Goal: Communication & Community: Answer question/provide support

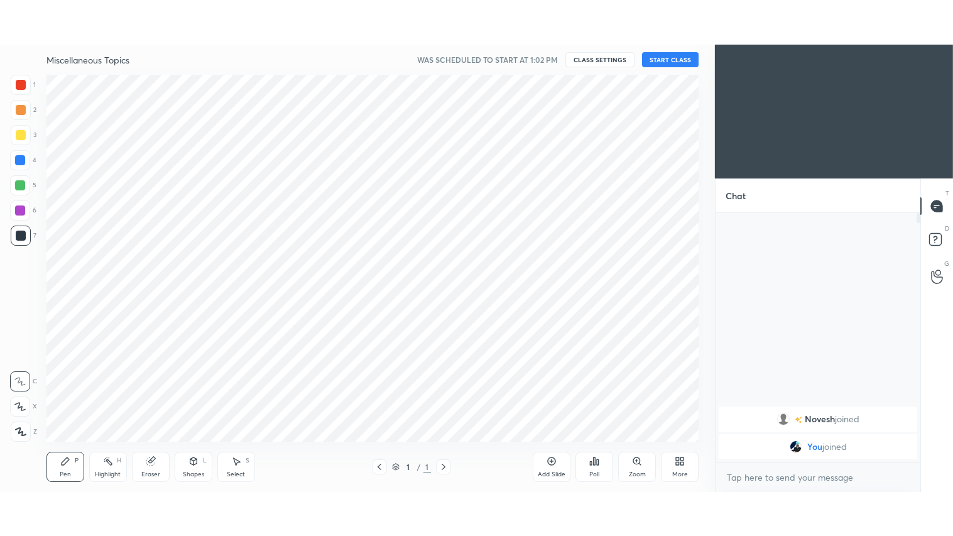
scroll to position [367, 664]
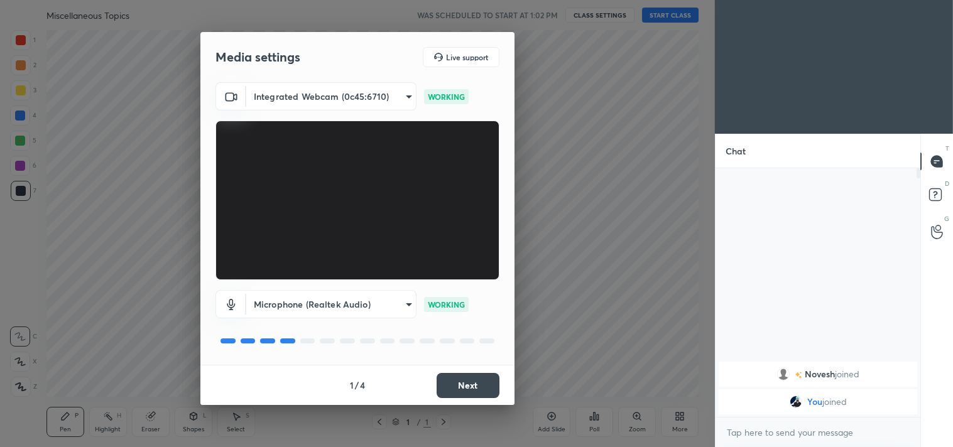
click at [477, 388] on button "Next" at bounding box center [468, 385] width 63 height 25
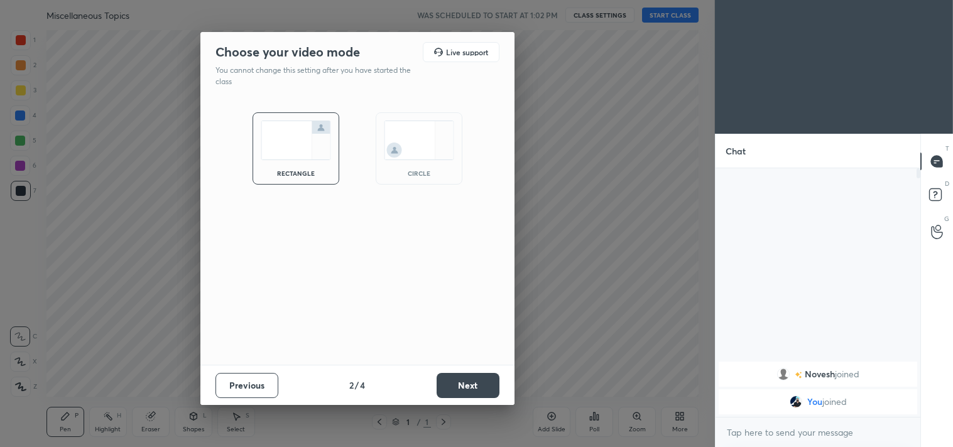
click at [481, 381] on button "Next" at bounding box center [468, 385] width 63 height 25
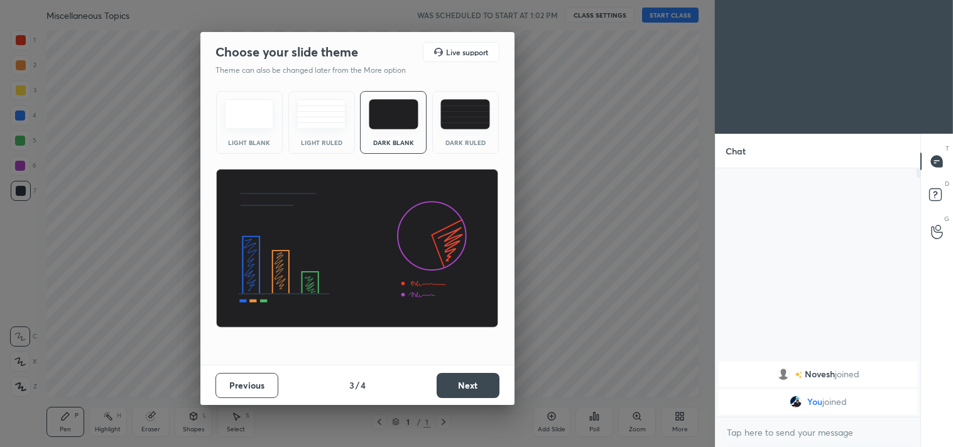
click at [486, 381] on button "Next" at bounding box center [468, 385] width 63 height 25
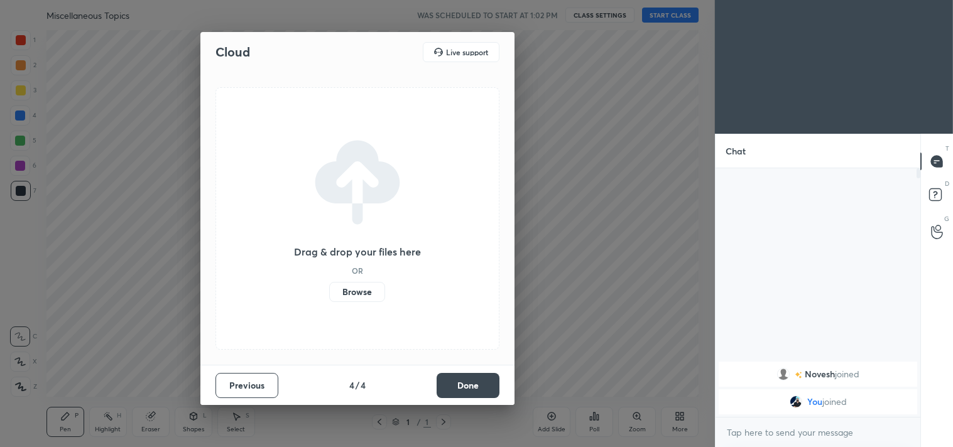
click at [488, 384] on button "Done" at bounding box center [468, 385] width 63 height 25
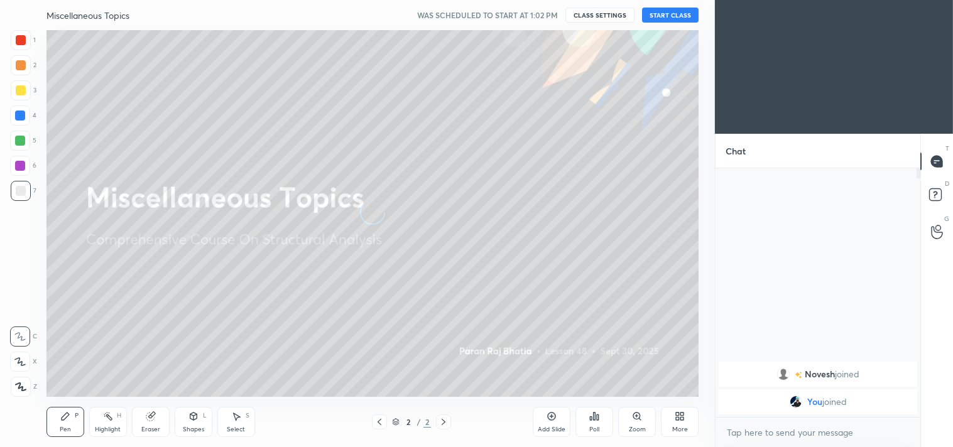
click at [23, 385] on icon at bounding box center [20, 387] width 11 height 9
click at [558, 423] on div "Add Slide" at bounding box center [552, 422] width 38 height 30
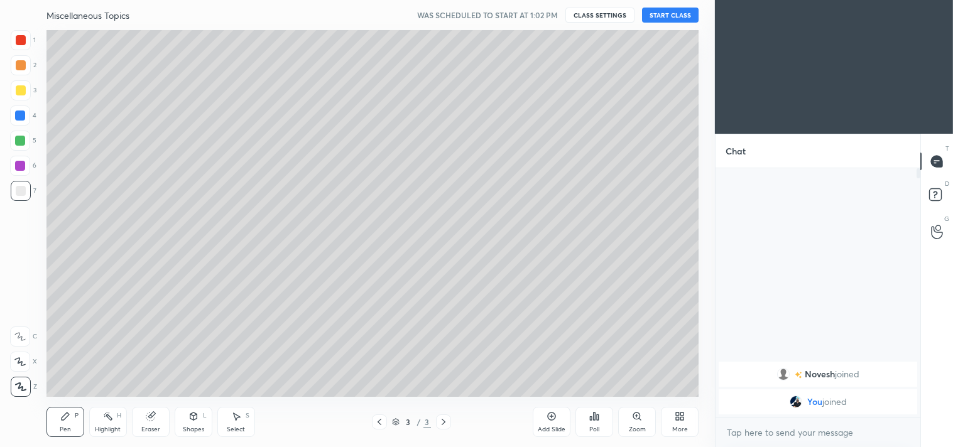
click at [682, 423] on div "More" at bounding box center [680, 422] width 38 height 30
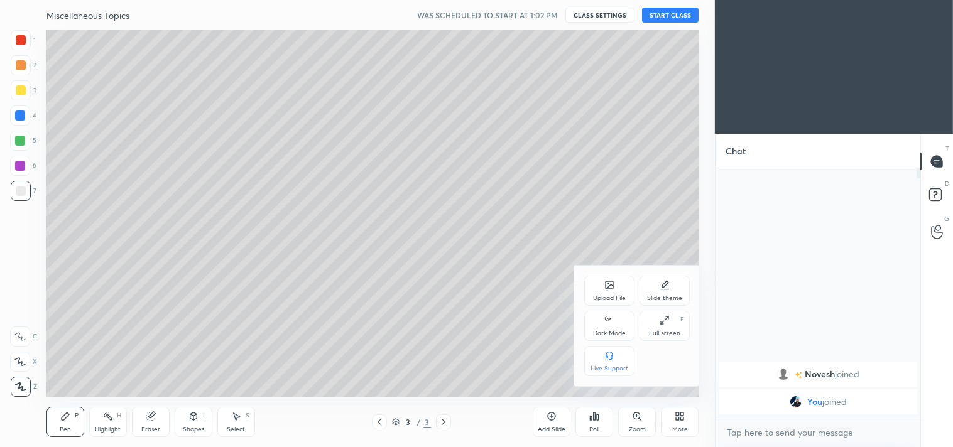
drag, startPoint x: 667, startPoint y: 327, endPoint x: 667, endPoint y: 386, distance: 59.1
click at [667, 325] on div "Full screen F" at bounding box center [665, 326] width 50 height 30
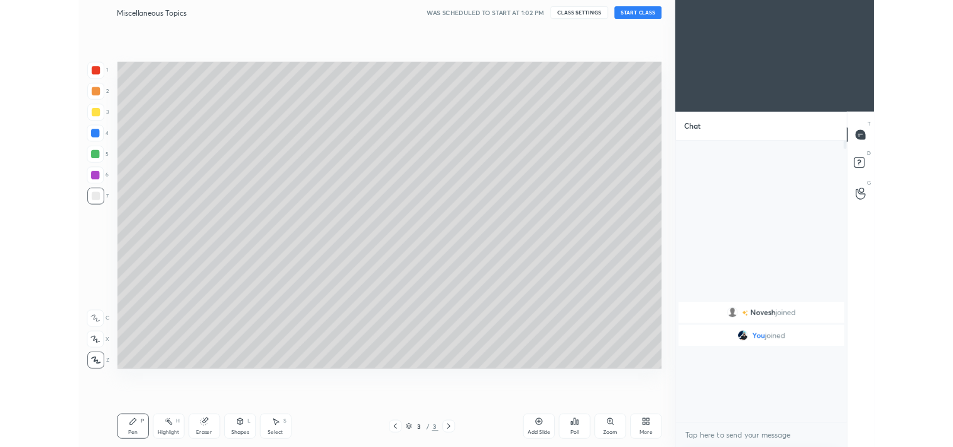
scroll to position [229, 201]
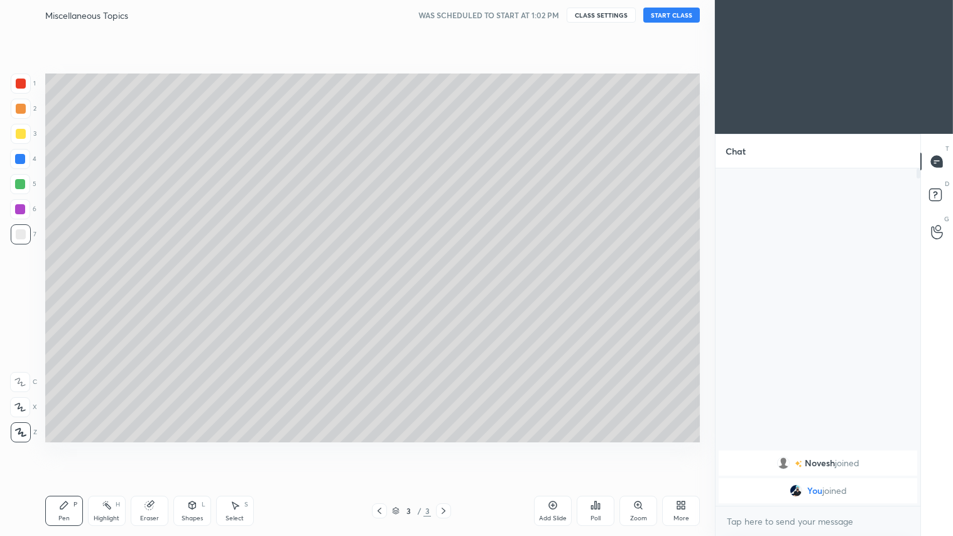
click at [677, 18] on button "START CLASS" at bounding box center [671, 15] width 57 height 15
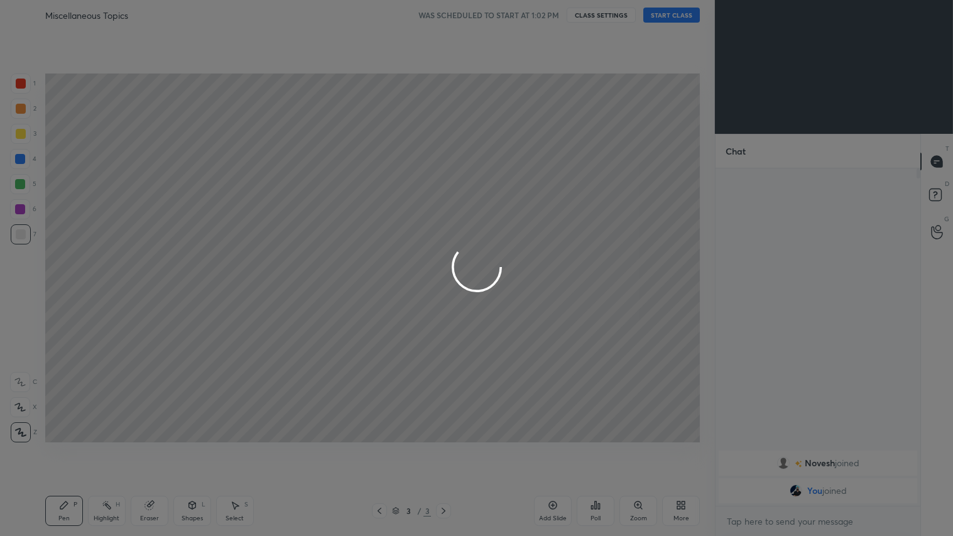
type textarea "x"
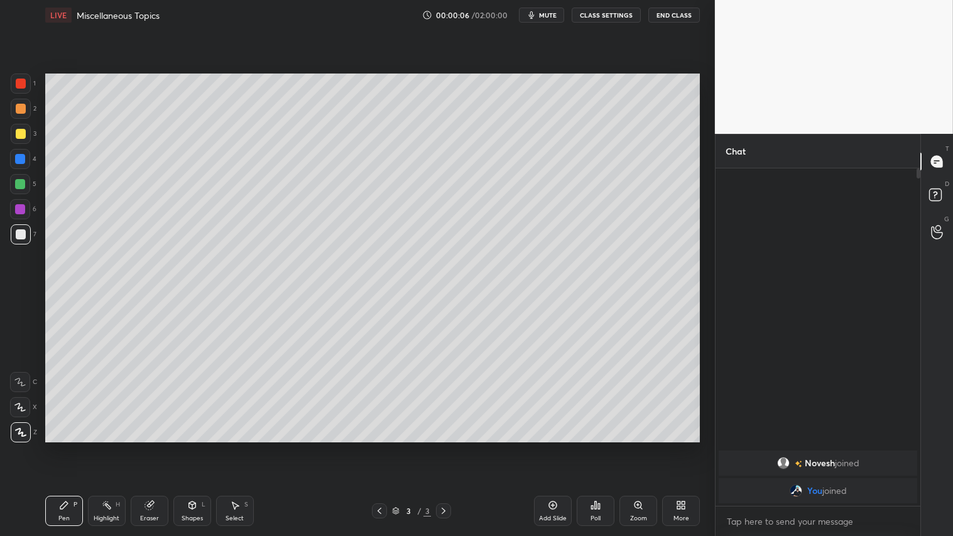
click at [548, 16] on span "mute" at bounding box center [548, 15] width 18 height 9
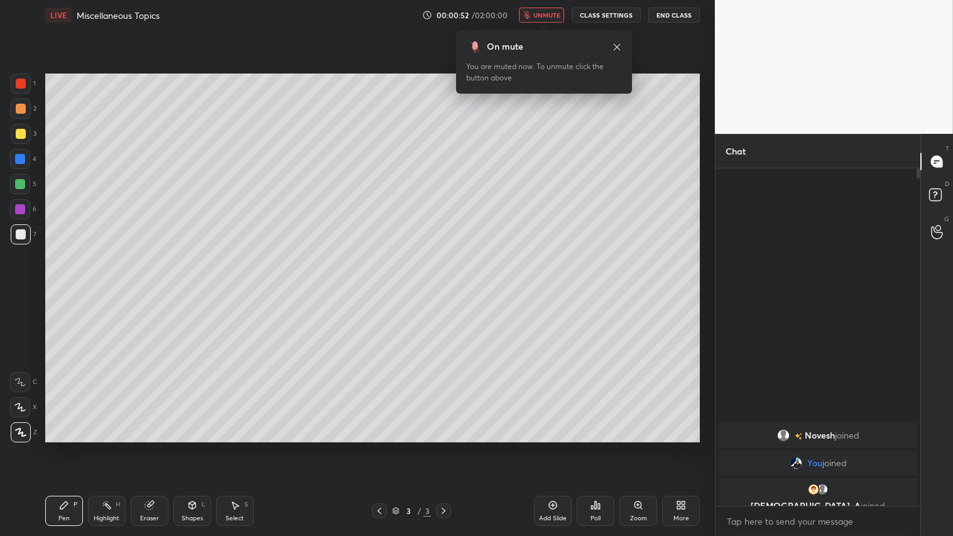
click at [601, 16] on button "CLASS SETTINGS" at bounding box center [606, 15] width 69 height 15
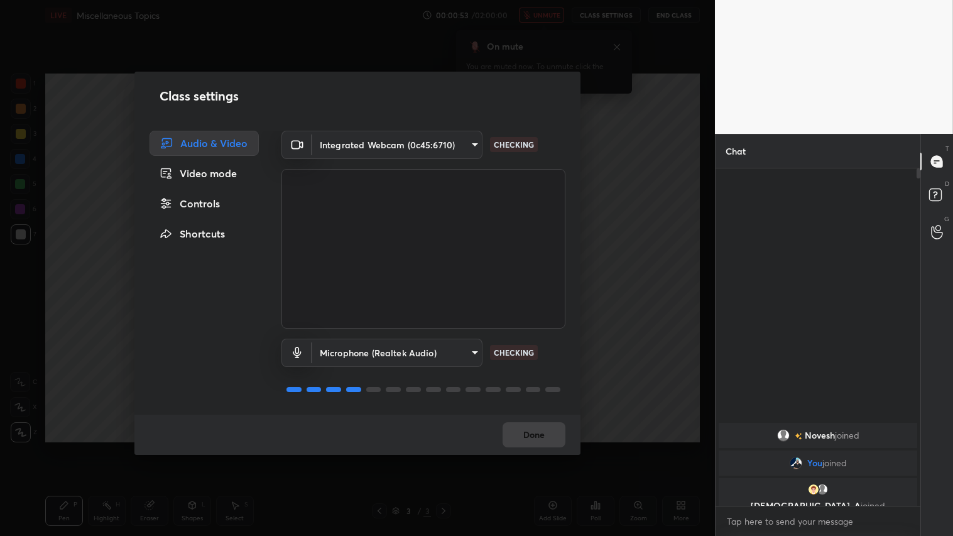
click at [469, 143] on body "1 2 3 4 5 6 7 C X Z C X Z E E Erase all H H LIVE Miscellaneous Topics 00:00:53 …" at bounding box center [476, 268] width 953 height 536
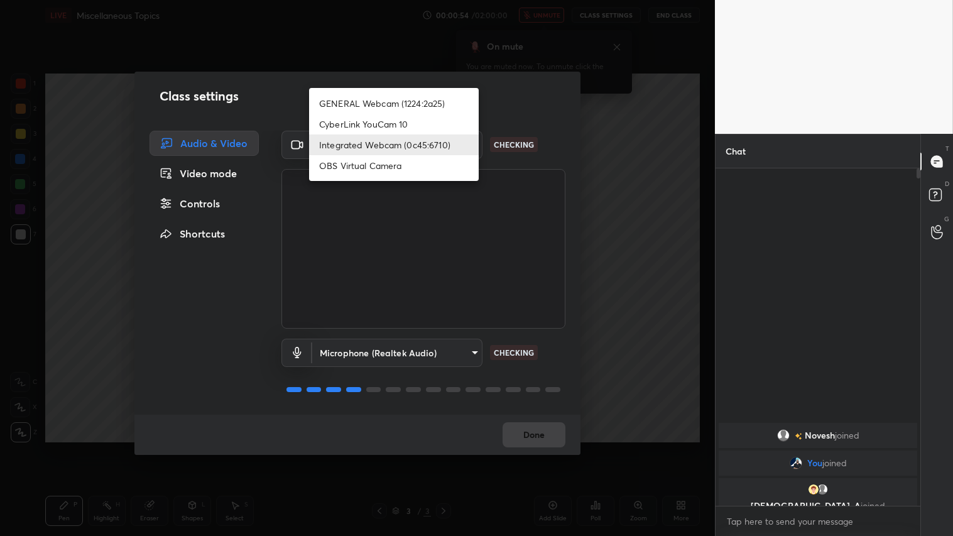
click at [440, 104] on li "GENERAL Webcam (1224:2a25)" at bounding box center [394, 103] width 170 height 21
type input "a804162f24a268607d6802bdfd143bf6309bb53021525fede1067bb20ea62842"
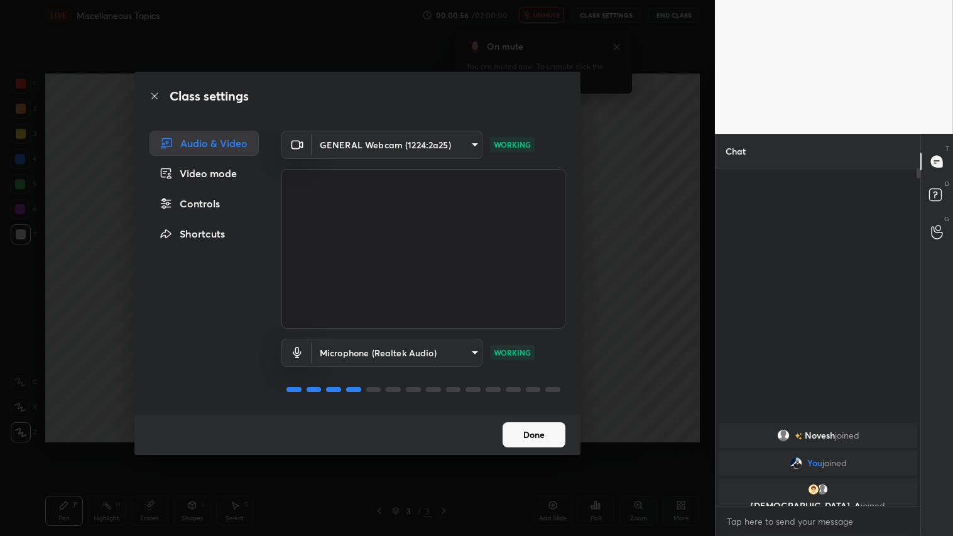
click at [536, 435] on button "Done" at bounding box center [534, 434] width 63 height 25
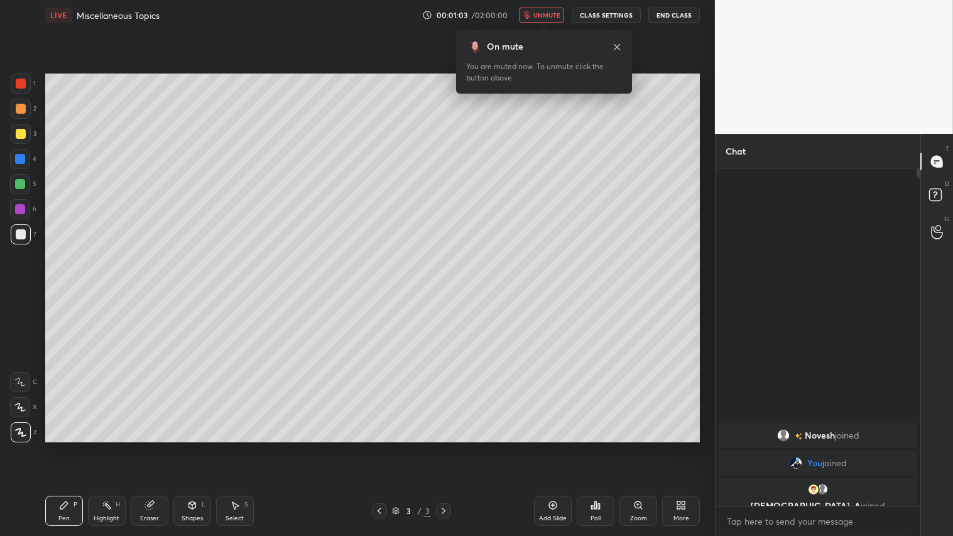
click at [542, 14] on span "unmute" at bounding box center [546, 15] width 27 height 9
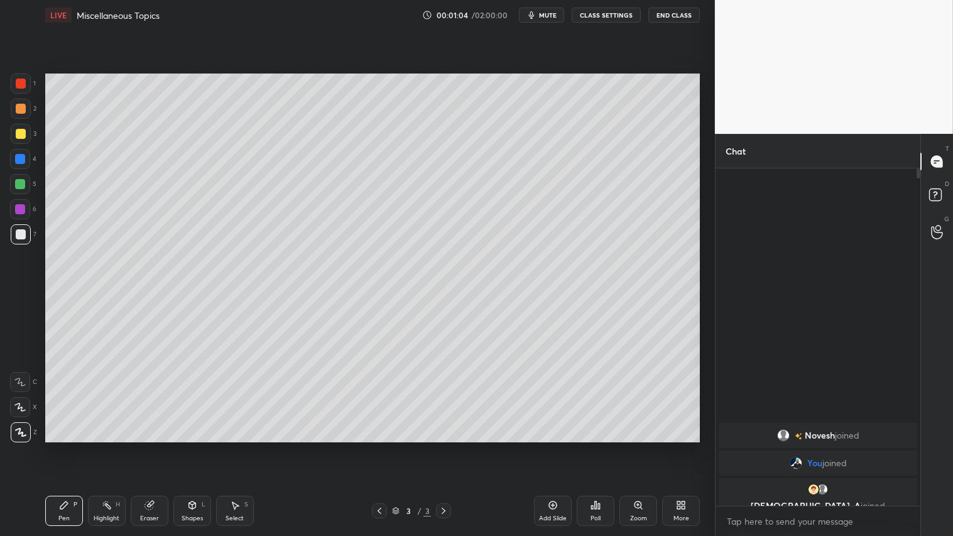
click at [682, 447] on div "More" at bounding box center [681, 511] width 38 height 30
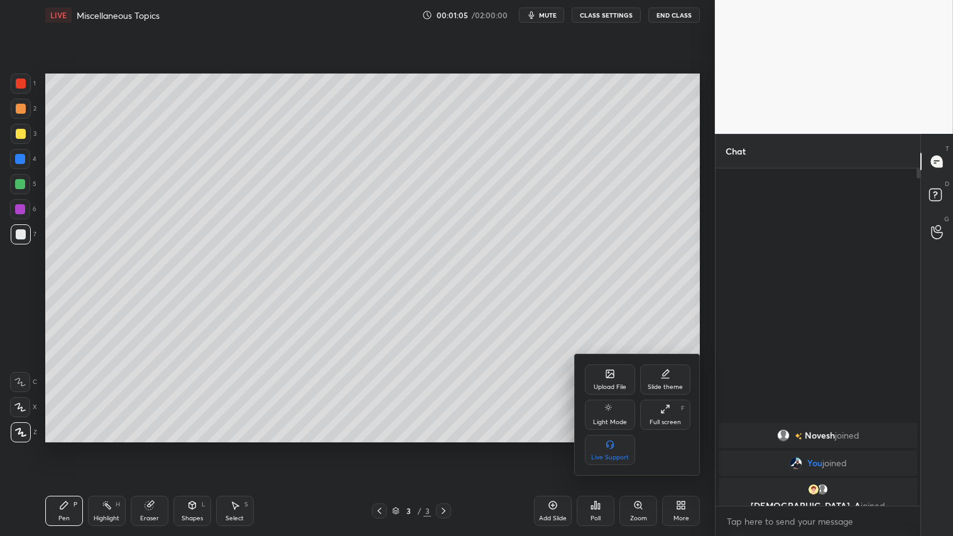
click at [666, 416] on div "Full screen F" at bounding box center [665, 415] width 50 height 30
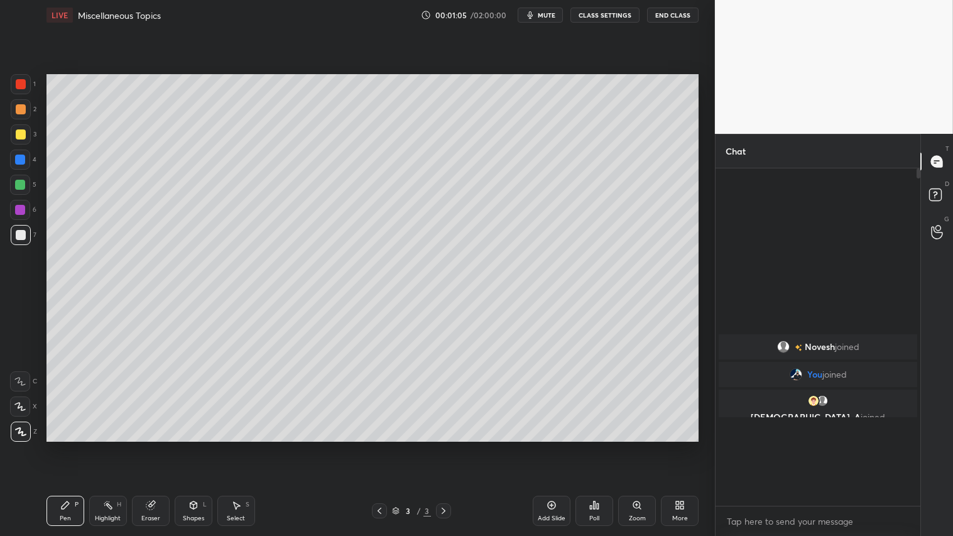
scroll to position [62457, 62159]
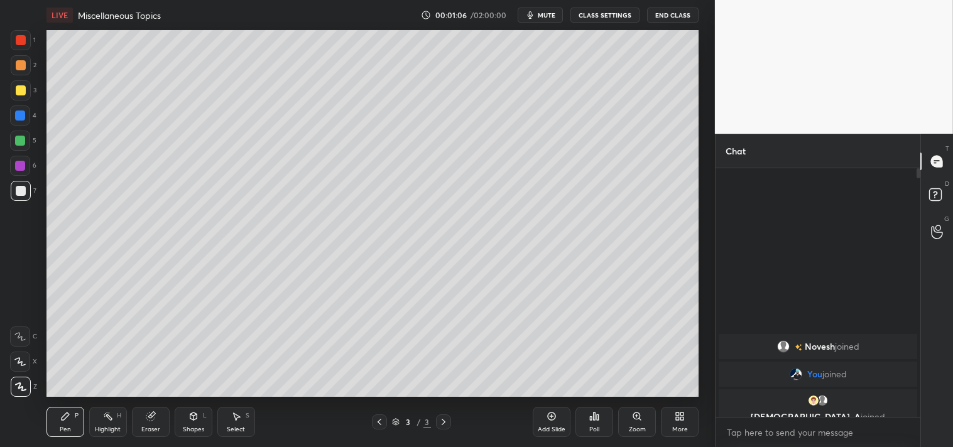
click at [674, 412] on div "More" at bounding box center [680, 422] width 38 height 30
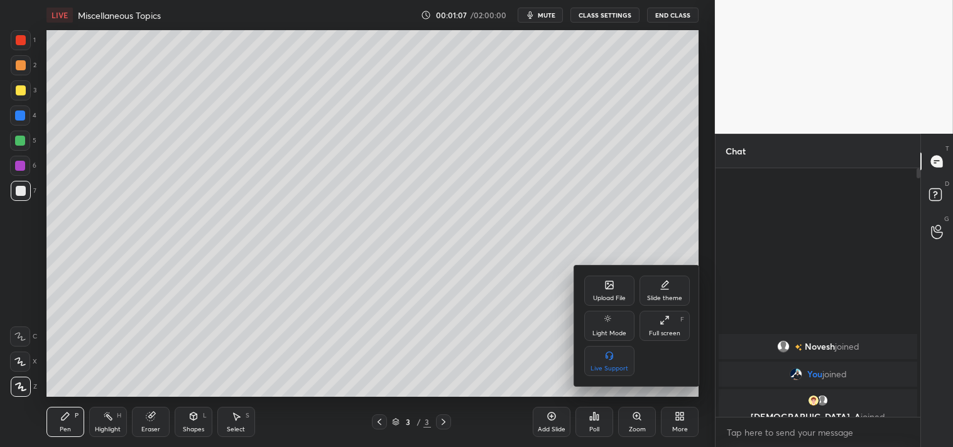
click at [668, 325] on div "Full screen F" at bounding box center [665, 326] width 50 height 30
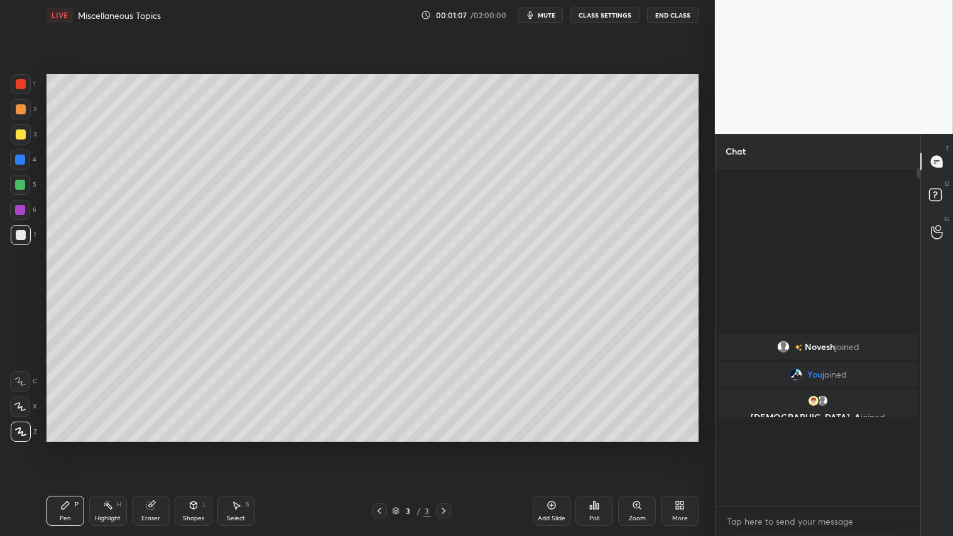
scroll to position [229, 201]
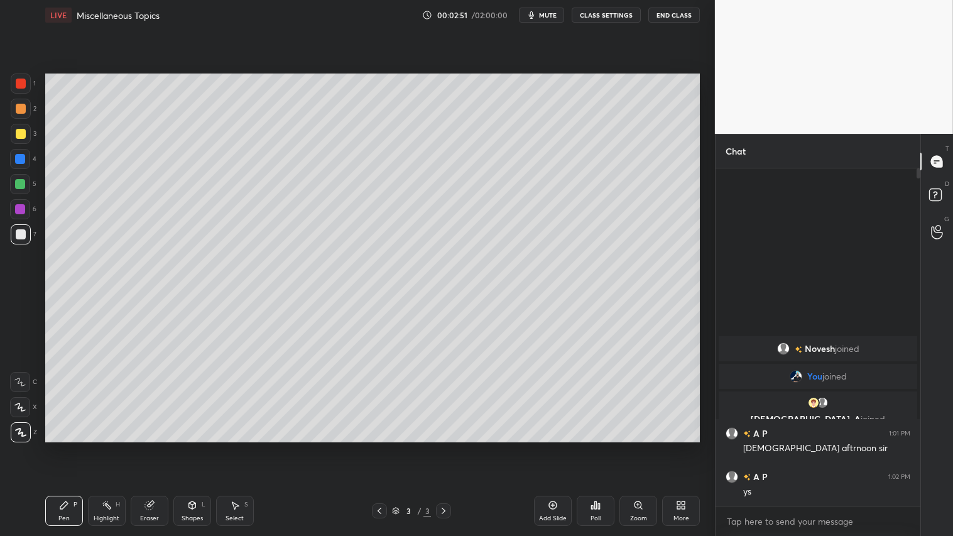
click at [152, 447] on icon at bounding box center [149, 505] width 10 height 10
click at [8, 435] on div "1 2 3 4 5 6 7 C X Z C X Z E E Erase all H H" at bounding box center [20, 258] width 40 height 368
click at [23, 432] on span "Erase all" at bounding box center [20, 431] width 19 height 9
drag, startPoint x: 57, startPoint y: 506, endPoint x: 55, endPoint y: 497, distance: 9.1
click at [57, 447] on div "Pen P" at bounding box center [64, 511] width 38 height 30
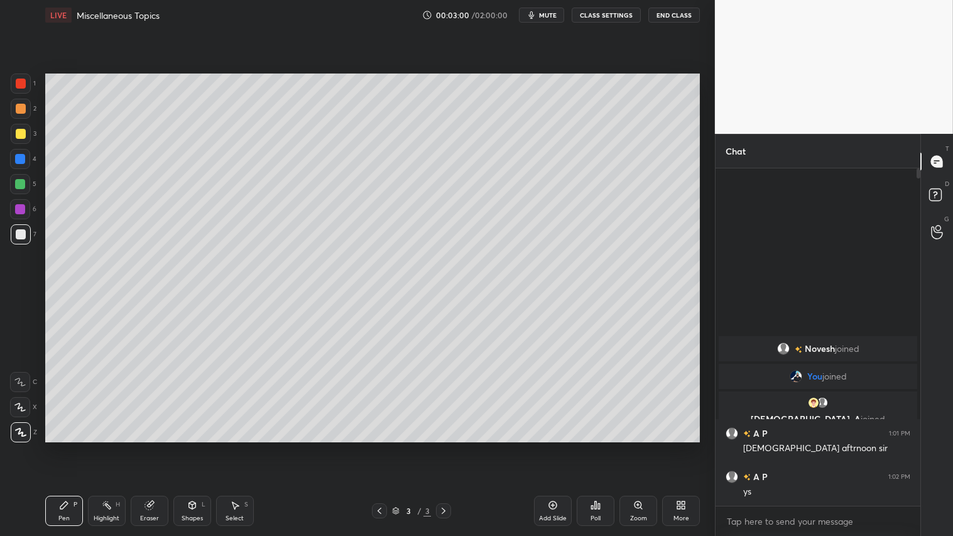
click at [22, 105] on div at bounding box center [21, 109] width 20 height 20
drag, startPoint x: 63, startPoint y: 507, endPoint x: 225, endPoint y: 517, distance: 162.4
click at [65, 447] on icon at bounding box center [64, 505] width 10 height 10
click at [190, 447] on div "Shapes L" at bounding box center [192, 511] width 38 height 30
click at [67, 447] on icon at bounding box center [64, 505] width 10 height 10
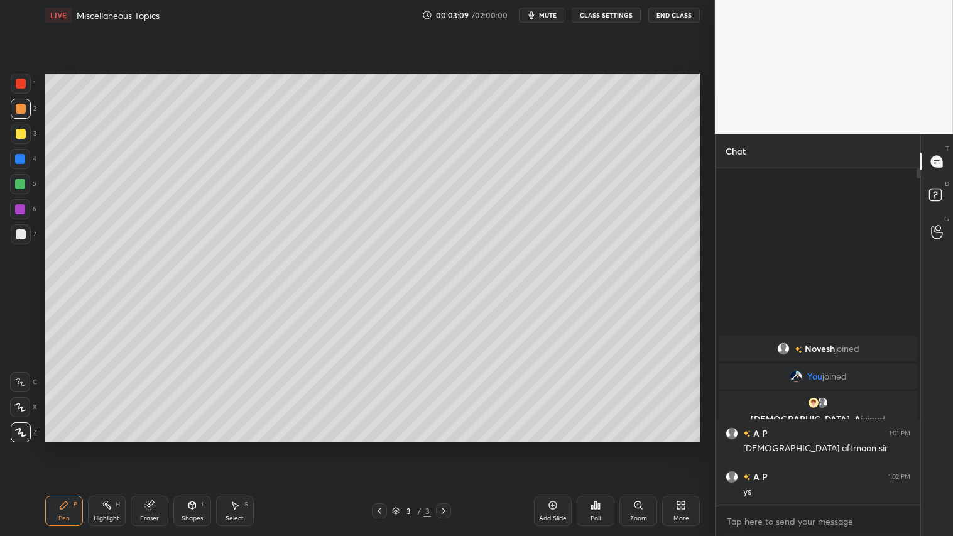
click at [195, 447] on div "Shapes" at bounding box center [192, 518] width 21 height 6
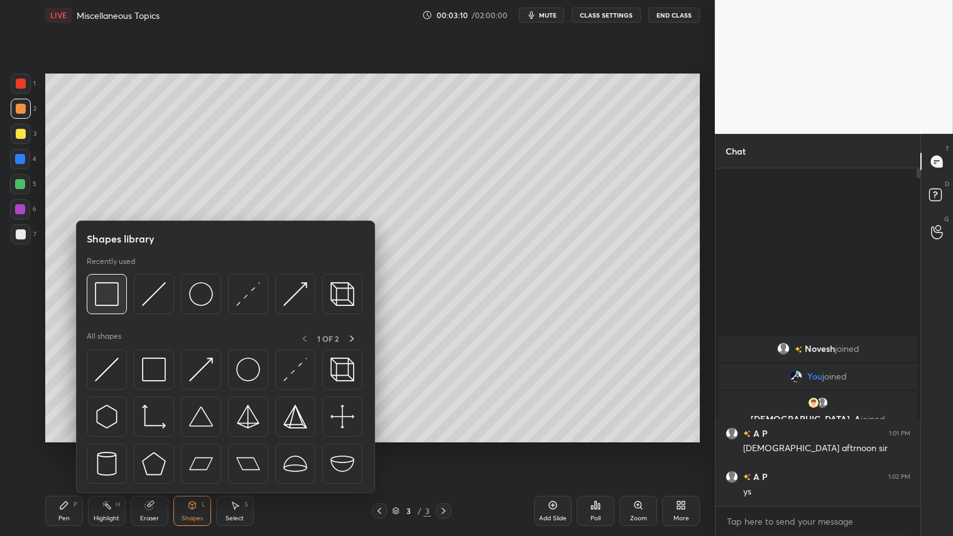
click at [107, 290] on img at bounding box center [107, 294] width 24 height 24
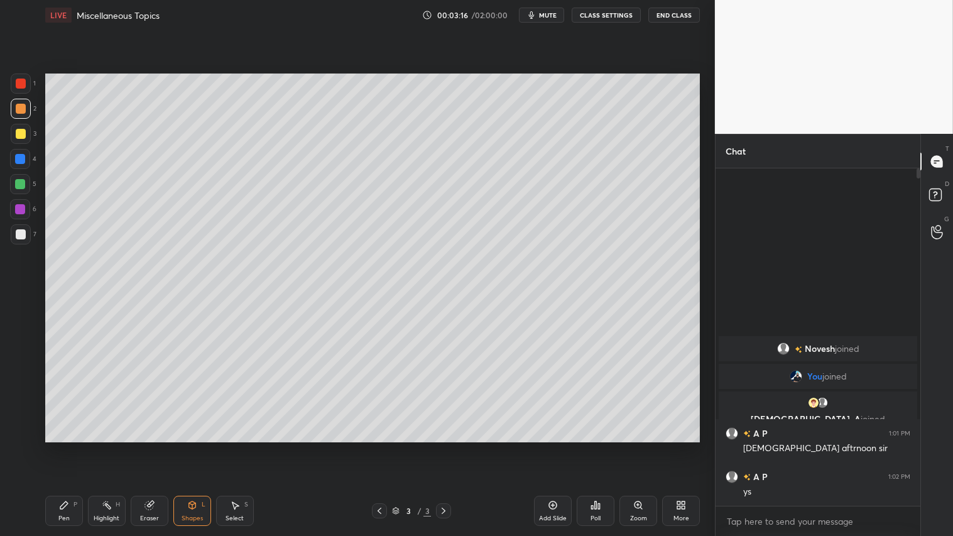
click at [155, 447] on div "Eraser" at bounding box center [150, 511] width 38 height 30
click at [185, 447] on div "Shapes" at bounding box center [192, 518] width 21 height 6
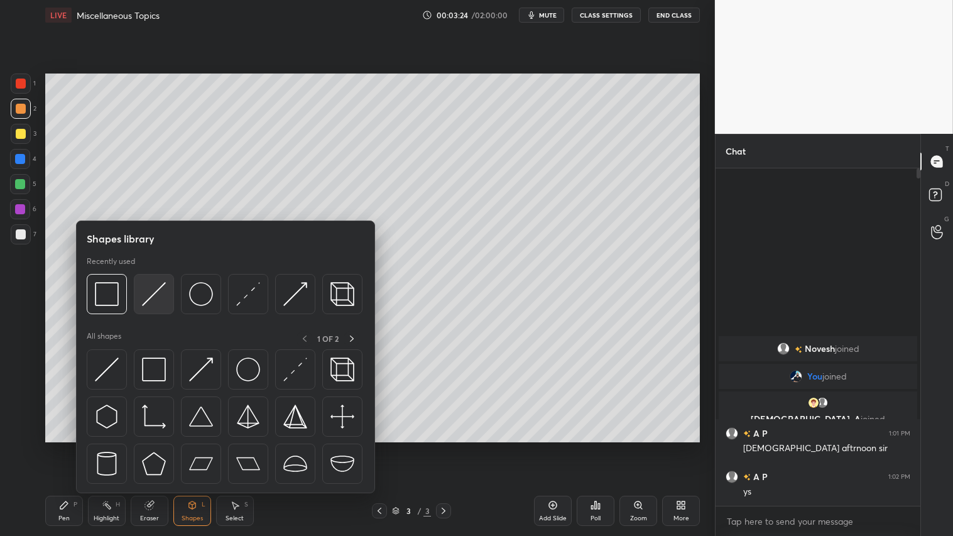
click at [148, 294] on img at bounding box center [154, 294] width 24 height 24
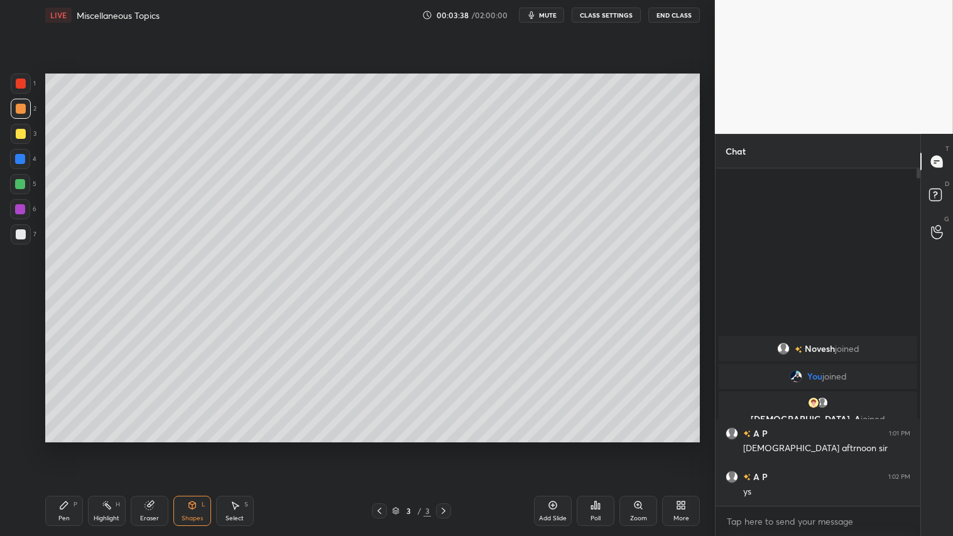
click at [69, 447] on div "Pen P" at bounding box center [64, 511] width 38 height 30
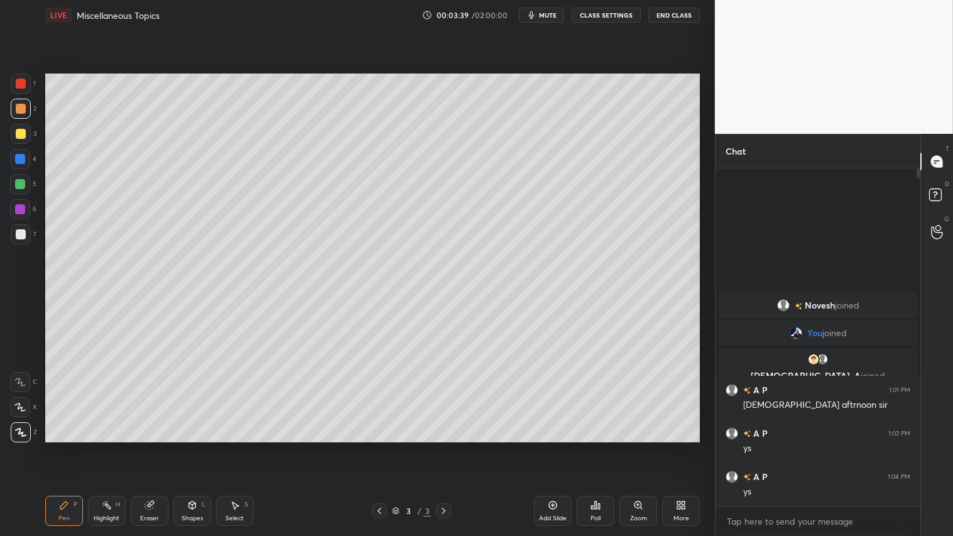
click at [23, 84] on div at bounding box center [21, 84] width 10 height 10
click at [190, 447] on div "Shapes" at bounding box center [192, 518] width 21 height 6
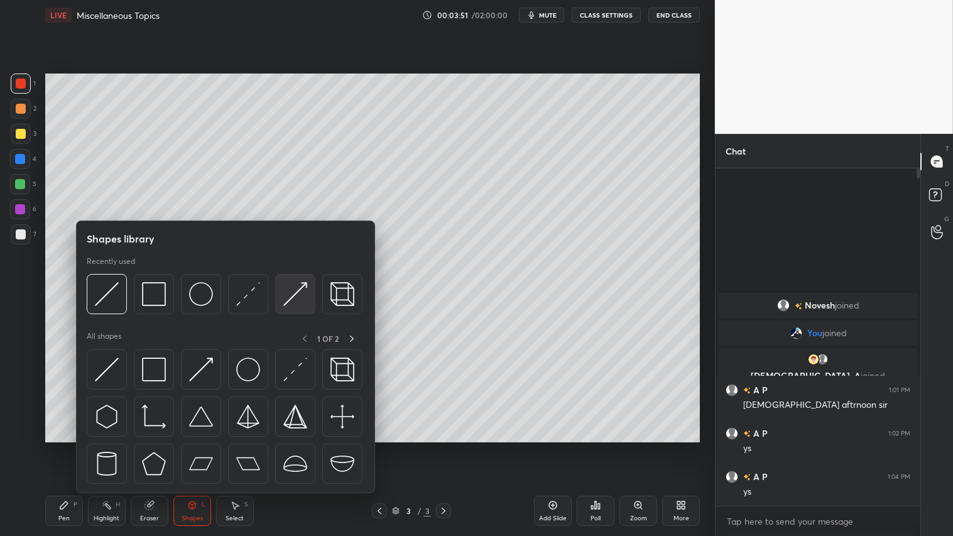
click at [286, 295] on img at bounding box center [295, 294] width 24 height 24
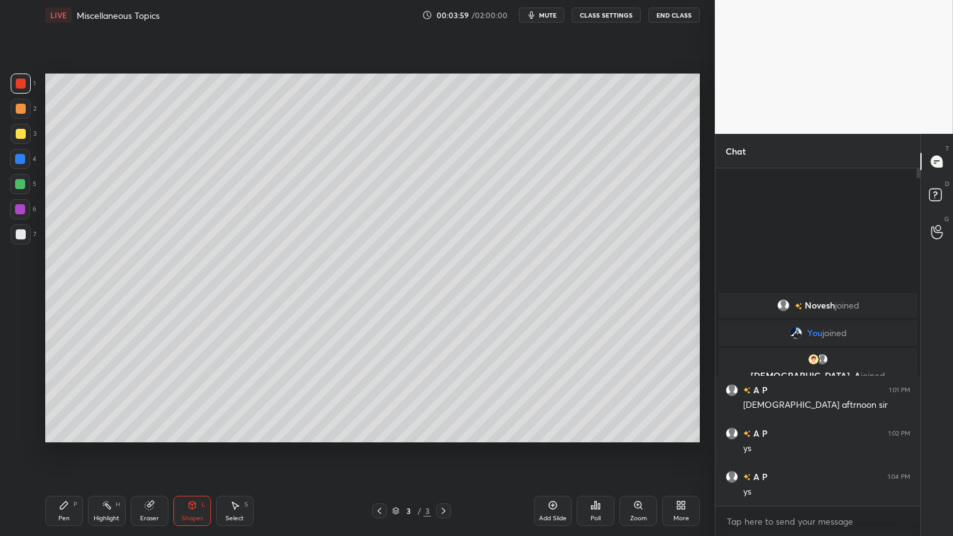
click at [61, 447] on icon at bounding box center [64, 505] width 8 height 8
click at [19, 111] on div at bounding box center [21, 109] width 10 height 10
drag, startPoint x: 23, startPoint y: 86, endPoint x: 33, endPoint y: 86, distance: 10.1
click at [25, 86] on div at bounding box center [21, 84] width 10 height 10
drag, startPoint x: 19, startPoint y: 109, endPoint x: 44, endPoint y: 131, distance: 32.5
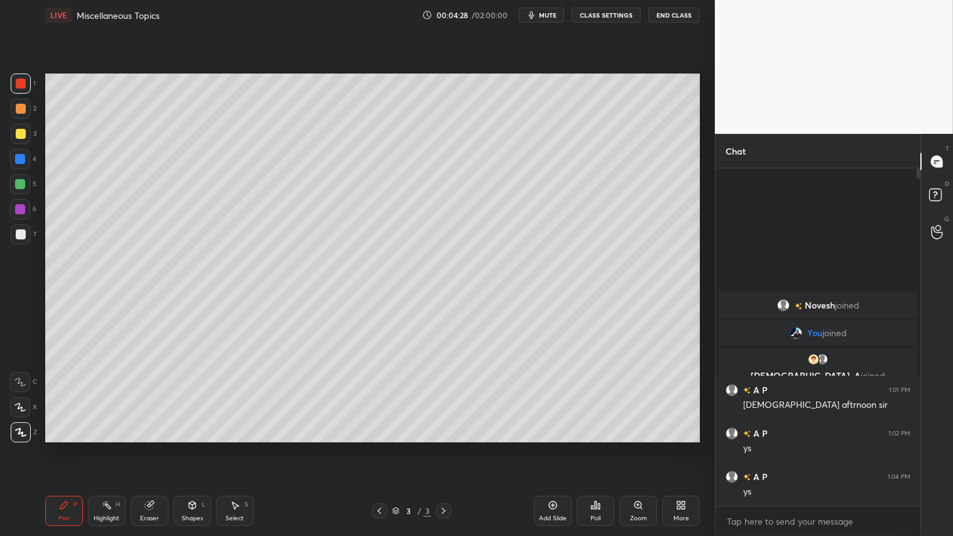
click at [23, 109] on div at bounding box center [21, 109] width 10 height 10
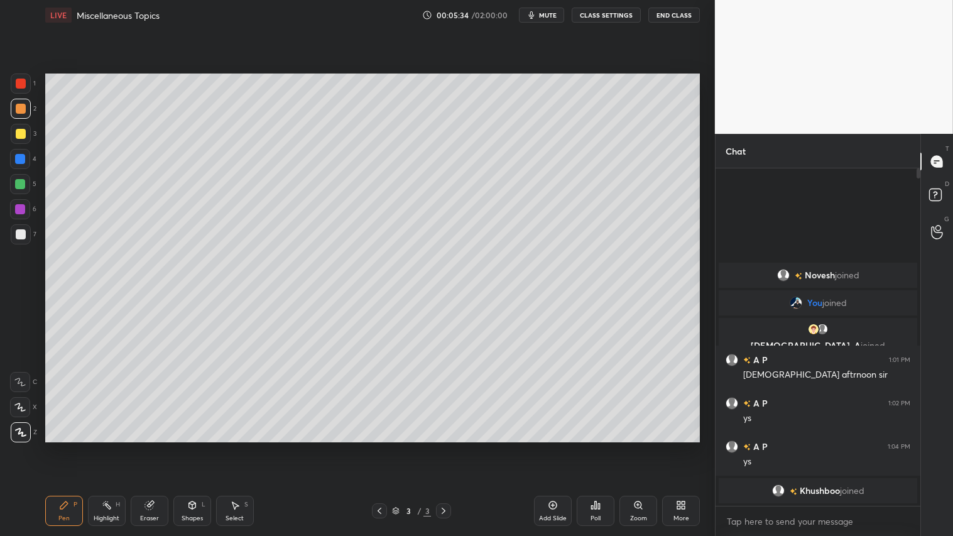
drag, startPoint x: 23, startPoint y: 115, endPoint x: 27, endPoint y: 144, distance: 29.9
click at [23, 117] on div at bounding box center [21, 109] width 20 height 20
click at [64, 447] on icon at bounding box center [64, 505] width 8 height 8
drag, startPoint x: 196, startPoint y: 519, endPoint x: 214, endPoint y: 512, distance: 19.5
click at [201, 447] on div "Shapes" at bounding box center [192, 518] width 21 height 6
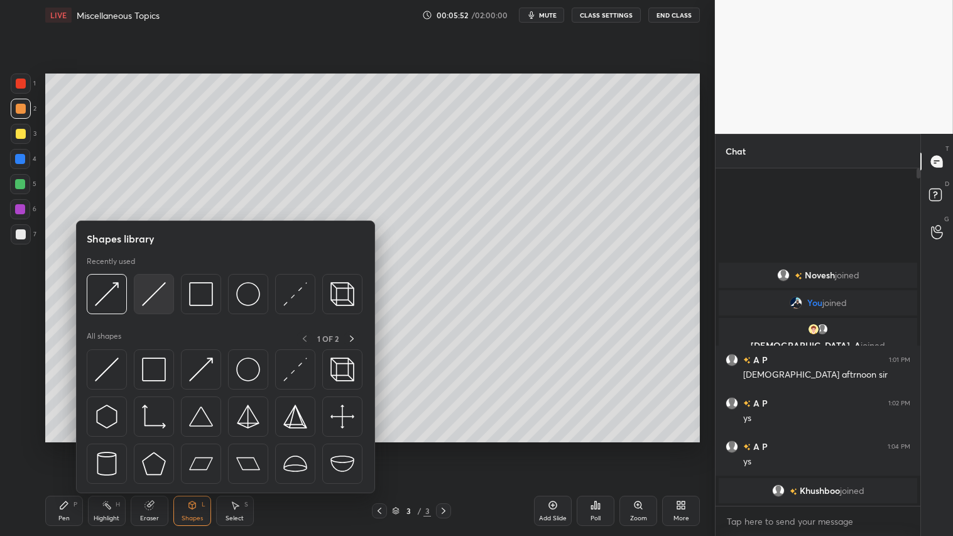
click at [146, 296] on img at bounding box center [154, 294] width 24 height 24
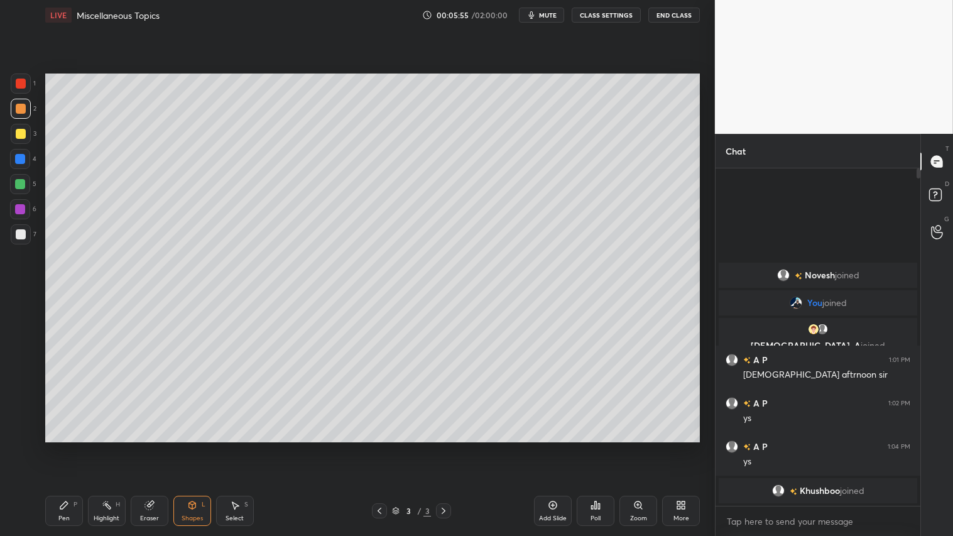
click at [197, 447] on div "Shapes L" at bounding box center [192, 511] width 38 height 30
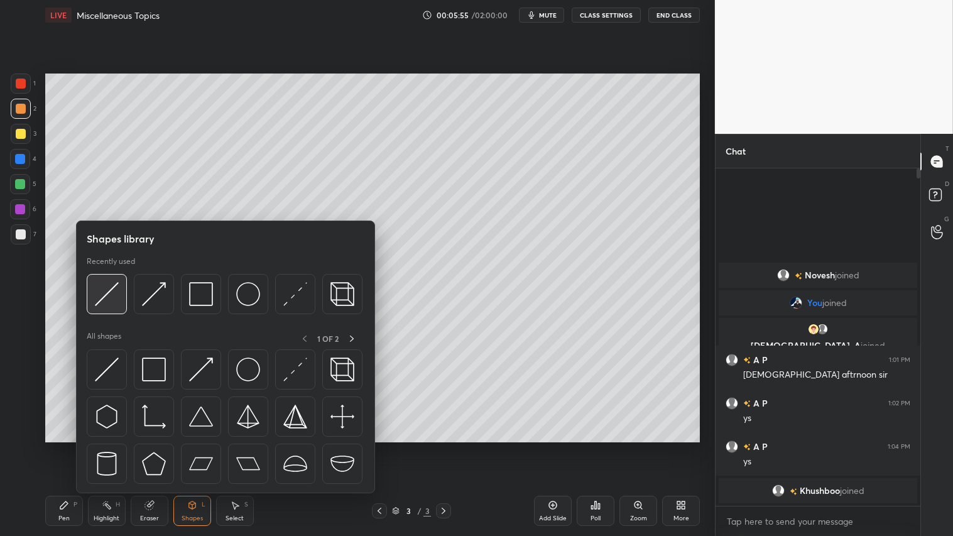
click at [97, 298] on img at bounding box center [107, 294] width 24 height 24
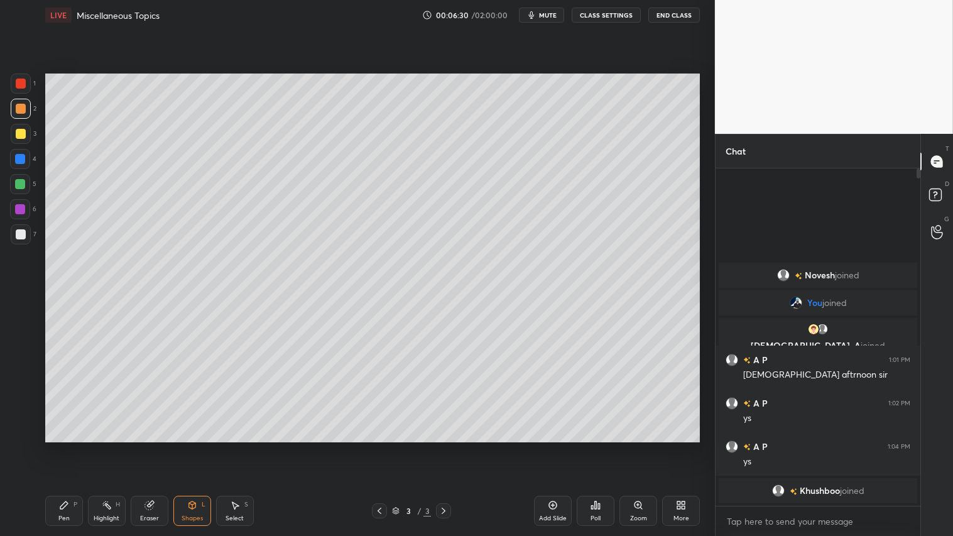
click at [70, 447] on div "Pen P" at bounding box center [64, 511] width 38 height 30
click at [23, 74] on div at bounding box center [21, 84] width 20 height 20
click at [195, 447] on icon at bounding box center [192, 505] width 10 height 10
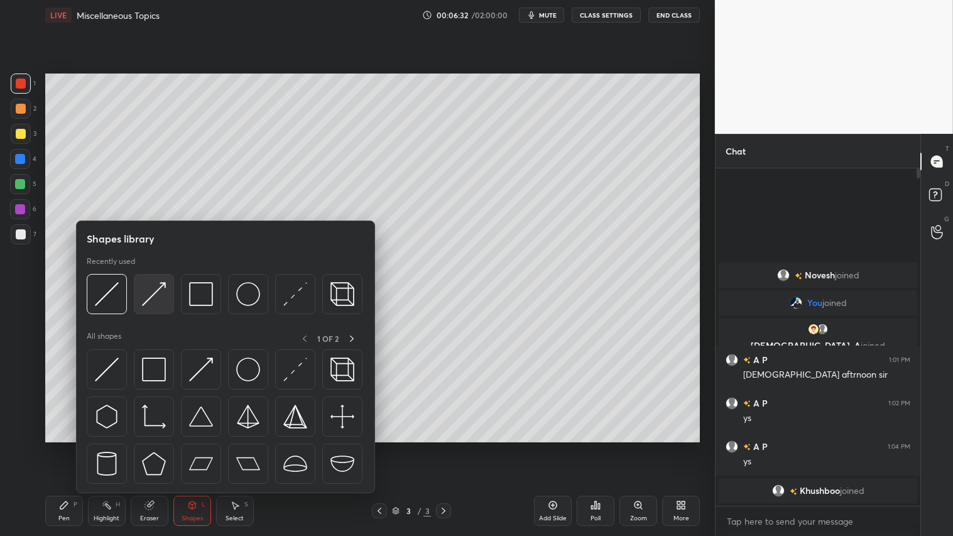
click at [150, 297] on img at bounding box center [154, 294] width 24 height 24
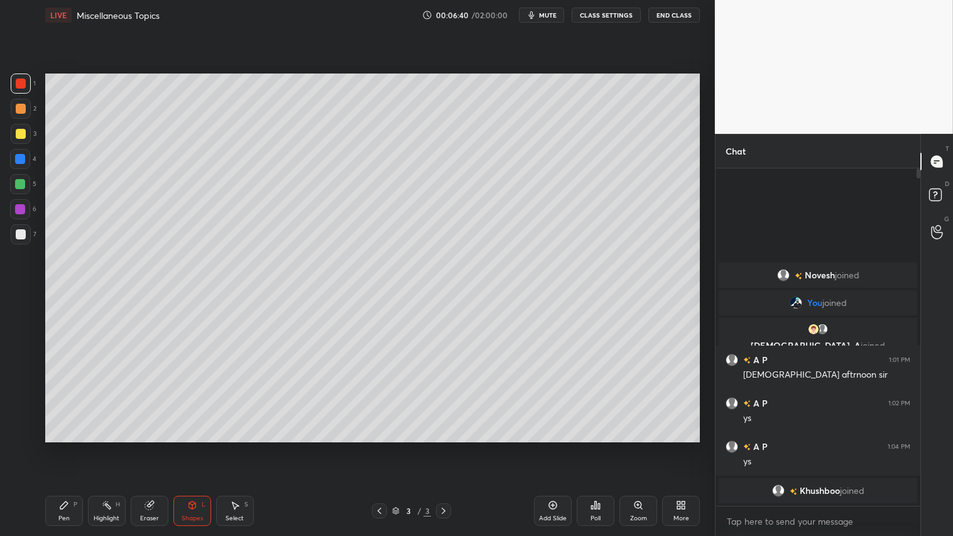
click at [78, 447] on div "Pen P" at bounding box center [64, 511] width 38 height 30
click at [18, 105] on div at bounding box center [21, 109] width 10 height 10
drag, startPoint x: 25, startPoint y: 84, endPoint x: 36, endPoint y: 87, distance: 11.0
click at [28, 84] on div at bounding box center [21, 84] width 20 height 20
click at [23, 107] on div at bounding box center [21, 109] width 20 height 20
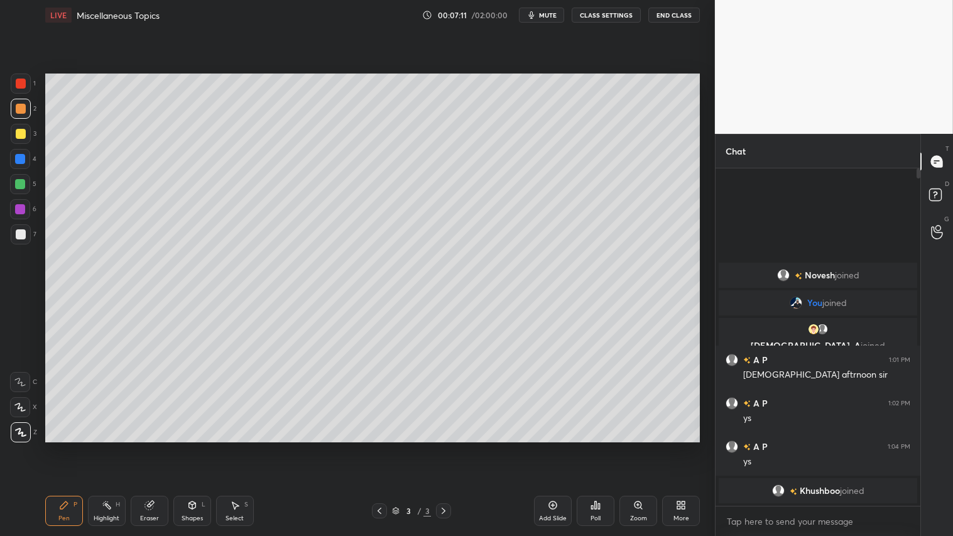
click at [27, 87] on div at bounding box center [21, 84] width 20 height 20
click at [77, 447] on div "P" at bounding box center [76, 504] width 4 height 6
click at [22, 109] on div at bounding box center [21, 109] width 10 height 10
click at [53, 447] on div "Pen P" at bounding box center [64, 511] width 38 height 30
drag, startPoint x: 553, startPoint y: 511, endPoint x: 552, endPoint y: 504, distance: 7.0
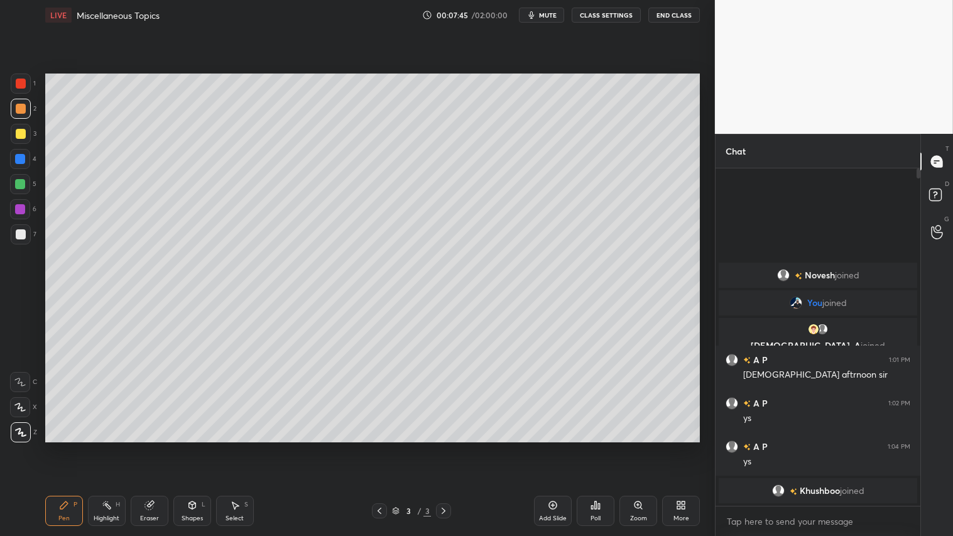
click at [553, 447] on icon at bounding box center [553, 505] width 10 height 10
drag, startPoint x: 381, startPoint y: 514, endPoint x: 379, endPoint y: 506, distance: 7.9
click at [381, 447] on icon at bounding box center [379, 511] width 10 height 10
click at [440, 447] on icon at bounding box center [444, 511] width 10 height 10
click at [384, 447] on icon at bounding box center [379, 511] width 10 height 10
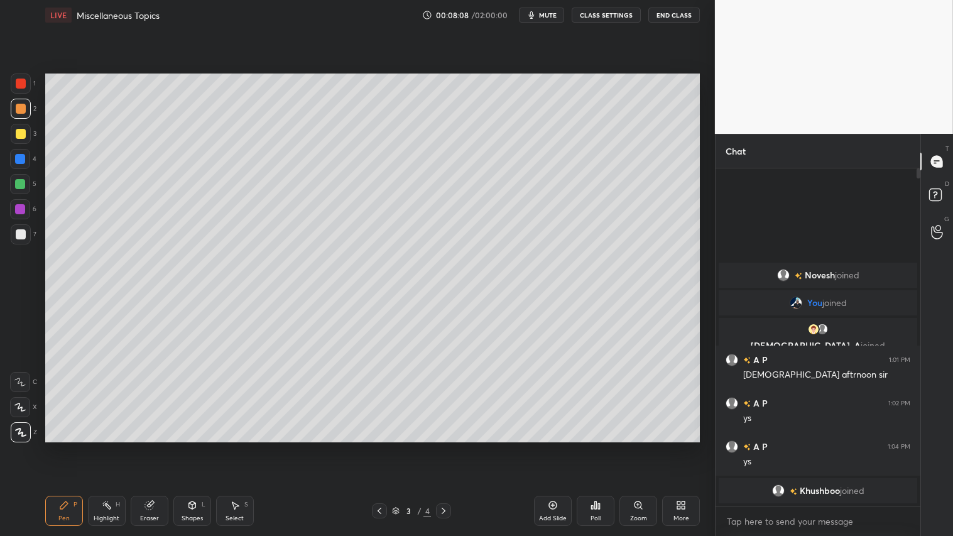
drag, startPoint x: 444, startPoint y: 510, endPoint x: 441, endPoint y: 489, distance: 21.5
click at [444, 447] on icon at bounding box center [444, 511] width 10 height 10
click at [378, 447] on icon at bounding box center [379, 511] width 10 height 10
click at [445, 447] on icon at bounding box center [444, 511] width 10 height 10
click at [371, 447] on div "4 / 4" at bounding box center [412, 510] width 244 height 15
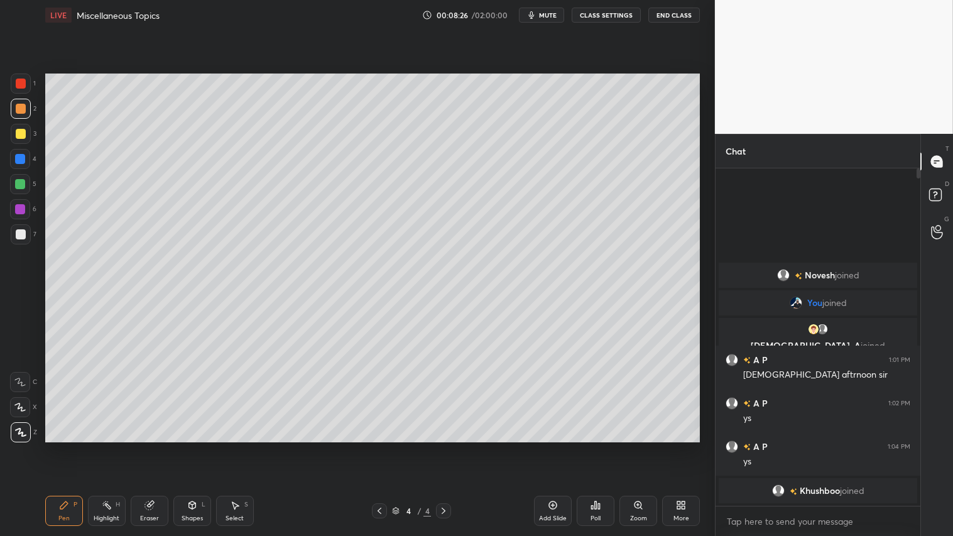
click at [377, 447] on icon at bounding box center [379, 511] width 10 height 10
click at [386, 447] on div at bounding box center [379, 510] width 15 height 15
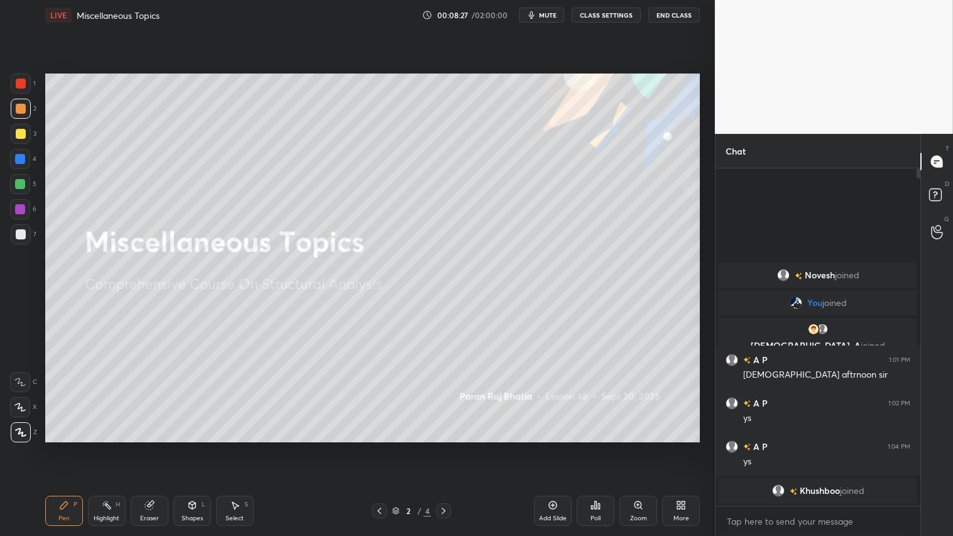
click at [450, 447] on div at bounding box center [443, 510] width 15 height 15
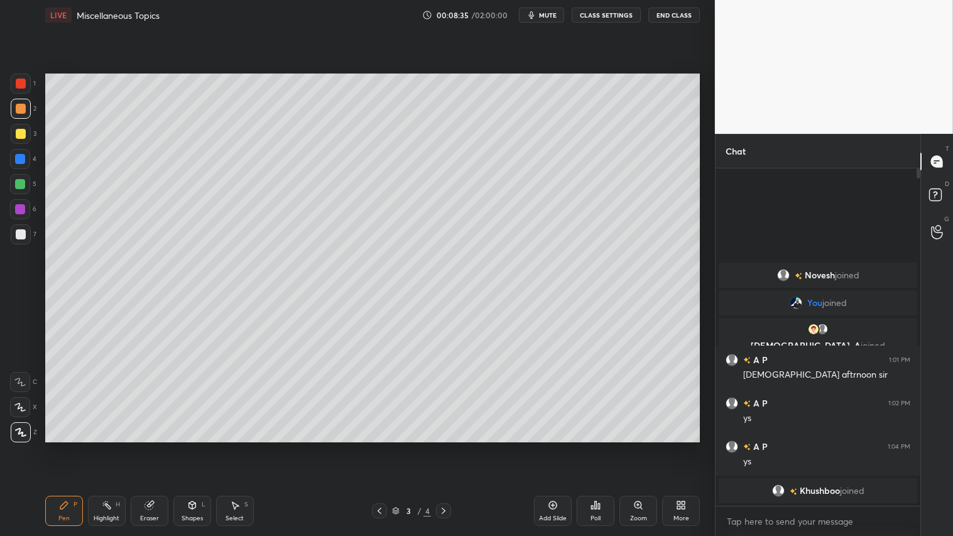
click at [445, 447] on icon at bounding box center [444, 511] width 10 height 10
click at [378, 447] on icon at bounding box center [379, 511] width 10 height 10
click at [445, 447] on icon at bounding box center [444, 511] width 10 height 10
click at [555, 447] on div "Add Slide" at bounding box center [553, 518] width 28 height 6
drag, startPoint x: 190, startPoint y: 516, endPoint x: 184, endPoint y: 504, distance: 12.6
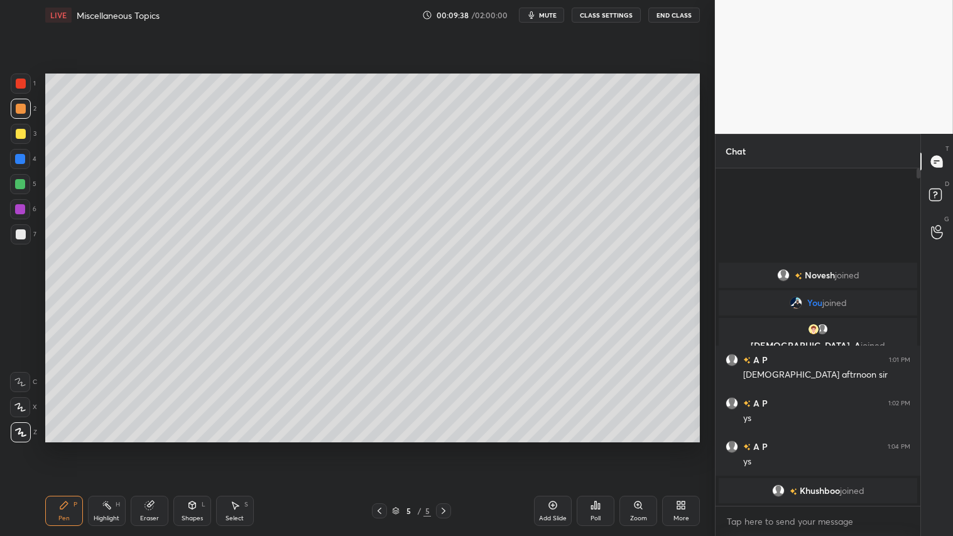
click at [190, 447] on div "Shapes" at bounding box center [192, 518] width 21 height 6
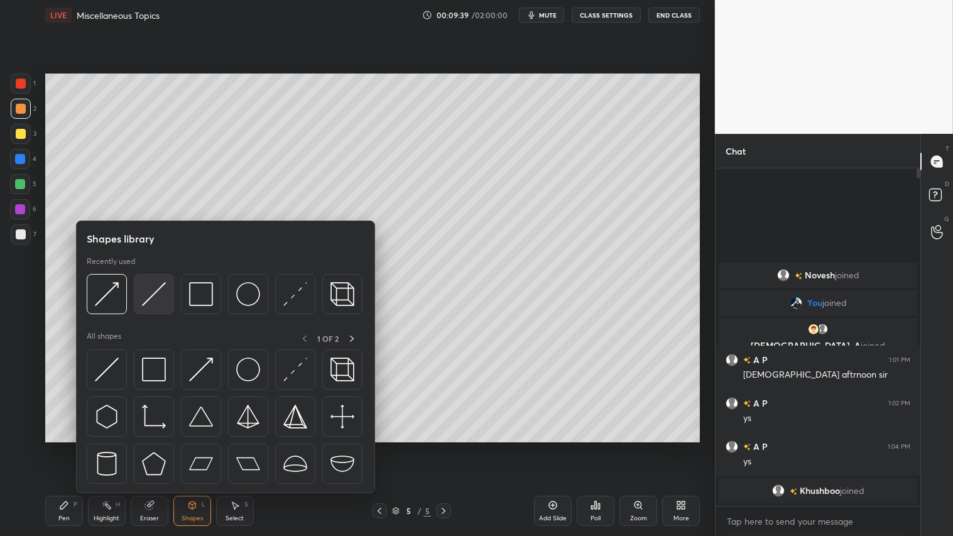
click at [148, 297] on img at bounding box center [154, 294] width 24 height 24
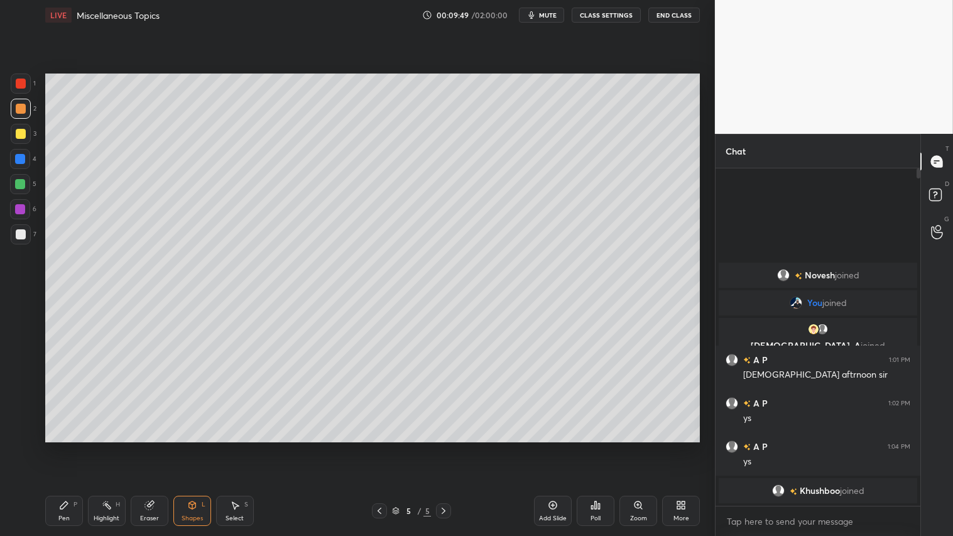
click at [64, 447] on div "Pen" at bounding box center [63, 518] width 11 height 6
click at [185, 447] on div "Shapes" at bounding box center [192, 518] width 21 height 6
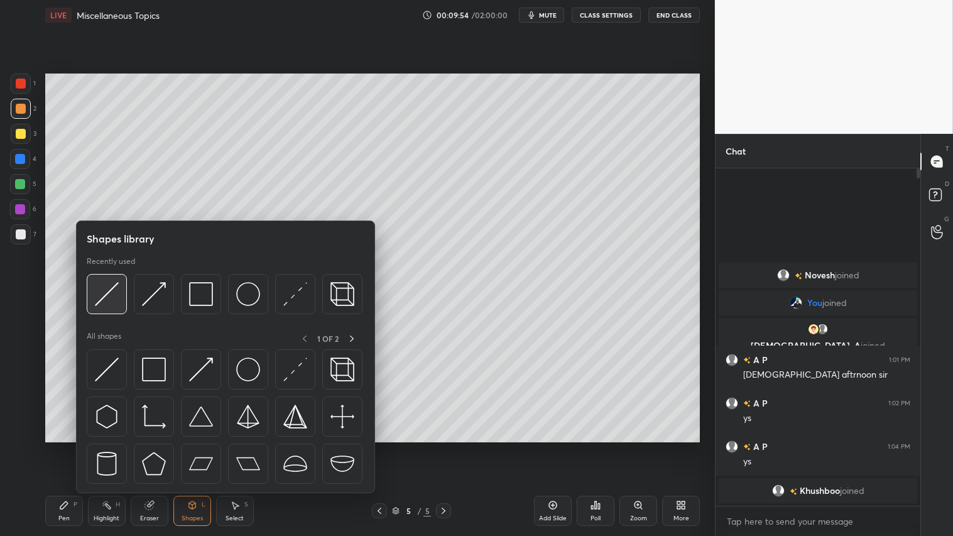
click at [103, 293] on img at bounding box center [107, 294] width 24 height 24
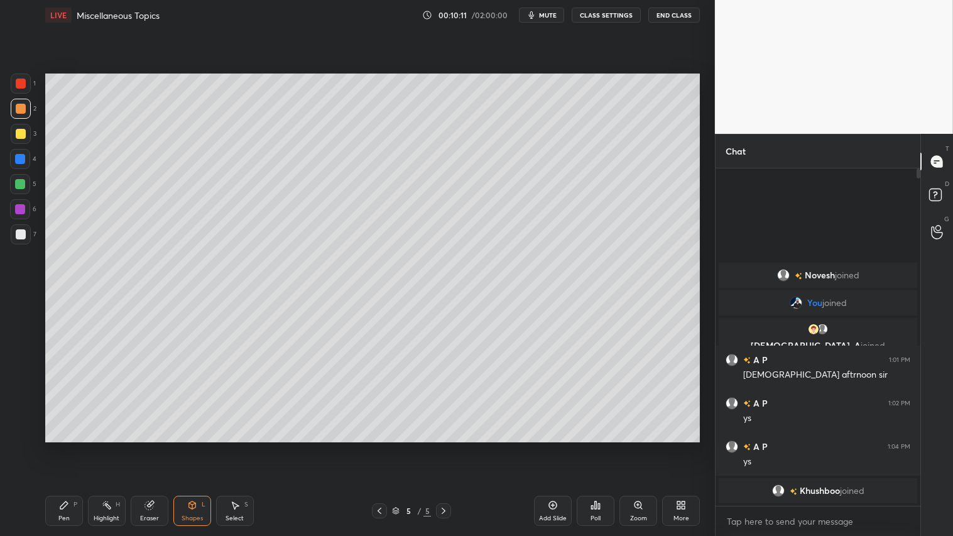
click at [78, 447] on div "Pen P" at bounding box center [64, 511] width 38 height 30
click at [192, 447] on div "Shapes" at bounding box center [192, 518] width 21 height 6
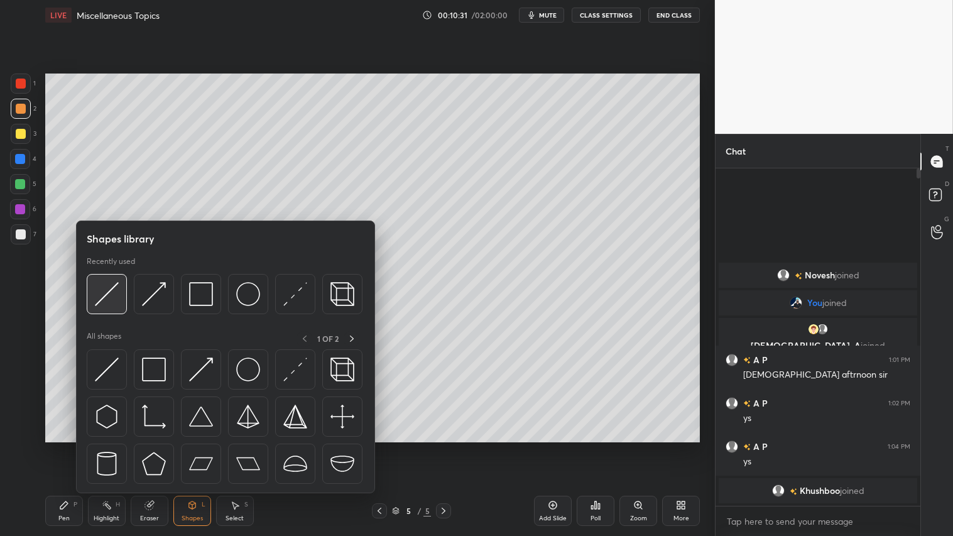
click at [107, 292] on img at bounding box center [107, 294] width 24 height 24
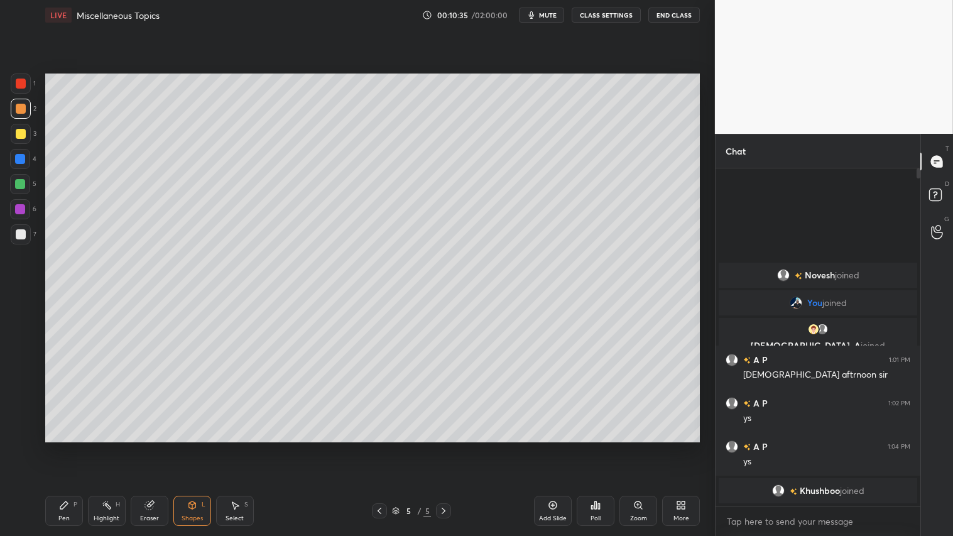
click at [72, 447] on div "Pen P" at bounding box center [64, 511] width 38 height 30
click at [378, 447] on icon at bounding box center [379, 511] width 10 height 10
click at [381, 447] on icon at bounding box center [379, 511] width 10 height 10
click at [444, 447] on icon at bounding box center [444, 511] width 10 height 10
click at [448, 447] on icon at bounding box center [444, 511] width 10 height 10
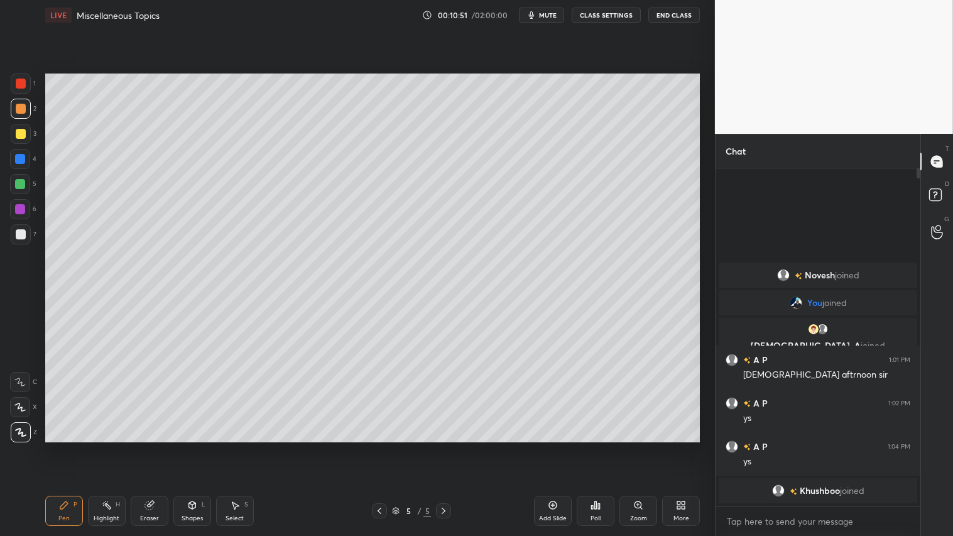
click at [374, 447] on div at bounding box center [379, 510] width 15 height 15
click at [379, 447] on icon at bounding box center [379, 511] width 10 height 10
click at [443, 447] on icon at bounding box center [444, 511] width 10 height 10
click at [445, 447] on icon at bounding box center [444, 511] width 10 height 10
click at [378, 447] on icon at bounding box center [379, 511] width 10 height 10
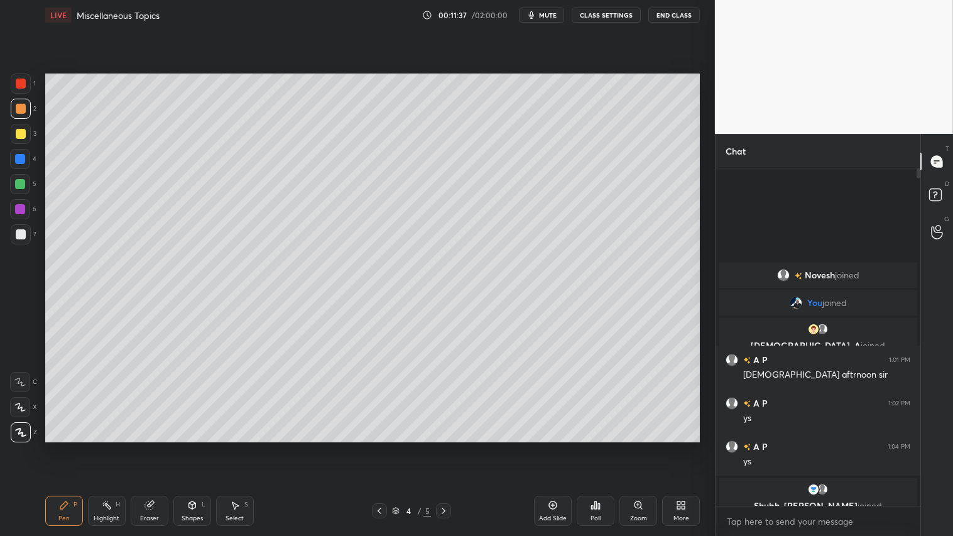
click at [379, 447] on icon at bounding box center [379, 511] width 10 height 10
click at [444, 447] on icon at bounding box center [444, 511] width 10 height 10
click at [443, 447] on icon at bounding box center [444, 511] width 10 height 10
click at [381, 447] on icon at bounding box center [379, 511] width 10 height 10
click at [382, 447] on icon at bounding box center [379, 511] width 10 height 10
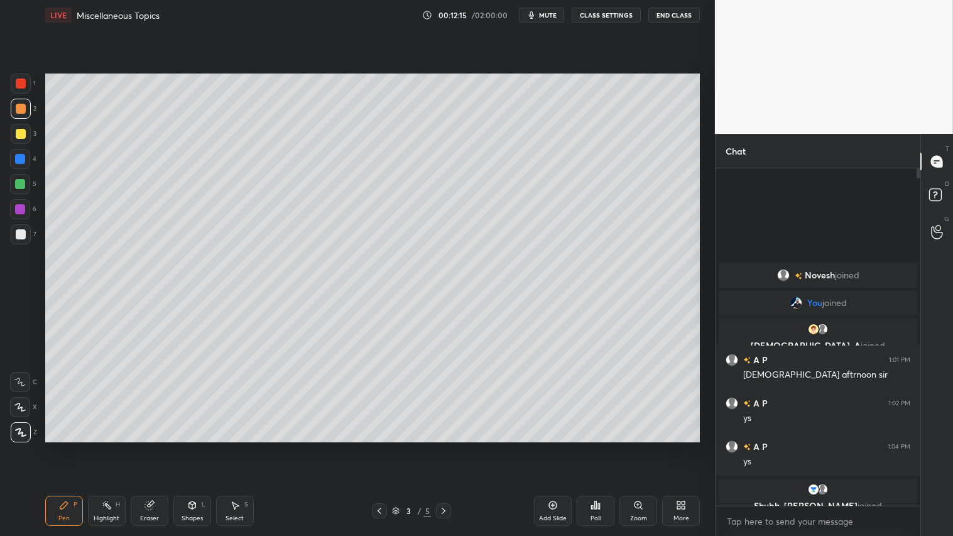
click at [442, 447] on icon at bounding box center [444, 511] width 10 height 10
click at [444, 447] on icon at bounding box center [444, 511] width 10 height 10
drag, startPoint x: 442, startPoint y: 509, endPoint x: 494, endPoint y: 503, distance: 53.1
click at [443, 447] on icon at bounding box center [444, 511] width 4 height 6
click at [555, 447] on div "Add Slide" at bounding box center [553, 511] width 38 height 30
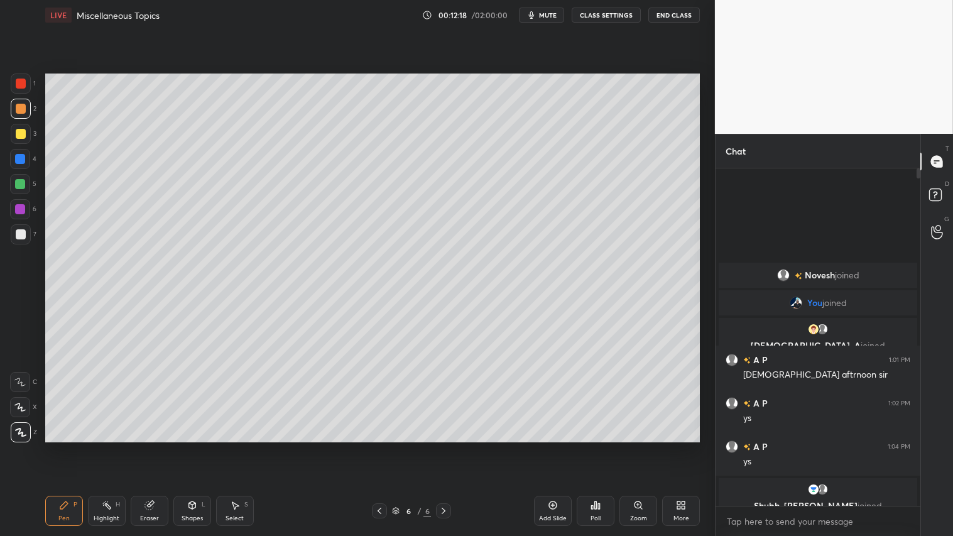
click at [198, 447] on div "Shapes L" at bounding box center [192, 511] width 38 height 30
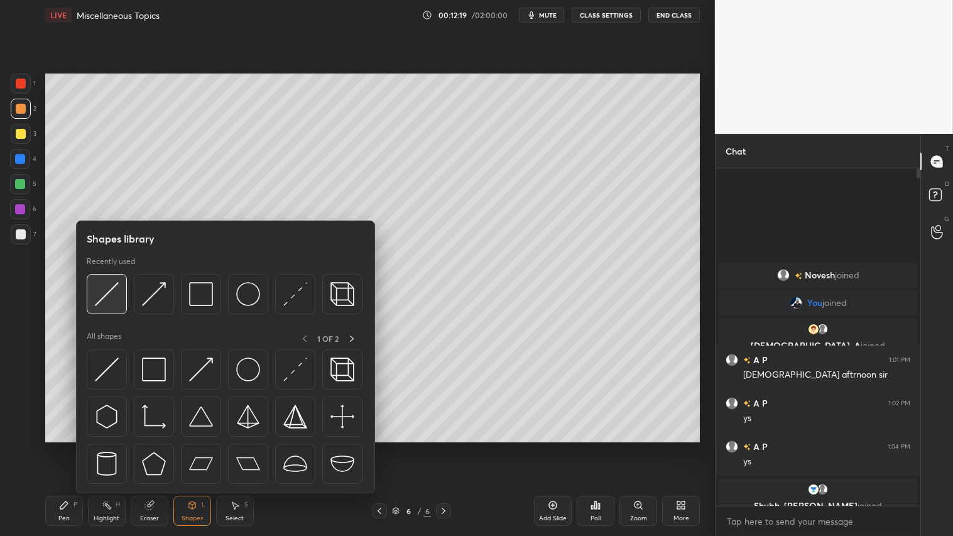
click at [105, 297] on img at bounding box center [107, 294] width 24 height 24
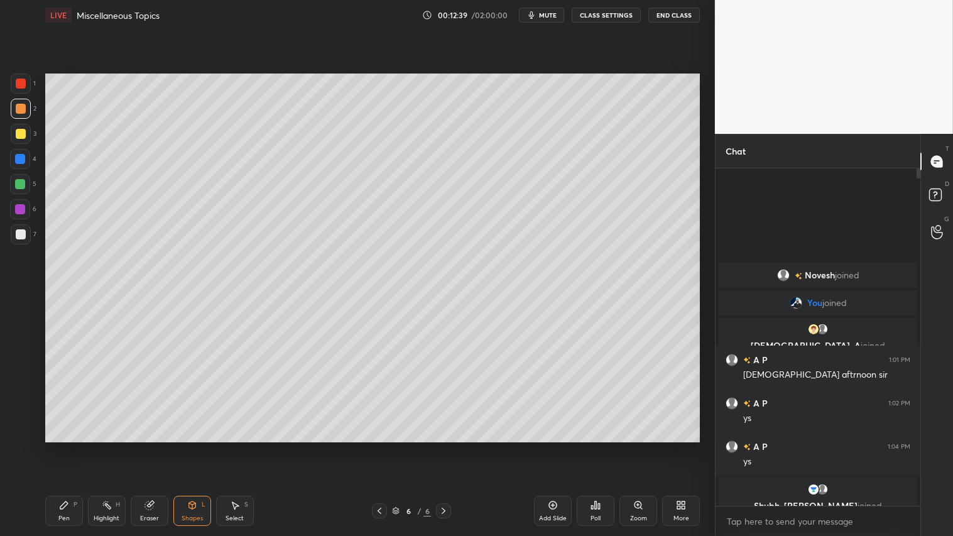
click at [73, 447] on div "Pen P" at bounding box center [64, 511] width 38 height 30
click at [199, 447] on div "Shapes" at bounding box center [192, 518] width 21 height 6
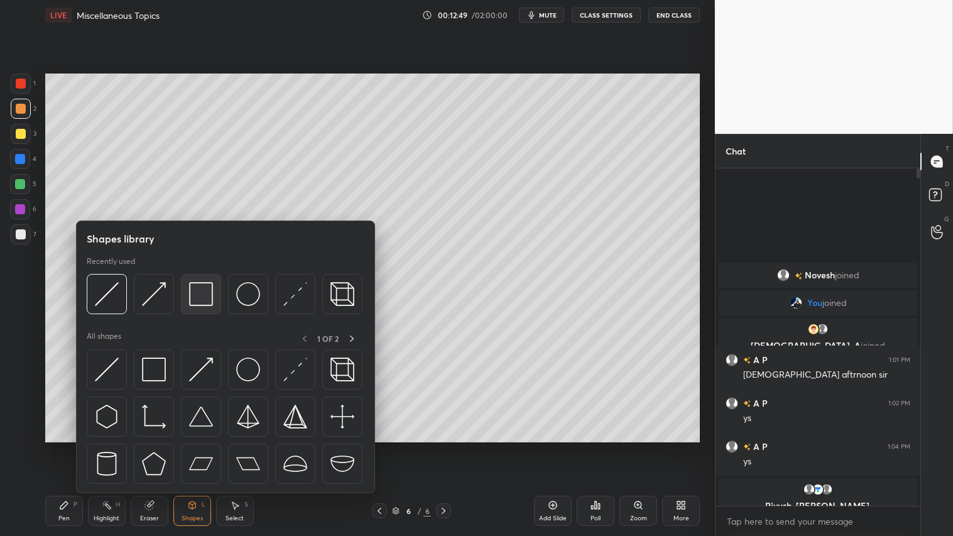
click at [201, 293] on img at bounding box center [201, 294] width 24 height 24
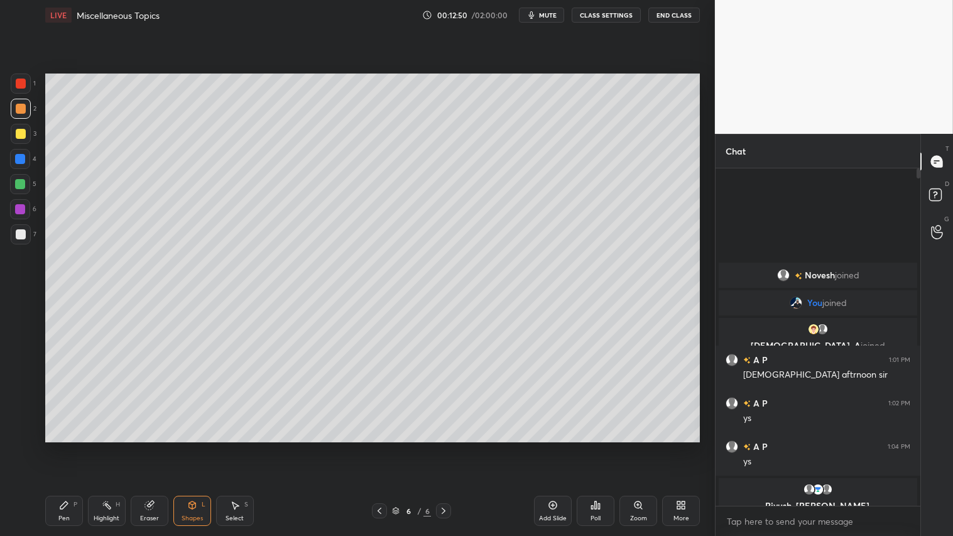
click at [193, 447] on icon at bounding box center [192, 505] width 10 height 10
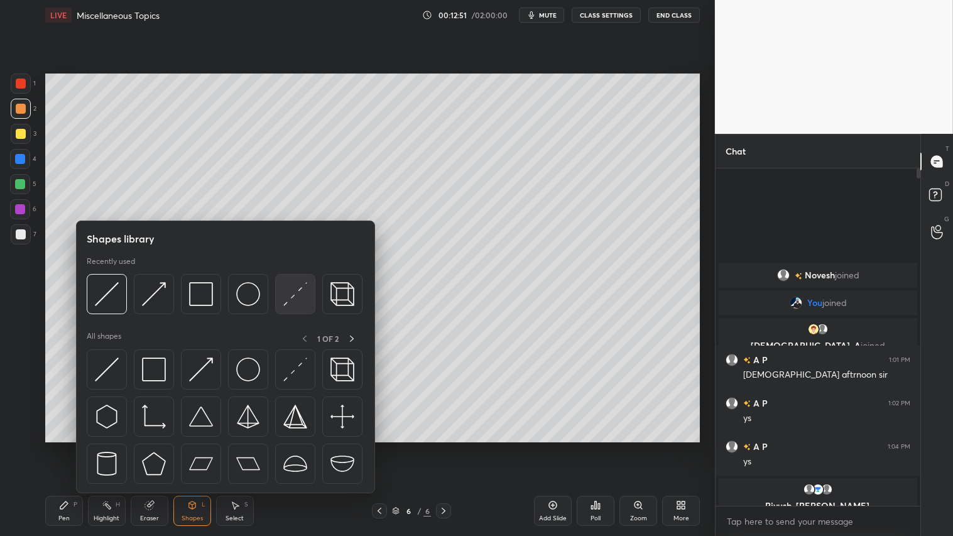
click at [294, 292] on img at bounding box center [295, 294] width 24 height 24
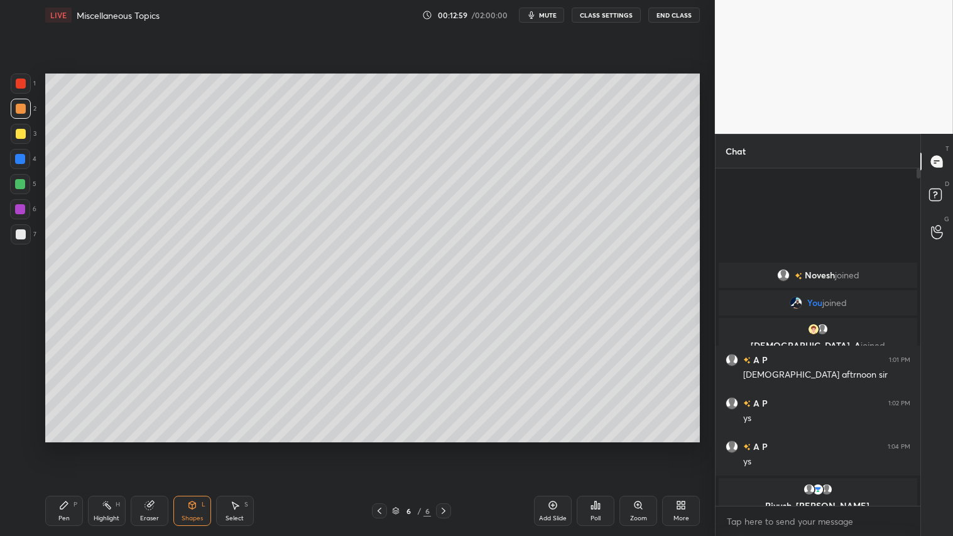
click at [69, 447] on div "Pen P" at bounding box center [64, 511] width 38 height 30
drag, startPoint x: 19, startPoint y: 406, endPoint x: 195, endPoint y: 511, distance: 205.1
click at [20, 406] on icon at bounding box center [19, 407] width 11 height 9
click at [193, 447] on div "Shapes" at bounding box center [192, 518] width 21 height 6
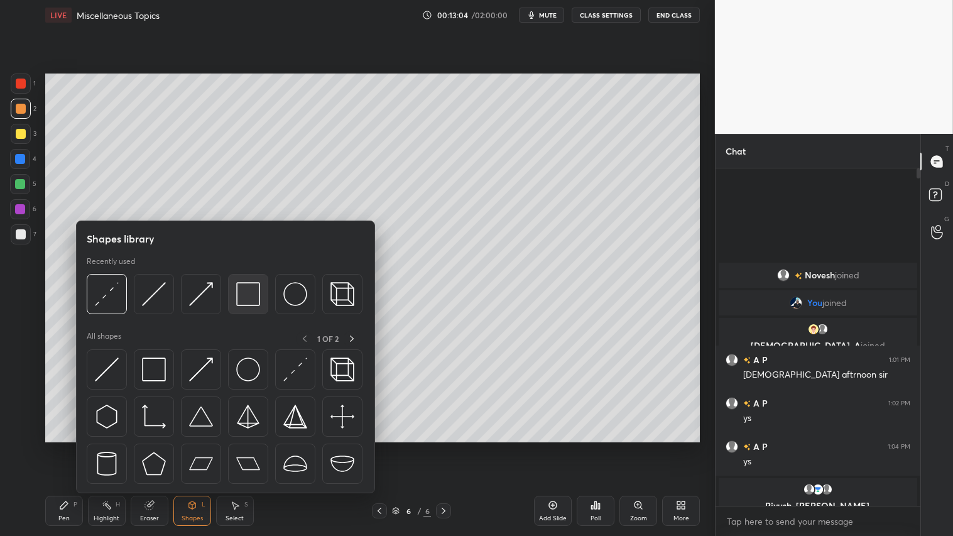
click at [248, 293] on img at bounding box center [248, 294] width 24 height 24
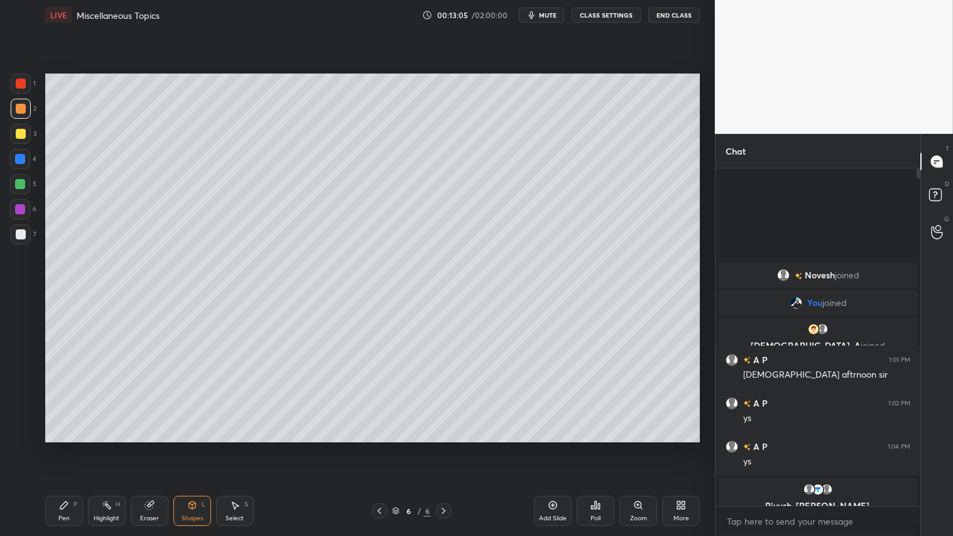
click at [379, 447] on icon at bounding box center [379, 511] width 10 height 10
click at [444, 447] on icon at bounding box center [444, 511] width 10 height 10
click at [196, 447] on div "Shapes L" at bounding box center [192, 511] width 38 height 30
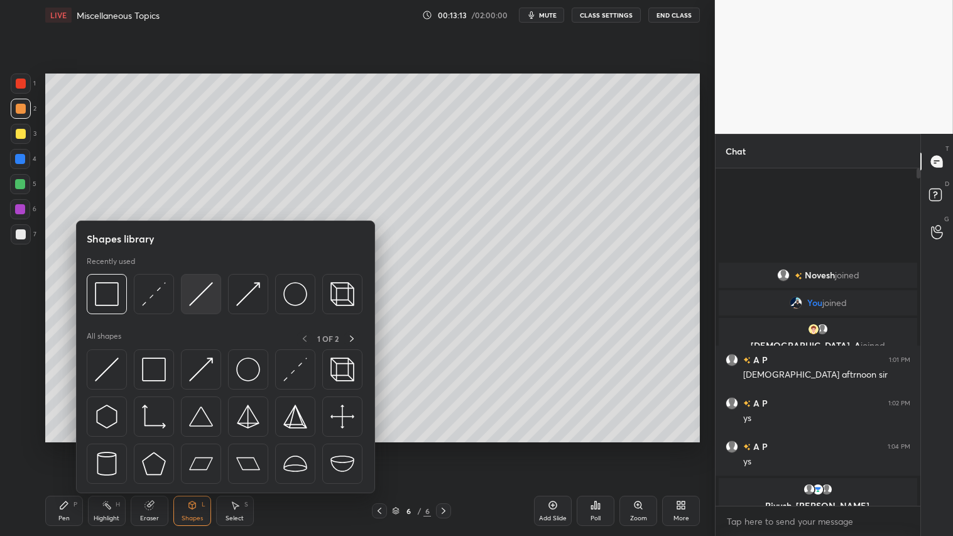
click at [204, 290] on img at bounding box center [201, 294] width 24 height 24
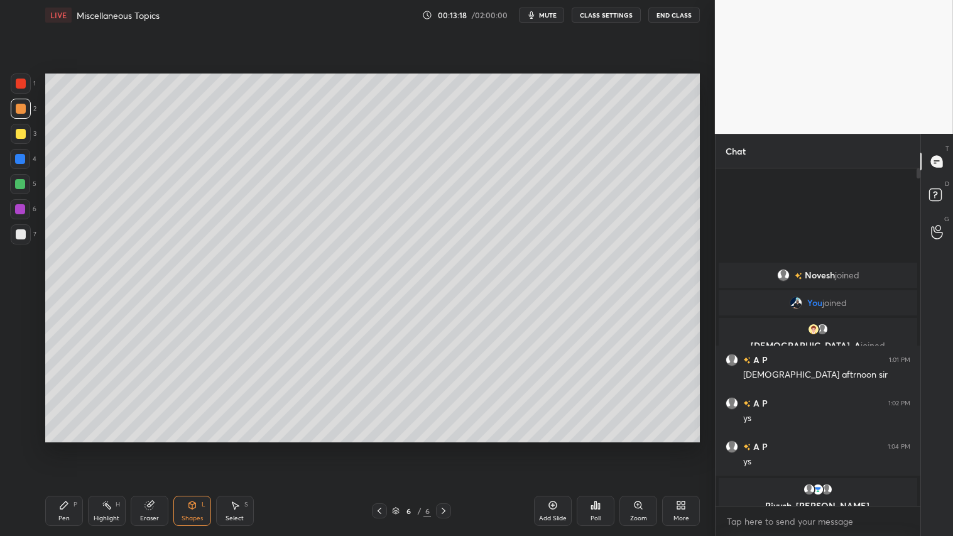
click at [79, 447] on div "Pen P" at bounding box center [64, 511] width 38 height 30
click at [380, 447] on icon at bounding box center [379, 511] width 10 height 10
click at [381, 447] on icon at bounding box center [379, 511] width 10 height 10
click at [442, 447] on icon at bounding box center [444, 511] width 10 height 10
click at [445, 447] on icon at bounding box center [444, 511] width 10 height 10
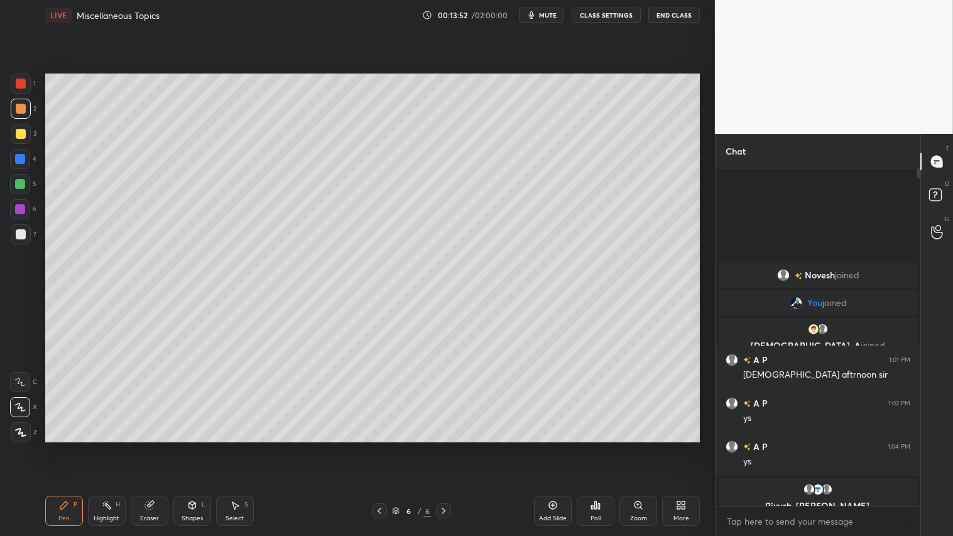
click at [16, 134] on div at bounding box center [21, 134] width 10 height 10
click at [19, 111] on div at bounding box center [21, 109] width 10 height 10
click at [61, 447] on icon at bounding box center [64, 505] width 8 height 8
click at [153, 447] on div "Eraser" at bounding box center [150, 511] width 38 height 30
drag, startPoint x: 16, startPoint y: 339, endPoint x: 21, endPoint y: 335, distance: 6.8
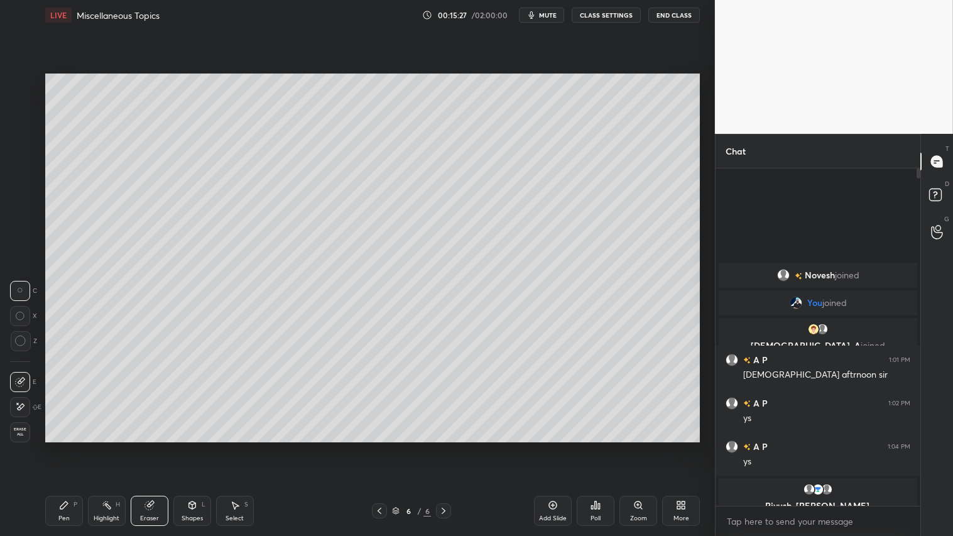
click at [19, 336] on icon at bounding box center [20, 340] width 11 height 11
click at [72, 447] on div "Pen P" at bounding box center [64, 511] width 38 height 30
click at [21, 129] on div at bounding box center [21, 134] width 10 height 10
click at [189, 447] on div "Shapes" at bounding box center [192, 518] width 21 height 6
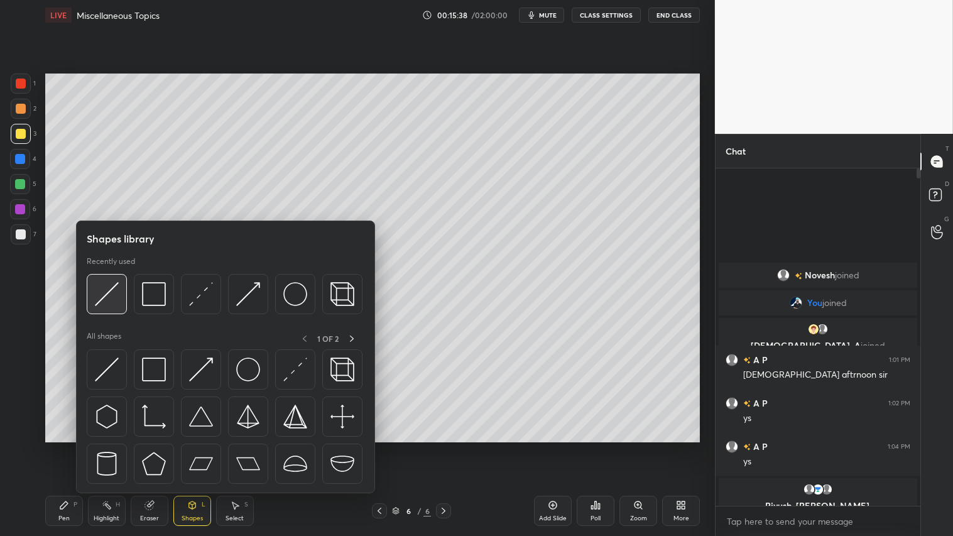
click at [118, 288] on div at bounding box center [107, 294] width 40 height 40
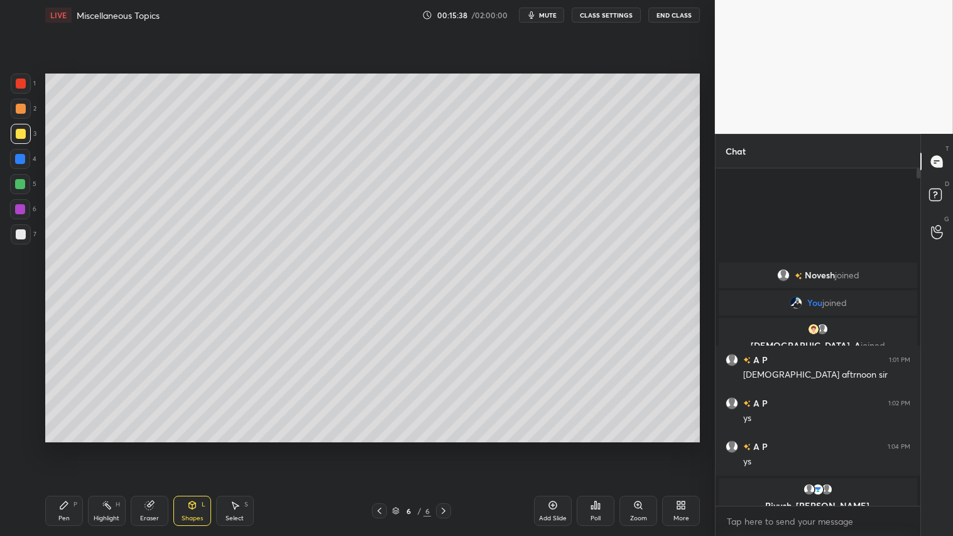
drag, startPoint x: 17, startPoint y: 108, endPoint x: 40, endPoint y: 135, distance: 35.6
click at [19, 108] on div at bounding box center [21, 109] width 10 height 10
click at [193, 447] on div "Shapes L" at bounding box center [192, 511] width 38 height 30
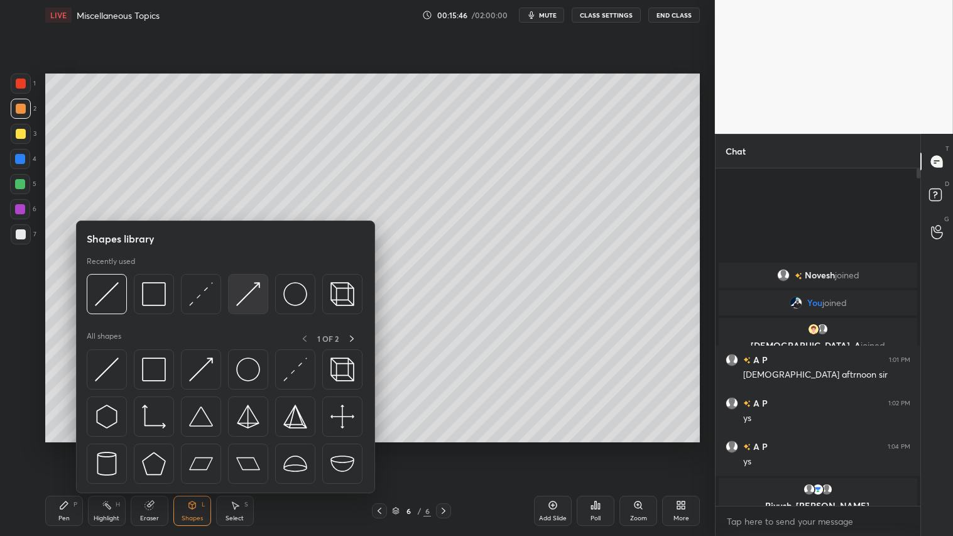
click at [250, 293] on img at bounding box center [248, 294] width 24 height 24
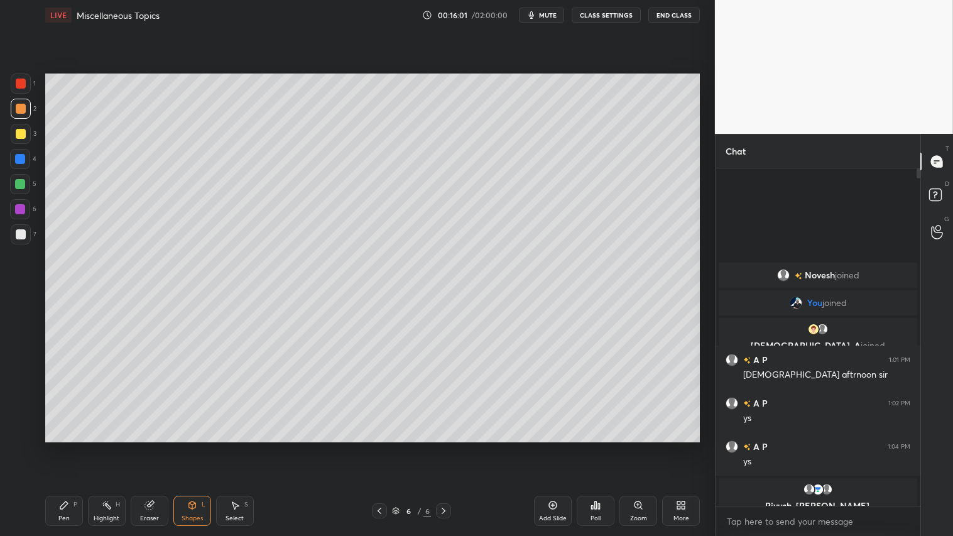
drag, startPoint x: 61, startPoint y: 510, endPoint x: 60, endPoint y: 493, distance: 16.3
click at [62, 447] on icon at bounding box center [64, 505] width 10 height 10
drag, startPoint x: 21, startPoint y: 132, endPoint x: 36, endPoint y: 132, distance: 15.1
click at [23, 131] on div at bounding box center [21, 134] width 10 height 10
drag, startPoint x: 151, startPoint y: 507, endPoint x: 229, endPoint y: 449, distance: 96.5
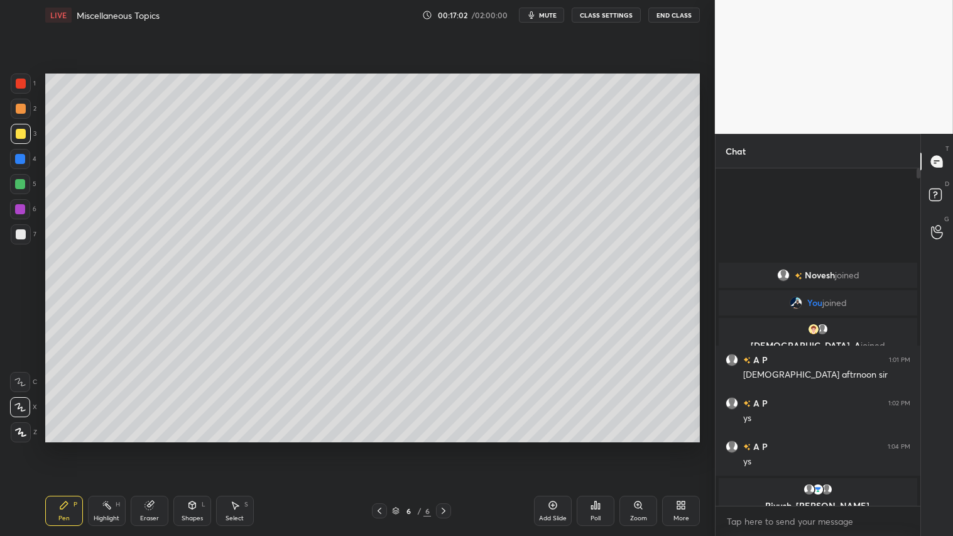
click at [158, 447] on div "Eraser" at bounding box center [150, 511] width 38 height 30
click at [64, 447] on div "Pen" at bounding box center [63, 518] width 11 height 6
click at [23, 139] on div at bounding box center [21, 134] width 20 height 20
click at [20, 99] on div at bounding box center [21, 109] width 20 height 20
click at [197, 447] on div "Shapes L" at bounding box center [192, 511] width 38 height 30
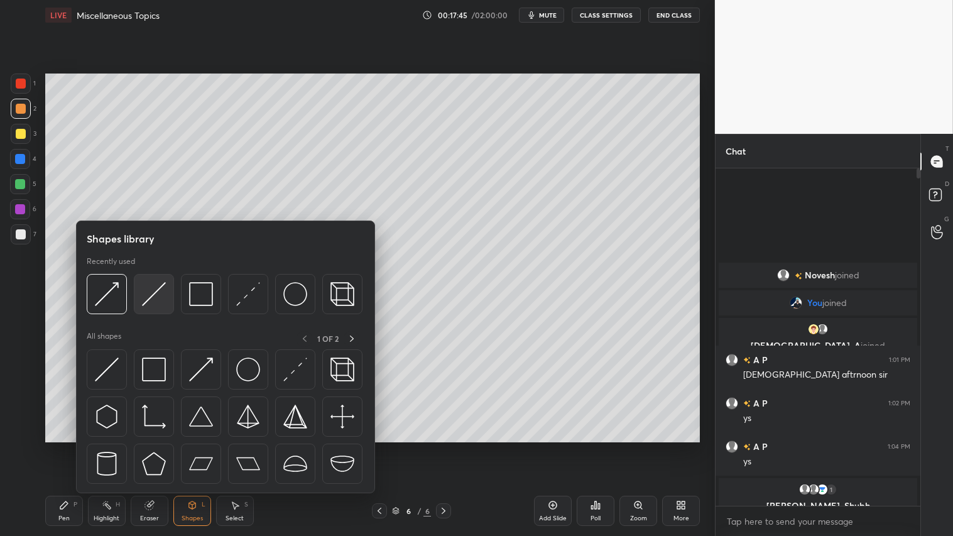
click at [155, 300] on img at bounding box center [154, 294] width 24 height 24
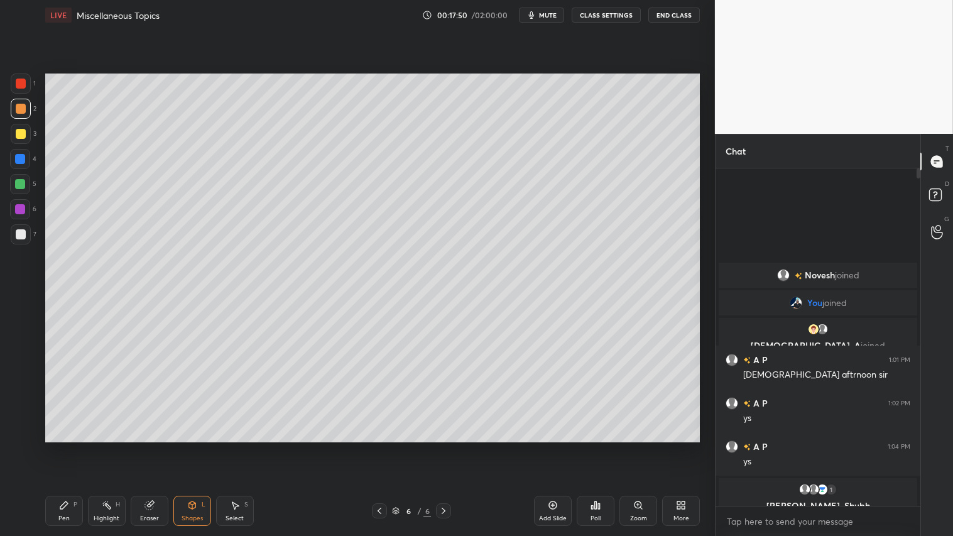
click at [17, 134] on div at bounding box center [21, 134] width 10 height 10
click at [63, 447] on div "Pen P" at bounding box center [64, 511] width 38 height 30
click at [188, 447] on div "Shapes L" at bounding box center [192, 511] width 38 height 30
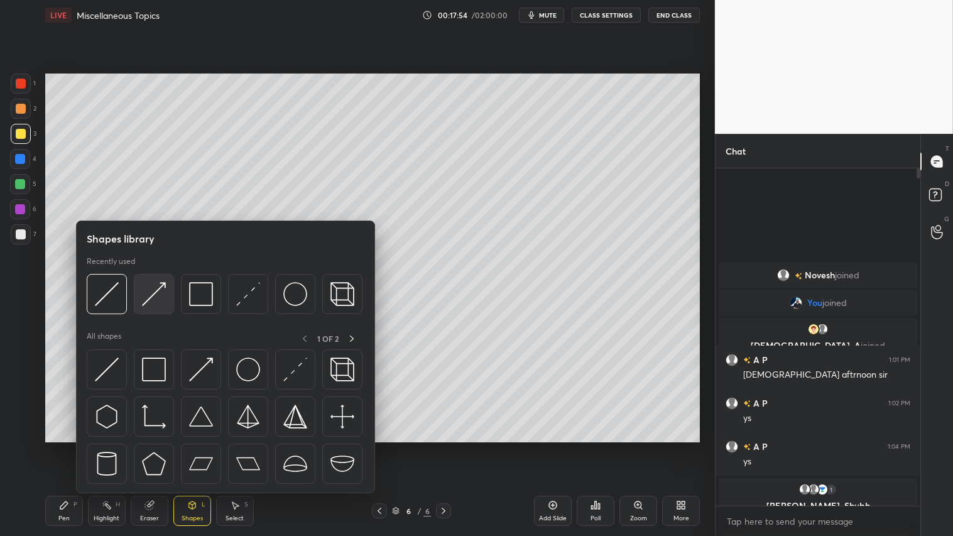
click at [153, 285] on img at bounding box center [154, 294] width 24 height 24
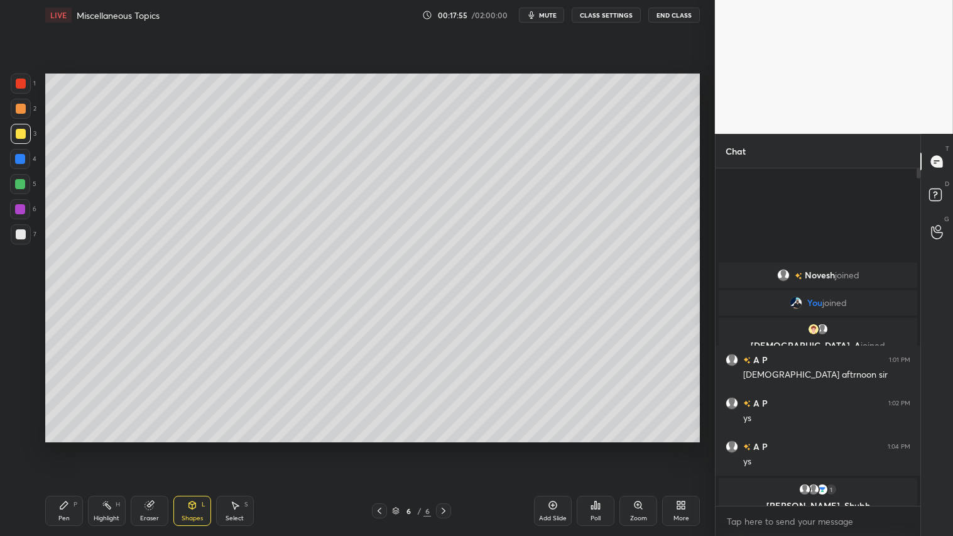
click at [21, 112] on div at bounding box center [21, 109] width 10 height 10
drag, startPoint x: 190, startPoint y: 528, endPoint x: 183, endPoint y: 472, distance: 56.4
click at [189, 447] on div "Pen P Highlight H Eraser Shapes L Select S 6 / 6 Add Slide Poll Zoom More" at bounding box center [372, 511] width 655 height 50
click at [195, 447] on div "Shapes L" at bounding box center [192, 511] width 38 height 30
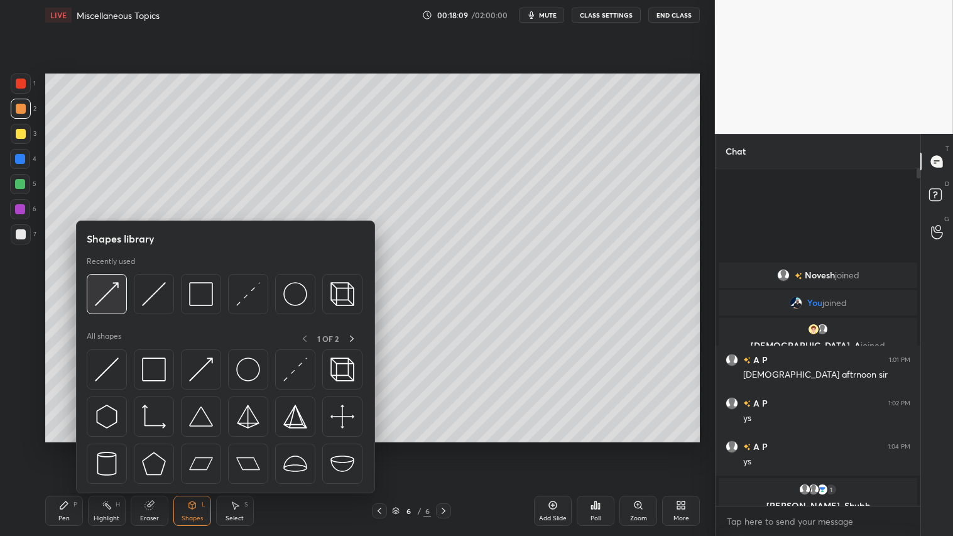
click at [104, 292] on img at bounding box center [107, 294] width 24 height 24
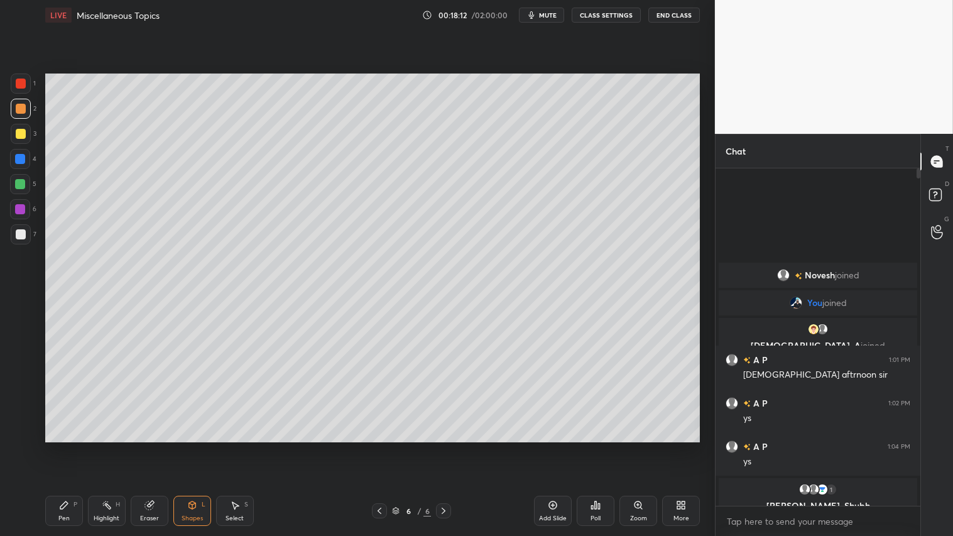
click at [72, 447] on div "Pen P" at bounding box center [64, 511] width 38 height 30
click at [199, 447] on div "Shapes L" at bounding box center [192, 511] width 38 height 30
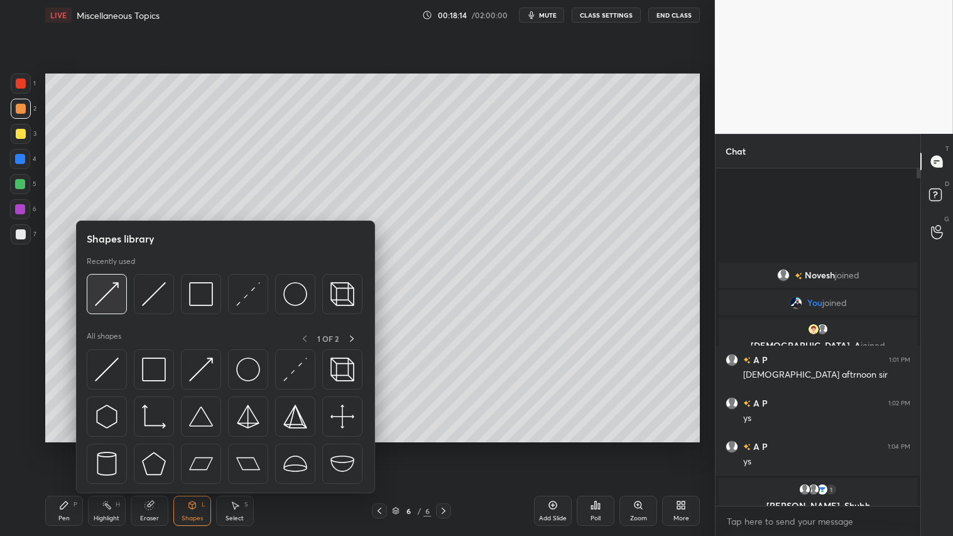
click at [111, 280] on div at bounding box center [107, 294] width 40 height 40
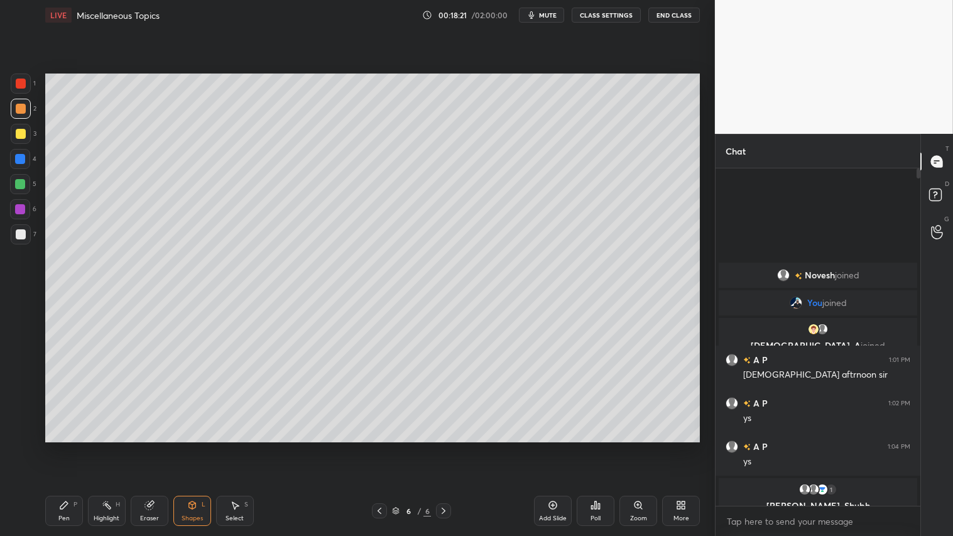
click at [74, 447] on div "P" at bounding box center [76, 504] width 4 height 6
click at [182, 447] on div "Shapes L" at bounding box center [192, 511] width 38 height 30
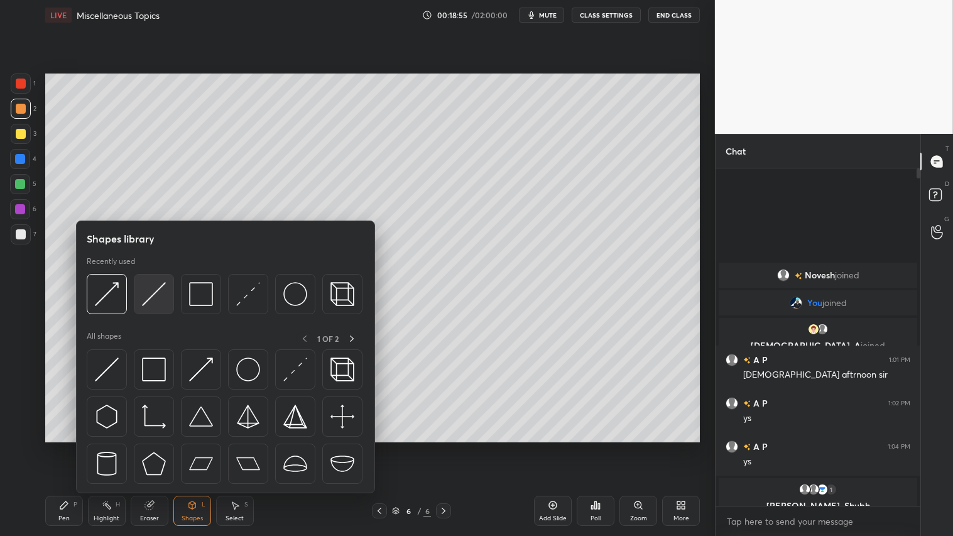
click at [156, 289] on img at bounding box center [154, 294] width 24 height 24
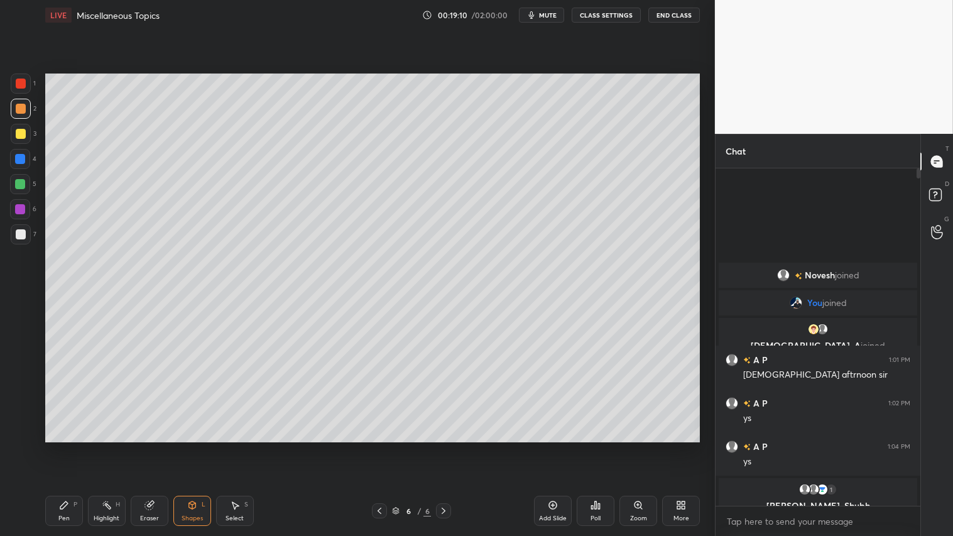
click at [20, 134] on div at bounding box center [21, 134] width 10 height 10
click at [67, 447] on div "Pen P" at bounding box center [64, 511] width 38 height 30
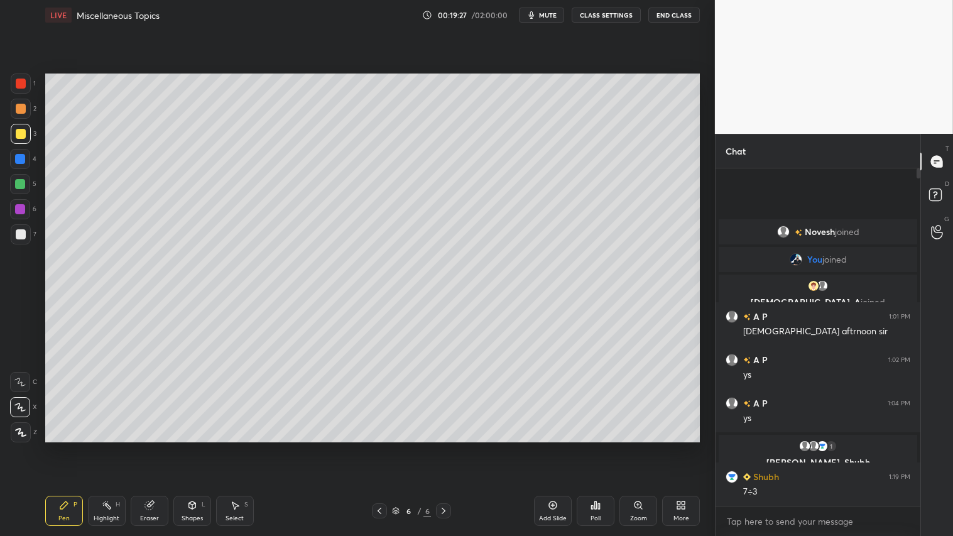
click at [18, 109] on div at bounding box center [21, 109] width 10 height 10
drag, startPoint x: 201, startPoint y: 516, endPoint x: 205, endPoint y: 510, distance: 7.7
click at [203, 447] on div "Shapes L" at bounding box center [192, 511] width 38 height 30
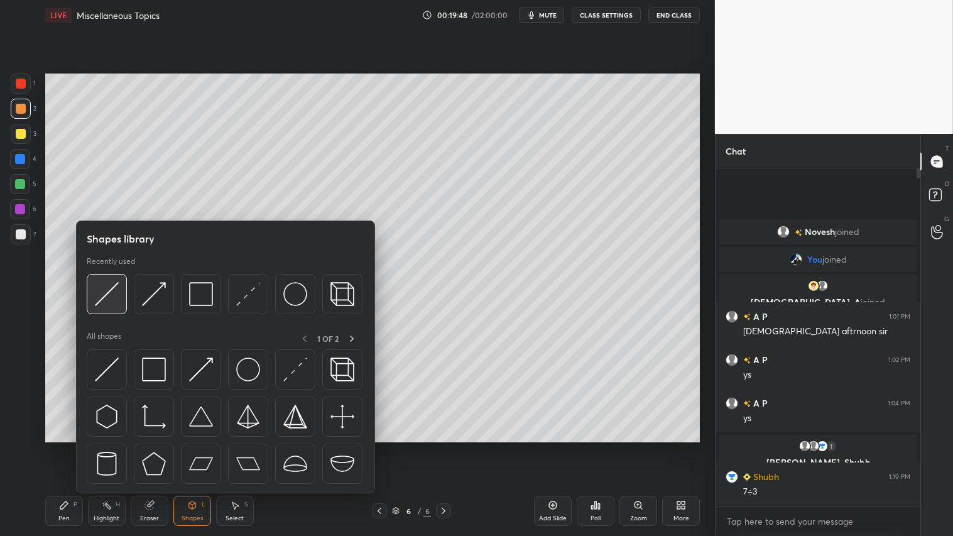
click at [117, 280] on div at bounding box center [107, 294] width 40 height 40
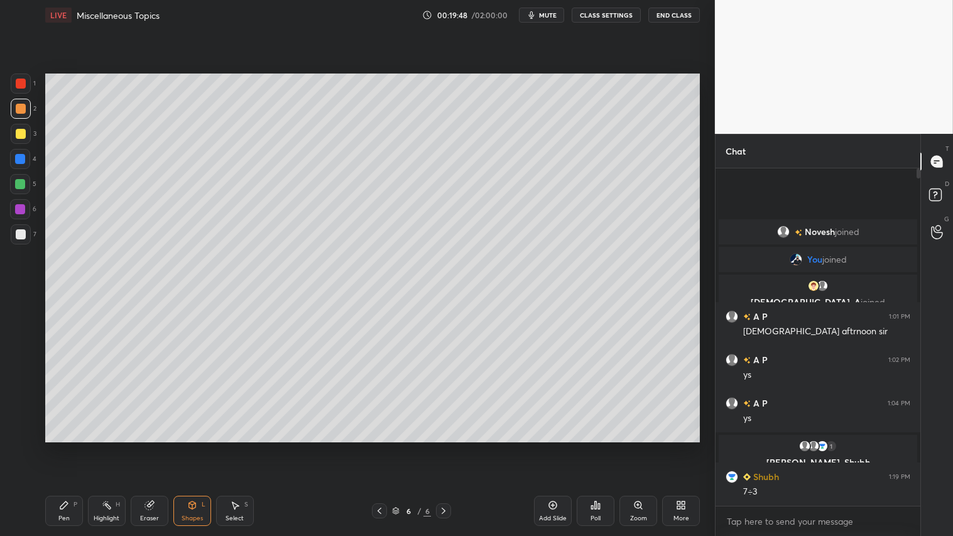
drag, startPoint x: 20, startPoint y: 133, endPoint x: 43, endPoint y: 210, distance: 79.9
click at [20, 133] on div at bounding box center [21, 134] width 10 height 10
click at [23, 109] on div at bounding box center [21, 109] width 20 height 20
click at [68, 447] on div "Pen P" at bounding box center [64, 511] width 38 height 30
drag, startPoint x: 21, startPoint y: 138, endPoint x: 42, endPoint y: 155, distance: 26.8
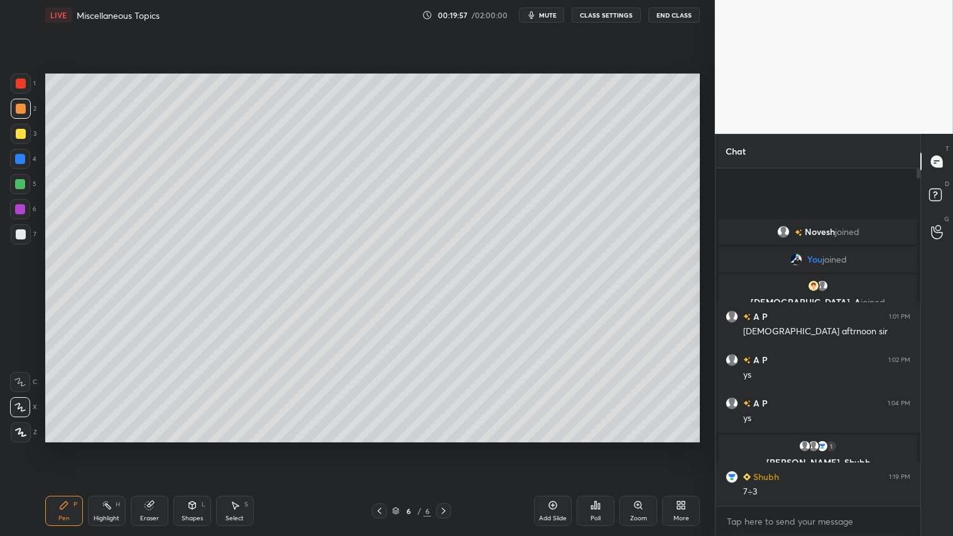
click at [21, 136] on div at bounding box center [21, 134] width 10 height 10
click at [196, 447] on div "Shapes L" at bounding box center [192, 511] width 38 height 30
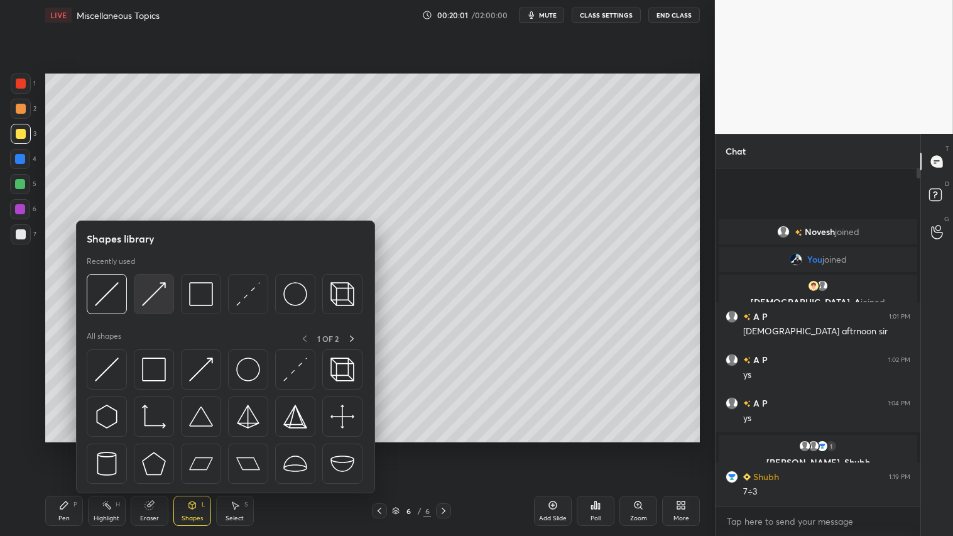
click at [153, 286] on img at bounding box center [154, 294] width 24 height 24
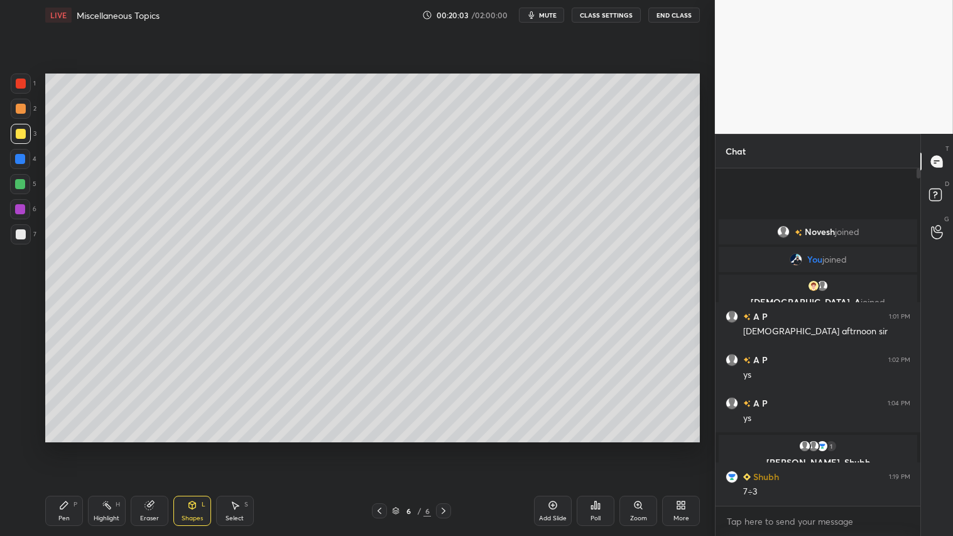
click at [21, 110] on div at bounding box center [21, 109] width 10 height 10
click at [64, 447] on div "Pen" at bounding box center [63, 518] width 11 height 6
click at [455, 447] on div "6 / 6" at bounding box center [412, 510] width 244 height 15
click at [558, 447] on div "Add Slide" at bounding box center [553, 511] width 38 height 30
click at [199, 447] on div "Shapes" at bounding box center [192, 518] width 21 height 6
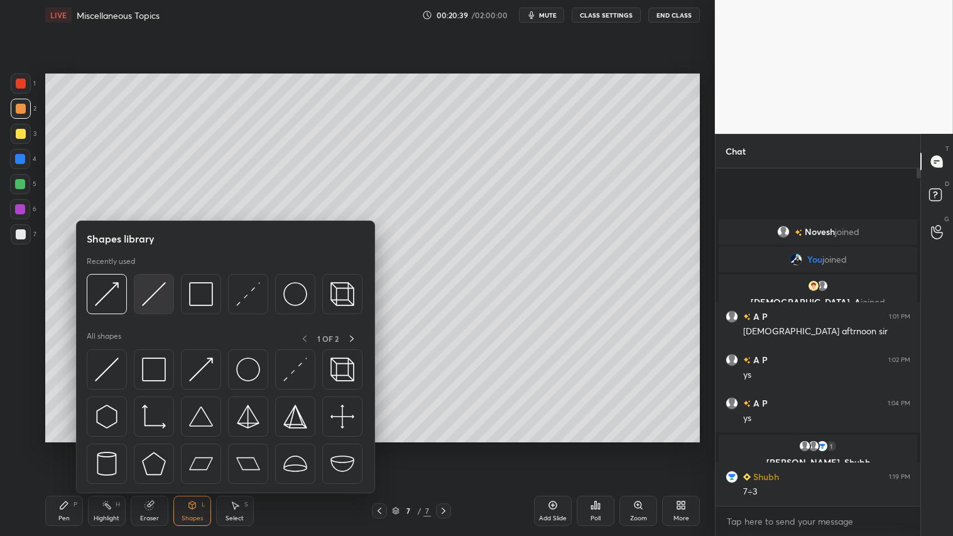
click at [160, 289] on img at bounding box center [154, 294] width 24 height 24
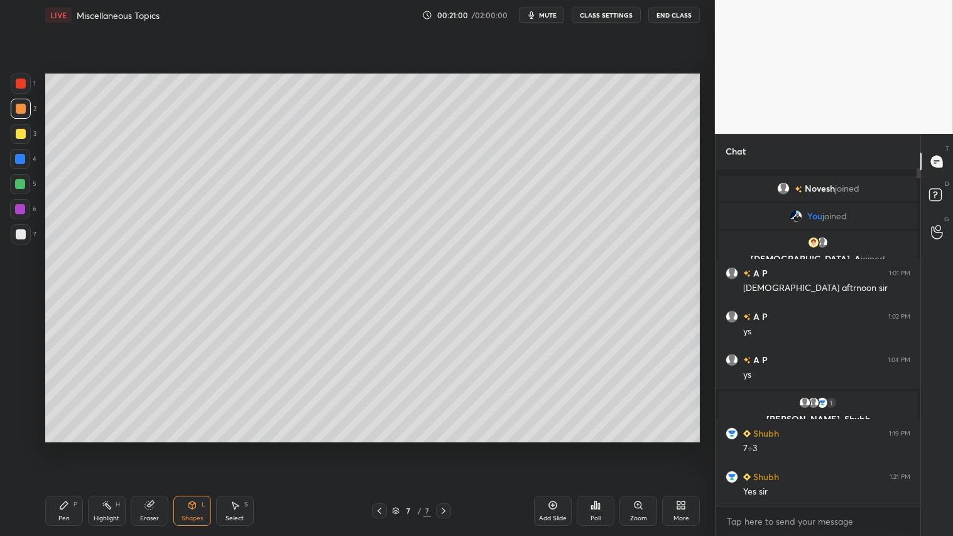
click at [379, 447] on icon at bounding box center [380, 511] width 4 height 6
click at [447, 447] on icon at bounding box center [444, 511] width 10 height 10
click at [68, 447] on icon at bounding box center [64, 505] width 10 height 10
click at [379, 447] on icon at bounding box center [379, 511] width 10 height 10
click at [444, 447] on icon at bounding box center [444, 511] width 10 height 10
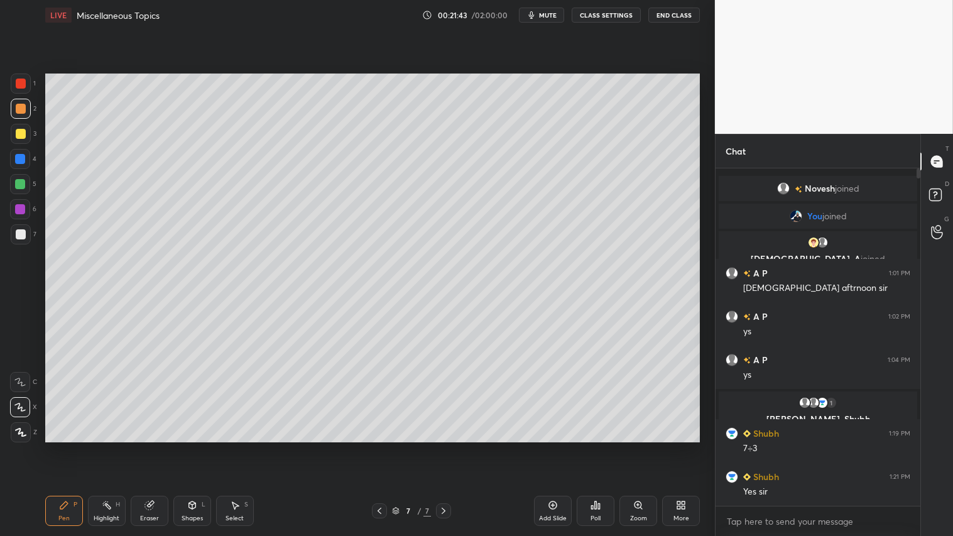
drag, startPoint x: 21, startPoint y: 133, endPoint x: 29, endPoint y: 129, distance: 8.2
click at [25, 133] on div at bounding box center [21, 134] width 10 height 10
click at [193, 447] on icon at bounding box center [192, 505] width 10 height 10
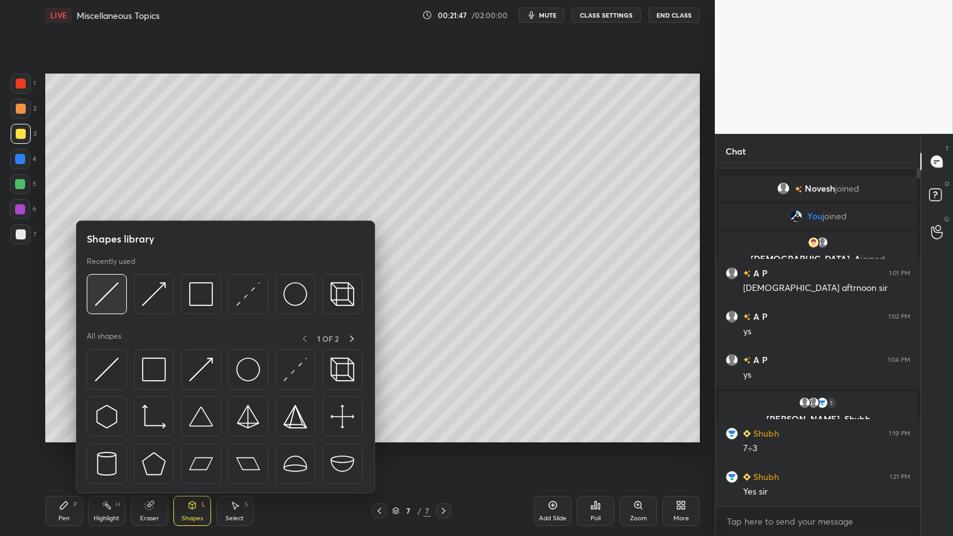
click at [109, 296] on img at bounding box center [107, 294] width 24 height 24
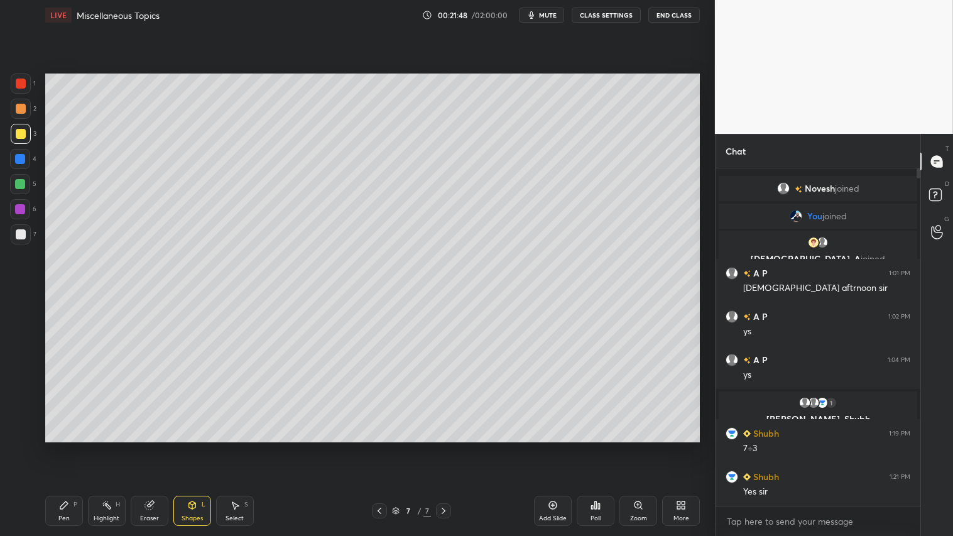
click at [21, 113] on div at bounding box center [21, 109] width 10 height 10
click at [382, 447] on icon at bounding box center [379, 511] width 10 height 10
click at [444, 447] on icon at bounding box center [444, 511] width 10 height 10
click at [381, 447] on icon at bounding box center [379, 511] width 10 height 10
click at [447, 447] on icon at bounding box center [444, 511] width 10 height 10
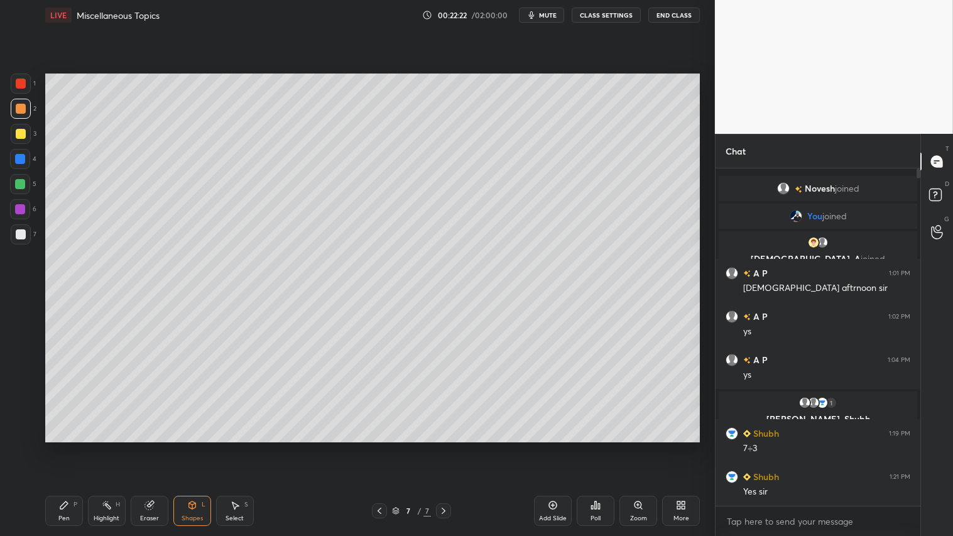
click at [22, 132] on div at bounding box center [21, 134] width 10 height 10
click at [20, 111] on div at bounding box center [21, 109] width 10 height 10
click at [61, 447] on div "Pen P" at bounding box center [64, 511] width 38 height 30
click at [379, 447] on icon at bounding box center [379, 511] width 10 height 10
click at [444, 447] on icon at bounding box center [444, 511] width 10 height 10
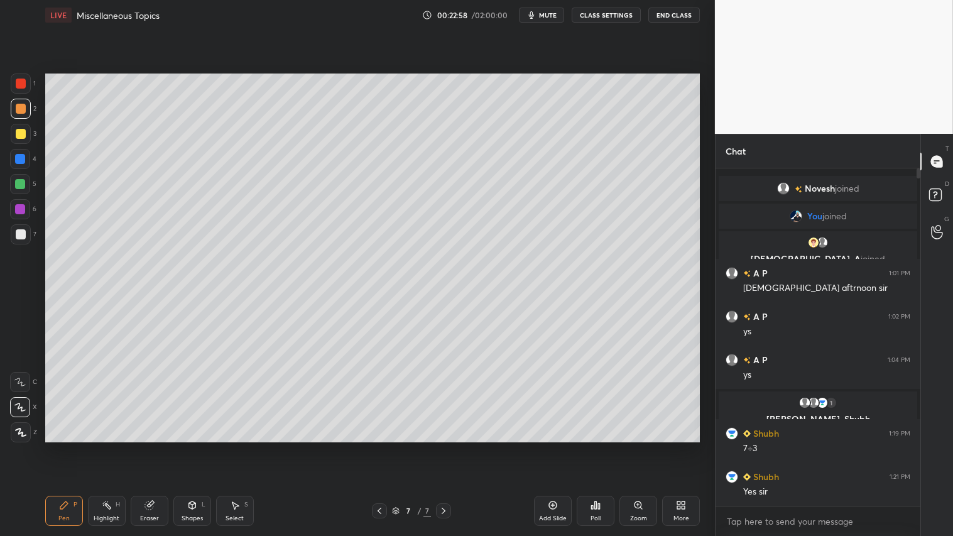
click at [380, 447] on icon at bounding box center [379, 511] width 10 height 10
click at [449, 447] on icon at bounding box center [444, 511] width 10 height 10
click at [443, 447] on icon at bounding box center [444, 511] width 10 height 10
click at [385, 447] on div "7 / 7" at bounding box center [411, 510] width 79 height 15
click at [378, 447] on icon at bounding box center [379, 511] width 10 height 10
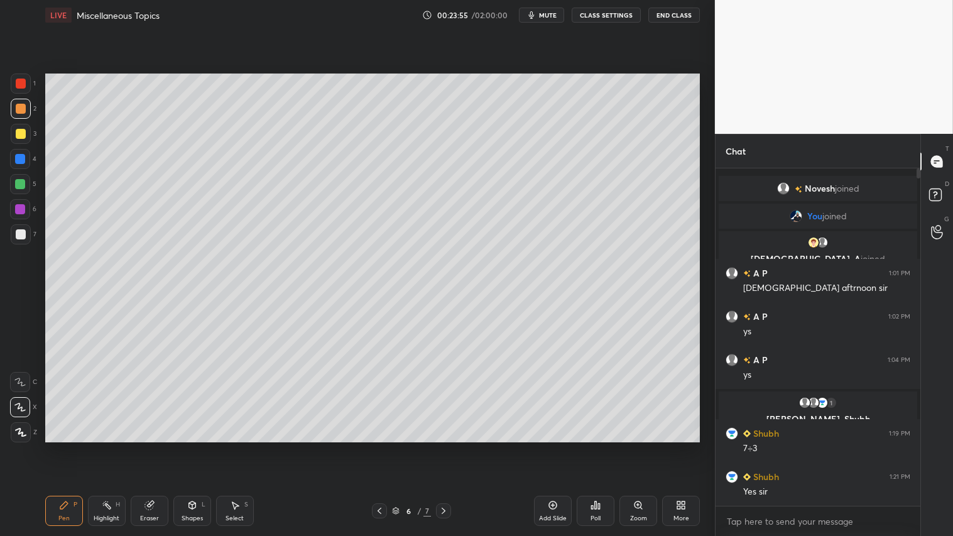
click at [444, 447] on icon at bounding box center [444, 511] width 10 height 10
click at [378, 447] on icon at bounding box center [379, 511] width 10 height 10
click at [379, 447] on icon at bounding box center [379, 511] width 10 height 10
click at [380, 447] on icon at bounding box center [380, 511] width 4 height 6
click at [378, 447] on icon at bounding box center [379, 511] width 10 height 10
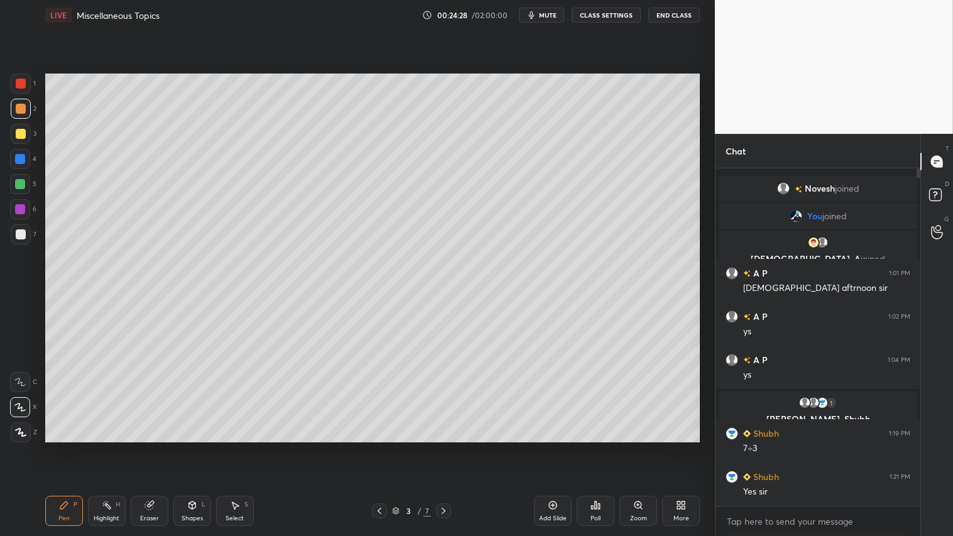
click at [449, 447] on div at bounding box center [443, 510] width 15 height 15
click at [450, 447] on div "4 / 7" at bounding box center [412, 510] width 244 height 15
click at [444, 447] on icon at bounding box center [444, 511] width 10 height 10
click at [444, 447] on icon at bounding box center [444, 511] width 4 height 6
click at [444, 447] on icon at bounding box center [444, 511] width 10 height 10
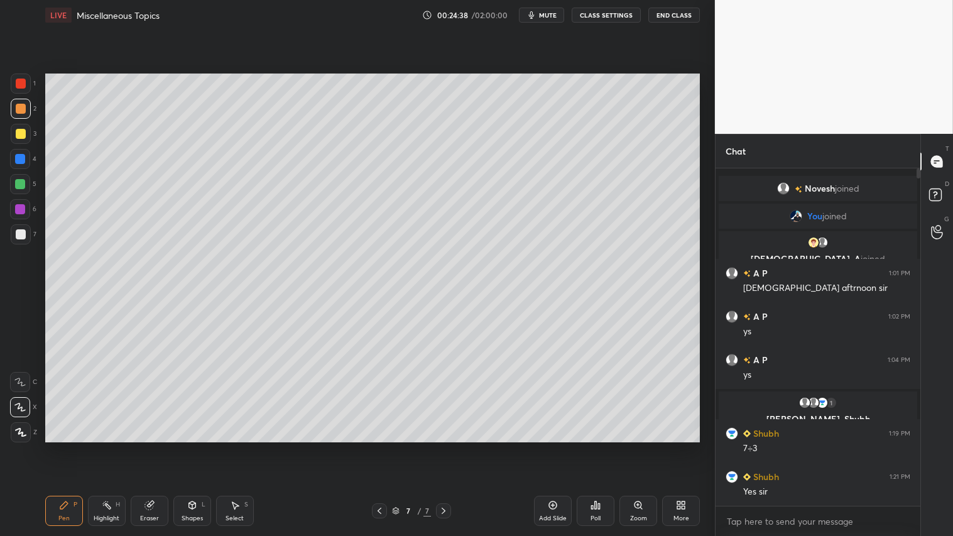
click at [193, 447] on div "Shapes L" at bounding box center [192, 511] width 38 height 30
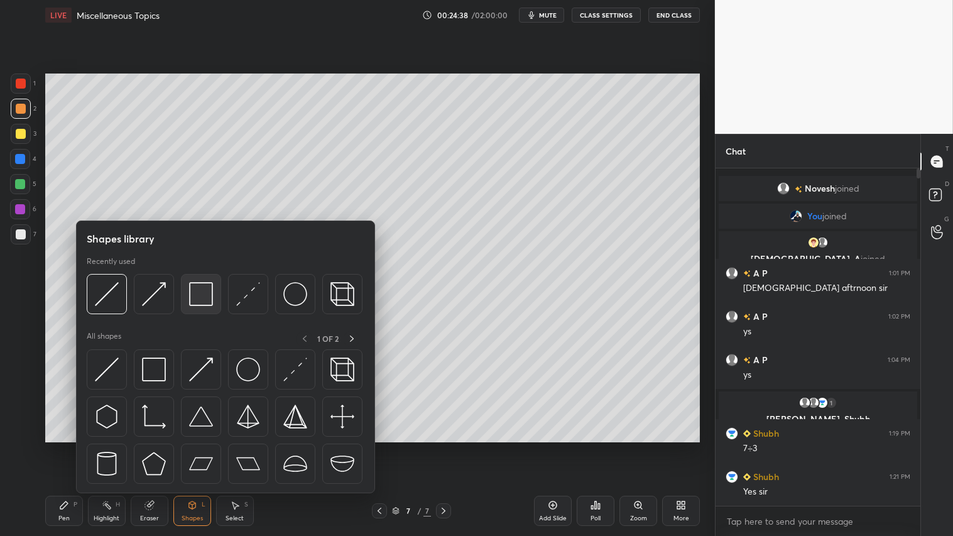
click at [193, 297] on img at bounding box center [201, 294] width 24 height 24
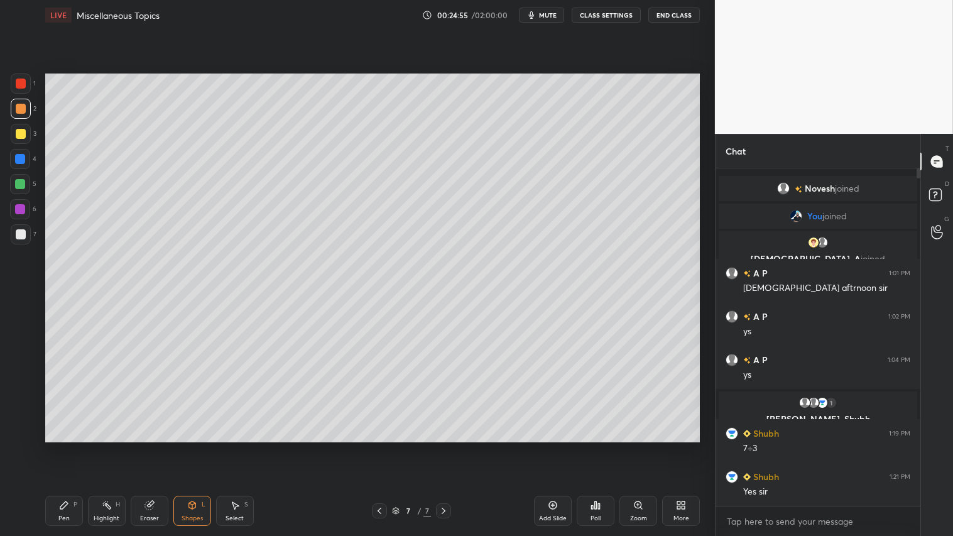
click at [379, 447] on icon at bounding box center [379, 511] width 10 height 10
click at [446, 447] on icon at bounding box center [444, 511] width 10 height 10
click at [380, 447] on icon at bounding box center [379, 511] width 10 height 10
click at [444, 447] on icon at bounding box center [444, 511] width 10 height 10
click at [69, 447] on div "Pen P" at bounding box center [64, 511] width 38 height 30
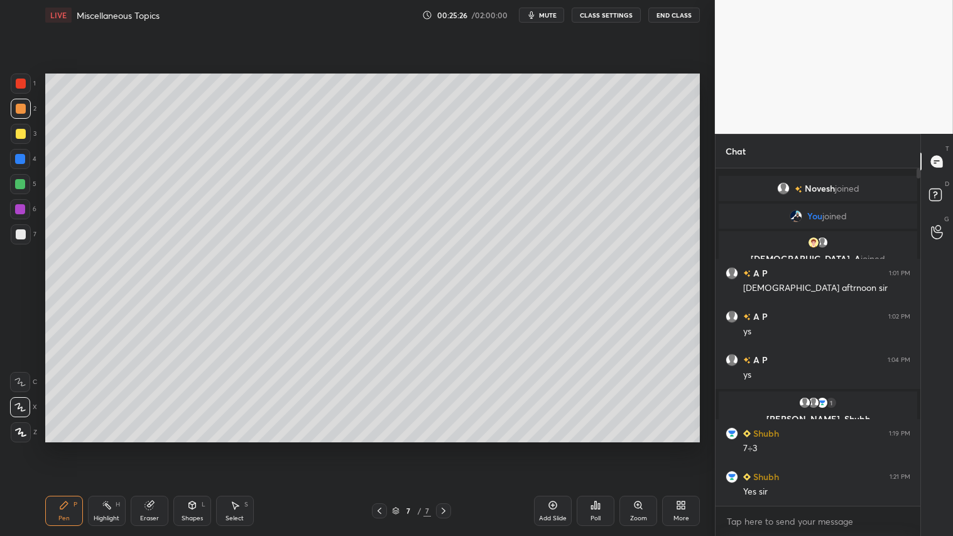
click at [198, 447] on div "Shapes L" at bounding box center [192, 511] width 38 height 30
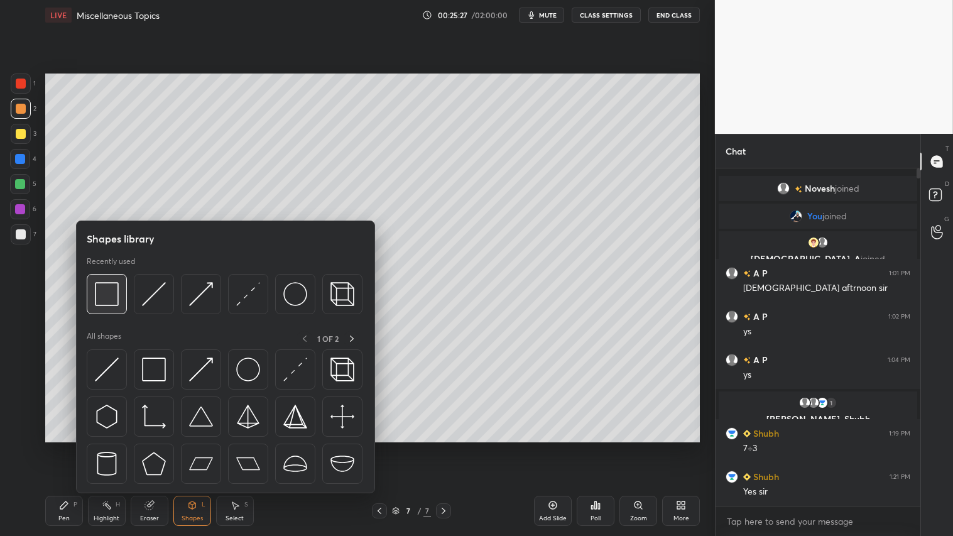
click at [101, 298] on img at bounding box center [107, 294] width 24 height 24
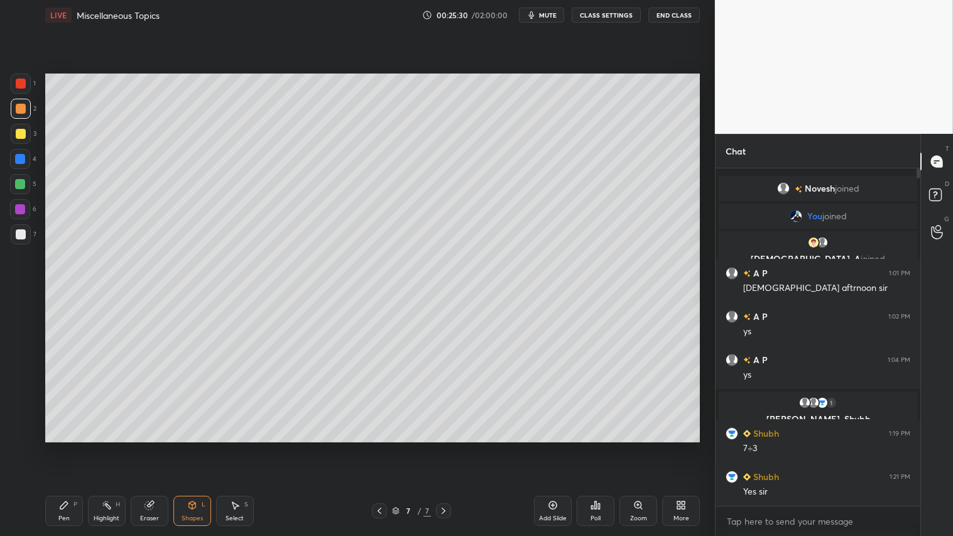
drag, startPoint x: 63, startPoint y: 516, endPoint x: 74, endPoint y: 507, distance: 13.4
click at [67, 447] on div "Pen P" at bounding box center [64, 511] width 38 height 30
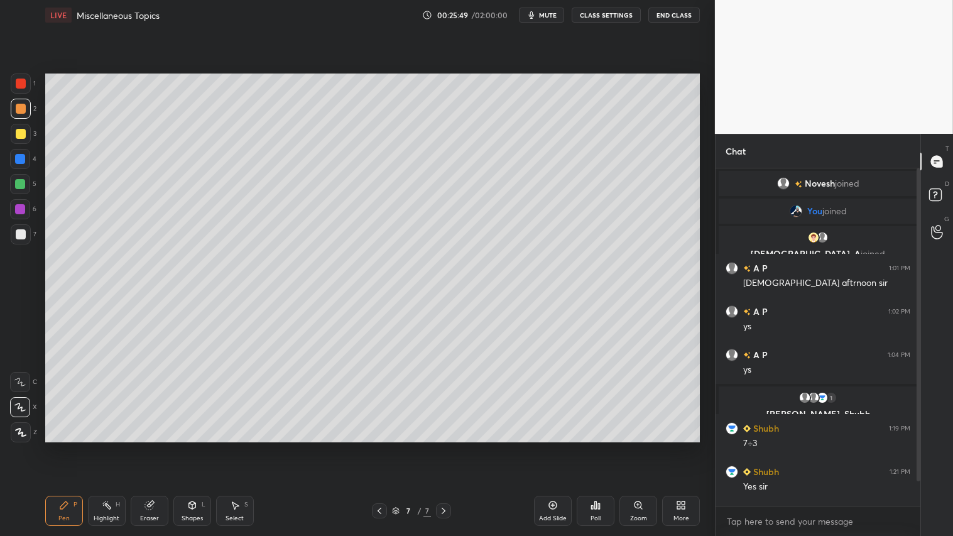
click at [381, 447] on icon at bounding box center [379, 511] width 10 height 10
click at [446, 447] on icon at bounding box center [444, 511] width 10 height 10
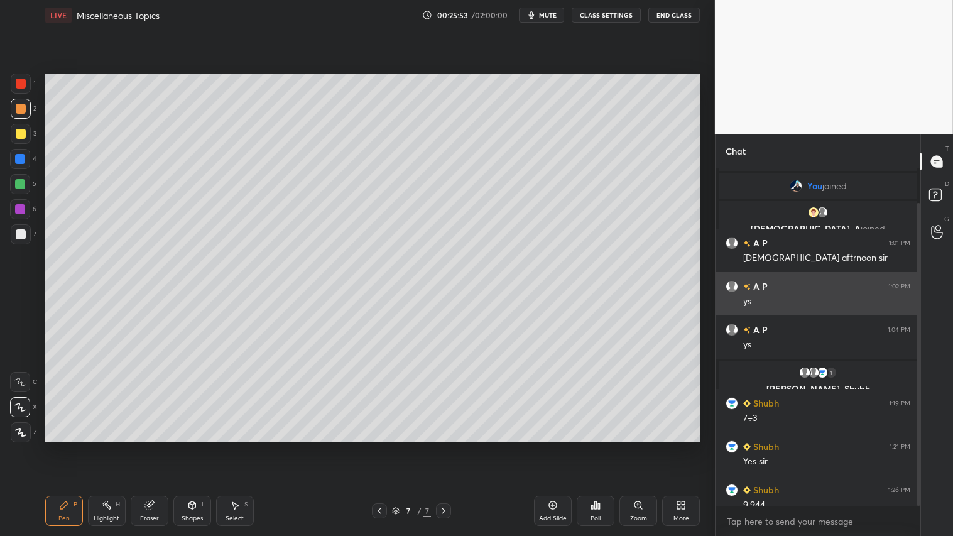
scroll to position [38, 0]
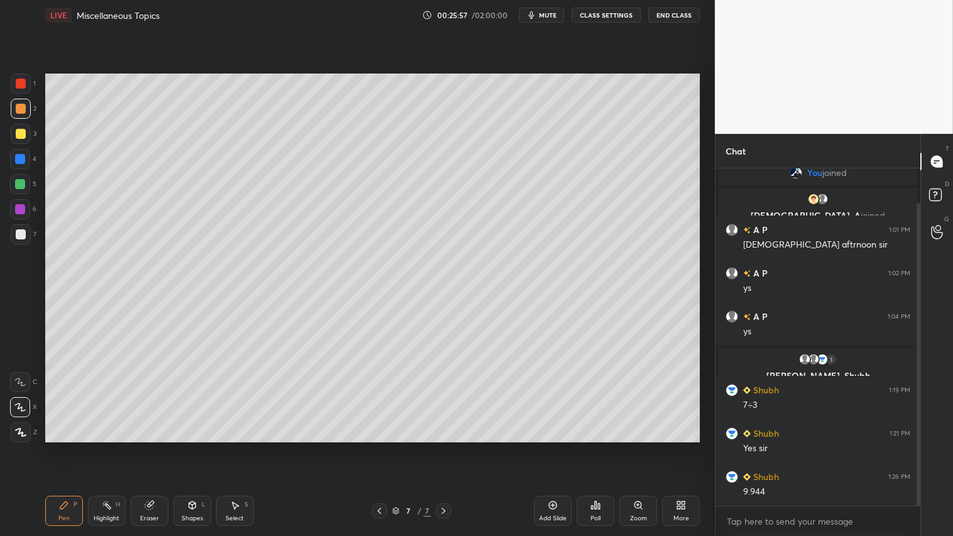
drag, startPoint x: 555, startPoint y: 511, endPoint x: 543, endPoint y: 503, distance: 14.5
click at [552, 447] on div "Add Slide" at bounding box center [553, 511] width 38 height 30
drag, startPoint x: 20, startPoint y: 426, endPoint x: 74, endPoint y: 466, distance: 66.8
click at [21, 426] on div at bounding box center [21, 432] width 20 height 20
click at [196, 447] on icon at bounding box center [192, 505] width 10 height 10
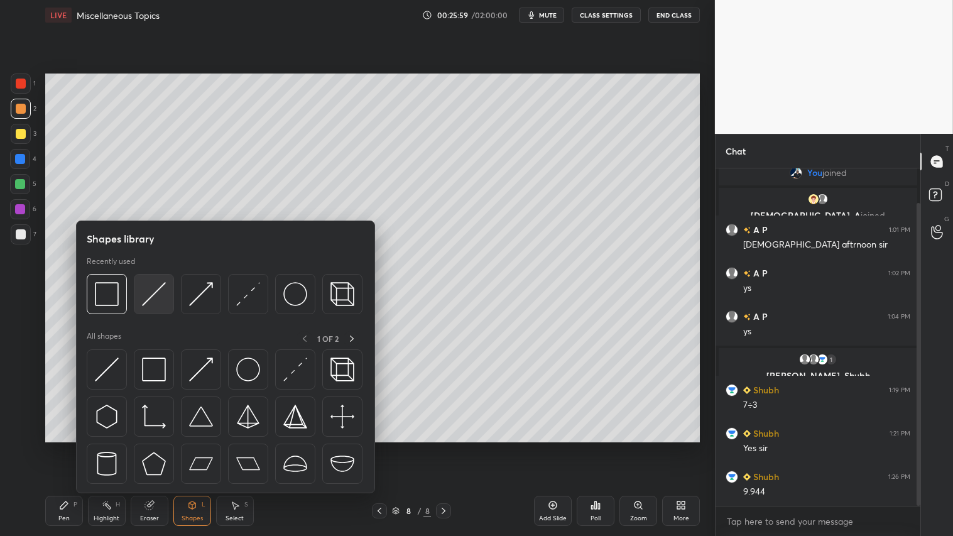
click at [155, 284] on img at bounding box center [154, 294] width 24 height 24
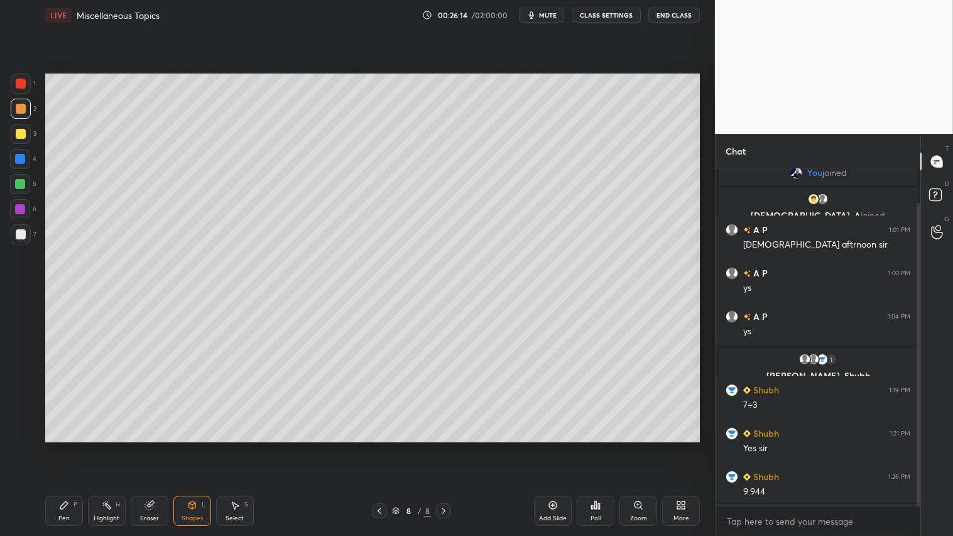
drag, startPoint x: 148, startPoint y: 510, endPoint x: 147, endPoint y: 503, distance: 6.4
click at [147, 447] on icon at bounding box center [149, 505] width 10 height 10
click at [192, 447] on icon at bounding box center [192, 505] width 10 height 10
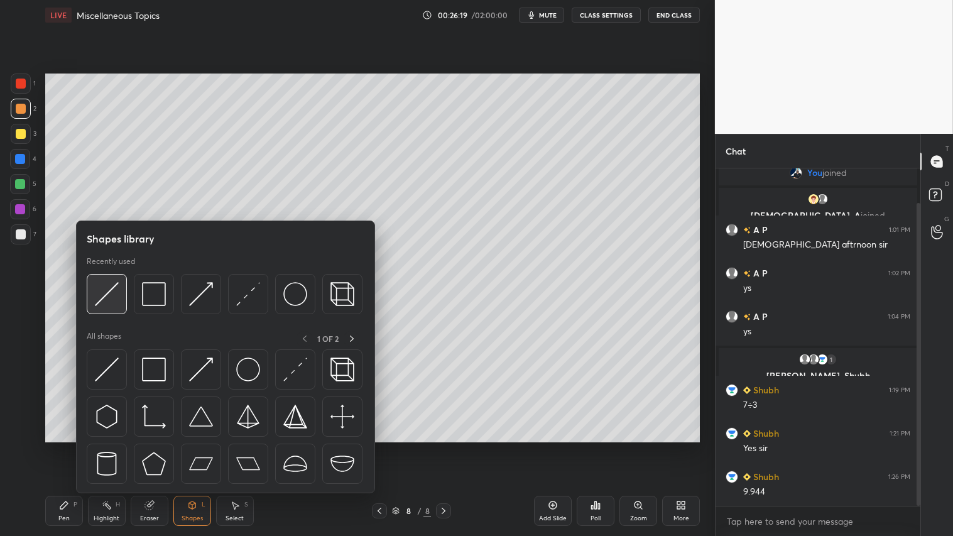
click at [107, 287] on img at bounding box center [107, 294] width 24 height 24
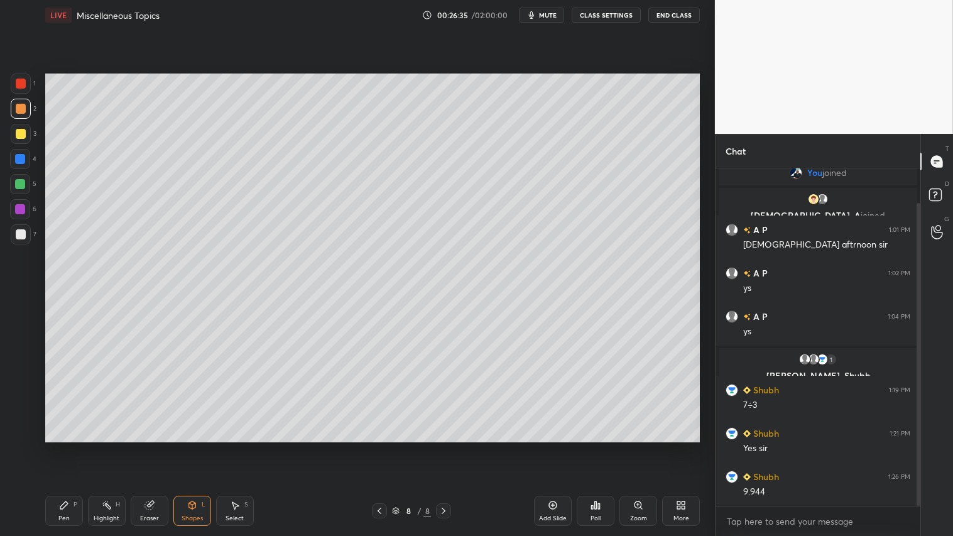
click at [378, 447] on icon at bounding box center [379, 511] width 10 height 10
click at [379, 447] on icon at bounding box center [379, 511] width 10 height 10
click at [382, 447] on icon at bounding box center [379, 511] width 10 height 10
click at [384, 447] on icon at bounding box center [379, 511] width 10 height 10
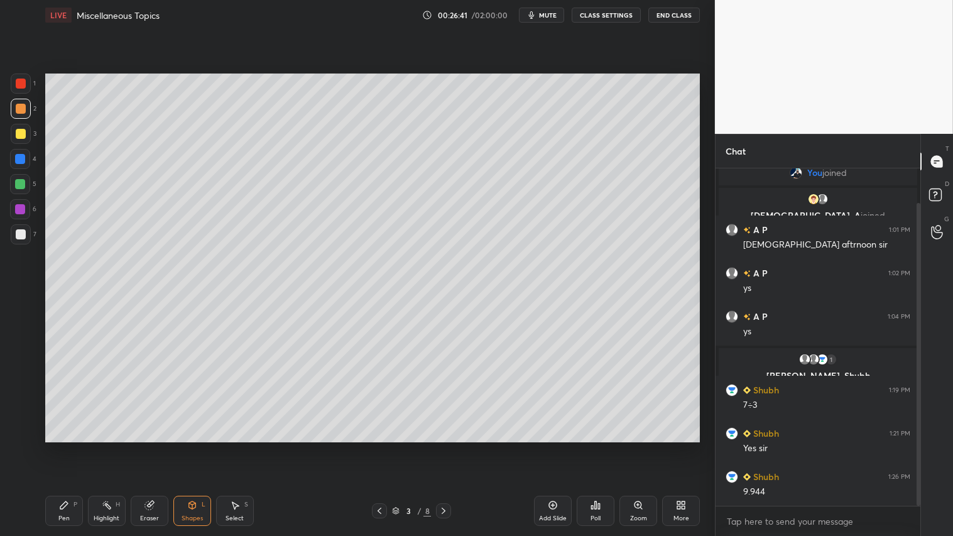
click at [447, 447] on div at bounding box center [443, 510] width 15 height 15
click at [448, 447] on div "Pen P Highlight H Eraser Shapes L Select S 4 / 8 Add Slide Poll Zoom More" at bounding box center [372, 511] width 655 height 50
click at [447, 447] on div at bounding box center [443, 510] width 15 height 15
click at [444, 447] on icon at bounding box center [444, 511] width 10 height 10
click at [446, 447] on icon at bounding box center [444, 511] width 10 height 10
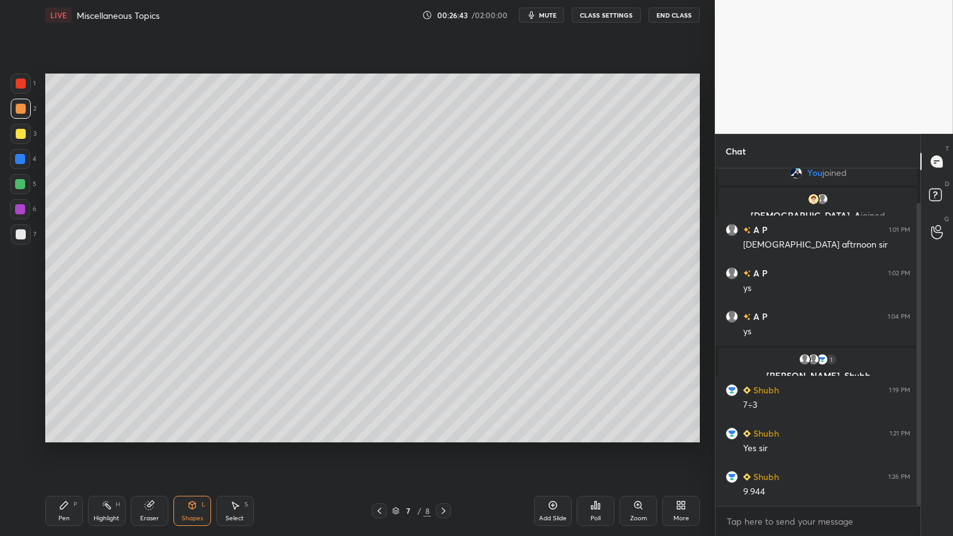
click at [448, 447] on icon at bounding box center [444, 511] width 10 height 10
drag, startPoint x: 84, startPoint y: 513, endPoint x: 89, endPoint y: 449, distance: 63.7
click at [82, 447] on div "Pen P Highlight H Eraser Shapes L Select S" at bounding box center [167, 511] width 244 height 30
click at [57, 447] on div "Pen P" at bounding box center [64, 511] width 38 height 30
click at [383, 447] on icon at bounding box center [379, 511] width 10 height 10
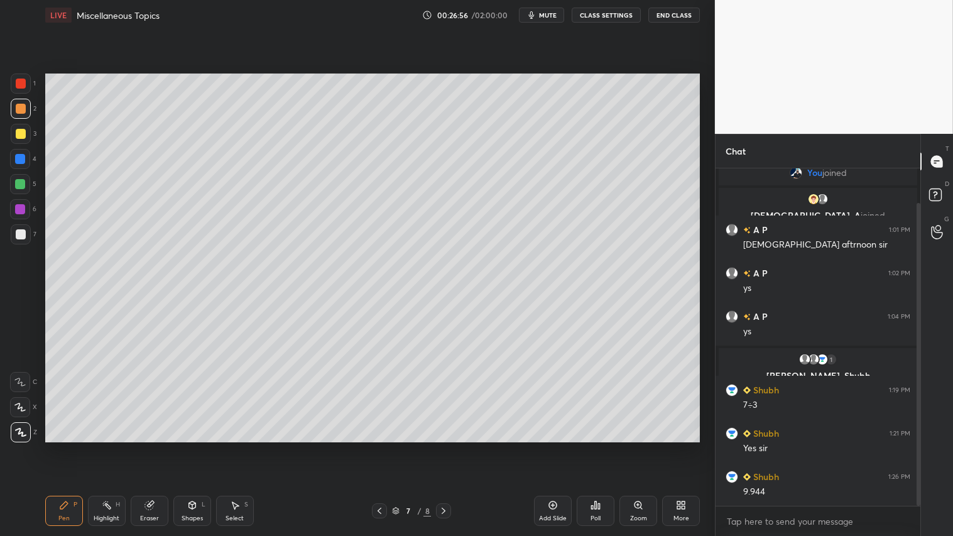
click at [444, 447] on icon at bounding box center [444, 511] width 10 height 10
click at [21, 79] on div at bounding box center [21, 84] width 10 height 10
click at [67, 447] on div "Pen P" at bounding box center [64, 511] width 38 height 30
click at [373, 447] on div at bounding box center [379, 510] width 15 height 15
click at [440, 447] on icon at bounding box center [444, 511] width 10 height 10
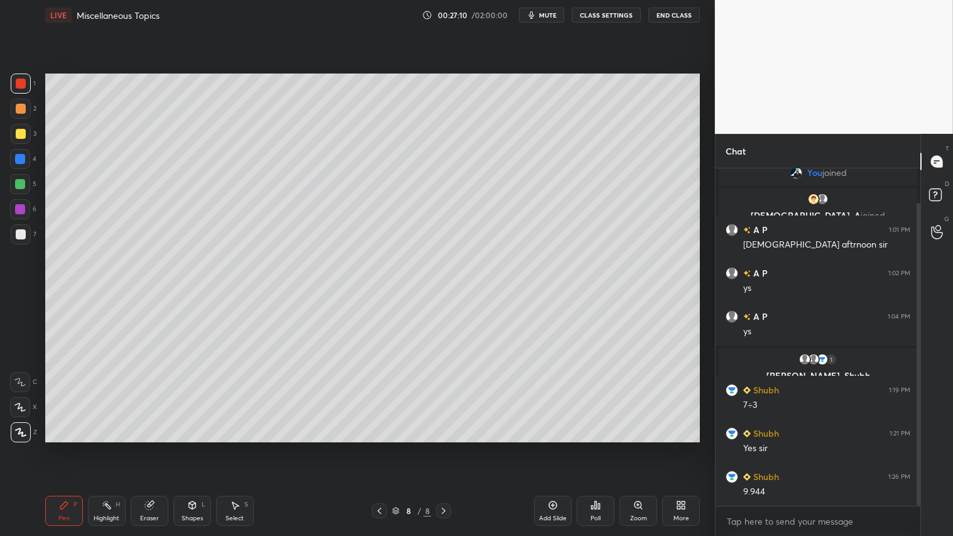
click at [379, 447] on icon at bounding box center [379, 511] width 10 height 10
click at [447, 447] on icon at bounding box center [444, 511] width 10 height 10
click at [381, 447] on icon at bounding box center [379, 511] width 10 height 10
drag, startPoint x: 449, startPoint y: 512, endPoint x: 454, endPoint y: 501, distance: 12.1
click at [450, 447] on div at bounding box center [443, 510] width 15 height 15
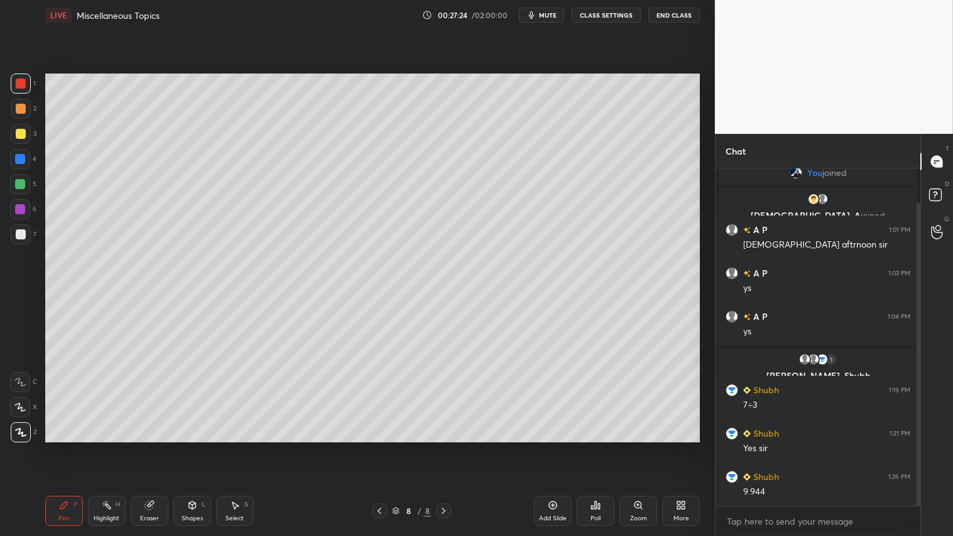
click at [379, 447] on icon at bounding box center [379, 511] width 10 height 10
click at [439, 447] on icon at bounding box center [444, 511] width 10 height 10
click at [381, 447] on icon at bounding box center [379, 511] width 10 height 10
click at [447, 447] on icon at bounding box center [444, 511] width 10 height 10
click at [196, 447] on div "Shapes" at bounding box center [192, 518] width 21 height 6
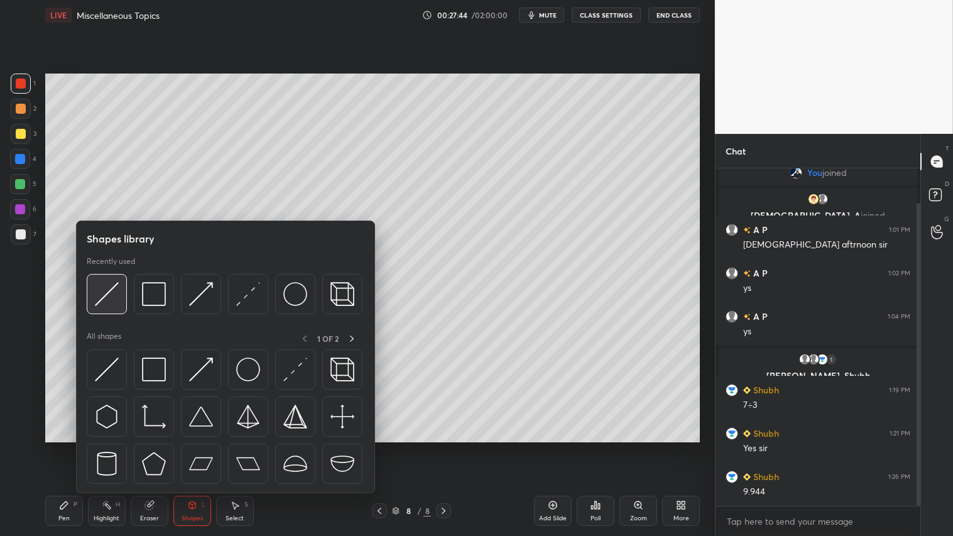
click at [109, 292] on img at bounding box center [107, 294] width 24 height 24
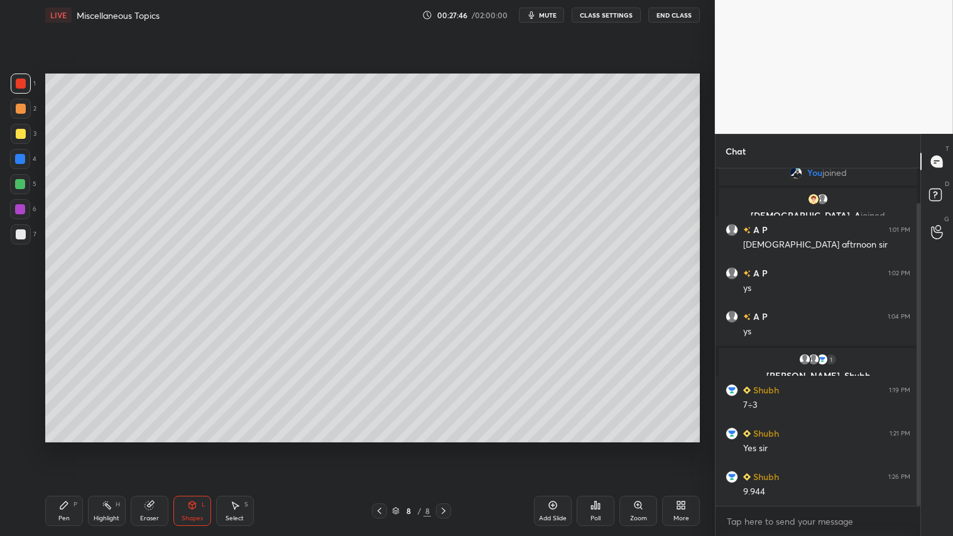
drag, startPoint x: 192, startPoint y: 511, endPoint x: 197, endPoint y: 499, distance: 12.7
click at [193, 447] on div "Shapes L" at bounding box center [192, 511] width 38 height 30
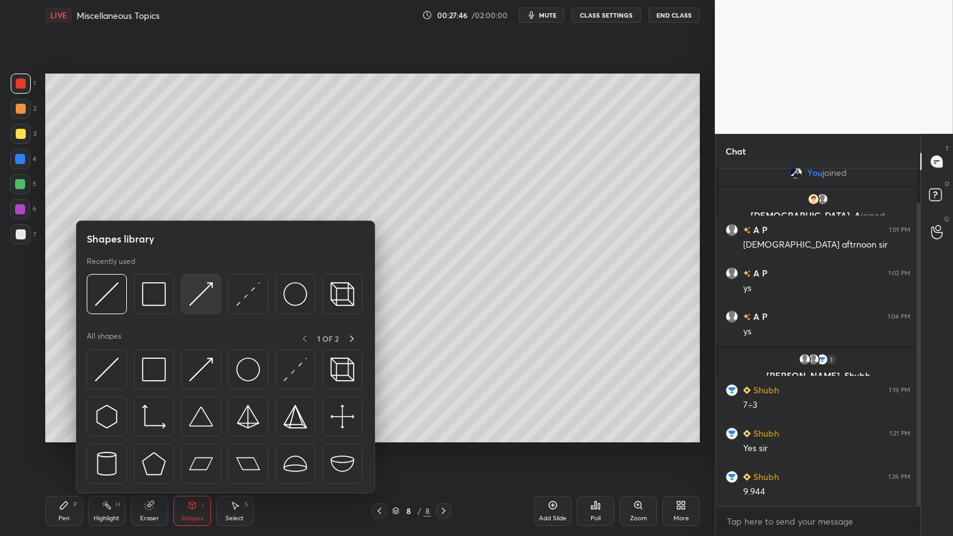
click at [199, 291] on img at bounding box center [201, 294] width 24 height 24
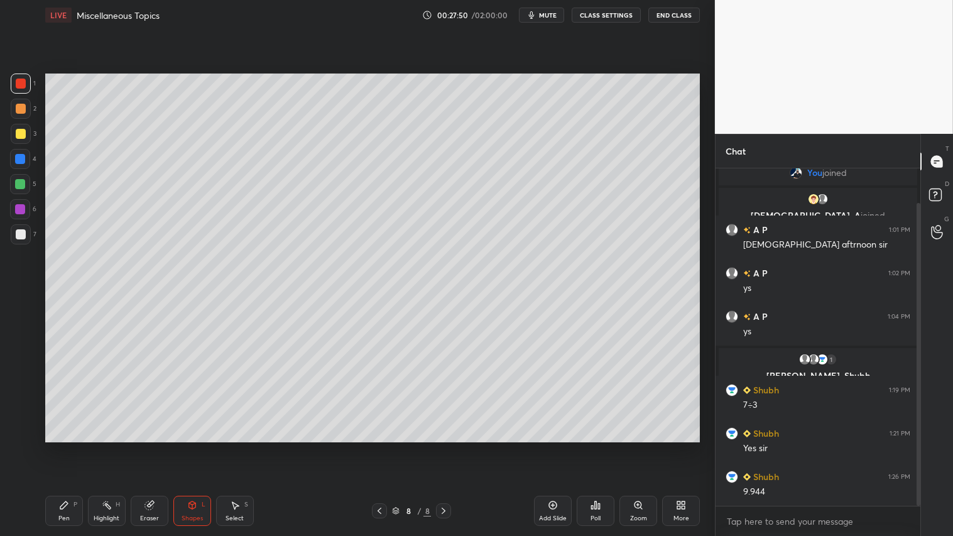
drag, startPoint x: 65, startPoint y: 504, endPoint x: 67, endPoint y: 498, distance: 6.4
click at [67, 447] on icon at bounding box center [64, 505] width 8 height 8
click at [193, 447] on icon at bounding box center [191, 505] width 7 height 8
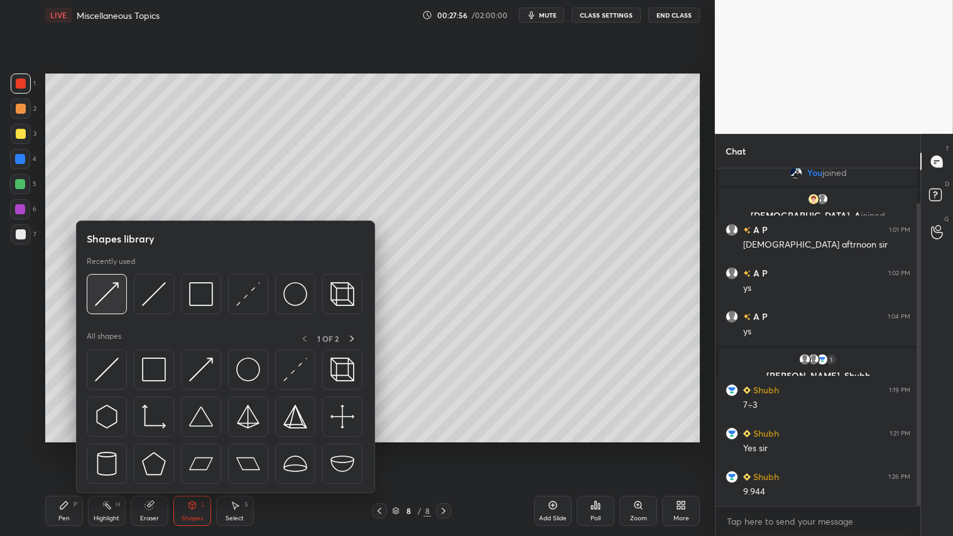
click at [112, 285] on img at bounding box center [107, 294] width 24 height 24
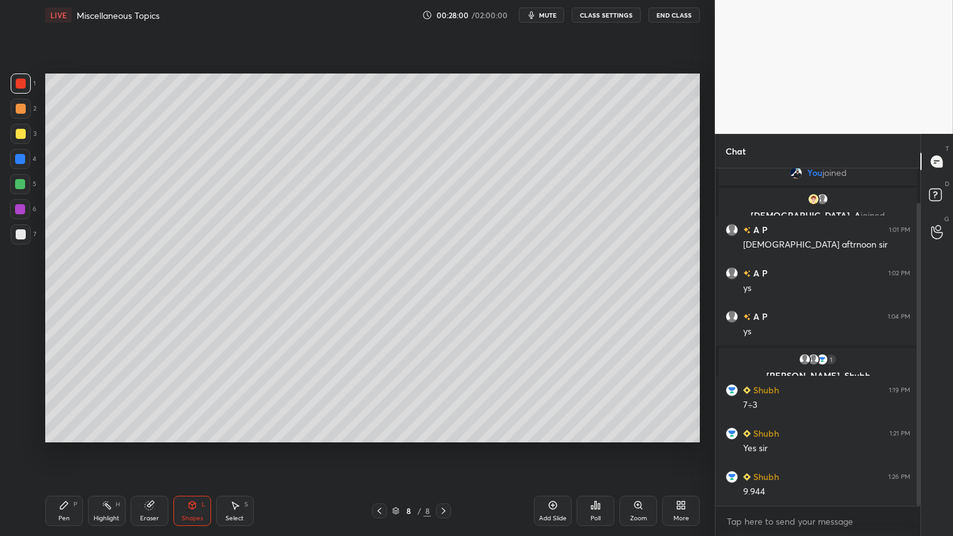
click at [378, 447] on icon at bounding box center [379, 511] width 10 height 10
click at [380, 447] on icon at bounding box center [379, 511] width 10 height 10
click at [380, 447] on icon at bounding box center [380, 511] width 4 height 6
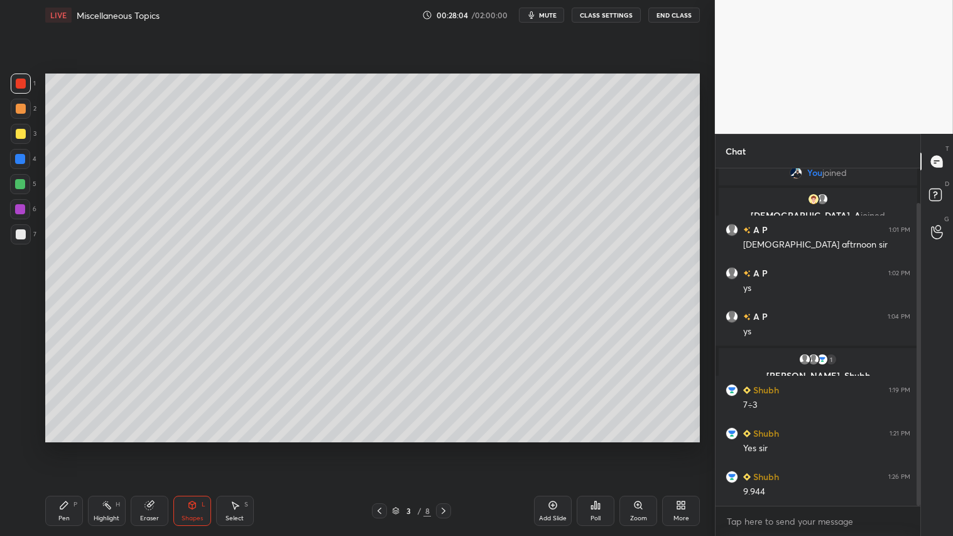
click at [446, 447] on icon at bounding box center [444, 511] width 10 height 10
click at [444, 447] on icon at bounding box center [444, 511] width 10 height 10
click at [447, 447] on icon at bounding box center [444, 511] width 10 height 10
click at [440, 447] on icon at bounding box center [444, 511] width 10 height 10
click at [18, 96] on div "1" at bounding box center [23, 86] width 25 height 25
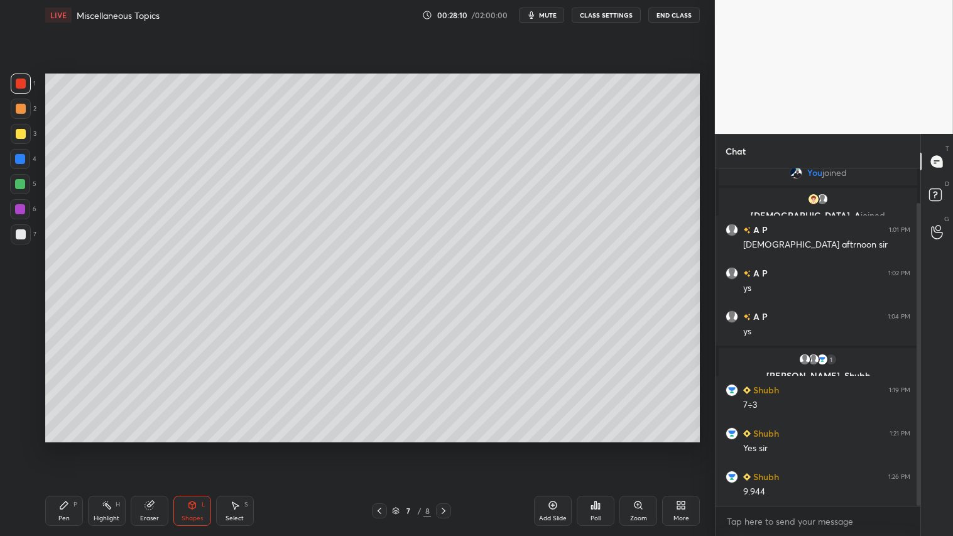
drag, startPoint x: 66, startPoint y: 510, endPoint x: 89, endPoint y: 496, distance: 26.2
click at [74, 447] on div "Pen P" at bounding box center [64, 511] width 38 height 30
click at [26, 105] on div at bounding box center [21, 109] width 20 height 20
click at [447, 447] on icon at bounding box center [444, 511] width 10 height 10
click at [153, 447] on div "Eraser" at bounding box center [150, 511] width 38 height 30
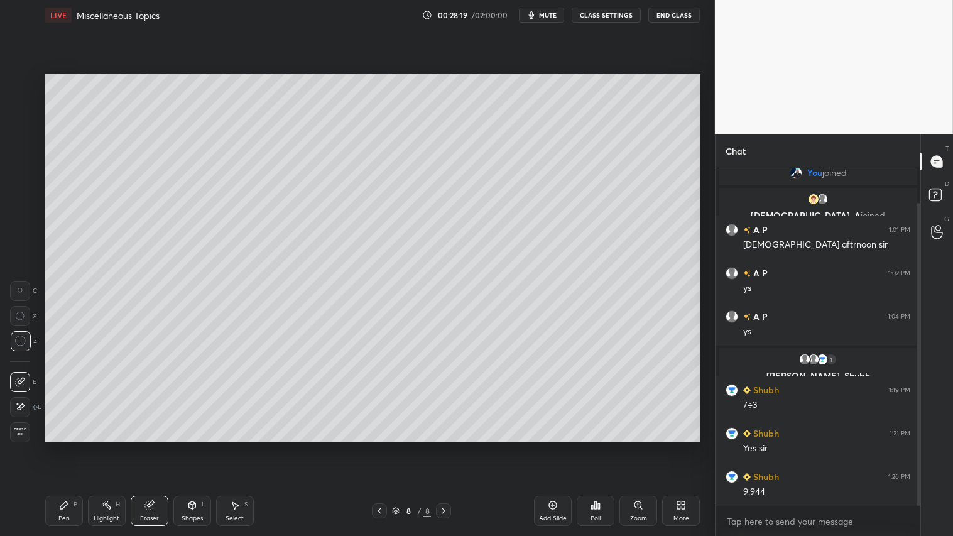
drag, startPoint x: 66, startPoint y: 525, endPoint x: 65, endPoint y: 503, distance: 22.0
click at [65, 447] on div "Pen P" at bounding box center [64, 511] width 38 height 30
click at [22, 84] on div at bounding box center [21, 84] width 10 height 10
drag, startPoint x: 21, startPoint y: 85, endPoint x: 36, endPoint y: 107, distance: 26.8
click at [22, 85] on div at bounding box center [21, 84] width 10 height 10
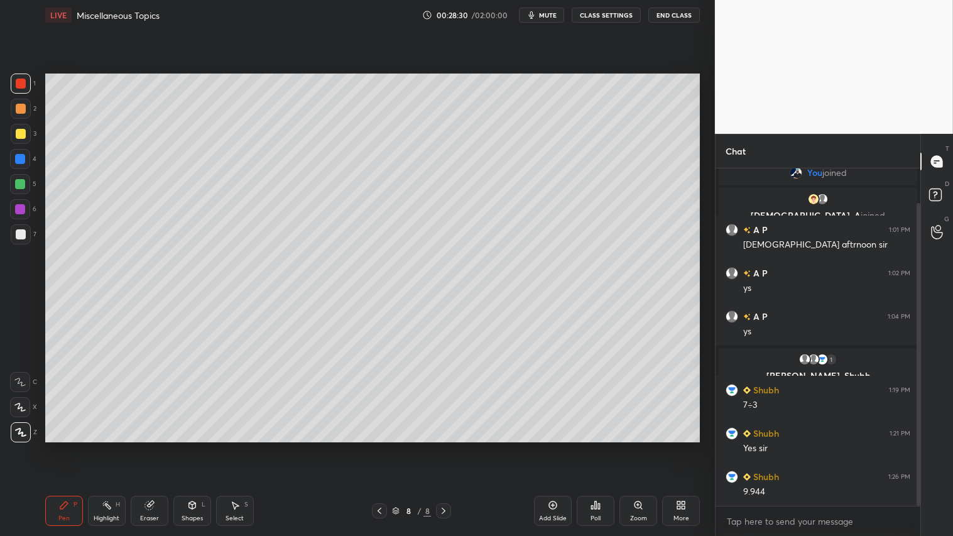
click at [23, 107] on div at bounding box center [21, 109] width 10 height 10
click at [557, 447] on div "Add Slide" at bounding box center [553, 518] width 28 height 6
click at [192, 447] on div "Shapes L" at bounding box center [192, 511] width 38 height 30
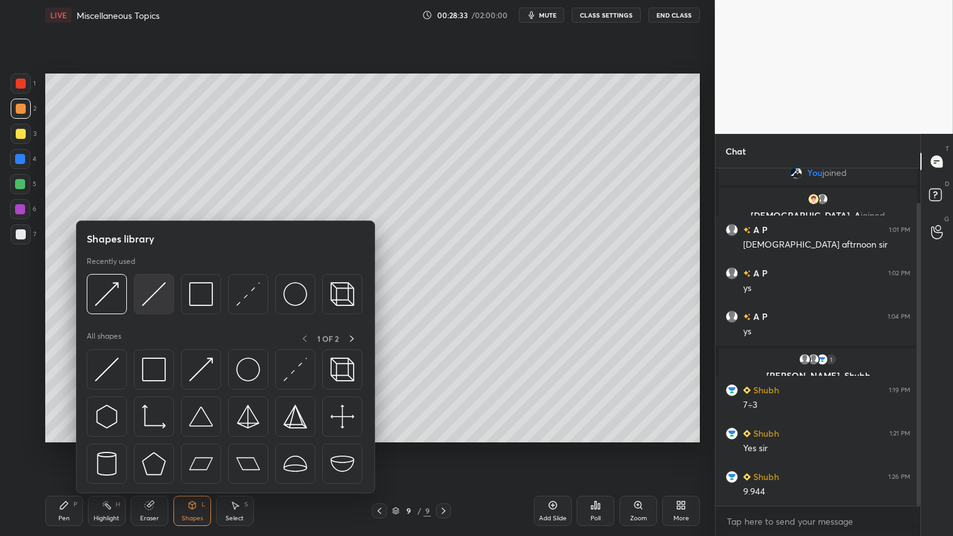
click at [148, 297] on img at bounding box center [154, 294] width 24 height 24
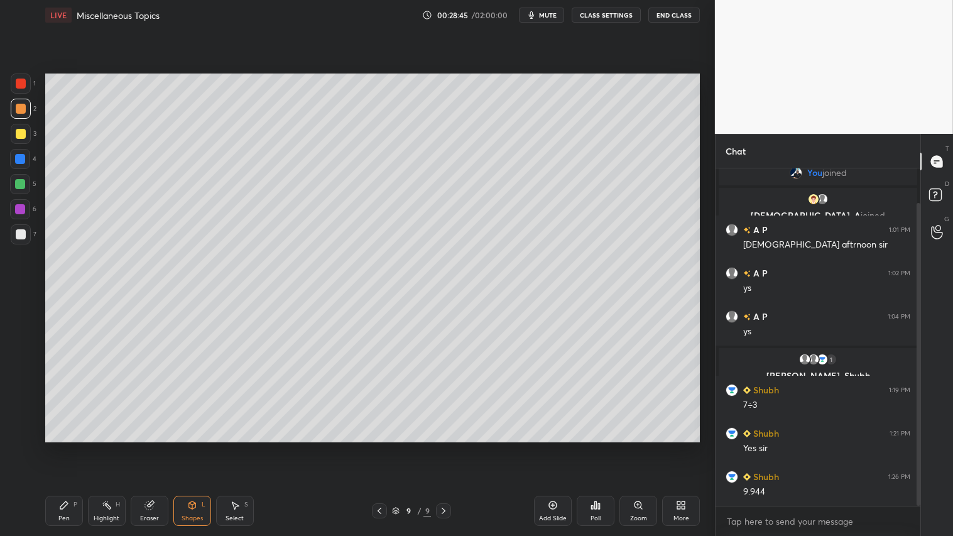
click at [378, 447] on icon at bounding box center [379, 511] width 10 height 10
click at [445, 447] on icon at bounding box center [444, 511] width 10 height 10
click at [192, 447] on icon at bounding box center [191, 505] width 7 height 8
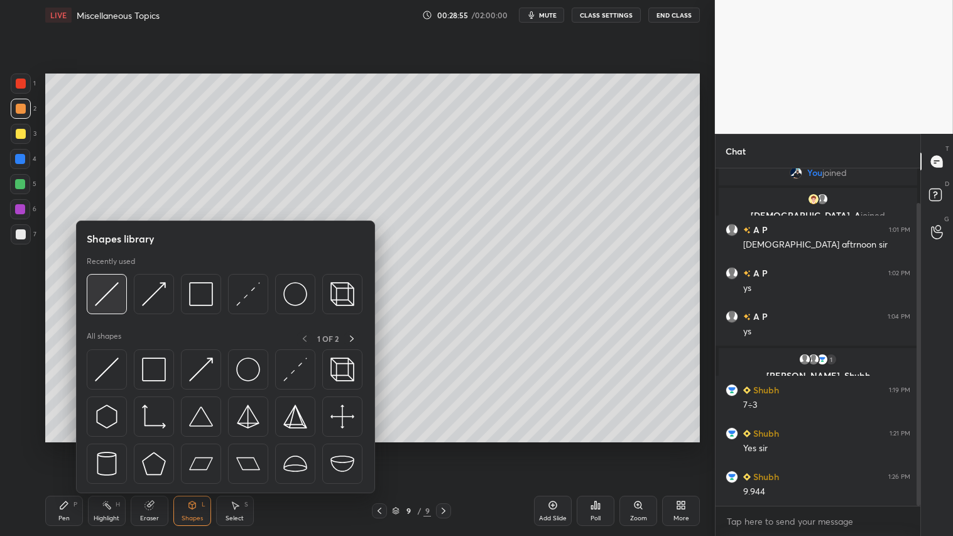
click at [114, 295] on img at bounding box center [107, 294] width 24 height 24
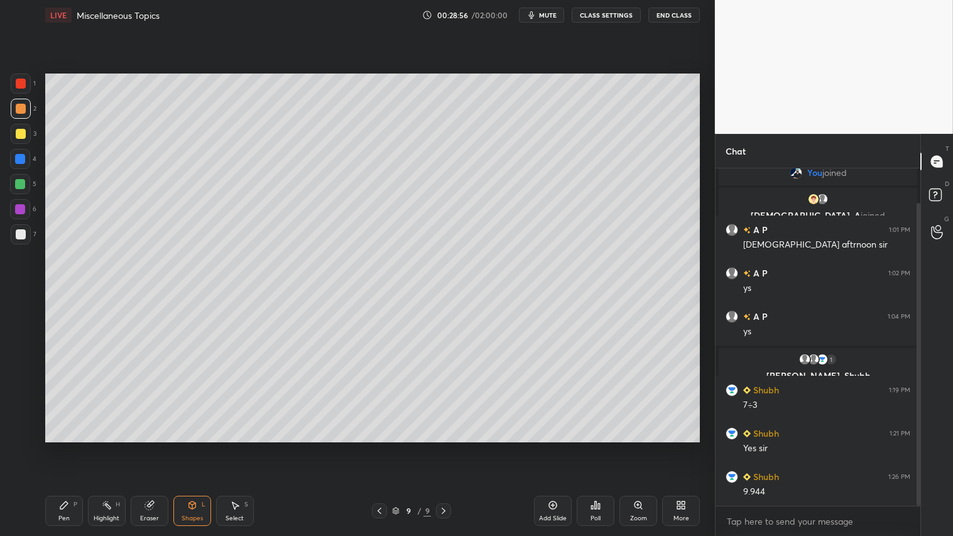
drag, startPoint x: 21, startPoint y: 134, endPoint x: 36, endPoint y: 153, distance: 24.5
click at [21, 134] on div at bounding box center [21, 134] width 10 height 10
click at [377, 447] on icon at bounding box center [379, 511] width 10 height 10
click at [444, 447] on icon at bounding box center [444, 511] width 4 height 6
click at [379, 447] on icon at bounding box center [380, 511] width 4 height 6
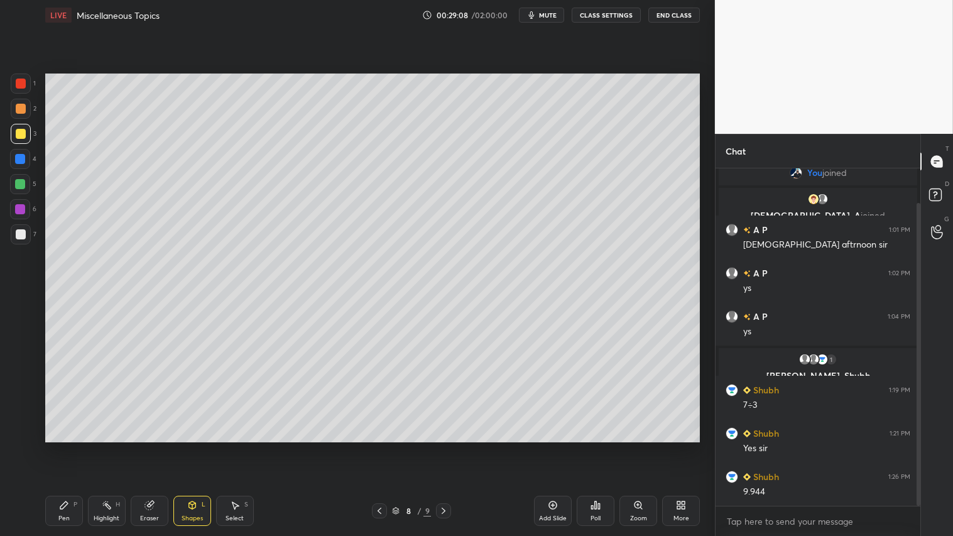
click at [380, 447] on icon at bounding box center [379, 511] width 10 height 10
click at [442, 447] on icon at bounding box center [444, 511] width 10 height 10
click at [444, 447] on icon at bounding box center [444, 511] width 10 height 10
click at [381, 447] on icon at bounding box center [379, 511] width 10 height 10
click at [445, 447] on icon at bounding box center [444, 511] width 10 height 10
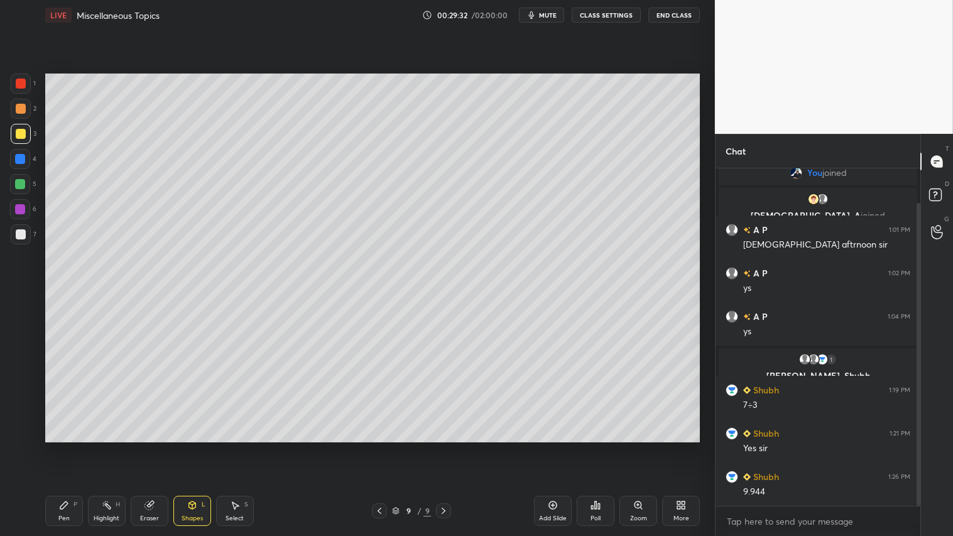
drag, startPoint x: 190, startPoint y: 509, endPoint x: 190, endPoint y: 499, distance: 10.1
click at [190, 447] on icon at bounding box center [192, 505] width 10 height 10
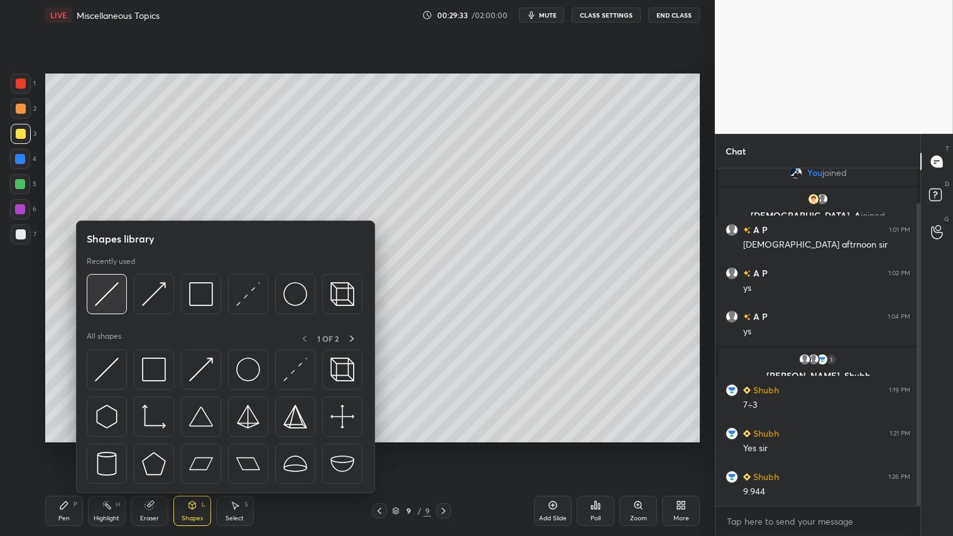
click at [109, 287] on img at bounding box center [107, 294] width 24 height 24
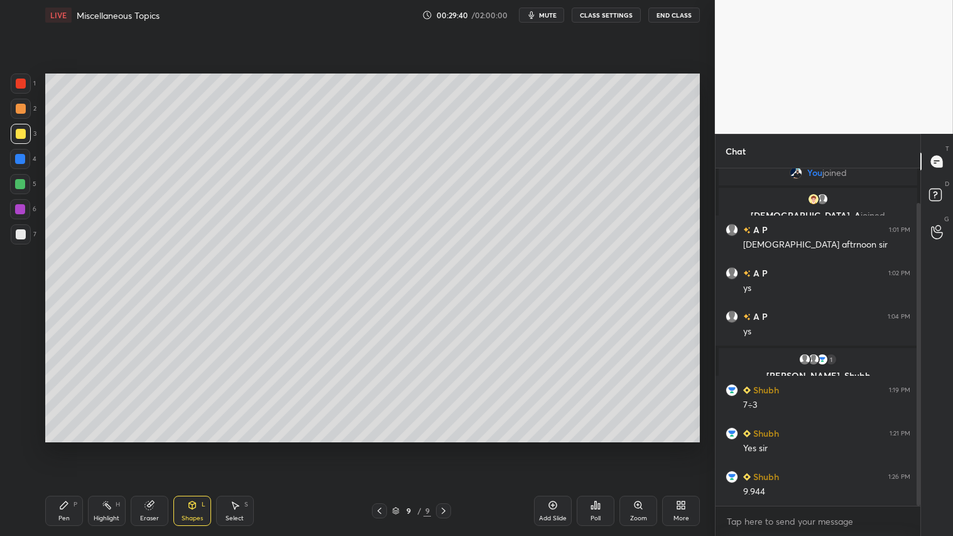
click at [373, 447] on div at bounding box center [379, 510] width 15 height 15
click at [447, 447] on icon at bounding box center [444, 511] width 10 height 10
click at [379, 447] on icon at bounding box center [379, 511] width 10 height 10
click at [444, 447] on icon at bounding box center [444, 511] width 10 height 10
click at [153, 447] on div "Eraser" at bounding box center [150, 511] width 38 height 30
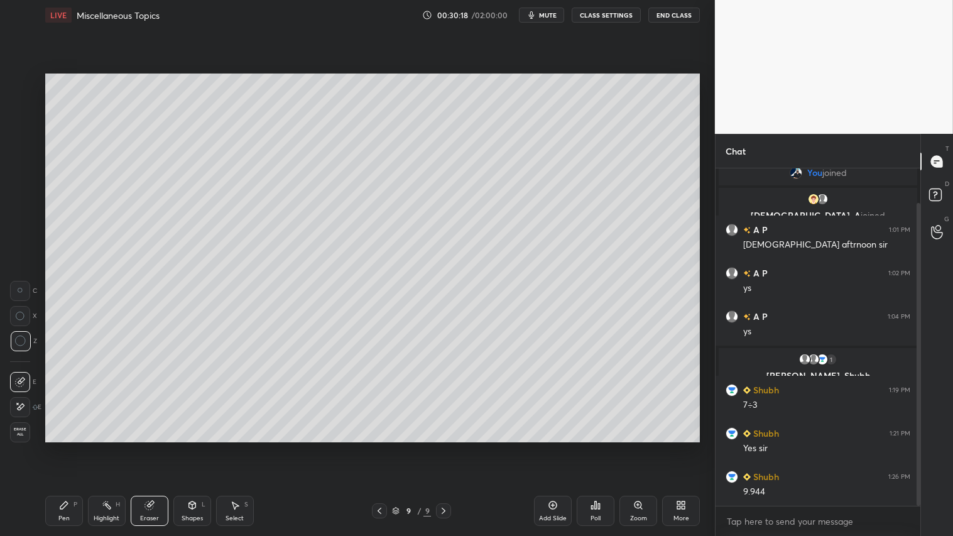
drag, startPoint x: 380, startPoint y: 514, endPoint x: 387, endPoint y: 511, distance: 7.4
click at [379, 447] on icon at bounding box center [379, 511] width 10 height 10
click at [442, 447] on icon at bounding box center [444, 511] width 10 height 10
drag, startPoint x: 72, startPoint y: 510, endPoint x: 155, endPoint y: 505, distance: 82.5
click at [74, 447] on div "Pen P" at bounding box center [64, 511] width 38 height 30
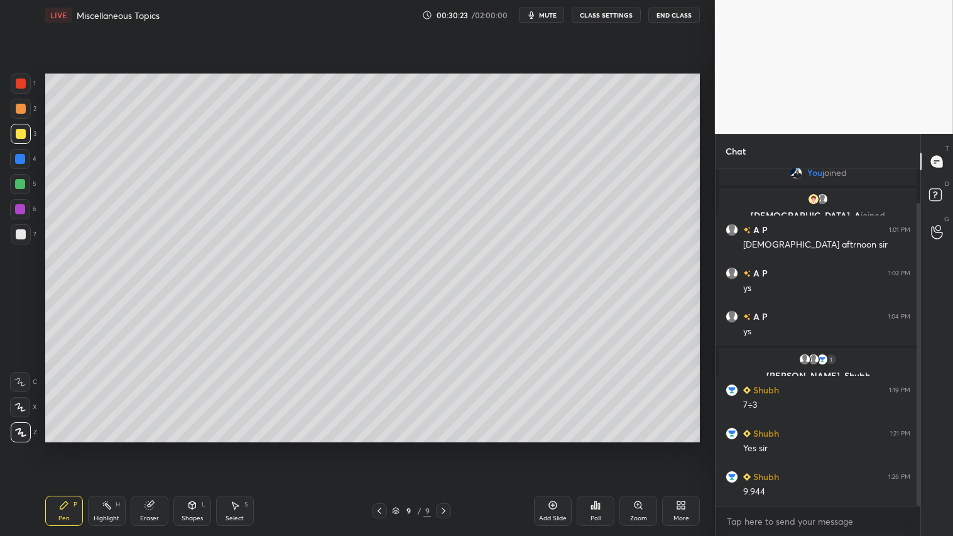
click at [187, 447] on div "Shapes L" at bounding box center [192, 511] width 38 height 30
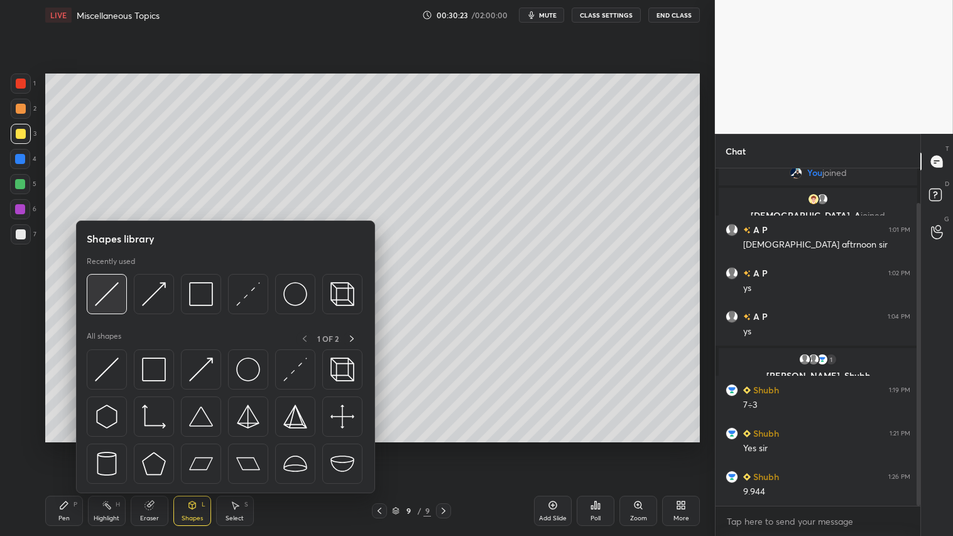
click at [113, 288] on img at bounding box center [107, 294] width 24 height 24
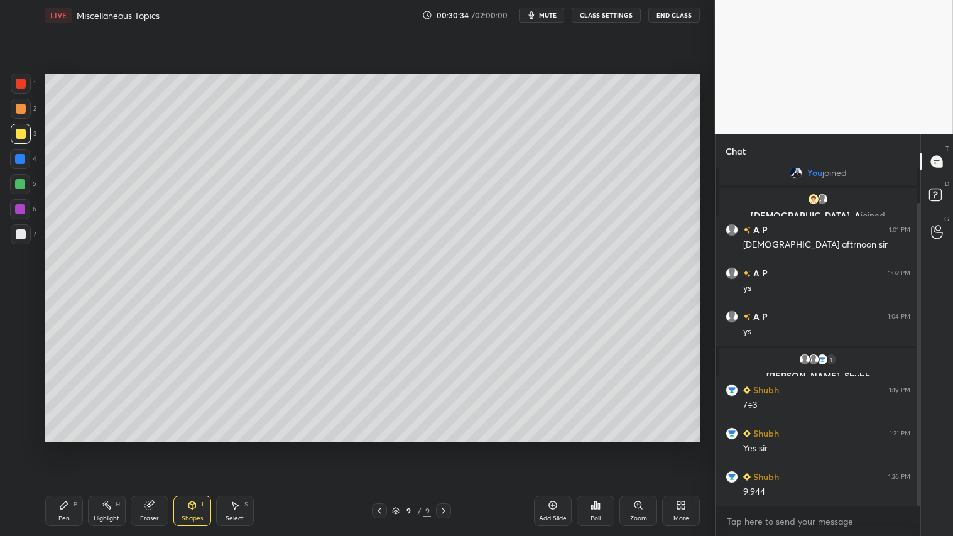
click at [374, 447] on div at bounding box center [379, 510] width 15 height 15
click at [382, 447] on icon at bounding box center [379, 511] width 10 height 10
click at [437, 447] on div at bounding box center [443, 510] width 15 height 15
click at [381, 447] on icon at bounding box center [379, 511] width 10 height 10
click at [447, 447] on icon at bounding box center [444, 511] width 10 height 10
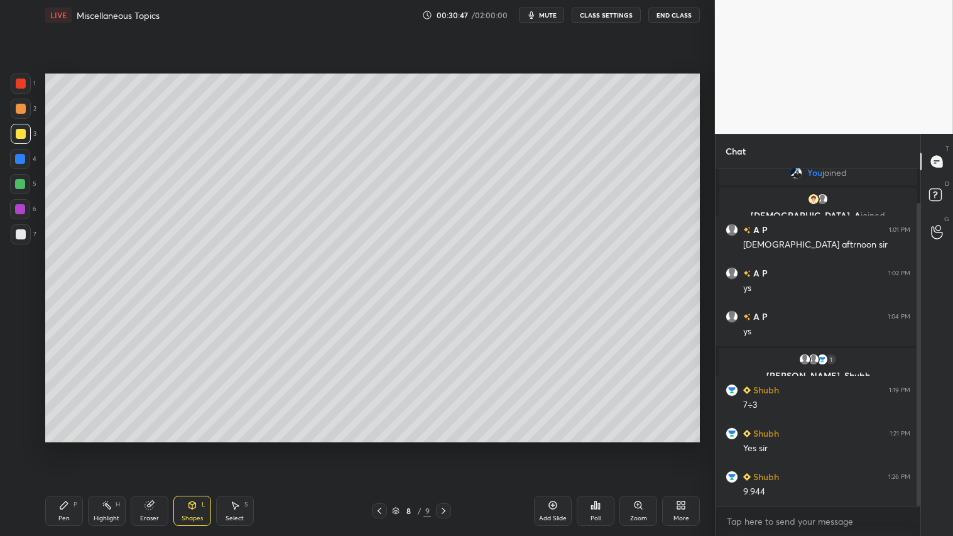
click at [379, 447] on div at bounding box center [379, 510] width 15 height 15
click at [444, 447] on icon at bounding box center [444, 511] width 10 height 10
click at [442, 447] on icon at bounding box center [444, 511] width 10 height 10
click at [378, 447] on icon at bounding box center [379, 511] width 10 height 10
click at [448, 447] on icon at bounding box center [444, 511] width 10 height 10
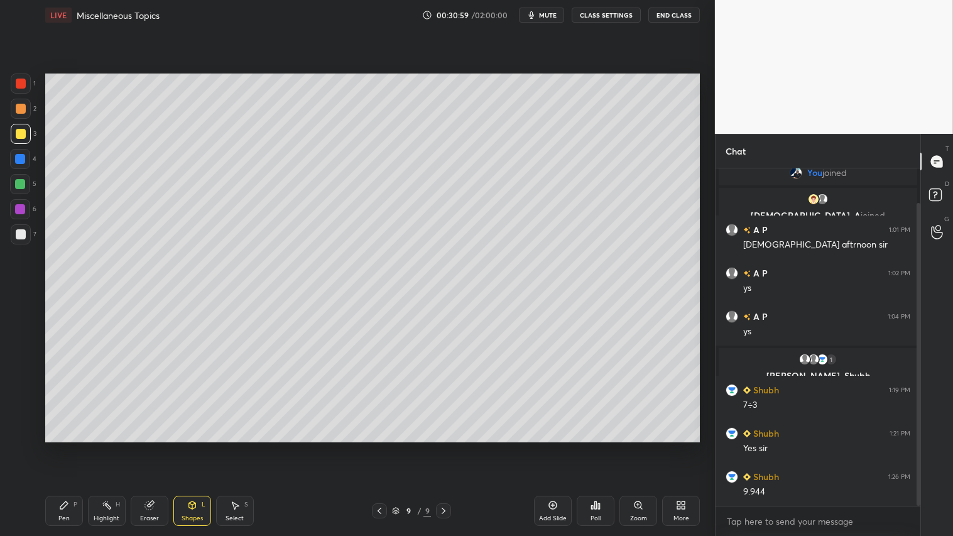
click at [444, 447] on icon at bounding box center [444, 511] width 10 height 10
click at [382, 447] on icon at bounding box center [379, 511] width 10 height 10
click at [448, 447] on icon at bounding box center [444, 511] width 10 height 10
click at [180, 447] on div "Shapes L" at bounding box center [192, 511] width 38 height 30
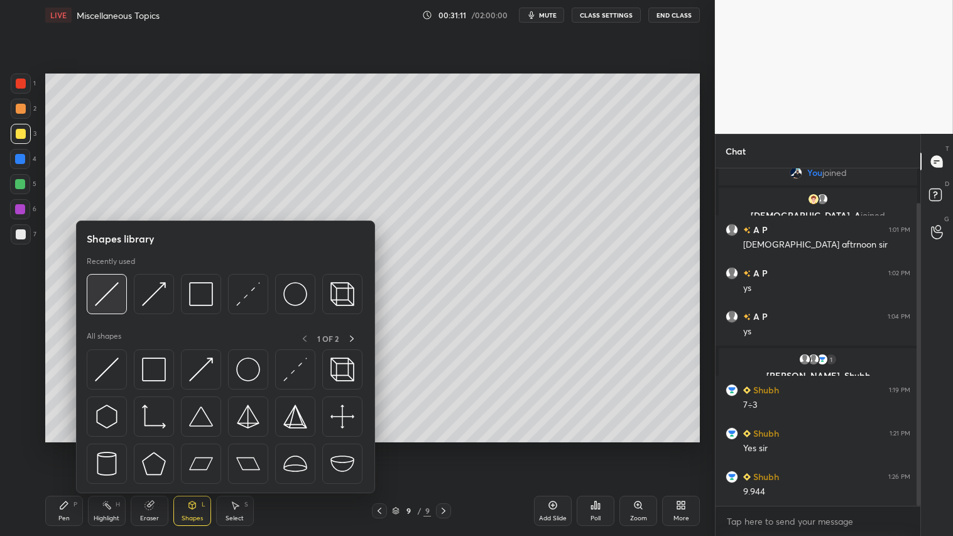
click at [104, 291] on img at bounding box center [107, 294] width 24 height 24
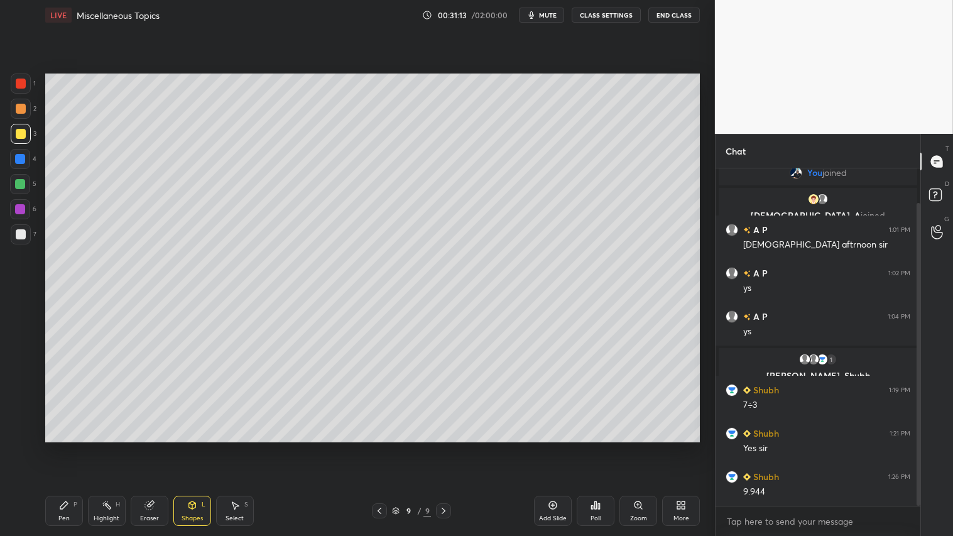
click at [20, 231] on div at bounding box center [21, 234] width 10 height 10
click at [193, 447] on div "Shapes L" at bounding box center [192, 511] width 38 height 30
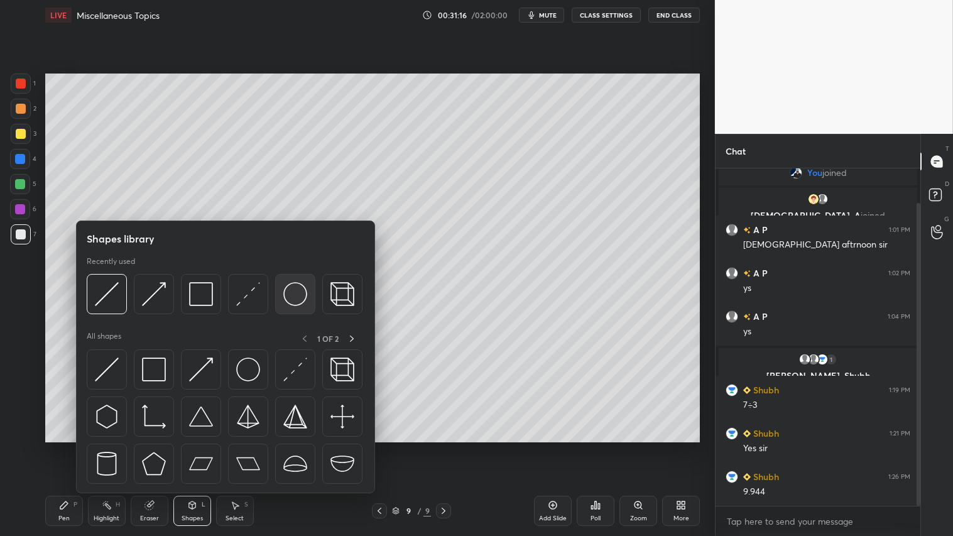
click at [291, 293] on img at bounding box center [295, 294] width 24 height 24
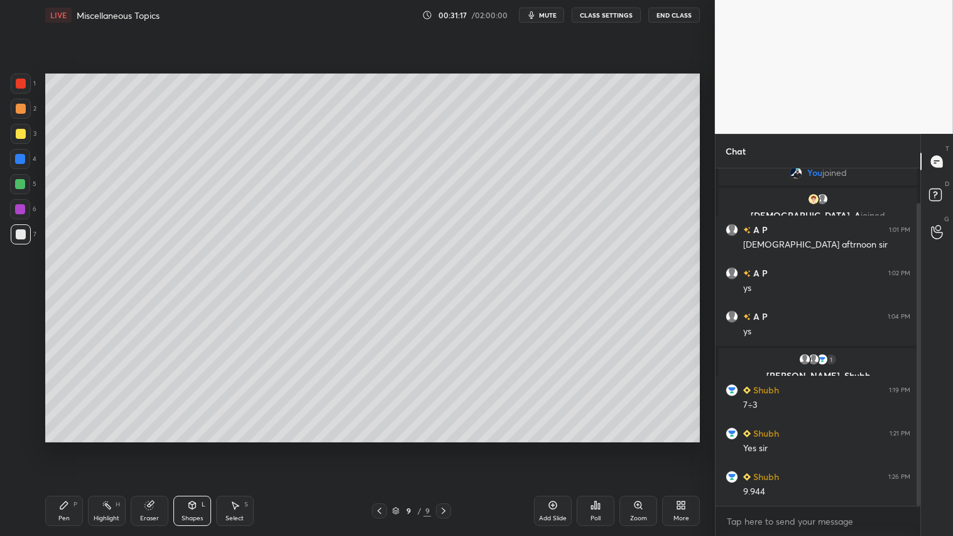
click at [69, 447] on div "Pen" at bounding box center [63, 518] width 11 height 6
click at [379, 447] on icon at bounding box center [379, 511] width 10 height 10
click at [444, 447] on icon at bounding box center [444, 511] width 10 height 10
click at [121, 447] on div "Highlight H" at bounding box center [107, 511] width 38 height 30
click at [187, 447] on div "Shapes L" at bounding box center [192, 511] width 38 height 30
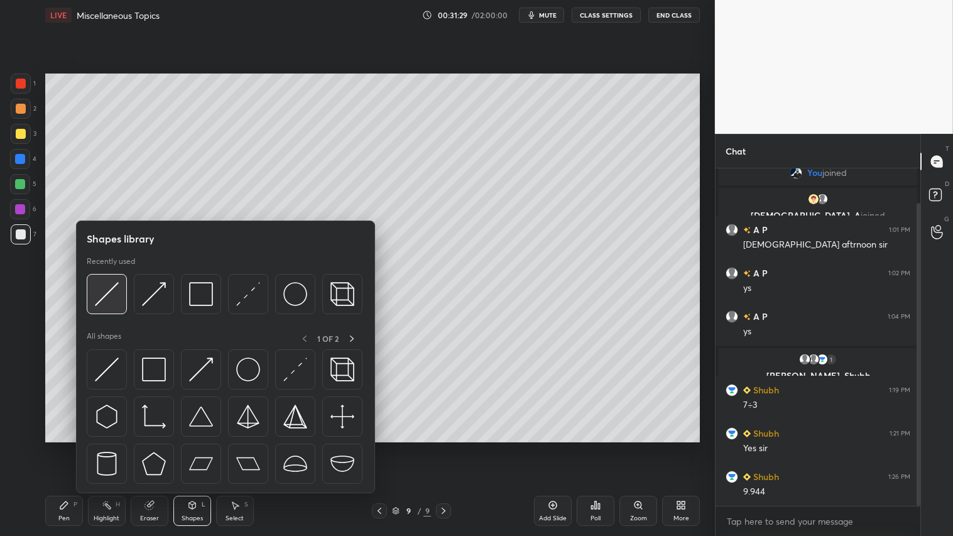
click at [109, 293] on img at bounding box center [107, 294] width 24 height 24
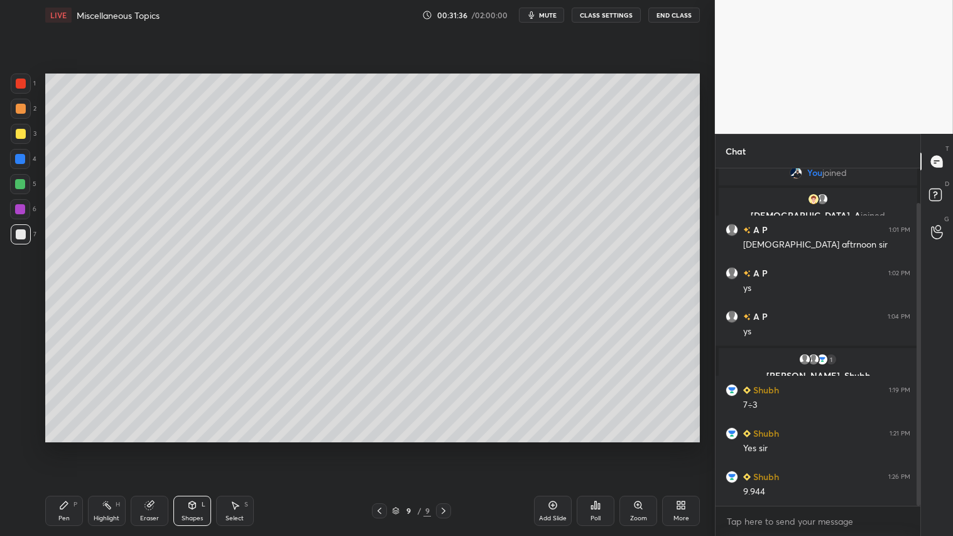
click at [374, 447] on div at bounding box center [379, 510] width 15 height 15
click at [381, 447] on icon at bounding box center [379, 511] width 10 height 10
click at [442, 447] on icon at bounding box center [444, 511] width 10 height 10
click at [444, 447] on icon at bounding box center [444, 511] width 10 height 10
drag, startPoint x: 157, startPoint y: 504, endPoint x: 171, endPoint y: 457, distance: 49.1
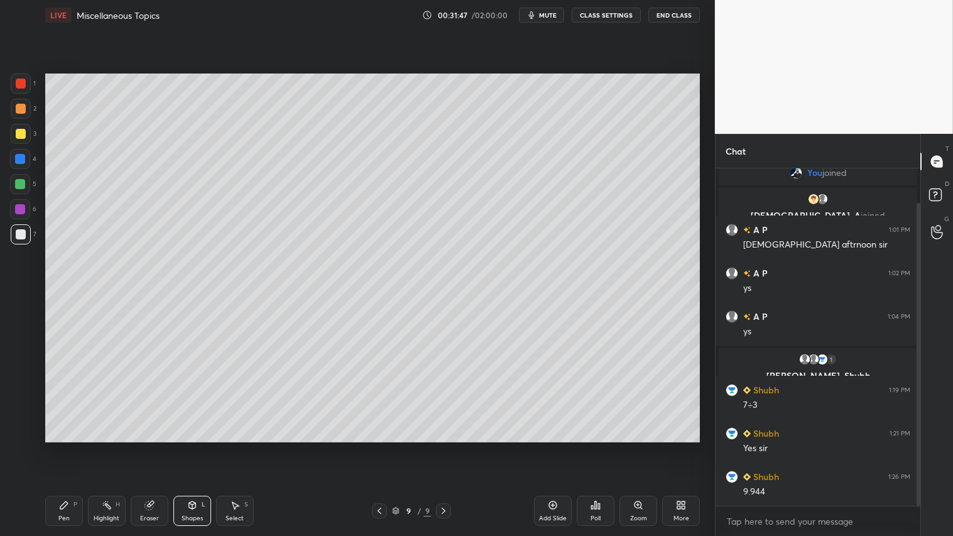
click at [159, 447] on div "Eraser" at bounding box center [150, 511] width 38 height 30
click at [196, 447] on div "Shapes L" at bounding box center [192, 511] width 38 height 30
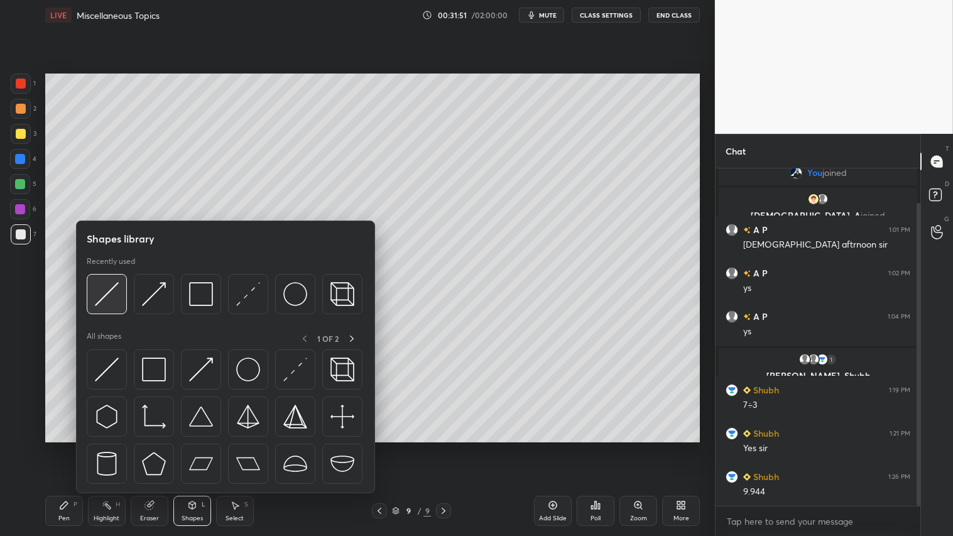
click at [109, 289] on img at bounding box center [107, 294] width 24 height 24
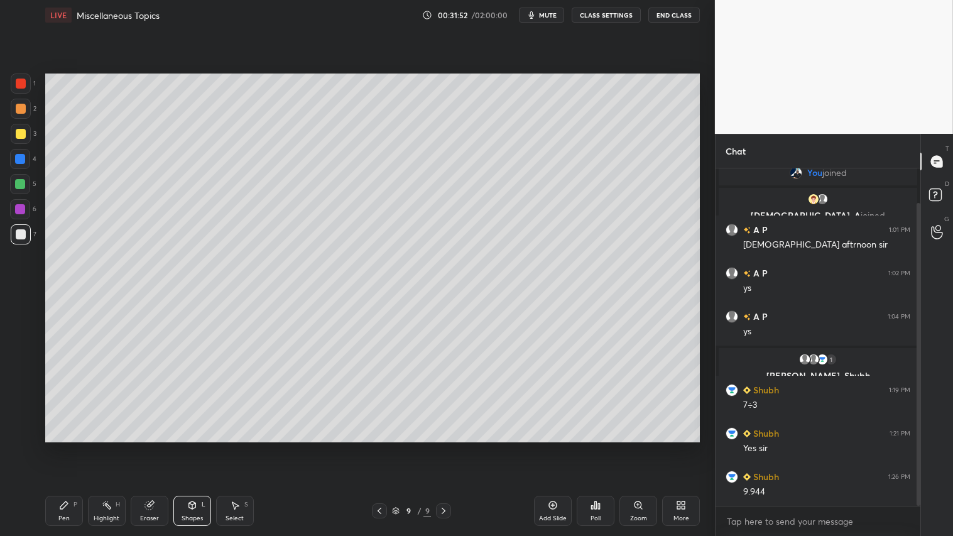
click at [19, 133] on div at bounding box center [21, 134] width 10 height 10
drag, startPoint x: 158, startPoint y: 511, endPoint x: 167, endPoint y: 494, distance: 19.7
click at [160, 447] on div "Eraser" at bounding box center [150, 511] width 38 height 30
click at [198, 447] on div "Shapes L" at bounding box center [192, 511] width 38 height 30
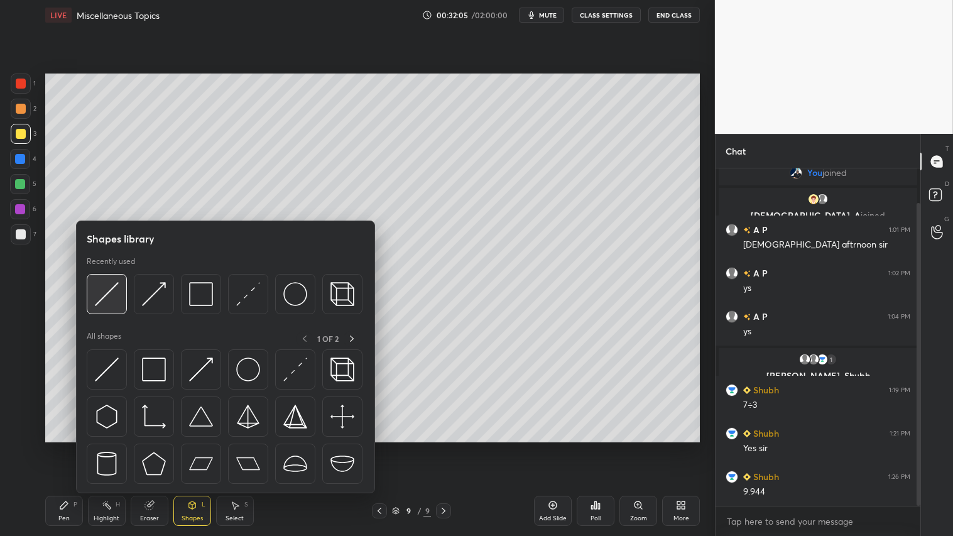
click at [101, 299] on img at bounding box center [107, 294] width 24 height 24
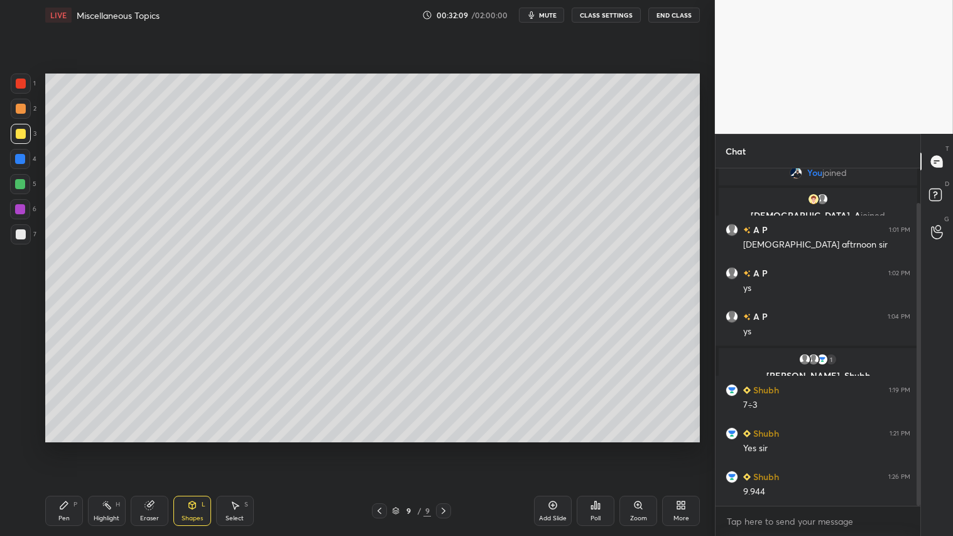
click at [192, 447] on div "Shapes L" at bounding box center [192, 511] width 38 height 30
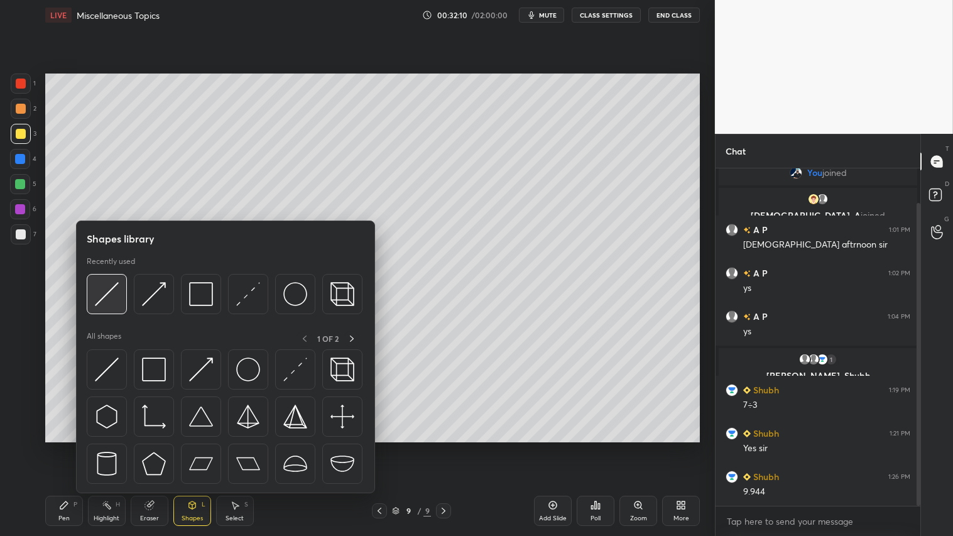
click at [107, 283] on img at bounding box center [107, 294] width 24 height 24
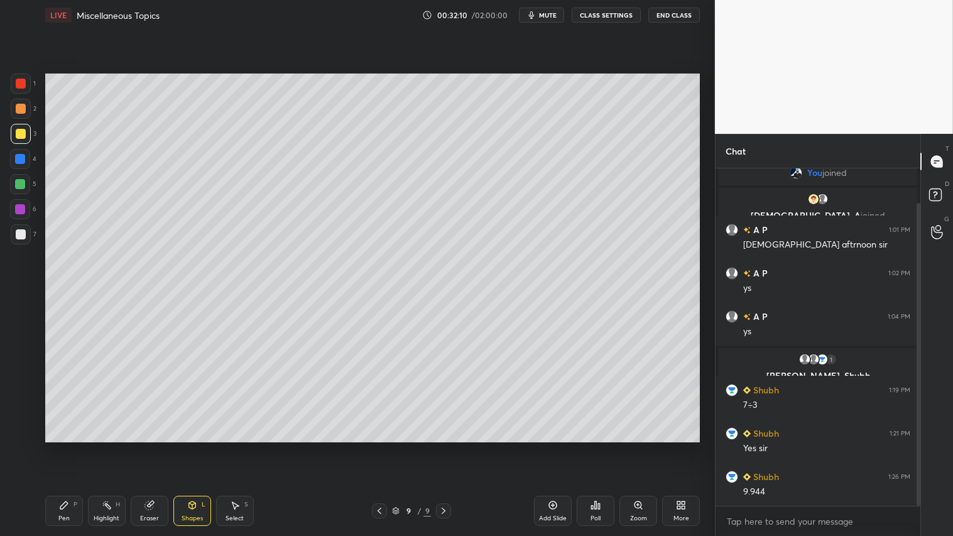
drag, startPoint x: 20, startPoint y: 228, endPoint x: 35, endPoint y: 229, distance: 15.1
click at [26, 229] on div at bounding box center [21, 234] width 20 height 20
click at [28, 111] on div at bounding box center [21, 109] width 20 height 20
click at [381, 447] on icon at bounding box center [379, 511] width 10 height 10
click at [377, 447] on icon at bounding box center [379, 511] width 10 height 10
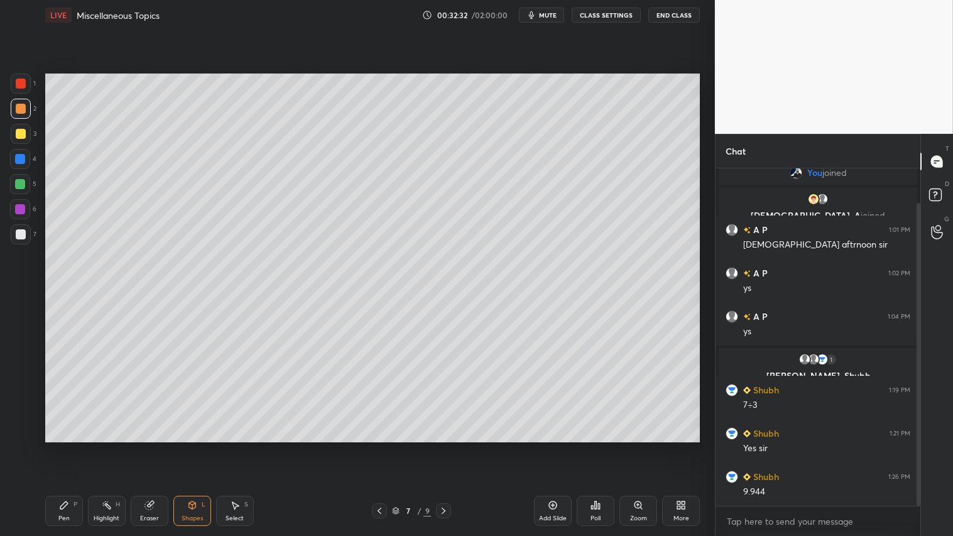
click at [382, 447] on icon at bounding box center [379, 511] width 10 height 10
click at [379, 447] on icon at bounding box center [380, 511] width 4 height 6
click at [381, 447] on icon at bounding box center [379, 511] width 10 height 10
click at [442, 447] on icon at bounding box center [444, 511] width 10 height 10
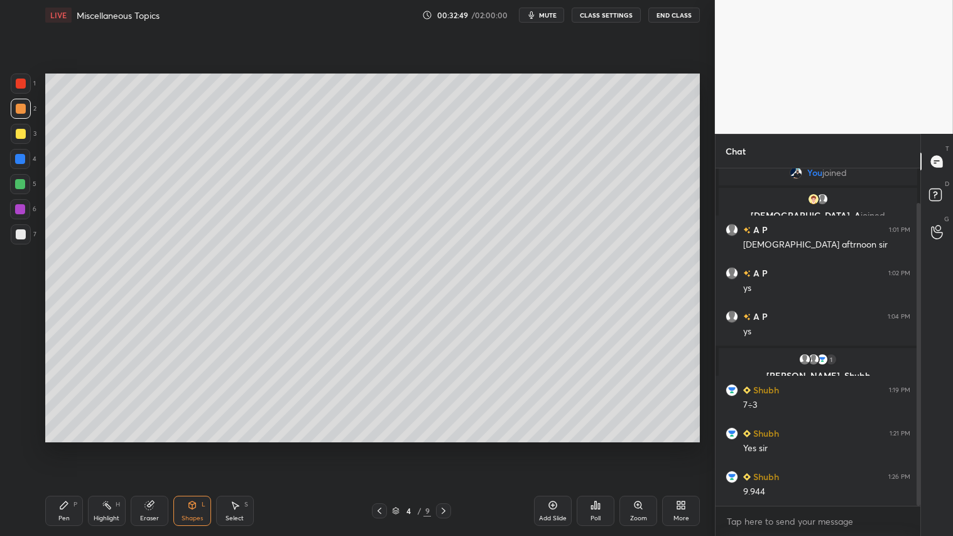
click at [374, 447] on div at bounding box center [379, 510] width 15 height 15
click at [444, 447] on icon at bounding box center [444, 511] width 10 height 10
click at [446, 447] on icon at bounding box center [444, 511] width 10 height 10
click at [444, 447] on icon at bounding box center [444, 511] width 10 height 10
click at [445, 447] on icon at bounding box center [444, 511] width 10 height 10
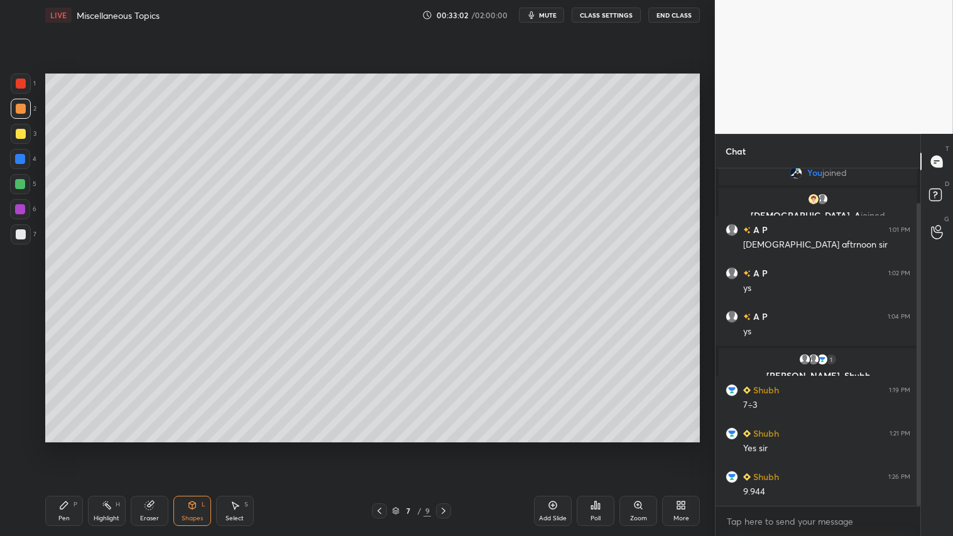
click at [379, 447] on icon at bounding box center [379, 511] width 10 height 10
click at [384, 447] on icon at bounding box center [379, 511] width 10 height 10
click at [382, 447] on icon at bounding box center [379, 511] width 10 height 10
click at [449, 447] on div at bounding box center [443, 510] width 15 height 15
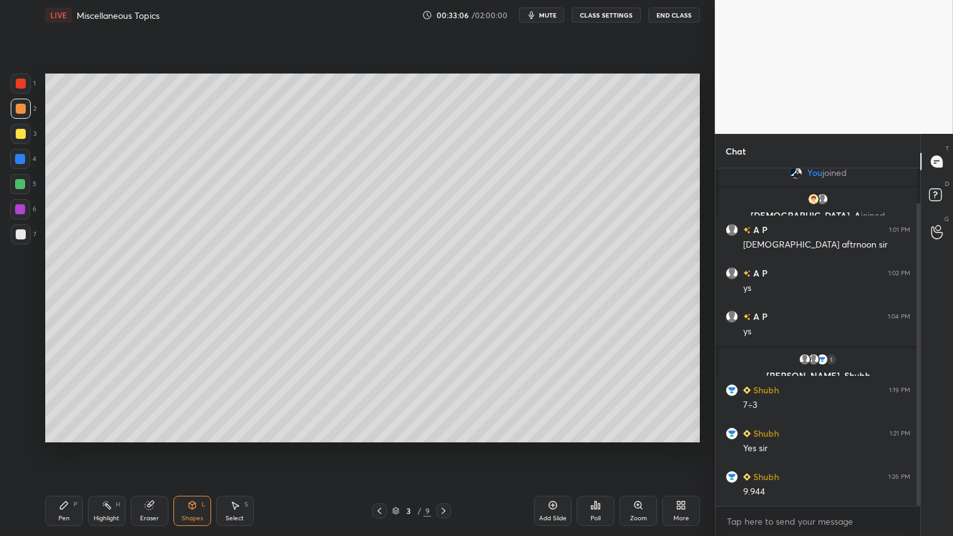
click at [446, 447] on icon at bounding box center [444, 511] width 10 height 10
click at [445, 447] on icon at bounding box center [444, 511] width 10 height 10
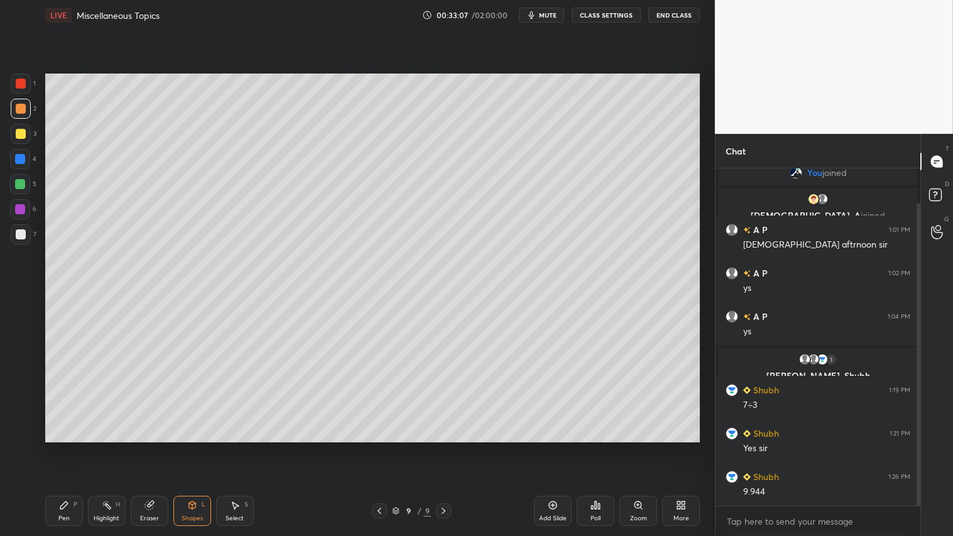
click at [445, 447] on icon at bounding box center [444, 511] width 10 height 10
click at [444, 447] on icon at bounding box center [444, 511] width 10 height 10
click at [547, 447] on div "Add Slide" at bounding box center [553, 511] width 38 height 30
click at [22, 116] on div at bounding box center [21, 109] width 20 height 20
click at [75, 447] on div "Pen P" at bounding box center [64, 511] width 38 height 30
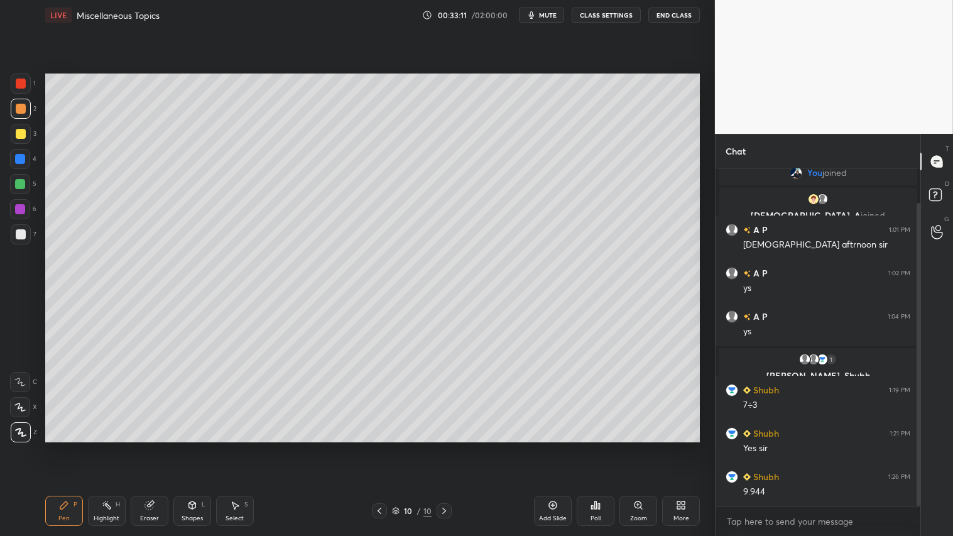
click at [22, 234] on div at bounding box center [21, 234] width 10 height 10
drag, startPoint x: 371, startPoint y: 506, endPoint x: 386, endPoint y: 511, distance: 15.7
click at [373, 447] on div "10 / 10" at bounding box center [412, 510] width 244 height 15
click at [383, 447] on icon at bounding box center [379, 511] width 10 height 10
click at [379, 447] on icon at bounding box center [379, 511] width 10 height 10
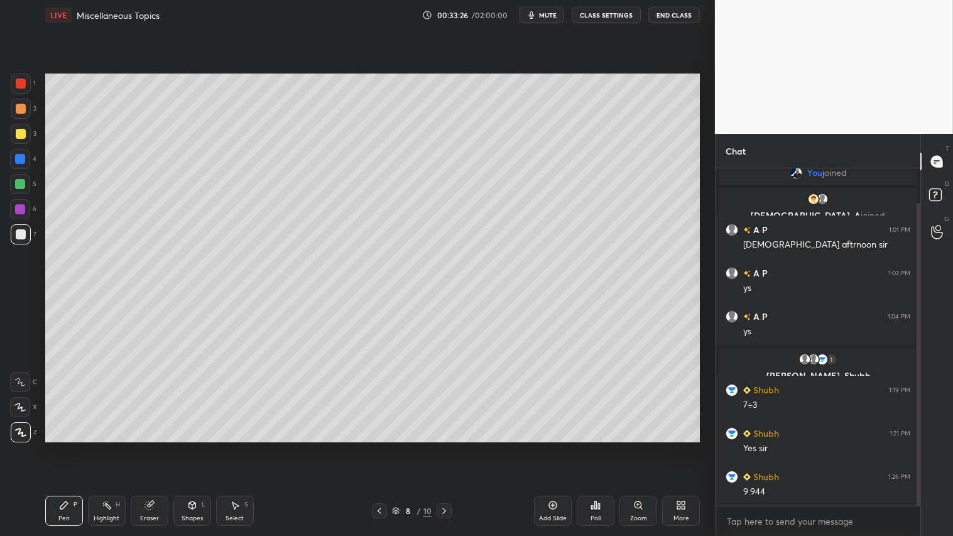
click at [380, 447] on icon at bounding box center [380, 511] width 4 height 6
click at [381, 447] on icon at bounding box center [379, 511] width 10 height 10
click at [445, 447] on icon at bounding box center [444, 511] width 4 height 6
click at [448, 447] on icon at bounding box center [444, 511] width 10 height 10
click at [449, 447] on icon at bounding box center [444, 511] width 10 height 10
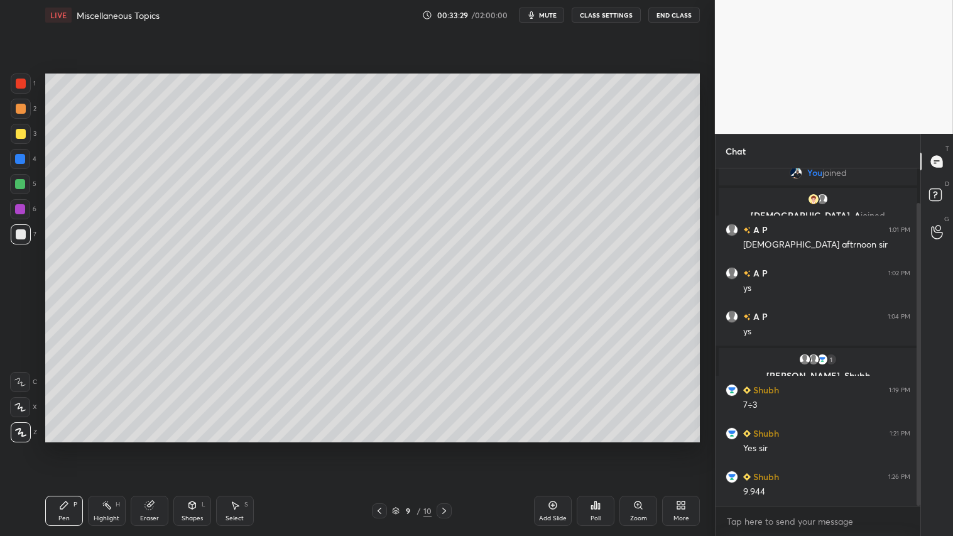
click at [449, 447] on div at bounding box center [444, 510] width 15 height 15
drag, startPoint x: 195, startPoint y: 516, endPoint x: 195, endPoint y: 501, distance: 15.1
click at [195, 447] on div "Shapes" at bounding box center [192, 518] width 21 height 6
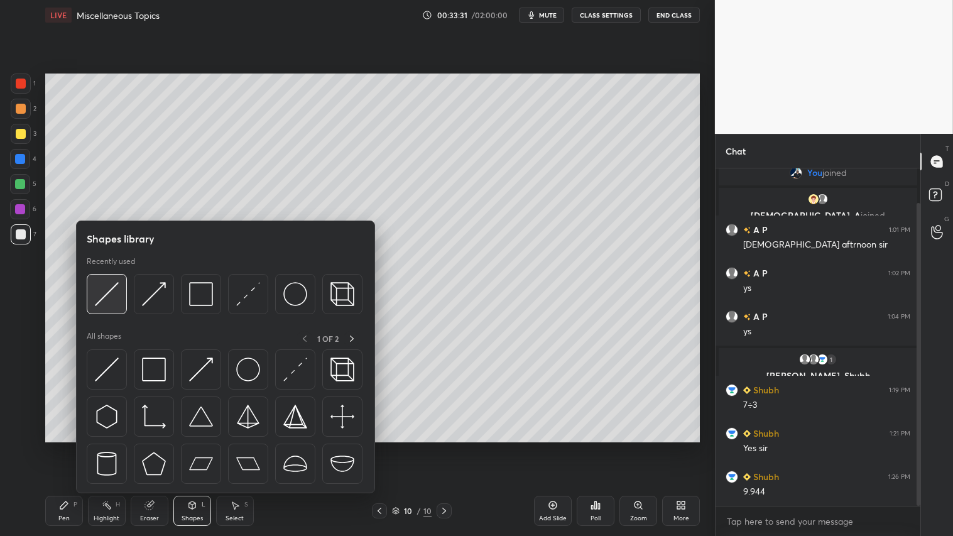
click at [105, 286] on img at bounding box center [107, 294] width 24 height 24
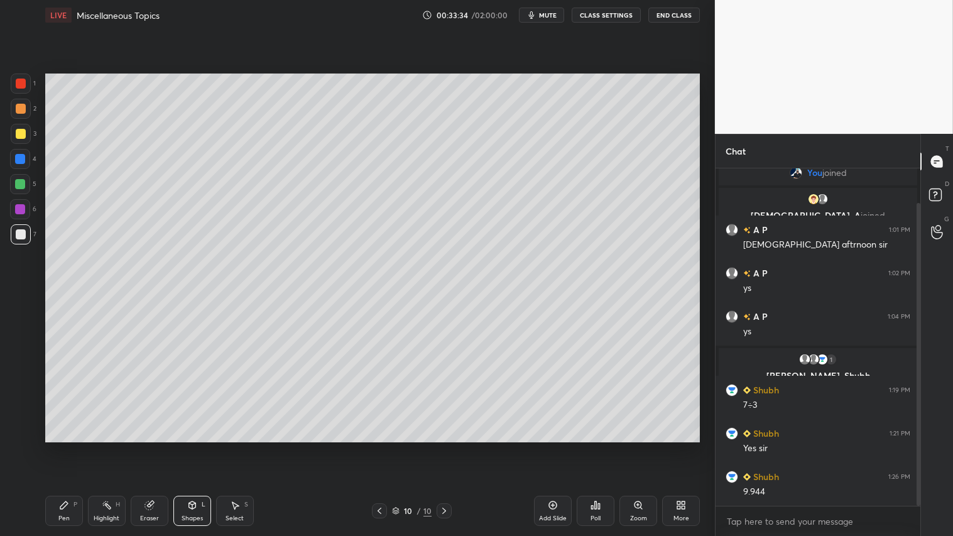
click at [192, 447] on div "Shapes" at bounding box center [192, 518] width 21 height 6
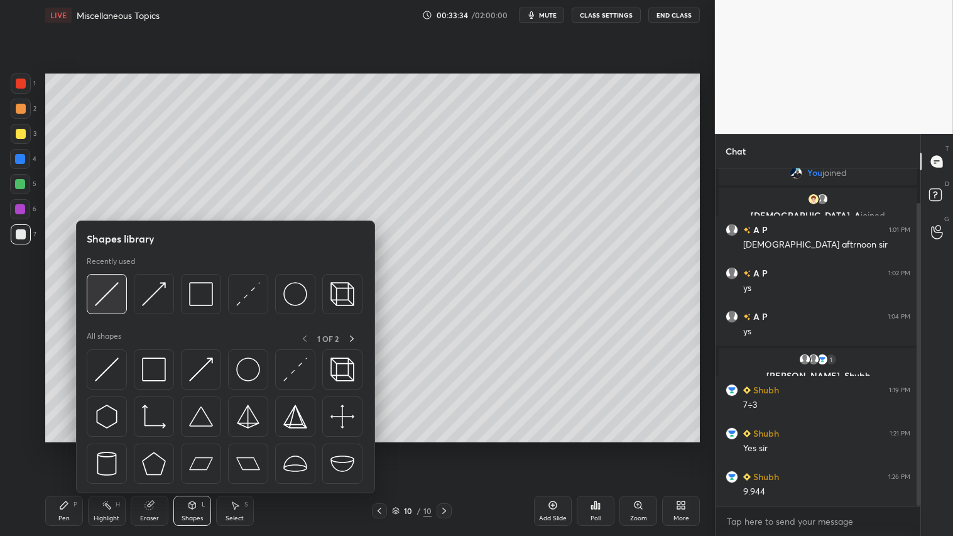
click at [99, 295] on img at bounding box center [107, 294] width 24 height 24
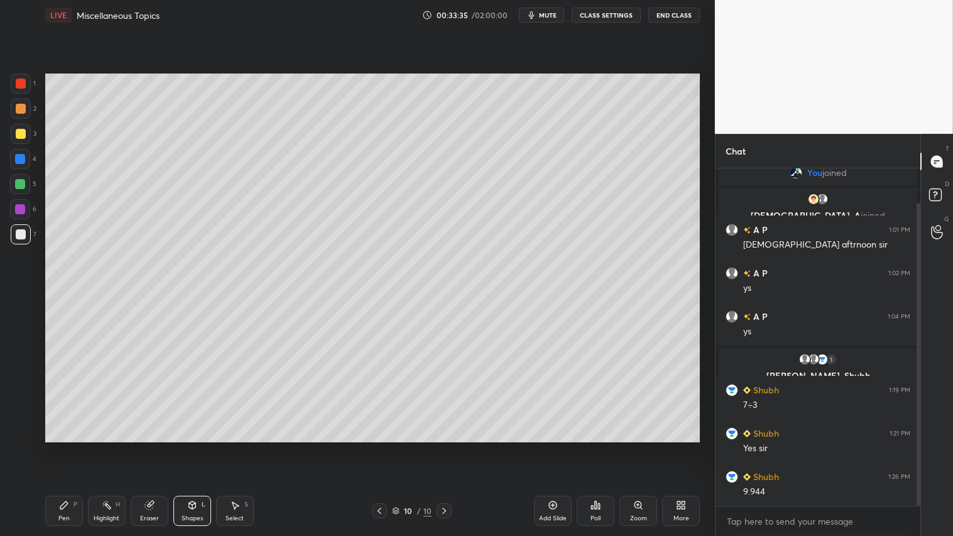
drag, startPoint x: 20, startPoint y: 108, endPoint x: 28, endPoint y: 105, distance: 8.8
click at [21, 108] on div at bounding box center [21, 109] width 10 height 10
click at [77, 447] on div "Pen P" at bounding box center [64, 511] width 38 height 30
click at [24, 84] on div at bounding box center [21, 84] width 20 height 20
click at [19, 110] on div at bounding box center [21, 109] width 10 height 10
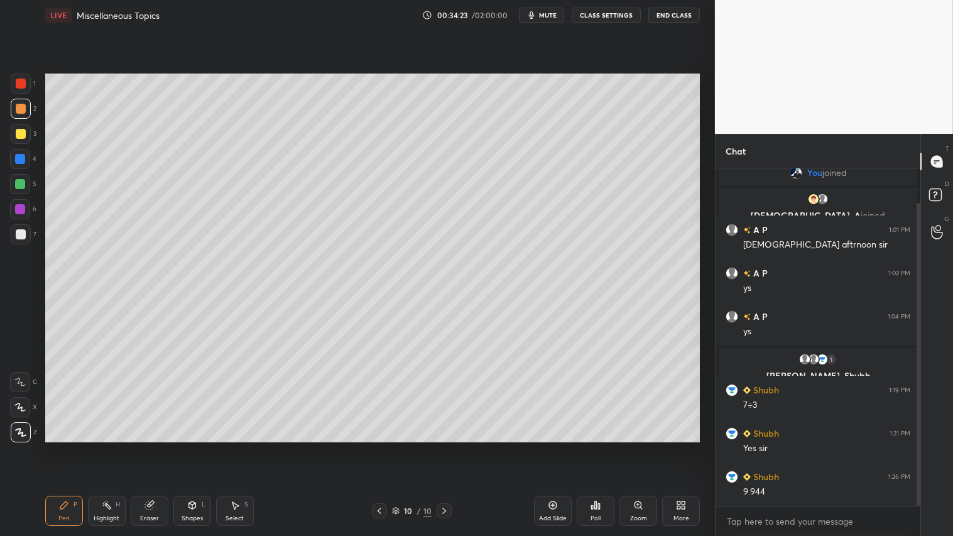
click at [192, 447] on div "Shapes L" at bounding box center [192, 511] width 38 height 30
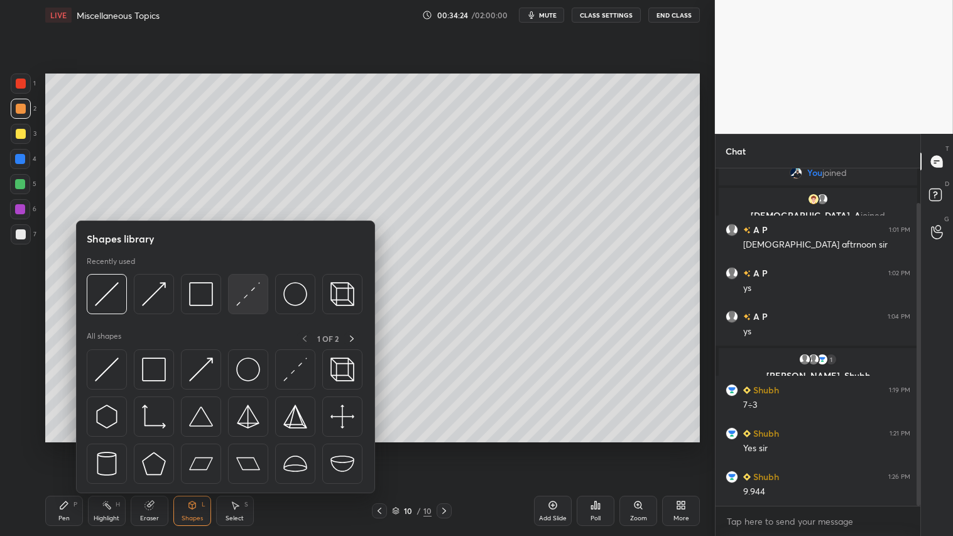
click at [246, 290] on img at bounding box center [248, 294] width 24 height 24
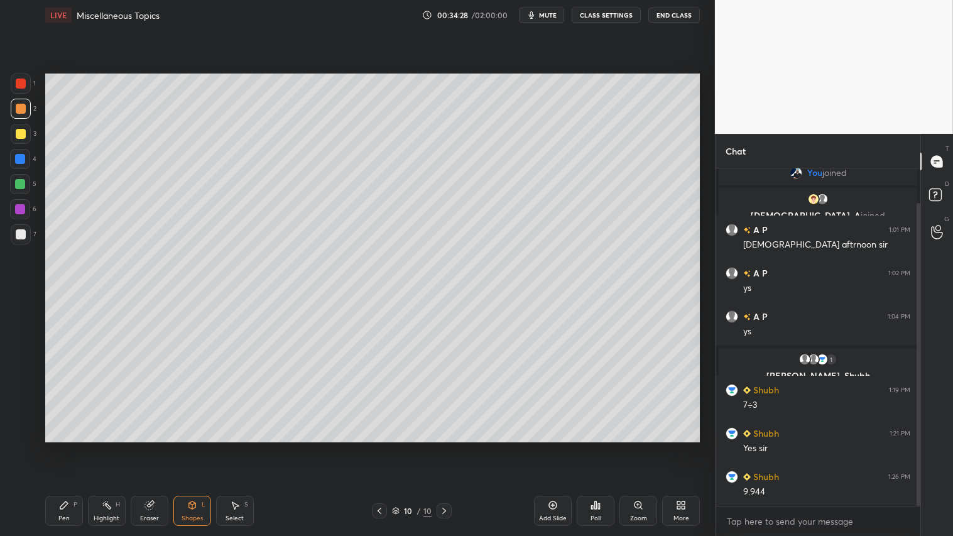
drag, startPoint x: 186, startPoint y: 523, endPoint x: 192, endPoint y: 493, distance: 30.2
click at [185, 447] on div "Shapes L" at bounding box center [192, 511] width 38 height 30
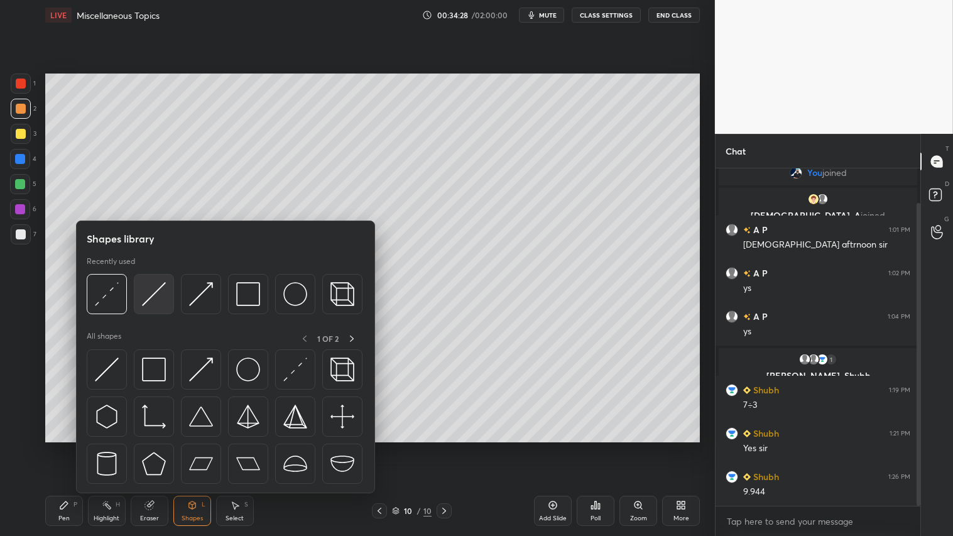
click at [151, 299] on img at bounding box center [154, 294] width 24 height 24
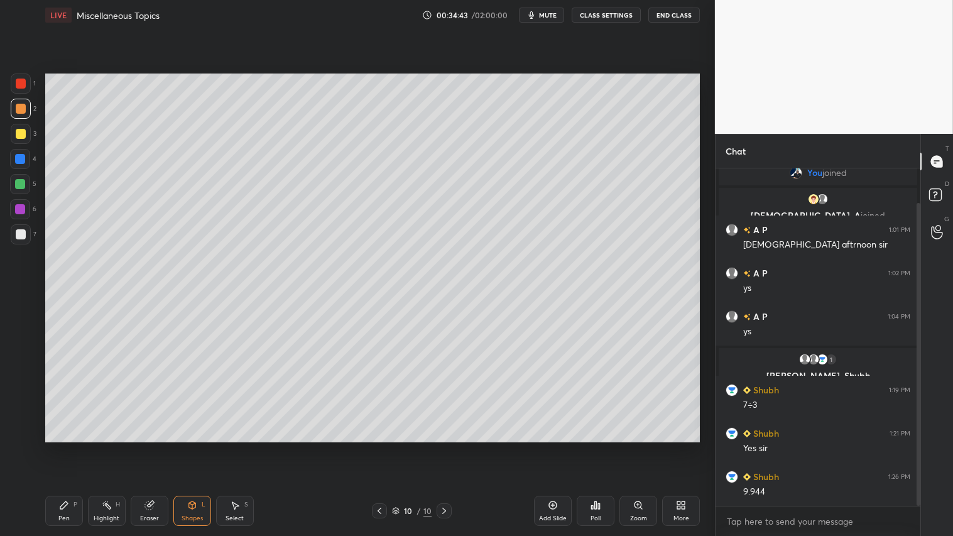
drag, startPoint x: 16, startPoint y: 85, endPoint x: 22, endPoint y: 95, distance: 11.0
click at [19, 88] on div at bounding box center [21, 84] width 10 height 10
drag, startPoint x: 55, startPoint y: 510, endPoint x: 80, endPoint y: 500, distance: 27.4
click at [57, 447] on div "Pen P" at bounding box center [64, 511] width 38 height 30
drag, startPoint x: 376, startPoint y: 508, endPoint x: 400, endPoint y: 508, distance: 23.9
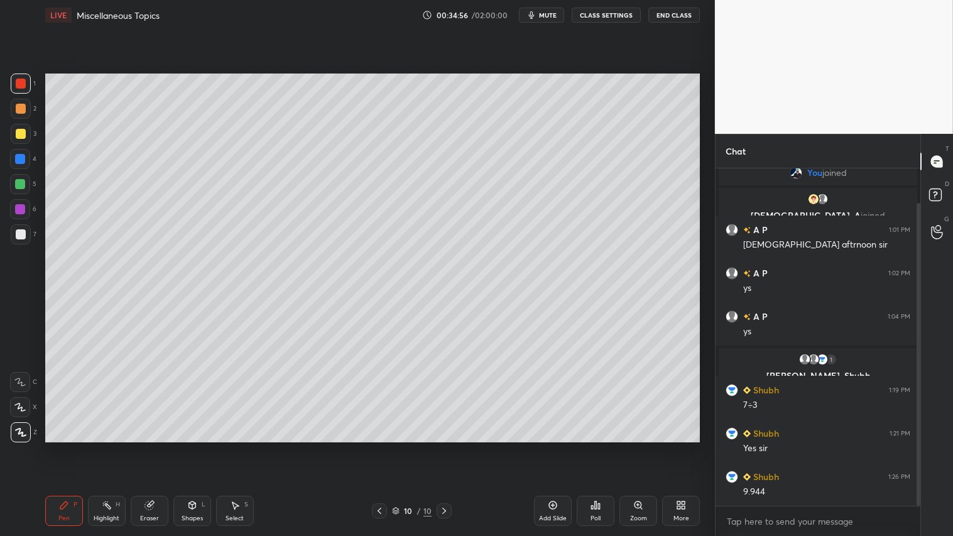
click at [379, 447] on icon at bounding box center [379, 511] width 10 height 10
click at [441, 447] on icon at bounding box center [444, 511] width 10 height 10
click at [383, 447] on icon at bounding box center [379, 511] width 10 height 10
click at [384, 447] on icon at bounding box center [379, 511] width 10 height 10
click at [443, 447] on icon at bounding box center [444, 511] width 4 height 6
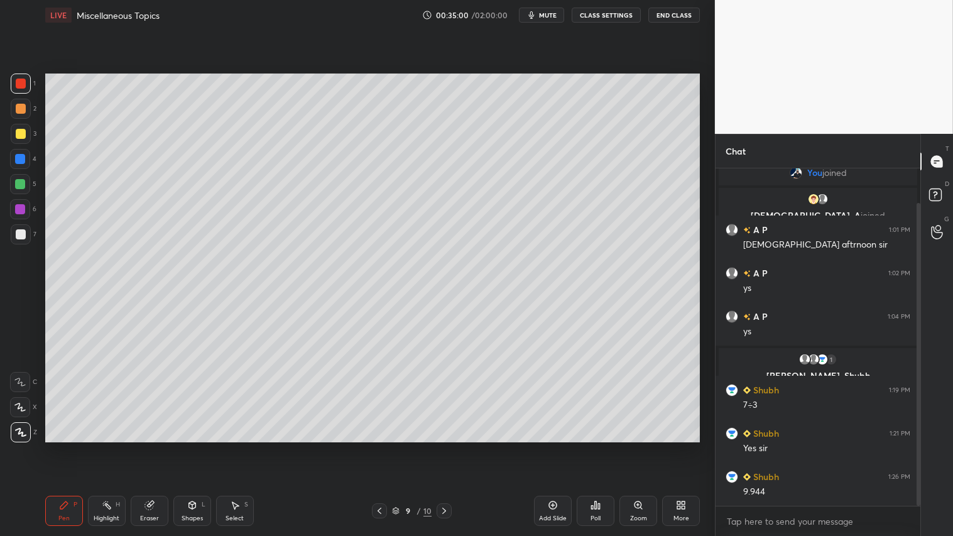
click at [445, 447] on icon at bounding box center [444, 511] width 10 height 10
click at [447, 447] on icon at bounding box center [444, 511] width 10 height 10
click at [23, 132] on div at bounding box center [21, 134] width 10 height 10
click at [79, 447] on div "Pen P" at bounding box center [64, 511] width 38 height 30
click at [21, 128] on div at bounding box center [21, 134] width 20 height 20
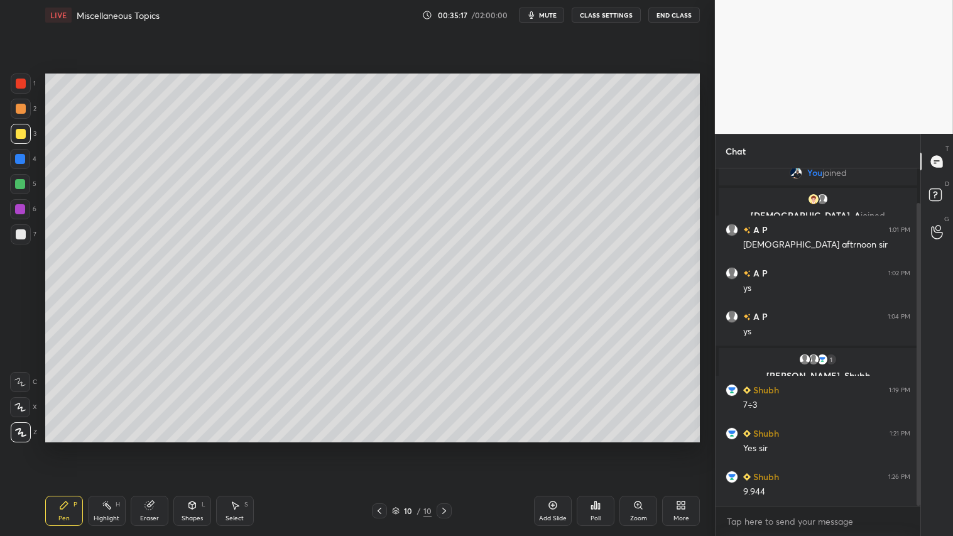
click at [23, 77] on div at bounding box center [21, 84] width 20 height 20
click at [17, 107] on div at bounding box center [21, 109] width 10 height 10
click at [66, 447] on div "Pen P" at bounding box center [64, 511] width 38 height 30
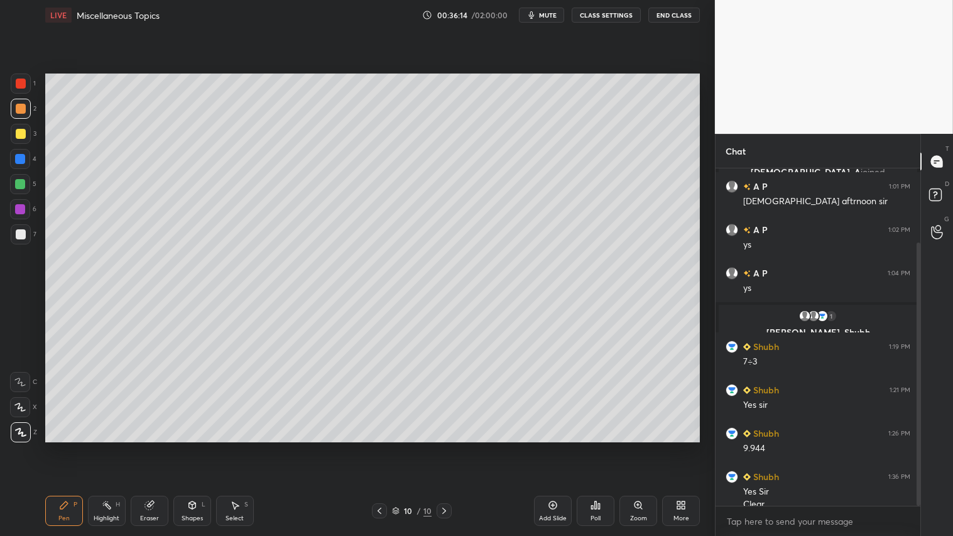
scroll to position [94, 0]
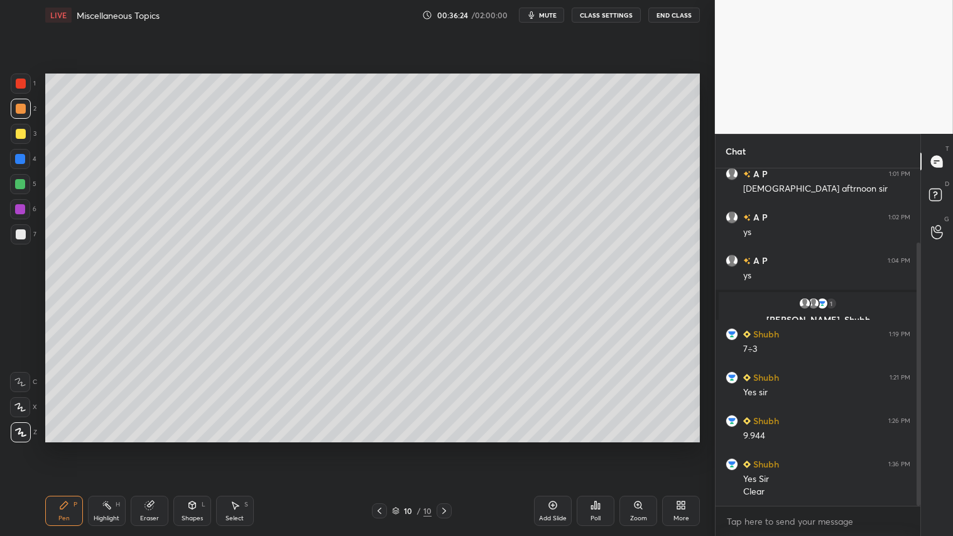
click at [202, 447] on div "Shapes L" at bounding box center [192, 511] width 38 height 30
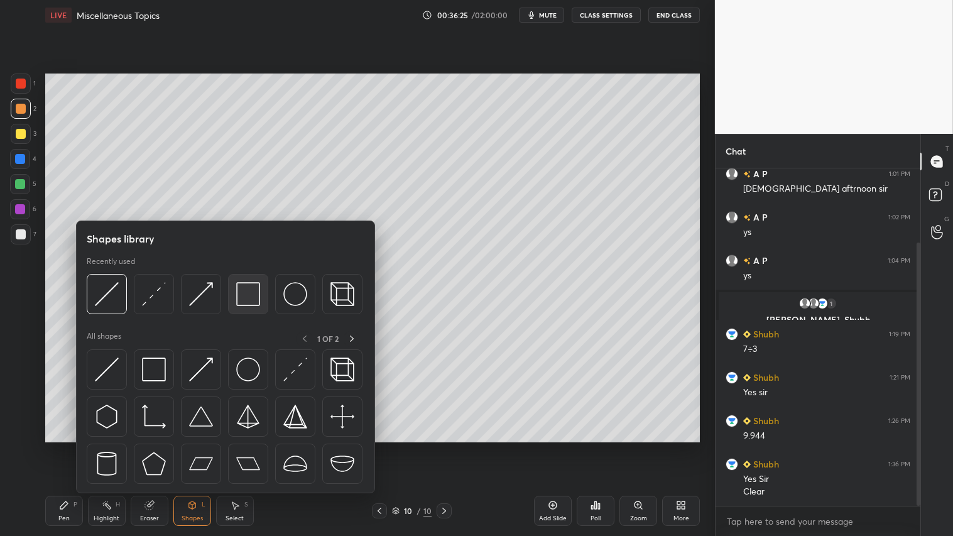
click at [260, 293] on div at bounding box center [248, 294] width 40 height 40
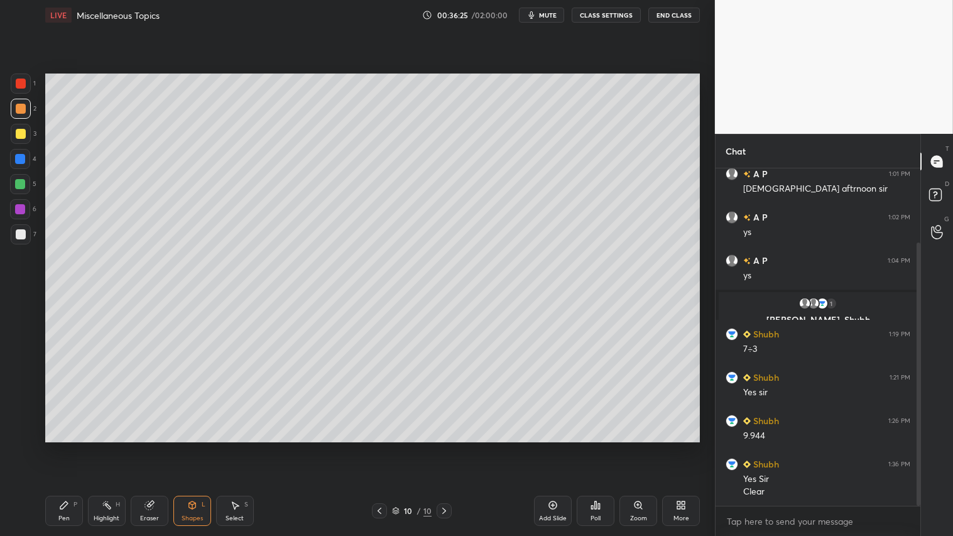
click at [23, 225] on div at bounding box center [21, 234] width 20 height 20
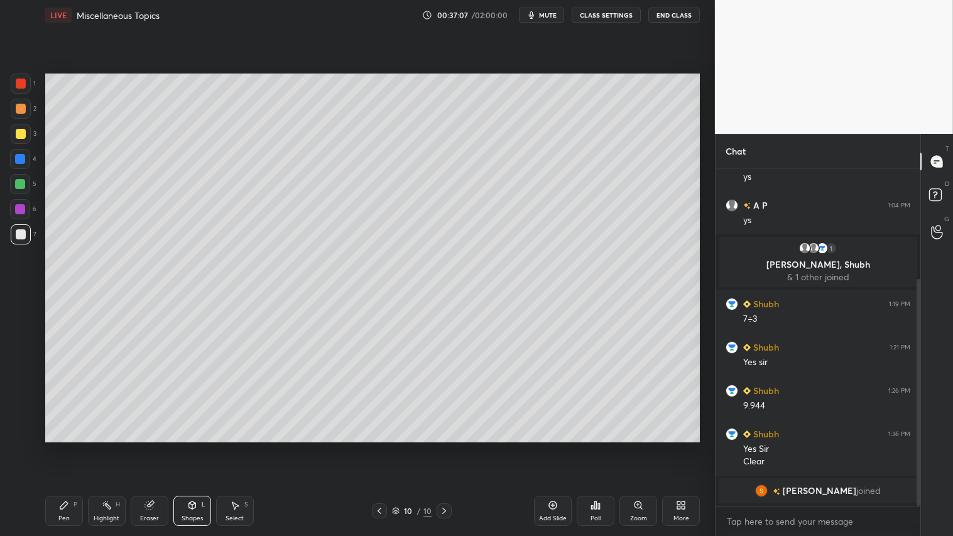
scroll to position [179, 0]
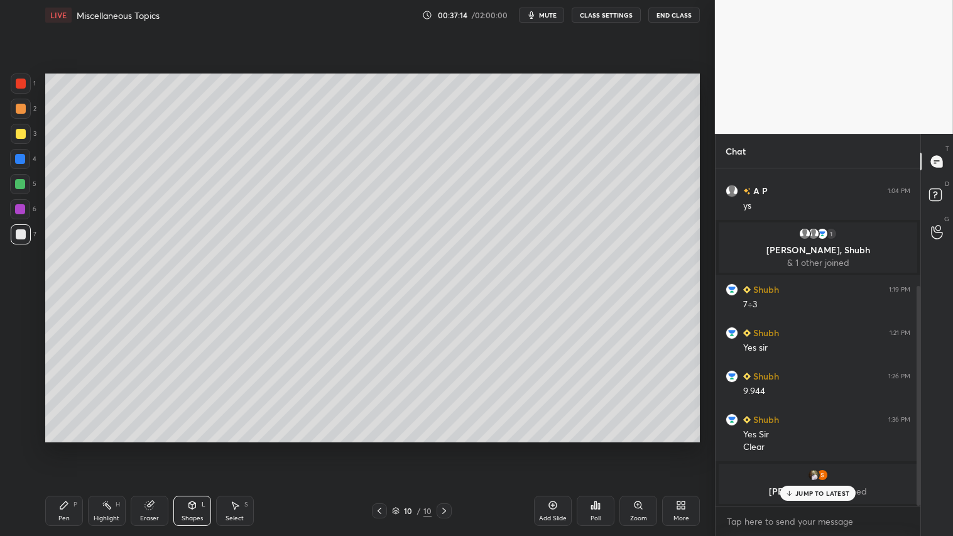
drag, startPoint x: 23, startPoint y: 102, endPoint x: 36, endPoint y: 148, distance: 47.6
click at [24, 104] on div at bounding box center [21, 109] width 20 height 20
drag, startPoint x: 195, startPoint y: 508, endPoint x: 197, endPoint y: 493, distance: 14.6
click at [197, 447] on icon at bounding box center [192, 505] width 10 height 10
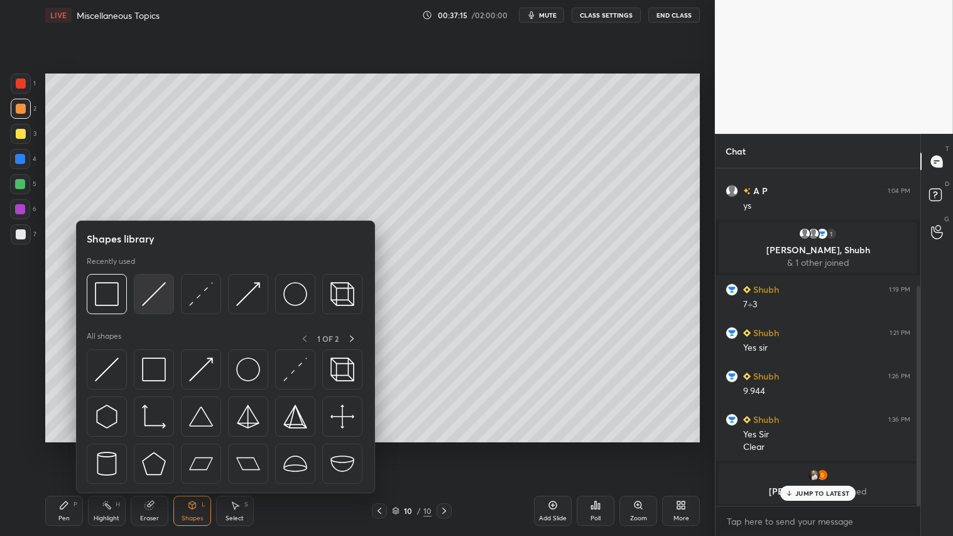
click at [153, 293] on img at bounding box center [154, 294] width 24 height 24
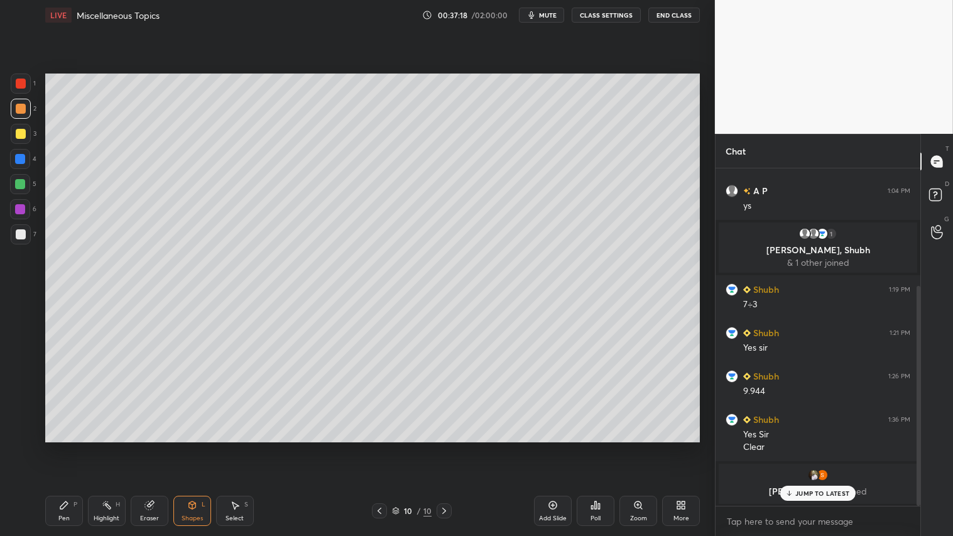
drag, startPoint x: 64, startPoint y: 510, endPoint x: 111, endPoint y: 501, distance: 47.3
click at [70, 447] on div "Pen P" at bounding box center [64, 511] width 38 height 30
click at [198, 447] on div "Shapes" at bounding box center [192, 518] width 21 height 6
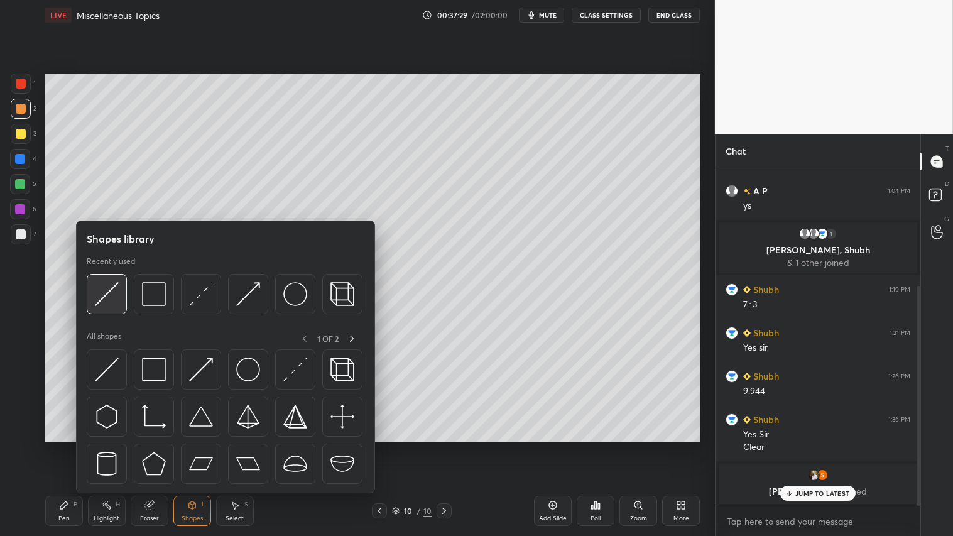
click at [111, 288] on img at bounding box center [107, 294] width 24 height 24
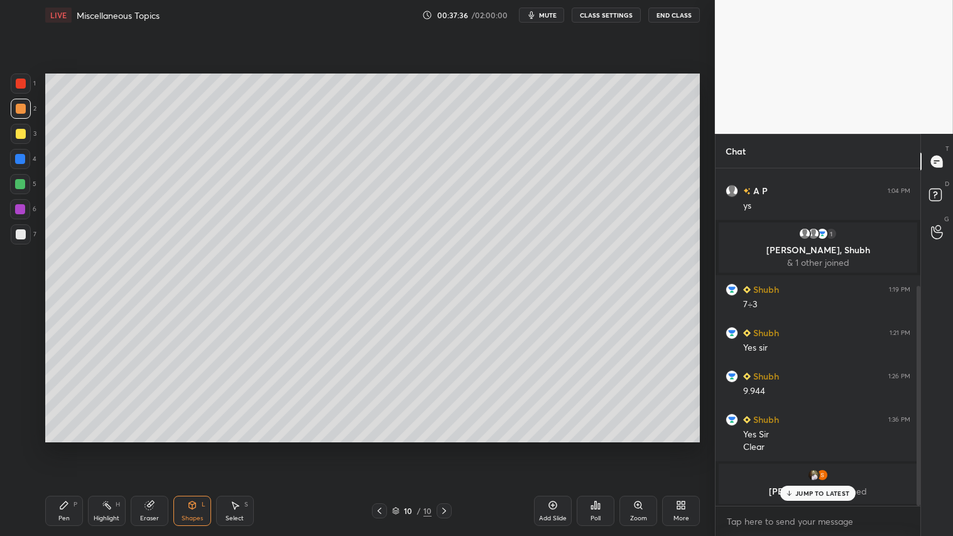
drag, startPoint x: 23, startPoint y: 107, endPoint x: 36, endPoint y: 137, distance: 32.9
click at [24, 112] on div at bounding box center [21, 109] width 10 height 10
click at [384, 447] on icon at bounding box center [379, 511] width 10 height 10
drag, startPoint x: 383, startPoint y: 509, endPoint x: 392, endPoint y: 507, distance: 9.0
click at [382, 447] on icon at bounding box center [379, 511] width 10 height 10
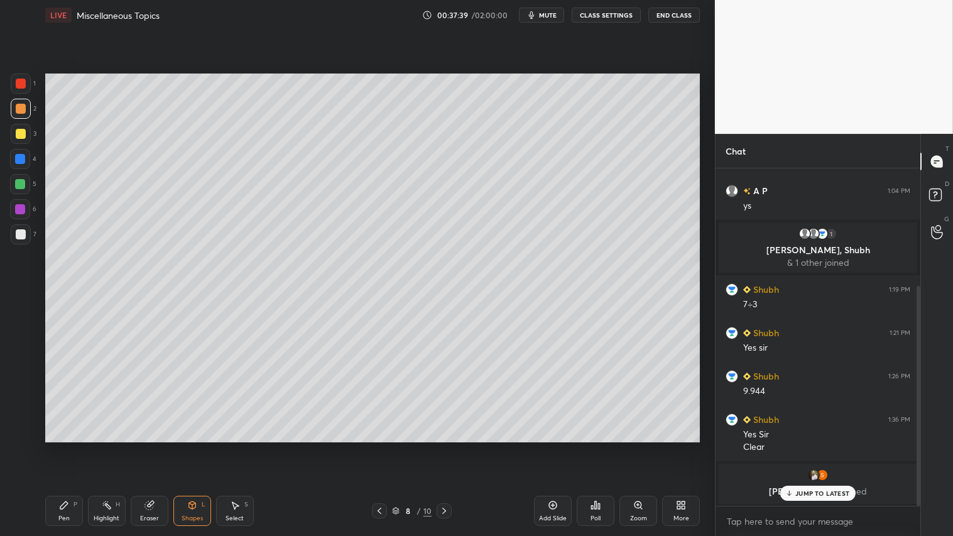
click at [386, 447] on div at bounding box center [379, 510] width 15 height 15
click at [384, 447] on icon at bounding box center [379, 511] width 10 height 10
click at [446, 447] on icon at bounding box center [444, 511] width 10 height 10
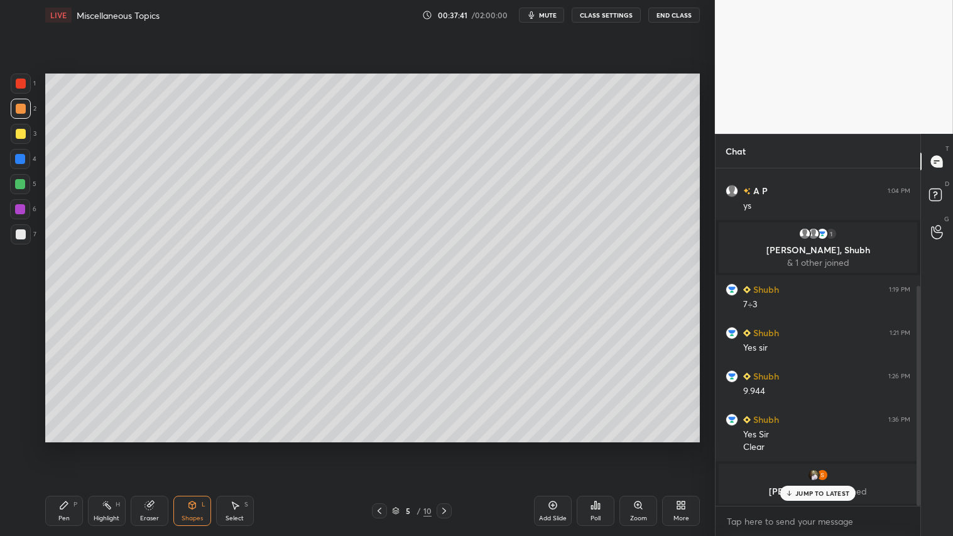
click at [443, 447] on icon at bounding box center [444, 511] width 10 height 10
click at [440, 447] on icon at bounding box center [444, 511] width 10 height 10
click at [441, 447] on icon at bounding box center [444, 511] width 10 height 10
click at [445, 447] on icon at bounding box center [444, 511] width 10 height 10
click at [446, 447] on icon at bounding box center [444, 511] width 10 height 10
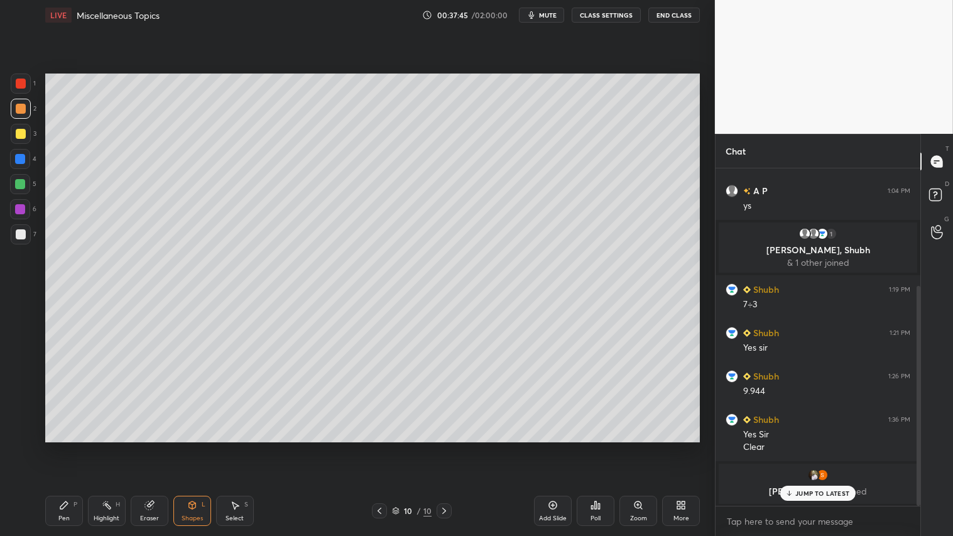
click at [447, 447] on icon at bounding box center [444, 511] width 10 height 10
click at [558, 447] on div "Add Slide" at bounding box center [553, 511] width 38 height 30
drag, startPoint x: 19, startPoint y: 113, endPoint x: 39, endPoint y: 303, distance: 191.4
click at [20, 115] on div at bounding box center [21, 109] width 20 height 20
click at [70, 447] on div "Pen P" at bounding box center [64, 511] width 38 height 30
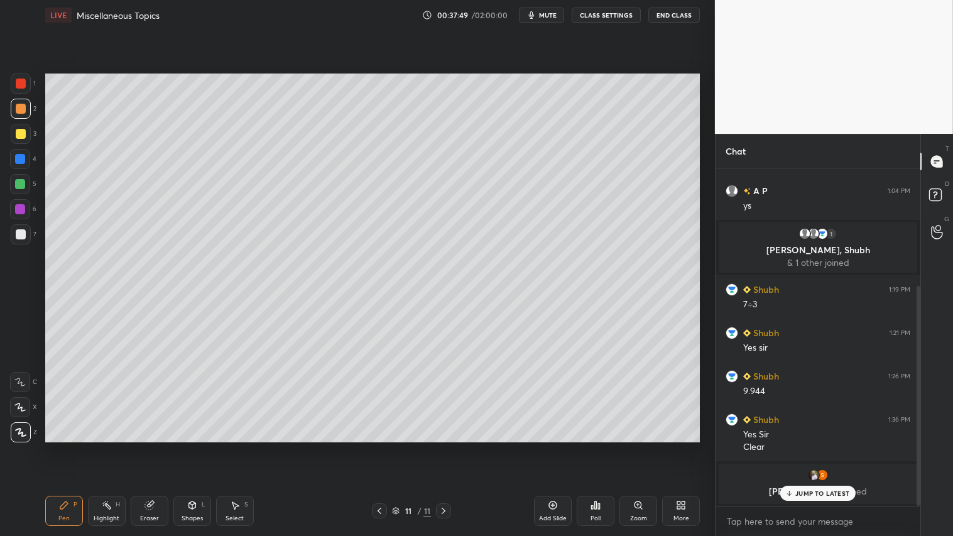
drag, startPoint x: 374, startPoint y: 511, endPoint x: 396, endPoint y: 511, distance: 22.0
click at [373, 447] on div at bounding box center [379, 510] width 15 height 15
click at [442, 447] on icon at bounding box center [444, 511] width 10 height 10
click at [193, 447] on div "Shapes L" at bounding box center [192, 511] width 38 height 30
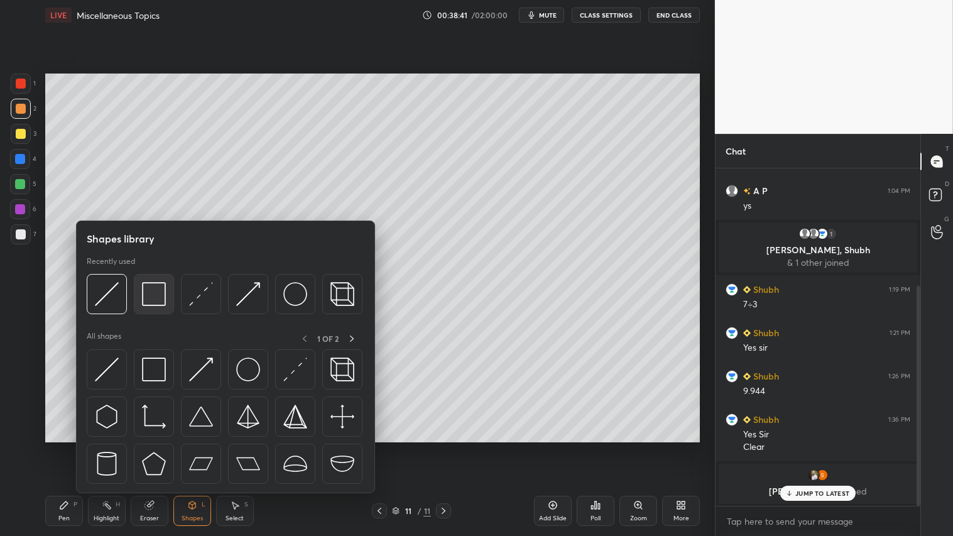
click at [159, 286] on img at bounding box center [154, 294] width 24 height 24
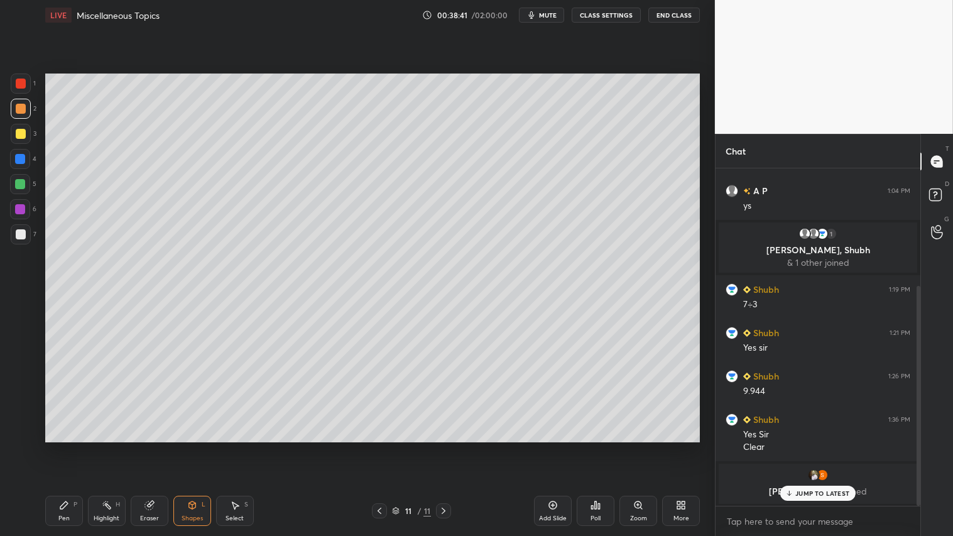
drag, startPoint x: 19, startPoint y: 232, endPoint x: 40, endPoint y: 232, distance: 21.4
click at [26, 232] on div at bounding box center [21, 234] width 20 height 20
click at [24, 107] on div at bounding box center [21, 109] width 10 height 10
click at [67, 447] on icon at bounding box center [64, 505] width 10 height 10
click at [378, 447] on icon at bounding box center [379, 511] width 10 height 10
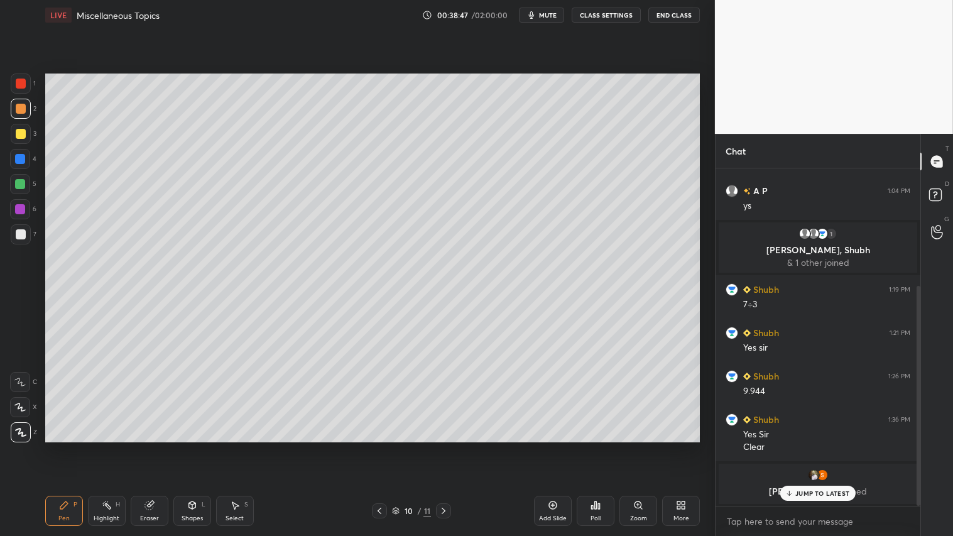
click at [378, 447] on icon at bounding box center [379, 511] width 10 height 10
click at [379, 447] on icon at bounding box center [379, 511] width 10 height 10
click at [377, 447] on icon at bounding box center [379, 511] width 10 height 10
click at [379, 447] on icon at bounding box center [379, 511] width 10 height 10
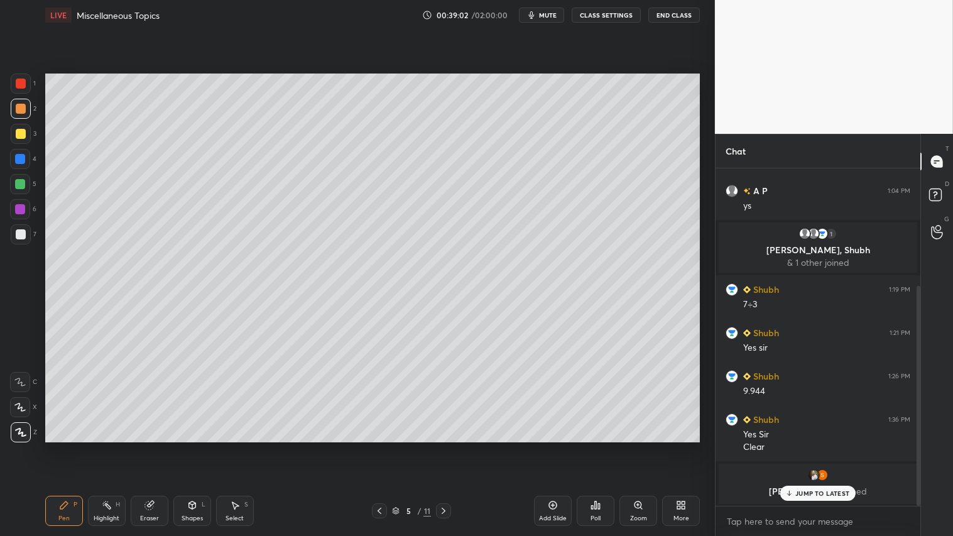
click at [442, 447] on icon at bounding box center [444, 511] width 10 height 10
click at [447, 447] on icon at bounding box center [444, 511] width 10 height 10
click at [448, 447] on icon at bounding box center [444, 511] width 10 height 10
click at [448, 447] on div at bounding box center [443, 510] width 15 height 15
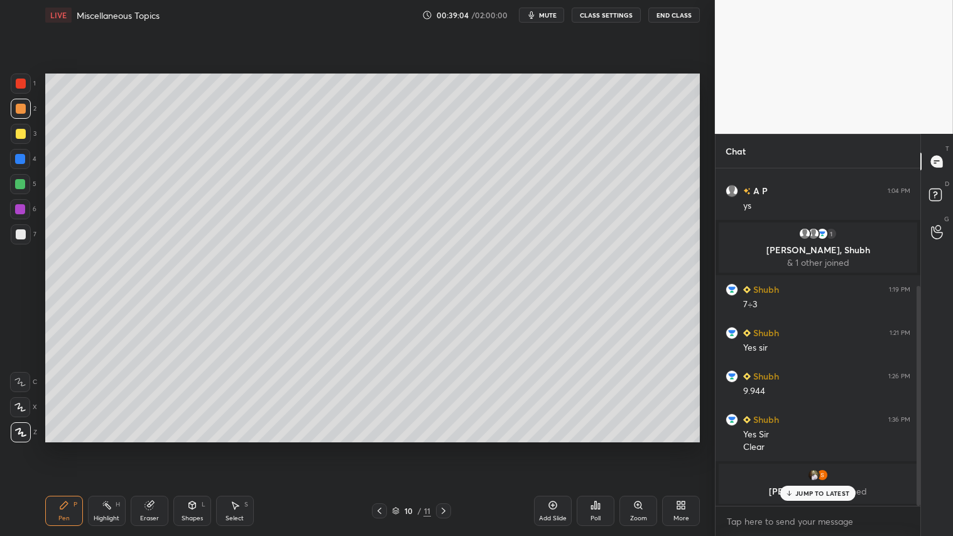
click at [449, 447] on div at bounding box center [443, 510] width 15 height 15
click at [61, 447] on div "Pen P" at bounding box center [64, 511] width 38 height 30
click at [22, 109] on div at bounding box center [21, 109] width 20 height 20
click at [203, 447] on div "Shapes L" at bounding box center [192, 511] width 38 height 30
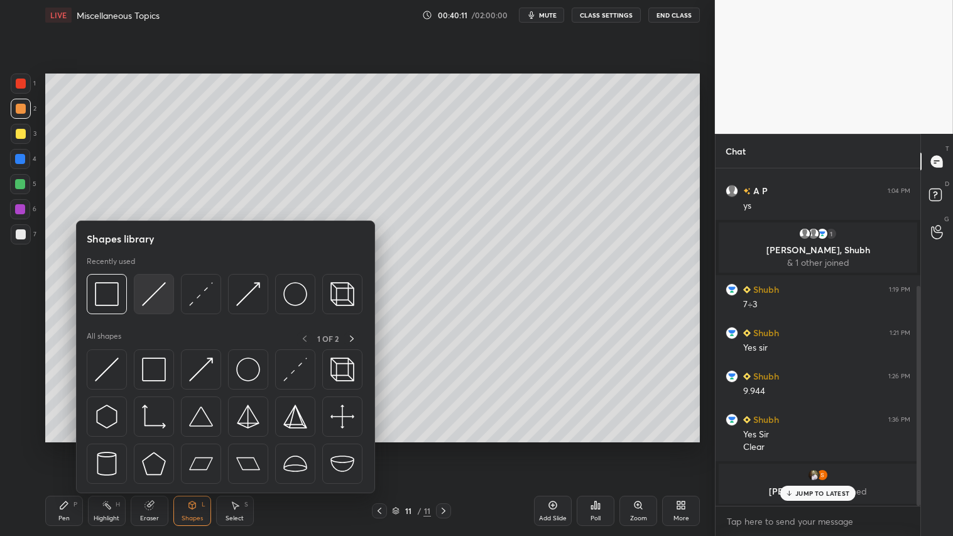
click at [149, 288] on img at bounding box center [154, 294] width 24 height 24
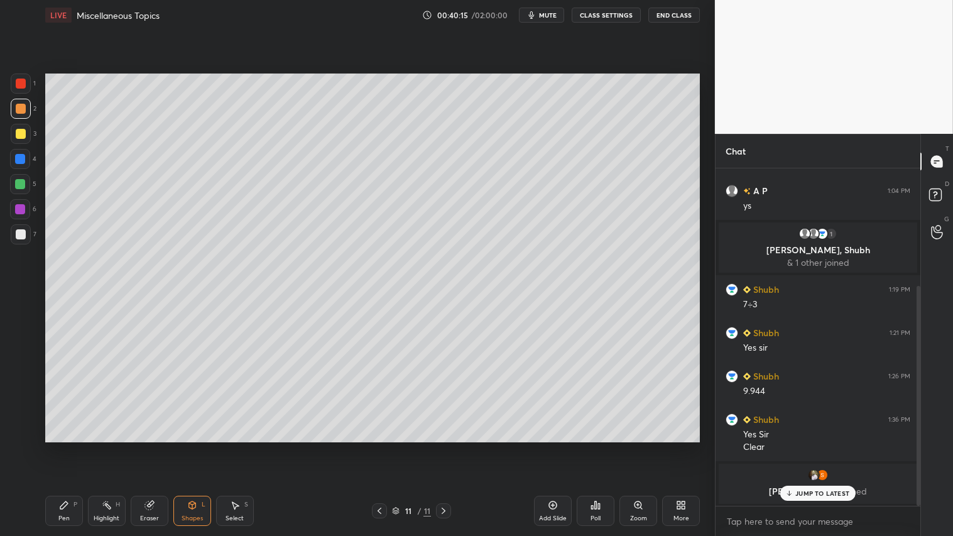
click at [380, 447] on icon at bounding box center [379, 511] width 10 height 10
click at [384, 447] on div at bounding box center [379, 510] width 15 height 15
click at [384, 447] on icon at bounding box center [379, 511] width 10 height 10
click at [386, 447] on div at bounding box center [379, 510] width 15 height 15
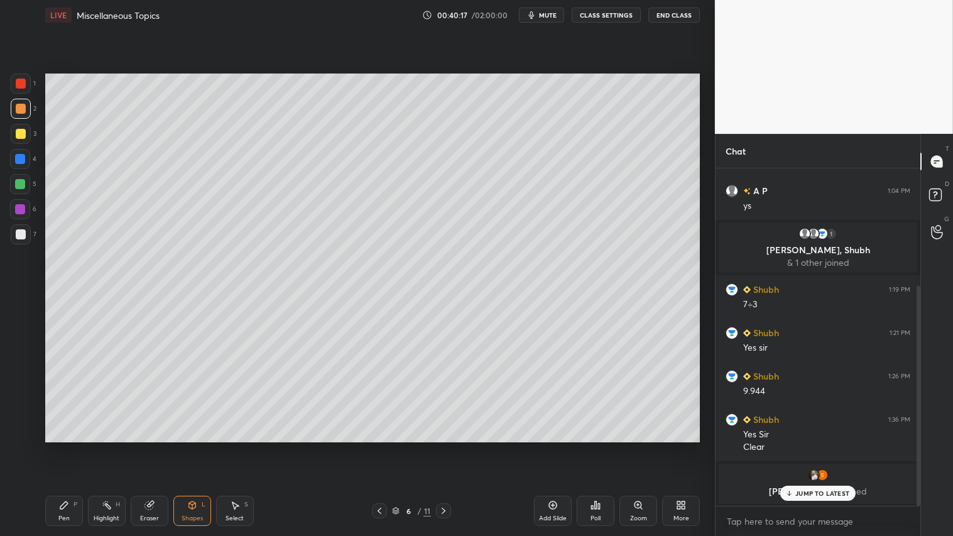
click at [384, 447] on icon at bounding box center [379, 511] width 10 height 10
click at [379, 447] on icon at bounding box center [380, 511] width 4 height 6
click at [379, 447] on icon at bounding box center [379, 511] width 10 height 10
click at [241, 447] on div "Select S" at bounding box center [235, 511] width 38 height 30
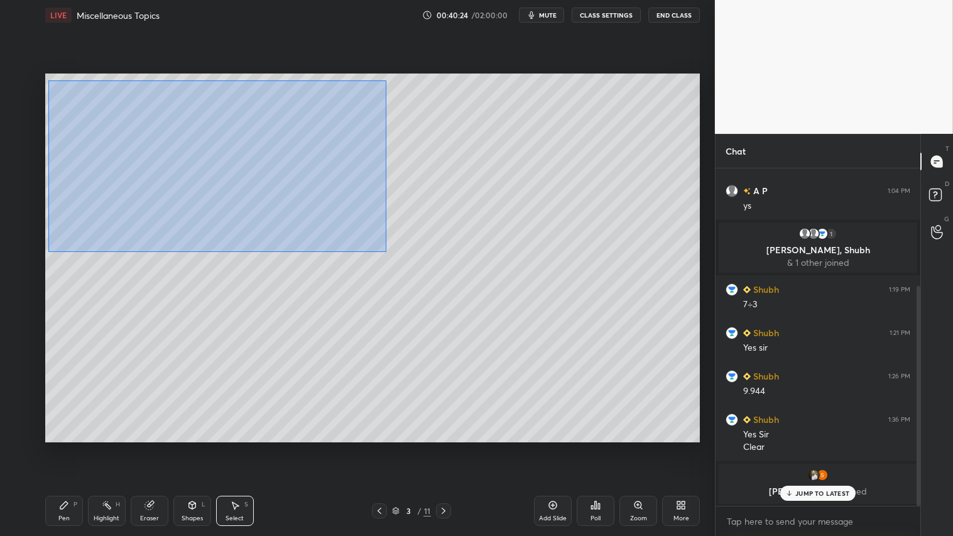
drag, startPoint x: 48, startPoint y: 79, endPoint x: 386, endPoint y: 247, distance: 377.3
click at [386, 250] on div "0 ° Undo Copy Duplicate Duplicate to new slide Delete" at bounding box center [372, 258] width 655 height 368
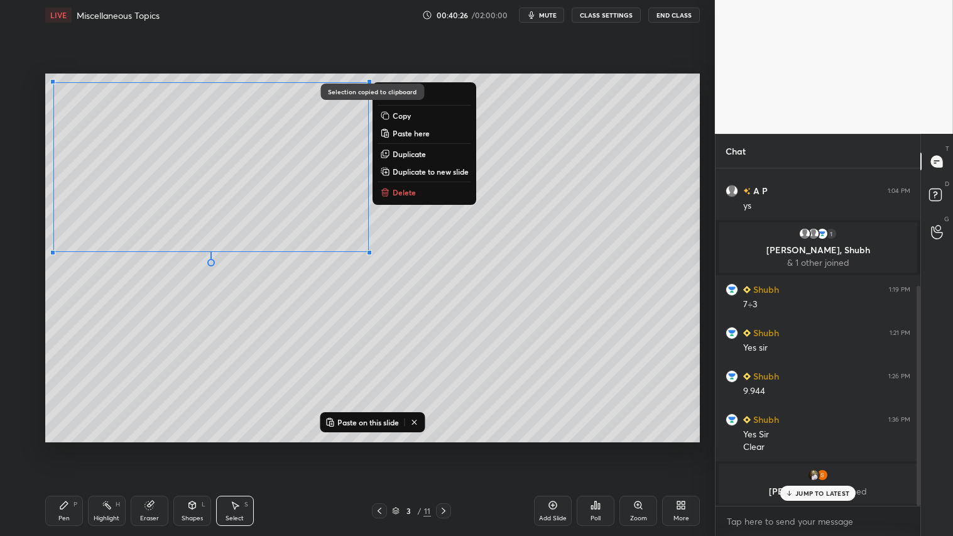
click at [446, 447] on icon at bounding box center [444, 511] width 10 height 10
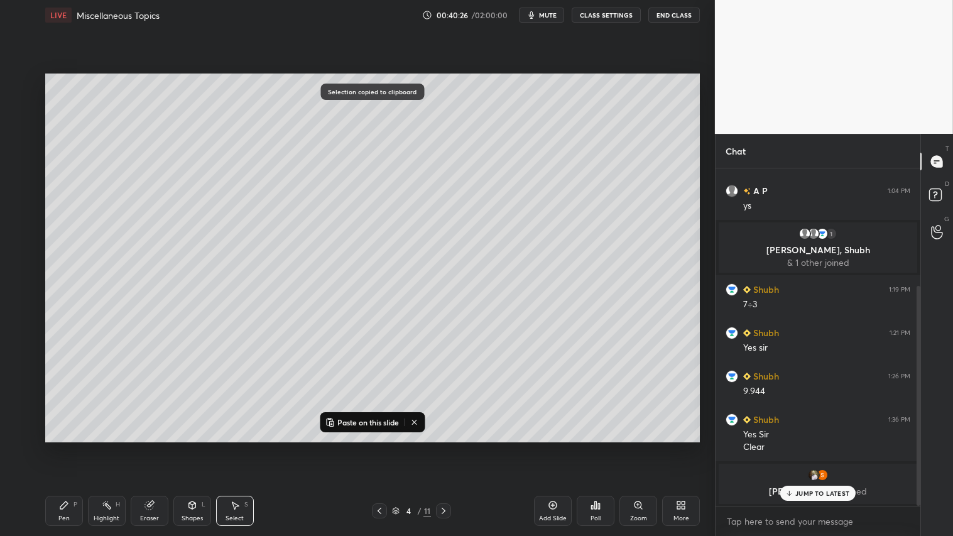
click at [445, 447] on icon at bounding box center [444, 511] width 10 height 10
click at [444, 447] on icon at bounding box center [444, 511] width 10 height 10
click at [444, 447] on div at bounding box center [443, 510] width 15 height 15
click at [443, 447] on div "Pen P Highlight H Eraser Shapes L Select S 8 / 11 Add Slide Poll Zoom More" at bounding box center [372, 511] width 655 height 50
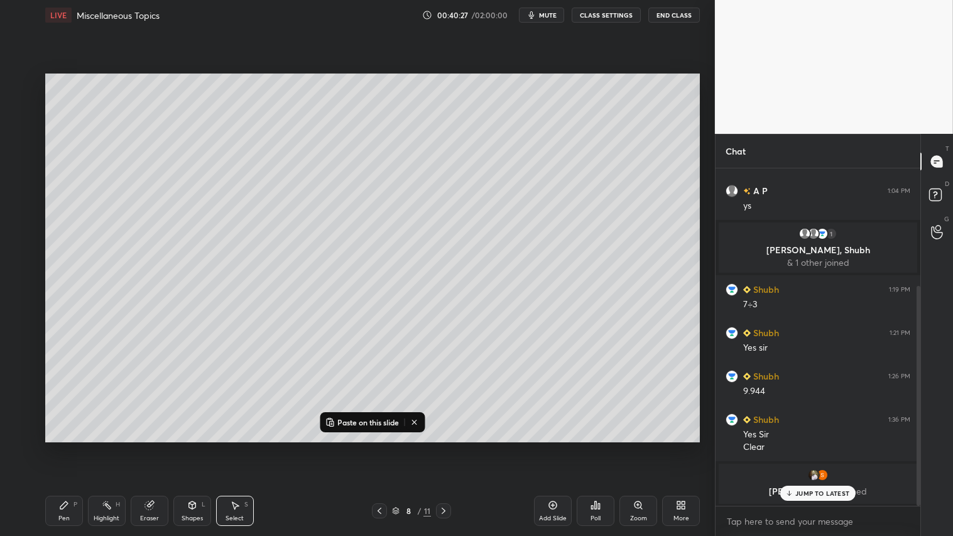
click at [442, 447] on div "Pen P Highlight H Eraser Shapes L Select S 8 / 11 Add Slide Poll Zoom More" at bounding box center [372, 511] width 655 height 50
click at [441, 447] on icon at bounding box center [444, 511] width 10 height 10
click at [445, 447] on icon at bounding box center [444, 511] width 10 height 10
click at [445, 447] on icon at bounding box center [444, 511] width 4 height 6
click at [447, 447] on icon at bounding box center [444, 511] width 10 height 10
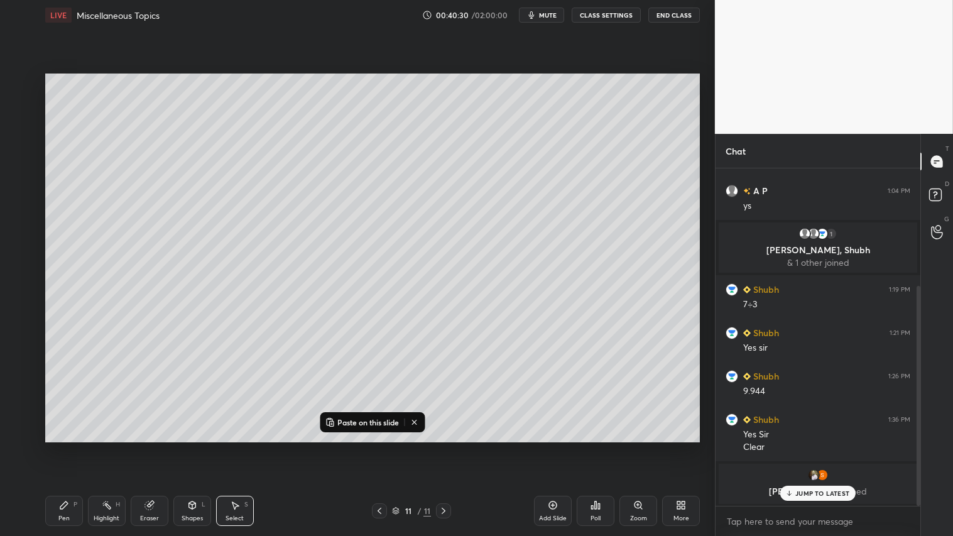
click at [444, 447] on icon at bounding box center [444, 511] width 10 height 10
click at [554, 447] on icon at bounding box center [553, 505] width 10 height 10
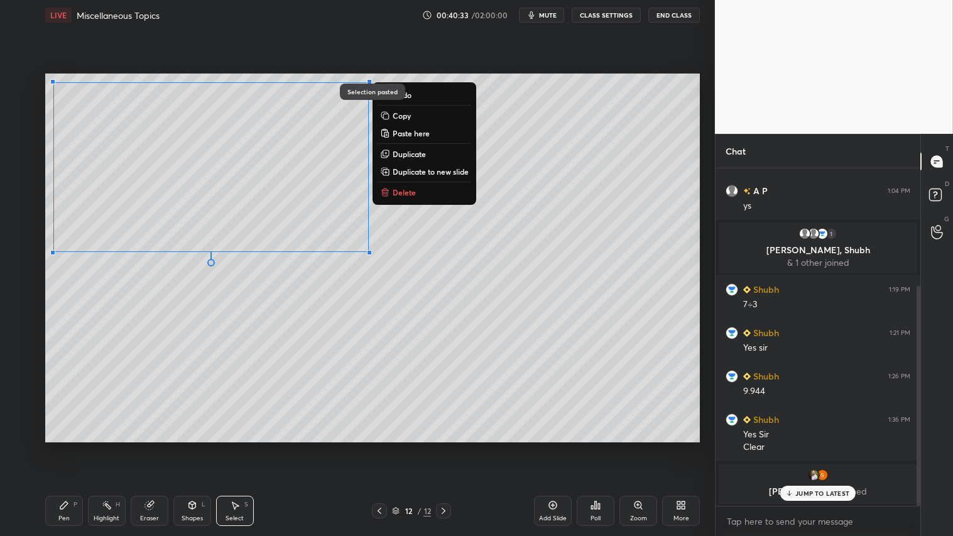
click at [157, 447] on div "Eraser" at bounding box center [150, 511] width 38 height 30
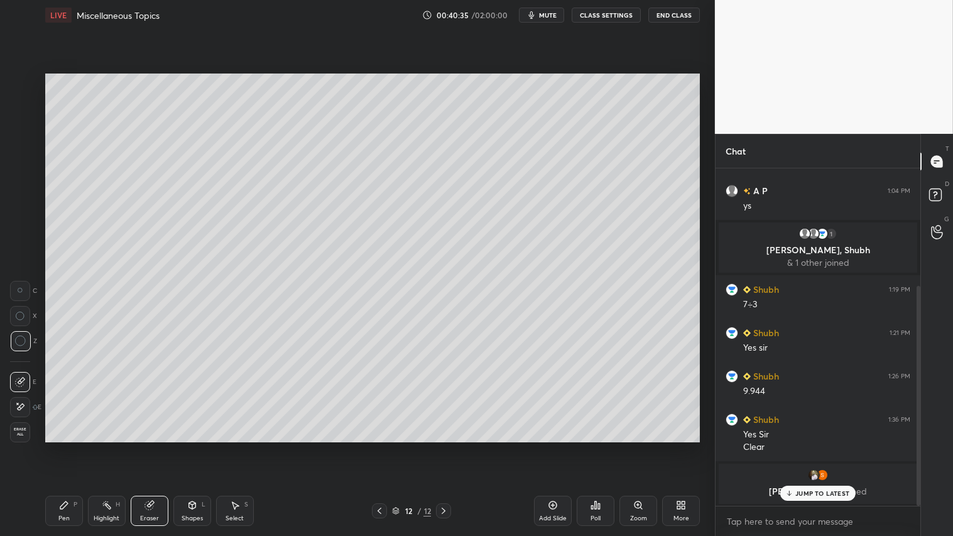
drag, startPoint x: 70, startPoint y: 513, endPoint x: 82, endPoint y: 469, distance: 46.0
click at [70, 447] on div "Pen P" at bounding box center [64, 511] width 38 height 30
click at [65, 447] on icon at bounding box center [64, 505] width 8 height 8
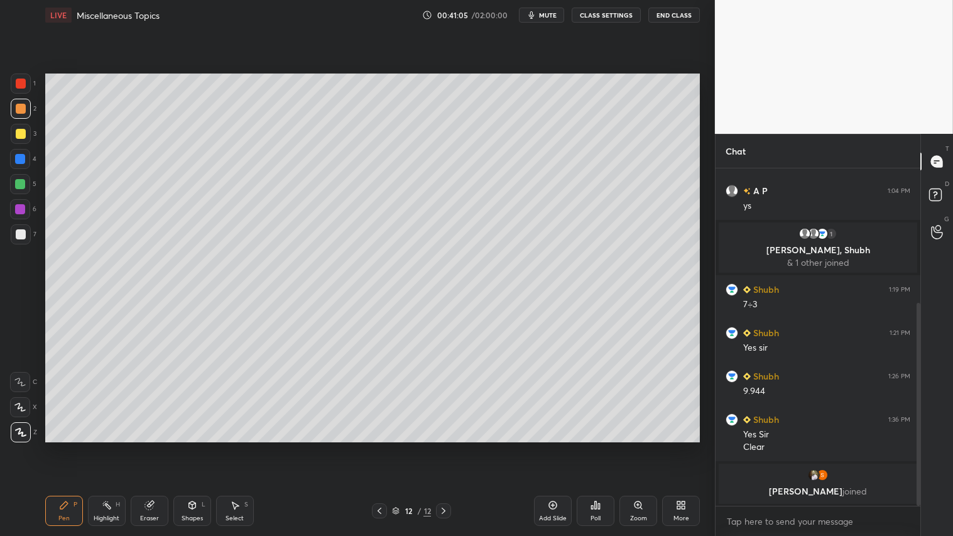
scroll to position [223, 0]
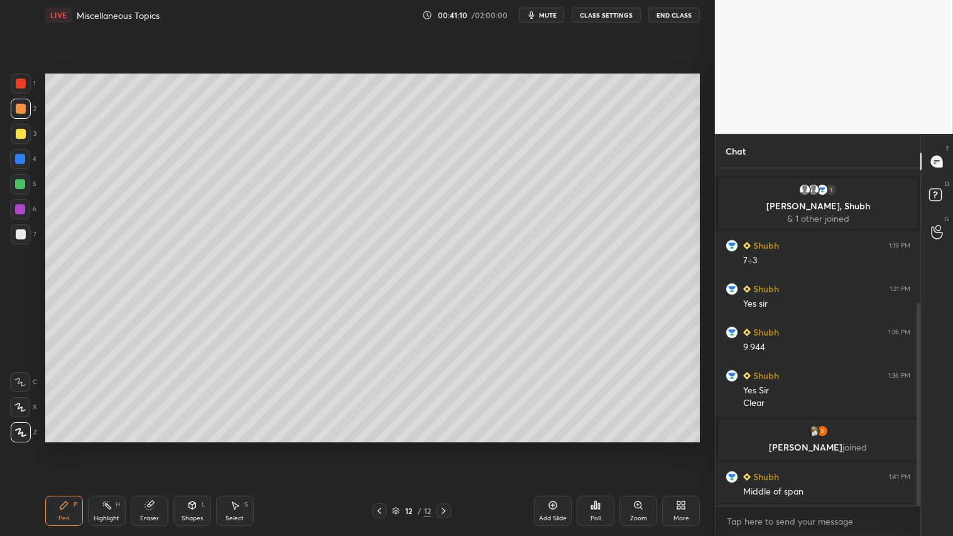
drag, startPoint x: 192, startPoint y: 521, endPoint x: 195, endPoint y: 494, distance: 27.2
click at [193, 447] on div "Shapes" at bounding box center [192, 518] width 21 height 6
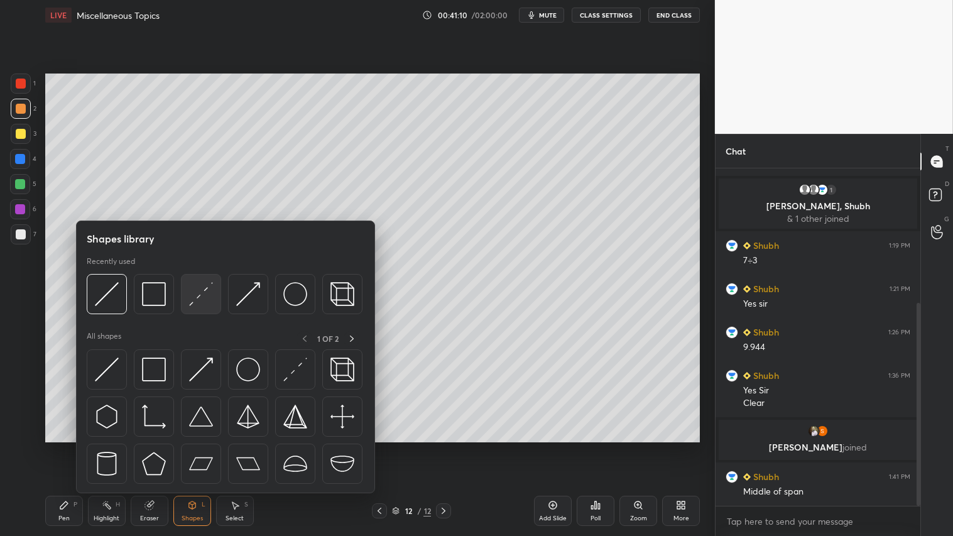
click at [195, 298] on img at bounding box center [201, 294] width 24 height 24
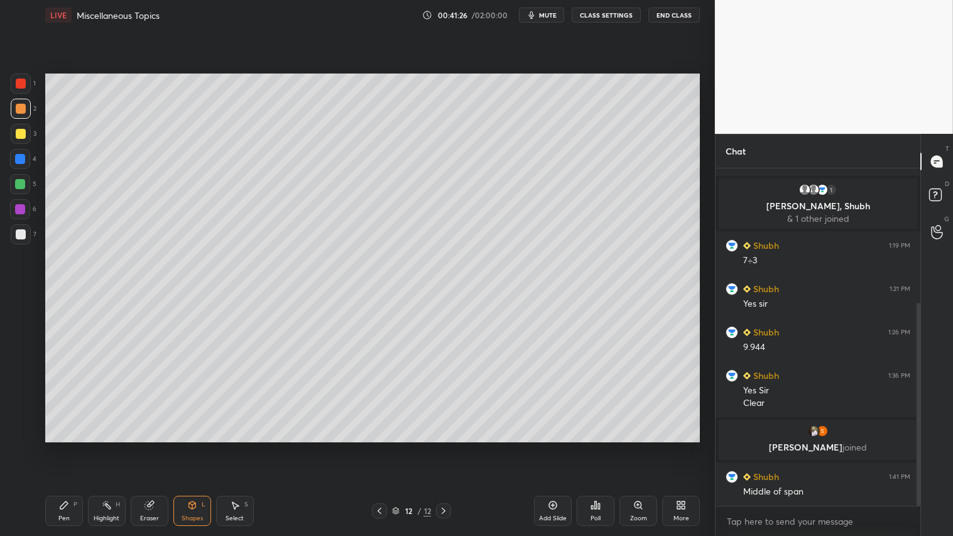
click at [379, 447] on icon at bounding box center [379, 511] width 10 height 10
click at [384, 447] on div at bounding box center [379, 510] width 15 height 15
click at [386, 447] on div at bounding box center [379, 510] width 15 height 15
click at [447, 447] on icon at bounding box center [444, 511] width 10 height 10
click at [444, 447] on icon at bounding box center [444, 511] width 10 height 10
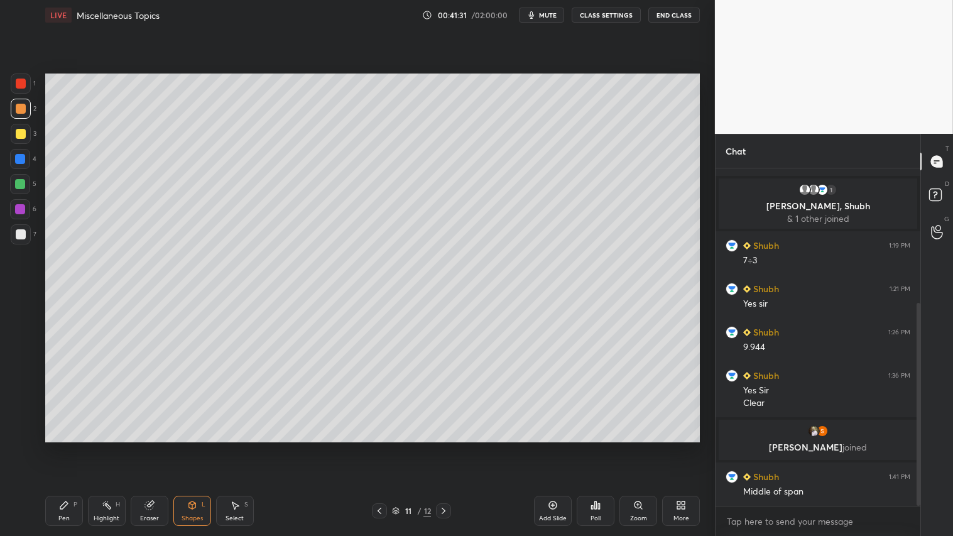
click at [445, 447] on icon at bounding box center [444, 511] width 10 height 10
click at [447, 447] on icon at bounding box center [444, 511] width 10 height 10
click at [148, 447] on div "Eraser" at bounding box center [150, 511] width 38 height 30
click at [65, 447] on div "Pen P" at bounding box center [64, 511] width 38 height 30
click at [208, 447] on div "Shapes L" at bounding box center [192, 511] width 38 height 30
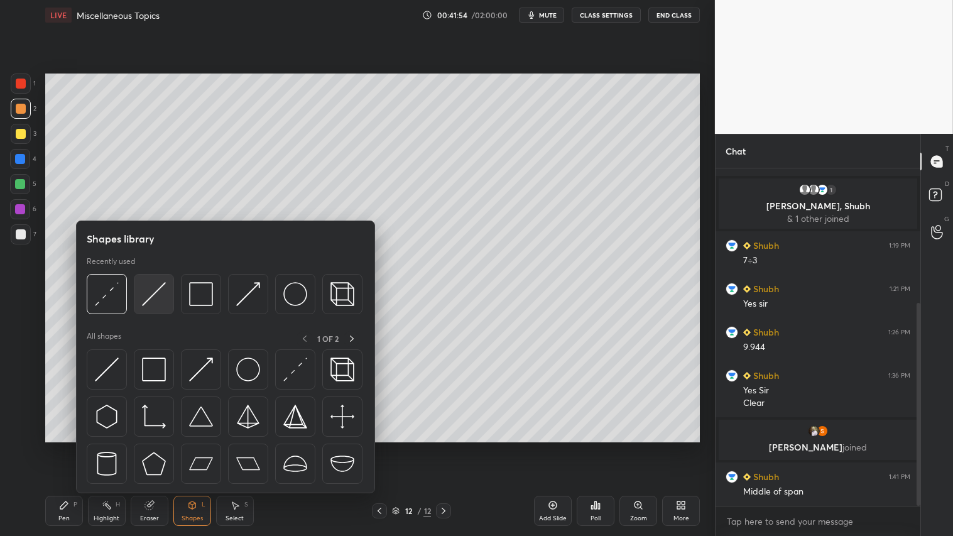
click at [160, 287] on img at bounding box center [154, 294] width 24 height 24
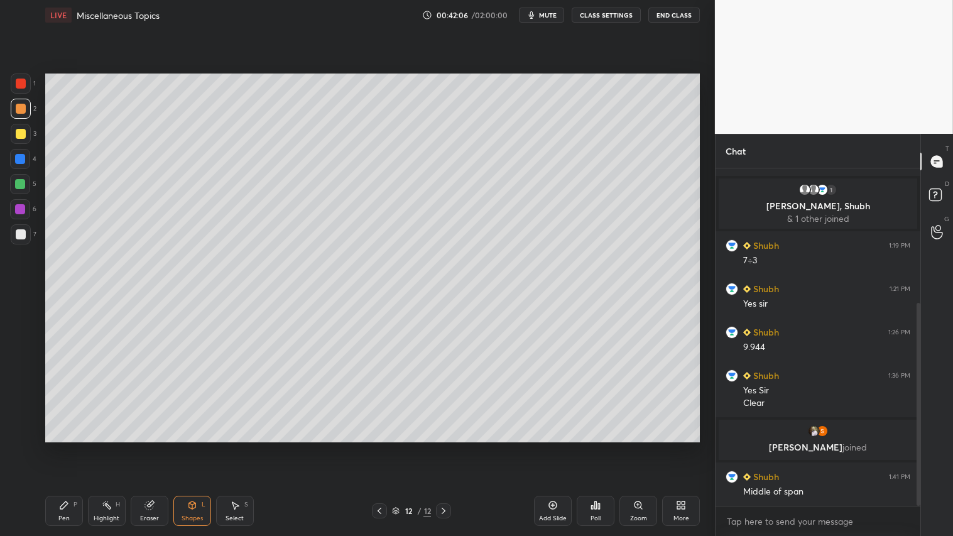
click at [72, 447] on div "Pen P" at bounding box center [64, 511] width 38 height 30
drag, startPoint x: 19, startPoint y: 102, endPoint x: 27, endPoint y: 109, distance: 10.2
click at [19, 102] on div at bounding box center [21, 109] width 20 height 20
click at [74, 447] on div "Pen P" at bounding box center [64, 511] width 38 height 30
click at [187, 447] on div "Shapes" at bounding box center [192, 518] width 21 height 6
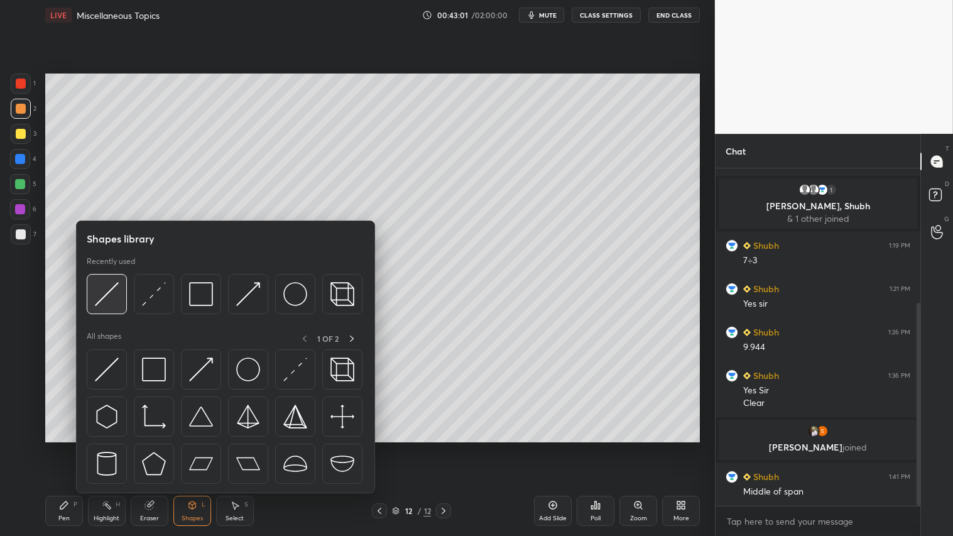
click at [104, 290] on img at bounding box center [107, 294] width 24 height 24
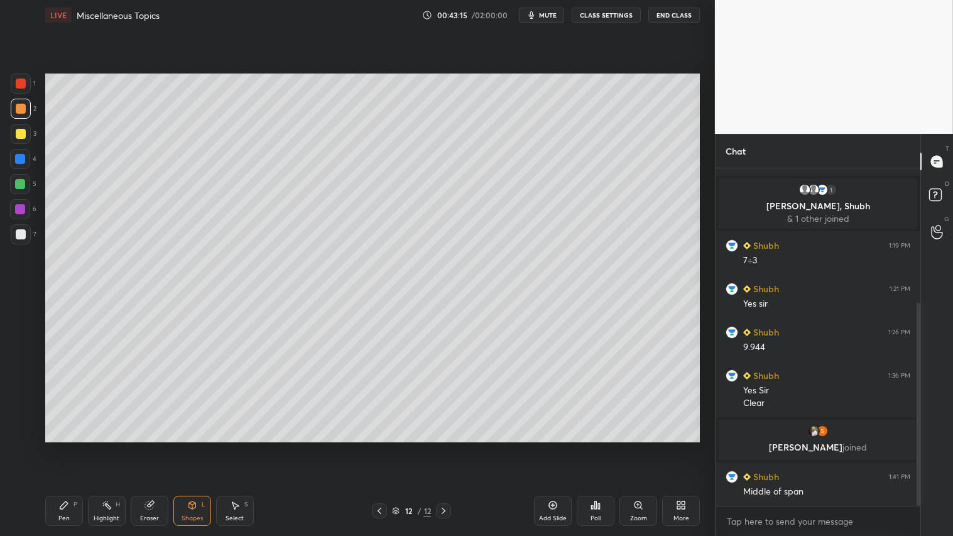
drag, startPoint x: 60, startPoint y: 512, endPoint x: 97, endPoint y: 490, distance: 43.1
click at [57, 447] on div "Pen P" at bounding box center [64, 511] width 38 height 30
click at [25, 85] on div at bounding box center [21, 84] width 10 height 10
click at [17, 107] on div at bounding box center [21, 109] width 10 height 10
drag, startPoint x: 63, startPoint y: 507, endPoint x: 128, endPoint y: 467, distance: 75.9
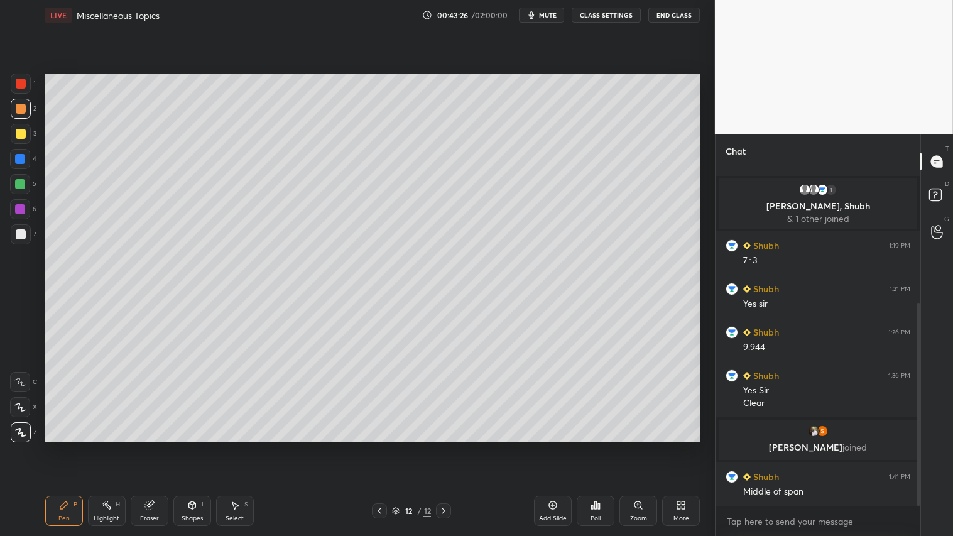
click at [66, 447] on icon at bounding box center [64, 505] width 8 height 8
click at [380, 447] on icon at bounding box center [379, 511] width 10 height 10
click at [378, 447] on icon at bounding box center [379, 511] width 10 height 10
click at [442, 447] on icon at bounding box center [444, 511] width 10 height 10
click at [444, 447] on div at bounding box center [443, 510] width 15 height 15
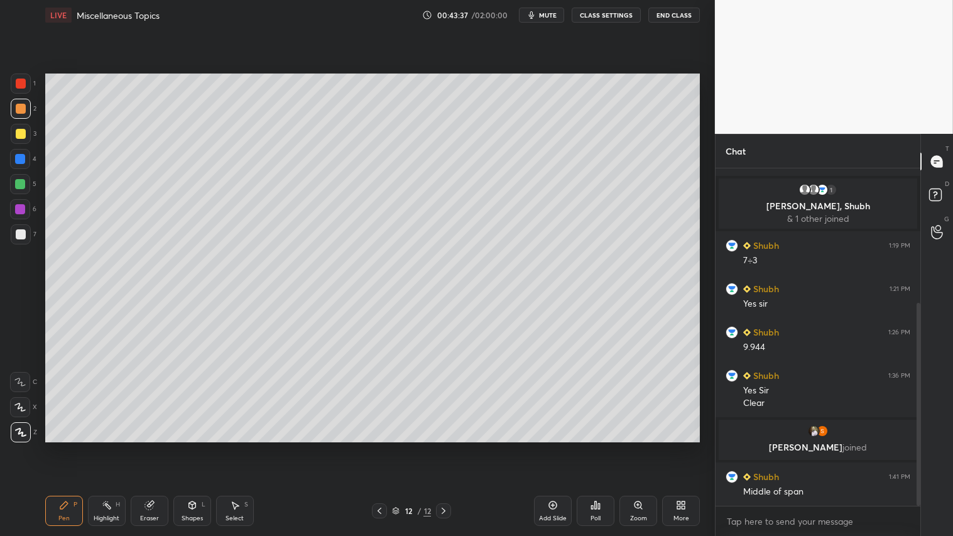
click at [440, 447] on icon at bounding box center [444, 511] width 10 height 10
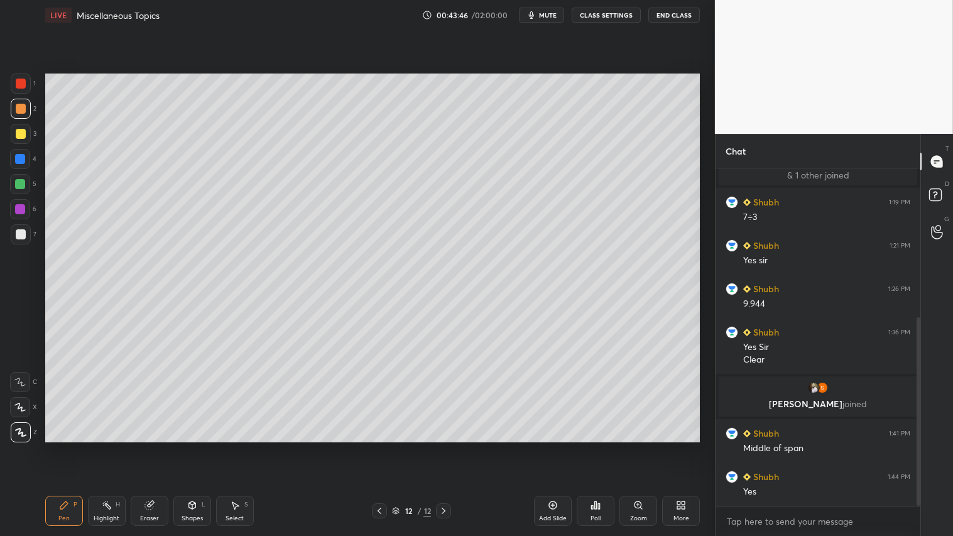
drag, startPoint x: 559, startPoint y: 511, endPoint x: 553, endPoint y: 507, distance: 7.3
click at [559, 447] on div "Add Slide" at bounding box center [553, 511] width 38 height 30
click at [188, 447] on div "Shapes" at bounding box center [192, 518] width 21 height 6
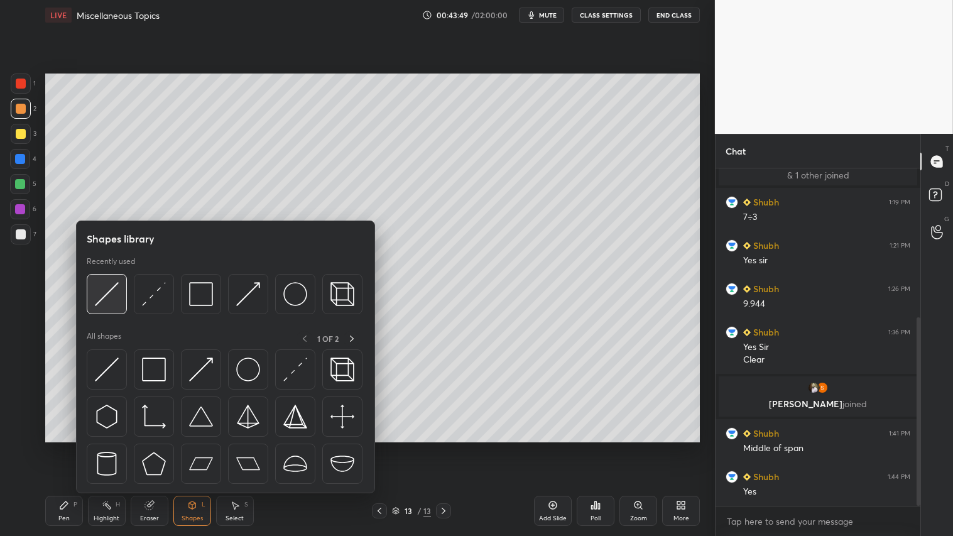
click at [109, 300] on img at bounding box center [107, 294] width 24 height 24
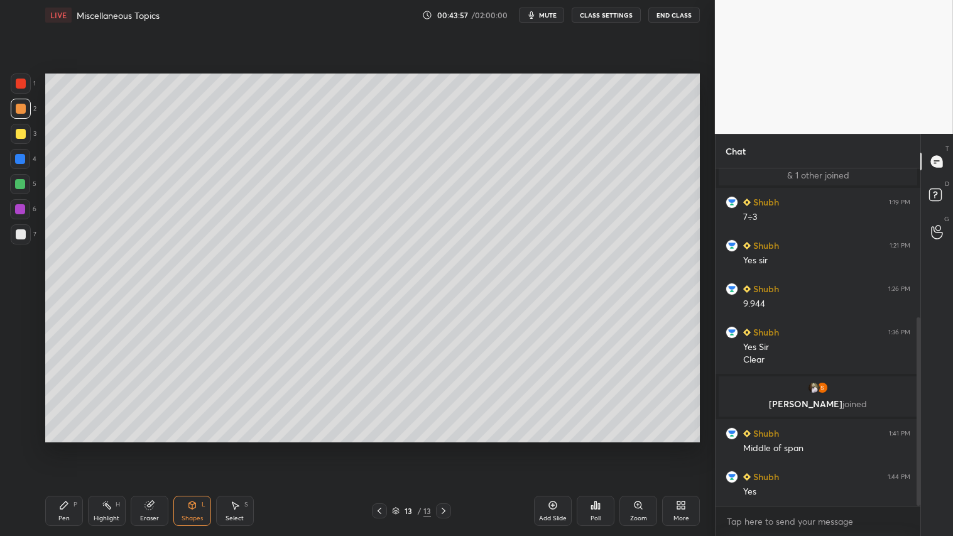
drag, startPoint x: 72, startPoint y: 516, endPoint x: 80, endPoint y: 517, distance: 7.6
click at [75, 447] on div "Pen P" at bounding box center [64, 511] width 38 height 30
drag, startPoint x: 196, startPoint y: 501, endPoint x: 199, endPoint y: 494, distance: 7.9
click at [196, 447] on icon at bounding box center [192, 505] width 10 height 10
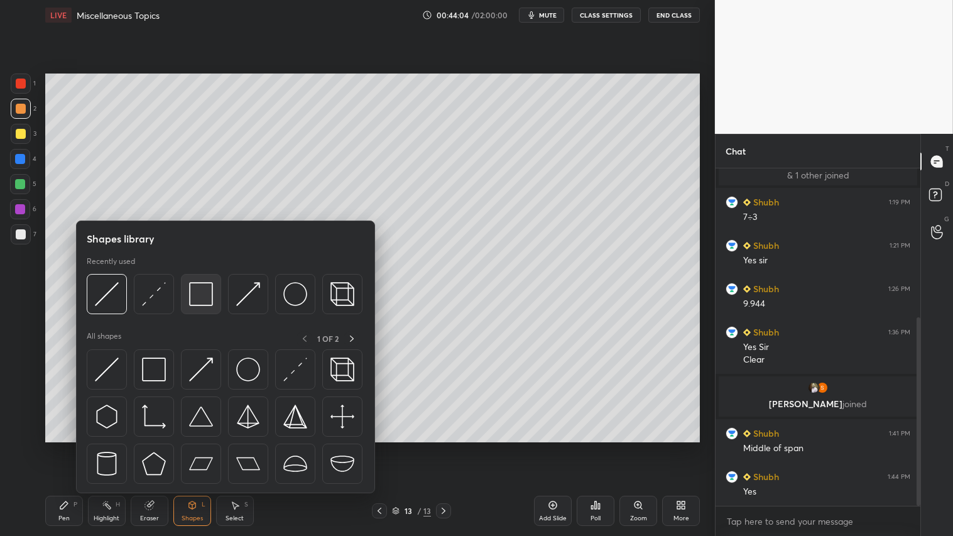
click at [200, 292] on img at bounding box center [201, 294] width 24 height 24
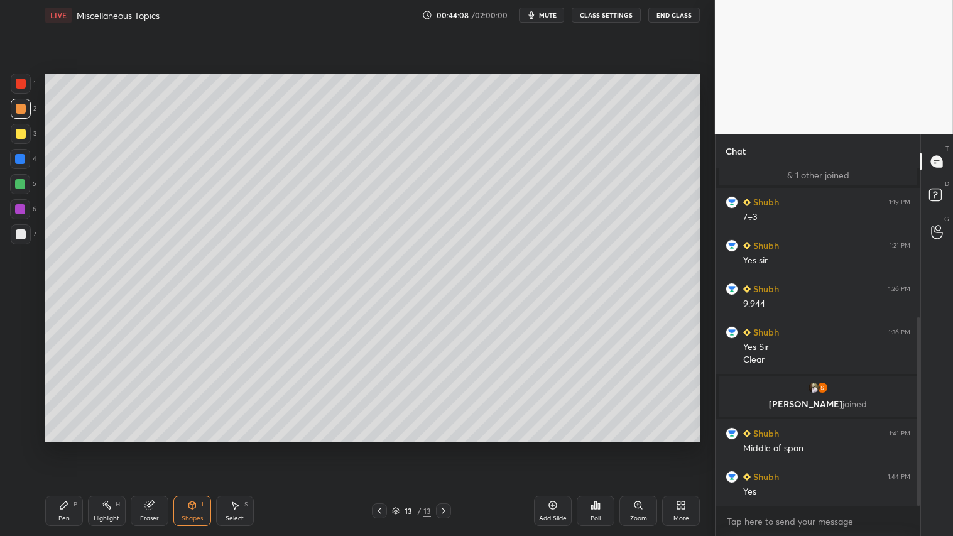
click at [182, 447] on div "Shapes" at bounding box center [192, 518] width 21 height 6
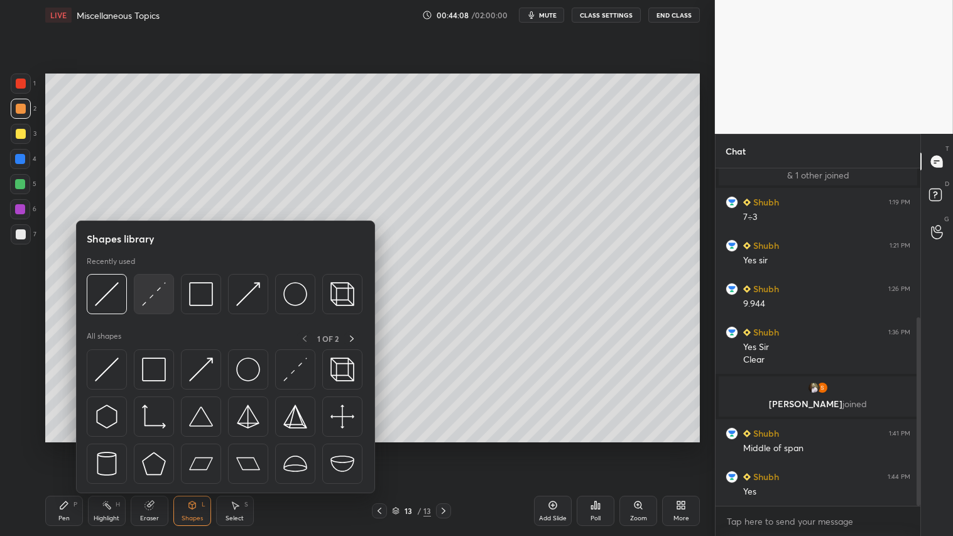
click at [146, 293] on img at bounding box center [154, 294] width 24 height 24
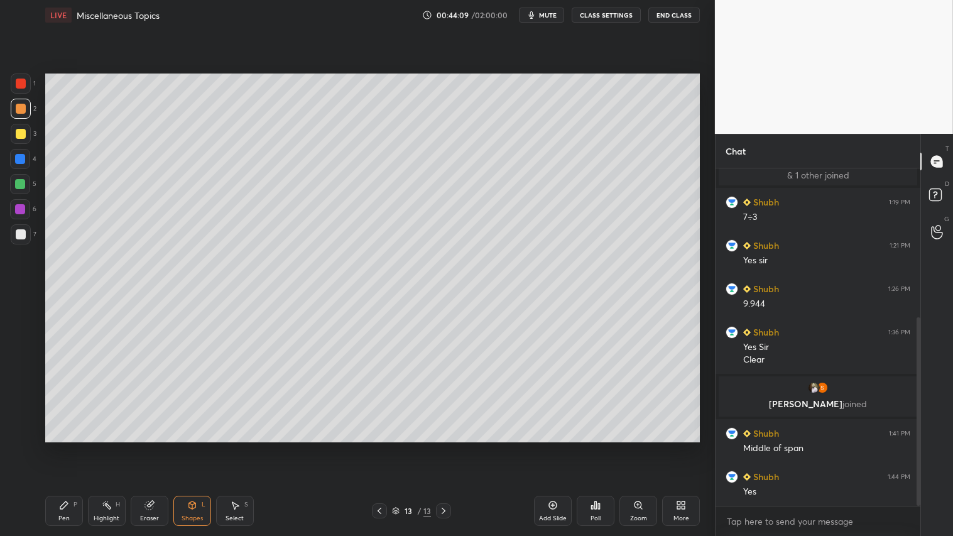
click at [23, 135] on div at bounding box center [21, 134] width 10 height 10
drag, startPoint x: 70, startPoint y: 506, endPoint x: 88, endPoint y: 503, distance: 18.0
click at [72, 447] on div "Pen P" at bounding box center [64, 511] width 38 height 30
drag, startPoint x: 26, startPoint y: 105, endPoint x: 28, endPoint y: 183, distance: 77.9
click at [26, 107] on div at bounding box center [21, 109] width 20 height 20
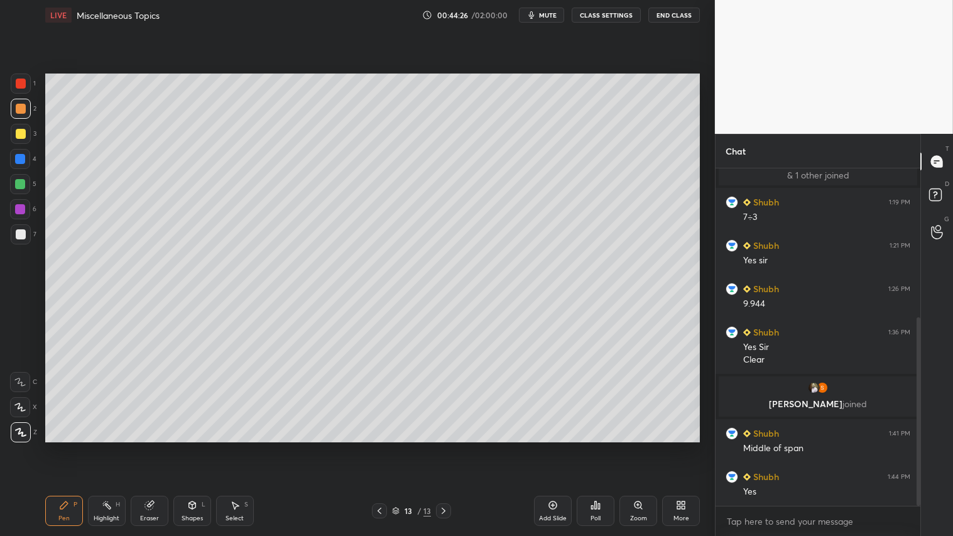
click at [63, 447] on div "Pen P" at bounding box center [64, 511] width 38 height 30
drag, startPoint x: 190, startPoint y: 499, endPoint x: 197, endPoint y: 494, distance: 8.0
click at [192, 447] on div "Shapes L" at bounding box center [192, 511] width 38 height 30
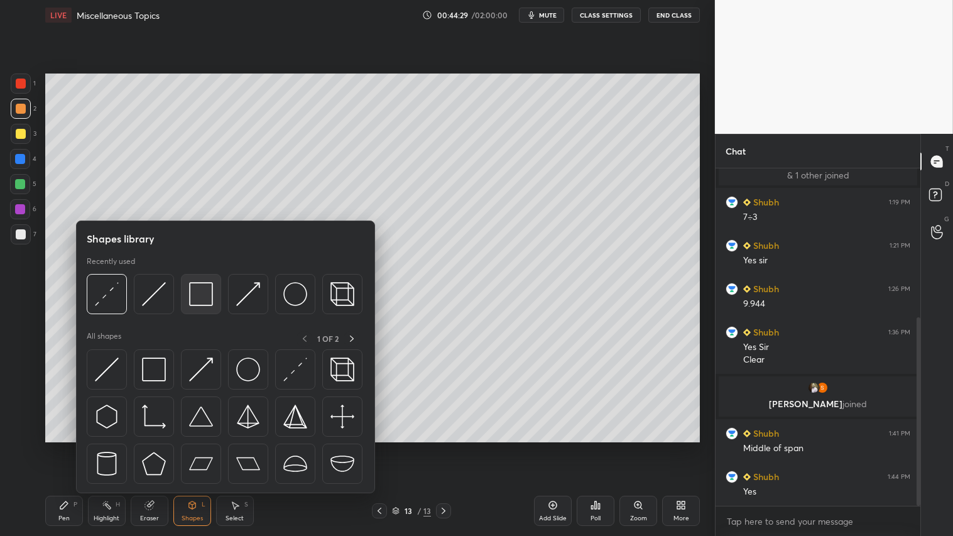
click at [201, 286] on img at bounding box center [201, 294] width 24 height 24
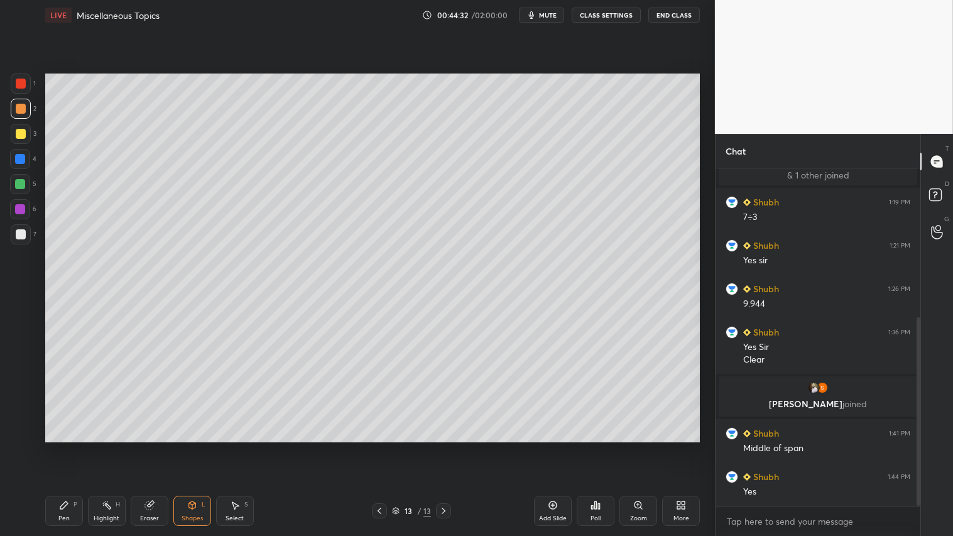
click at [190, 447] on icon at bounding box center [192, 505] width 10 height 10
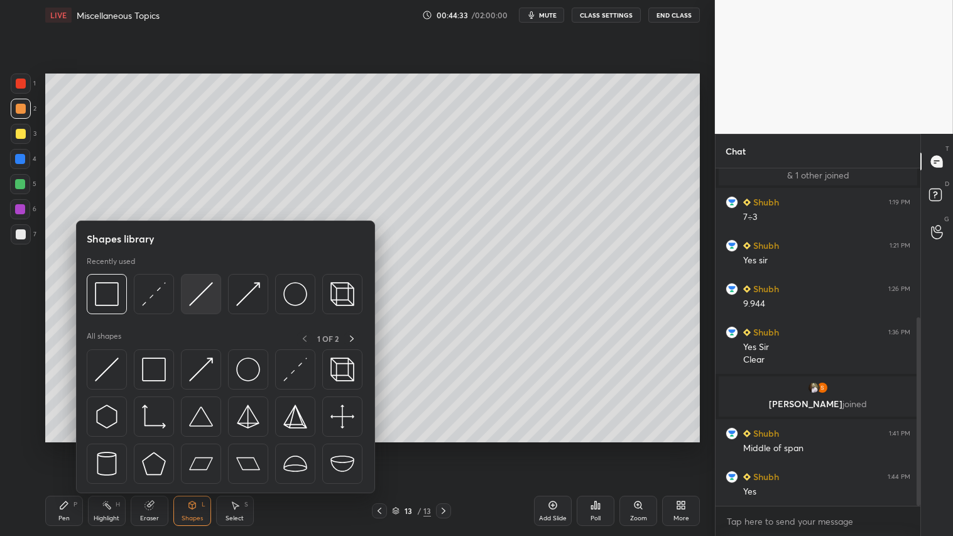
click at [203, 291] on img at bounding box center [201, 294] width 24 height 24
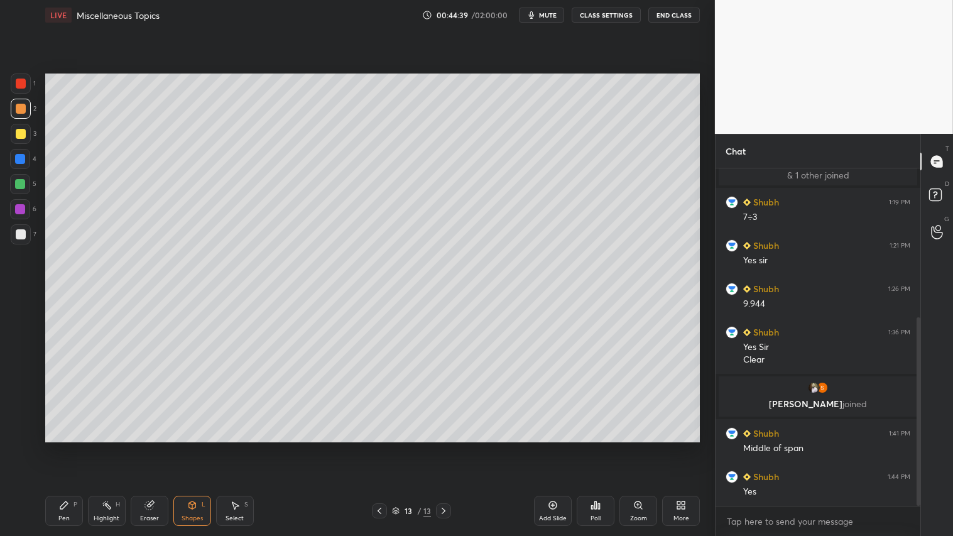
drag, startPoint x: 57, startPoint y: 521, endPoint x: 64, endPoint y: 508, distance: 15.7
click at [58, 447] on div "Pen P" at bounding box center [64, 511] width 38 height 30
click at [381, 447] on icon at bounding box center [380, 511] width 4 height 6
click at [381, 447] on icon at bounding box center [379, 511] width 10 height 10
click at [384, 447] on icon at bounding box center [379, 511] width 10 height 10
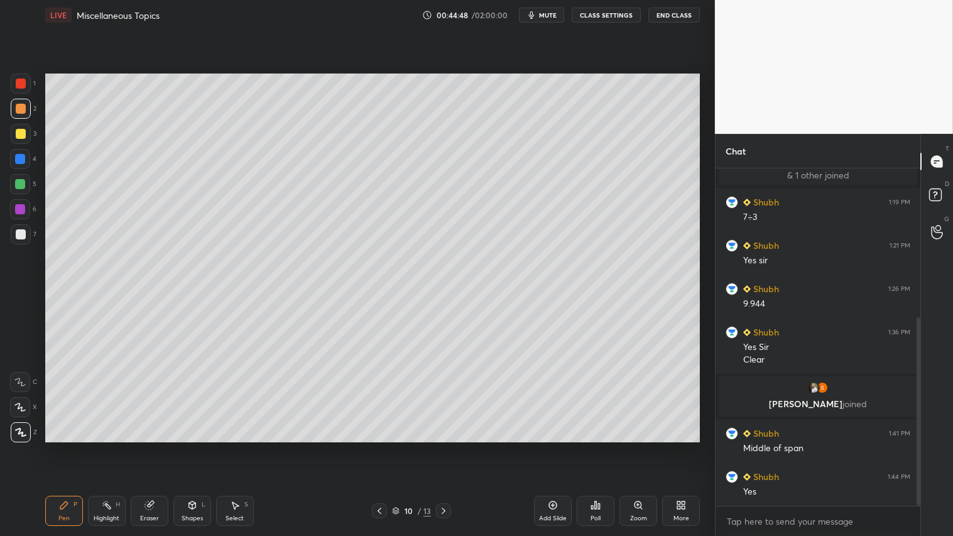
click at [382, 447] on div at bounding box center [379, 510] width 15 height 15
click at [381, 447] on icon at bounding box center [379, 511] width 10 height 10
click at [379, 447] on icon at bounding box center [379, 511] width 10 height 10
click at [378, 447] on icon at bounding box center [379, 511] width 10 height 10
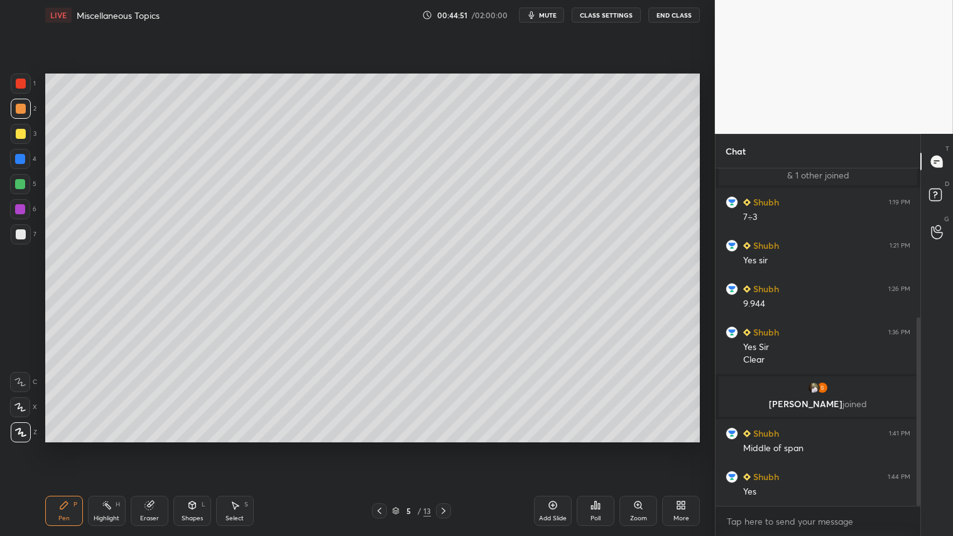
click at [378, 447] on icon at bounding box center [379, 511] width 10 height 10
click at [379, 447] on icon at bounding box center [380, 511] width 4 height 6
click at [444, 447] on icon at bounding box center [444, 511] width 10 height 10
click at [442, 447] on icon at bounding box center [444, 511] width 10 height 10
click at [439, 447] on icon at bounding box center [444, 511] width 10 height 10
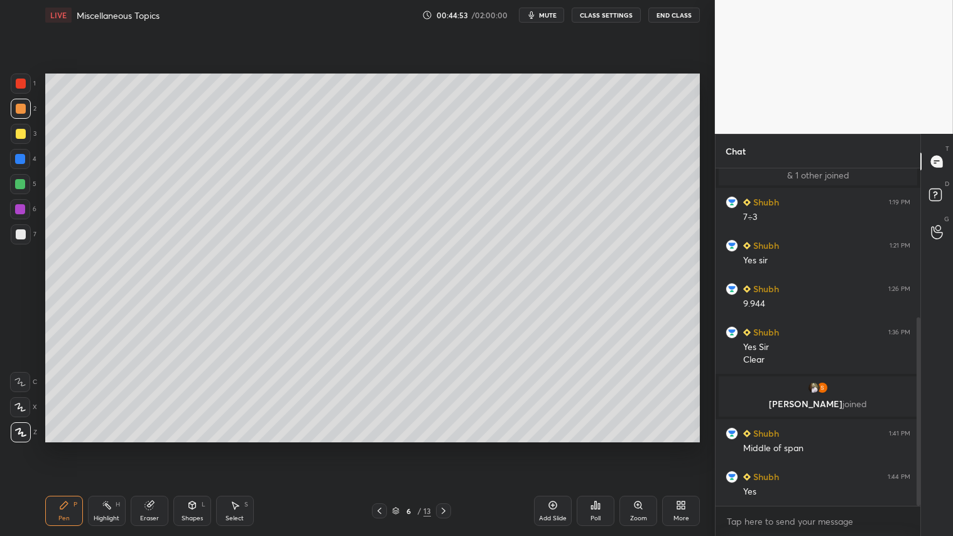
click at [439, 447] on icon at bounding box center [444, 511] width 10 height 10
click at [436, 447] on div at bounding box center [443, 510] width 15 height 15
click at [435, 447] on div "9 / 13" at bounding box center [411, 510] width 79 height 15
click at [432, 447] on div "9 / 13" at bounding box center [411, 510] width 79 height 15
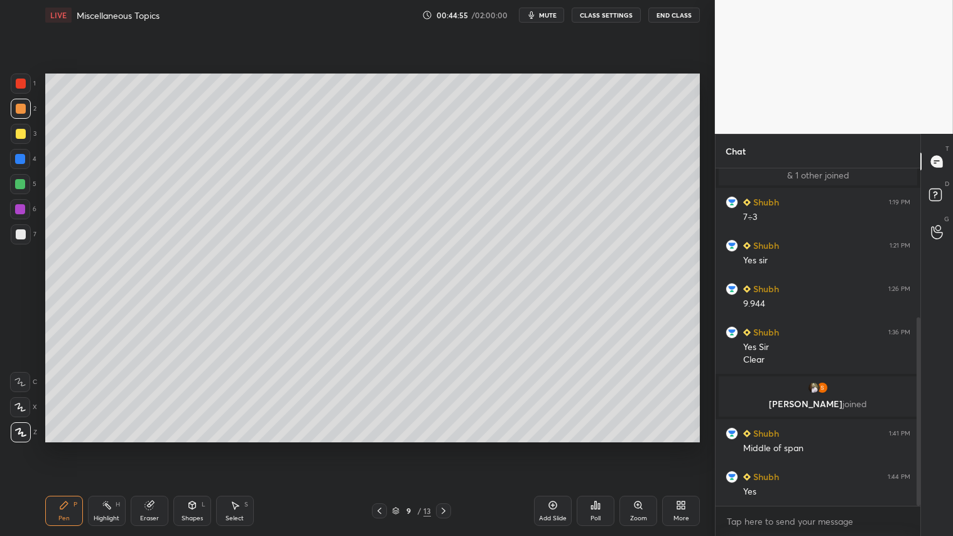
click at [440, 447] on icon at bounding box center [444, 511] width 10 height 10
click at [447, 447] on icon at bounding box center [444, 511] width 10 height 10
click at [445, 447] on icon at bounding box center [444, 511] width 10 height 10
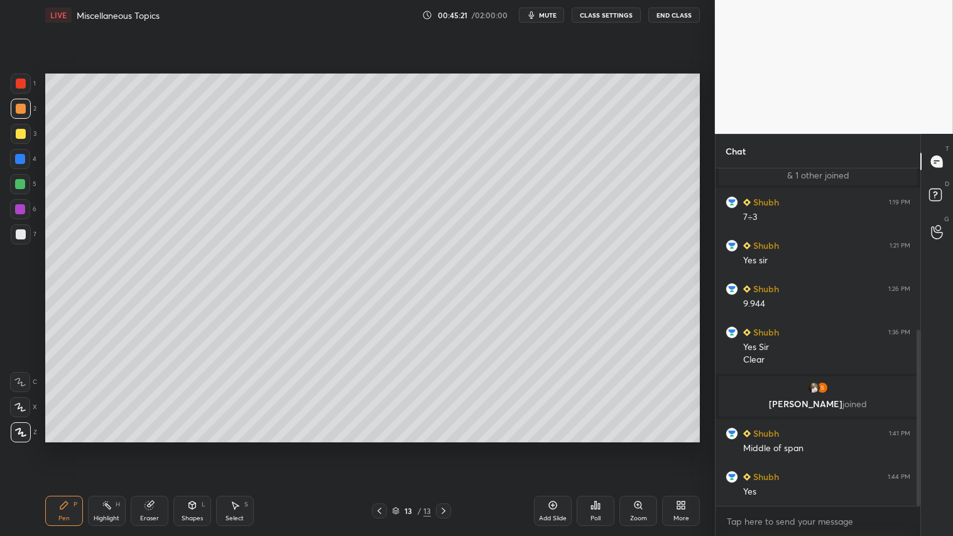
scroll to position [310, 0]
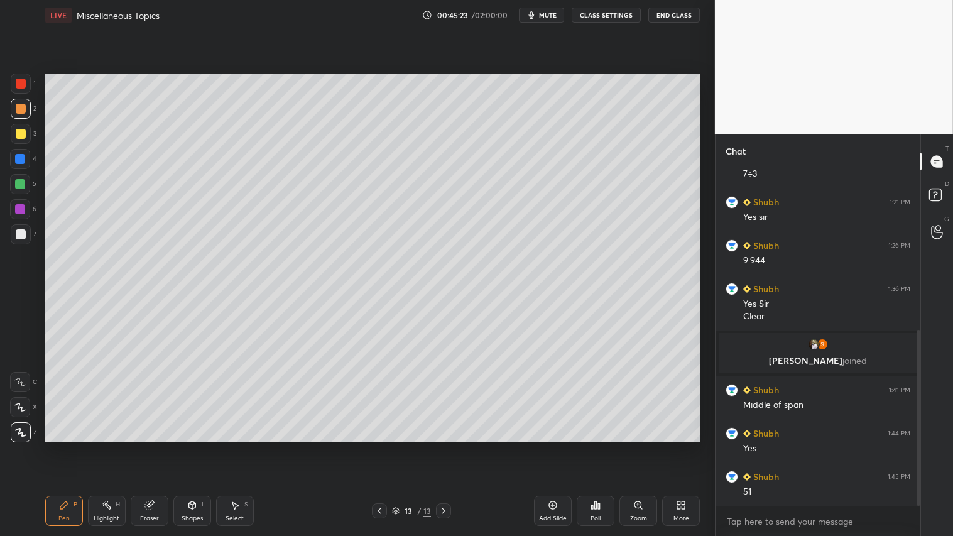
click at [381, 447] on icon at bounding box center [379, 511] width 10 height 10
click at [380, 447] on icon at bounding box center [379, 511] width 10 height 10
click at [381, 447] on icon at bounding box center [379, 511] width 10 height 10
click at [382, 447] on icon at bounding box center [379, 511] width 10 height 10
click at [384, 447] on icon at bounding box center [379, 511] width 10 height 10
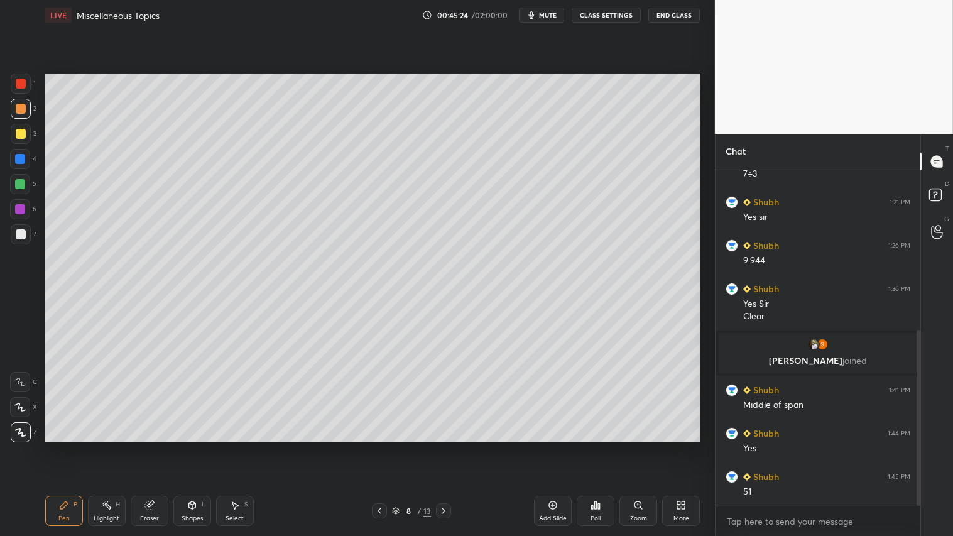
click at [385, 447] on div at bounding box center [379, 510] width 15 height 15
click at [384, 447] on div at bounding box center [379, 510] width 15 height 15
click at [386, 447] on div at bounding box center [379, 510] width 15 height 15
click at [388, 447] on div "4 / 13" at bounding box center [411, 510] width 79 height 15
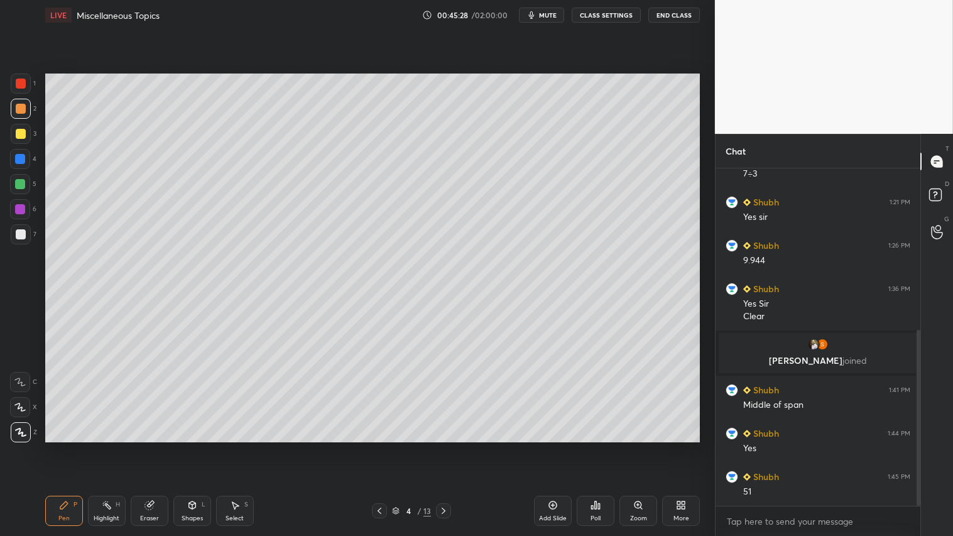
click at [449, 447] on div at bounding box center [443, 510] width 15 height 15
click at [448, 447] on icon at bounding box center [444, 511] width 10 height 10
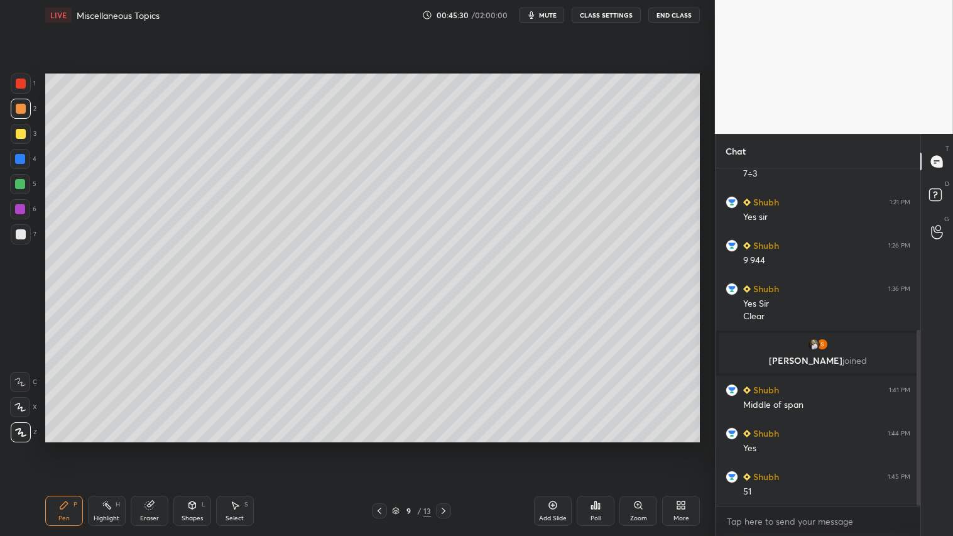
click at [448, 447] on icon at bounding box center [444, 511] width 10 height 10
click at [449, 447] on icon at bounding box center [444, 511] width 10 height 10
click at [448, 447] on icon at bounding box center [444, 511] width 10 height 10
click at [447, 447] on icon at bounding box center [444, 511] width 10 height 10
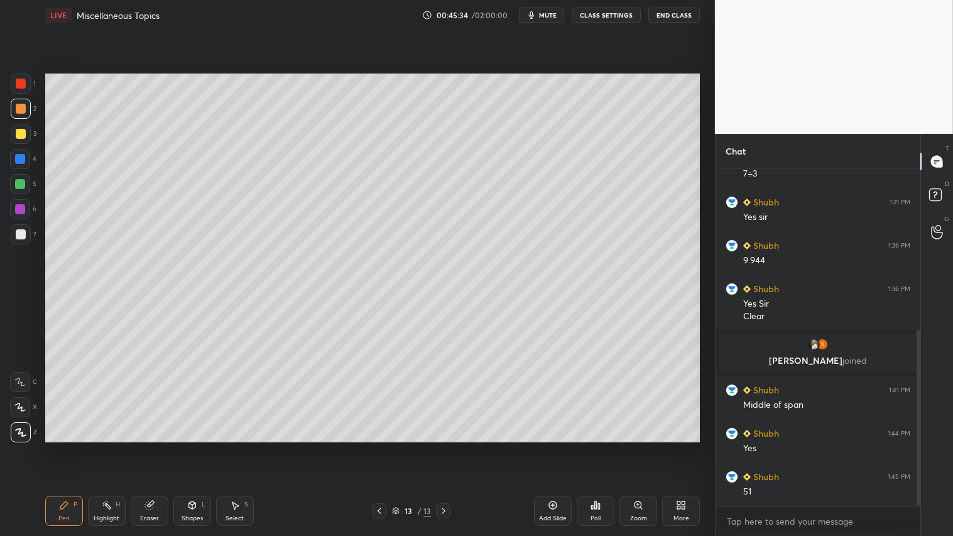
click at [148, 447] on icon at bounding box center [148, 505] width 8 height 8
click at [71, 447] on div "Pen P" at bounding box center [64, 511] width 38 height 30
click at [151, 447] on div "Eraser" at bounding box center [149, 518] width 19 height 6
click at [190, 447] on icon at bounding box center [192, 505] width 10 height 10
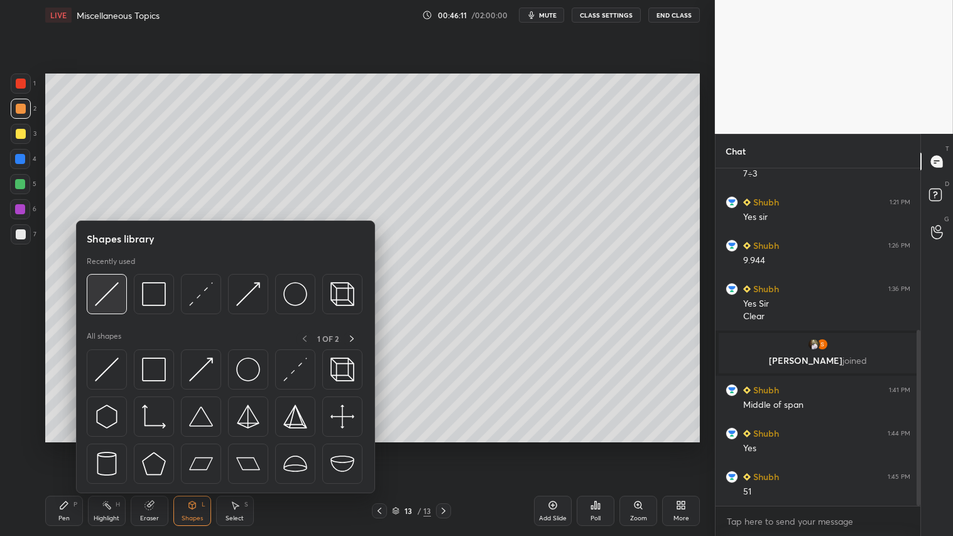
click at [99, 292] on img at bounding box center [107, 294] width 24 height 24
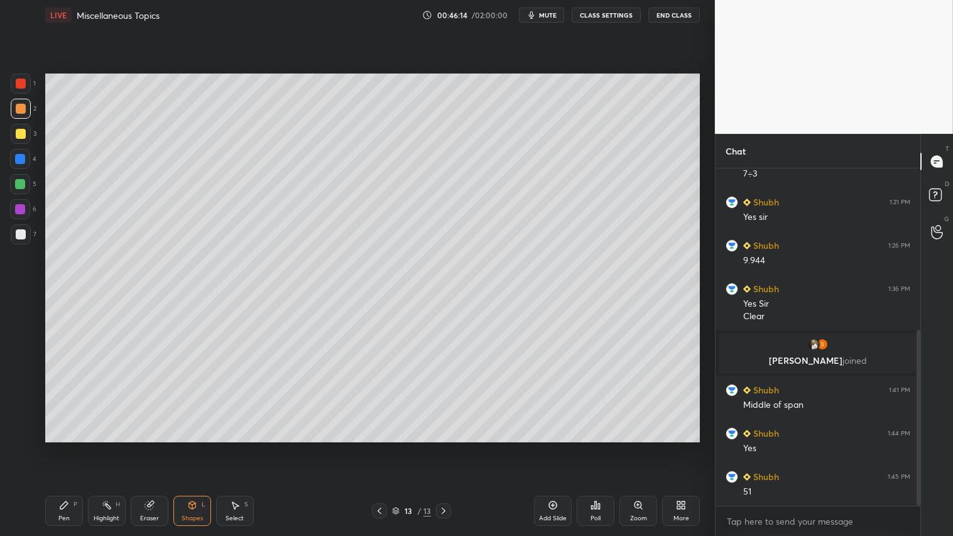
drag, startPoint x: 71, startPoint y: 510, endPoint x: 85, endPoint y: 501, distance: 16.4
click at [74, 447] on div "Pen P" at bounding box center [64, 511] width 38 height 30
click at [181, 447] on div "Shapes L" at bounding box center [192, 511] width 38 height 30
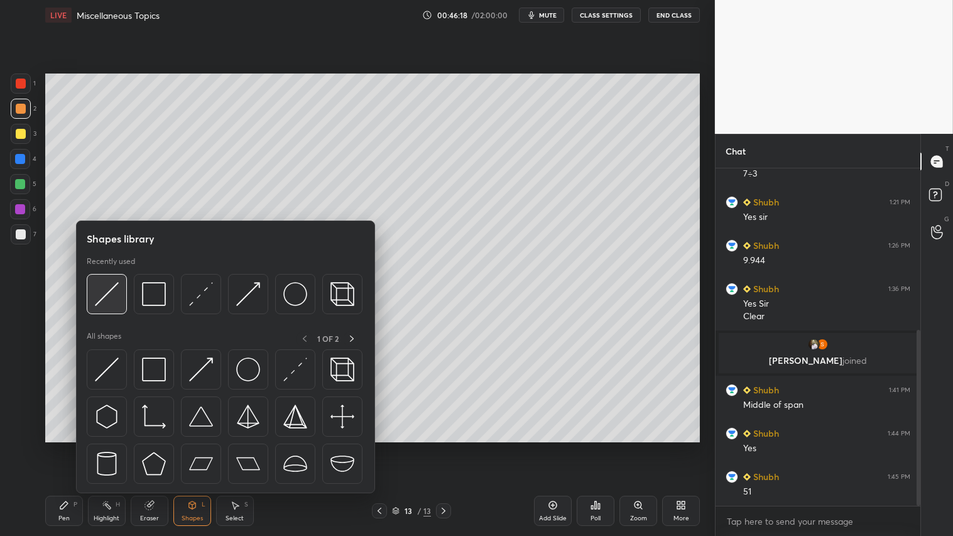
click at [107, 290] on img at bounding box center [107, 294] width 24 height 24
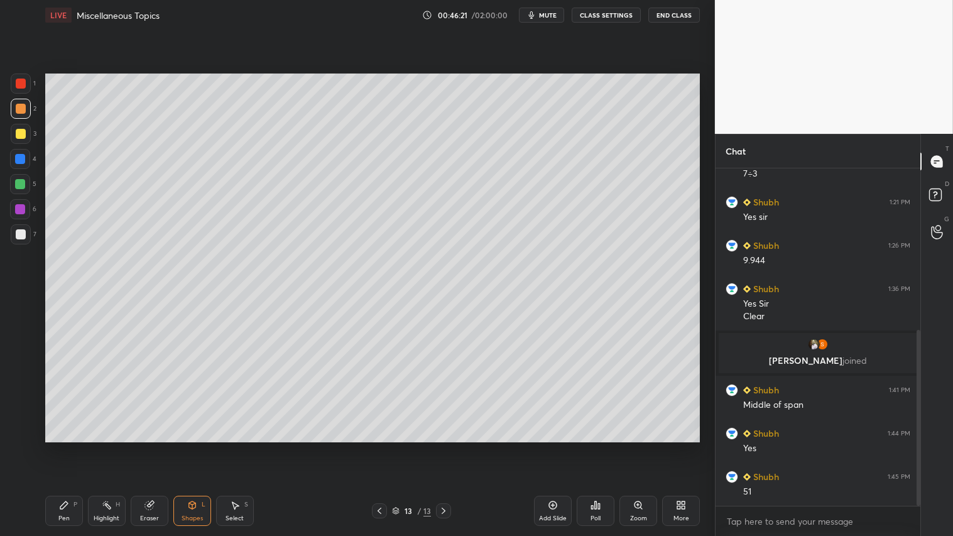
click at [74, 447] on div "Pen P" at bounding box center [64, 511] width 38 height 30
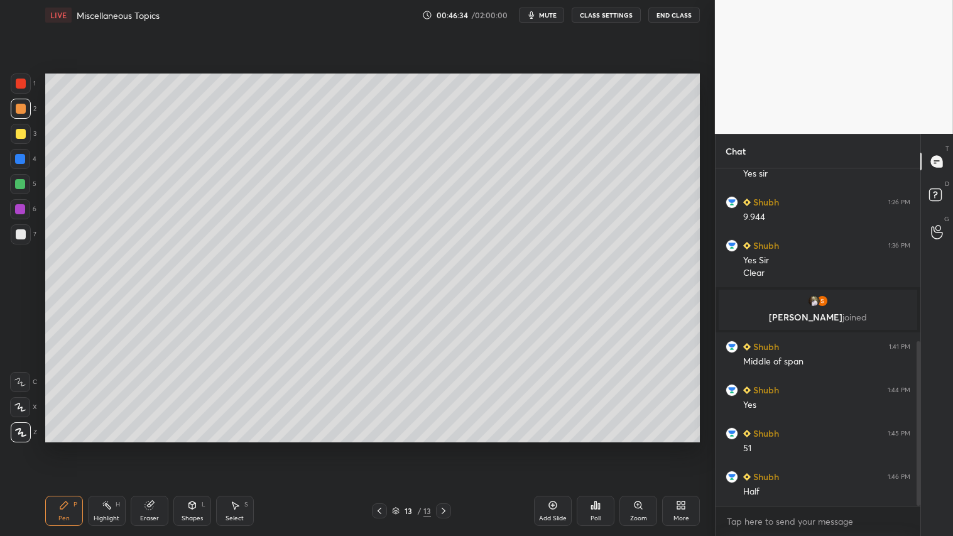
click at [204, 447] on div "Shapes L" at bounding box center [192, 511] width 38 height 30
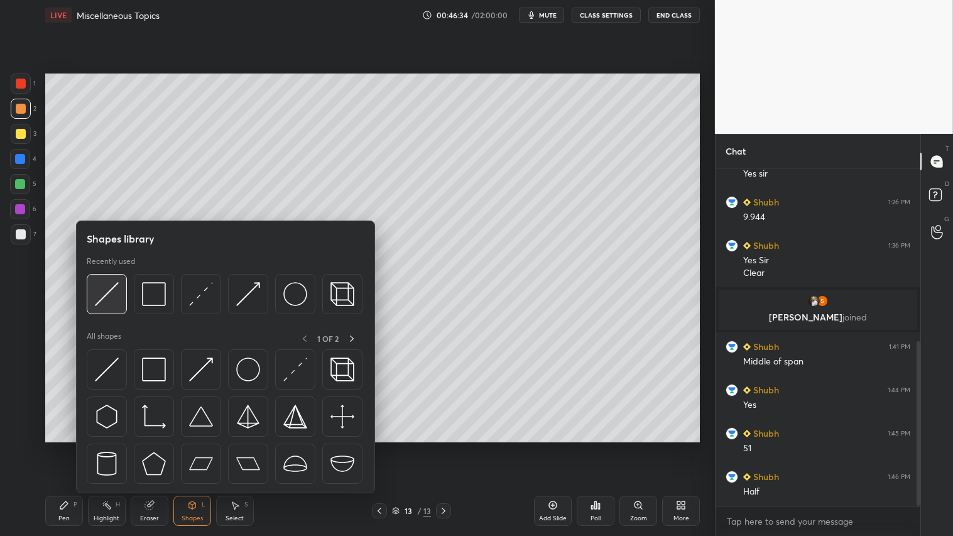
click at [109, 290] on img at bounding box center [107, 294] width 24 height 24
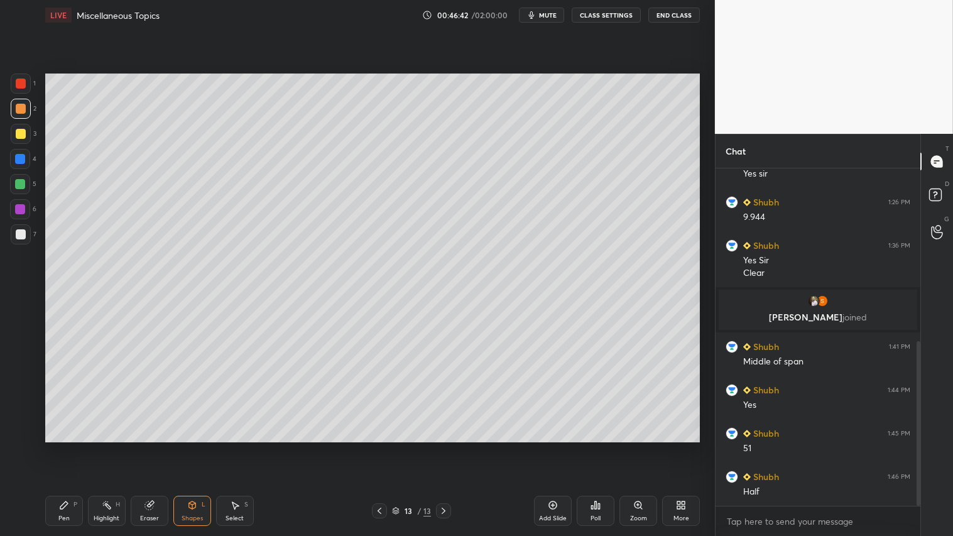
drag, startPoint x: 65, startPoint y: 515, endPoint x: 66, endPoint y: 506, distance: 8.8
click at [68, 447] on div "Pen P" at bounding box center [64, 511] width 38 height 30
click at [381, 447] on icon at bounding box center [379, 511] width 10 height 10
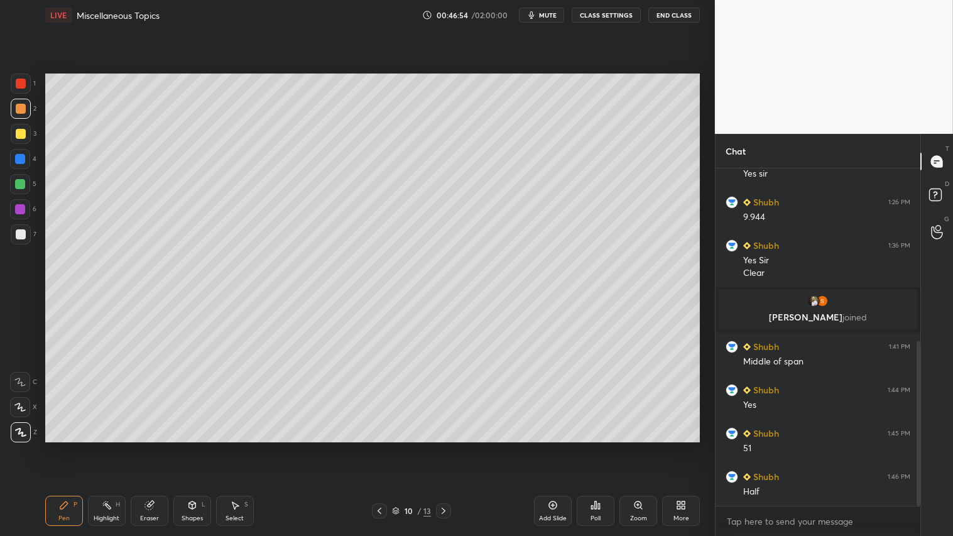
click at [381, 447] on icon at bounding box center [379, 511] width 10 height 10
click at [384, 447] on icon at bounding box center [379, 511] width 10 height 10
click at [445, 447] on icon at bounding box center [444, 511] width 10 height 10
click at [446, 447] on icon at bounding box center [444, 511] width 10 height 10
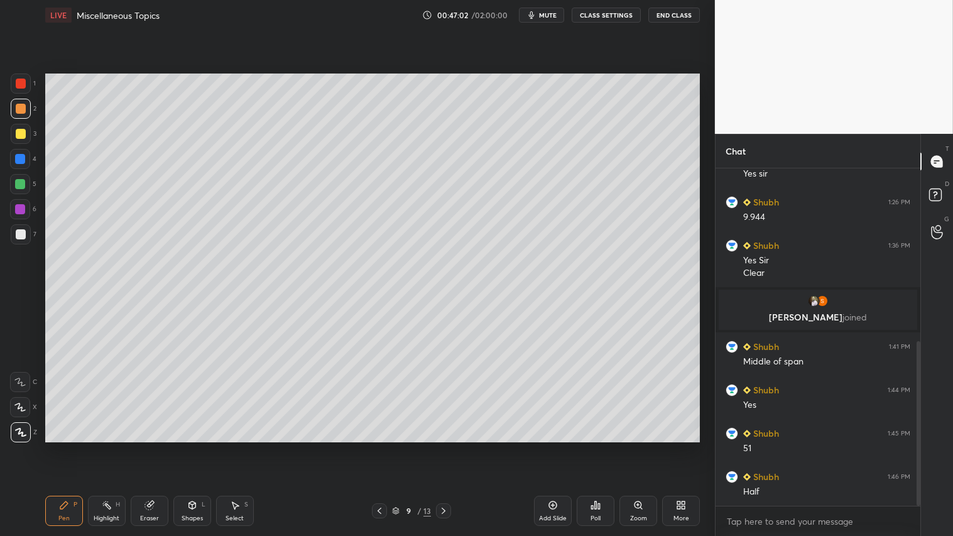
click at [374, 447] on div at bounding box center [379, 510] width 15 height 15
click at [378, 447] on icon at bounding box center [379, 511] width 10 height 10
click at [380, 447] on icon at bounding box center [380, 511] width 4 height 6
click at [445, 447] on icon at bounding box center [444, 511] width 10 height 10
click at [442, 447] on icon at bounding box center [444, 511] width 10 height 10
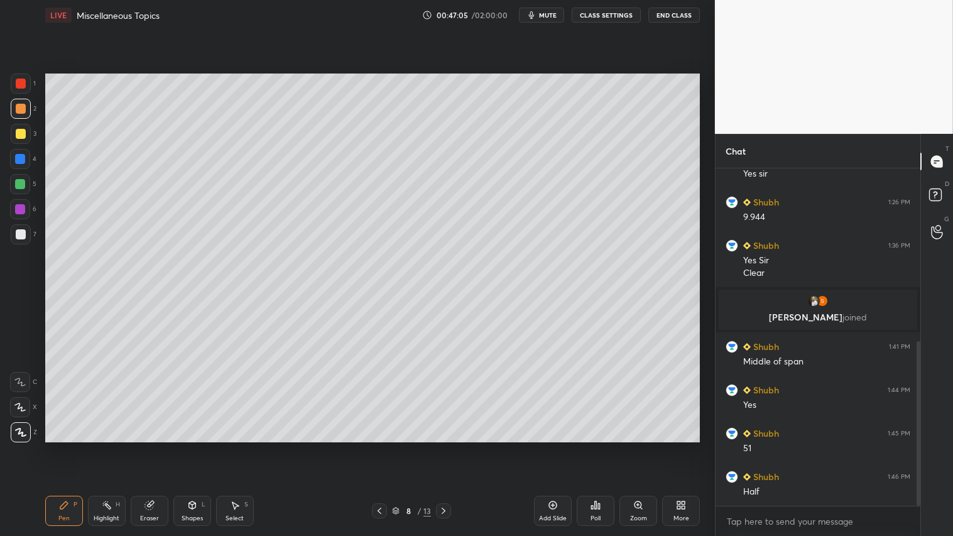
click at [441, 447] on icon at bounding box center [444, 511] width 10 height 10
click at [442, 447] on icon at bounding box center [444, 511] width 10 height 10
click at [444, 447] on icon at bounding box center [444, 511] width 10 height 10
click at [449, 447] on icon at bounding box center [444, 511] width 10 height 10
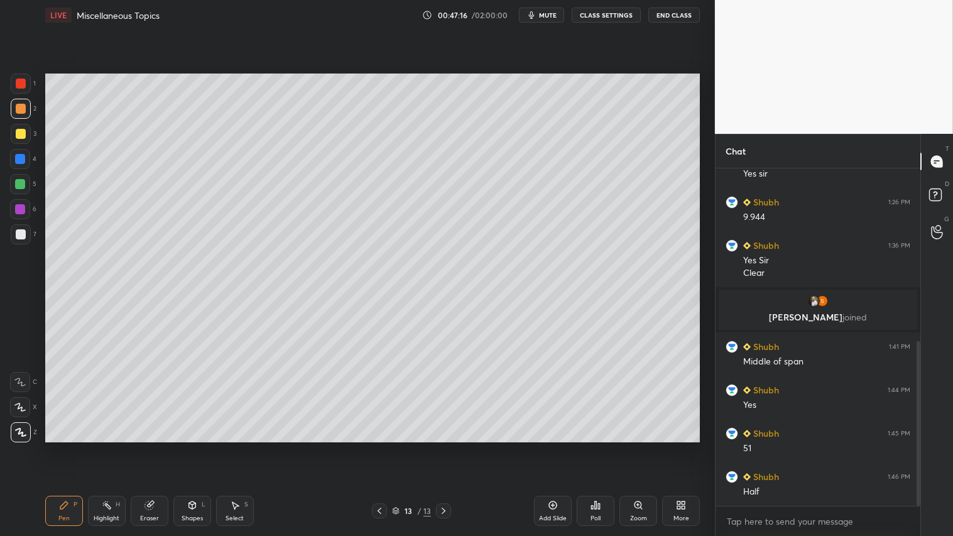
drag, startPoint x: 195, startPoint y: 516, endPoint x: 210, endPoint y: 497, distance: 23.7
click at [197, 447] on div "Shapes" at bounding box center [192, 518] width 21 height 6
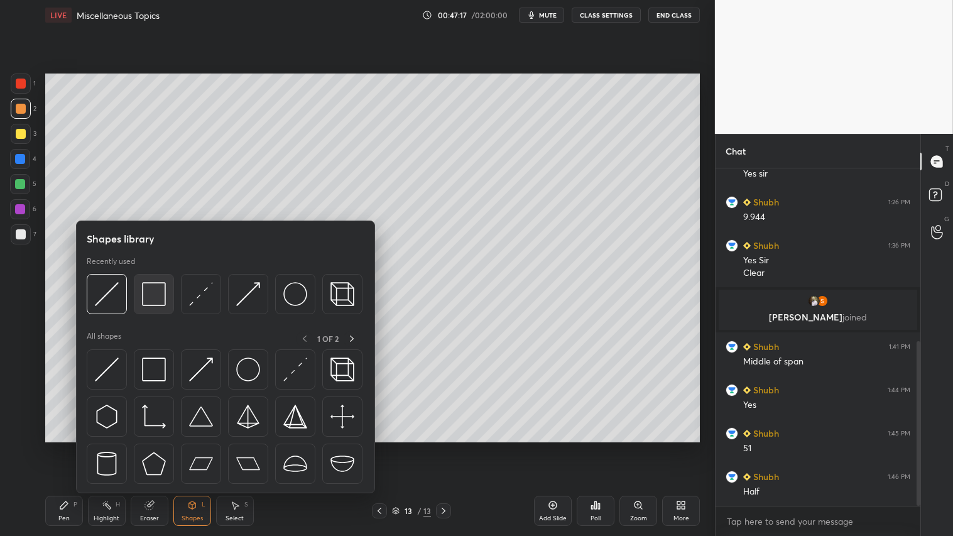
click at [153, 294] on img at bounding box center [154, 294] width 24 height 24
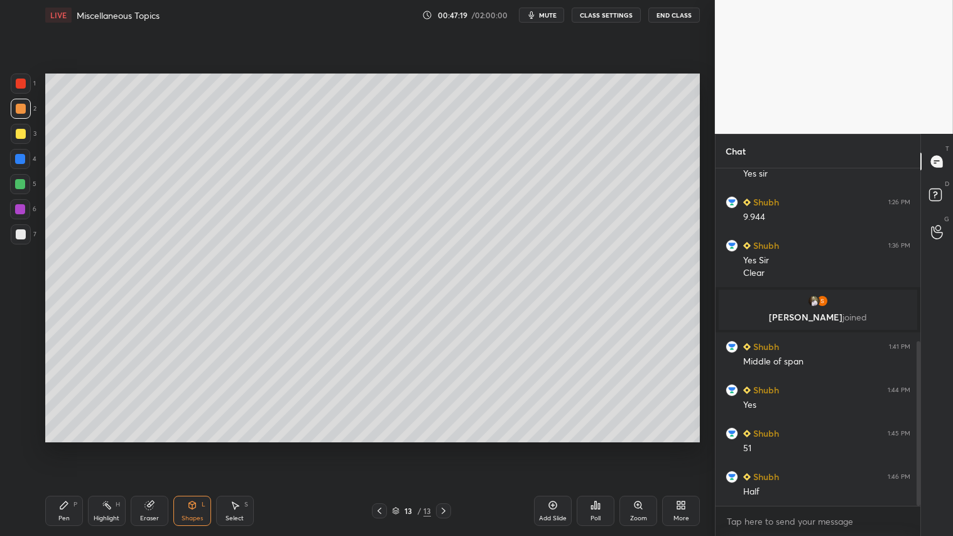
drag, startPoint x: 22, startPoint y: 234, endPoint x: 40, endPoint y: 268, distance: 39.1
click at [24, 236] on div at bounding box center [21, 234] width 10 height 10
click at [314, 349] on div "Setting up your live class Poll for secs No correct answer Start poll" at bounding box center [372, 257] width 665 height 455
click at [381, 447] on icon at bounding box center [379, 511] width 10 height 10
click at [380, 447] on icon at bounding box center [379, 511] width 10 height 10
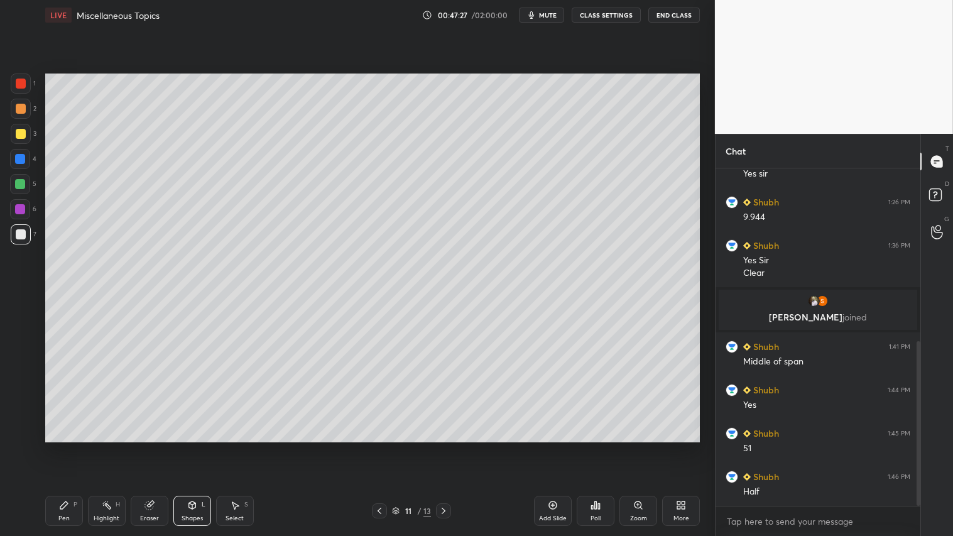
click at [379, 447] on icon at bounding box center [380, 511] width 4 height 6
click at [379, 447] on icon at bounding box center [379, 511] width 10 height 10
click at [380, 447] on icon at bounding box center [379, 511] width 10 height 10
click at [20, 105] on div at bounding box center [21, 109] width 20 height 20
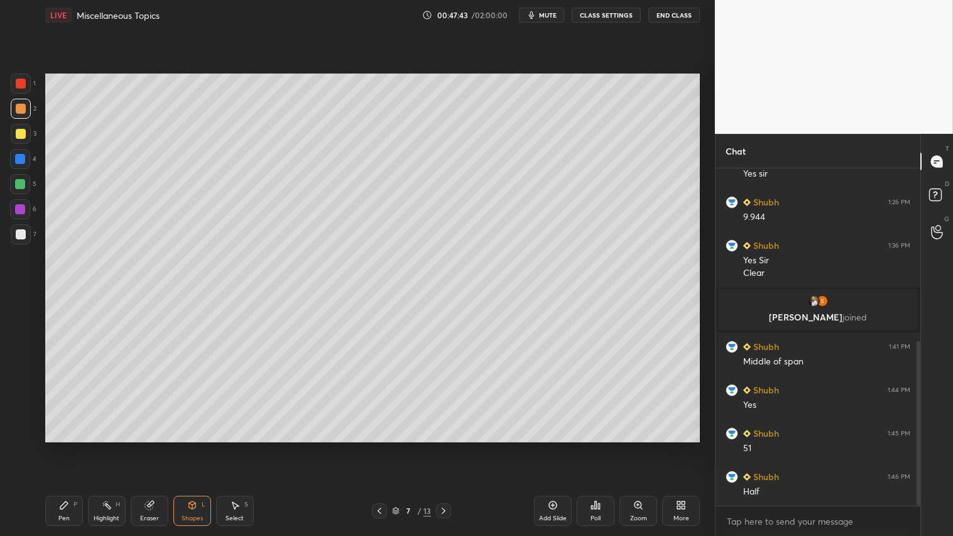
click at [68, 447] on div "Pen P" at bounding box center [64, 511] width 38 height 30
click at [449, 447] on div at bounding box center [443, 510] width 15 height 15
click at [445, 447] on icon at bounding box center [444, 511] width 10 height 10
click at [447, 447] on icon at bounding box center [444, 511] width 10 height 10
click at [449, 447] on div at bounding box center [443, 510] width 15 height 15
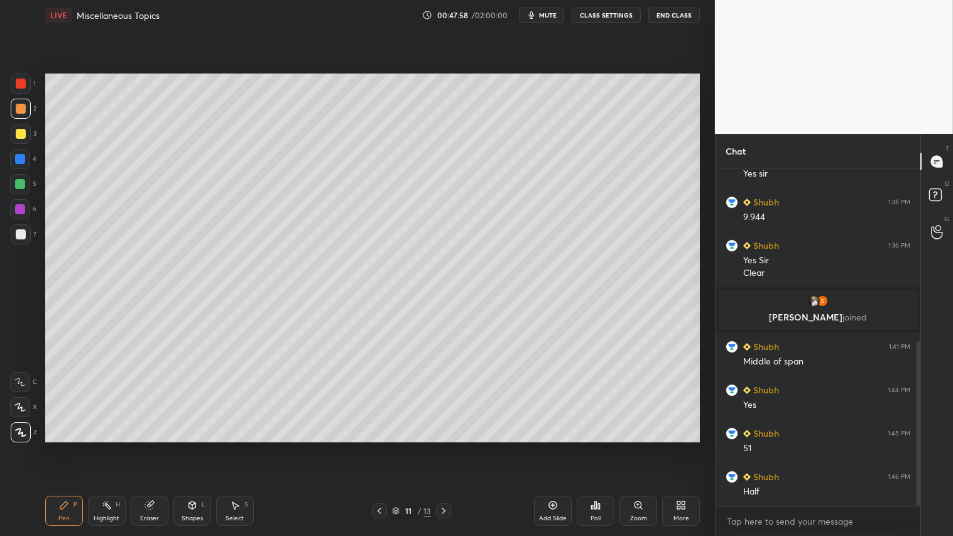
click at [449, 447] on div at bounding box center [443, 510] width 15 height 15
drag, startPoint x: 18, startPoint y: 182, endPoint x: 51, endPoint y: 457, distance: 277.2
click at [21, 182] on div at bounding box center [20, 184] width 10 height 10
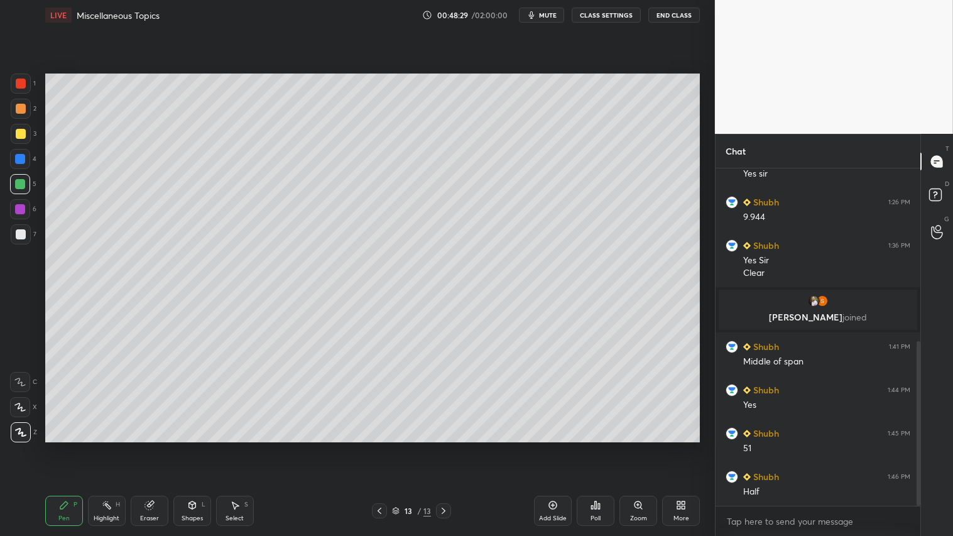
drag, startPoint x: 71, startPoint y: 513, endPoint x: 69, endPoint y: 506, distance: 7.2
click at [71, 447] on div "Pen P" at bounding box center [64, 511] width 38 height 30
click at [558, 447] on div "Add Slide" at bounding box center [553, 511] width 38 height 30
drag, startPoint x: 191, startPoint y: 516, endPoint x: 197, endPoint y: 500, distance: 16.7
click at [192, 447] on div "Shapes" at bounding box center [192, 518] width 21 height 6
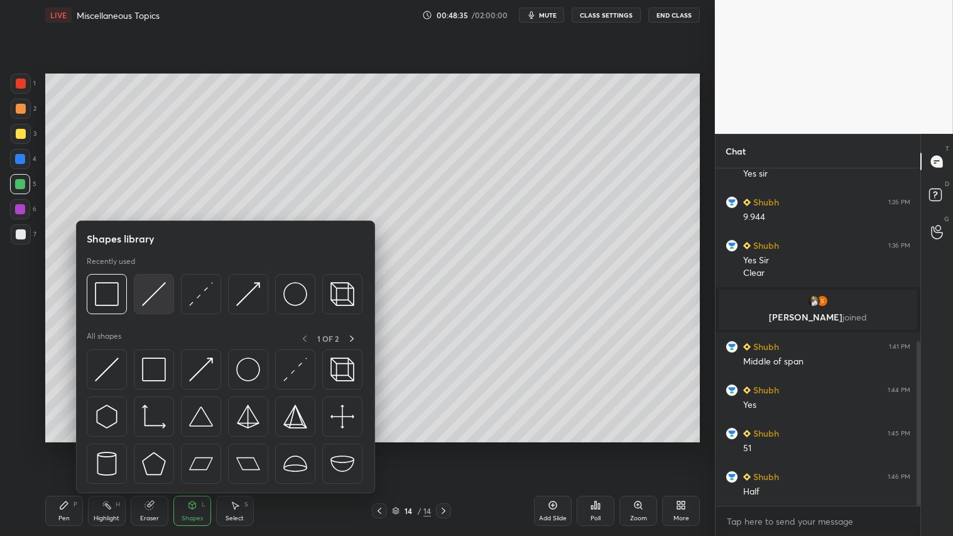
click at [151, 289] on img at bounding box center [154, 294] width 24 height 24
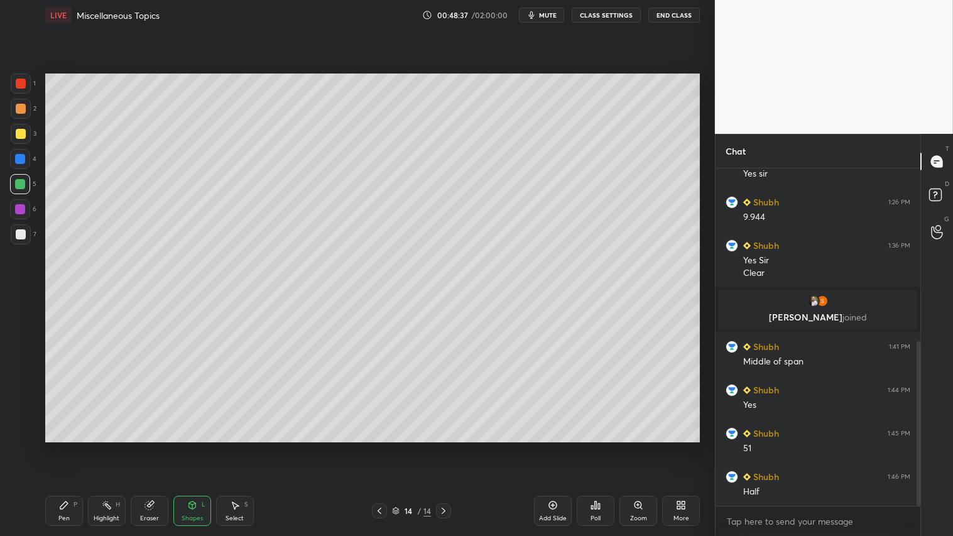
click at [78, 119] on div "Setting up your live class Poll for secs No correct answer Start poll" at bounding box center [372, 257] width 665 height 455
drag, startPoint x: 17, startPoint y: 107, endPoint x: 27, endPoint y: 151, distance: 44.5
click at [18, 108] on div at bounding box center [21, 109] width 10 height 10
click at [64, 447] on icon at bounding box center [64, 505] width 8 height 8
drag, startPoint x: 16, startPoint y: 129, endPoint x: 32, endPoint y: 123, distance: 16.9
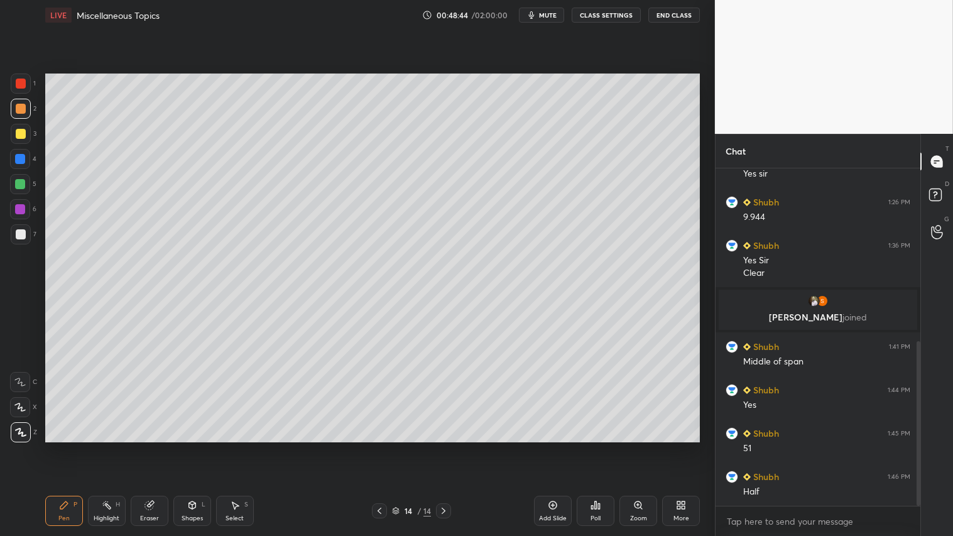
click at [19, 129] on div at bounding box center [21, 134] width 10 height 10
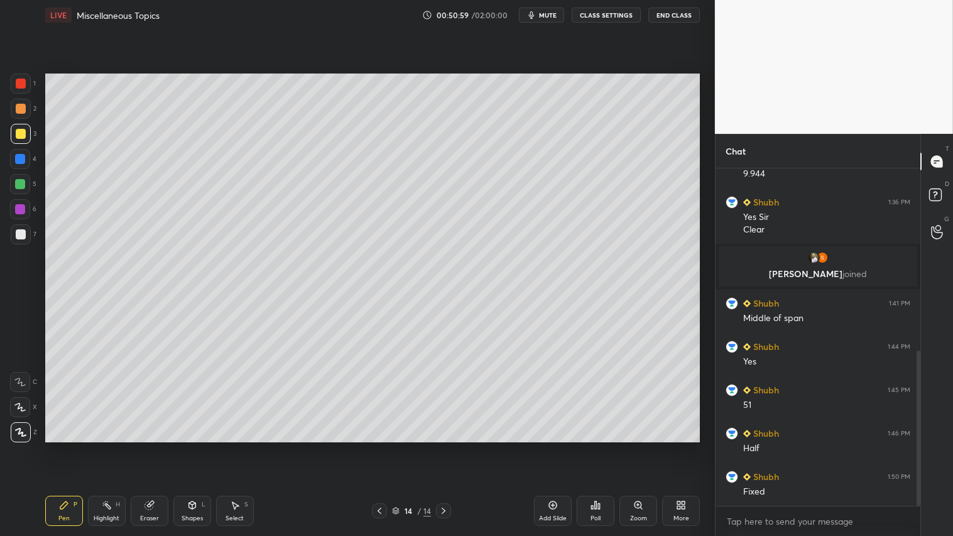
click at [552, 447] on div "Add Slide" at bounding box center [553, 518] width 28 height 6
drag, startPoint x: 19, startPoint y: 107, endPoint x: 40, endPoint y: 205, distance: 100.2
click at [20, 107] on div at bounding box center [21, 109] width 10 height 10
click at [66, 447] on div "Pen P" at bounding box center [64, 511] width 38 height 30
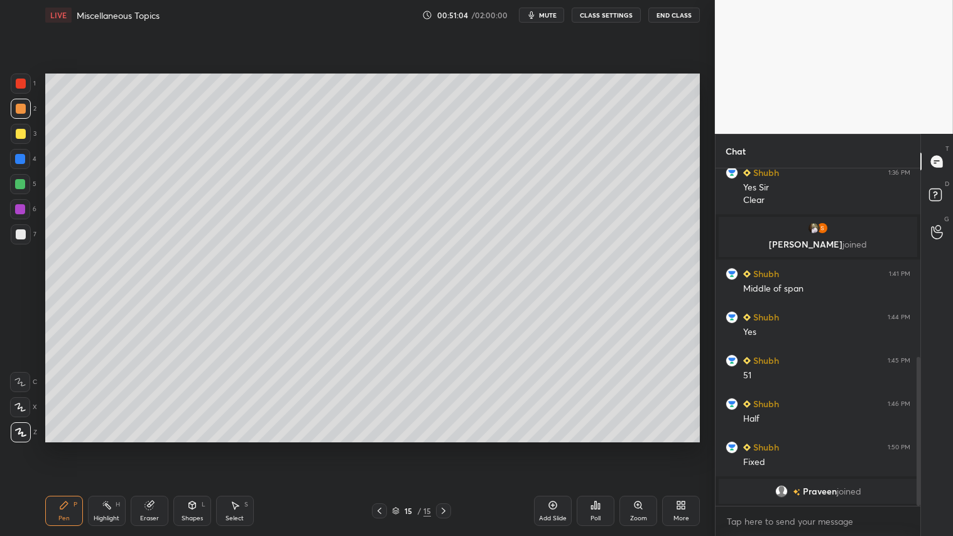
click at [191, 447] on div "Shapes L" at bounding box center [192, 511] width 38 height 30
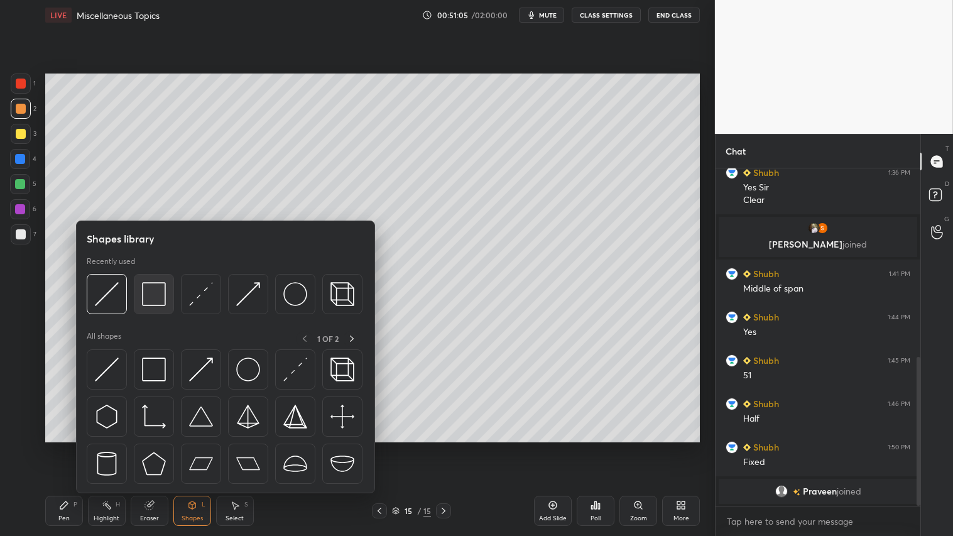
click at [154, 293] on img at bounding box center [154, 294] width 24 height 24
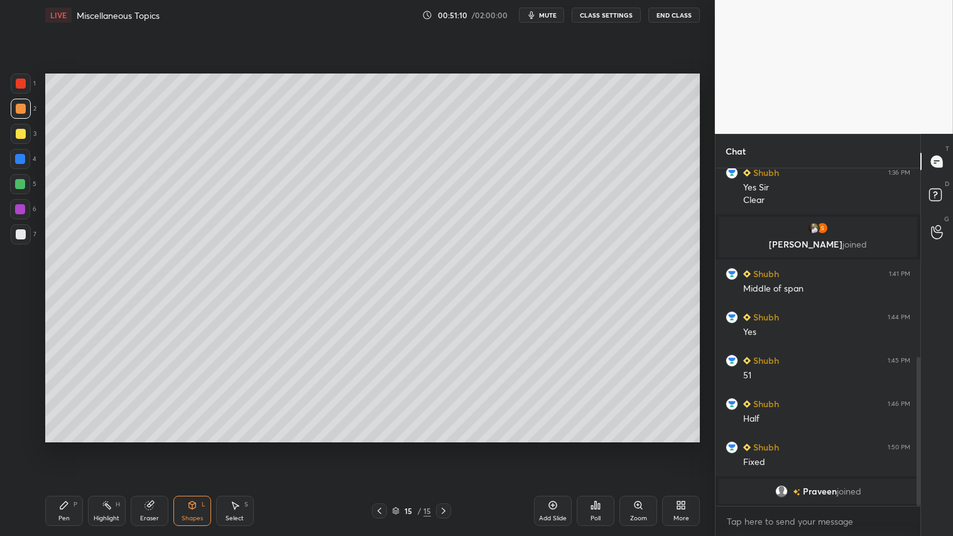
drag, startPoint x: 197, startPoint y: 518, endPoint x: 204, endPoint y: 494, distance: 25.5
click at [196, 447] on div "Shapes" at bounding box center [192, 518] width 21 height 6
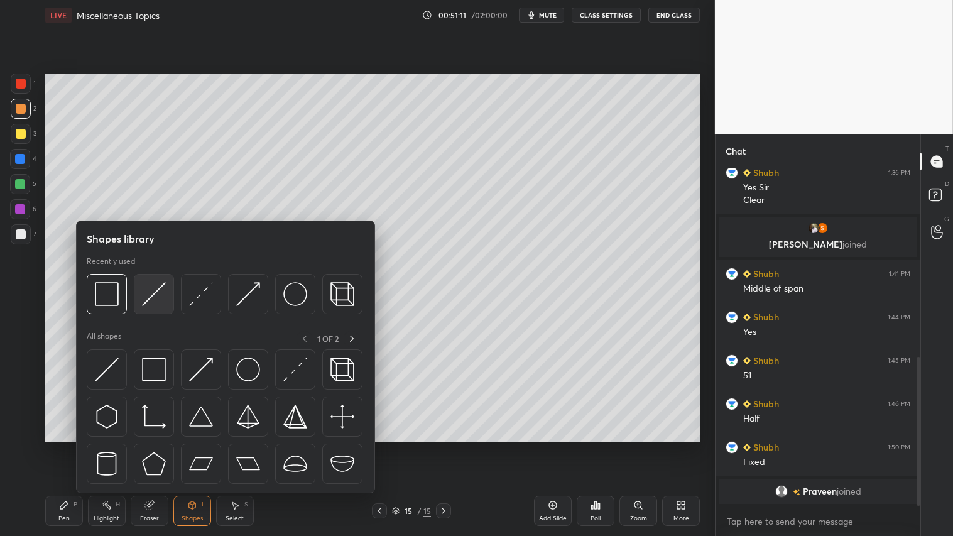
click at [156, 283] on img at bounding box center [154, 294] width 24 height 24
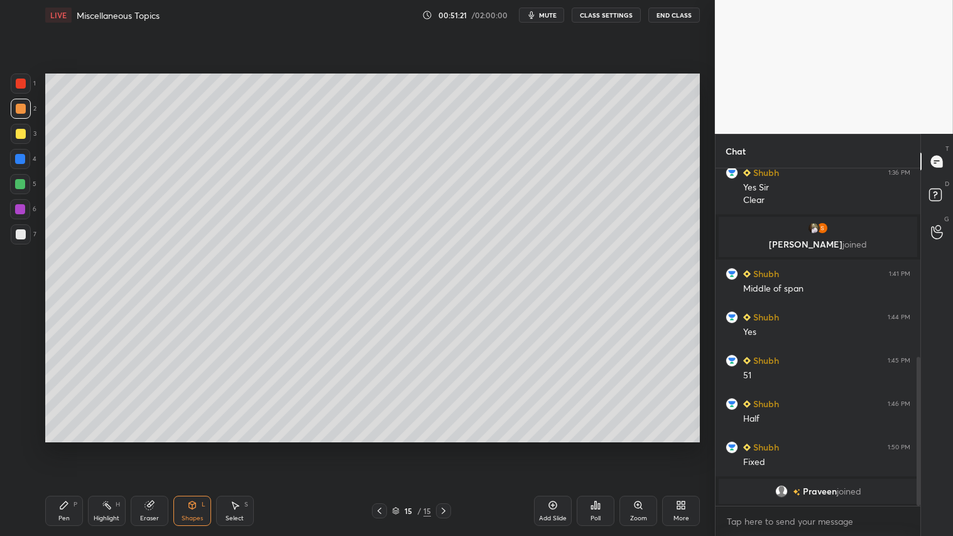
click at [152, 447] on icon at bounding box center [148, 505] width 8 height 8
click at [193, 447] on icon at bounding box center [192, 505] width 10 height 10
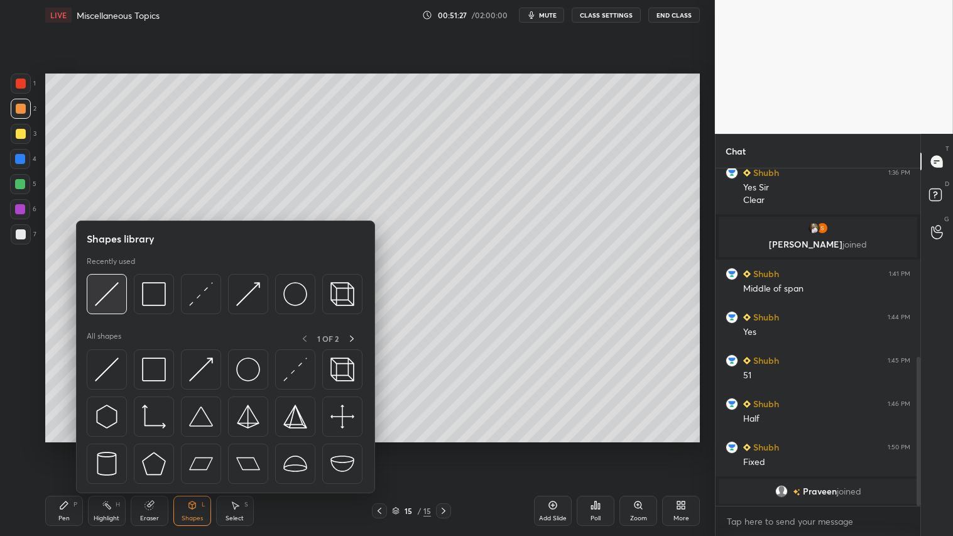
click at [111, 285] on img at bounding box center [107, 294] width 24 height 24
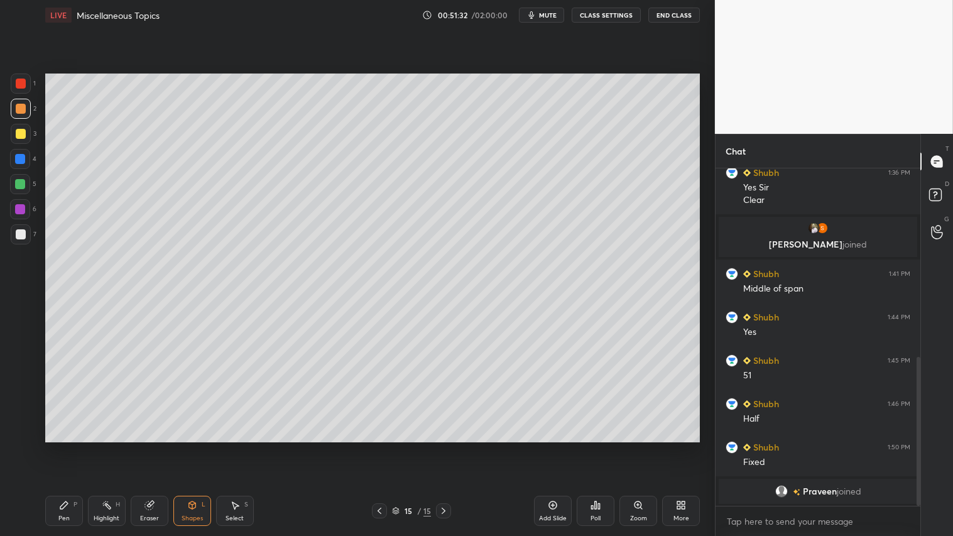
drag, startPoint x: 16, startPoint y: 85, endPoint x: 39, endPoint y: 91, distance: 23.3
click at [16, 84] on div at bounding box center [21, 84] width 10 height 10
click at [195, 447] on div "Shapes L" at bounding box center [192, 511] width 38 height 30
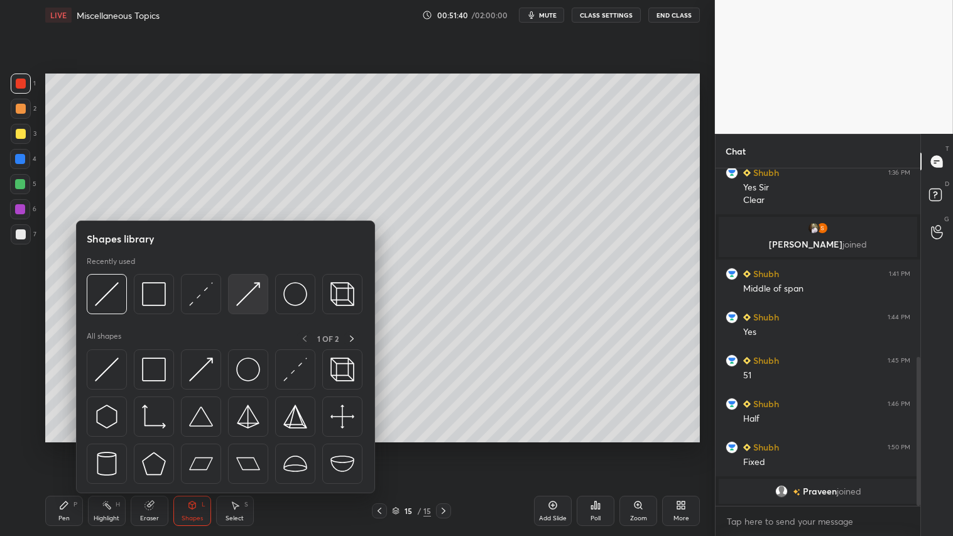
click at [259, 290] on img at bounding box center [248, 294] width 24 height 24
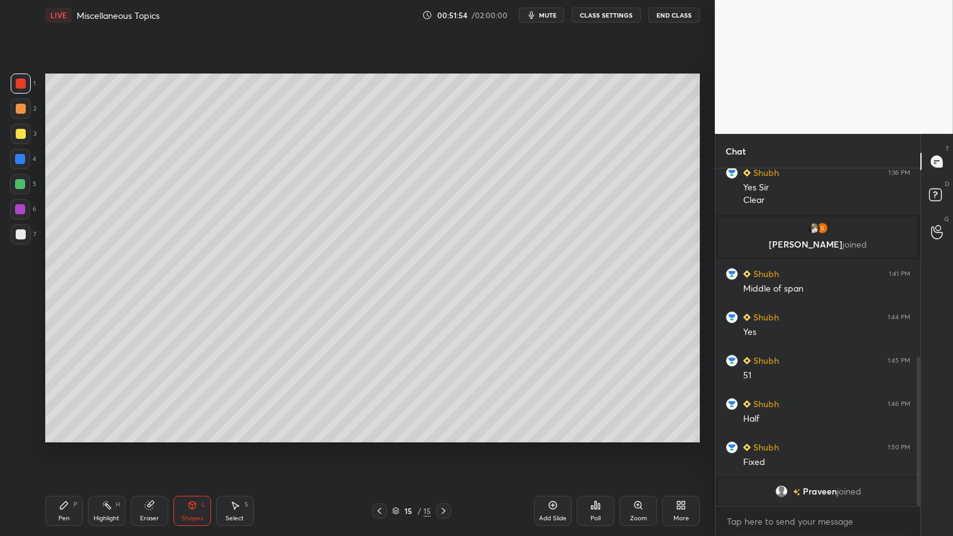
drag, startPoint x: 24, startPoint y: 106, endPoint x: 29, endPoint y: 191, distance: 85.6
click at [24, 104] on div at bounding box center [21, 109] width 20 height 20
click at [74, 447] on div "Pen P" at bounding box center [64, 511] width 38 height 30
click at [197, 447] on div "Shapes" at bounding box center [192, 518] width 21 height 6
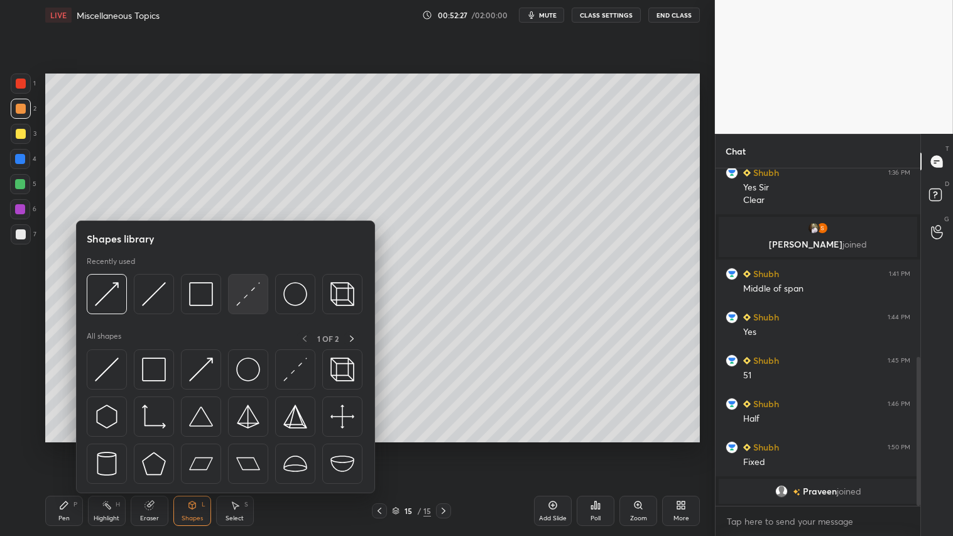
click at [250, 289] on img at bounding box center [248, 294] width 24 height 24
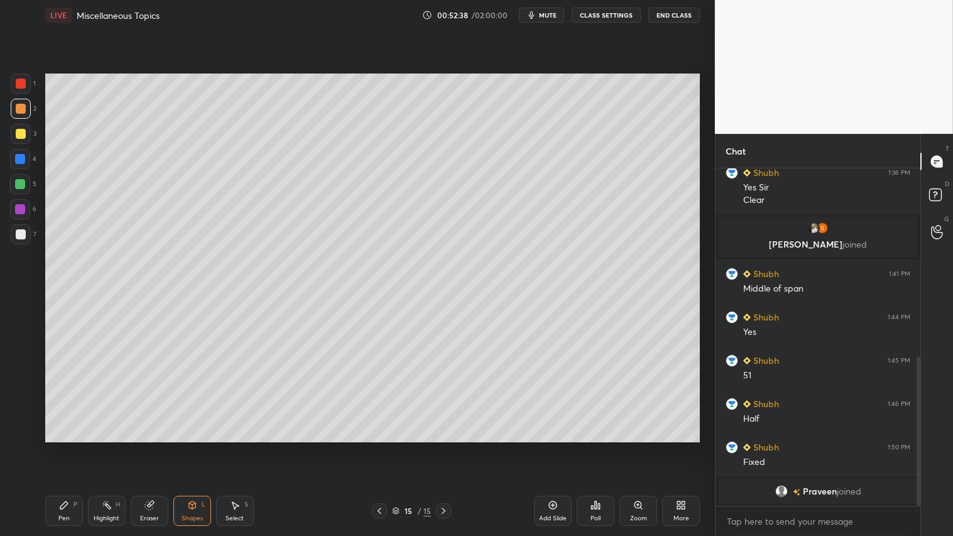
click at [379, 447] on icon at bounding box center [379, 511] width 10 height 10
drag, startPoint x: 439, startPoint y: 512, endPoint x: 442, endPoint y: 506, distance: 7.3
click at [440, 447] on icon at bounding box center [444, 511] width 10 height 10
click at [19, 104] on div at bounding box center [21, 109] width 10 height 10
drag, startPoint x: 64, startPoint y: 511, endPoint x: 90, endPoint y: 507, distance: 26.1
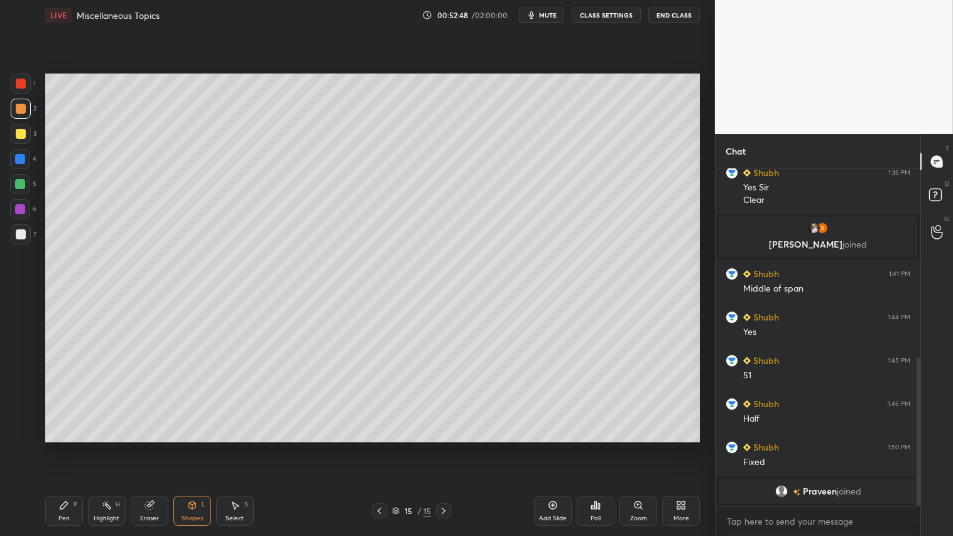
click at [66, 447] on div "Pen P" at bounding box center [64, 511] width 38 height 30
click at [553, 447] on div "Add Slide" at bounding box center [553, 511] width 38 height 30
click at [189, 447] on div "Shapes" at bounding box center [192, 518] width 21 height 6
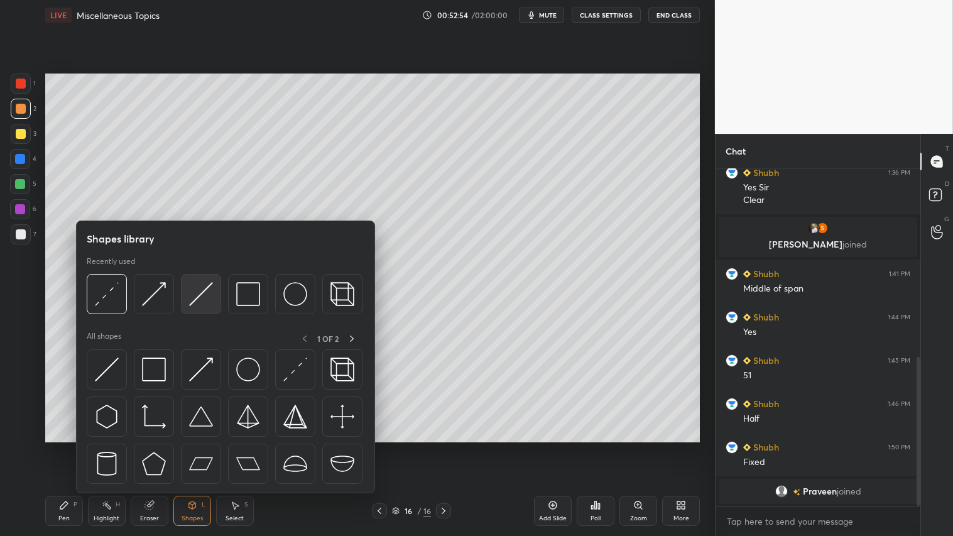
click at [203, 292] on img at bounding box center [201, 294] width 24 height 24
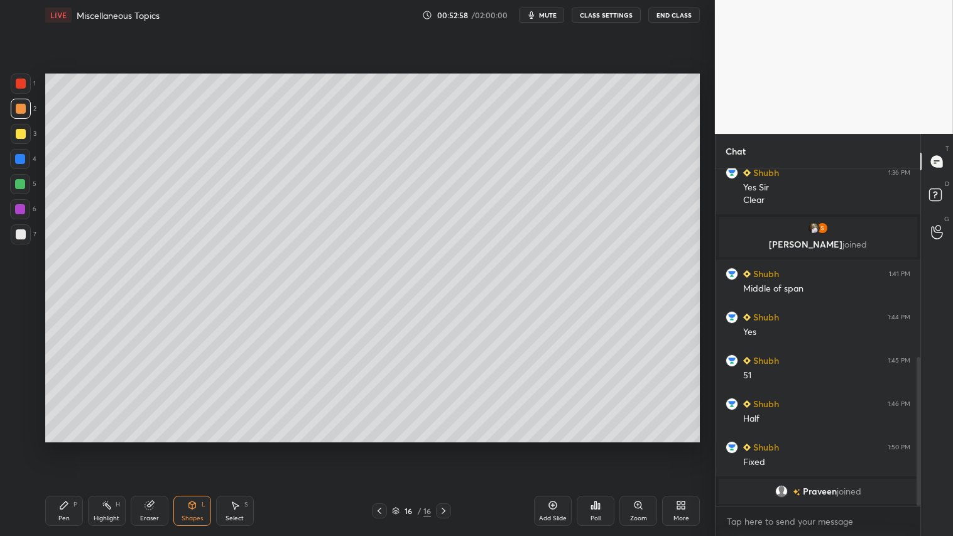
click at [381, 447] on icon at bounding box center [380, 511] width 4 height 6
click at [446, 447] on icon at bounding box center [444, 511] width 10 height 10
click at [27, 85] on div at bounding box center [21, 84] width 20 height 20
click at [192, 447] on div "Shapes L" at bounding box center [192, 511] width 38 height 30
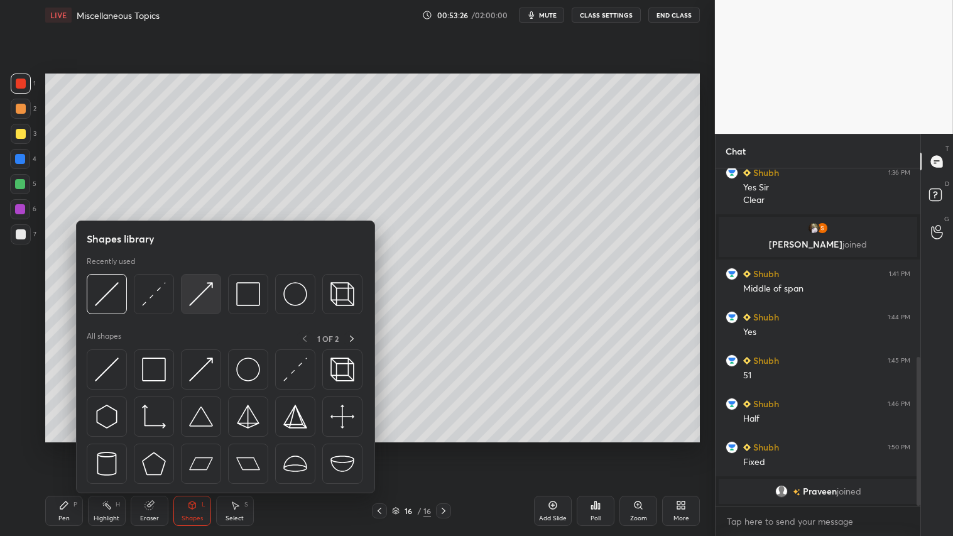
click at [197, 298] on img at bounding box center [201, 294] width 24 height 24
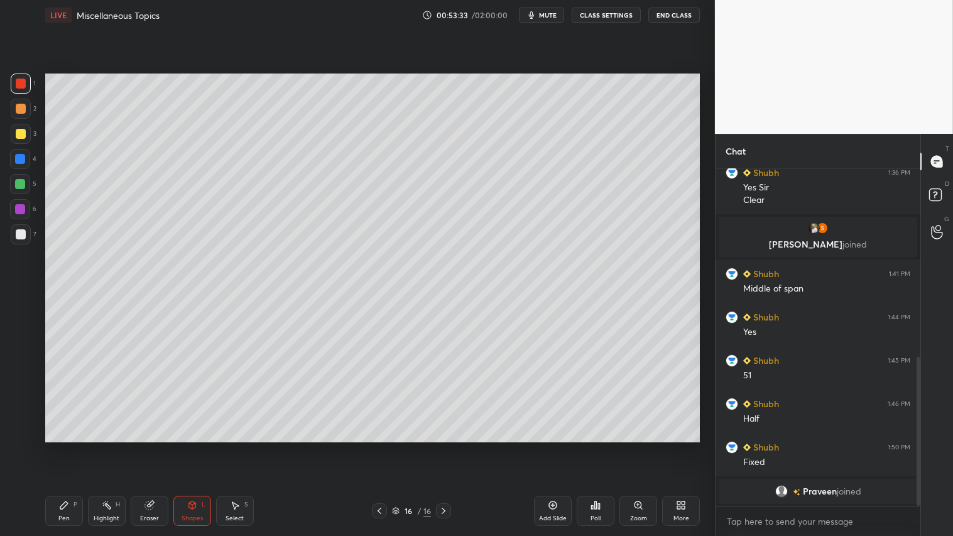
click at [58, 447] on div "Pen P" at bounding box center [64, 511] width 38 height 30
click at [19, 103] on div at bounding box center [21, 109] width 20 height 20
click at [21, 85] on div at bounding box center [21, 84] width 10 height 10
click at [379, 447] on icon at bounding box center [380, 511] width 4 height 6
click at [383, 447] on icon at bounding box center [379, 511] width 10 height 10
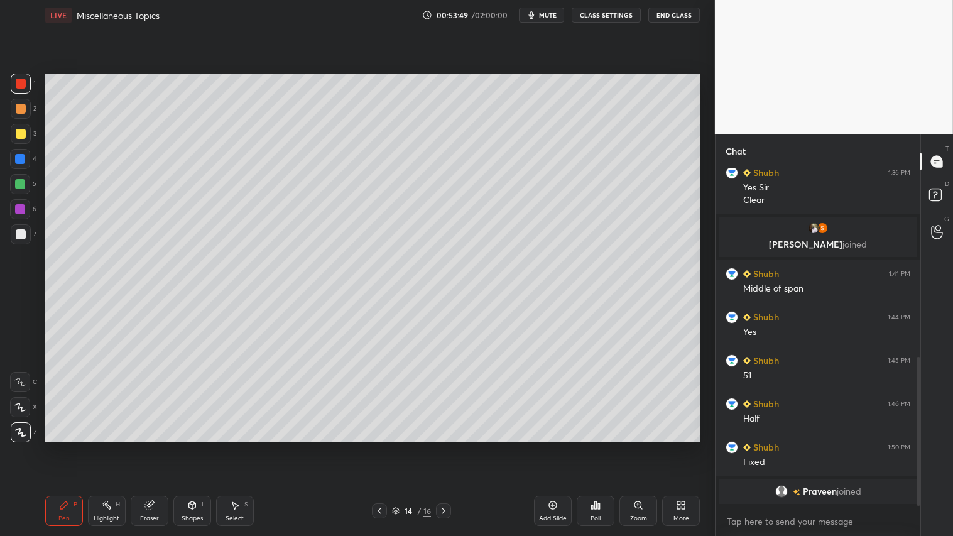
click at [442, 447] on icon at bounding box center [444, 511] width 10 height 10
click at [440, 447] on icon at bounding box center [444, 511] width 10 height 10
click at [18, 110] on div at bounding box center [21, 109] width 10 height 10
click at [374, 447] on icon at bounding box center [379, 511] width 10 height 10
click at [375, 447] on div "Pen P Highlight H Eraser Shapes L Select S 15 / 16 Add Slide Poll Zoom More" at bounding box center [372, 511] width 655 height 50
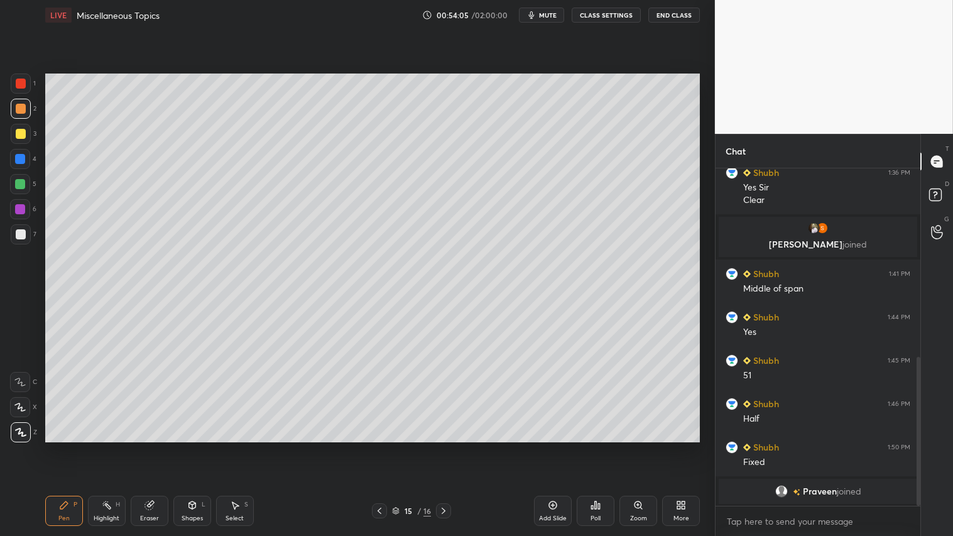
click at [385, 447] on div at bounding box center [379, 510] width 15 height 15
click at [443, 447] on icon at bounding box center [444, 511] width 10 height 10
click at [447, 447] on div at bounding box center [443, 510] width 15 height 15
click at [21, 115] on div at bounding box center [21, 109] width 20 height 20
click at [58, 447] on div "Pen P" at bounding box center [64, 511] width 38 height 30
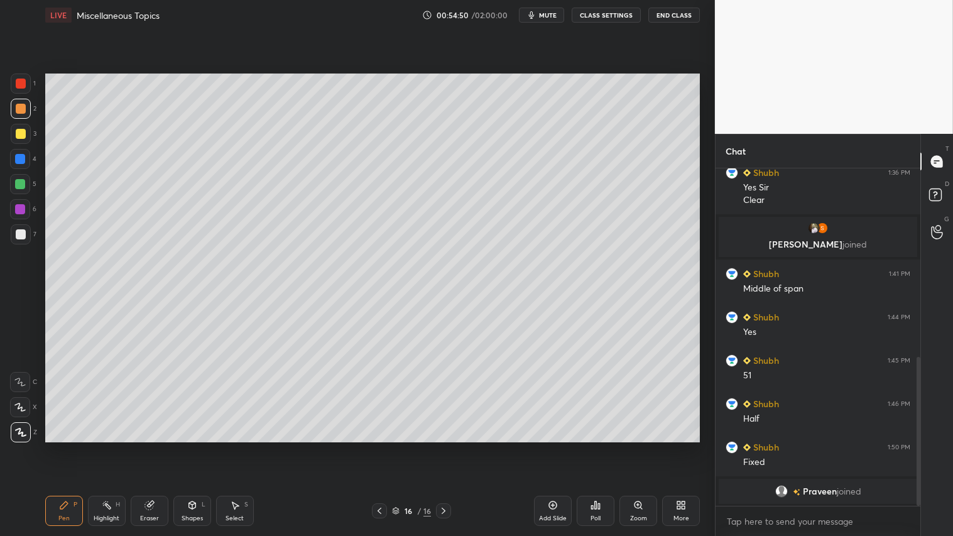
drag, startPoint x: 152, startPoint y: 507, endPoint x: 160, endPoint y: 500, distance: 10.2
click at [155, 447] on div "Eraser" at bounding box center [150, 511] width 38 height 30
drag, startPoint x: 63, startPoint y: 516, endPoint x: 101, endPoint y: 457, distance: 69.9
click at [65, 447] on div "Pen P" at bounding box center [64, 511] width 38 height 30
click at [69, 447] on div "Pen P" at bounding box center [64, 511] width 38 height 30
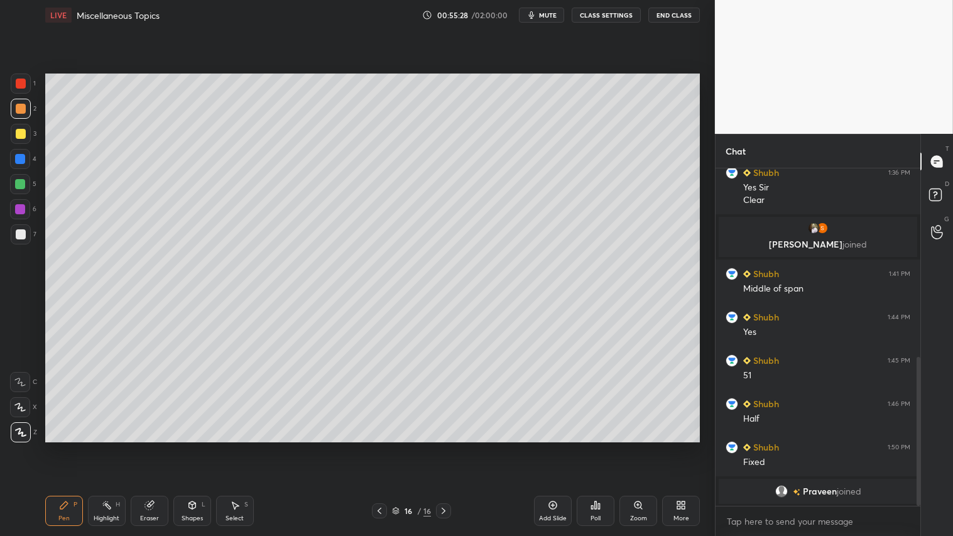
click at [19, 108] on div at bounding box center [21, 109] width 10 height 10
click at [66, 447] on div "Pen P" at bounding box center [64, 511] width 38 height 30
click at [385, 447] on div at bounding box center [379, 510] width 15 height 15
click at [441, 447] on icon at bounding box center [444, 511] width 10 height 10
click at [448, 447] on icon at bounding box center [444, 511] width 10 height 10
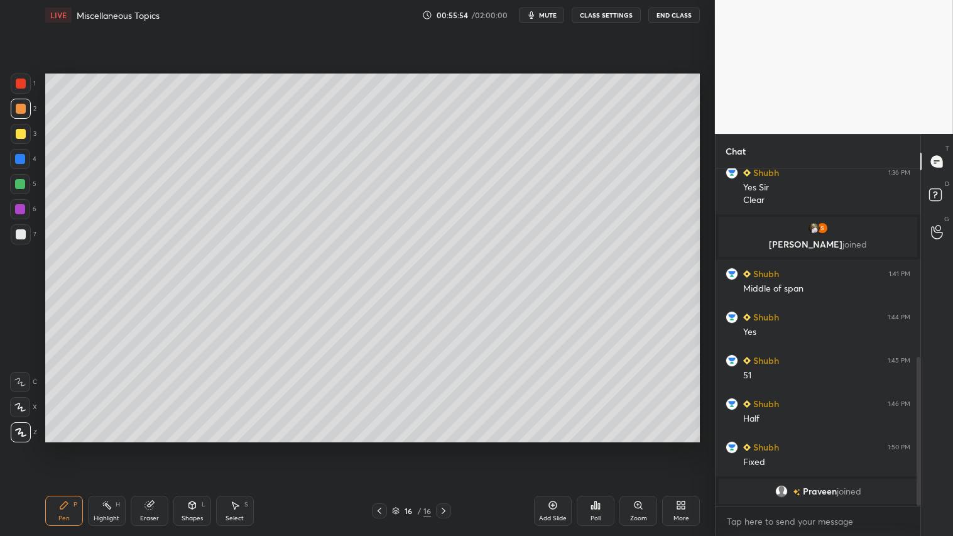
click at [199, 447] on div "Shapes L" at bounding box center [192, 511] width 38 height 30
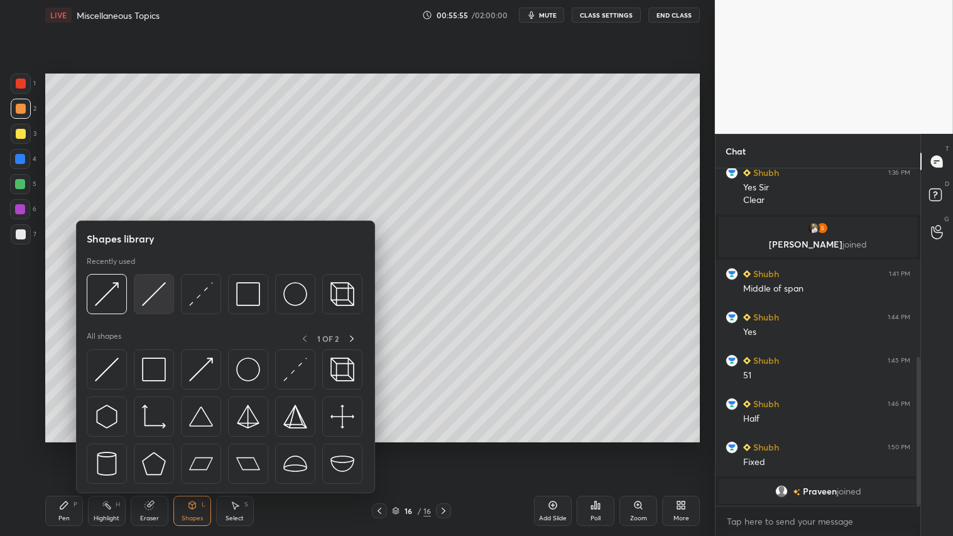
click at [148, 297] on img at bounding box center [154, 294] width 24 height 24
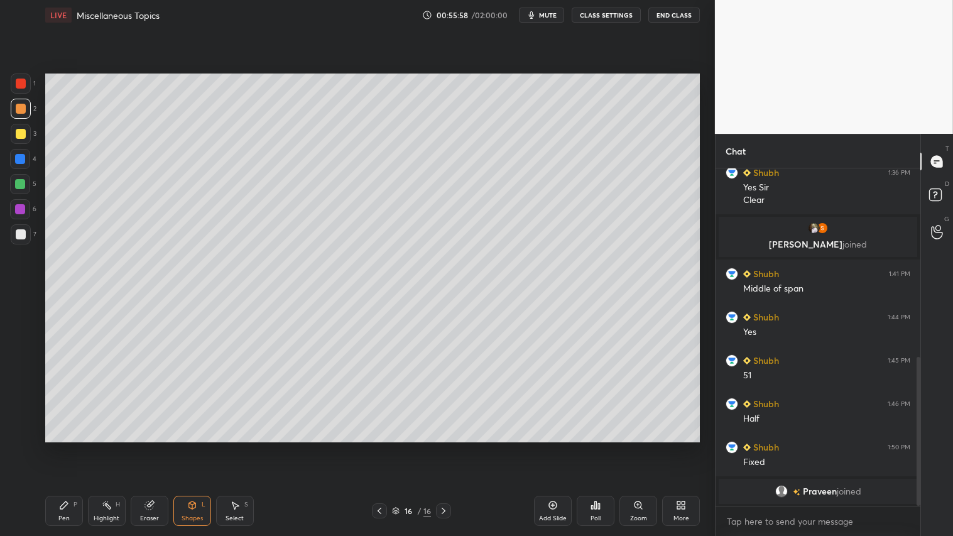
click at [72, 447] on div "Pen P" at bounding box center [64, 511] width 38 height 30
click at [193, 447] on div "Shapes L" at bounding box center [192, 511] width 38 height 30
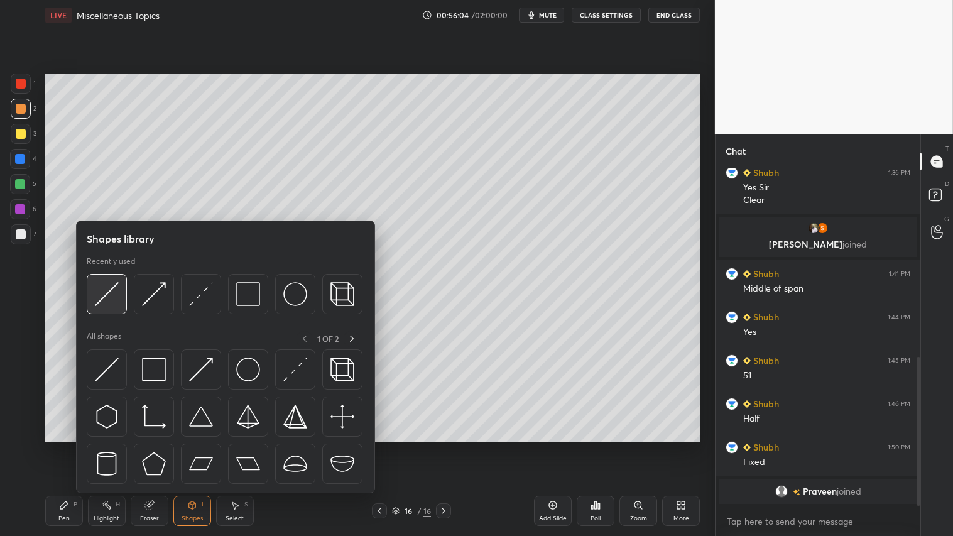
click at [107, 286] on img at bounding box center [107, 294] width 24 height 24
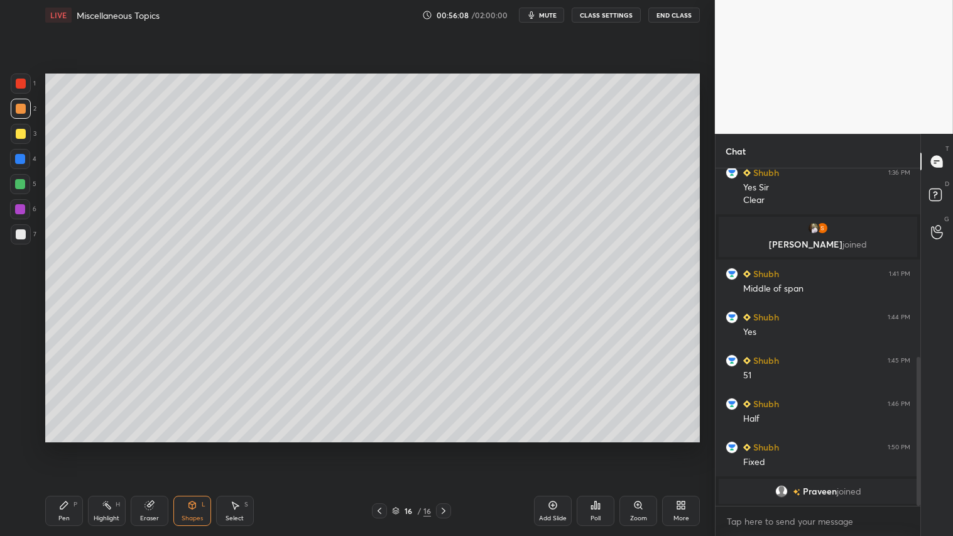
click at [77, 447] on div "Pen P" at bounding box center [64, 511] width 38 height 30
click at [200, 447] on div "Shapes L" at bounding box center [192, 511] width 38 height 30
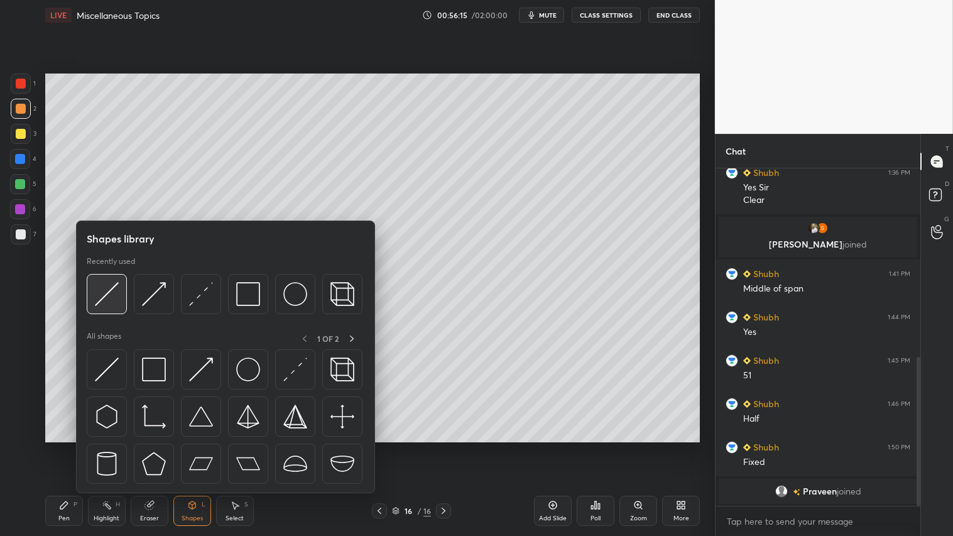
click at [118, 290] on img at bounding box center [107, 294] width 24 height 24
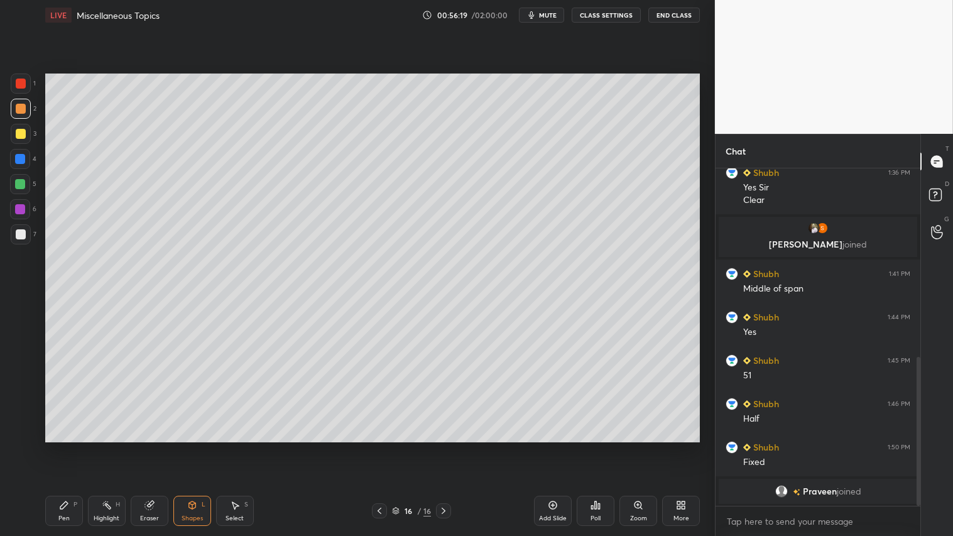
drag, startPoint x: 74, startPoint y: 508, endPoint x: 199, endPoint y: 447, distance: 139.1
click at [82, 447] on div "Pen P" at bounding box center [64, 511] width 38 height 30
drag, startPoint x: 190, startPoint y: 518, endPoint x: 195, endPoint y: 503, distance: 15.7
click at [192, 447] on div "Shapes" at bounding box center [192, 518] width 21 height 6
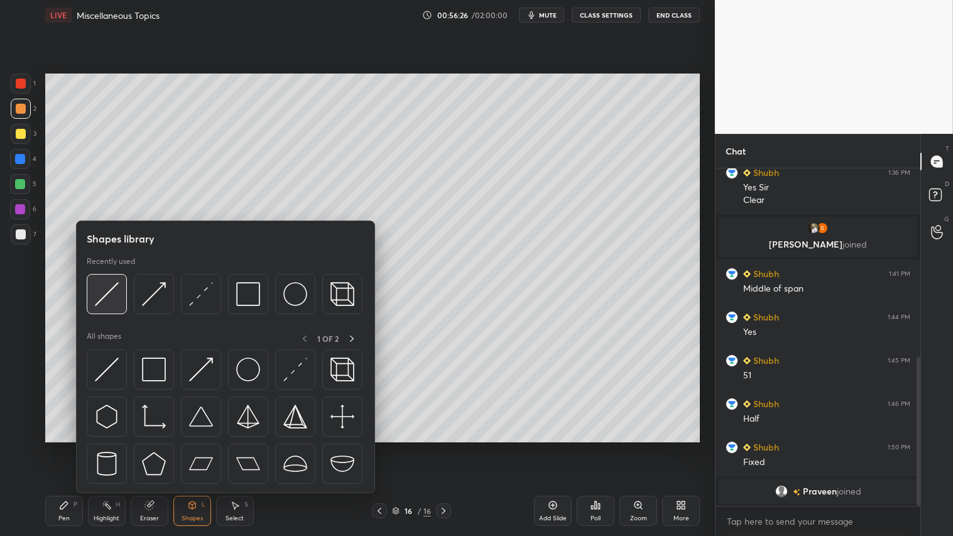
click at [105, 292] on img at bounding box center [107, 294] width 24 height 24
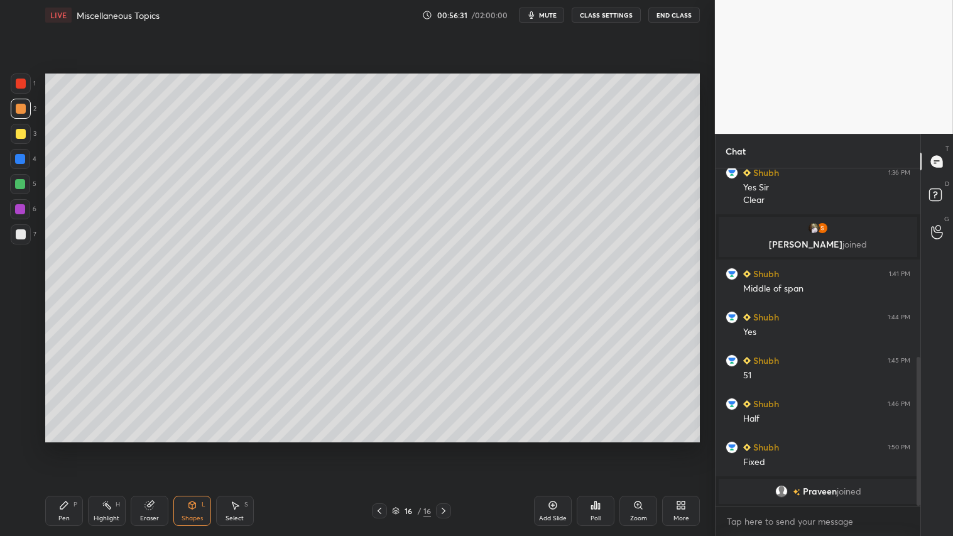
click at [63, 447] on div "Pen P" at bounding box center [64, 511] width 38 height 30
click at [559, 447] on div "Add Slide" at bounding box center [553, 511] width 38 height 30
click at [190, 447] on div "Shapes" at bounding box center [192, 518] width 21 height 6
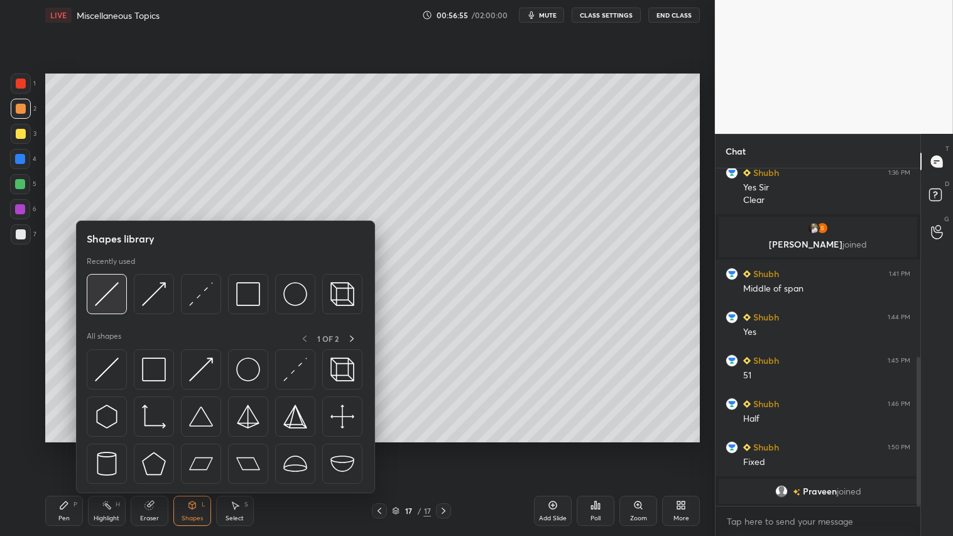
click at [113, 284] on img at bounding box center [107, 294] width 24 height 24
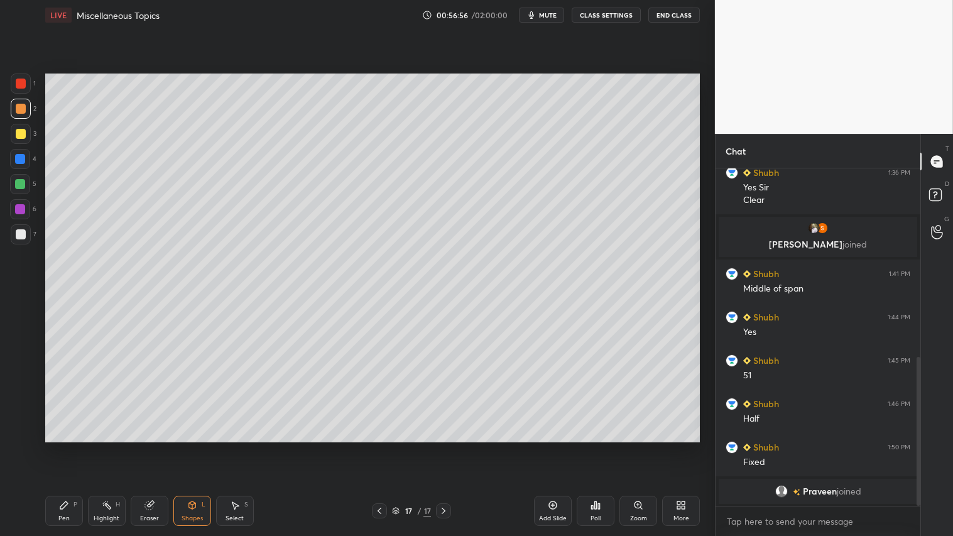
click at [375, 447] on icon at bounding box center [379, 511] width 10 height 10
click at [442, 447] on icon at bounding box center [444, 511] width 10 height 10
drag, startPoint x: 63, startPoint y: 506, endPoint x: 79, endPoint y: 469, distance: 39.4
click at [62, 447] on icon at bounding box center [64, 505] width 8 height 8
drag, startPoint x: 192, startPoint y: 512, endPoint x: 199, endPoint y: 504, distance: 10.7
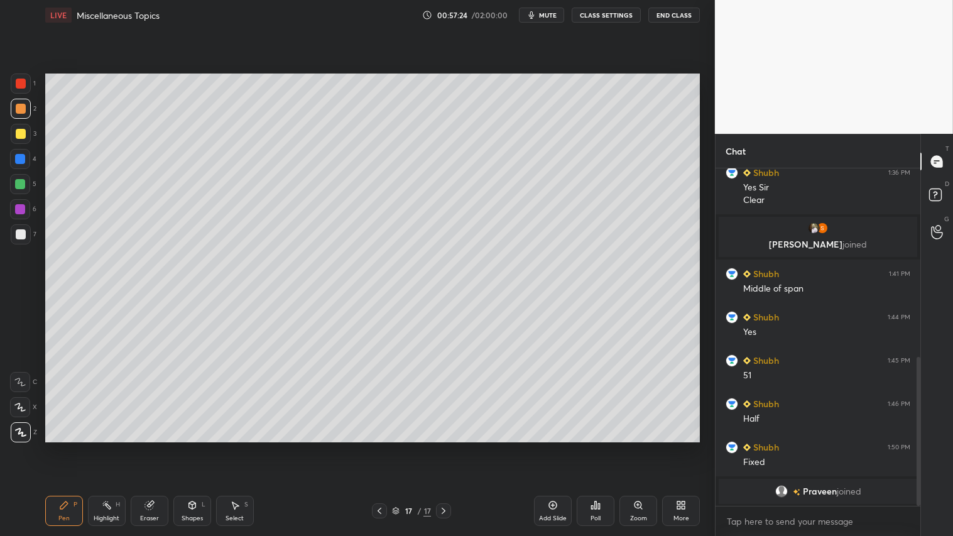
click at [195, 447] on div "Shapes L" at bounding box center [192, 511] width 38 height 30
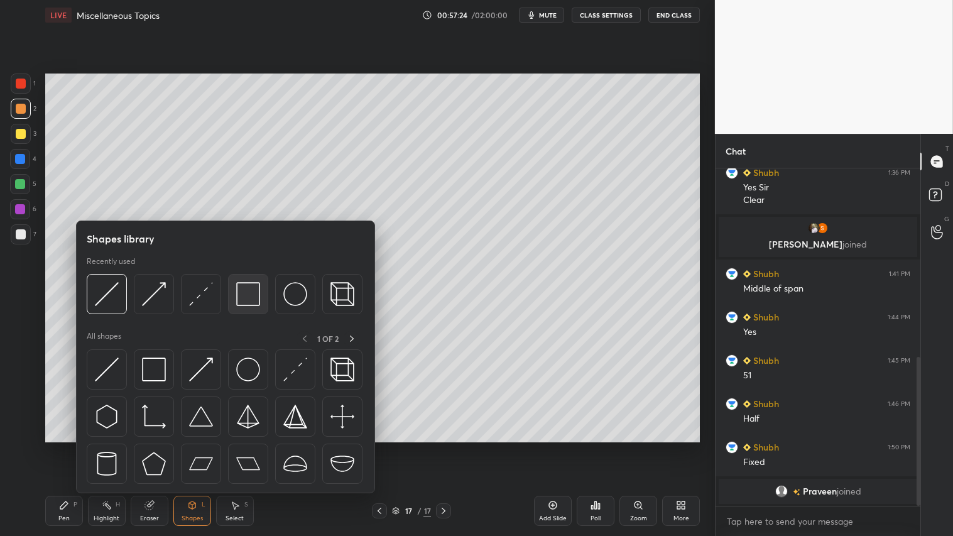
click at [254, 289] on img at bounding box center [248, 294] width 24 height 24
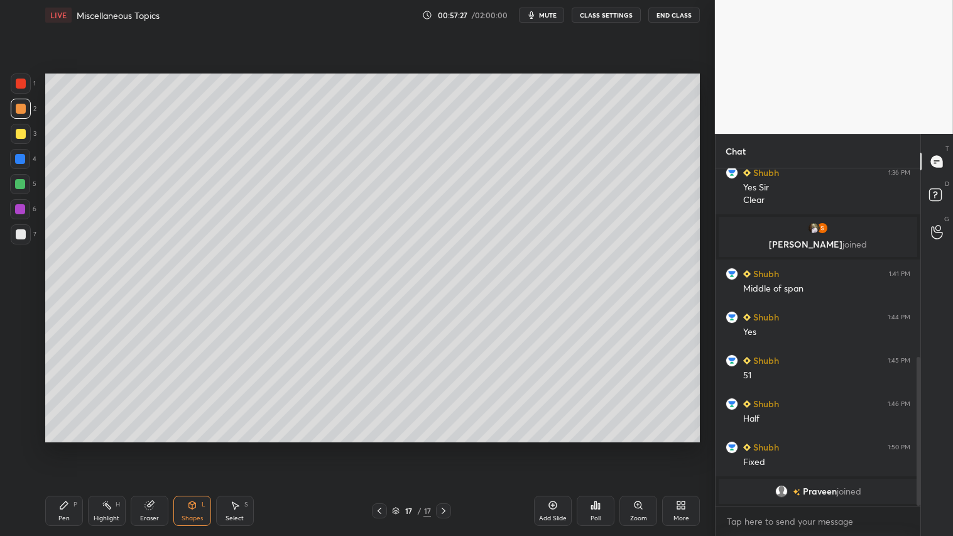
click at [192, 447] on div "Shapes L" at bounding box center [192, 511] width 38 height 30
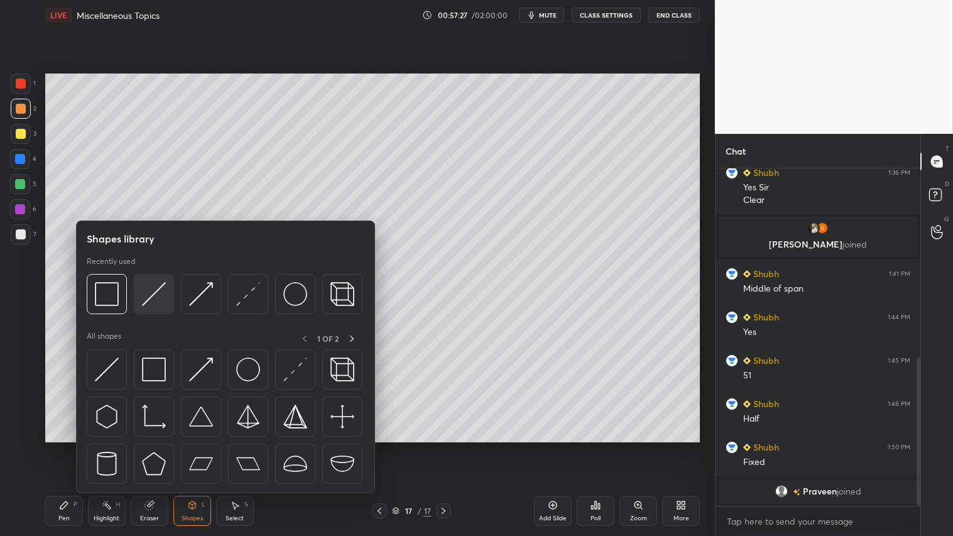
click at [158, 286] on img at bounding box center [154, 294] width 24 height 24
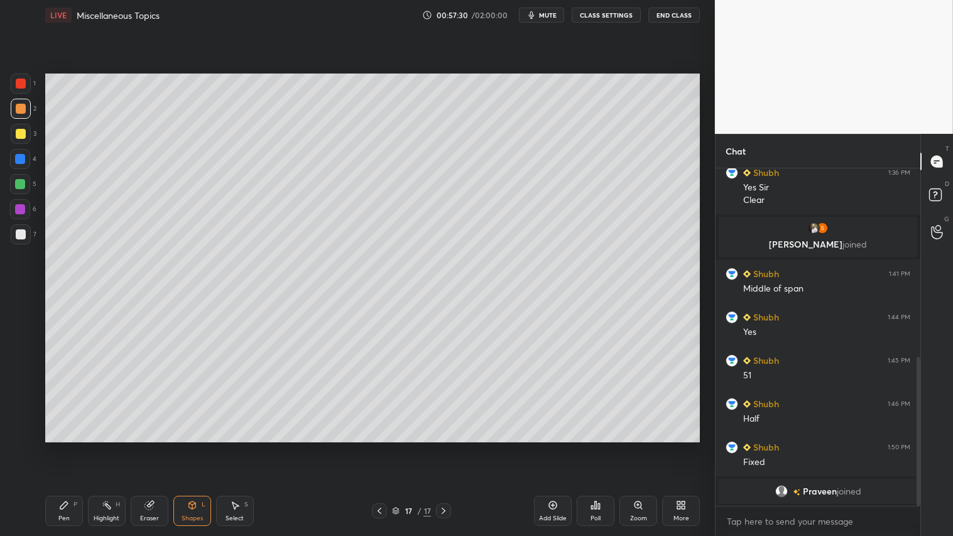
drag, startPoint x: 63, startPoint y: 516, endPoint x: 101, endPoint y: 476, distance: 54.7
click at [63, 447] on div "Pen" at bounding box center [63, 518] width 11 height 6
click at [183, 447] on div "Shapes L" at bounding box center [192, 511] width 38 height 30
drag, startPoint x: 72, startPoint y: 507, endPoint x: 78, endPoint y: 503, distance: 7.7
click at [74, 447] on div "Pen P" at bounding box center [64, 511] width 38 height 30
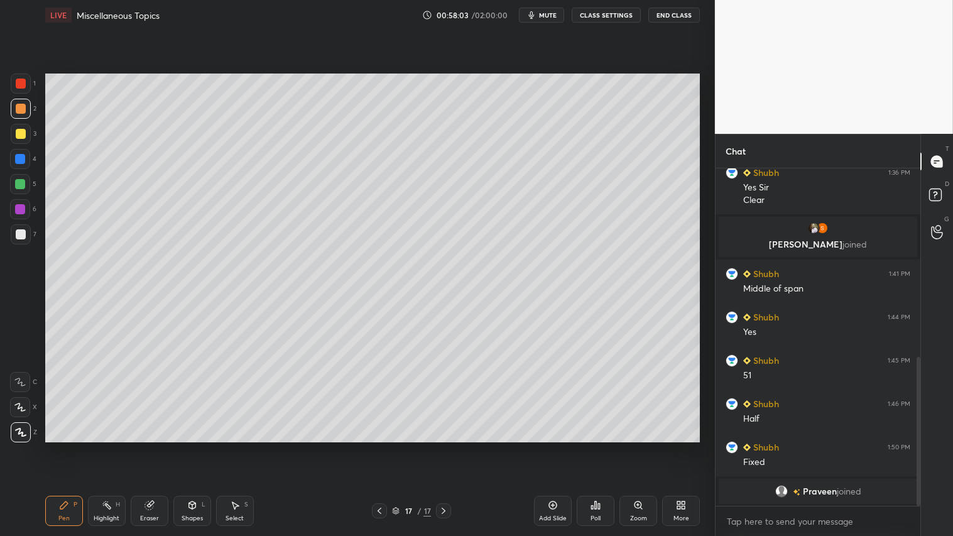
drag, startPoint x: 151, startPoint y: 511, endPoint x: 223, endPoint y: 461, distance: 88.0
click at [156, 447] on div "Eraser" at bounding box center [150, 511] width 38 height 30
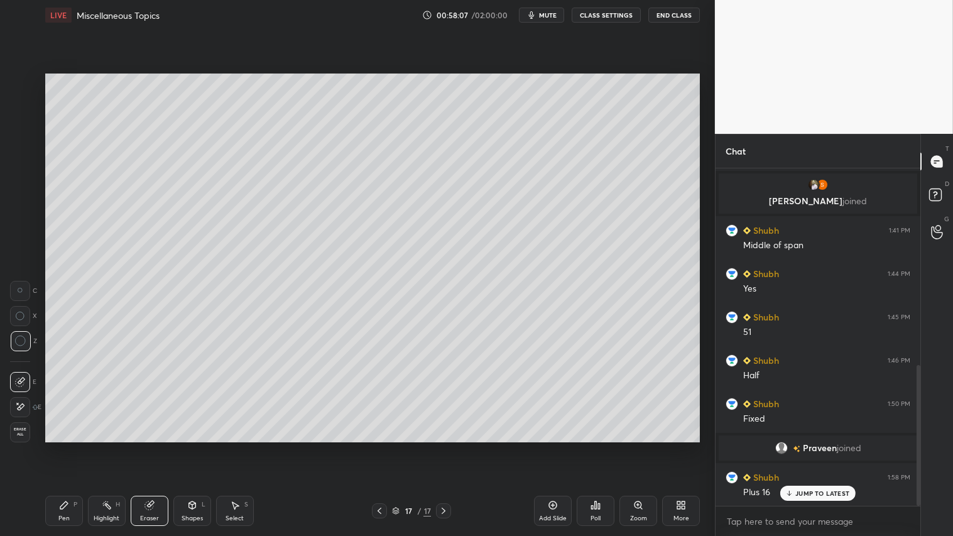
click at [192, 447] on div "Shapes L" at bounding box center [192, 511] width 38 height 30
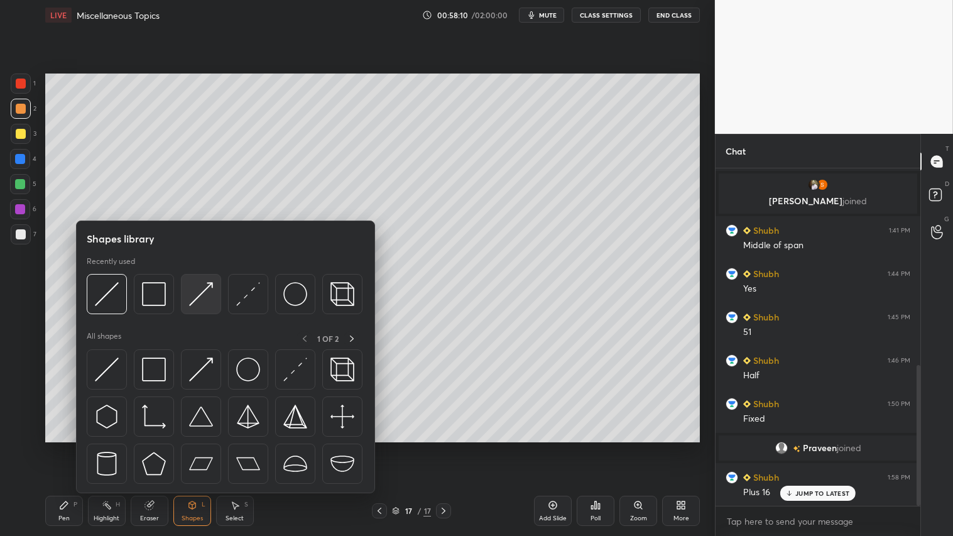
click at [198, 292] on img at bounding box center [201, 294] width 24 height 24
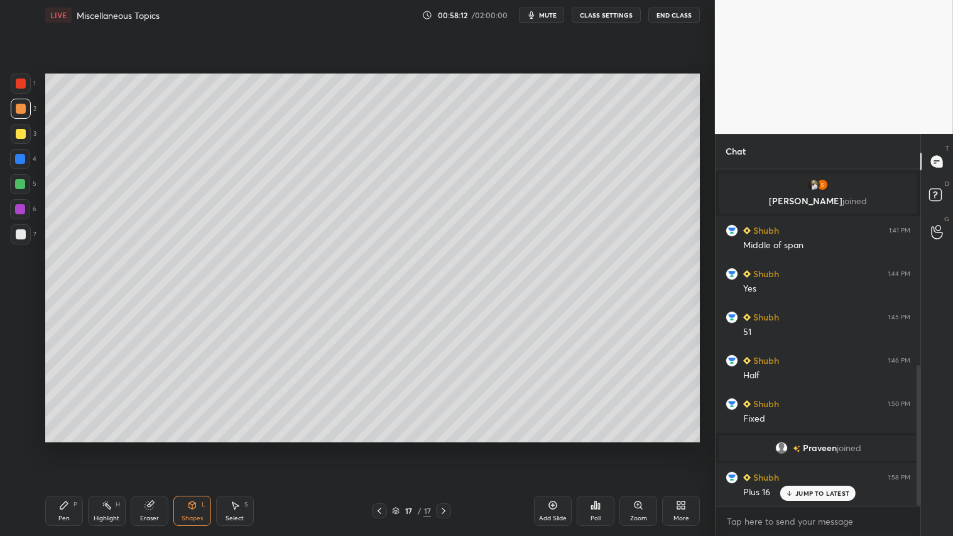
click at [184, 447] on div "Shapes L" at bounding box center [192, 511] width 38 height 30
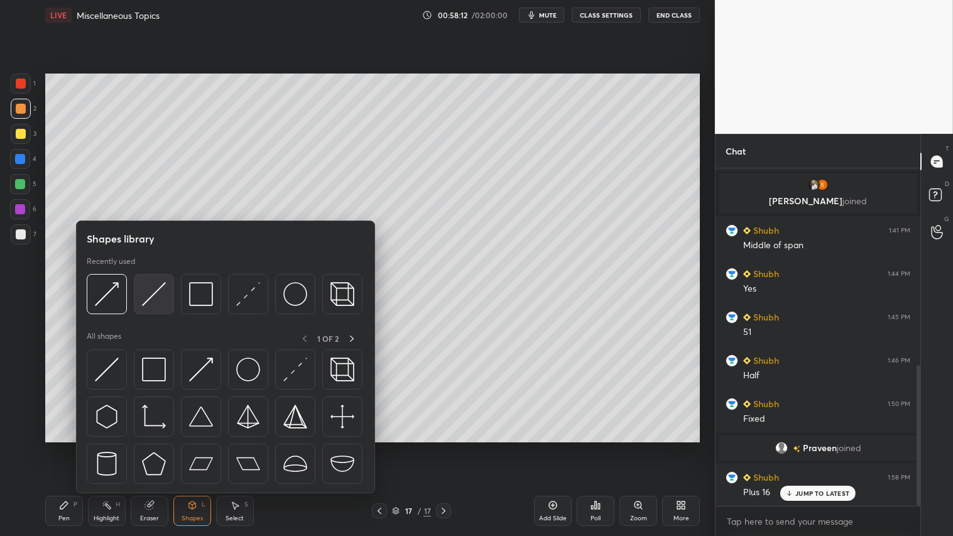
click at [148, 302] on img at bounding box center [154, 294] width 24 height 24
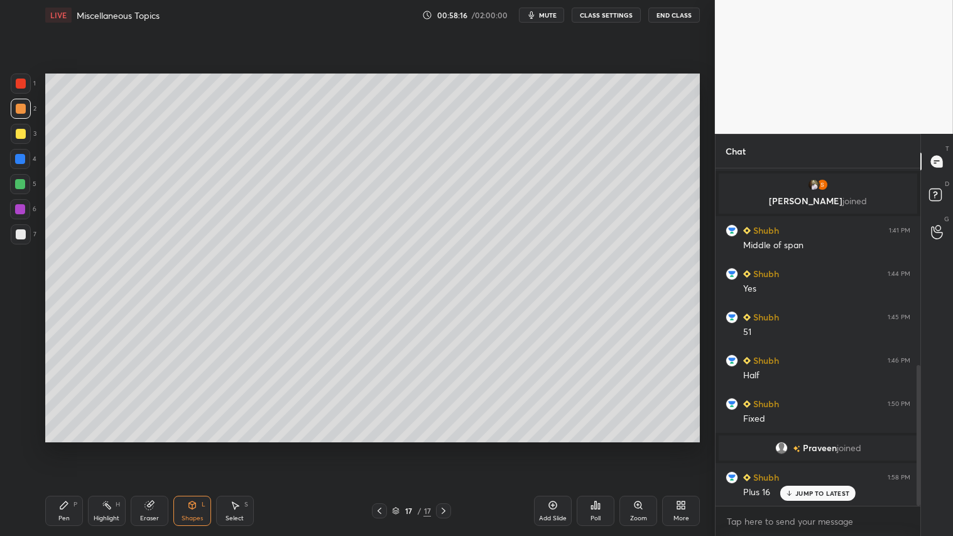
click at [69, 447] on div "Pen" at bounding box center [63, 518] width 11 height 6
drag, startPoint x: 188, startPoint y: 523, endPoint x: 188, endPoint y: 498, distance: 25.8
click at [188, 447] on div "Shapes L" at bounding box center [192, 511] width 38 height 30
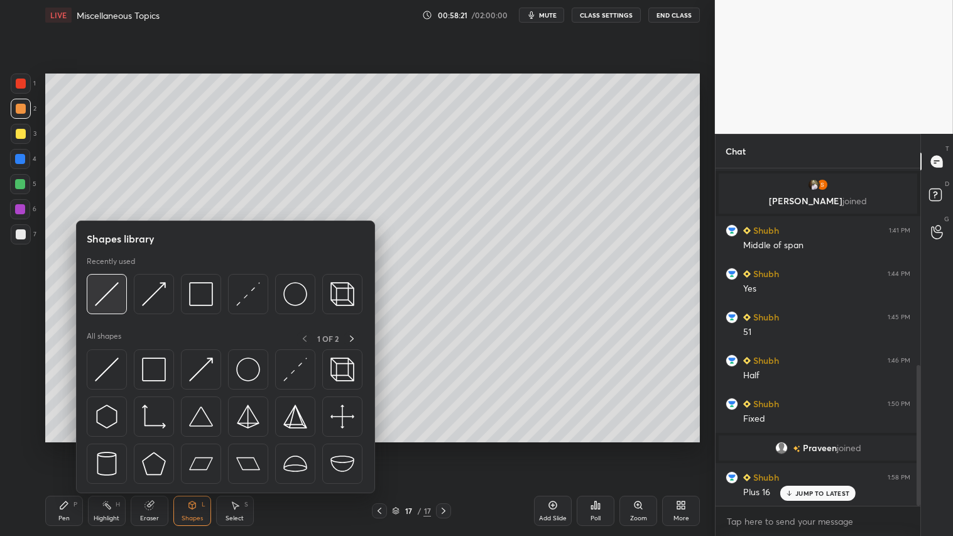
click at [115, 290] on img at bounding box center [107, 294] width 24 height 24
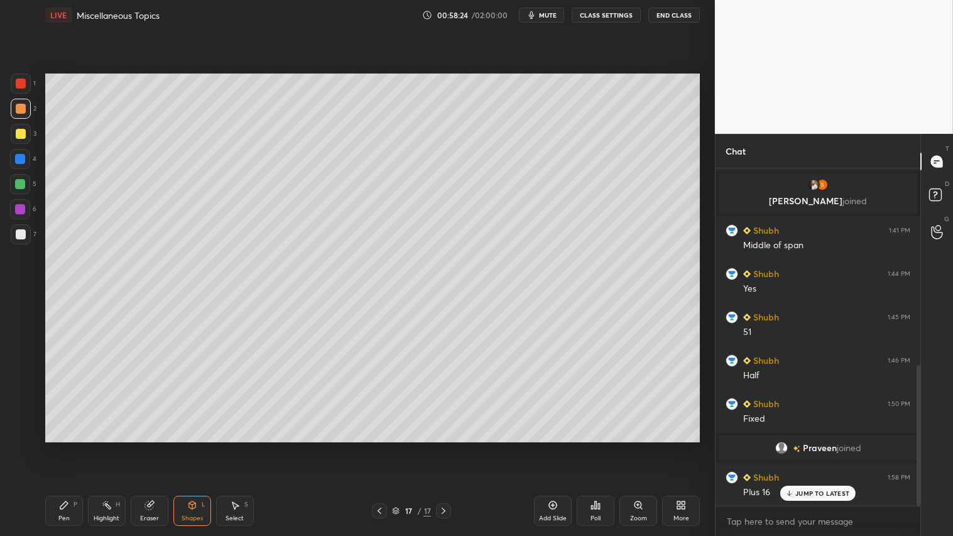
drag, startPoint x: 64, startPoint y: 510, endPoint x: 177, endPoint y: 459, distance: 123.4
click at [67, 447] on icon at bounding box center [64, 505] width 10 height 10
drag, startPoint x: 191, startPoint y: 511, endPoint x: 197, endPoint y: 500, distance: 12.6
click at [191, 447] on div "Shapes L" at bounding box center [192, 511] width 38 height 30
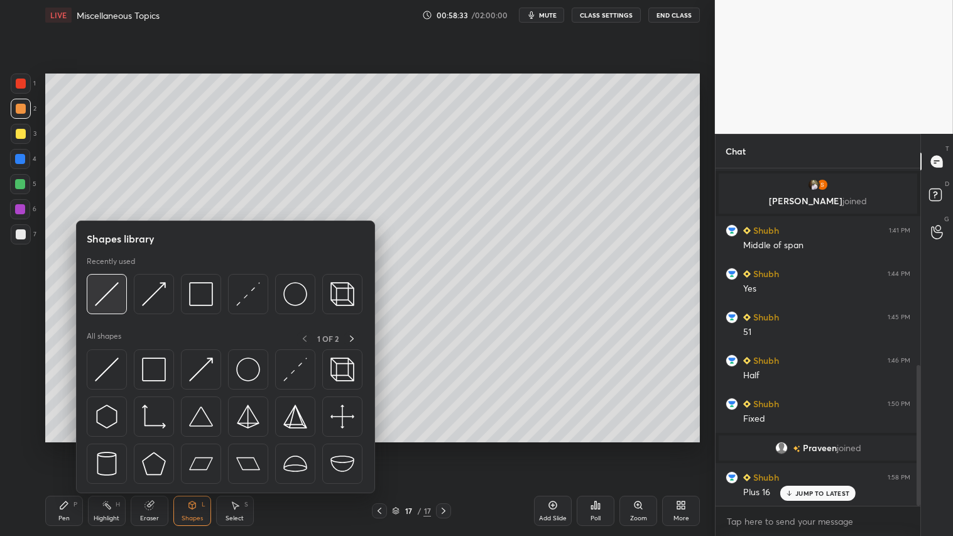
click at [117, 286] on img at bounding box center [107, 294] width 24 height 24
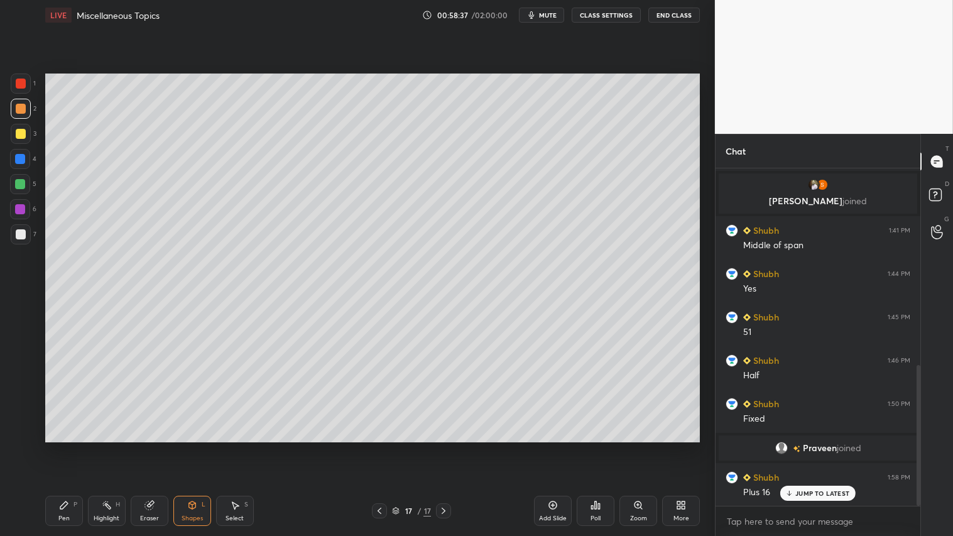
click at [75, 447] on div "P" at bounding box center [76, 504] width 4 height 6
drag, startPoint x: 382, startPoint y: 506, endPoint x: 374, endPoint y: 509, distance: 7.9
click at [381, 447] on icon at bounding box center [379, 511] width 10 height 10
click at [374, 447] on icon at bounding box center [379, 511] width 10 height 10
click at [378, 447] on icon at bounding box center [379, 511] width 10 height 10
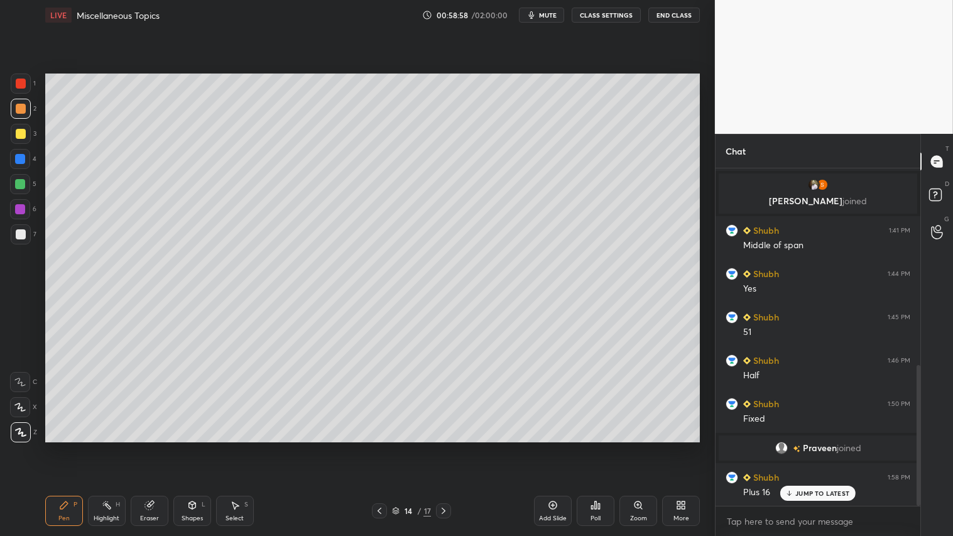
click at [378, 447] on icon at bounding box center [379, 511] width 10 height 10
click at [381, 447] on icon at bounding box center [379, 511] width 10 height 10
click at [382, 447] on icon at bounding box center [379, 511] width 10 height 10
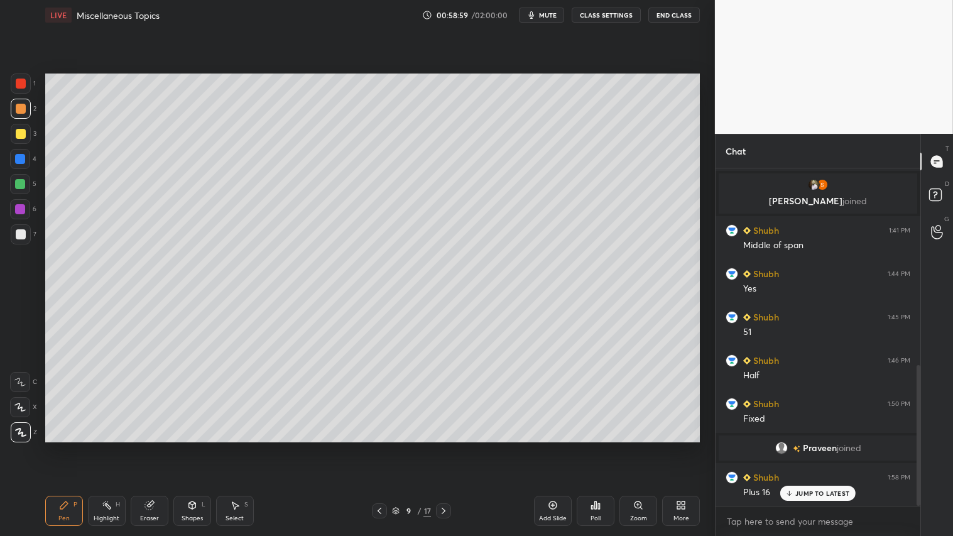
click at [383, 447] on icon at bounding box center [379, 511] width 10 height 10
click at [381, 447] on icon at bounding box center [379, 511] width 10 height 10
click at [380, 447] on icon at bounding box center [379, 511] width 10 height 10
click at [379, 447] on icon at bounding box center [379, 511] width 10 height 10
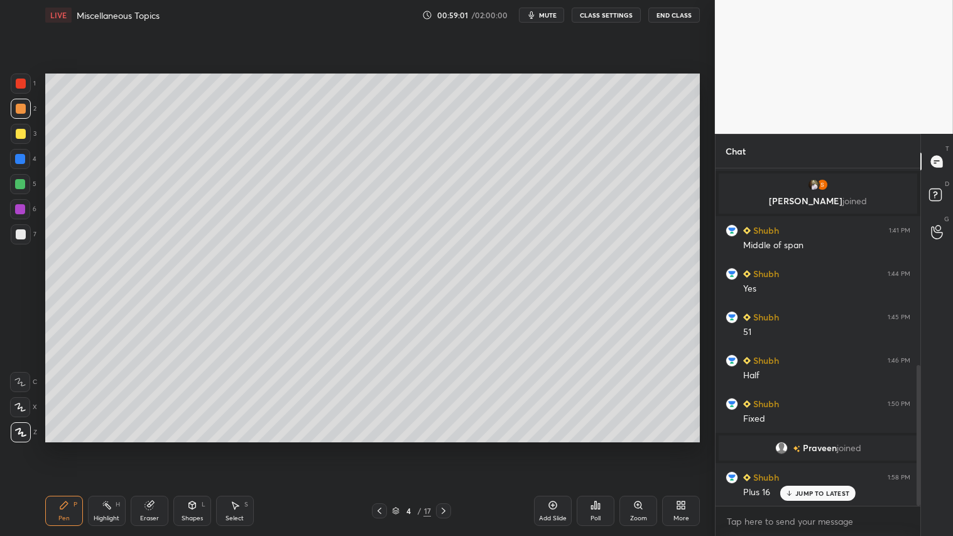
click at [379, 447] on icon at bounding box center [379, 511] width 10 height 10
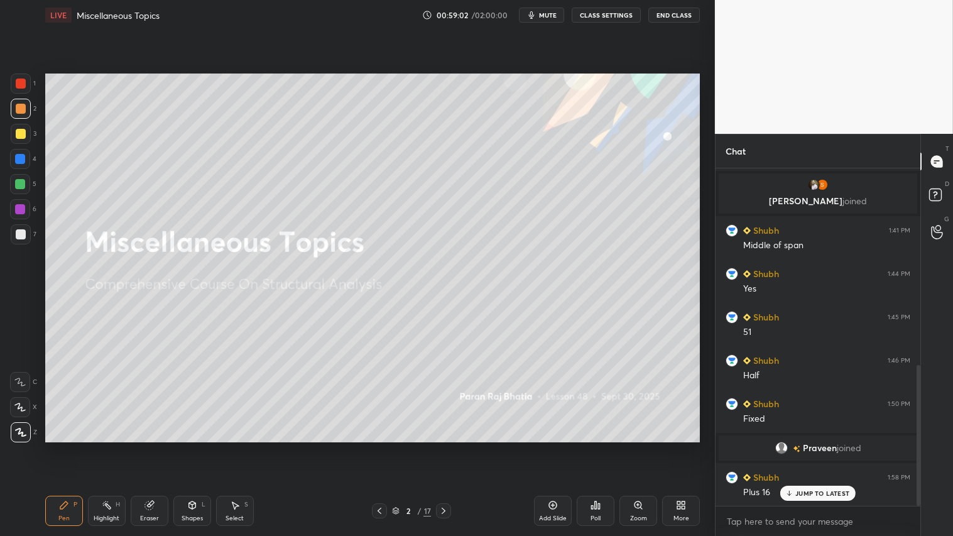
click at [445, 447] on icon at bounding box center [444, 511] width 10 height 10
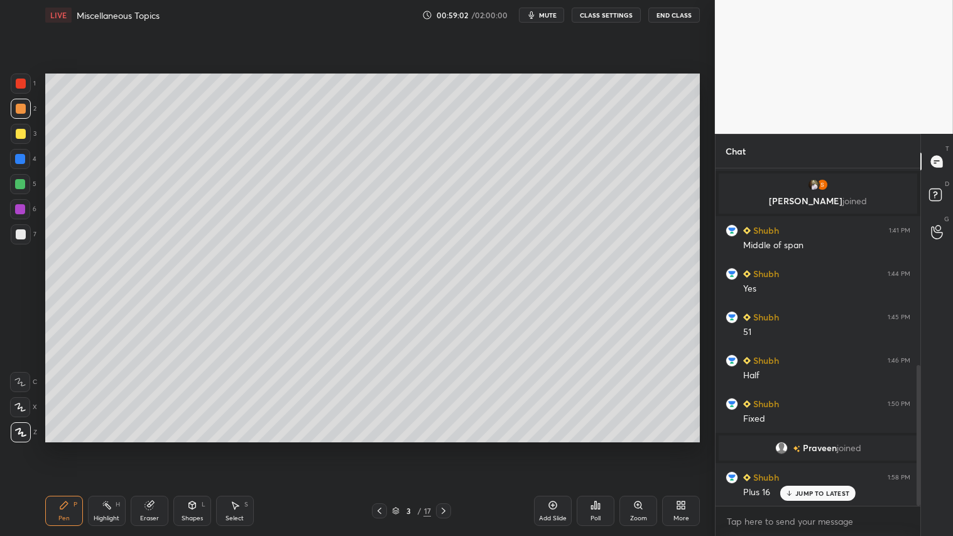
click at [440, 447] on icon at bounding box center [444, 511] width 10 height 10
click at [441, 447] on icon at bounding box center [444, 511] width 10 height 10
click at [442, 447] on icon at bounding box center [444, 511] width 10 height 10
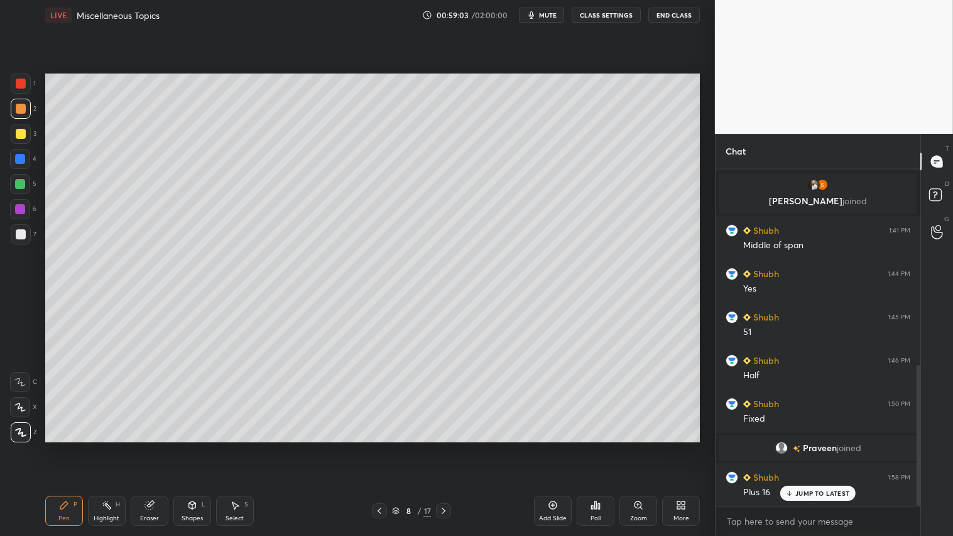
click at [442, 447] on icon at bounding box center [444, 511] width 10 height 10
click at [443, 447] on icon at bounding box center [444, 511] width 10 height 10
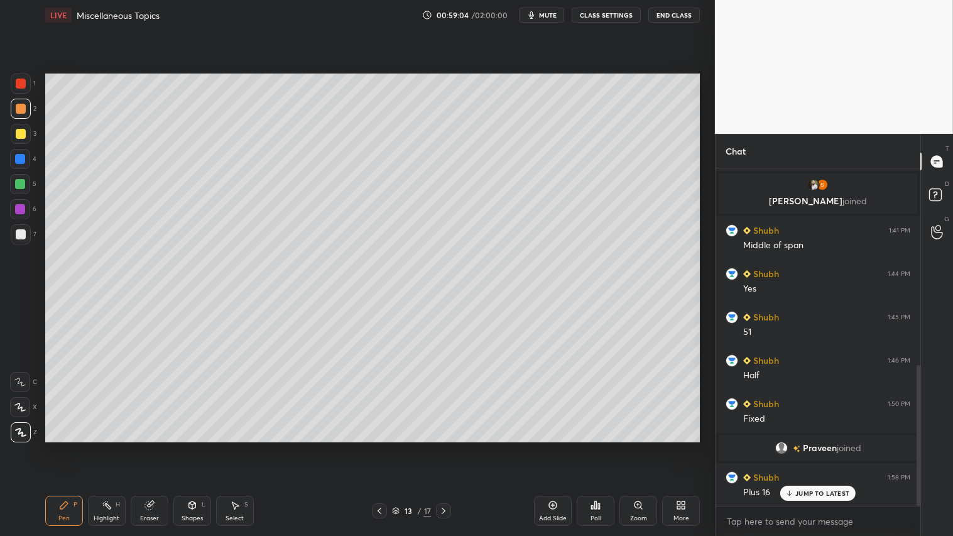
click at [444, 447] on icon at bounding box center [444, 511] width 10 height 10
click at [447, 447] on icon at bounding box center [444, 511] width 10 height 10
click at [444, 447] on icon at bounding box center [444, 511] width 10 height 10
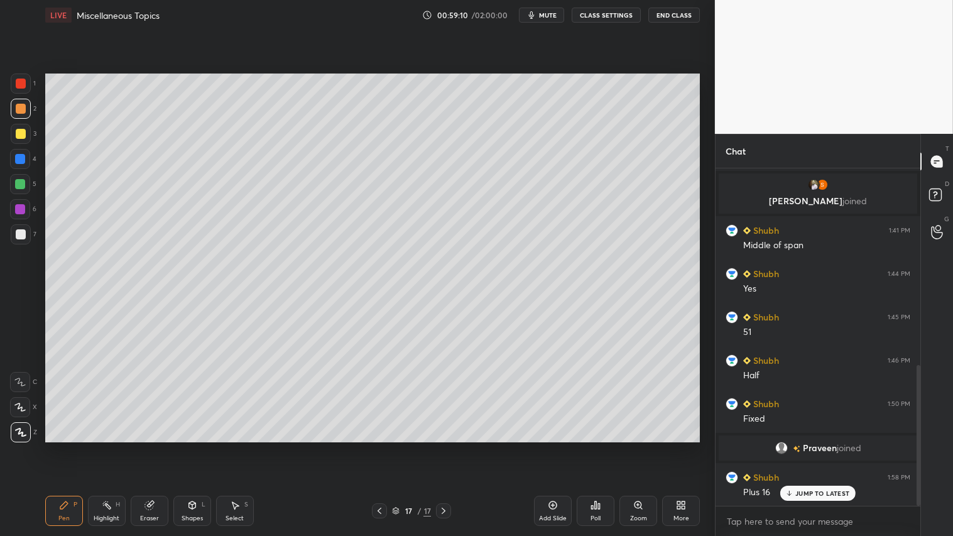
drag, startPoint x: 442, startPoint y: 511, endPoint x: 448, endPoint y: 512, distance: 6.3
click at [443, 447] on icon at bounding box center [444, 511] width 10 height 10
drag, startPoint x: 556, startPoint y: 511, endPoint x: 550, endPoint y: 506, distance: 7.6
click at [553, 447] on div "Add Slide" at bounding box center [553, 511] width 38 height 30
click at [18, 110] on div at bounding box center [21, 109] width 10 height 10
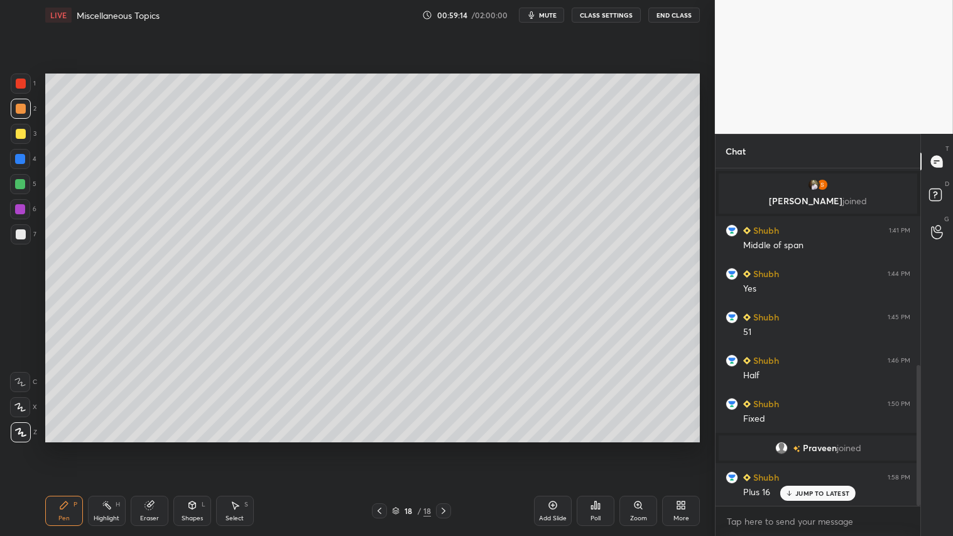
click at [59, 447] on div "Pen P" at bounding box center [64, 511] width 38 height 30
click at [379, 447] on icon at bounding box center [379, 511] width 10 height 10
click at [440, 447] on icon at bounding box center [444, 511] width 10 height 10
click at [21, 234] on div at bounding box center [21, 234] width 10 height 10
click at [197, 447] on div "Shapes L" at bounding box center [192, 511] width 38 height 30
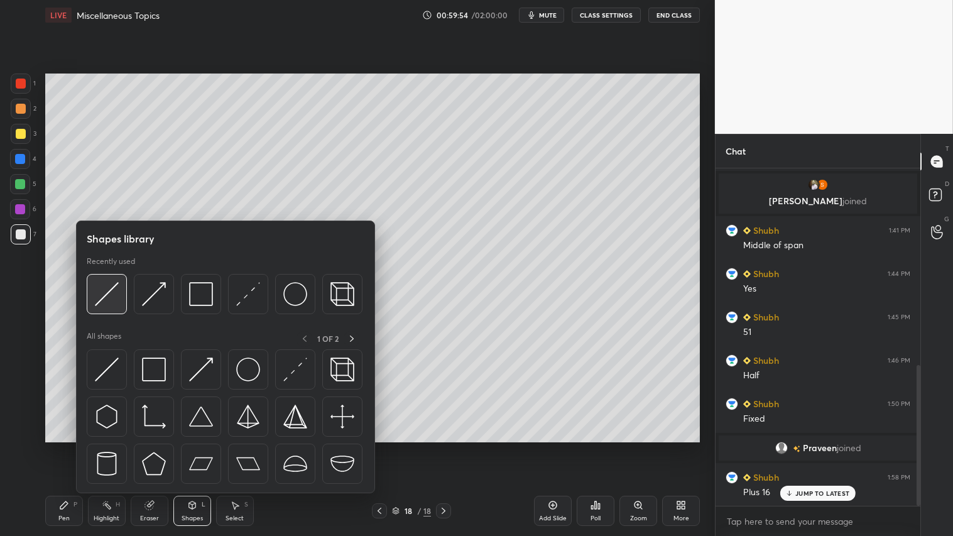
click at [114, 286] on img at bounding box center [107, 294] width 24 height 24
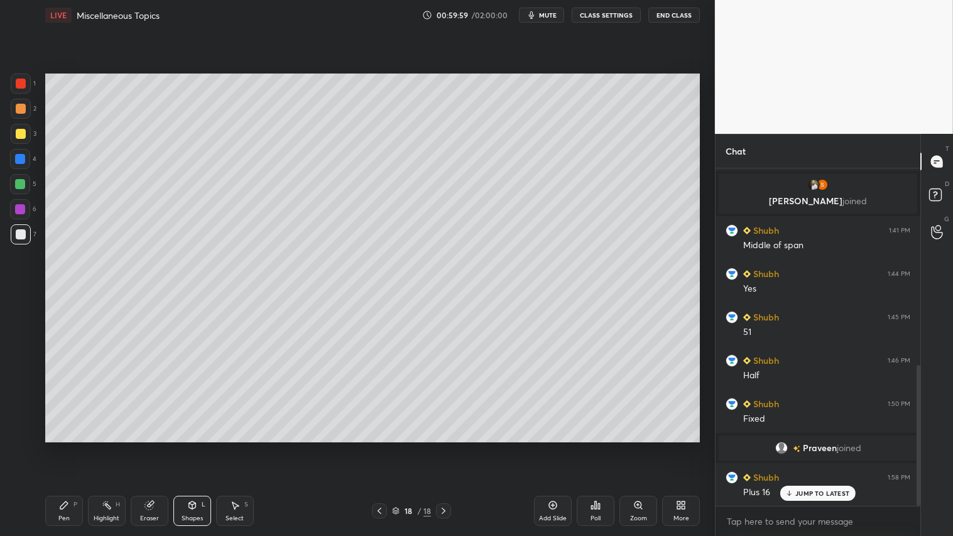
click at [23, 111] on div at bounding box center [21, 109] width 10 height 10
click at [54, 447] on div "Pen P" at bounding box center [64, 511] width 38 height 30
click at [64, 447] on icon at bounding box center [64, 505] width 10 height 10
click at [185, 447] on div "Pen P Highlight H Eraser Shapes L Select S 18 / 18 Add Slide Poll Zoom More" at bounding box center [372, 511] width 655 height 50
click at [188, 447] on div "Shapes" at bounding box center [192, 518] width 21 height 6
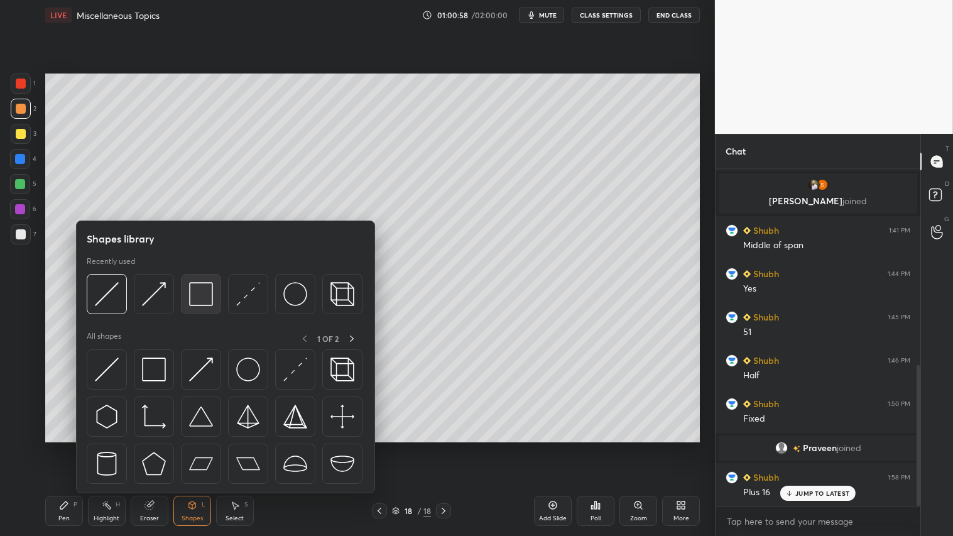
click at [195, 297] on img at bounding box center [201, 294] width 24 height 24
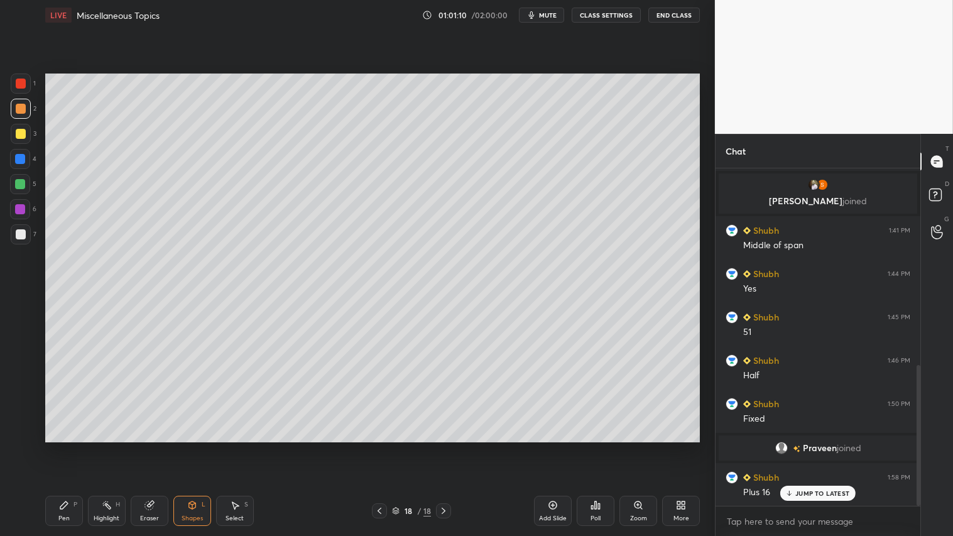
click at [146, 447] on icon at bounding box center [148, 505] width 8 height 8
click at [23, 315] on icon at bounding box center [20, 316] width 9 height 9
click at [192, 447] on div "Shapes" at bounding box center [192, 518] width 21 height 6
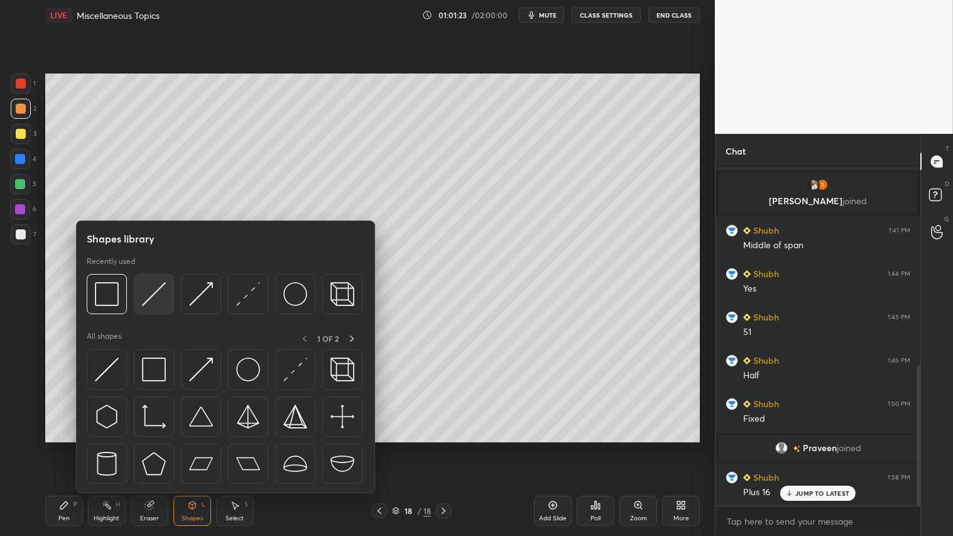
click at [149, 284] on img at bounding box center [154, 294] width 24 height 24
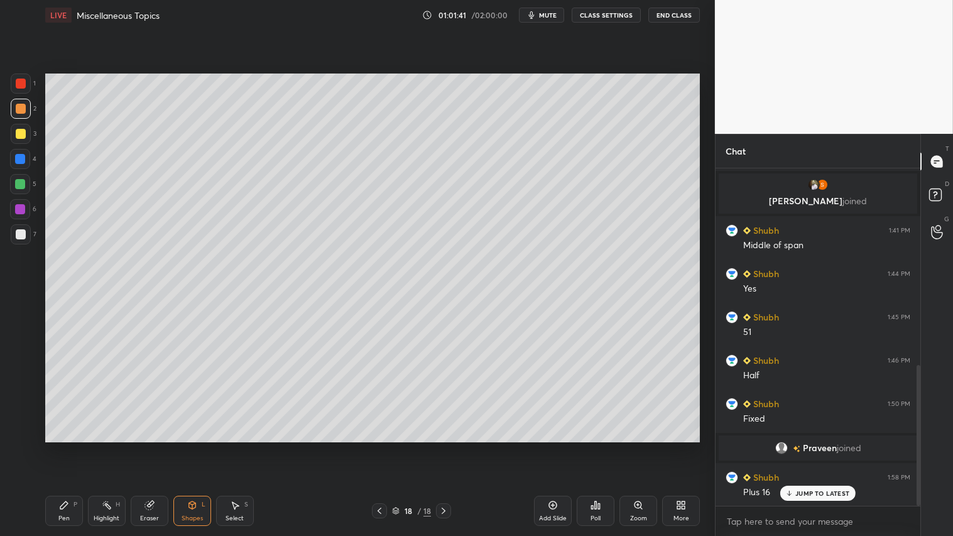
click at [200, 447] on div "Shapes L" at bounding box center [192, 511] width 38 height 30
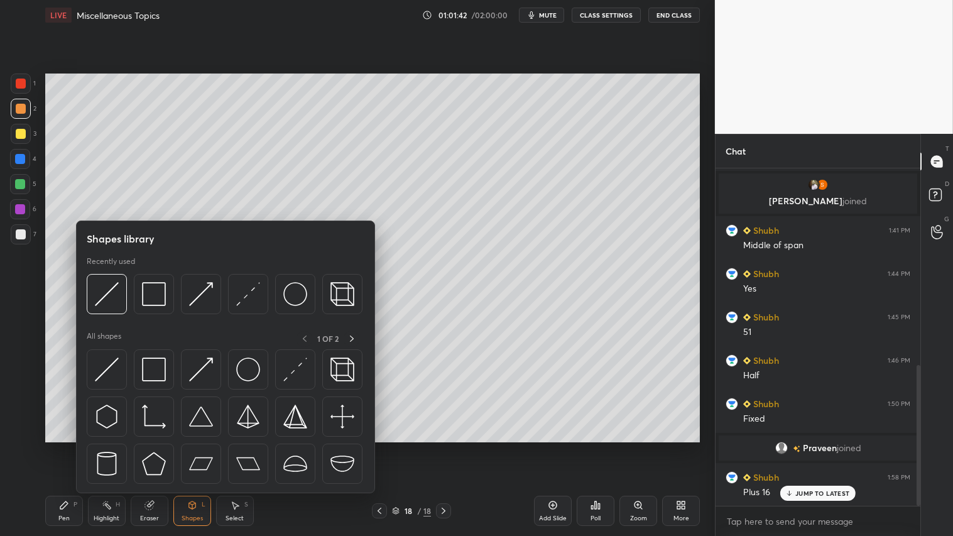
drag, startPoint x: 59, startPoint y: 507, endPoint x: 78, endPoint y: 498, distance: 21.1
click at [60, 447] on icon at bounding box center [64, 505] width 10 height 10
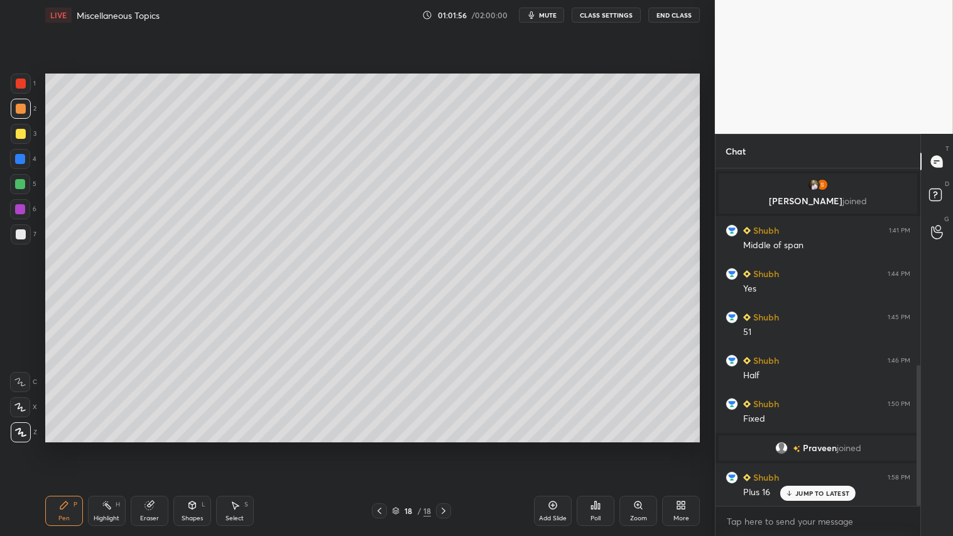
drag, startPoint x: 185, startPoint y: 511, endPoint x: 191, endPoint y: 501, distance: 11.5
click at [185, 447] on div "Shapes L" at bounding box center [192, 511] width 38 height 30
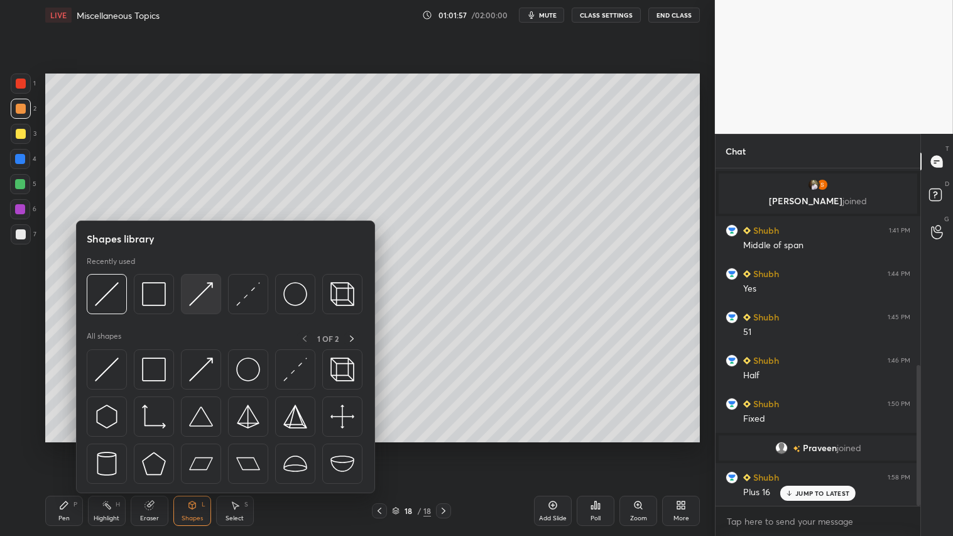
click at [192, 292] on img at bounding box center [201, 294] width 24 height 24
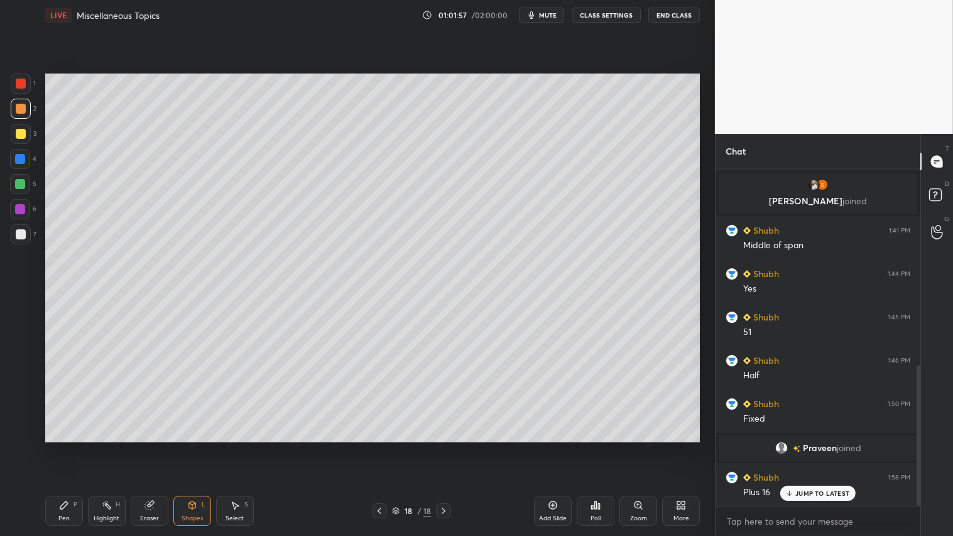
click at [26, 78] on div at bounding box center [21, 84] width 20 height 20
drag, startPoint x: 49, startPoint y: 505, endPoint x: 61, endPoint y: 507, distance: 12.1
click at [50, 447] on div "Pen P" at bounding box center [64, 511] width 38 height 30
click at [69, 447] on div "Pen P" at bounding box center [64, 511] width 38 height 30
click at [21, 109] on div at bounding box center [21, 109] width 10 height 10
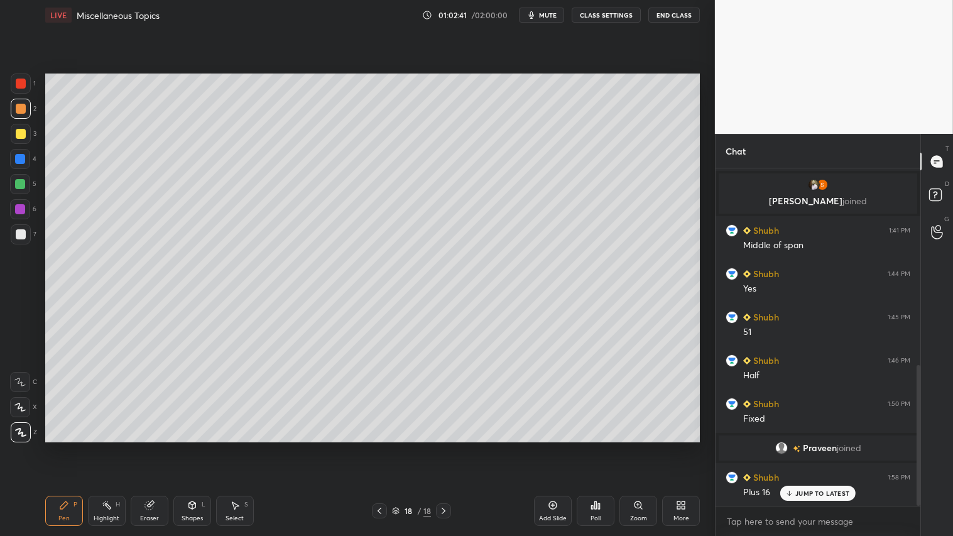
click at [190, 447] on div "Shapes" at bounding box center [192, 518] width 21 height 6
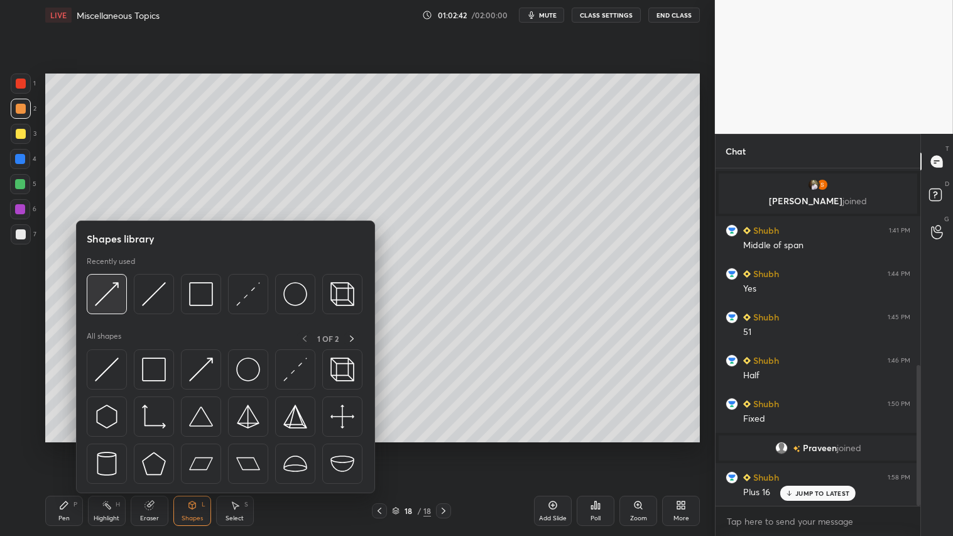
click at [104, 294] on img at bounding box center [107, 294] width 24 height 24
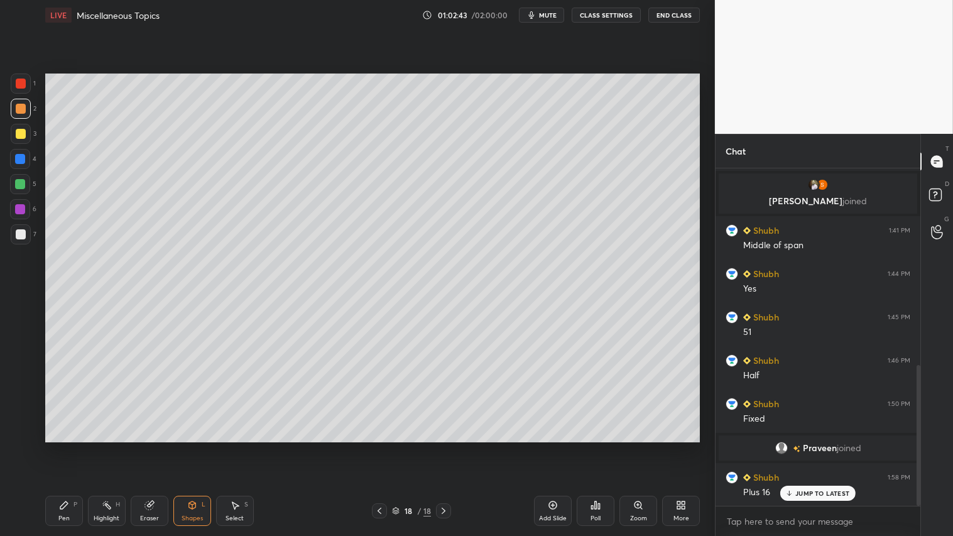
click at [21, 82] on div at bounding box center [21, 84] width 10 height 10
click at [23, 136] on div at bounding box center [21, 134] width 10 height 10
click at [191, 447] on div "Shapes L" at bounding box center [192, 511] width 38 height 30
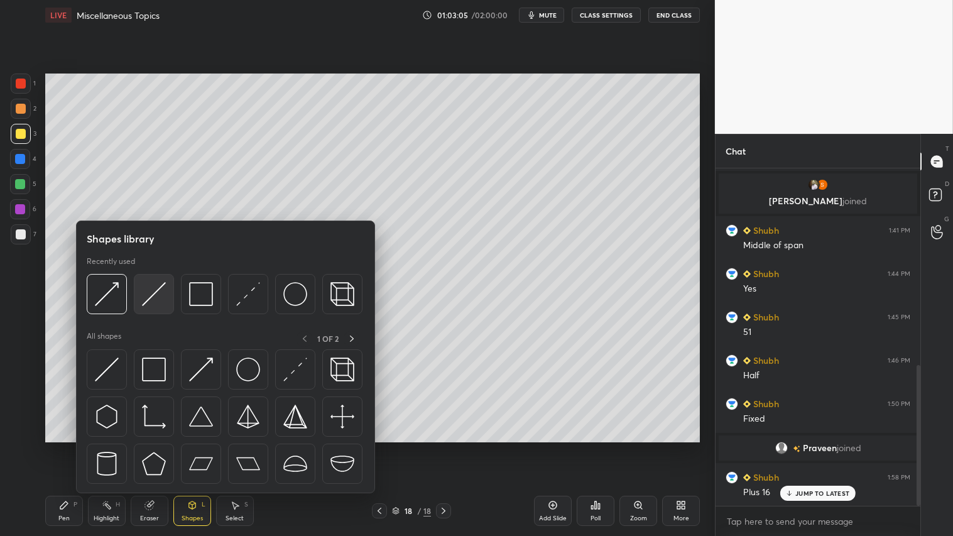
click at [142, 293] on img at bounding box center [154, 294] width 24 height 24
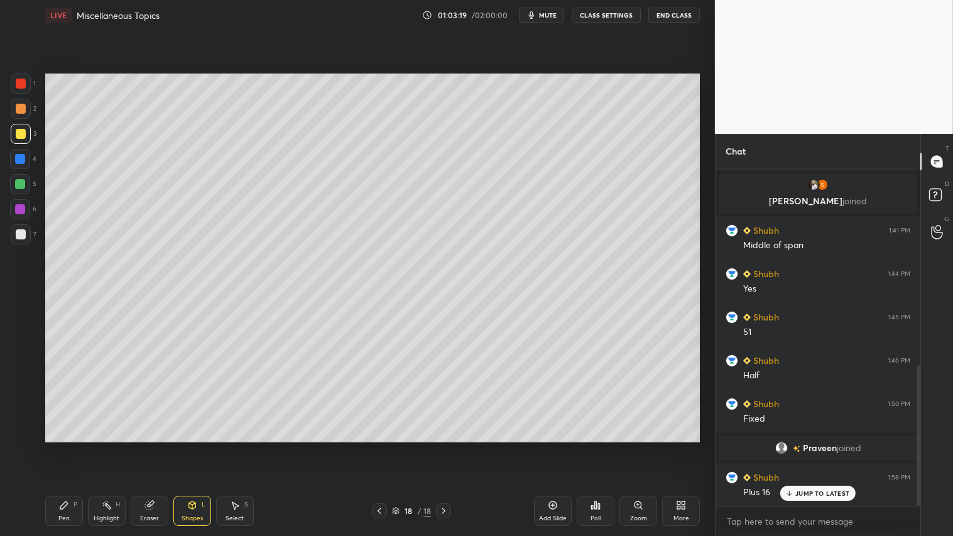
drag, startPoint x: 193, startPoint y: 508, endPoint x: 198, endPoint y: 516, distance: 9.6
click at [199, 447] on div "Shapes L" at bounding box center [192, 511] width 38 height 30
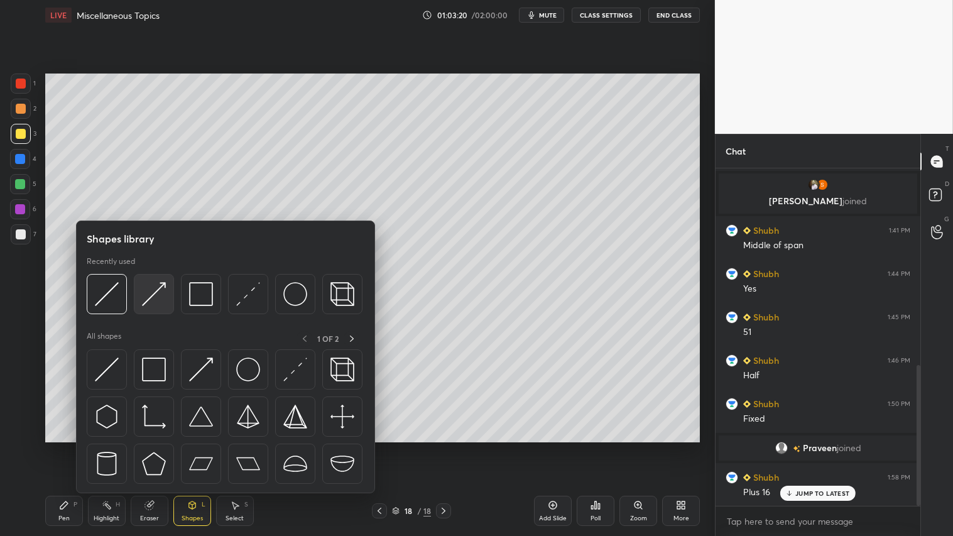
click at [156, 293] on img at bounding box center [154, 294] width 24 height 24
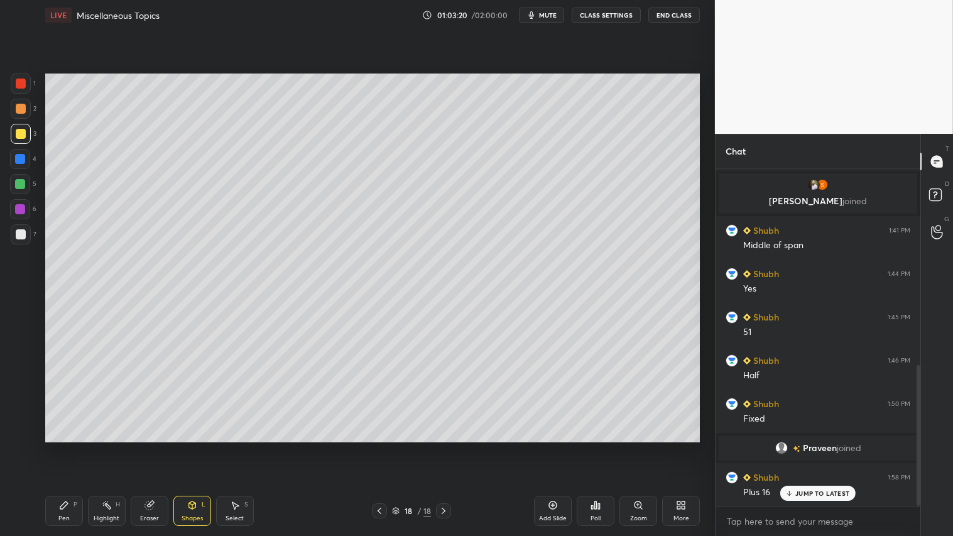
click at [14, 77] on div at bounding box center [21, 84] width 20 height 20
drag, startPoint x: 20, startPoint y: 88, endPoint x: 79, endPoint y: 535, distance: 451.1
click at [21, 90] on div at bounding box center [21, 84] width 20 height 20
click at [69, 447] on div "Pen P" at bounding box center [64, 511] width 38 height 30
click at [22, 110] on div at bounding box center [21, 109] width 10 height 10
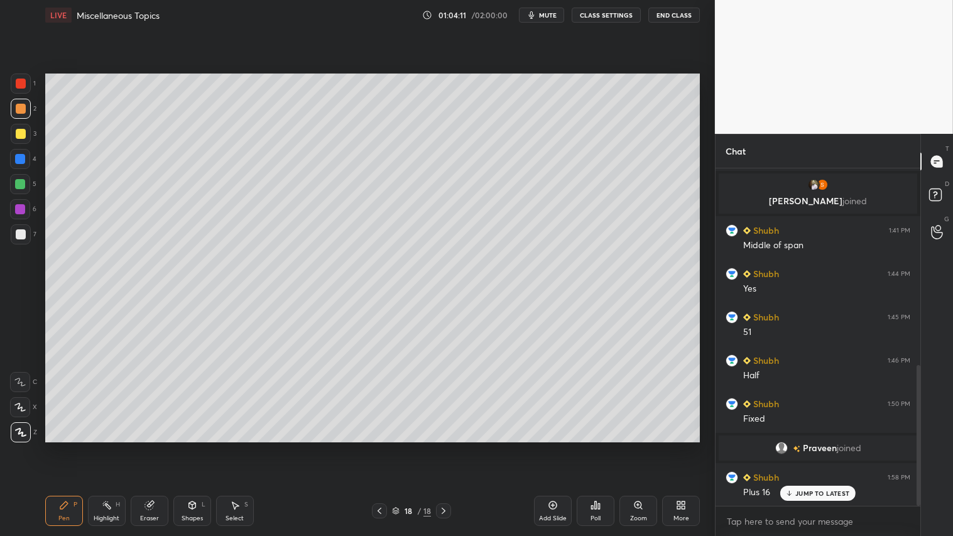
drag, startPoint x: 17, startPoint y: 185, endPoint x: 35, endPoint y: 190, distance: 18.5
click at [21, 185] on div at bounding box center [20, 184] width 10 height 10
click at [20, 110] on div at bounding box center [21, 109] width 10 height 10
drag, startPoint x: 188, startPoint y: 511, endPoint x: 197, endPoint y: 503, distance: 12.0
click at [189, 447] on div "Shapes L" at bounding box center [192, 511] width 38 height 30
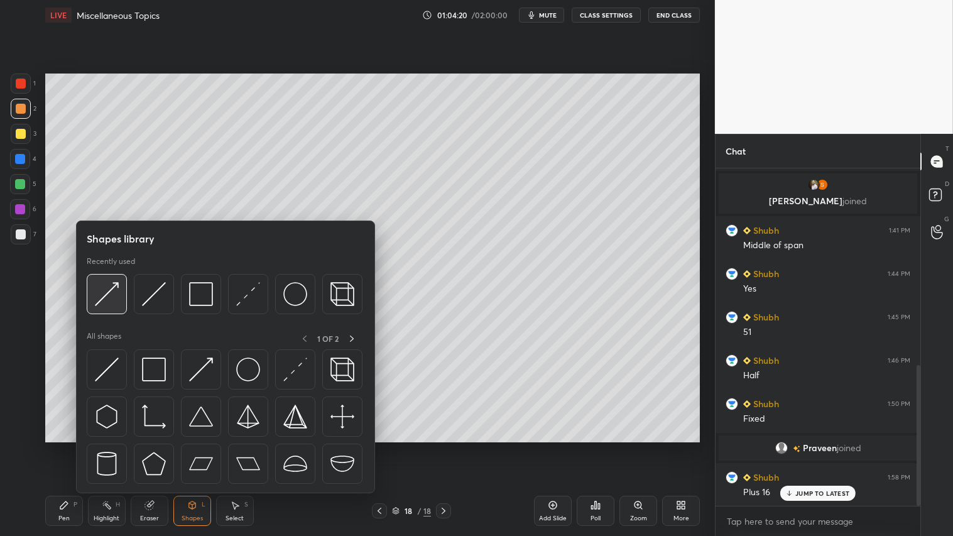
click at [106, 295] on img at bounding box center [107, 294] width 24 height 24
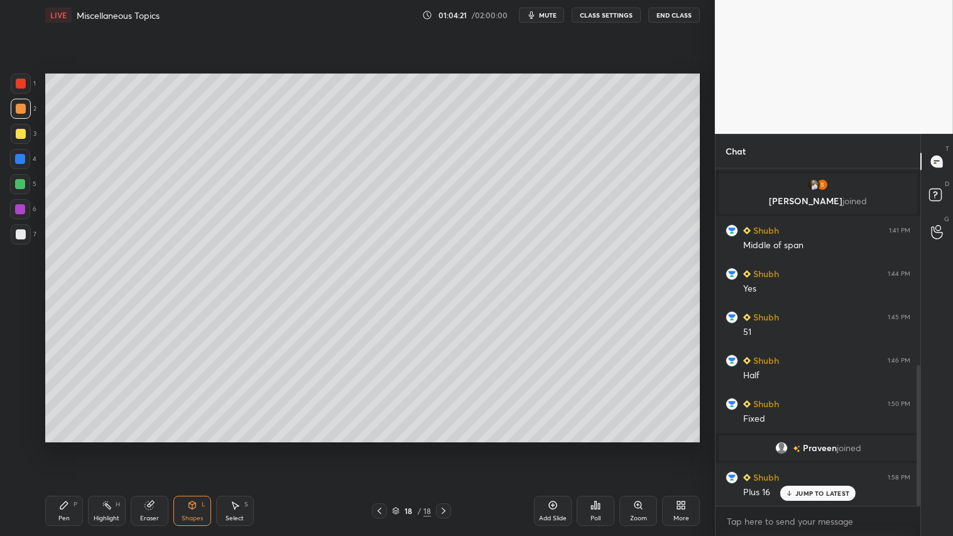
click at [20, 79] on div at bounding box center [21, 84] width 20 height 20
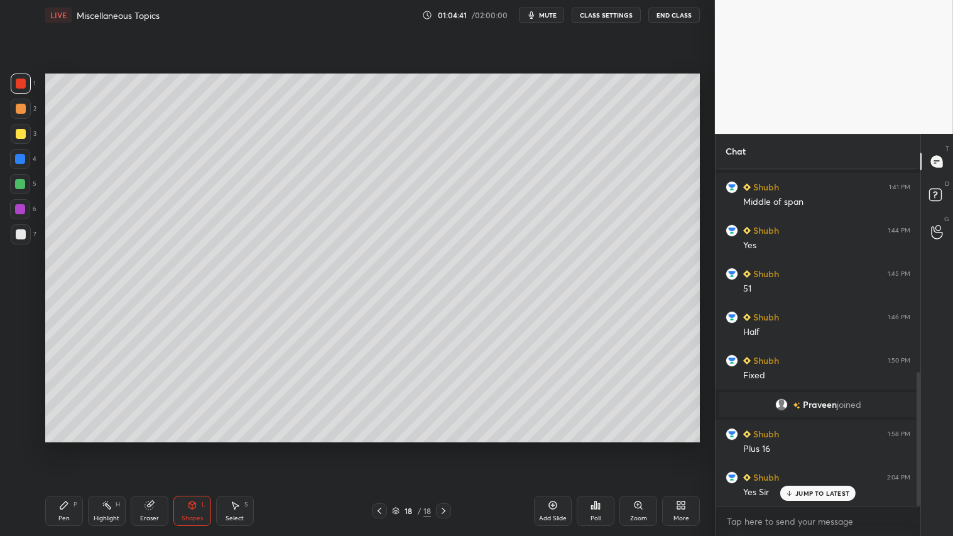
drag, startPoint x: 71, startPoint y: 511, endPoint x: 106, endPoint y: 493, distance: 39.1
click at [74, 447] on div "Pen P" at bounding box center [64, 511] width 38 height 30
drag, startPoint x: 189, startPoint y: 514, endPoint x: 202, endPoint y: 504, distance: 16.6
click at [190, 447] on div "Shapes L" at bounding box center [192, 511] width 38 height 30
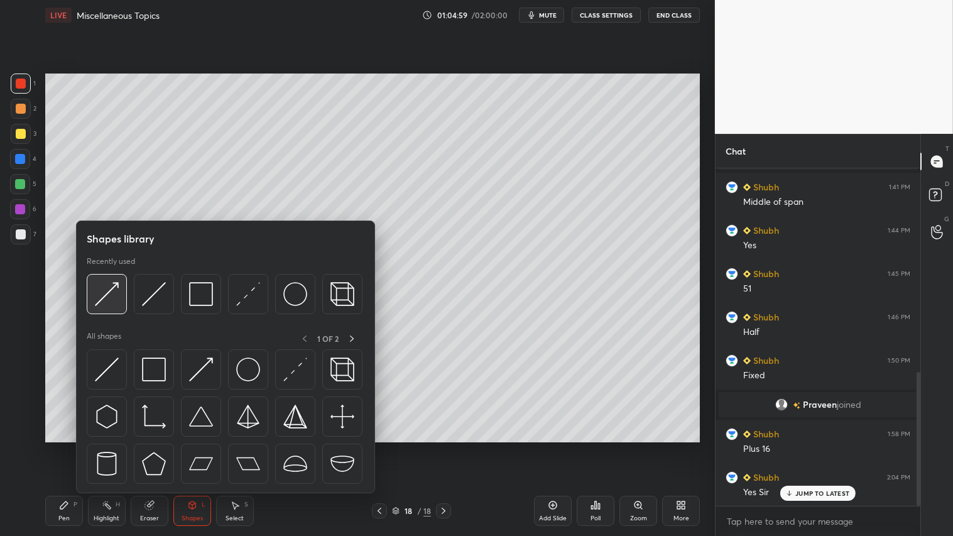
click at [104, 291] on img at bounding box center [107, 294] width 24 height 24
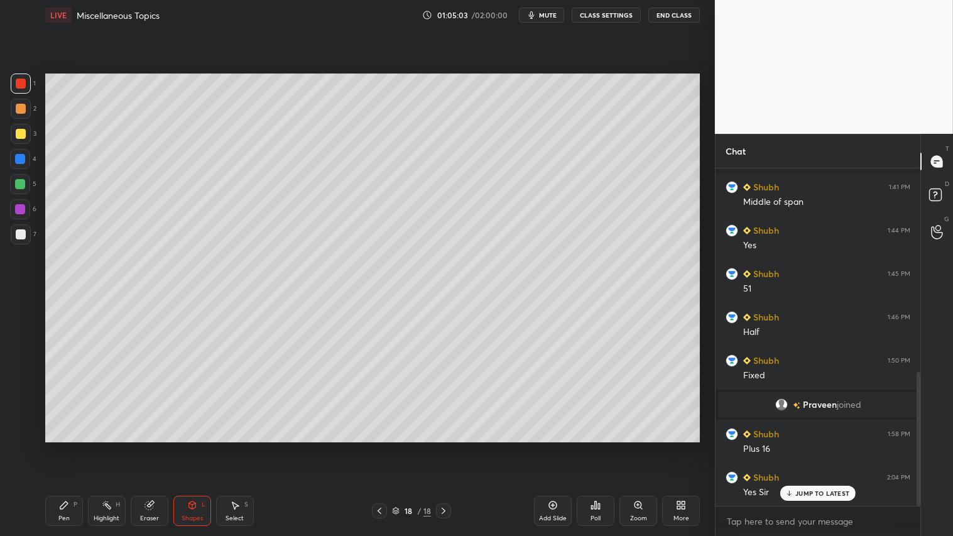
click at [72, 447] on div "Pen P" at bounding box center [64, 511] width 38 height 30
drag, startPoint x: 20, startPoint y: 109, endPoint x: 43, endPoint y: 274, distance: 166.1
click at [19, 112] on div at bounding box center [21, 109] width 10 height 10
click at [65, 447] on div "Pen P" at bounding box center [64, 511] width 38 height 30
click at [182, 447] on div "Shapes" at bounding box center [192, 518] width 21 height 6
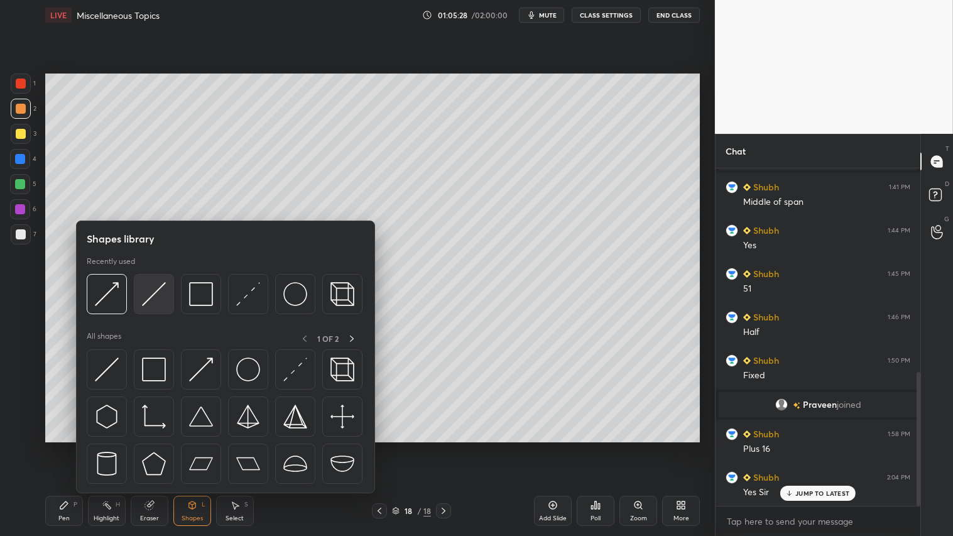
click at [161, 285] on img at bounding box center [154, 294] width 24 height 24
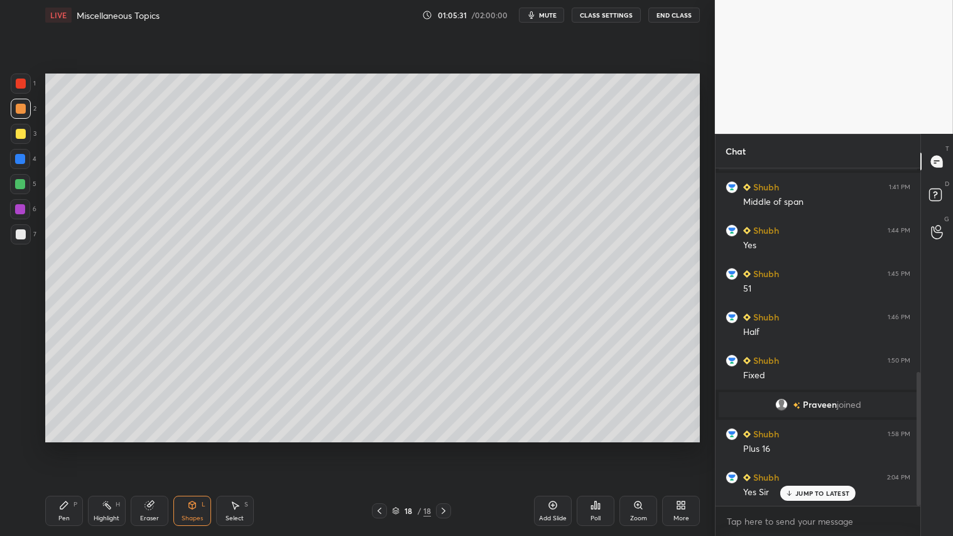
click at [75, 447] on div "P" at bounding box center [76, 504] width 4 height 6
click at [547, 447] on div "Add Slide" at bounding box center [553, 511] width 38 height 30
click at [20, 104] on div at bounding box center [21, 109] width 10 height 10
click at [57, 447] on div "Pen P" at bounding box center [64, 511] width 38 height 30
click at [380, 447] on icon at bounding box center [379, 511] width 10 height 10
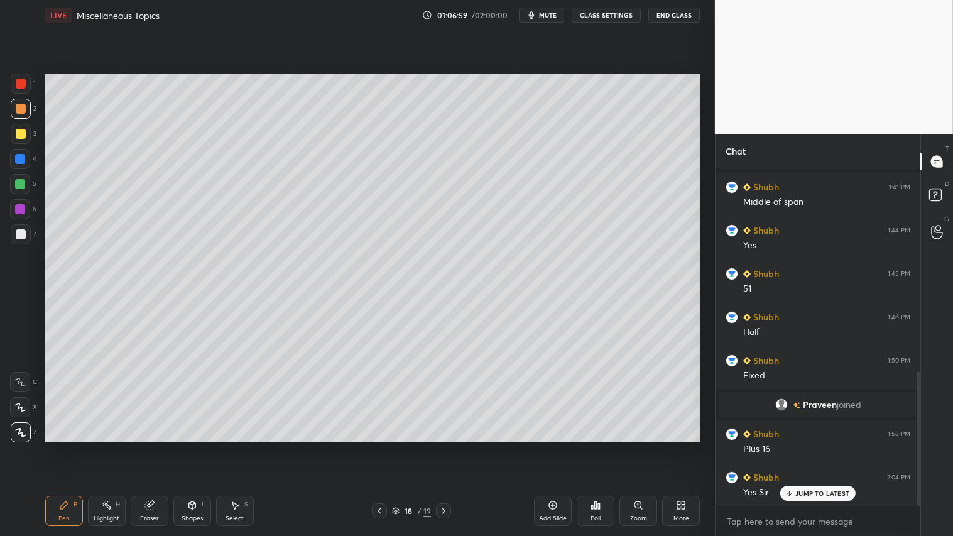
click at [379, 447] on icon at bounding box center [379, 511] width 10 height 10
click at [380, 447] on icon at bounding box center [380, 511] width 4 height 6
click at [381, 447] on icon at bounding box center [379, 511] width 10 height 10
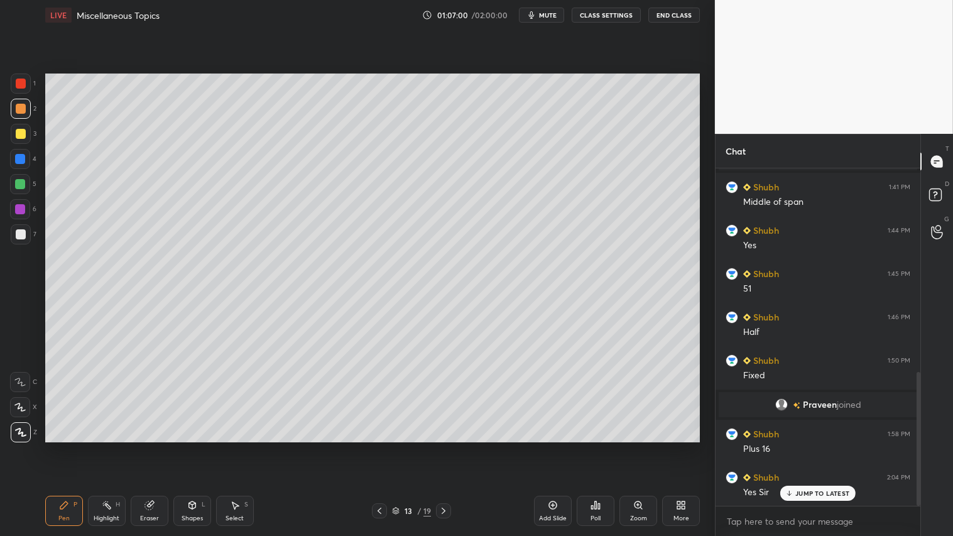
click at [381, 447] on icon at bounding box center [379, 511] width 10 height 10
click at [383, 447] on icon at bounding box center [379, 511] width 10 height 10
click at [385, 447] on div at bounding box center [379, 510] width 15 height 15
click at [384, 447] on icon at bounding box center [379, 511] width 10 height 10
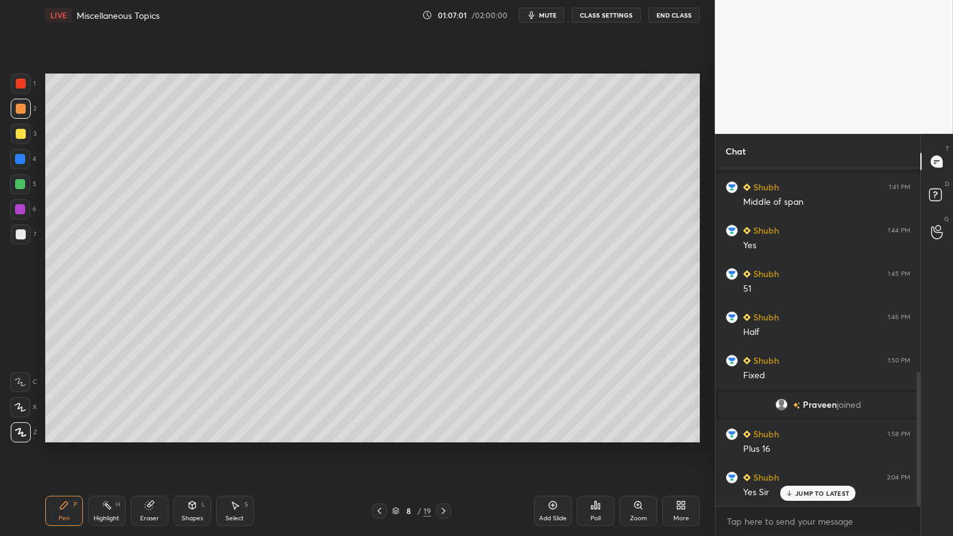
click at [384, 447] on div at bounding box center [379, 510] width 15 height 15
click at [444, 447] on icon at bounding box center [444, 511] width 10 height 10
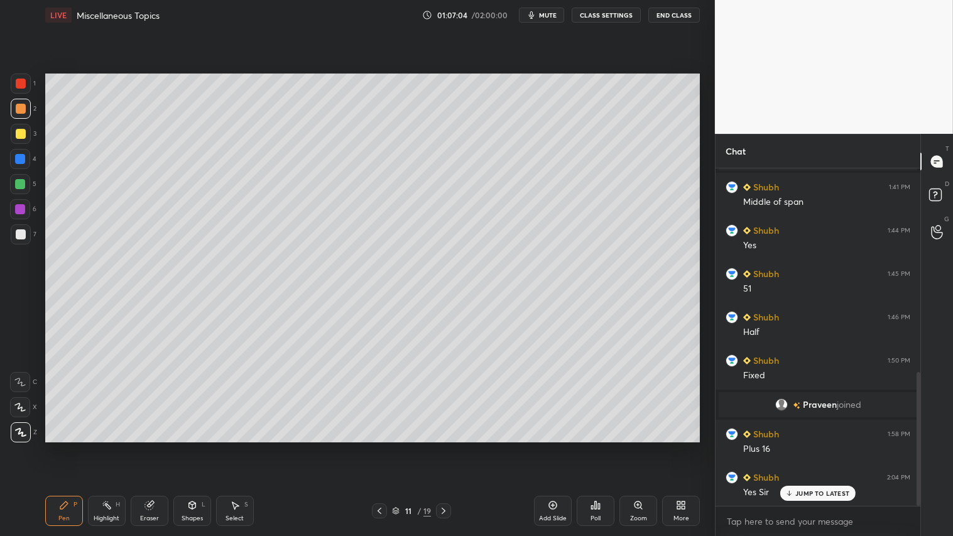
click at [447, 447] on icon at bounding box center [444, 511] width 10 height 10
click at [446, 447] on icon at bounding box center [444, 511] width 10 height 10
click at [445, 447] on div at bounding box center [443, 510] width 15 height 15
click at [448, 447] on icon at bounding box center [444, 511] width 10 height 10
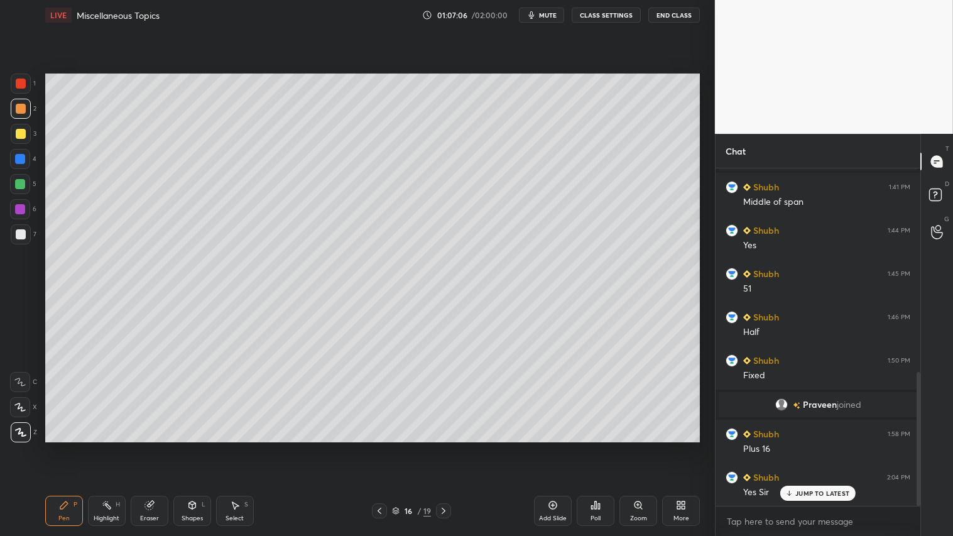
click at [446, 447] on div at bounding box center [443, 510] width 15 height 15
click at [444, 447] on icon at bounding box center [444, 511] width 10 height 10
click at [384, 447] on div at bounding box center [379, 510] width 15 height 15
click at [379, 447] on icon at bounding box center [380, 511] width 4 height 6
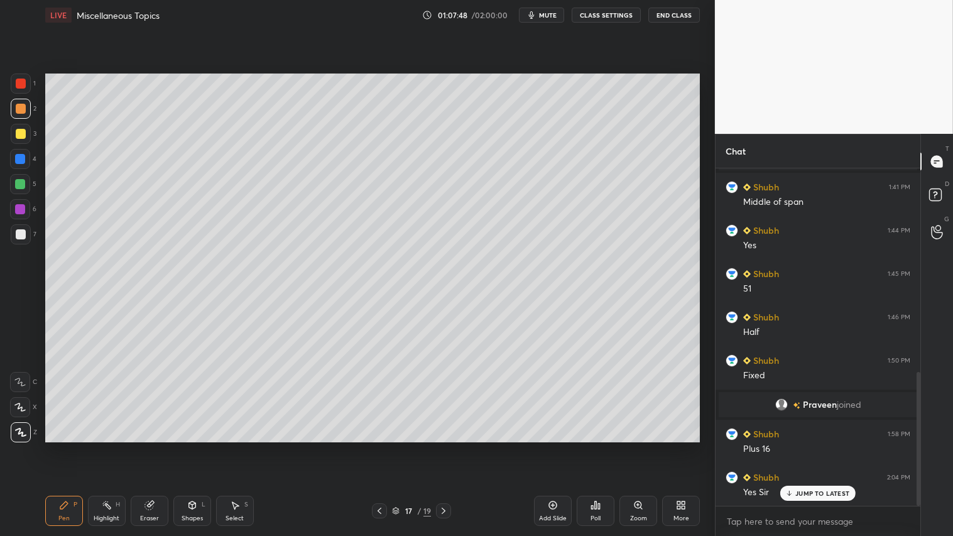
click at [448, 447] on icon at bounding box center [444, 511] width 10 height 10
click at [445, 447] on icon at bounding box center [444, 511] width 10 height 10
drag, startPoint x: 22, startPoint y: 107, endPoint x: 38, endPoint y: 111, distance: 16.8
click at [25, 106] on div at bounding box center [21, 109] width 20 height 20
drag, startPoint x: 560, startPoint y: 516, endPoint x: 552, endPoint y: 512, distance: 9.3
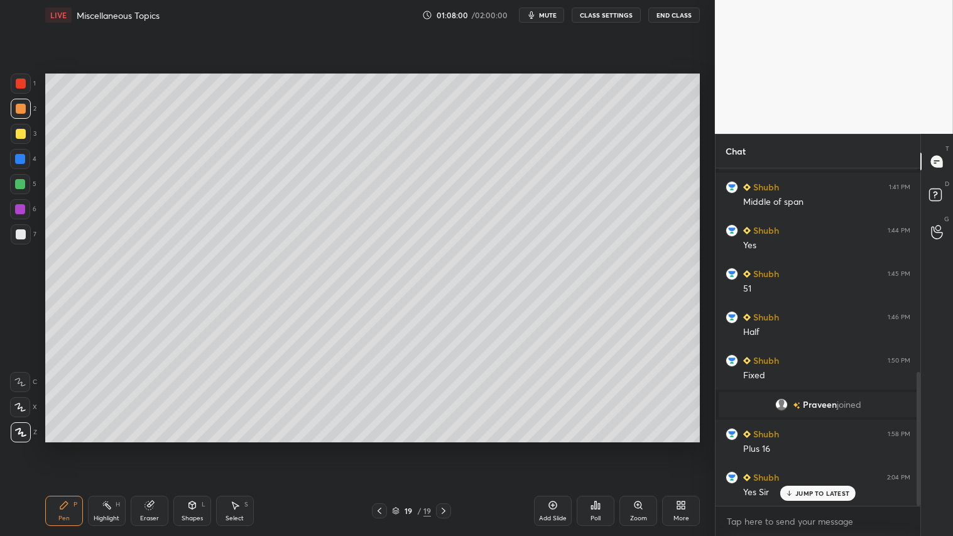
click at [557, 447] on div "Add Slide" at bounding box center [553, 518] width 28 height 6
click at [198, 447] on div "Shapes L" at bounding box center [192, 511] width 38 height 30
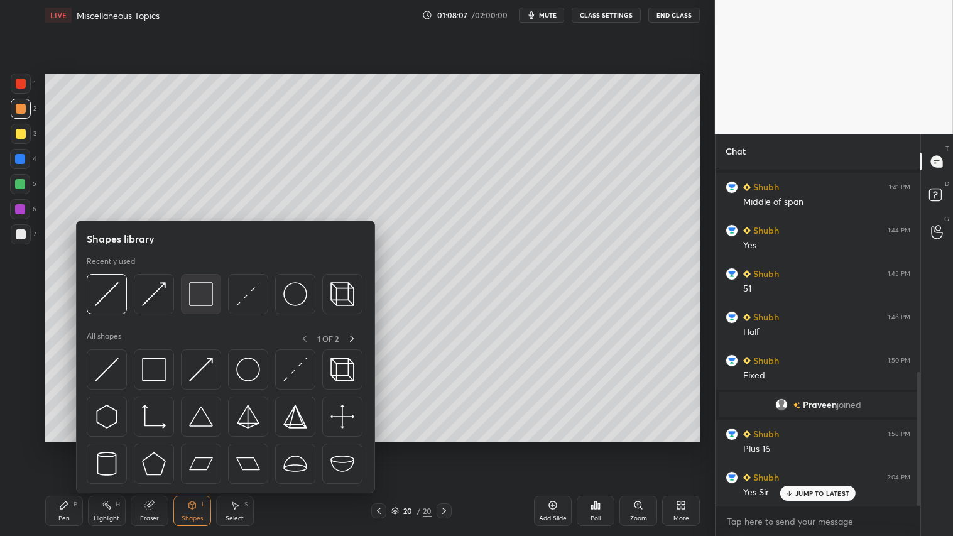
click at [200, 295] on img at bounding box center [201, 294] width 24 height 24
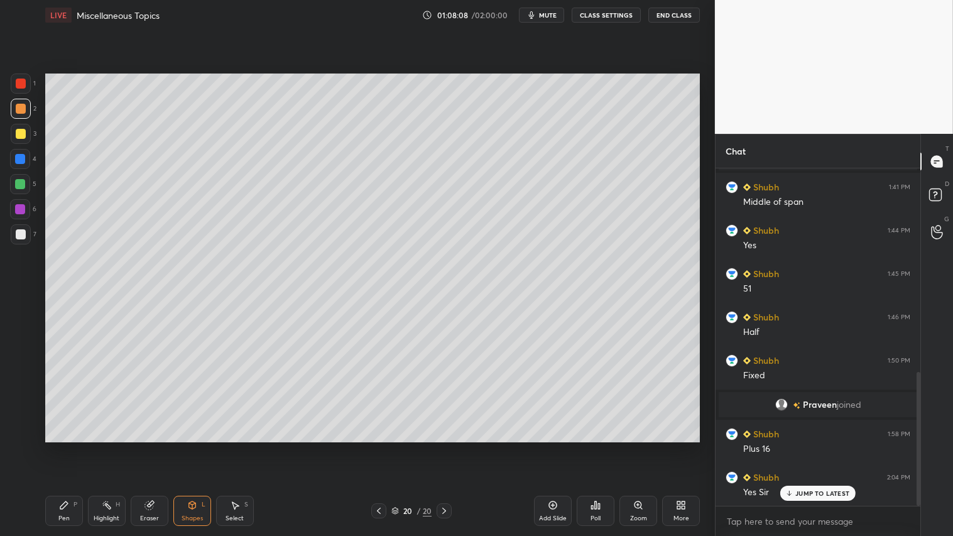
drag, startPoint x: 15, startPoint y: 234, endPoint x: 34, endPoint y: 200, distance: 39.4
click at [16, 231] on div at bounding box center [21, 234] width 10 height 10
click at [23, 137] on div at bounding box center [21, 134] width 20 height 20
drag, startPoint x: 70, startPoint y: 504, endPoint x: 89, endPoint y: 493, distance: 22.0
click at [74, 447] on div "Pen P" at bounding box center [64, 511] width 38 height 30
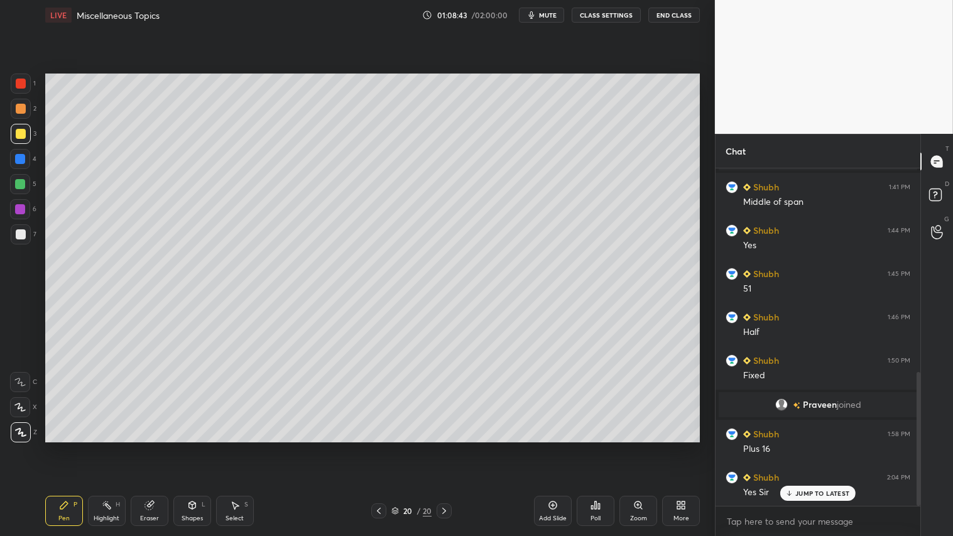
click at [373, 447] on div at bounding box center [378, 510] width 15 height 15
click at [371, 447] on div at bounding box center [378, 510] width 15 height 15
drag, startPoint x: 21, startPoint y: 83, endPoint x: 25, endPoint y: 104, distance: 21.7
click at [23, 84] on div at bounding box center [21, 84] width 10 height 10
drag, startPoint x: 75, startPoint y: 488, endPoint x: 70, endPoint y: 484, distance: 6.7
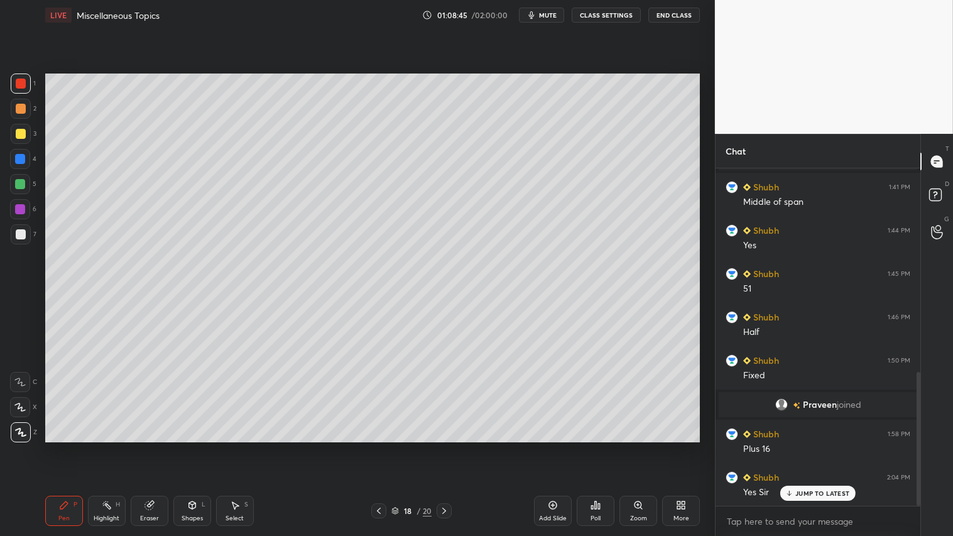
click at [74, 447] on div "Pen P Highlight H Eraser Shapes L Select S 18 / 20 Add Slide Poll Zoom More" at bounding box center [372, 511] width 655 height 50
click at [23, 109] on div at bounding box center [21, 109] width 10 height 10
click at [197, 447] on div "Shapes L" at bounding box center [192, 511] width 38 height 30
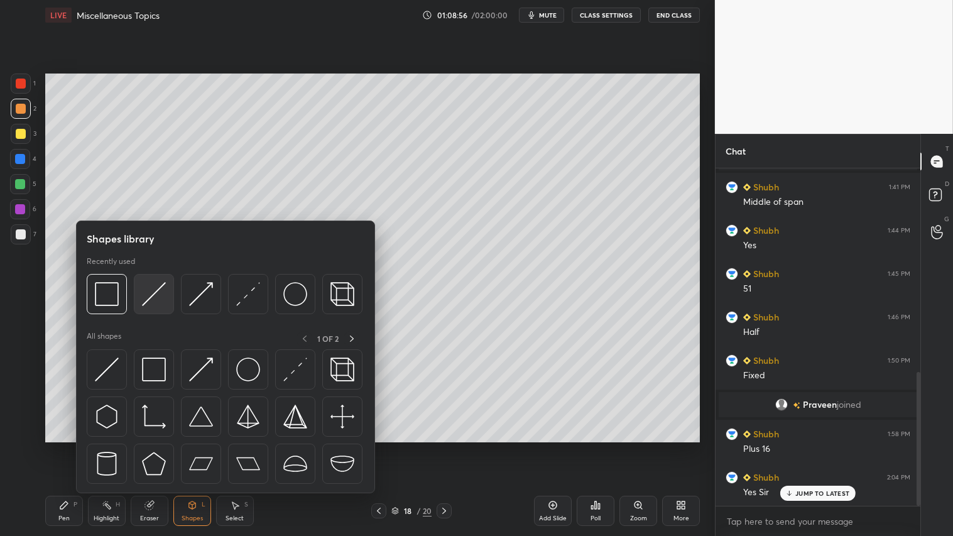
click at [156, 285] on img at bounding box center [154, 294] width 24 height 24
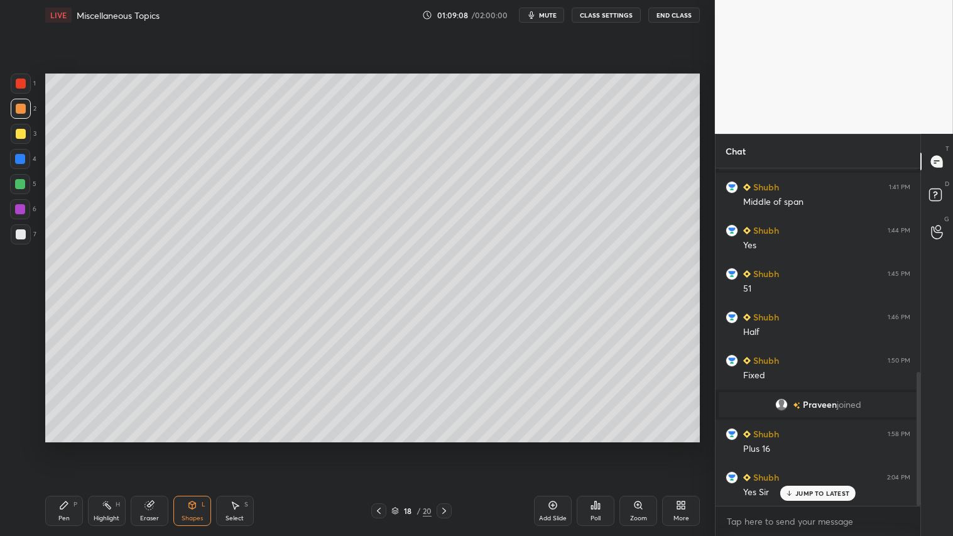
click at [26, 79] on div at bounding box center [21, 84] width 20 height 20
click at [193, 447] on icon at bounding box center [192, 505] width 10 height 10
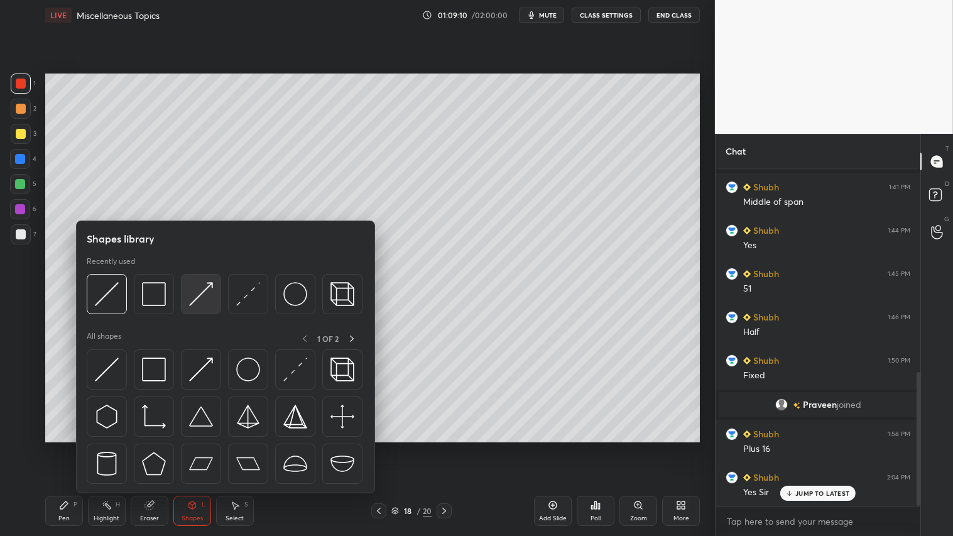
click at [195, 290] on img at bounding box center [201, 294] width 24 height 24
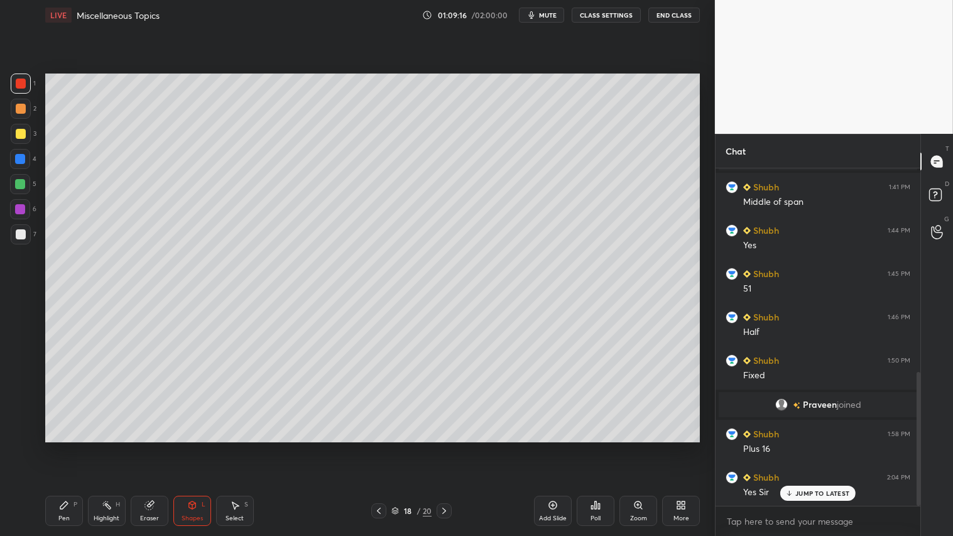
click at [65, 447] on icon at bounding box center [64, 505] width 8 height 8
drag, startPoint x: 19, startPoint y: 107, endPoint x: 29, endPoint y: 117, distance: 13.8
click at [26, 113] on div at bounding box center [21, 109] width 20 height 20
drag, startPoint x: 162, startPoint y: 504, endPoint x: 185, endPoint y: 491, distance: 25.9
click at [163, 447] on div "Eraser" at bounding box center [150, 511] width 38 height 30
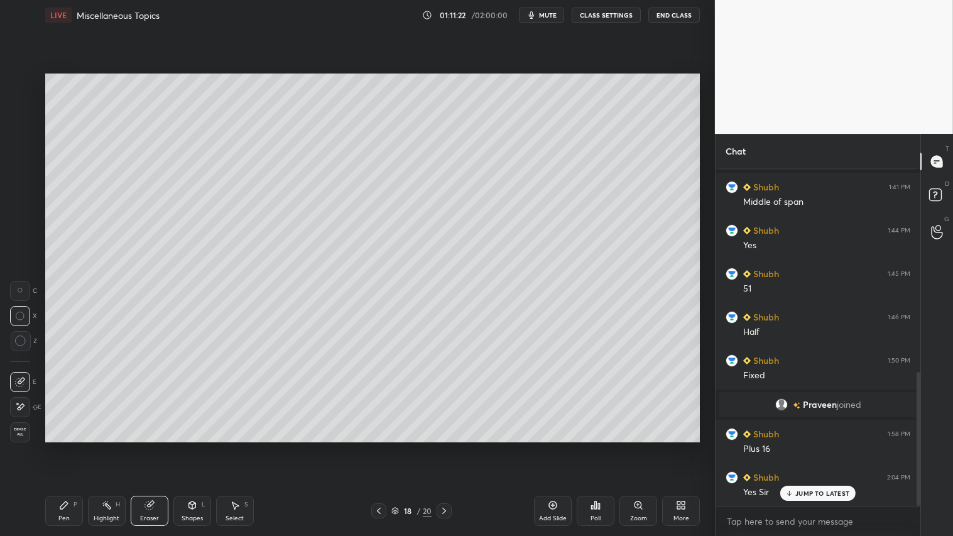
click at [67, 447] on div "Pen P" at bounding box center [64, 511] width 38 height 30
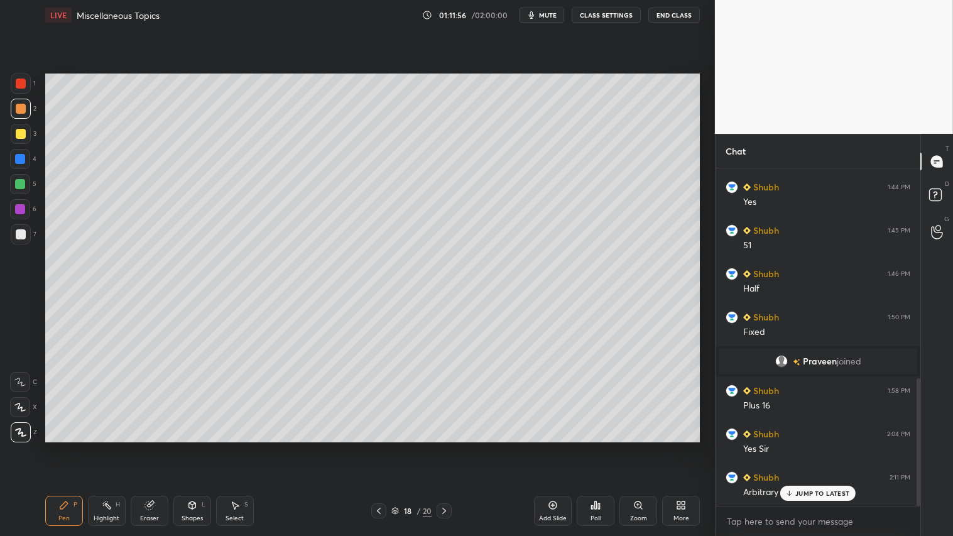
click at [446, 447] on icon at bounding box center [444, 511] width 10 height 10
click at [381, 447] on icon at bounding box center [379, 511] width 10 height 10
drag, startPoint x: 149, startPoint y: 507, endPoint x: 212, endPoint y: 473, distance: 71.4
click at [151, 447] on icon at bounding box center [148, 505] width 8 height 8
click at [74, 447] on div "P" at bounding box center [76, 504] width 4 height 6
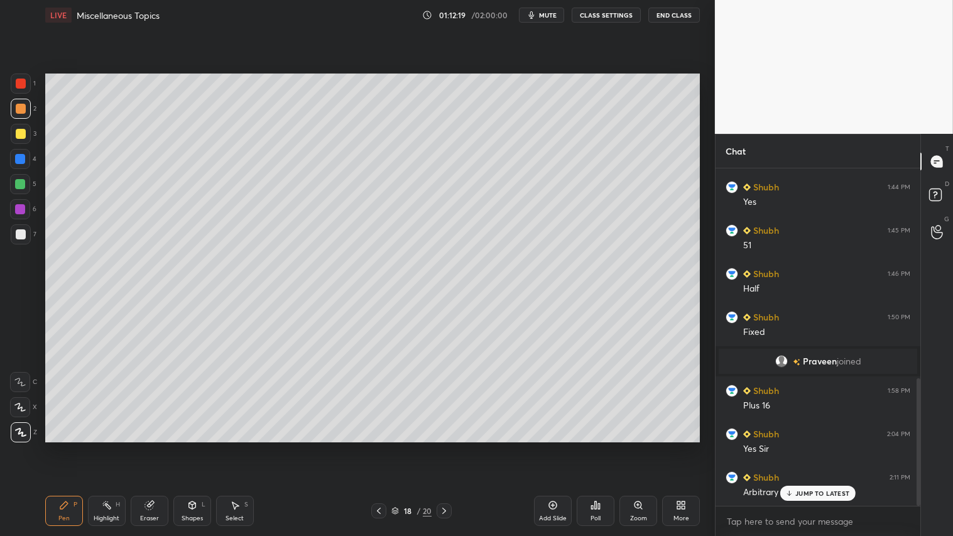
drag, startPoint x: 156, startPoint y: 508, endPoint x: 179, endPoint y: 485, distance: 32.4
click at [158, 447] on div "Eraser" at bounding box center [150, 511] width 38 height 30
drag, startPoint x: 151, startPoint y: 506, endPoint x: 175, endPoint y: 493, distance: 27.3
click at [152, 447] on icon at bounding box center [148, 505] width 8 height 8
click at [64, 447] on div "Pen P" at bounding box center [64, 511] width 38 height 30
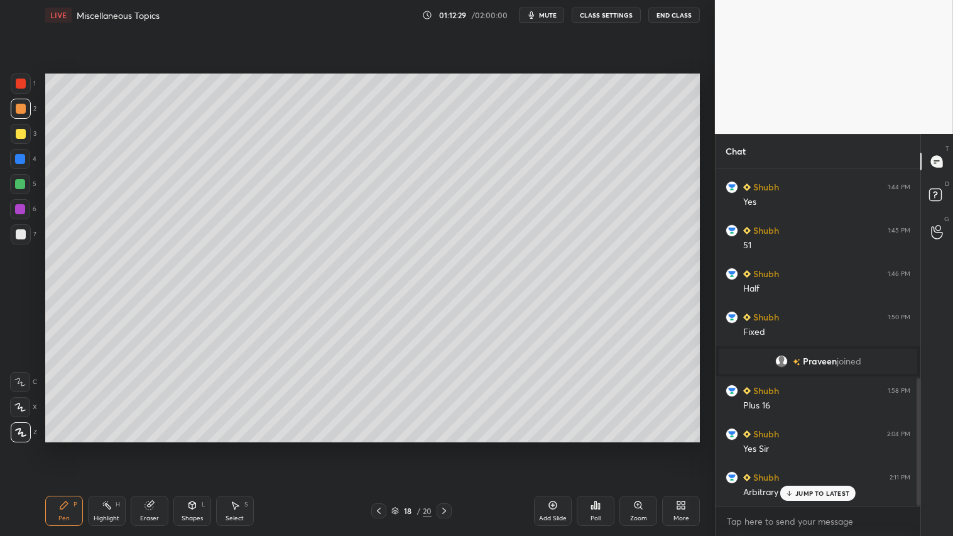
drag, startPoint x: 24, startPoint y: 84, endPoint x: 41, endPoint y: 95, distance: 20.6
click at [28, 84] on div at bounding box center [21, 84] width 20 height 20
click at [440, 447] on icon at bounding box center [444, 511] width 10 height 10
click at [446, 447] on icon at bounding box center [444, 511] width 10 height 10
drag, startPoint x: 15, startPoint y: 110, endPoint x: 38, endPoint y: 123, distance: 26.2
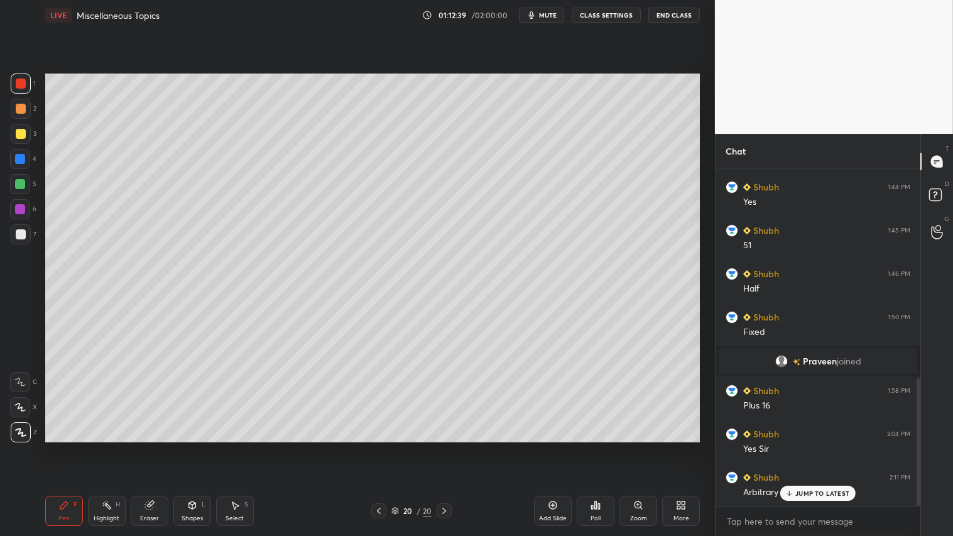
click at [18, 110] on div at bounding box center [21, 109] width 10 height 10
click at [379, 447] on icon at bounding box center [379, 511] width 10 height 10
click at [447, 447] on icon at bounding box center [444, 511] width 10 height 10
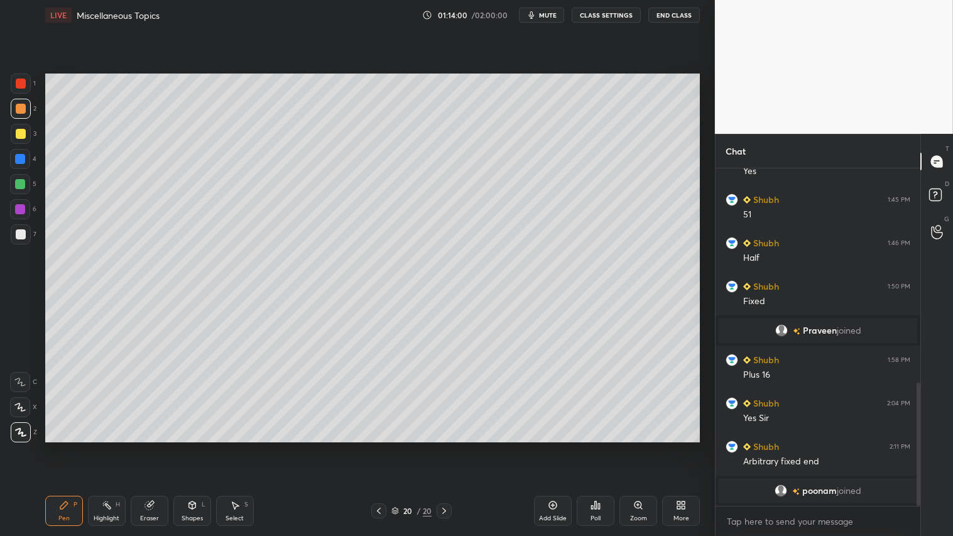
drag, startPoint x: 560, startPoint y: 515, endPoint x: 553, endPoint y: 511, distance: 7.3
click at [557, 447] on div "Add Slide" at bounding box center [553, 511] width 38 height 30
click at [378, 447] on icon at bounding box center [379, 511] width 10 height 10
click at [447, 447] on icon at bounding box center [444, 511] width 10 height 10
click at [24, 114] on div at bounding box center [21, 109] width 20 height 20
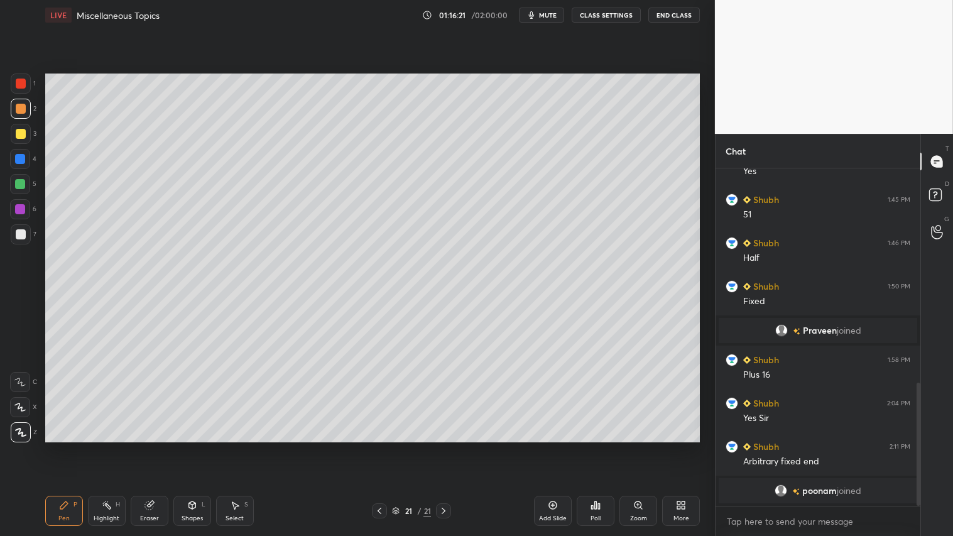
drag, startPoint x: 553, startPoint y: 513, endPoint x: 547, endPoint y: 506, distance: 9.8
click at [551, 447] on div "Add Slide" at bounding box center [553, 511] width 38 height 30
click at [381, 447] on icon at bounding box center [379, 511] width 10 height 10
click at [383, 447] on div at bounding box center [379, 510] width 15 height 15
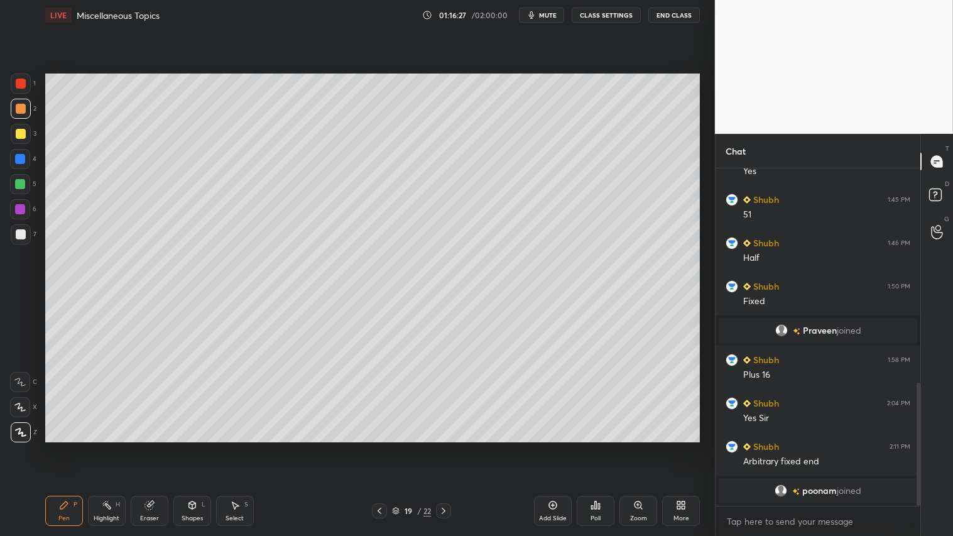
click at [382, 447] on div at bounding box center [379, 510] width 15 height 15
click at [446, 447] on icon at bounding box center [444, 511] width 10 height 10
click at [449, 447] on icon at bounding box center [444, 511] width 10 height 10
click at [378, 447] on icon at bounding box center [379, 511] width 10 height 10
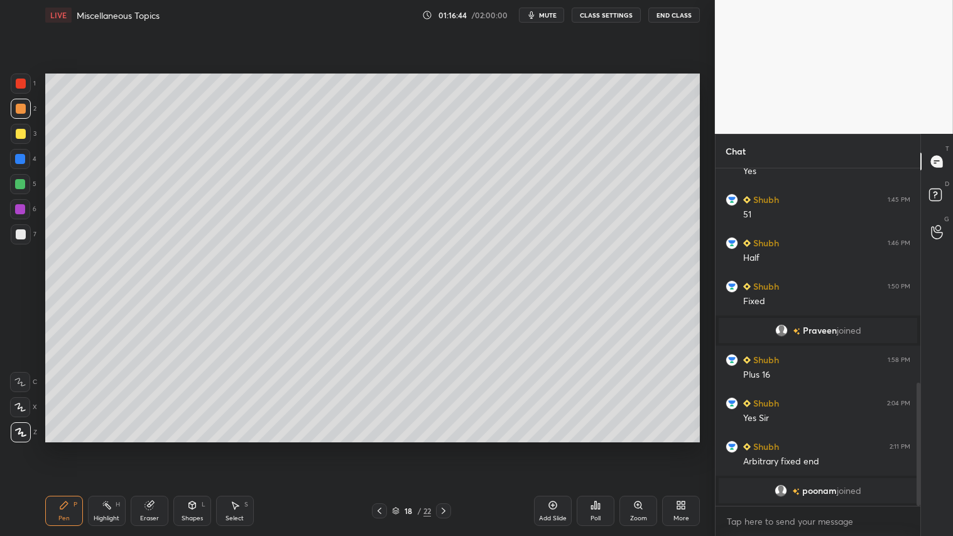
drag, startPoint x: 149, startPoint y: 509, endPoint x: 170, endPoint y: 497, distance: 23.9
click at [151, 447] on icon at bounding box center [148, 505] width 8 height 8
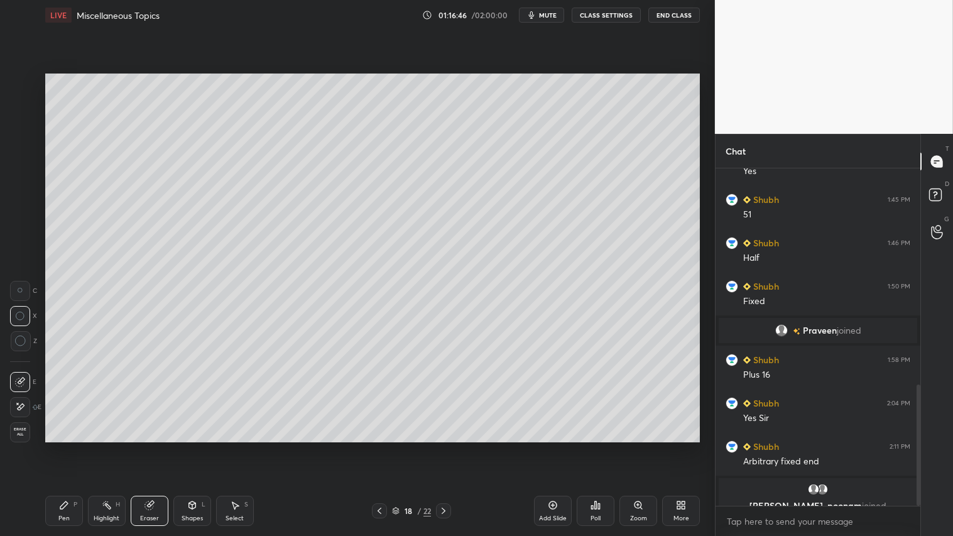
scroll to position [601, 0]
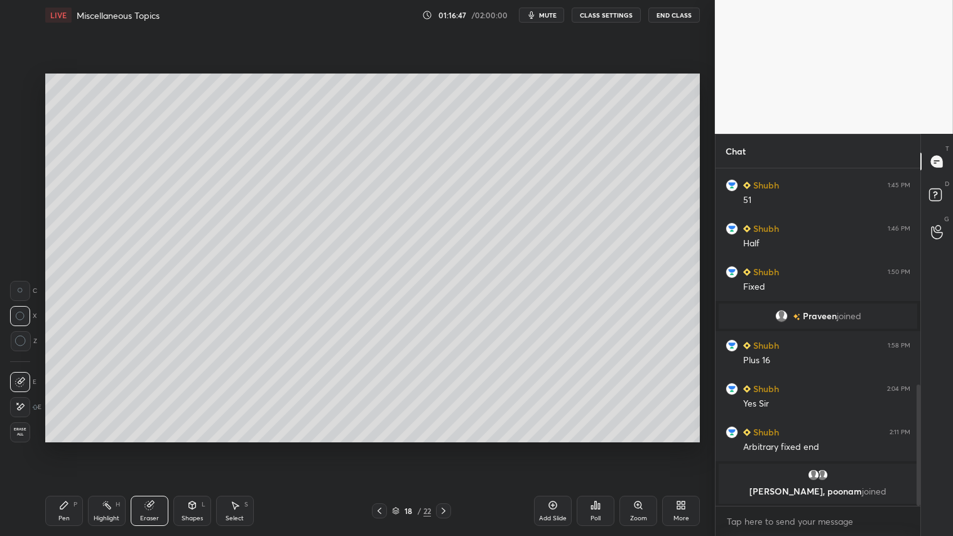
drag, startPoint x: 67, startPoint y: 510, endPoint x: 75, endPoint y: 506, distance: 9.8
click at [67, 447] on icon at bounding box center [64, 505] width 10 height 10
click at [25, 80] on div at bounding box center [21, 84] width 10 height 10
click at [189, 447] on icon at bounding box center [192, 505] width 10 height 10
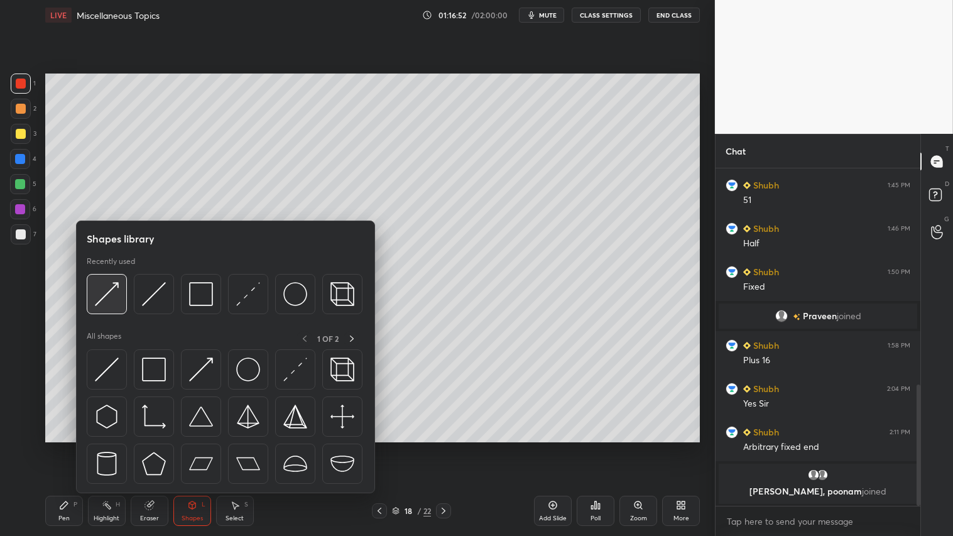
click at [107, 292] on img at bounding box center [107, 294] width 24 height 24
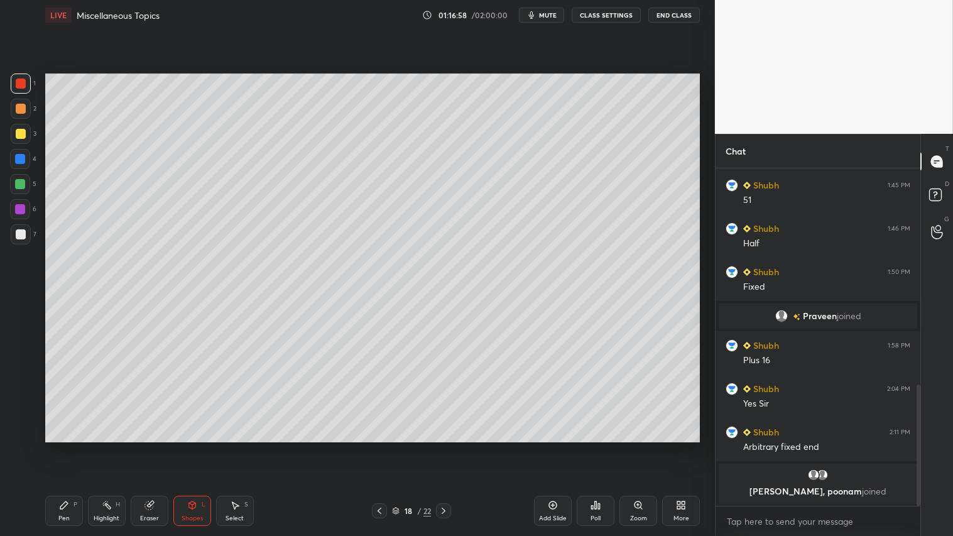
click at [38, 447] on div "1 2 3 4 5 6 7 C X Z C X Z E E Erase all H H LIVE Miscellaneous Topics 01:16:58 …" at bounding box center [352, 268] width 705 height 536
click at [65, 447] on icon at bounding box center [64, 505] width 10 height 10
click at [441, 447] on icon at bounding box center [444, 511] width 10 height 10
click at [444, 447] on icon at bounding box center [444, 511] width 10 height 10
click at [448, 447] on icon at bounding box center [444, 511] width 10 height 10
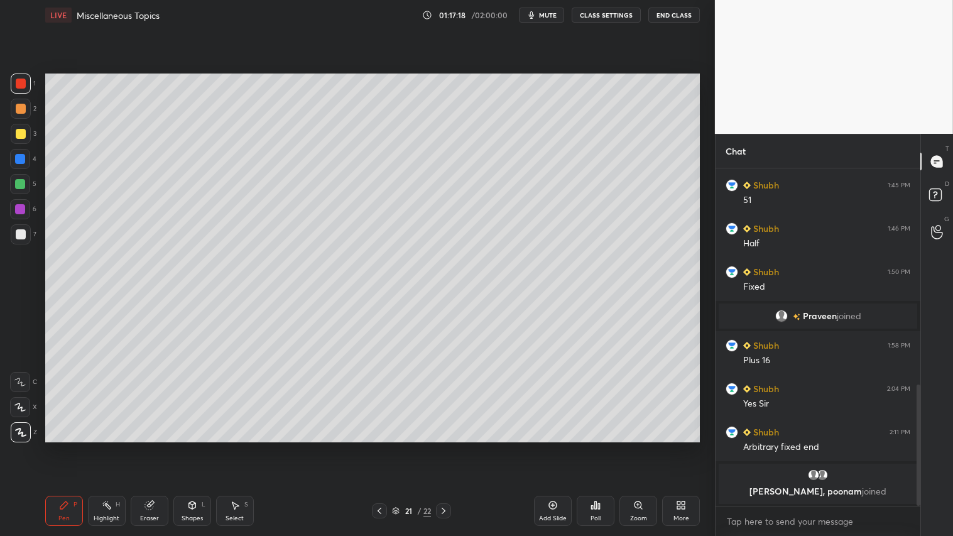
click at [381, 447] on icon at bounding box center [379, 511] width 10 height 10
click at [379, 447] on icon at bounding box center [379, 511] width 10 height 10
click at [446, 447] on icon at bounding box center [444, 511] width 10 height 10
click at [445, 447] on icon at bounding box center [444, 511] width 10 height 10
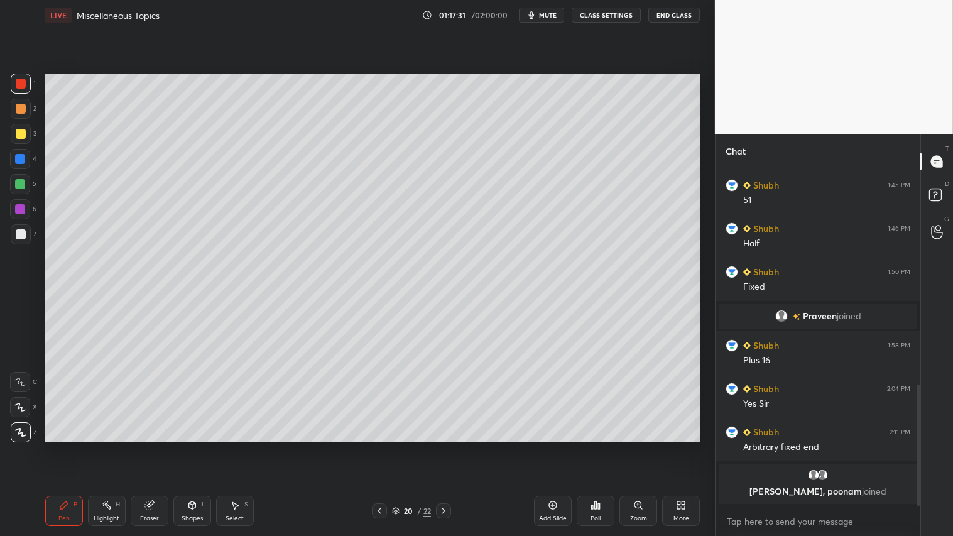
click at [445, 447] on div at bounding box center [443, 510] width 15 height 15
click at [444, 447] on icon at bounding box center [444, 511] width 10 height 10
click at [381, 447] on icon at bounding box center [379, 511] width 10 height 10
click at [21, 103] on div at bounding box center [21, 109] width 20 height 20
click at [445, 447] on icon at bounding box center [444, 511] width 10 height 10
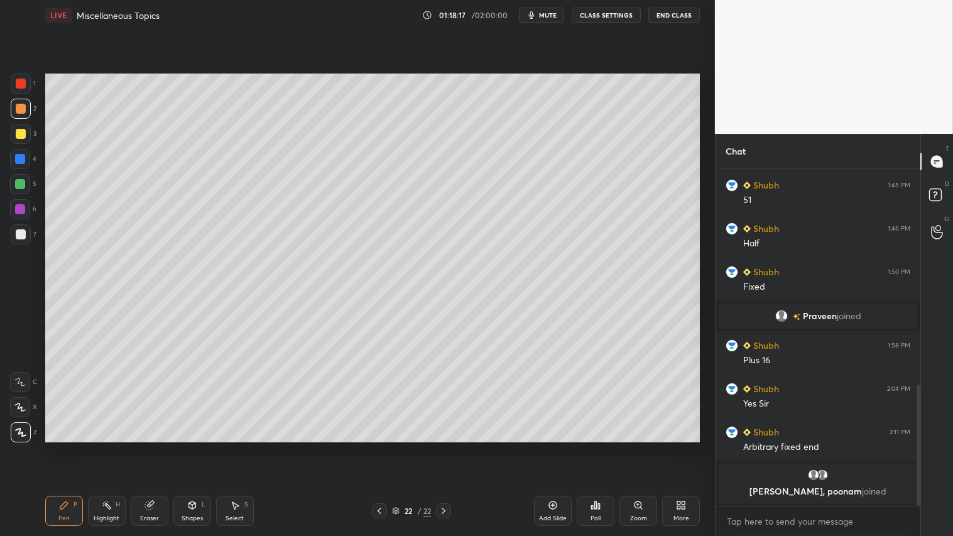
drag, startPoint x: 382, startPoint y: 518, endPoint x: 384, endPoint y: 510, distance: 9.0
click at [382, 447] on div "Pen P Highlight H Eraser Shapes L Select S 22 / 22 Add Slide Poll Zoom More" at bounding box center [372, 511] width 655 height 50
click at [378, 447] on icon at bounding box center [379, 511] width 10 height 10
click at [445, 447] on icon at bounding box center [444, 511] width 10 height 10
click at [198, 447] on div "Shapes L" at bounding box center [192, 511] width 38 height 30
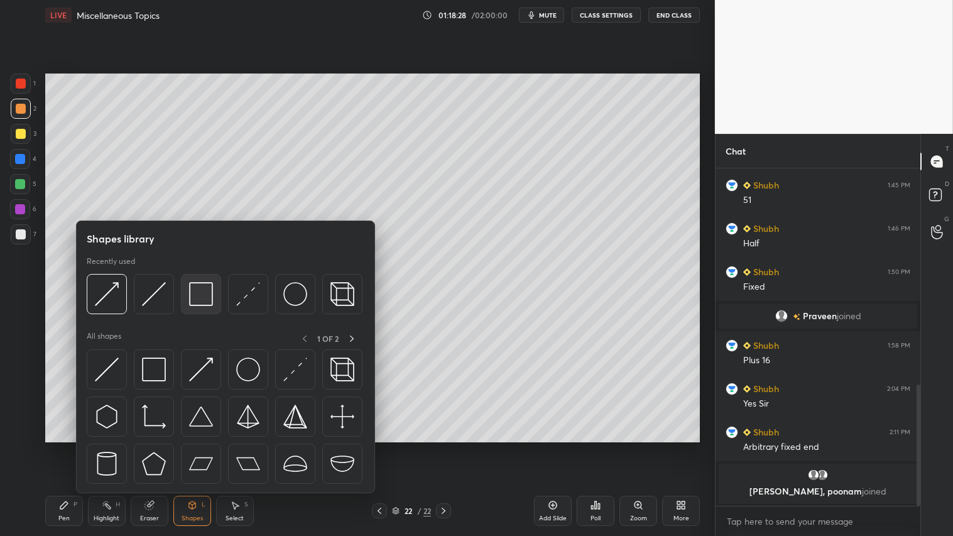
click at [202, 295] on img at bounding box center [201, 294] width 24 height 24
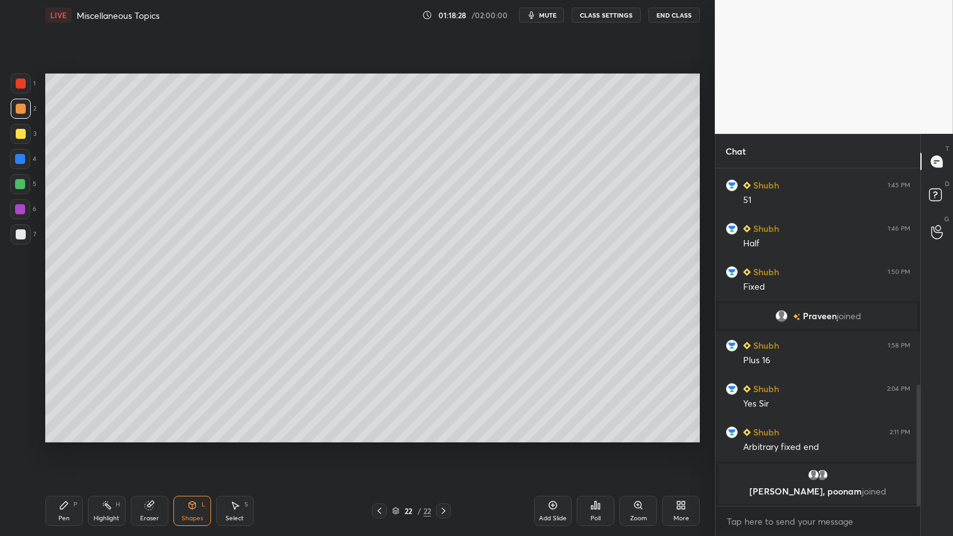
drag, startPoint x: 19, startPoint y: 231, endPoint x: 39, endPoint y: 223, distance: 21.7
click at [20, 231] on div at bounding box center [21, 234] width 10 height 10
click at [16, 110] on div at bounding box center [21, 109] width 10 height 10
click at [82, 447] on div "Pen P" at bounding box center [64, 511] width 38 height 30
click at [199, 447] on div "Shapes" at bounding box center [192, 518] width 21 height 6
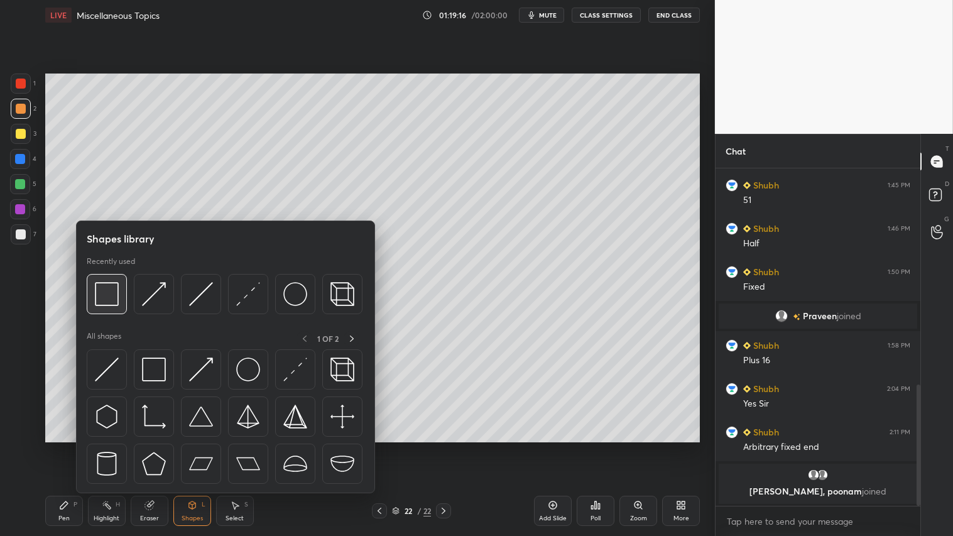
click at [111, 303] on img at bounding box center [107, 294] width 24 height 24
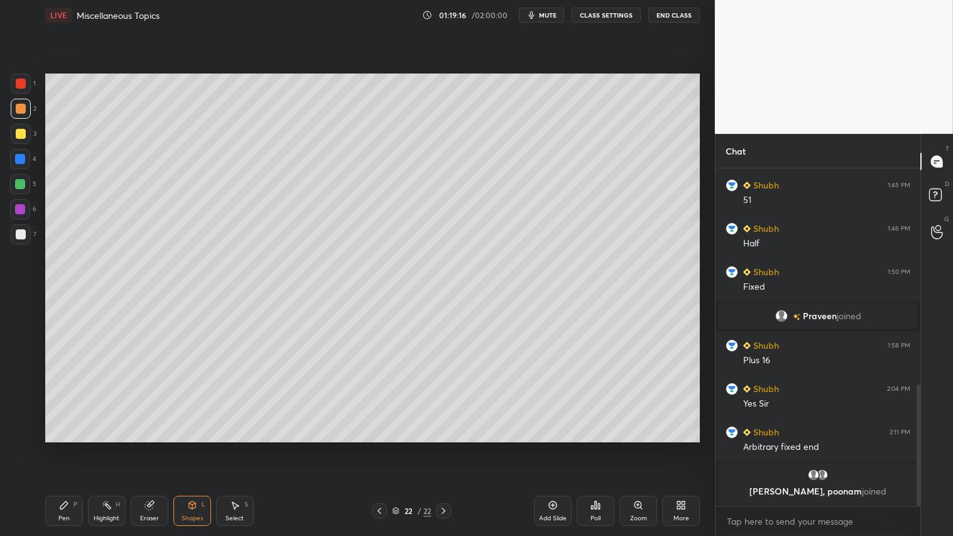
click at [27, 236] on div at bounding box center [21, 234] width 20 height 20
click at [545, 447] on div "Add Slide" at bounding box center [553, 511] width 38 height 30
drag, startPoint x: 19, startPoint y: 104, endPoint x: 19, endPoint y: 248, distance: 143.9
click at [19, 107] on div at bounding box center [21, 109] width 10 height 10
click at [82, 447] on div "Pen P" at bounding box center [64, 511] width 38 height 30
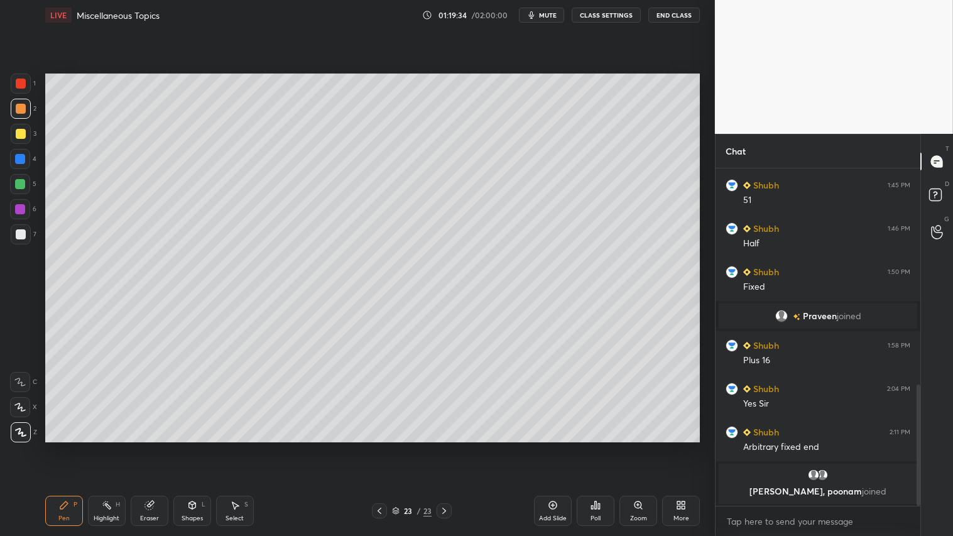
click at [199, 447] on div "Shapes L" at bounding box center [192, 511] width 38 height 30
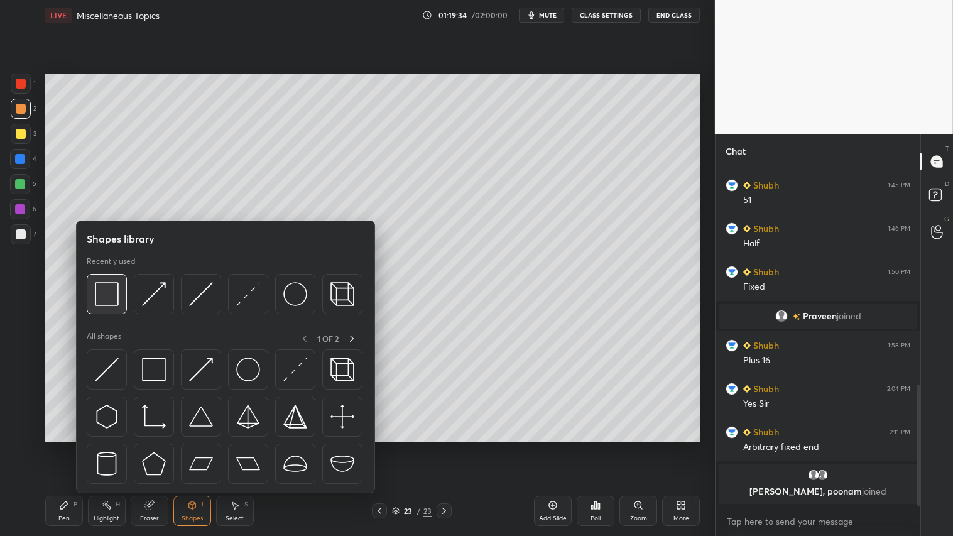
click at [97, 293] on img at bounding box center [107, 294] width 24 height 24
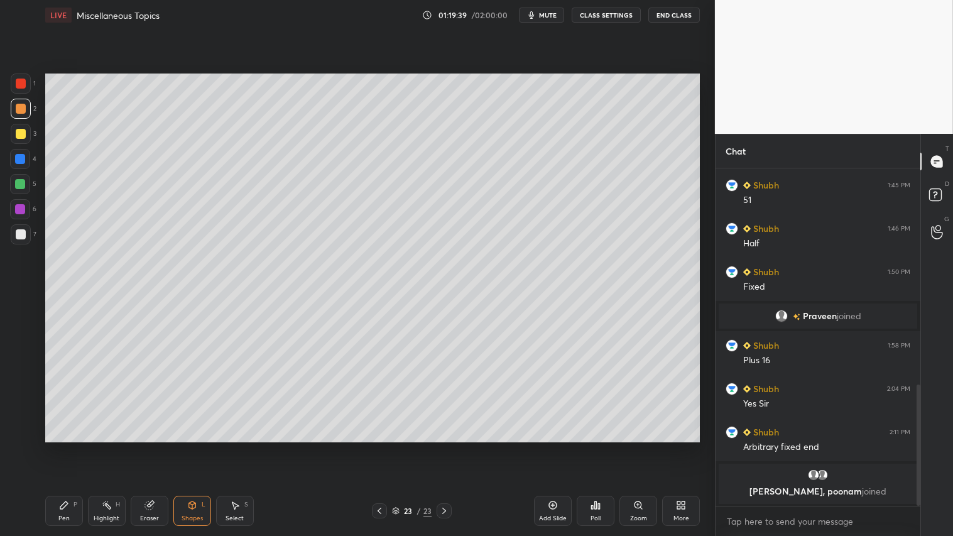
click at [156, 447] on div "Eraser" at bounding box center [150, 511] width 38 height 30
click at [179, 447] on div "Shapes L" at bounding box center [192, 511] width 38 height 30
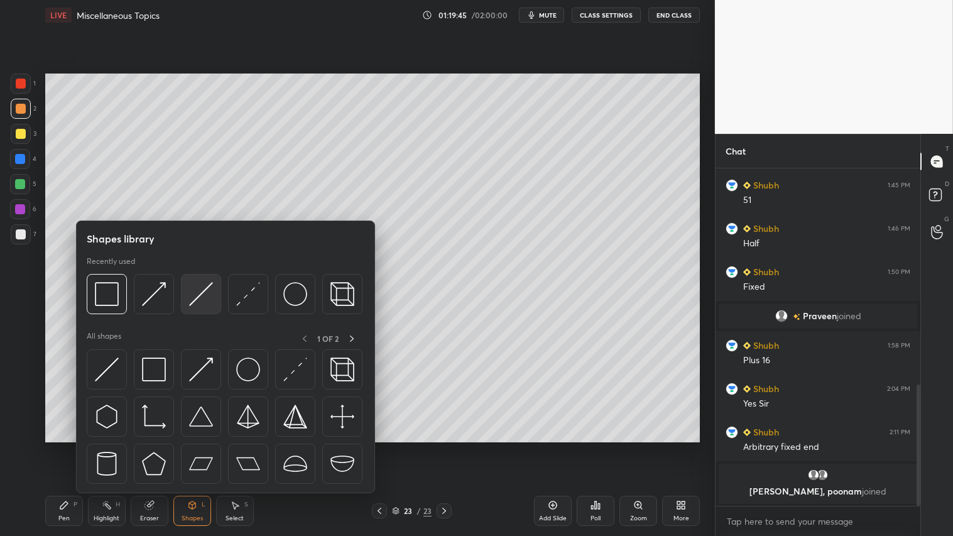
click at [199, 285] on img at bounding box center [201, 294] width 24 height 24
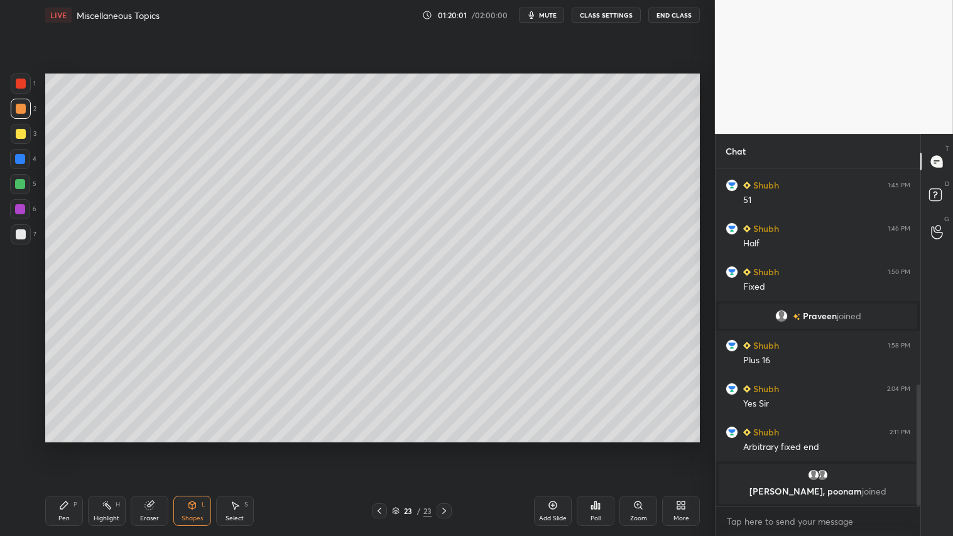
drag, startPoint x: 191, startPoint y: 511, endPoint x: 197, endPoint y: 498, distance: 14.0
click at [192, 447] on div "Shapes L" at bounding box center [192, 511] width 38 height 30
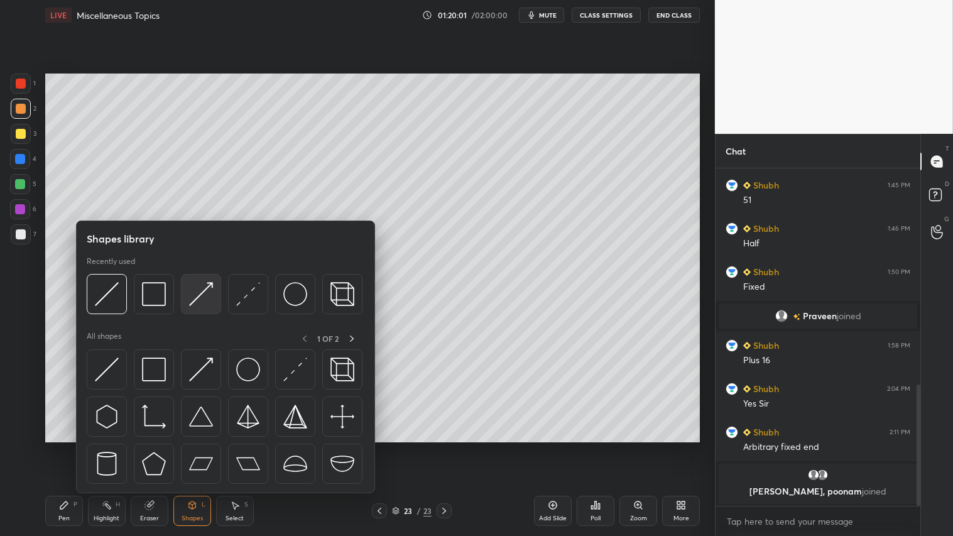
click at [201, 285] on img at bounding box center [201, 294] width 24 height 24
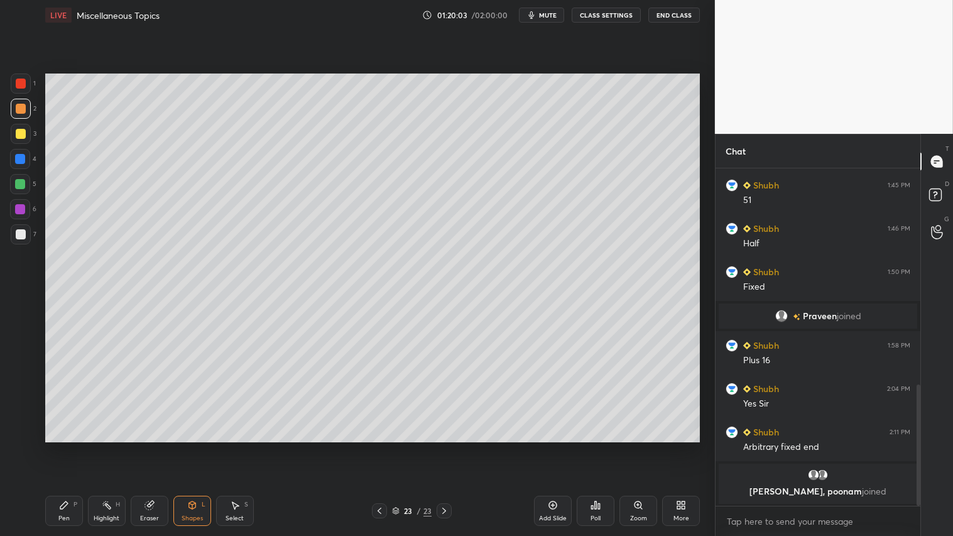
click at [23, 79] on div at bounding box center [21, 84] width 20 height 20
click at [147, 447] on div "Eraser" at bounding box center [149, 518] width 19 height 6
click at [60, 447] on div "Pen P Highlight H Eraser Shapes L Select S 23 / 23 Add Slide Poll Zoom More" at bounding box center [372, 511] width 655 height 50
click at [65, 447] on icon at bounding box center [64, 505] width 8 height 8
click at [19, 108] on div at bounding box center [21, 109] width 10 height 10
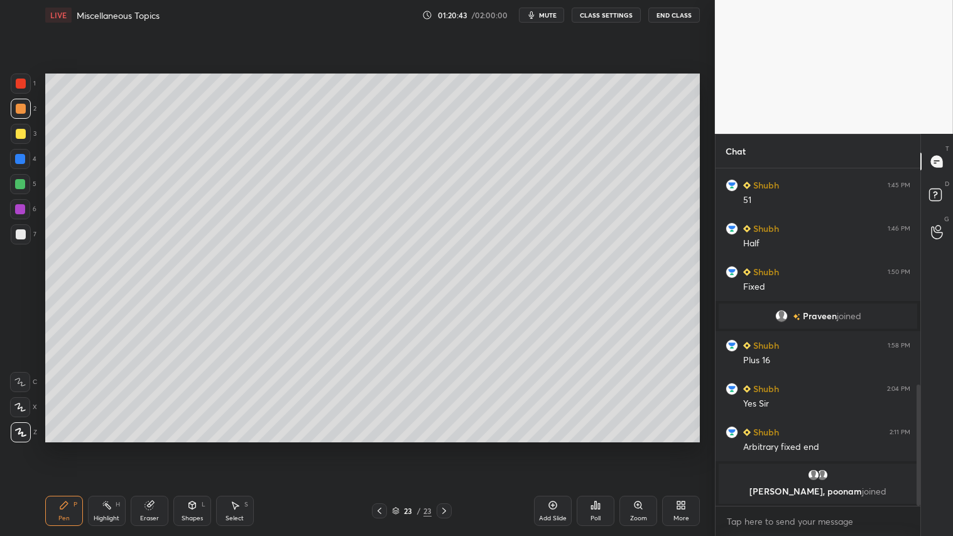
click at [22, 107] on div at bounding box center [21, 109] width 10 height 10
click at [19, 109] on div at bounding box center [21, 109] width 10 height 10
click at [76, 447] on div "Pen P" at bounding box center [64, 511] width 38 height 30
drag, startPoint x: 558, startPoint y: 512, endPoint x: 557, endPoint y: 506, distance: 6.3
click at [557, 447] on div "Add Slide" at bounding box center [553, 511] width 38 height 30
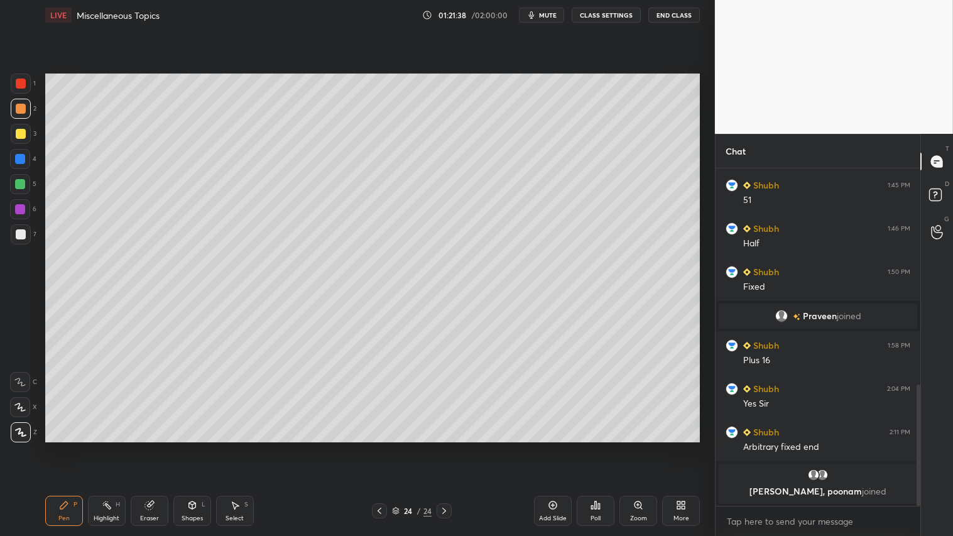
drag, startPoint x: 190, startPoint y: 513, endPoint x: 199, endPoint y: 507, distance: 10.8
click at [191, 447] on div "Shapes L" at bounding box center [192, 511] width 38 height 30
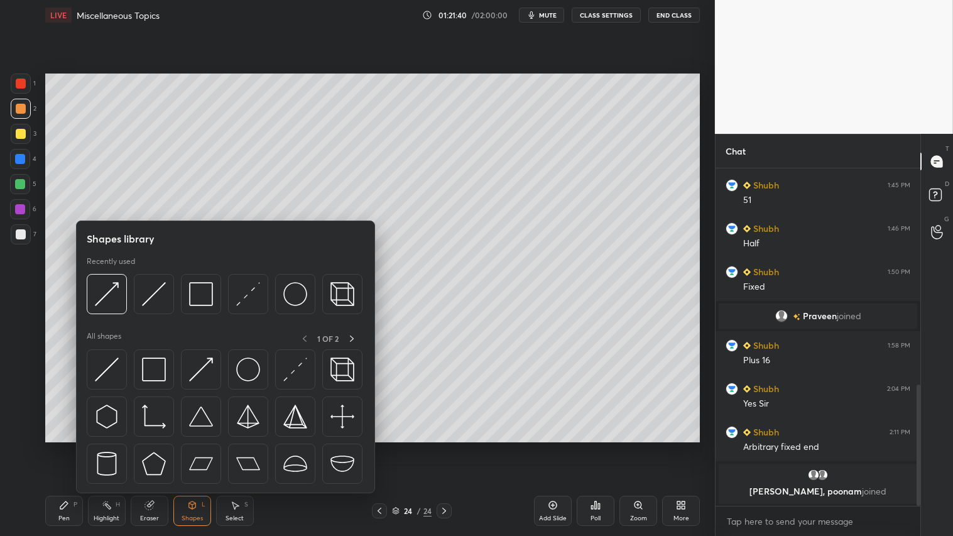
click at [74, 447] on div "P" at bounding box center [76, 504] width 4 height 6
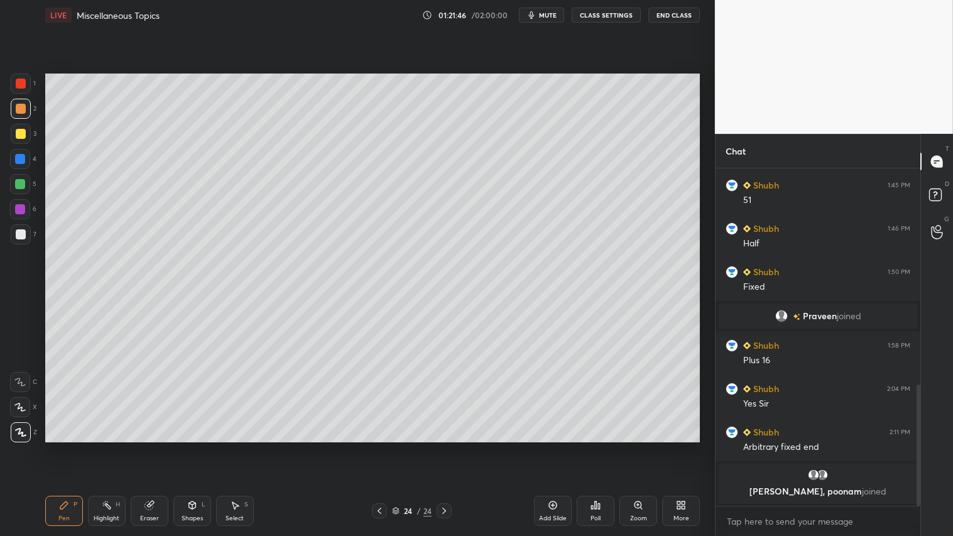
click at [191, 447] on icon at bounding box center [192, 505] width 10 height 10
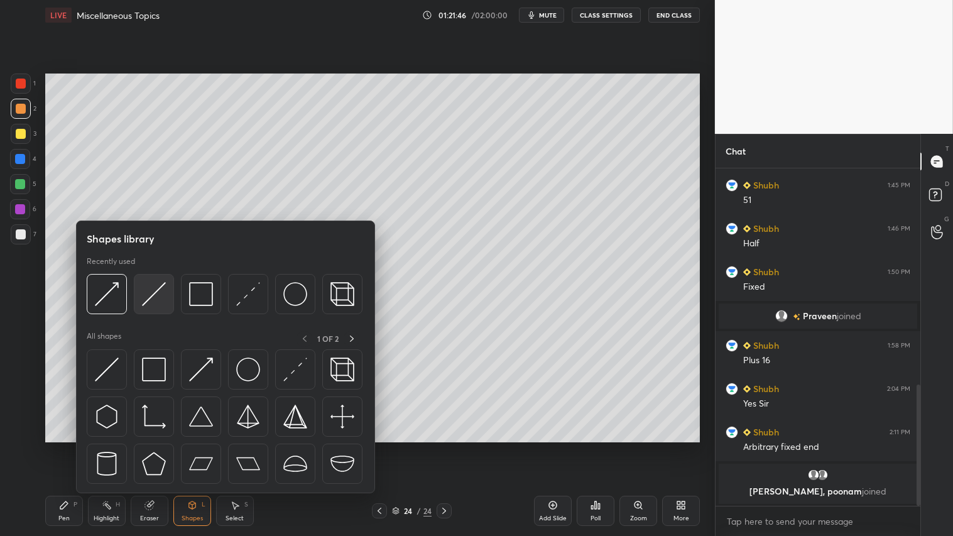
click at [156, 290] on img at bounding box center [154, 294] width 24 height 24
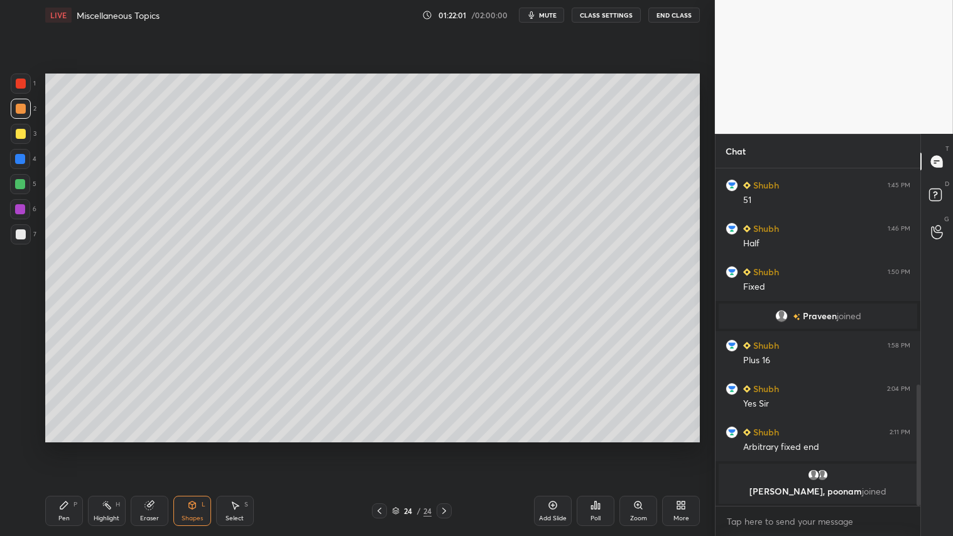
click at [74, 447] on div "Pen P" at bounding box center [64, 511] width 38 height 30
click at [191, 447] on div "Shapes L" at bounding box center [192, 511] width 38 height 30
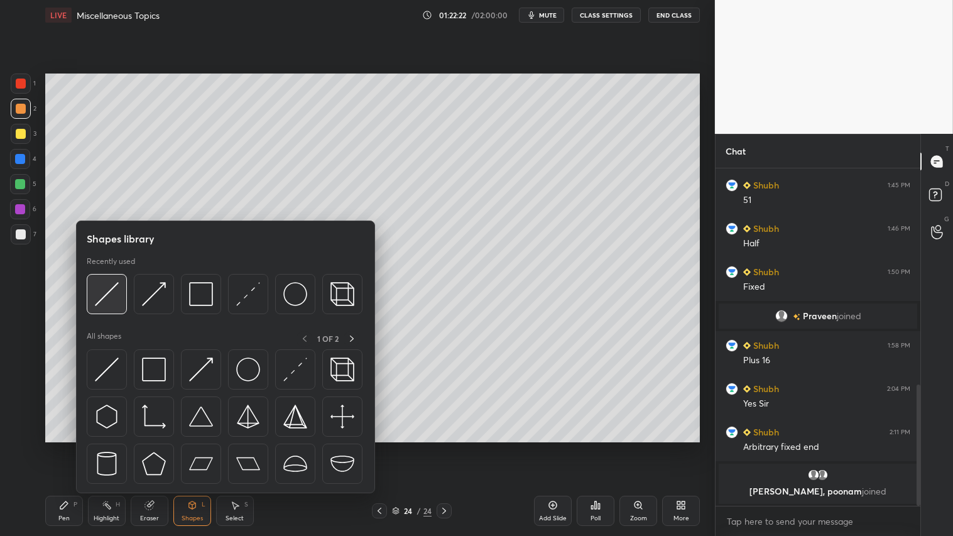
click at [107, 288] on img at bounding box center [107, 294] width 24 height 24
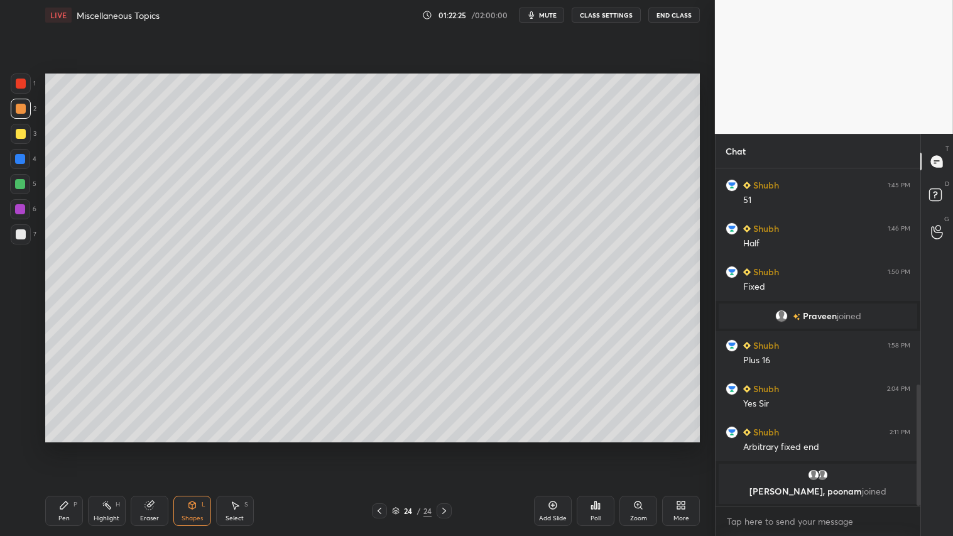
click at [59, 447] on icon at bounding box center [64, 505] width 10 height 10
click at [381, 447] on icon at bounding box center [379, 511] width 10 height 10
click at [379, 447] on icon at bounding box center [380, 511] width 4 height 6
click at [438, 447] on div at bounding box center [444, 510] width 15 height 15
click at [446, 447] on icon at bounding box center [444, 511] width 10 height 10
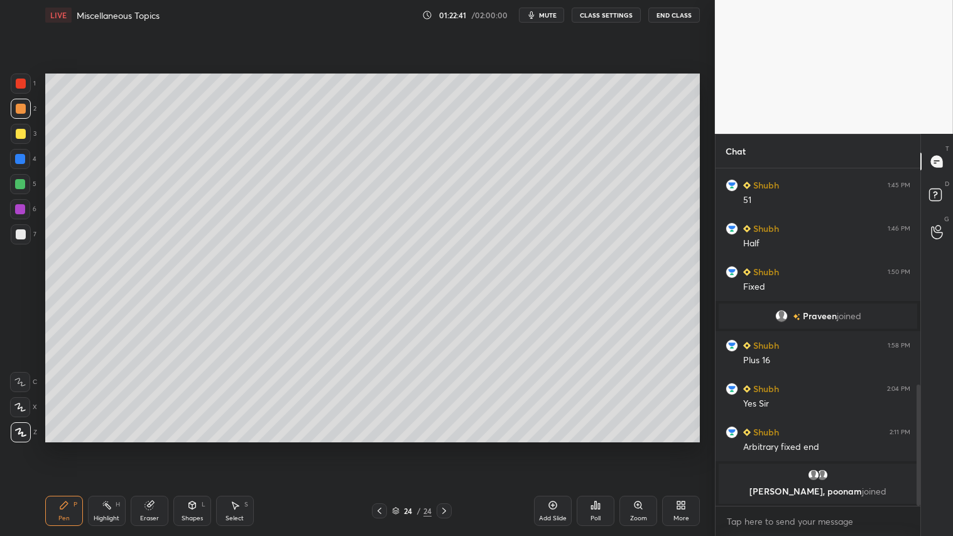
click at [379, 447] on icon at bounding box center [380, 511] width 4 height 6
click at [379, 447] on icon at bounding box center [379, 511] width 10 height 10
click at [442, 447] on icon at bounding box center [444, 511] width 10 height 10
click at [449, 447] on div at bounding box center [444, 510] width 15 height 15
click at [448, 447] on icon at bounding box center [444, 511] width 10 height 10
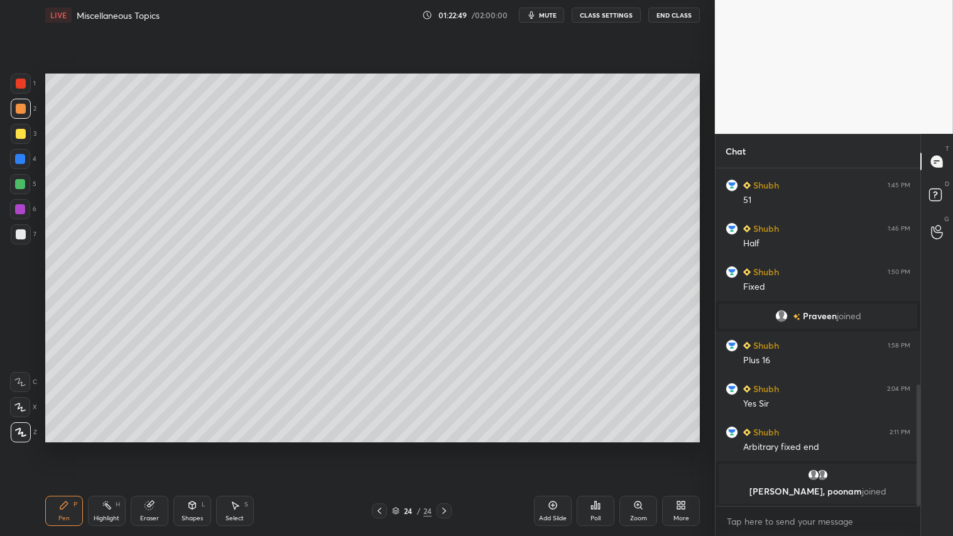
click at [382, 447] on icon at bounding box center [379, 511] width 10 height 10
click at [442, 447] on icon at bounding box center [444, 511] width 10 height 10
click at [448, 447] on icon at bounding box center [444, 511] width 10 height 10
click at [381, 447] on icon at bounding box center [379, 511] width 10 height 10
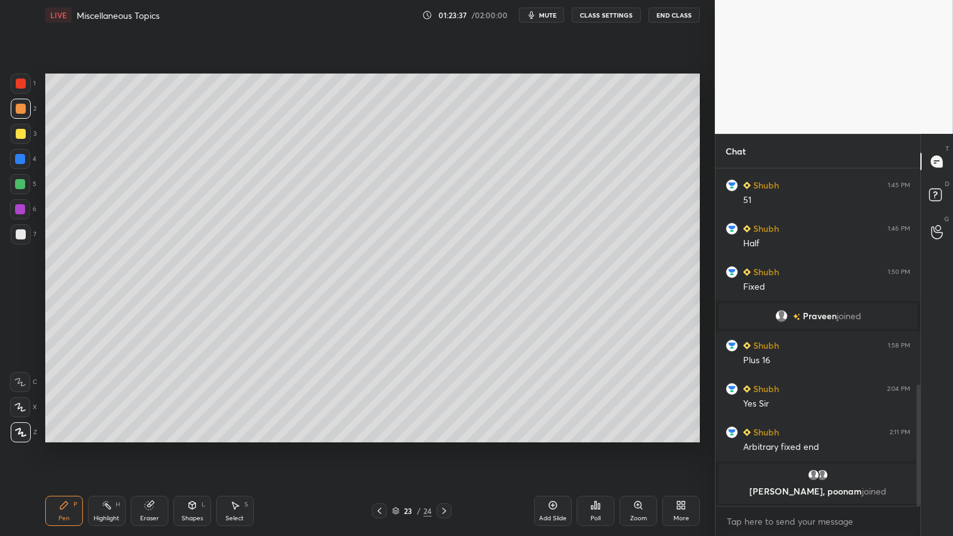
click at [381, 447] on icon at bounding box center [379, 511] width 10 height 10
click at [444, 447] on icon at bounding box center [444, 511] width 4 height 6
click at [451, 447] on div at bounding box center [444, 510] width 15 height 15
click at [28, 114] on div at bounding box center [21, 109] width 20 height 20
drag, startPoint x: 557, startPoint y: 510, endPoint x: 555, endPoint y: 504, distance: 6.6
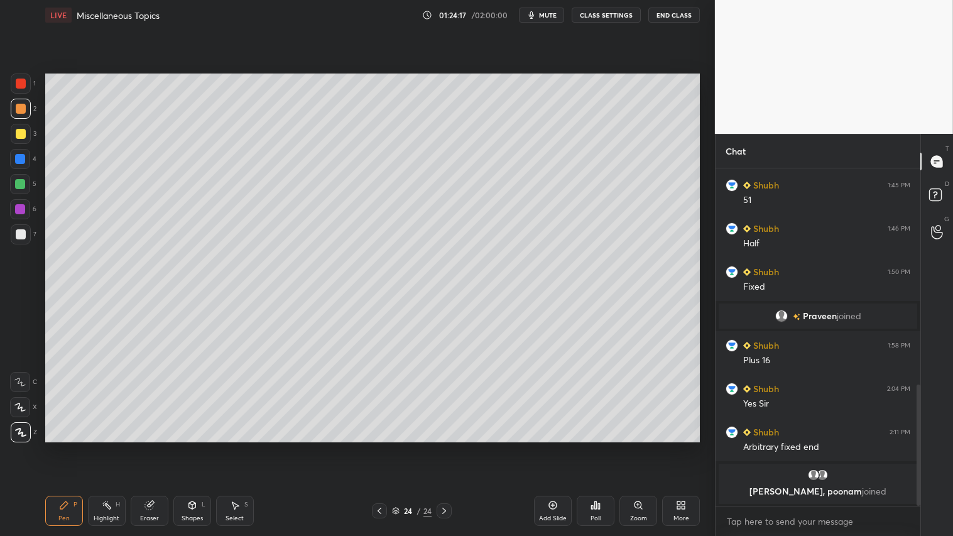
click at [557, 447] on icon at bounding box center [553, 505] width 10 height 10
click at [61, 447] on div "Pen P" at bounding box center [64, 511] width 38 height 30
drag, startPoint x: 195, startPoint y: 510, endPoint x: 201, endPoint y: 504, distance: 8.0
click at [197, 447] on icon at bounding box center [192, 505] width 10 height 10
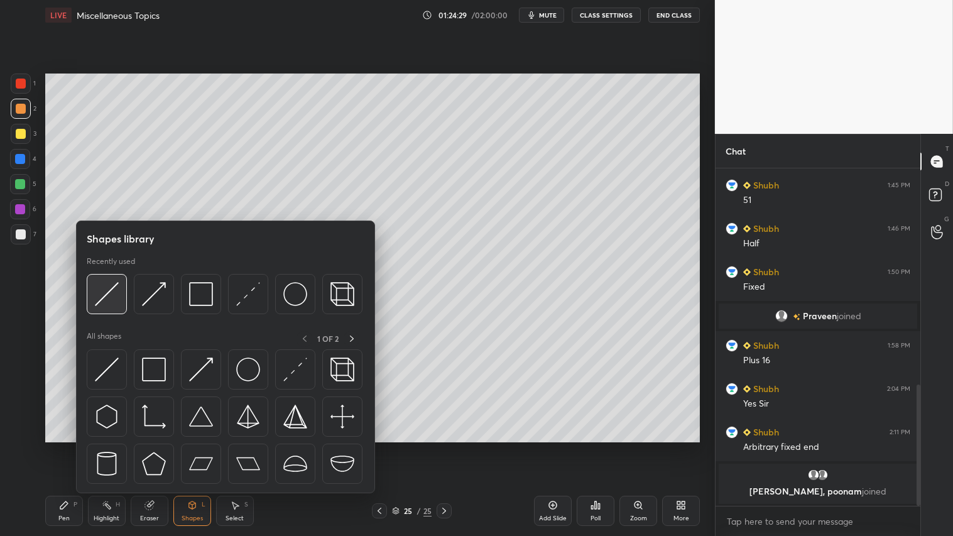
click at [114, 292] on img at bounding box center [107, 294] width 24 height 24
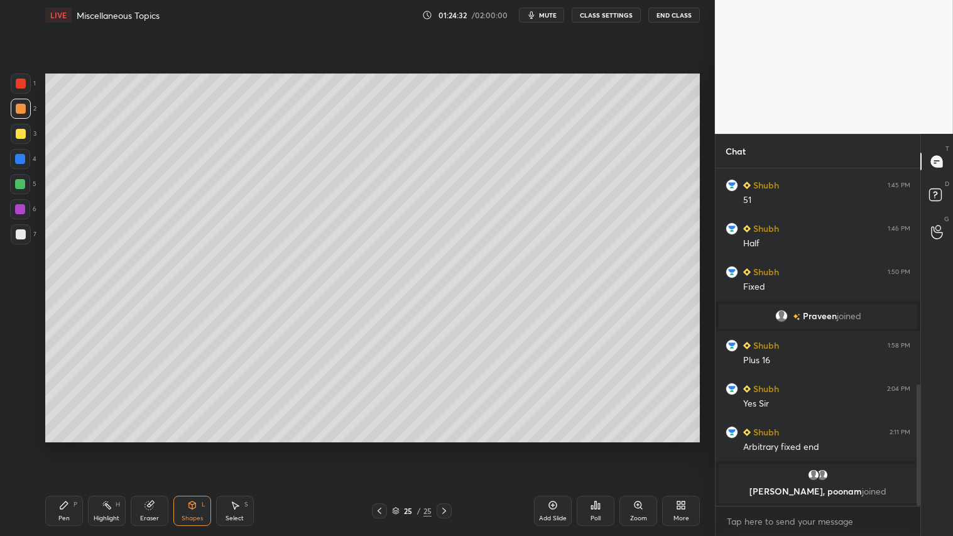
click at [76, 447] on div "Pen P" at bounding box center [64, 511] width 38 height 30
click at [380, 447] on icon at bounding box center [379, 511] width 10 height 10
click at [383, 447] on icon at bounding box center [379, 511] width 10 height 10
click at [444, 447] on icon at bounding box center [444, 511] width 10 height 10
click at [447, 447] on icon at bounding box center [444, 511] width 10 height 10
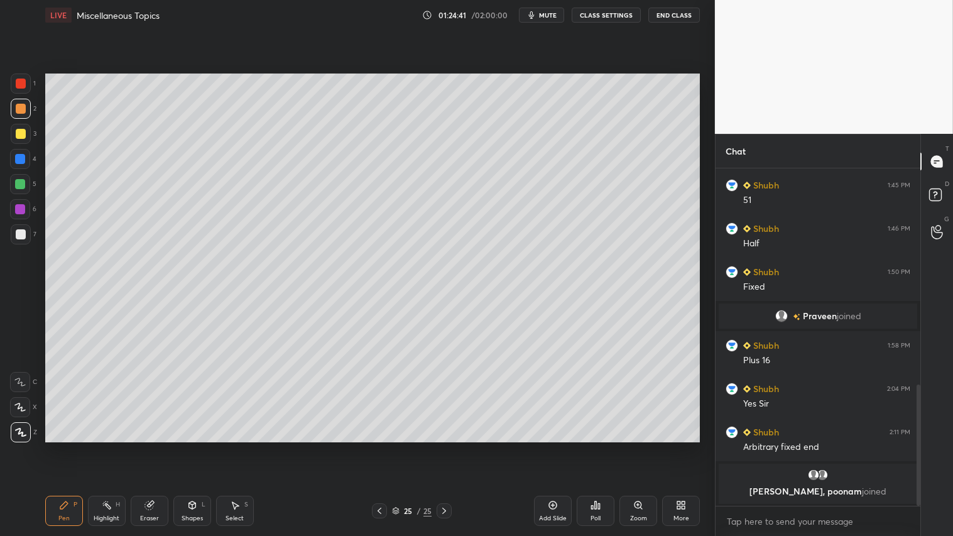
click at [198, 447] on div "Shapes" at bounding box center [192, 518] width 21 height 6
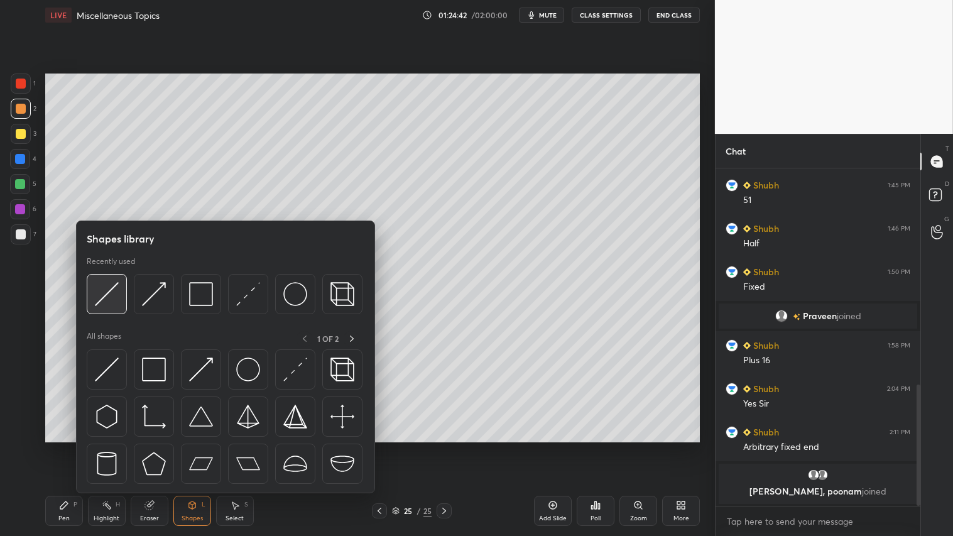
click at [116, 289] on img at bounding box center [107, 294] width 24 height 24
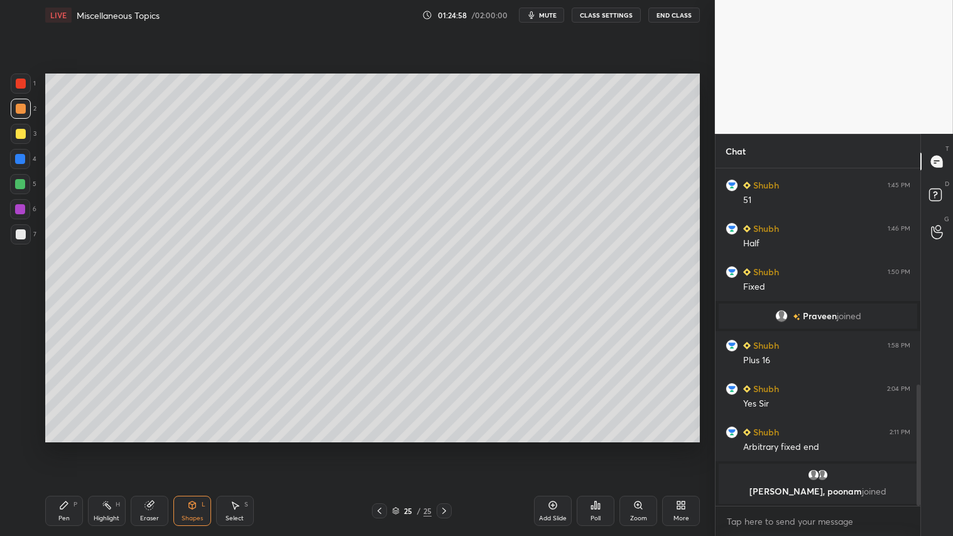
drag, startPoint x: 192, startPoint y: 514, endPoint x: 196, endPoint y: 494, distance: 20.6
click at [190, 447] on div "Shapes" at bounding box center [192, 518] width 21 height 6
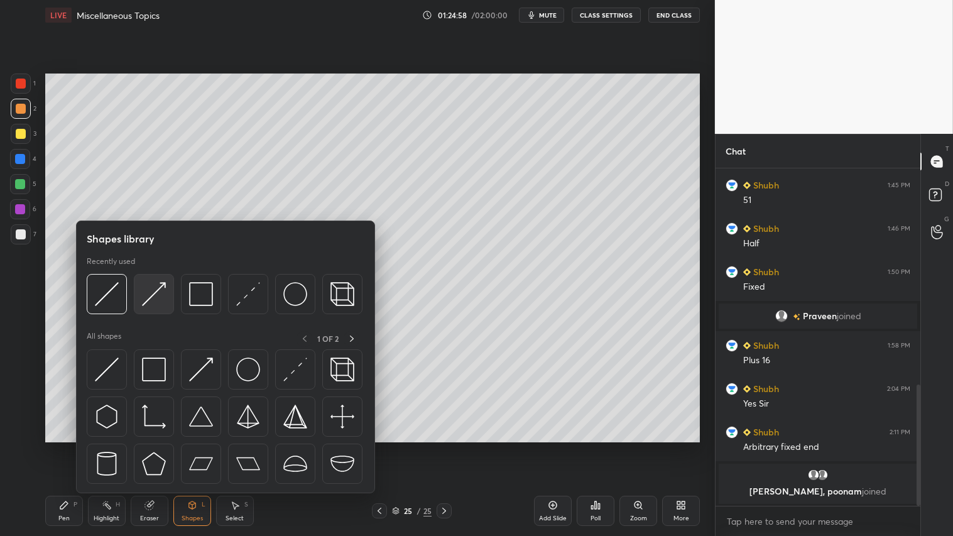
click at [157, 285] on img at bounding box center [154, 294] width 24 height 24
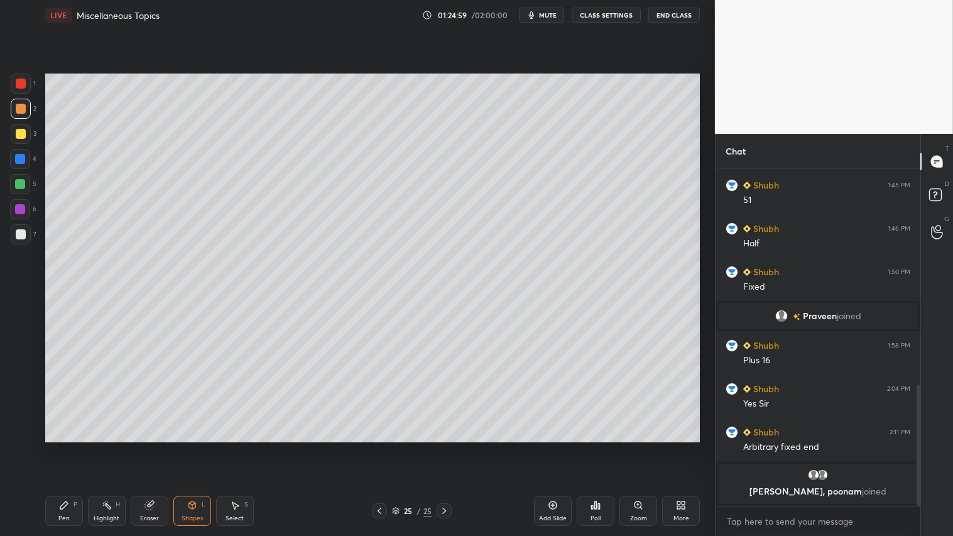
click at [17, 76] on div at bounding box center [21, 84] width 20 height 20
click at [66, 447] on div "Pen P" at bounding box center [64, 511] width 38 height 30
click at [23, 111] on div at bounding box center [21, 109] width 10 height 10
click at [205, 447] on div "Shapes L" at bounding box center [192, 511] width 38 height 30
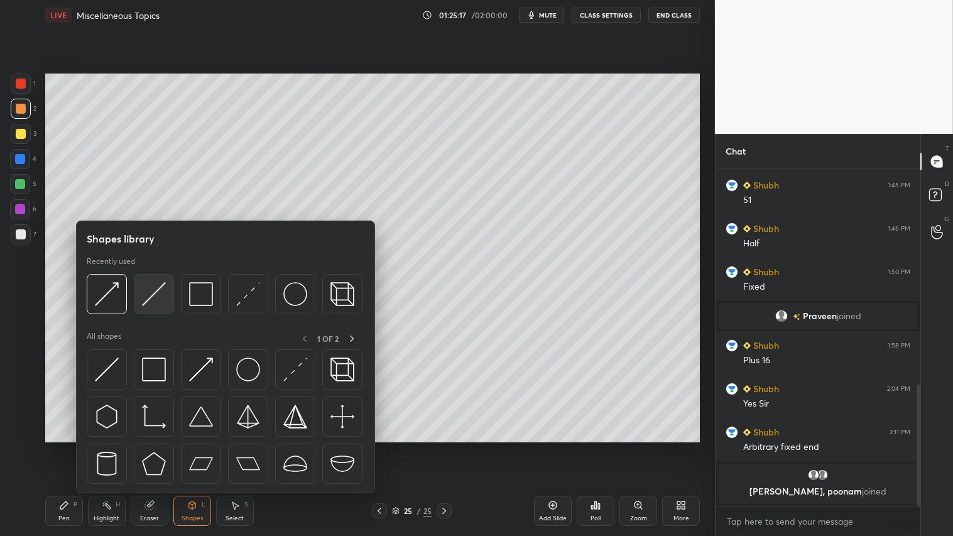
click at [155, 289] on img at bounding box center [154, 294] width 24 height 24
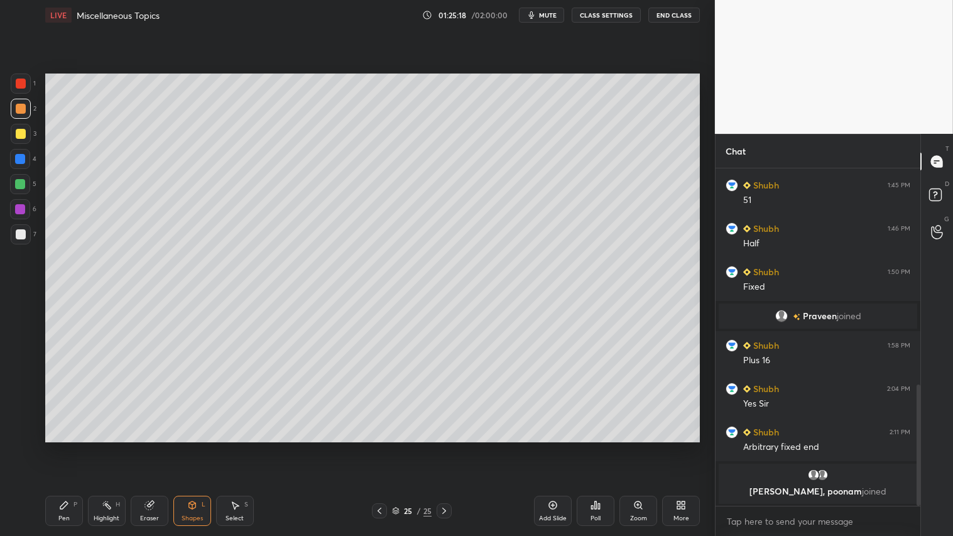
click at [28, 138] on div at bounding box center [21, 134] width 20 height 20
click at [190, 447] on div "Shapes L" at bounding box center [192, 511] width 38 height 30
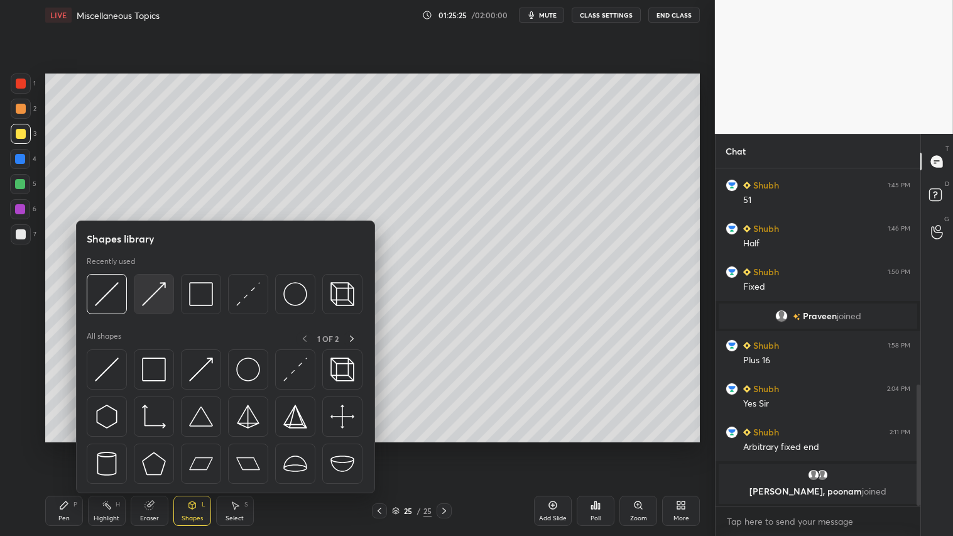
click at [143, 293] on img at bounding box center [154, 294] width 24 height 24
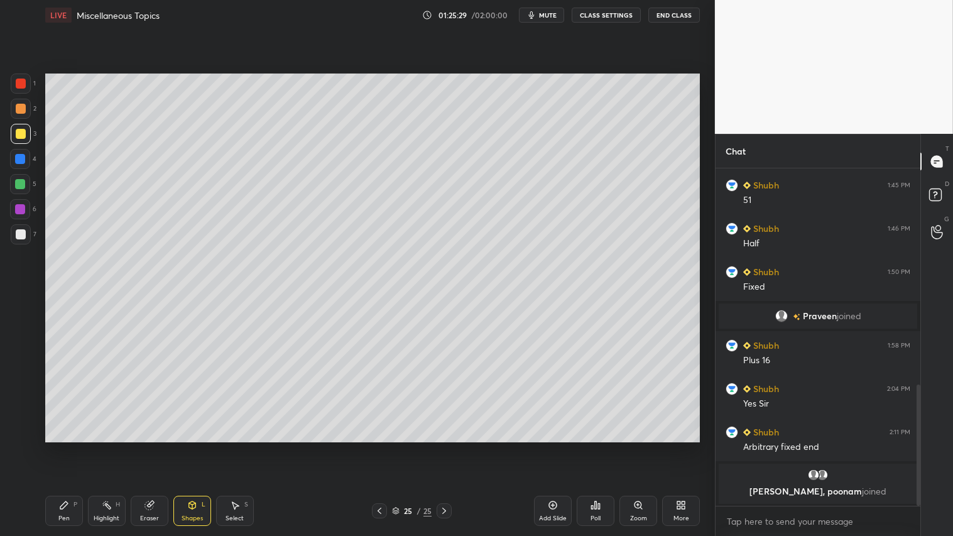
drag, startPoint x: 67, startPoint y: 511, endPoint x: 85, endPoint y: 482, distance: 34.5
click at [67, 447] on div "Pen P" at bounding box center [64, 511] width 38 height 30
click at [204, 447] on div "Shapes L" at bounding box center [192, 511] width 38 height 30
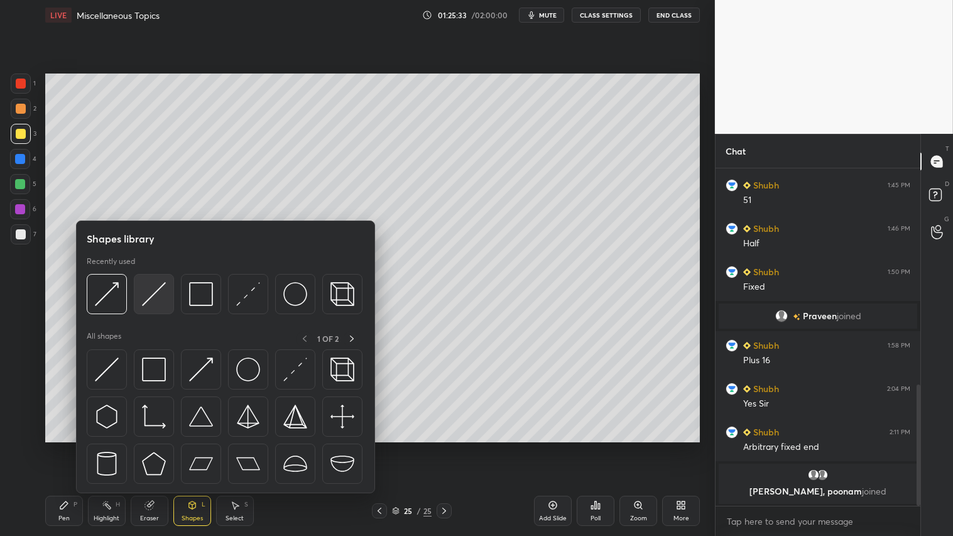
click at [161, 290] on img at bounding box center [154, 294] width 24 height 24
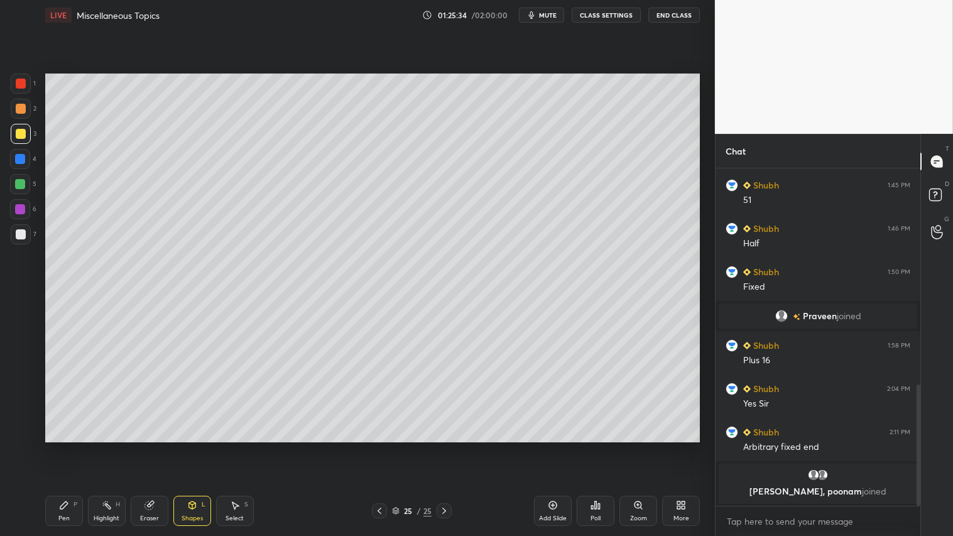
click at [23, 88] on div at bounding box center [21, 84] width 10 height 10
drag, startPoint x: 197, startPoint y: 509, endPoint x: 199, endPoint y: 499, distance: 9.8
click at [197, 447] on div "Shapes L" at bounding box center [192, 511] width 38 height 30
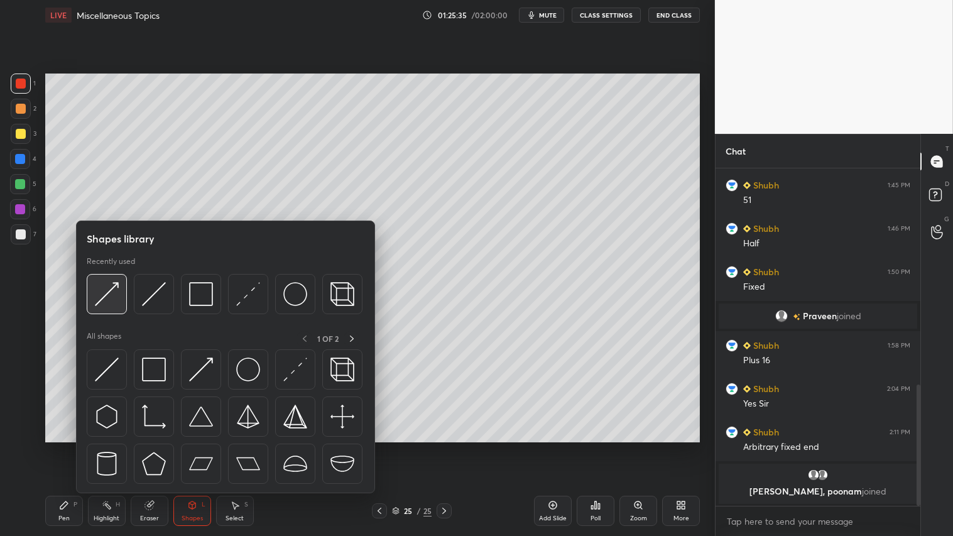
click at [112, 289] on img at bounding box center [107, 294] width 24 height 24
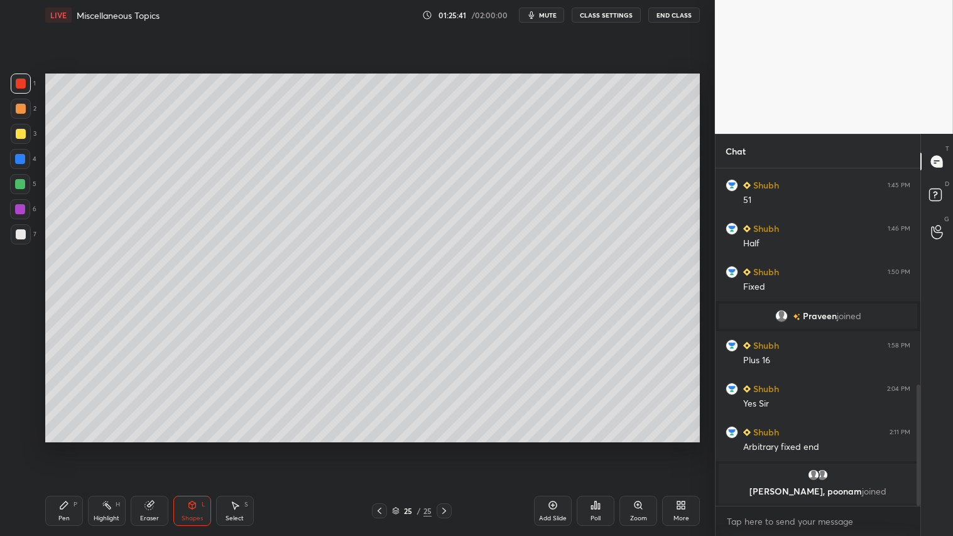
click at [61, 447] on icon at bounding box center [64, 505] width 10 height 10
click at [19, 97] on div "1" at bounding box center [23, 86] width 25 height 25
click at [24, 105] on div at bounding box center [21, 109] width 20 height 20
drag, startPoint x: 68, startPoint y: 504, endPoint x: 128, endPoint y: 466, distance: 71.5
click at [70, 447] on div "Pen P" at bounding box center [64, 511] width 38 height 30
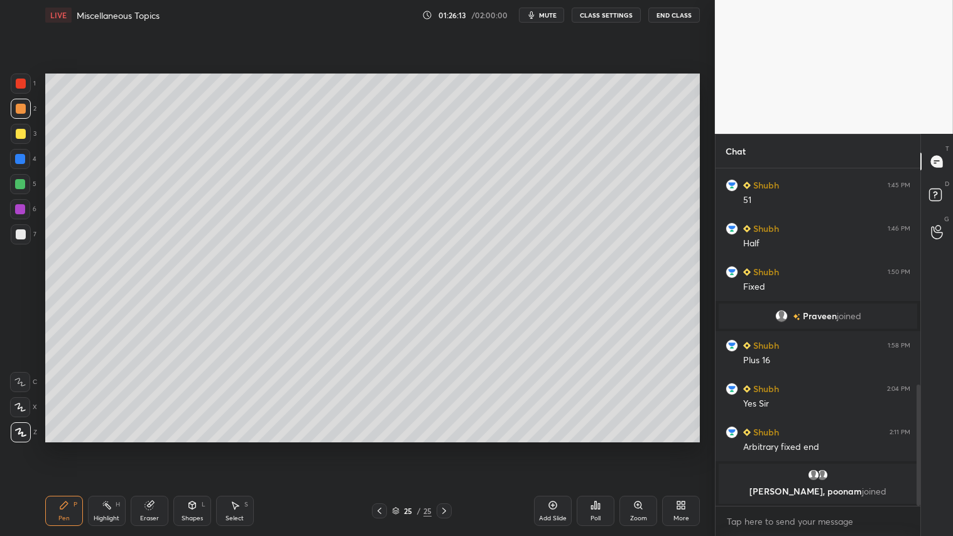
click at [197, 447] on div "Shapes L" at bounding box center [192, 511] width 38 height 30
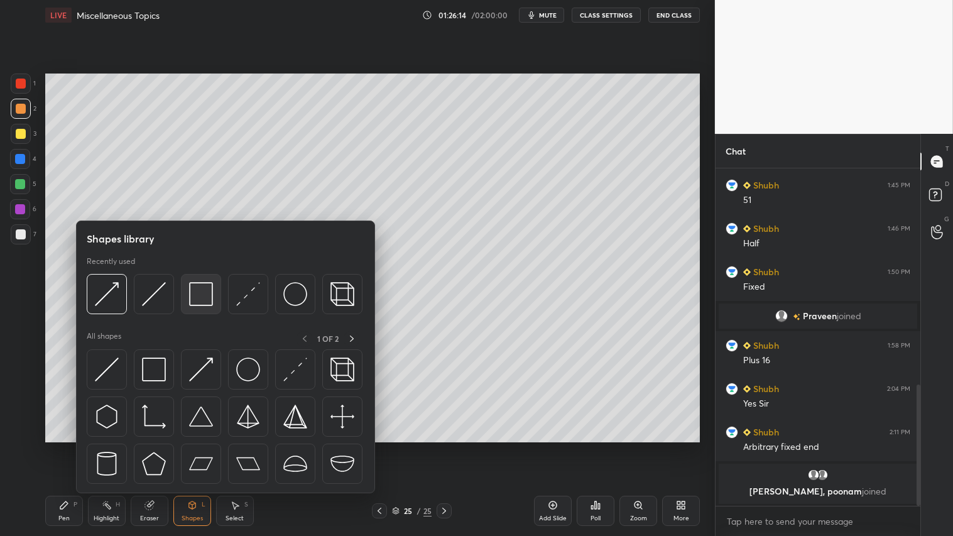
click at [189, 296] on img at bounding box center [201, 294] width 24 height 24
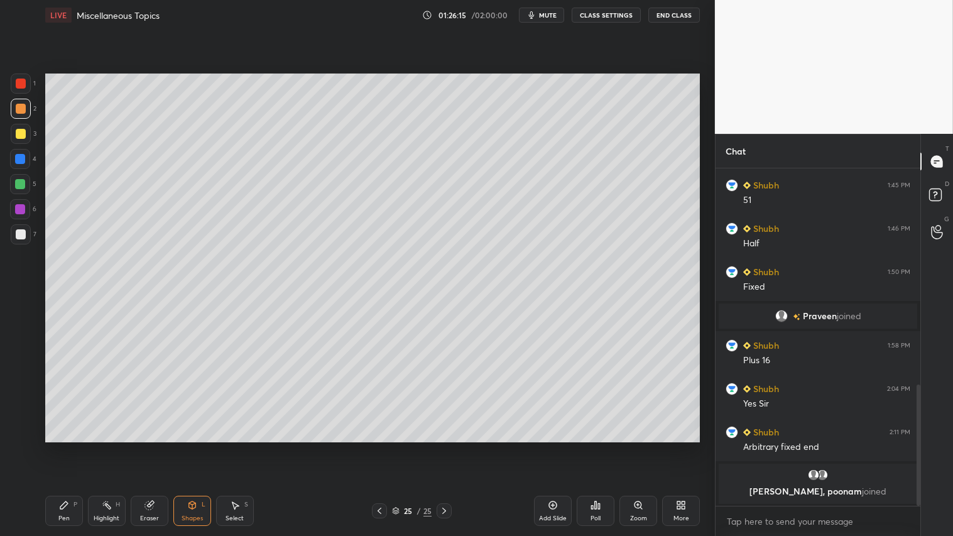
drag, startPoint x: 20, startPoint y: 234, endPoint x: 40, endPoint y: 229, distance: 20.3
click at [20, 231] on div at bounding box center [21, 234] width 10 height 10
click at [11, 111] on div at bounding box center [21, 109] width 20 height 20
click at [19, 112] on div at bounding box center [21, 109] width 10 height 10
click at [72, 447] on div "Pen P" at bounding box center [64, 511] width 38 height 30
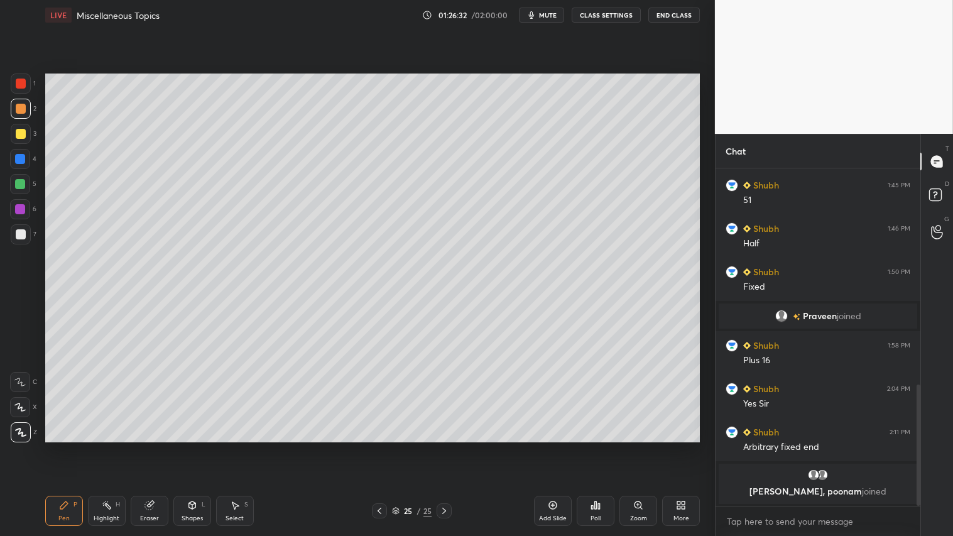
click at [199, 447] on div "Shapes L" at bounding box center [192, 511] width 38 height 30
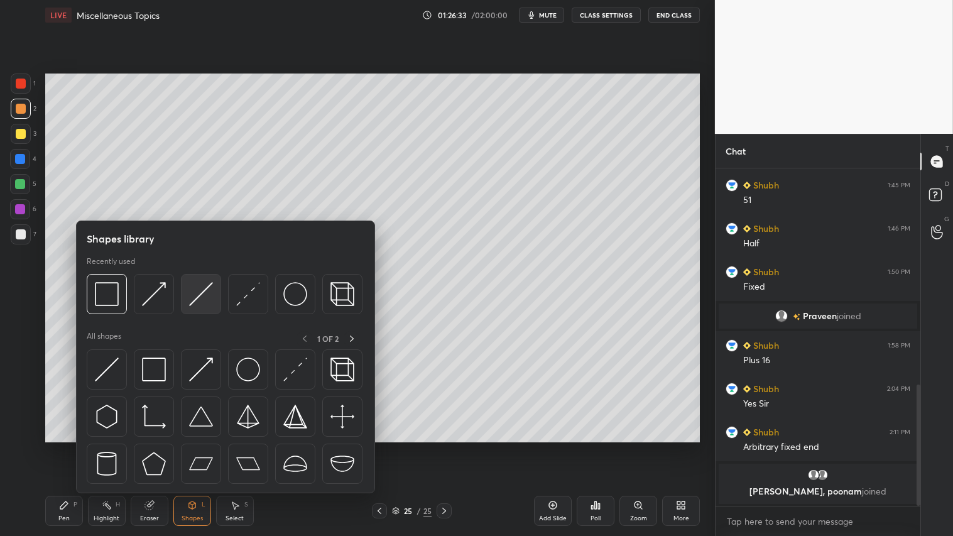
click at [188, 295] on div at bounding box center [201, 294] width 40 height 40
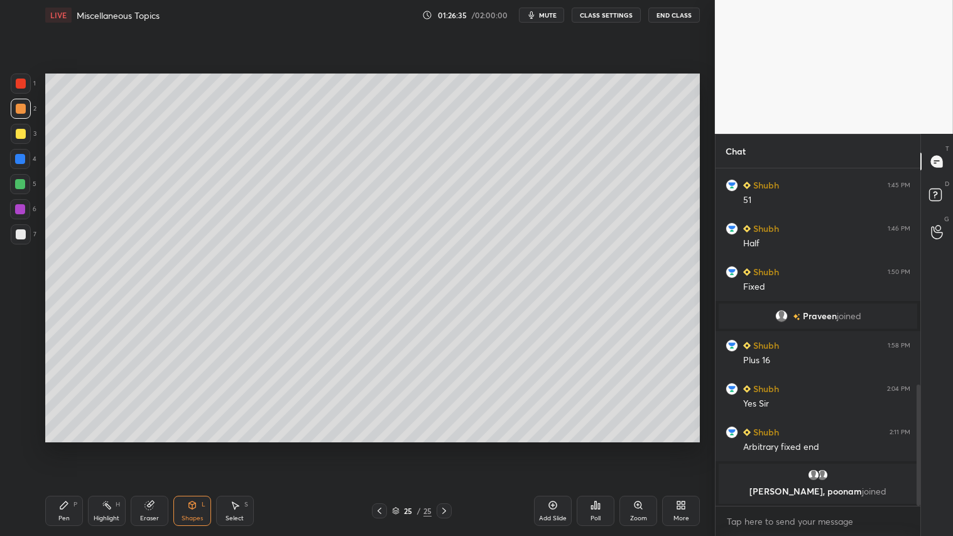
click at [62, 447] on icon at bounding box center [64, 505] width 8 height 8
click at [23, 108] on div at bounding box center [21, 109] width 10 height 10
click at [57, 447] on div "Pen P" at bounding box center [64, 511] width 38 height 30
click at [380, 447] on icon at bounding box center [379, 511] width 10 height 10
click at [379, 447] on icon at bounding box center [379, 511] width 10 height 10
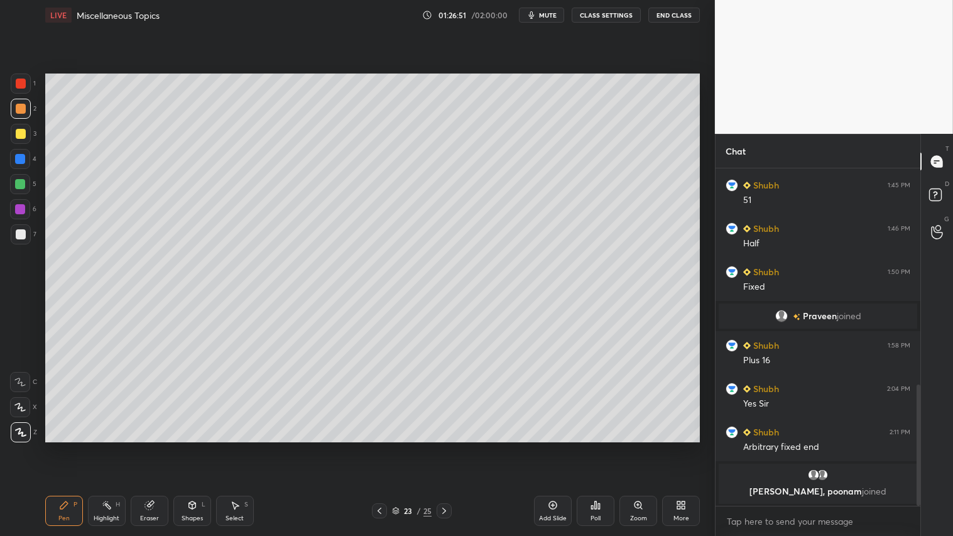
click at [380, 447] on icon at bounding box center [379, 511] width 10 height 10
click at [383, 447] on icon at bounding box center [379, 511] width 10 height 10
click at [435, 447] on div "21 / 25" at bounding box center [412, 510] width 80 height 15
drag, startPoint x: 437, startPoint y: 508, endPoint x: 445, endPoint y: 507, distance: 7.6
click at [440, 447] on div at bounding box center [444, 510] width 15 height 15
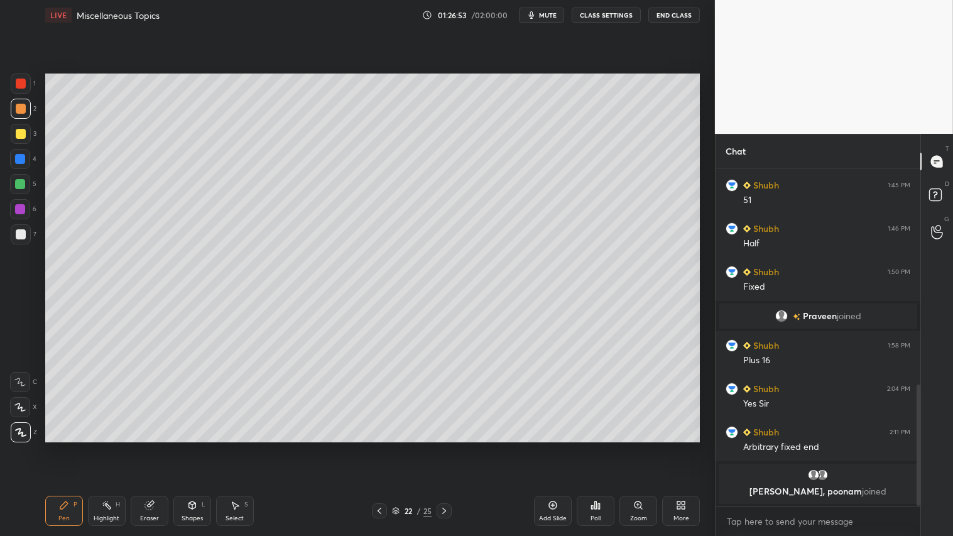
click at [449, 447] on icon at bounding box center [444, 511] width 10 height 10
click at [453, 447] on div "23 / 25" at bounding box center [412, 510] width 244 height 15
click at [444, 447] on icon at bounding box center [444, 511] width 10 height 10
click at [442, 447] on icon at bounding box center [444, 511] width 4 height 6
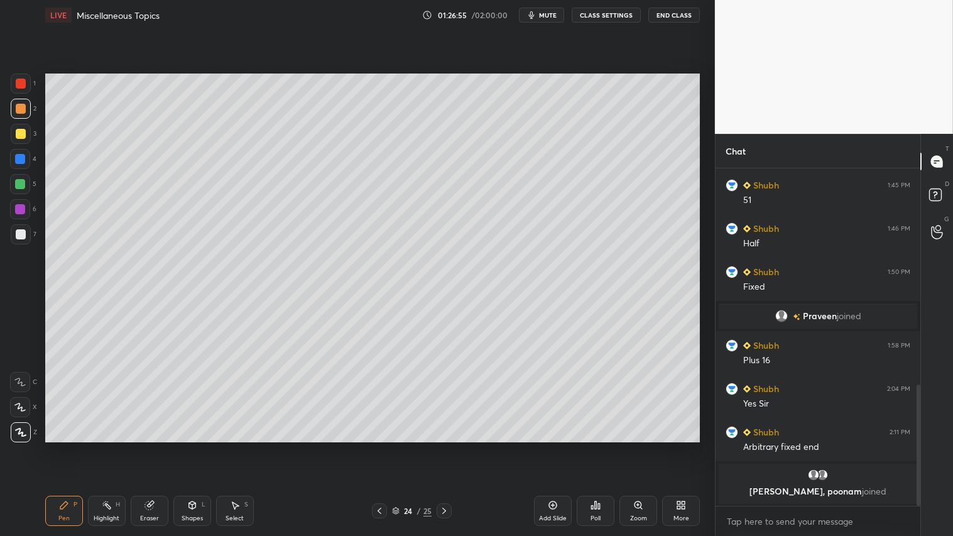
click at [444, 447] on icon at bounding box center [444, 511] width 10 height 10
click at [197, 447] on div "Shapes" at bounding box center [192, 518] width 21 height 6
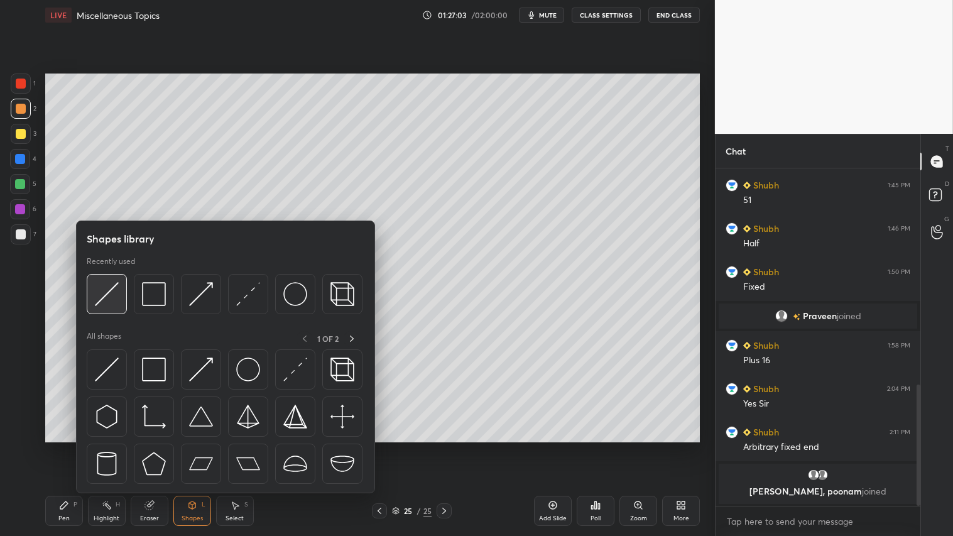
click at [109, 293] on img at bounding box center [107, 294] width 24 height 24
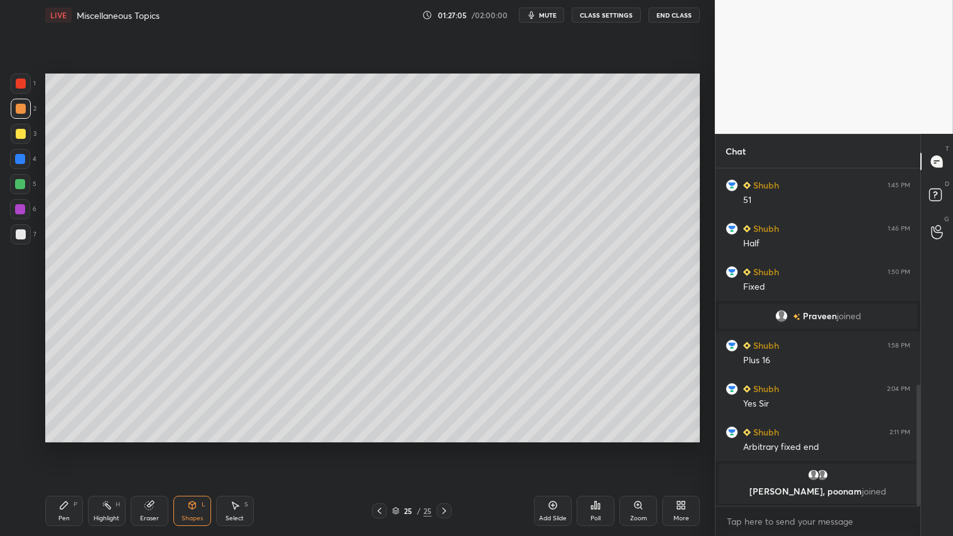
click at [77, 447] on div "Pen P" at bounding box center [64, 511] width 38 height 30
click at [190, 447] on div "Shapes L" at bounding box center [192, 511] width 38 height 30
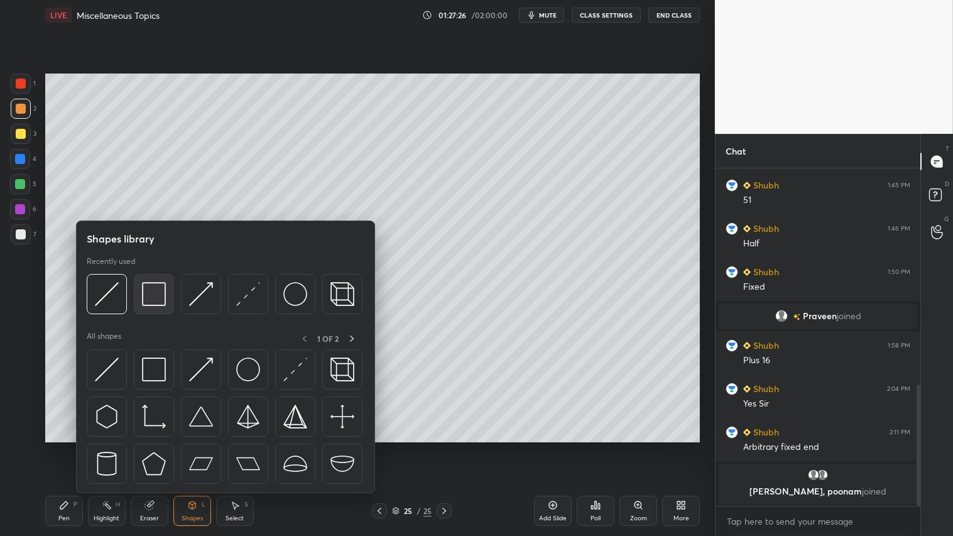
click at [153, 302] on img at bounding box center [154, 294] width 24 height 24
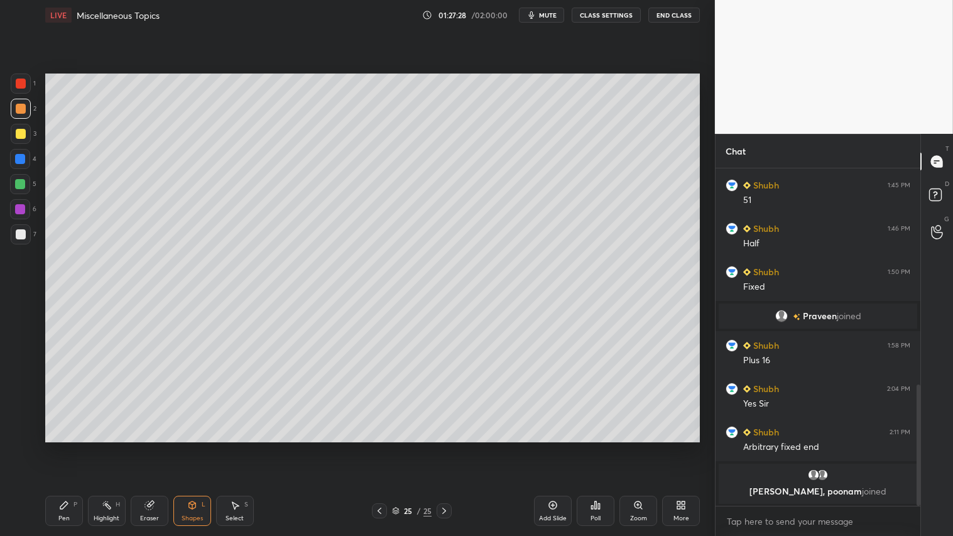
drag, startPoint x: 19, startPoint y: 114, endPoint x: 35, endPoint y: 214, distance: 100.5
click at [19, 112] on div at bounding box center [21, 109] width 20 height 20
click at [70, 447] on div "Pen P" at bounding box center [64, 511] width 38 height 30
click at [552, 447] on icon at bounding box center [553, 505] width 10 height 10
click at [196, 447] on icon at bounding box center [192, 505] width 10 height 10
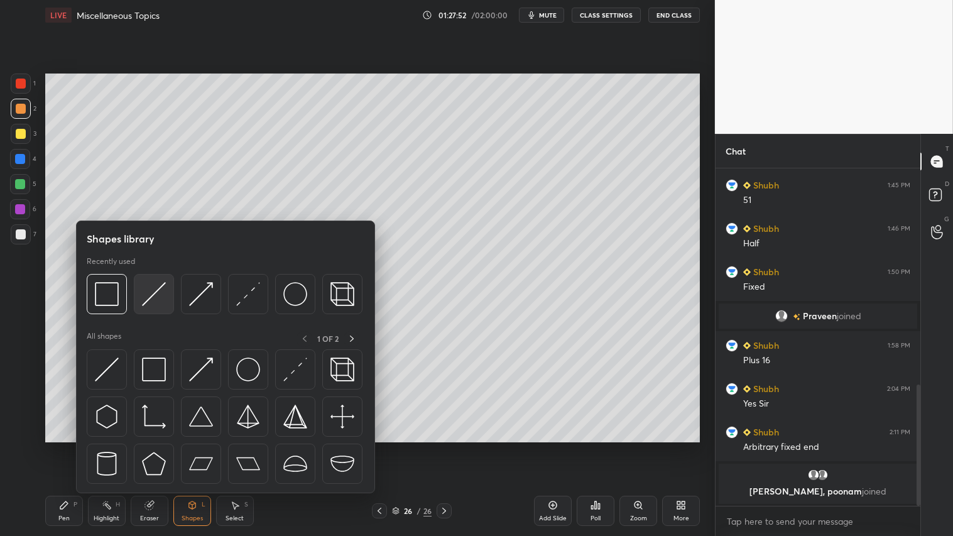
click at [153, 293] on img at bounding box center [154, 294] width 24 height 24
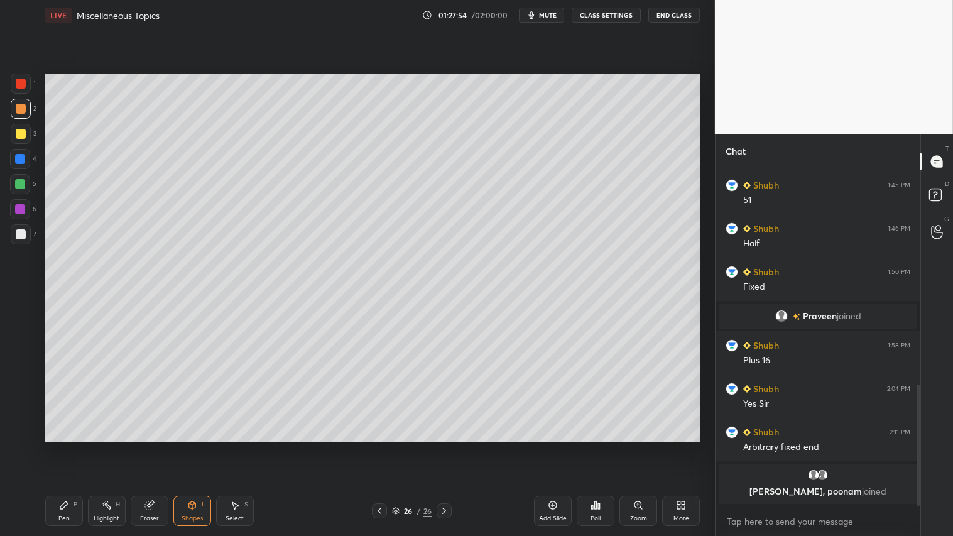
click at [80, 447] on div "Pen P" at bounding box center [64, 511] width 38 height 30
drag, startPoint x: 144, startPoint y: 499, endPoint x: 138, endPoint y: 459, distance: 41.3
click at [144, 447] on icon at bounding box center [149, 505] width 10 height 10
click at [64, 447] on div "Pen" at bounding box center [63, 518] width 11 height 6
click at [195, 447] on div "Shapes" at bounding box center [192, 518] width 21 height 6
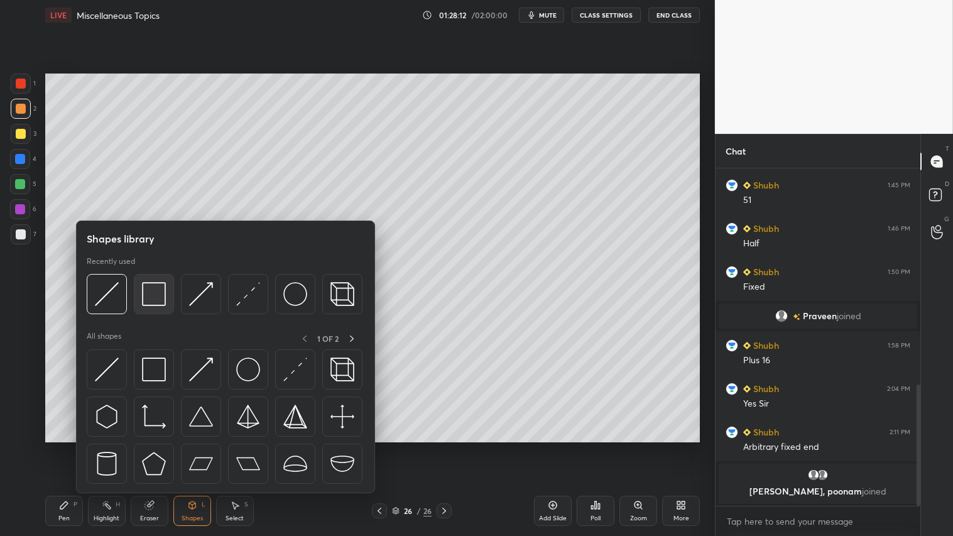
click at [146, 297] on img at bounding box center [154, 294] width 24 height 24
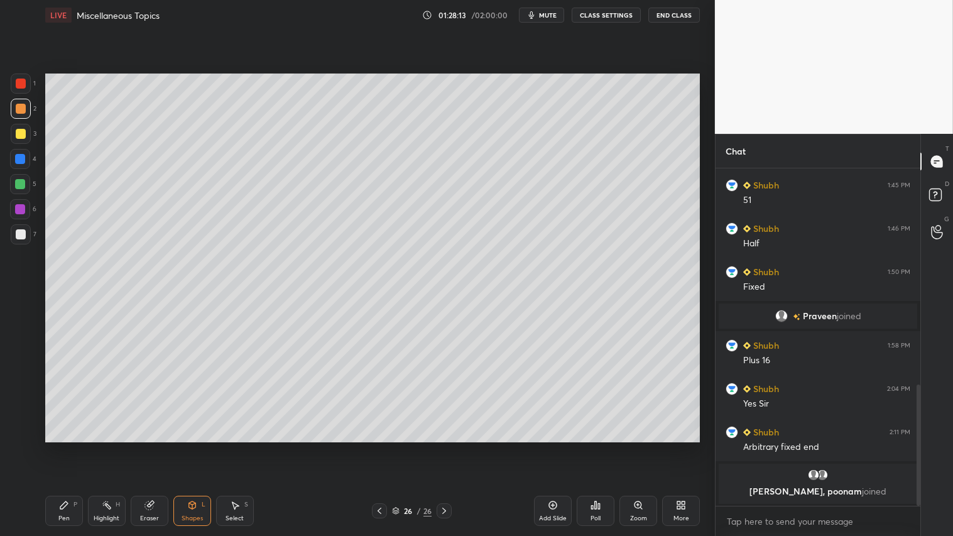
drag, startPoint x: 22, startPoint y: 231, endPoint x: 34, endPoint y: 227, distance: 12.3
click at [27, 229] on div at bounding box center [21, 234] width 20 height 20
click at [18, 109] on div at bounding box center [21, 109] width 10 height 10
click at [65, 447] on icon at bounding box center [64, 505] width 10 height 10
click at [380, 447] on icon at bounding box center [380, 511] width 4 height 6
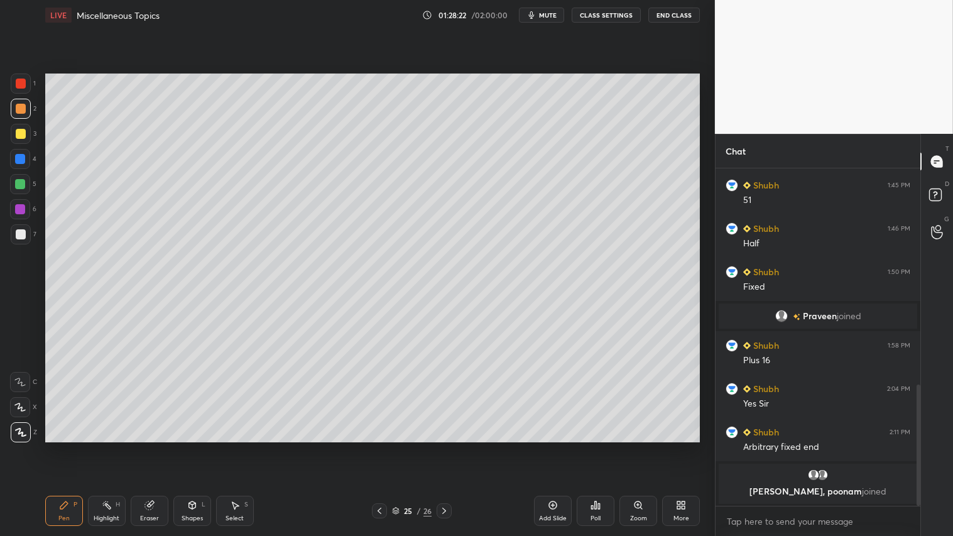
click at [378, 447] on icon at bounding box center [379, 511] width 10 height 10
click at [379, 447] on icon at bounding box center [379, 511] width 10 height 10
click at [437, 447] on div at bounding box center [444, 510] width 15 height 15
click at [440, 447] on icon at bounding box center [444, 511] width 10 height 10
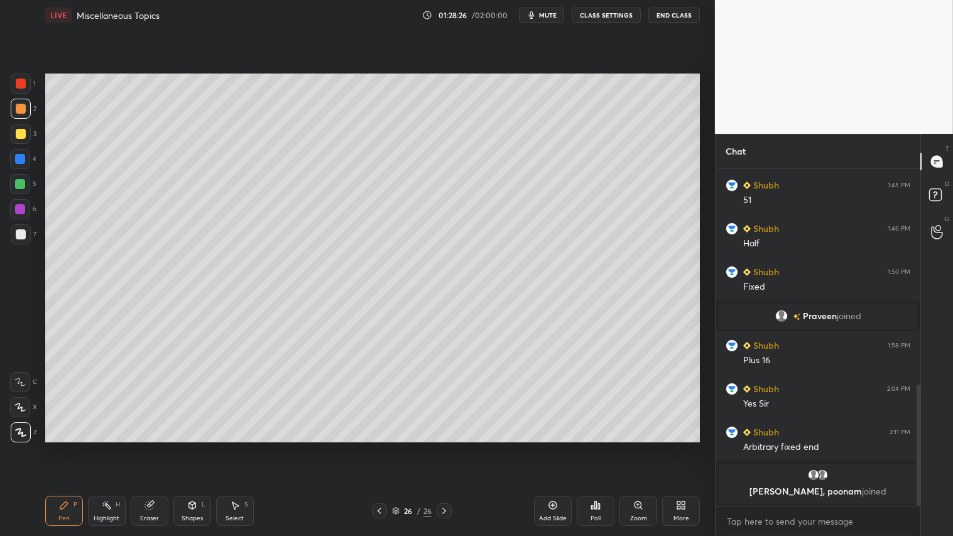
click at [379, 447] on icon at bounding box center [379, 511] width 10 height 10
click at [146, 447] on icon at bounding box center [148, 505] width 8 height 8
click at [201, 447] on div "Shapes" at bounding box center [192, 518] width 21 height 6
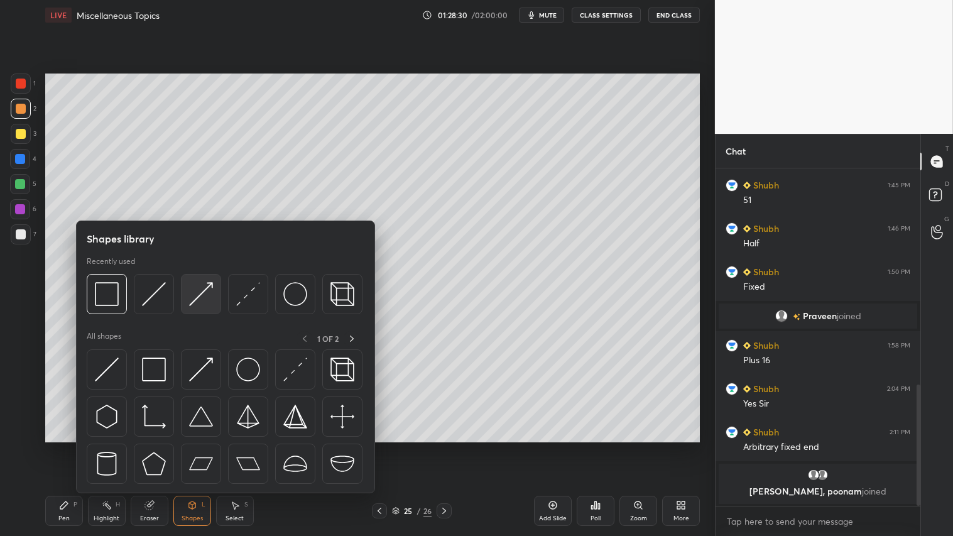
click at [203, 297] on img at bounding box center [201, 294] width 24 height 24
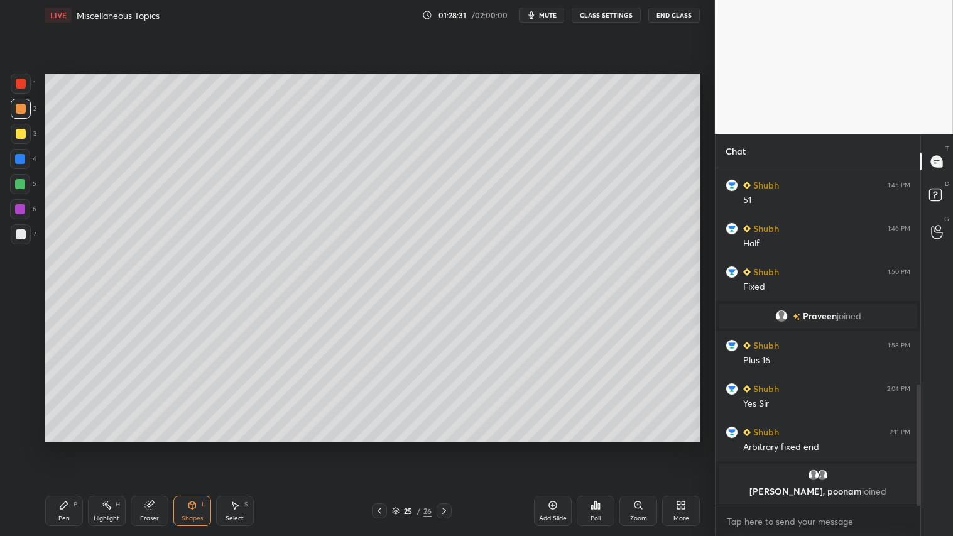
click at [21, 77] on div at bounding box center [21, 84] width 20 height 20
drag, startPoint x: 64, startPoint y: 513, endPoint x: 72, endPoint y: 509, distance: 8.4
click at [70, 447] on div "Pen P" at bounding box center [64, 511] width 38 height 30
click at [18, 105] on div at bounding box center [21, 109] width 10 height 10
click at [28, 109] on div at bounding box center [21, 109] width 20 height 20
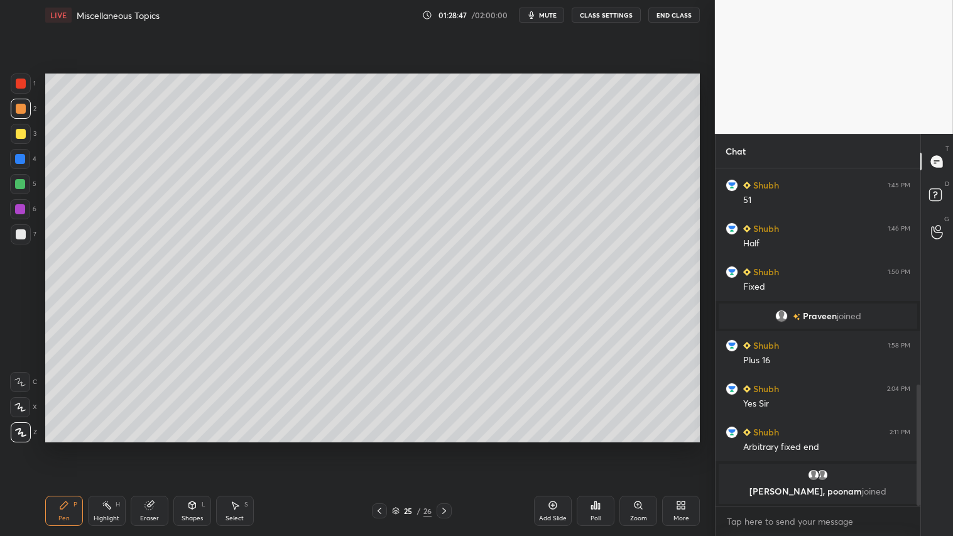
drag, startPoint x: 441, startPoint y: 510, endPoint x: 449, endPoint y: 510, distance: 7.5
click at [444, 447] on icon at bounding box center [444, 511] width 10 height 10
drag, startPoint x: 447, startPoint y: 510, endPoint x: 461, endPoint y: 508, distance: 13.9
click at [447, 447] on icon at bounding box center [444, 511] width 10 height 10
click at [62, 447] on div "Pen P Highlight H Eraser Shapes L Select S 26 / 26 Add Slide Poll Zoom More" at bounding box center [372, 511] width 655 height 50
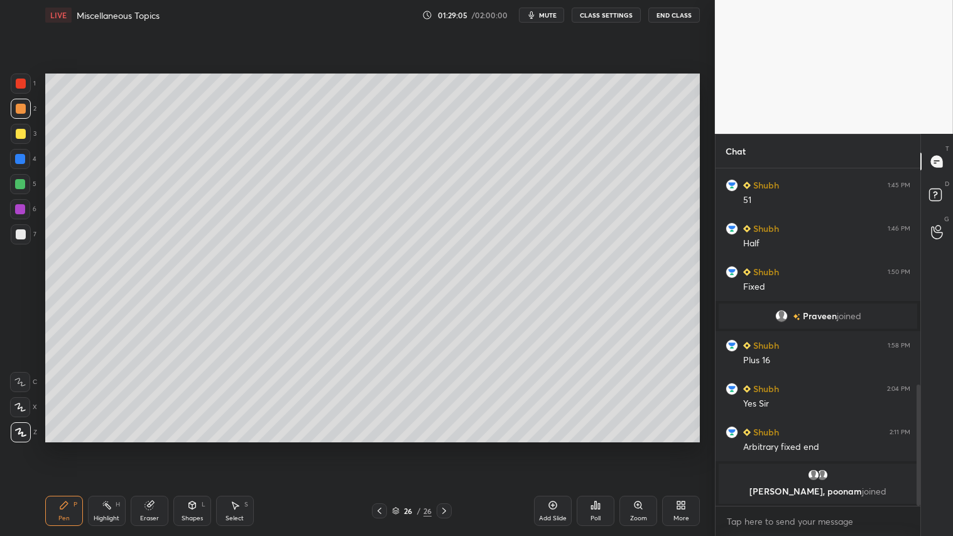
click at [191, 447] on icon at bounding box center [192, 505] width 10 height 10
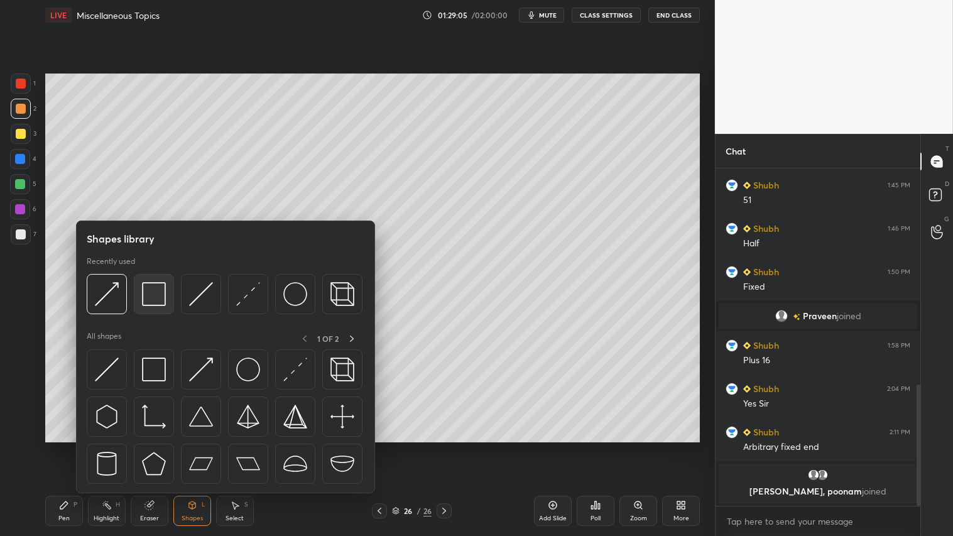
click at [153, 300] on img at bounding box center [154, 294] width 24 height 24
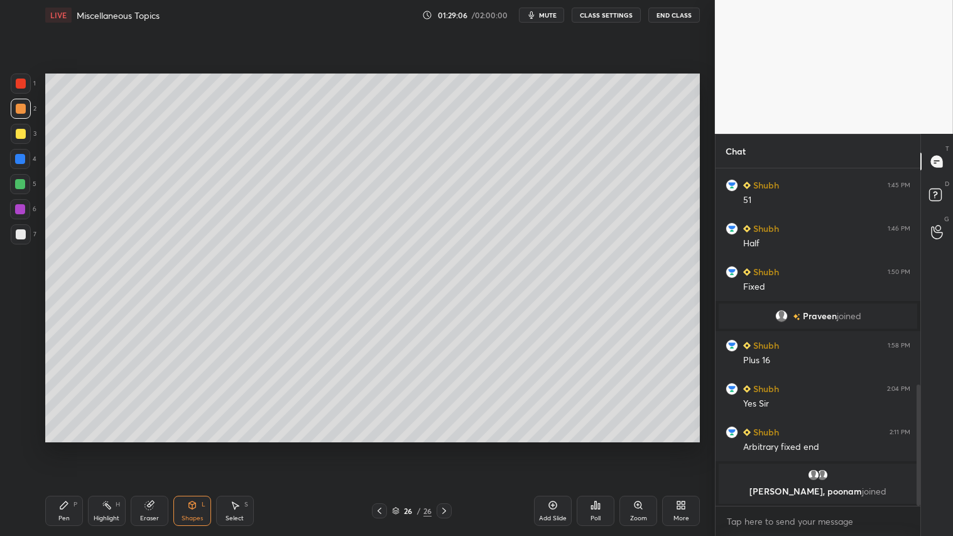
drag, startPoint x: 30, startPoint y: 231, endPoint x: 40, endPoint y: 229, distance: 10.2
click at [30, 231] on div "7" at bounding box center [24, 234] width 26 height 20
click at [18, 109] on div at bounding box center [21, 109] width 10 height 10
click at [68, 447] on div "Pen P" at bounding box center [64, 511] width 38 height 30
drag, startPoint x: 191, startPoint y: 511, endPoint x: 198, endPoint y: 503, distance: 10.7
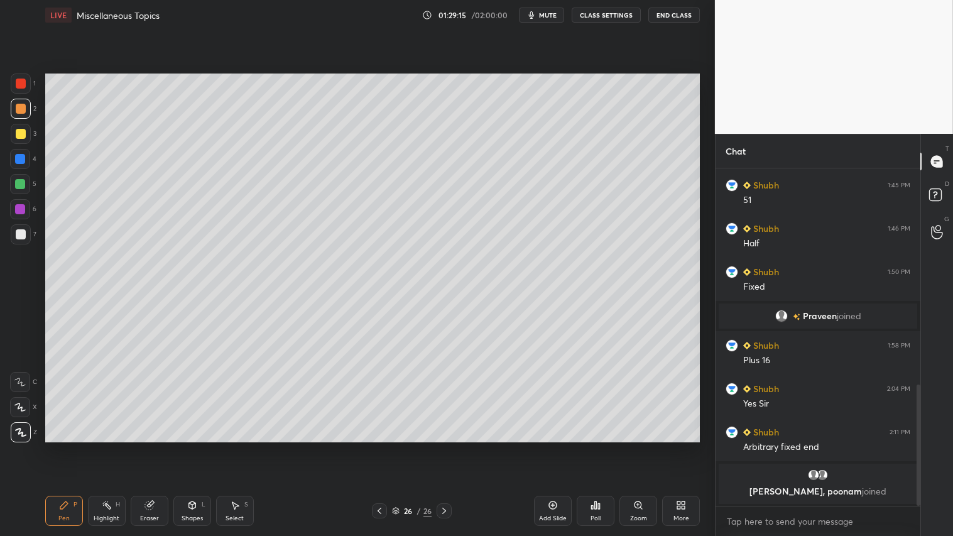
click at [192, 447] on div "Shapes L" at bounding box center [192, 511] width 38 height 30
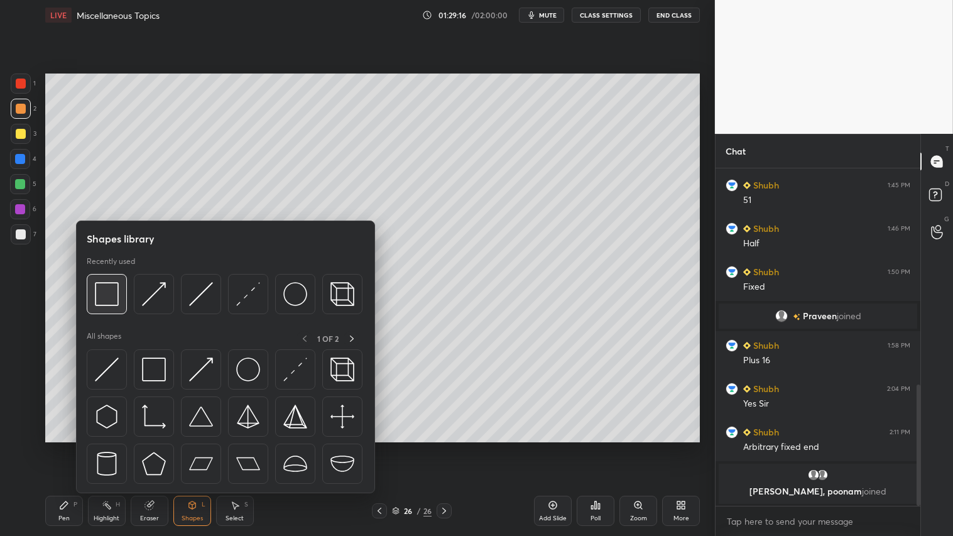
click at [114, 292] on img at bounding box center [107, 294] width 24 height 24
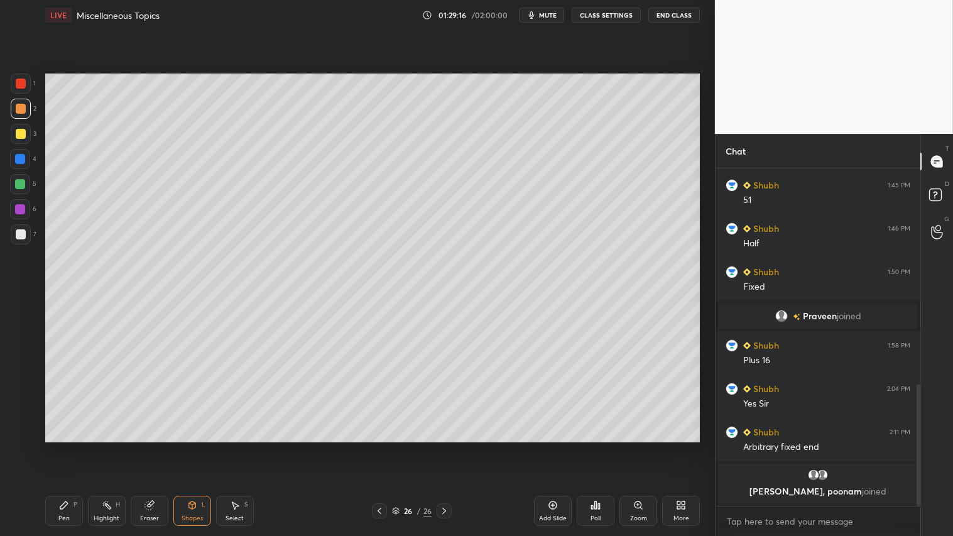
drag, startPoint x: 21, startPoint y: 232, endPoint x: 33, endPoint y: 231, distance: 12.1
click at [21, 234] on div at bounding box center [21, 234] width 10 height 10
click at [381, 447] on icon at bounding box center [379, 511] width 10 height 10
click at [450, 447] on div at bounding box center [444, 510] width 15 height 15
click at [454, 447] on div "26 / 26" at bounding box center [412, 510] width 244 height 15
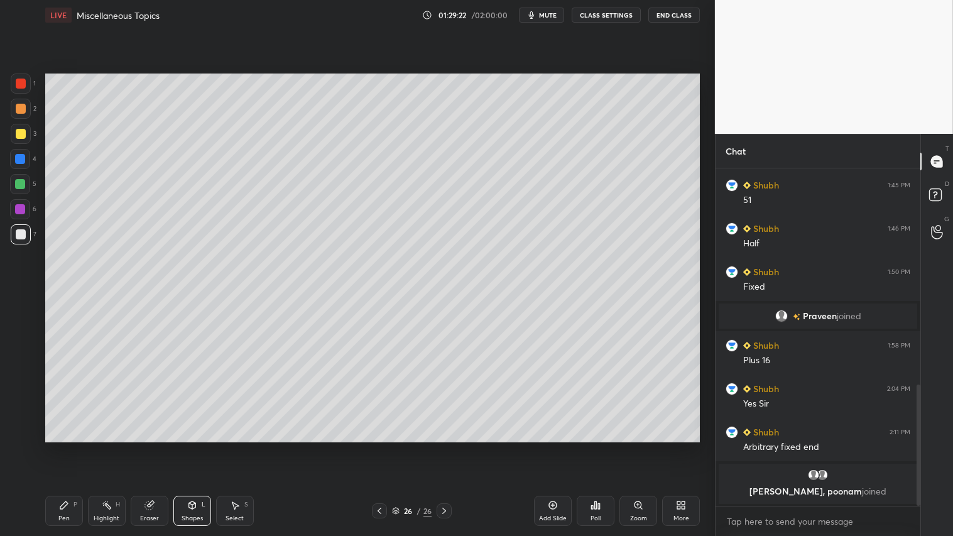
click at [21, 114] on div "2" at bounding box center [24, 111] width 26 height 25
drag, startPoint x: 64, startPoint y: 505, endPoint x: 76, endPoint y: 452, distance: 54.1
click at [66, 447] on icon at bounding box center [64, 505] width 8 height 8
drag, startPoint x: 192, startPoint y: 512, endPoint x: 197, endPoint y: 506, distance: 7.2
click at [196, 447] on div "Shapes L" at bounding box center [192, 511] width 38 height 30
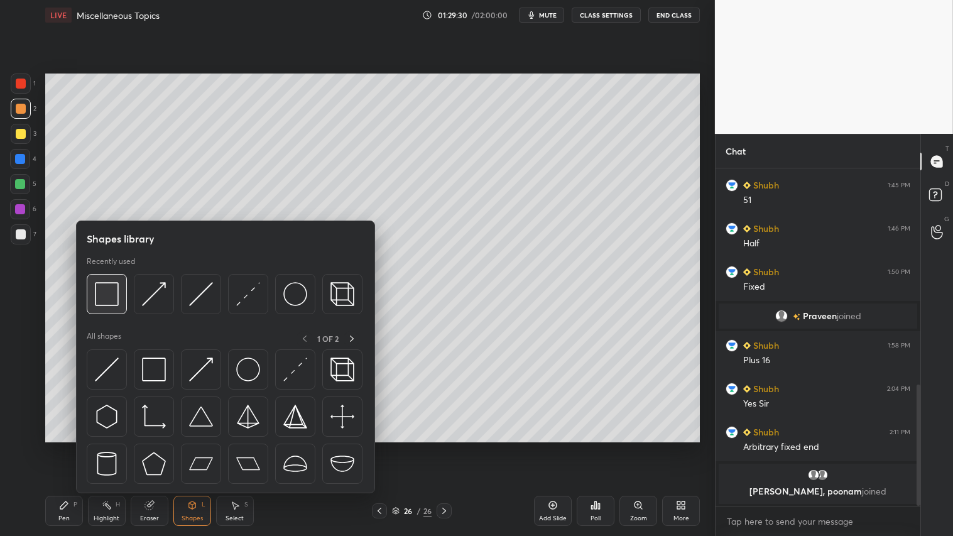
click at [109, 298] on img at bounding box center [107, 294] width 24 height 24
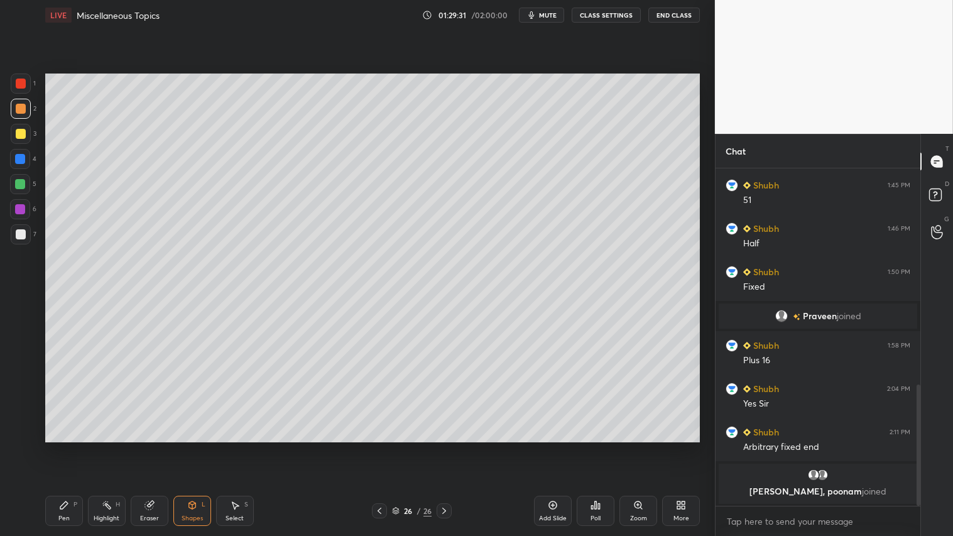
click at [17, 229] on div at bounding box center [21, 234] width 20 height 20
click at [553, 447] on div "Add Slide" at bounding box center [553, 518] width 28 height 6
click at [22, 116] on div at bounding box center [21, 109] width 20 height 20
drag, startPoint x: 187, startPoint y: 506, endPoint x: 192, endPoint y: 494, distance: 12.1
click at [189, 447] on icon at bounding box center [191, 505] width 7 height 8
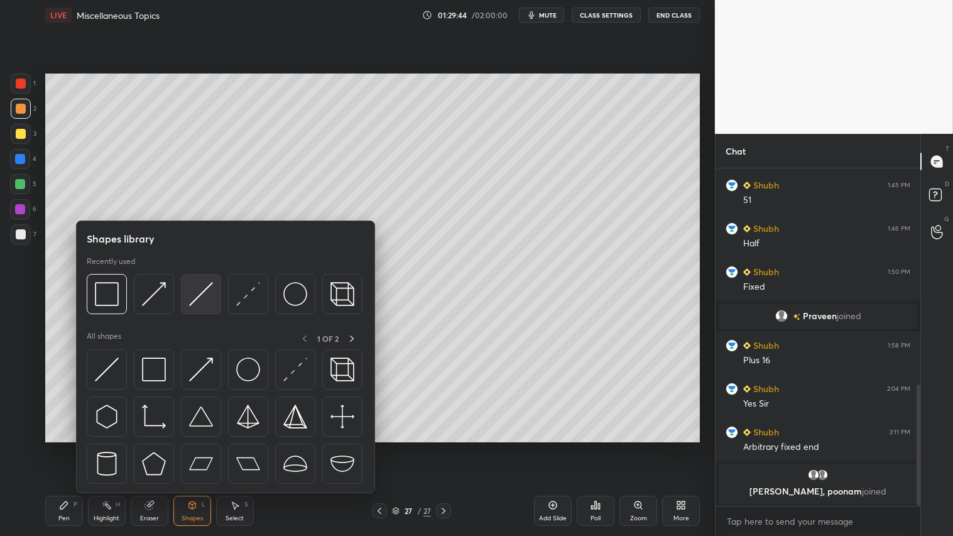
click at [195, 297] on img at bounding box center [201, 294] width 24 height 24
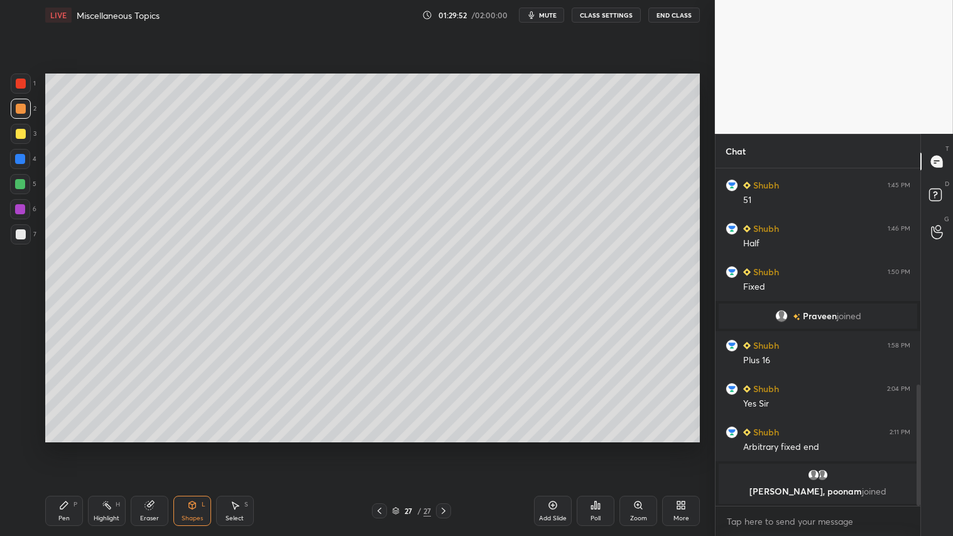
drag, startPoint x: 145, startPoint y: 504, endPoint x: 168, endPoint y: 491, distance: 26.7
click at [146, 447] on icon at bounding box center [149, 505] width 10 height 10
click at [78, 447] on div "Pen P" at bounding box center [64, 511] width 38 height 30
click at [195, 447] on div "Shapes" at bounding box center [192, 518] width 21 height 6
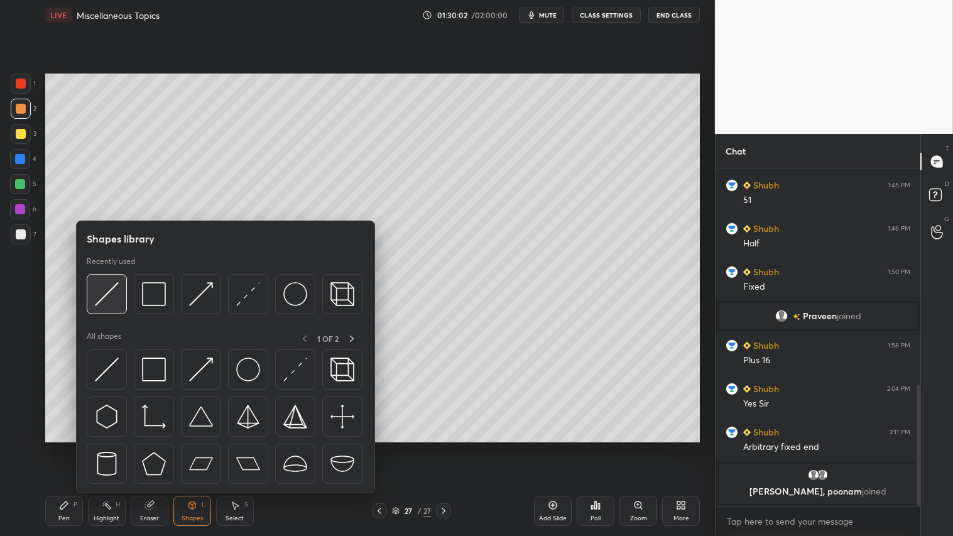
click at [110, 285] on img at bounding box center [107, 294] width 24 height 24
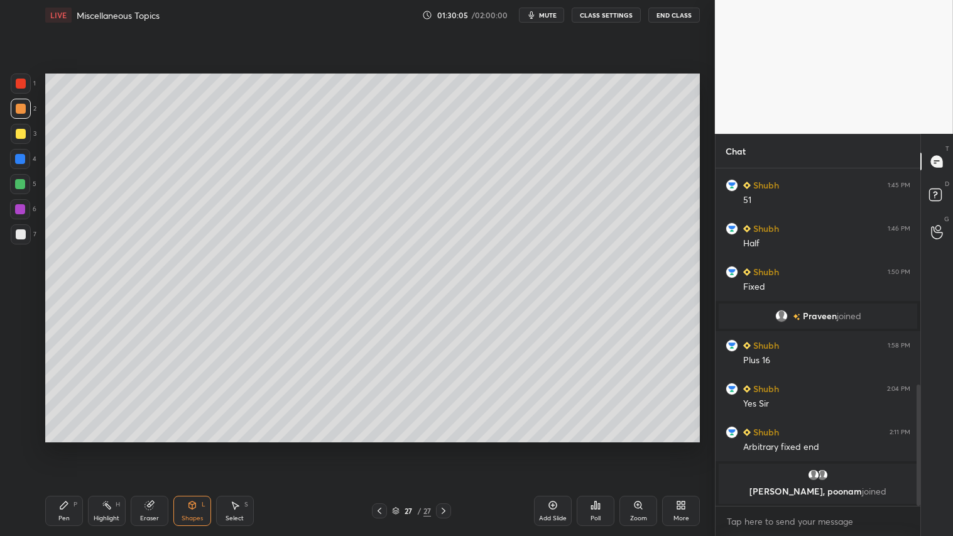
drag, startPoint x: 190, startPoint y: 516, endPoint x: 192, endPoint y: 499, distance: 17.7
click at [189, 447] on div "Shapes" at bounding box center [192, 518] width 21 height 6
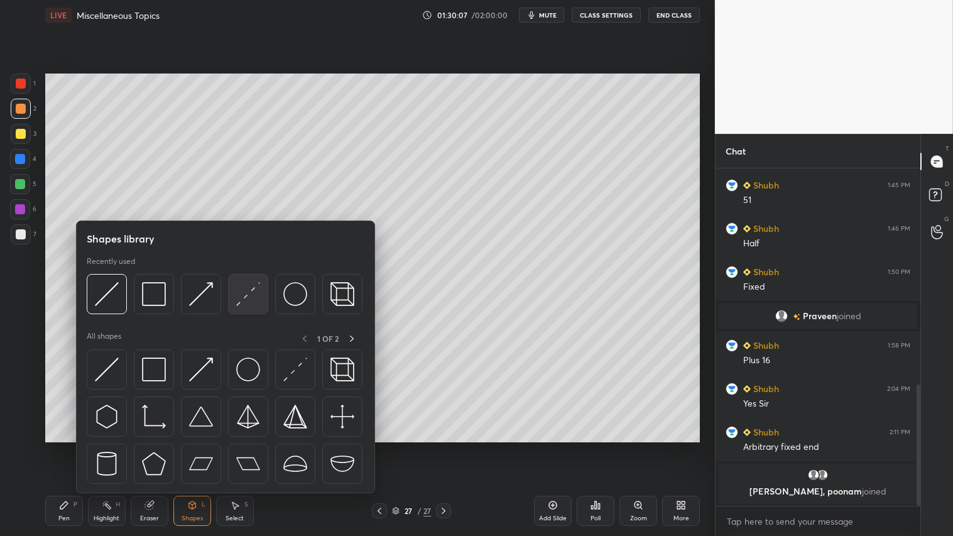
click at [246, 294] on img at bounding box center [248, 294] width 24 height 24
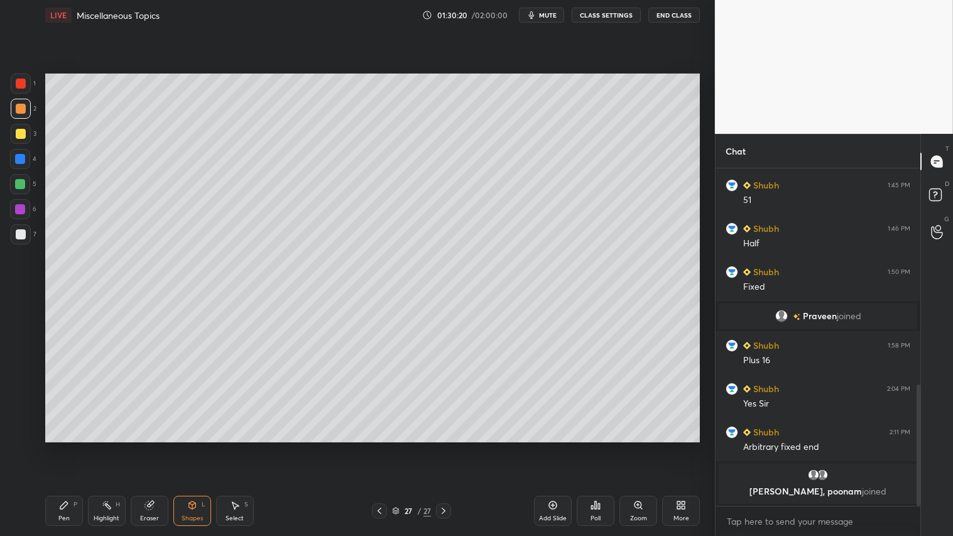
drag, startPoint x: 74, startPoint y: 515, endPoint x: 77, endPoint y: 503, distance: 12.3
click at [74, 447] on div "Pen P" at bounding box center [64, 511] width 38 height 30
drag, startPoint x: 30, startPoint y: 403, endPoint x: 25, endPoint y: 408, distance: 7.1
click at [30, 403] on div "X" at bounding box center [23, 407] width 27 height 20
click at [192, 447] on icon at bounding box center [192, 505] width 10 height 10
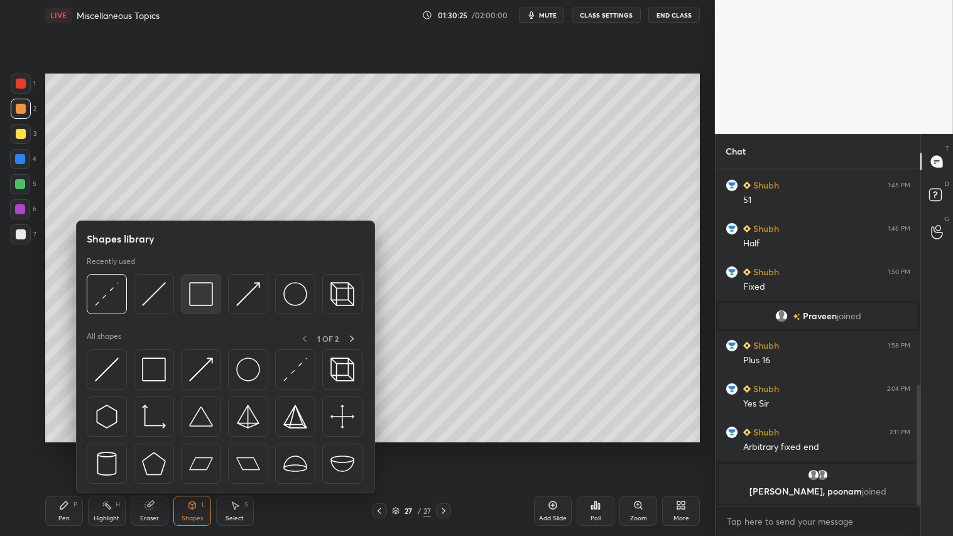
click at [195, 292] on img at bounding box center [201, 294] width 24 height 24
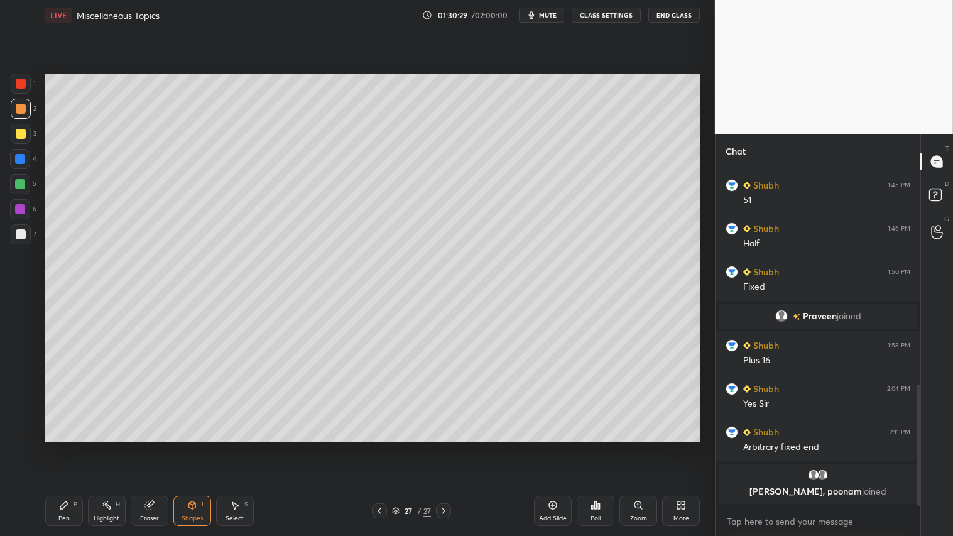
click at [379, 447] on icon at bounding box center [379, 511] width 10 height 10
click at [380, 447] on icon at bounding box center [379, 511] width 10 height 10
click at [383, 447] on icon at bounding box center [379, 511] width 10 height 10
click at [444, 447] on icon at bounding box center [444, 511] width 10 height 10
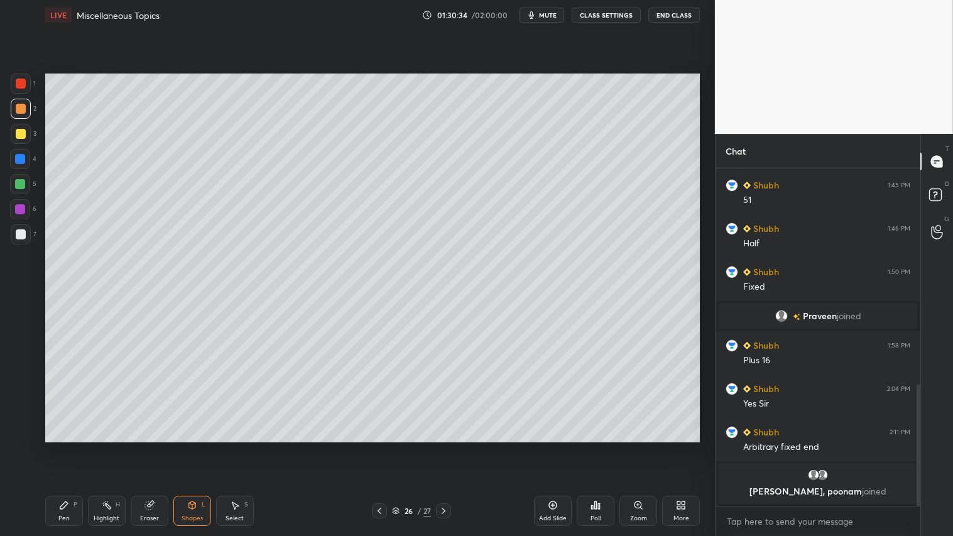
click at [449, 447] on div at bounding box center [443, 510] width 15 height 15
click at [192, 447] on div "Shapes L" at bounding box center [192, 511] width 38 height 30
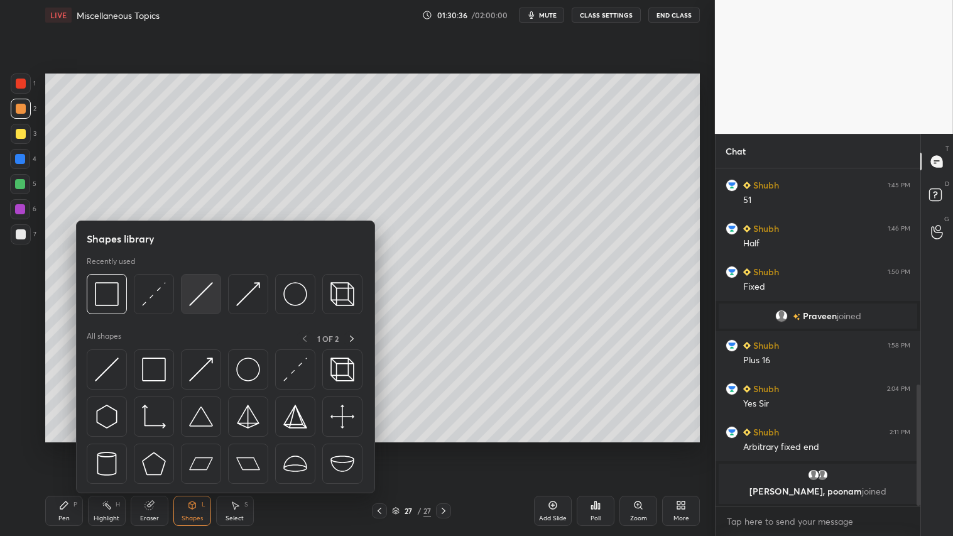
click at [192, 298] on img at bounding box center [201, 294] width 24 height 24
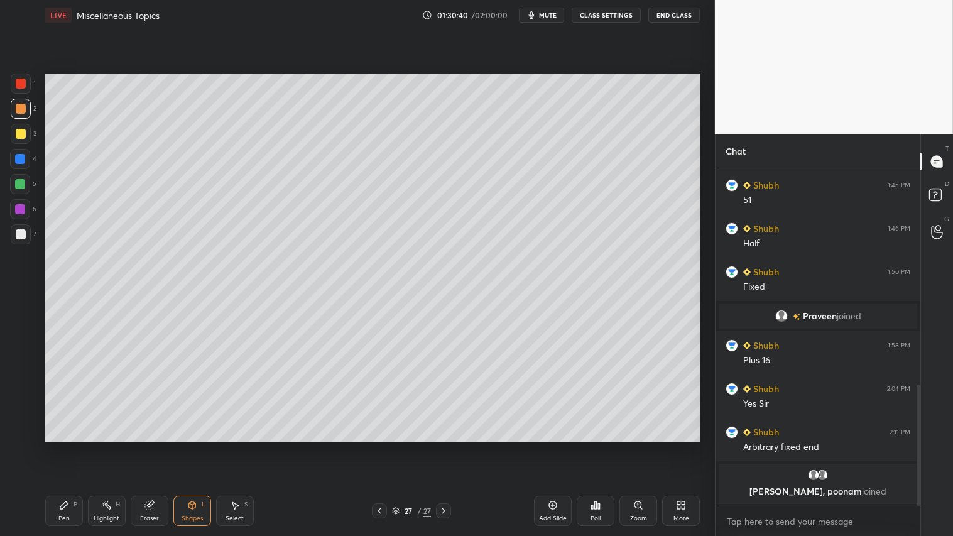
click at [70, 447] on div "Pen P" at bounding box center [64, 511] width 38 height 30
click at [378, 447] on icon at bounding box center [379, 511] width 10 height 10
click at [381, 447] on icon at bounding box center [379, 511] width 10 height 10
click at [449, 447] on div at bounding box center [443, 510] width 15 height 15
click at [451, 447] on div at bounding box center [443, 510] width 15 height 15
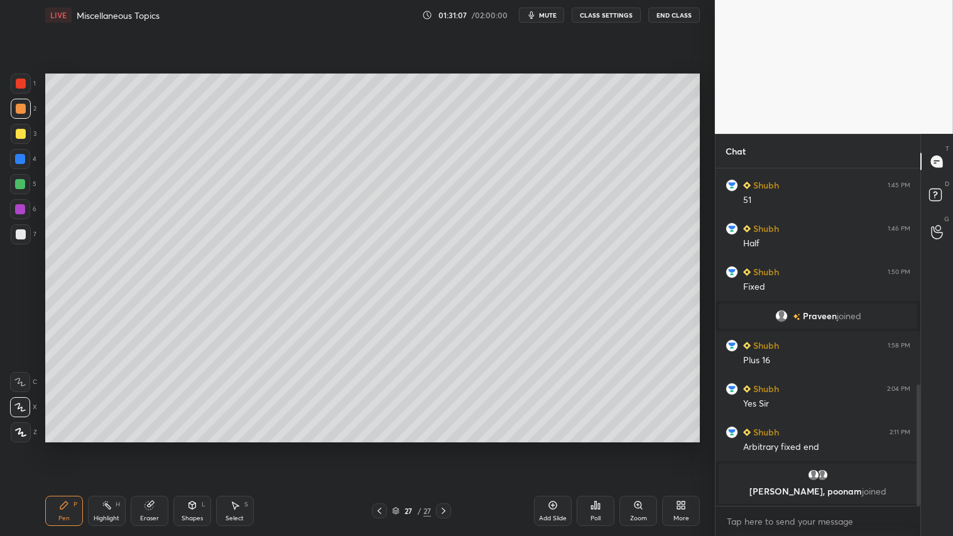
click at [378, 447] on icon at bounding box center [379, 511] width 10 height 10
click at [381, 447] on icon at bounding box center [379, 511] width 10 height 10
click at [382, 447] on icon at bounding box center [379, 511] width 10 height 10
click at [443, 447] on icon at bounding box center [444, 511] width 10 height 10
click at [445, 447] on icon at bounding box center [444, 511] width 10 height 10
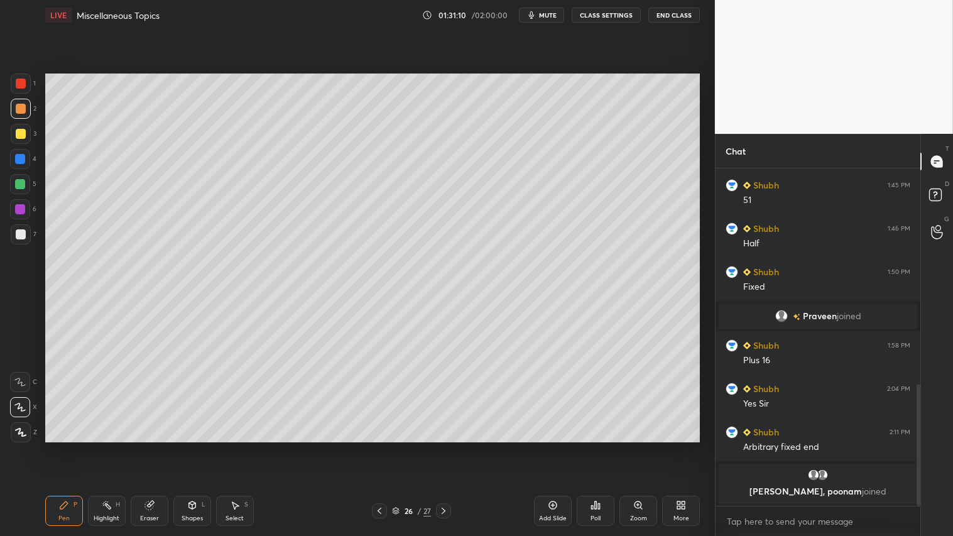
click at [446, 447] on icon at bounding box center [444, 511] width 10 height 10
drag, startPoint x: 158, startPoint y: 511, endPoint x: 274, endPoint y: 457, distance: 127.3
click at [165, 447] on div "Eraser" at bounding box center [150, 511] width 38 height 30
click at [71, 447] on div "Pen P" at bounding box center [64, 511] width 38 height 30
click at [192, 447] on div "Shapes L" at bounding box center [192, 511] width 38 height 30
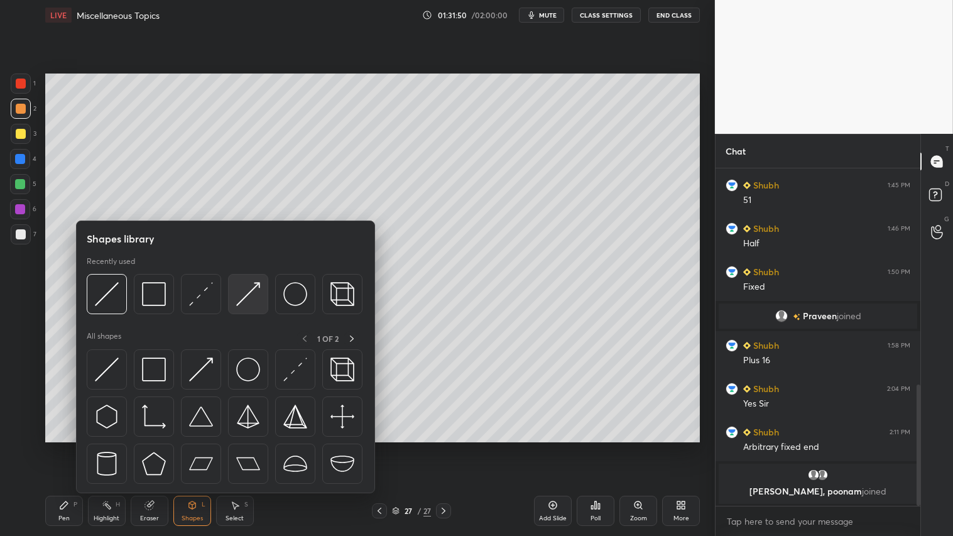
click at [246, 299] on img at bounding box center [248, 294] width 24 height 24
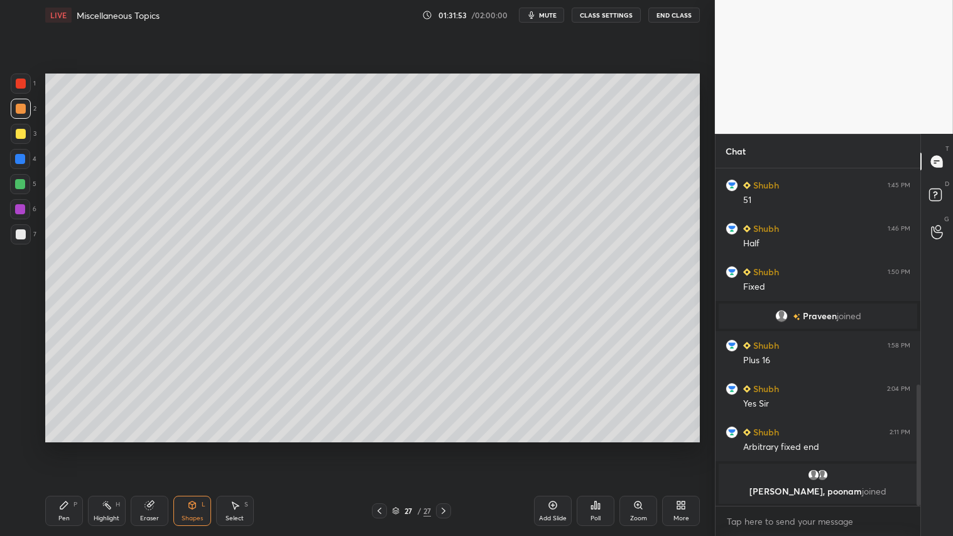
click at [80, 447] on div "Pen P" at bounding box center [64, 511] width 38 height 30
click at [152, 447] on icon at bounding box center [150, 504] width 7 height 6
click at [61, 447] on div "Pen P" at bounding box center [64, 511] width 38 height 30
drag, startPoint x: 185, startPoint y: 520, endPoint x: 195, endPoint y: 516, distance: 11.1
click at [184, 447] on div "Shapes L" at bounding box center [192, 511] width 38 height 30
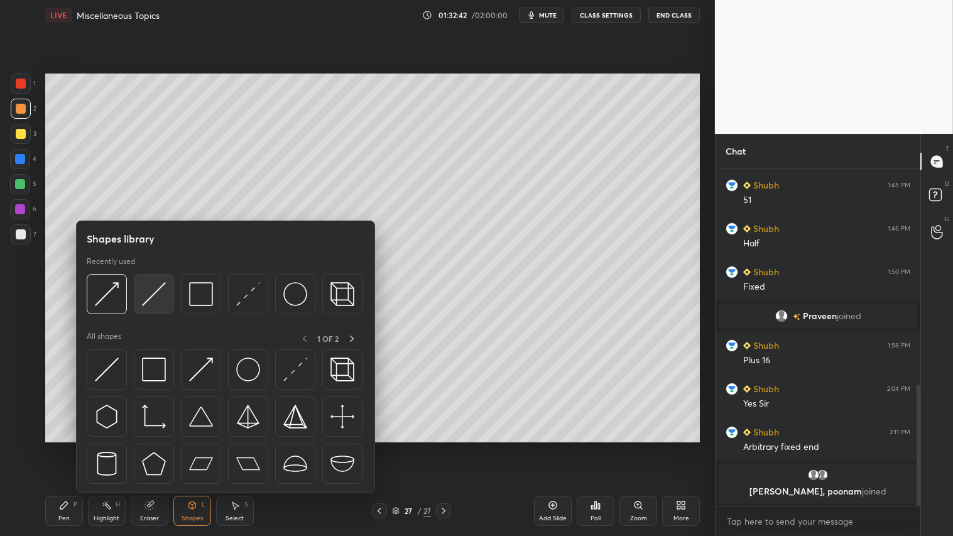
click at [158, 293] on img at bounding box center [154, 294] width 24 height 24
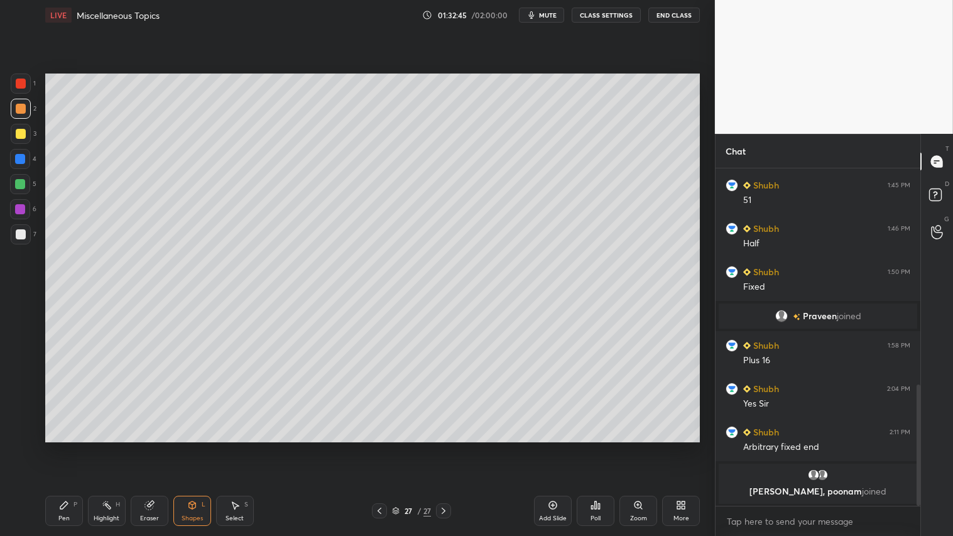
click at [66, 447] on div "Pen P" at bounding box center [64, 511] width 38 height 30
click at [22, 136] on div at bounding box center [21, 134] width 10 height 10
click at [11, 117] on div "2" at bounding box center [24, 109] width 26 height 20
drag, startPoint x: 59, startPoint y: 503, endPoint x: 86, endPoint y: 476, distance: 38.2
click at [63, 447] on icon at bounding box center [64, 505] width 10 height 10
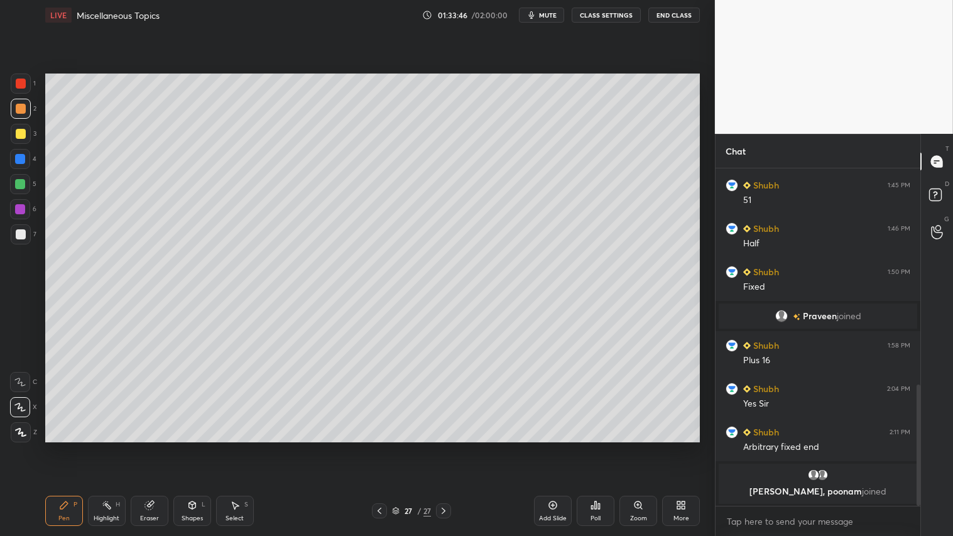
click at [153, 447] on div "Eraser" at bounding box center [150, 511] width 38 height 30
click at [77, 447] on div "Pen P" at bounding box center [64, 511] width 38 height 30
click at [16, 104] on div at bounding box center [21, 109] width 10 height 10
click at [151, 447] on icon at bounding box center [148, 505] width 8 height 8
click at [199, 447] on div "Shapes L" at bounding box center [192, 511] width 38 height 30
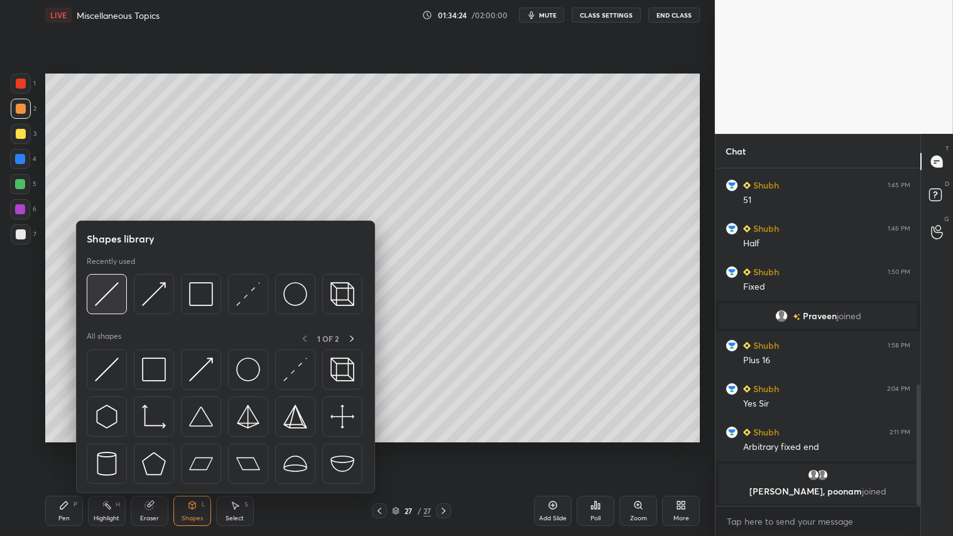
click at [122, 293] on div at bounding box center [107, 294] width 40 height 40
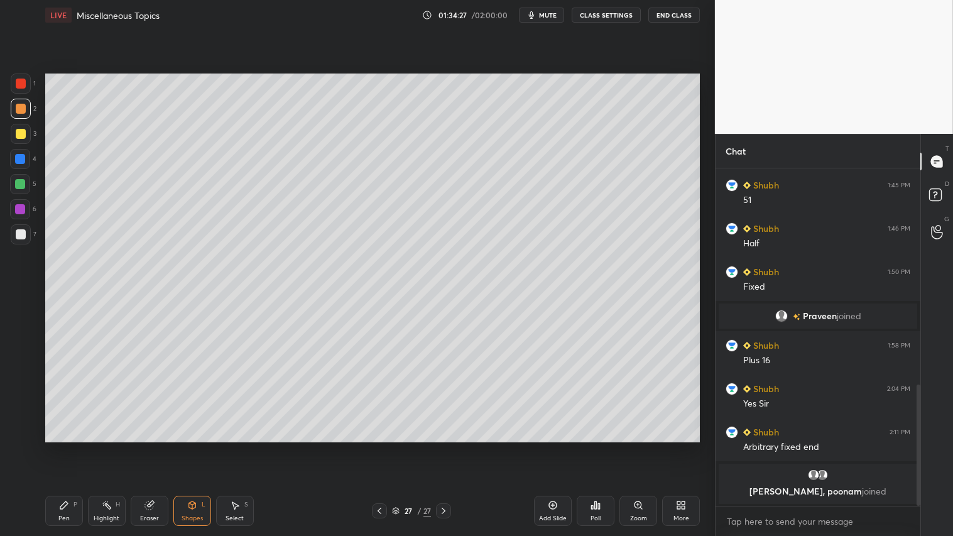
drag, startPoint x: 67, startPoint y: 512, endPoint x: 72, endPoint y: 504, distance: 9.1
click at [70, 447] on div "Pen P" at bounding box center [64, 511] width 38 height 30
drag, startPoint x: 22, startPoint y: 106, endPoint x: 38, endPoint y: 121, distance: 22.7
click at [24, 109] on div at bounding box center [21, 109] width 10 height 10
drag, startPoint x: 19, startPoint y: 132, endPoint x: 41, endPoint y: 146, distance: 26.0
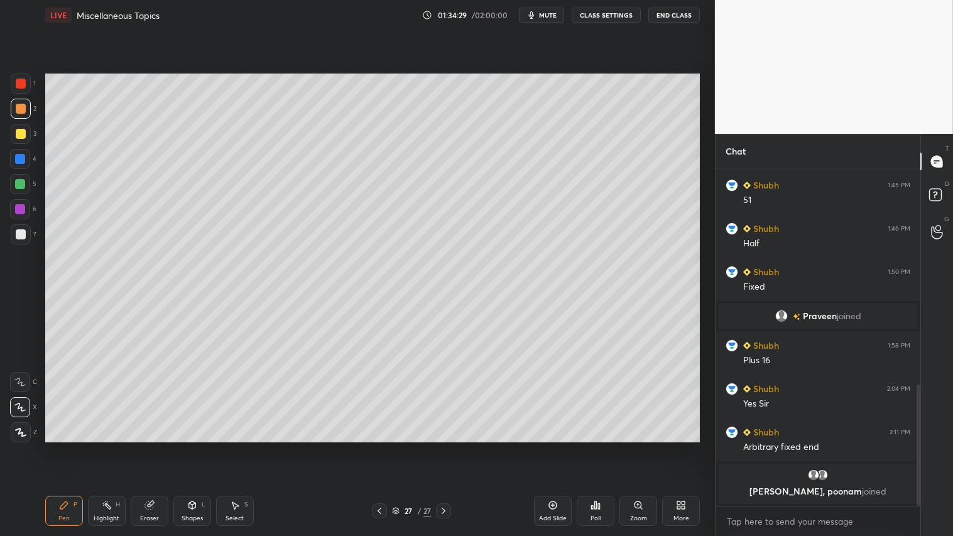
click at [23, 134] on div at bounding box center [21, 134] width 10 height 10
drag, startPoint x: 193, startPoint y: 510, endPoint x: 190, endPoint y: 495, distance: 14.9
click at [193, 447] on icon at bounding box center [192, 505] width 10 height 10
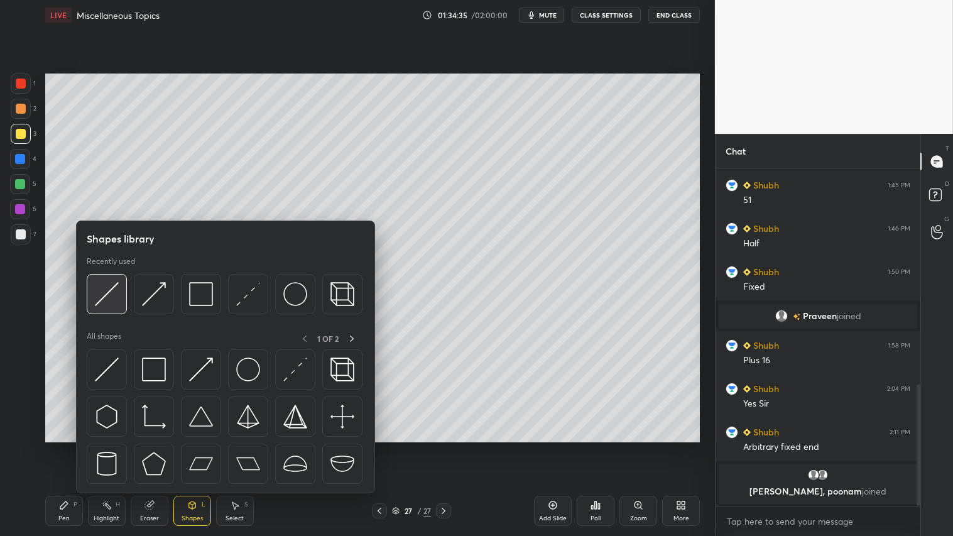
click at [115, 285] on img at bounding box center [107, 294] width 24 height 24
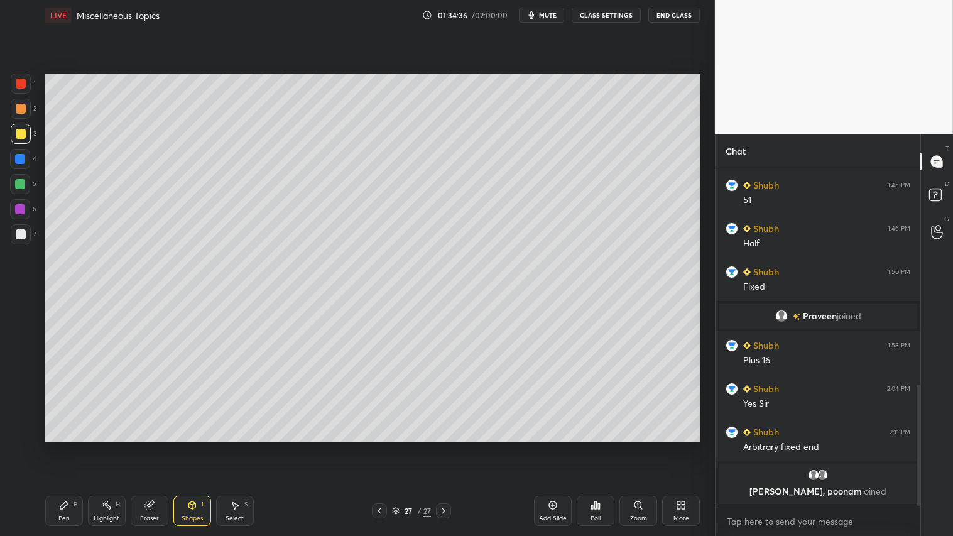
drag, startPoint x: 19, startPoint y: 106, endPoint x: 33, endPoint y: 117, distance: 17.9
click at [23, 109] on div at bounding box center [21, 109] width 10 height 10
drag, startPoint x: 67, startPoint y: 516, endPoint x: 146, endPoint y: 442, distance: 107.6
click at [69, 447] on div "Pen" at bounding box center [63, 518] width 11 height 6
drag, startPoint x: 153, startPoint y: 511, endPoint x: 347, endPoint y: 457, distance: 202.1
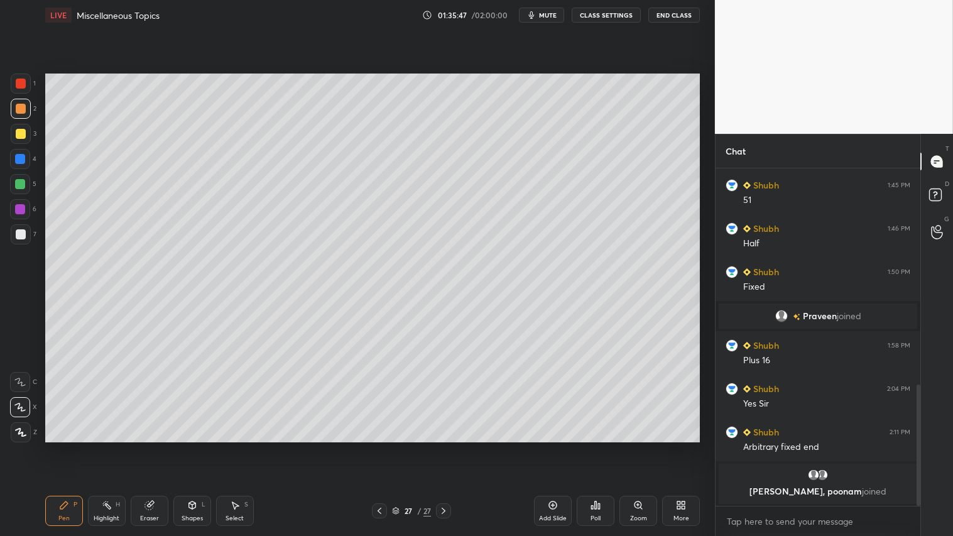
click at [155, 447] on div "Eraser" at bounding box center [150, 511] width 38 height 30
drag, startPoint x: 72, startPoint y: 512, endPoint x: 75, endPoint y: 505, distance: 7.9
click at [75, 447] on div "Pen P" at bounding box center [64, 511] width 38 height 30
drag, startPoint x: 25, startPoint y: 128, endPoint x: 41, endPoint y: 139, distance: 19.9
click at [31, 130] on div "3" at bounding box center [24, 134] width 26 height 20
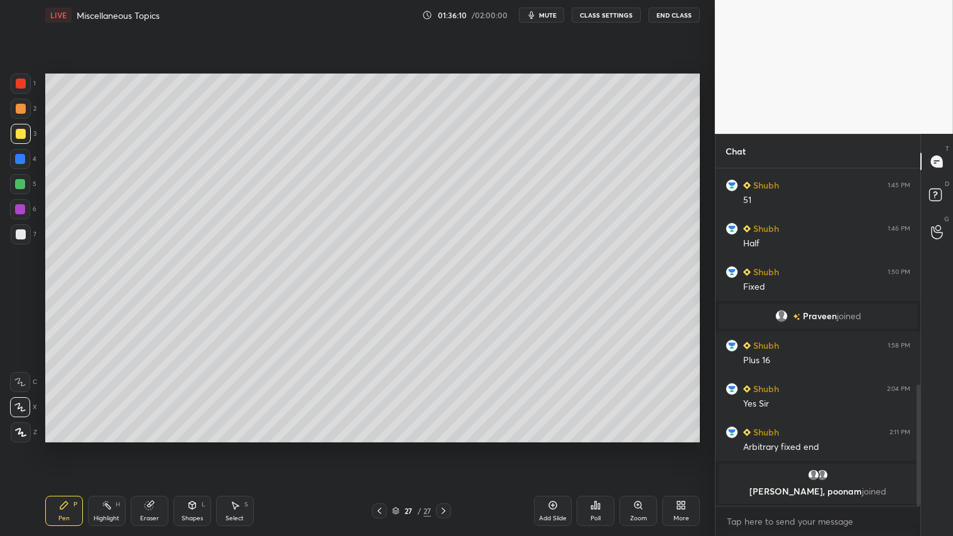
click at [196, 447] on div "Shapes" at bounding box center [192, 518] width 21 height 6
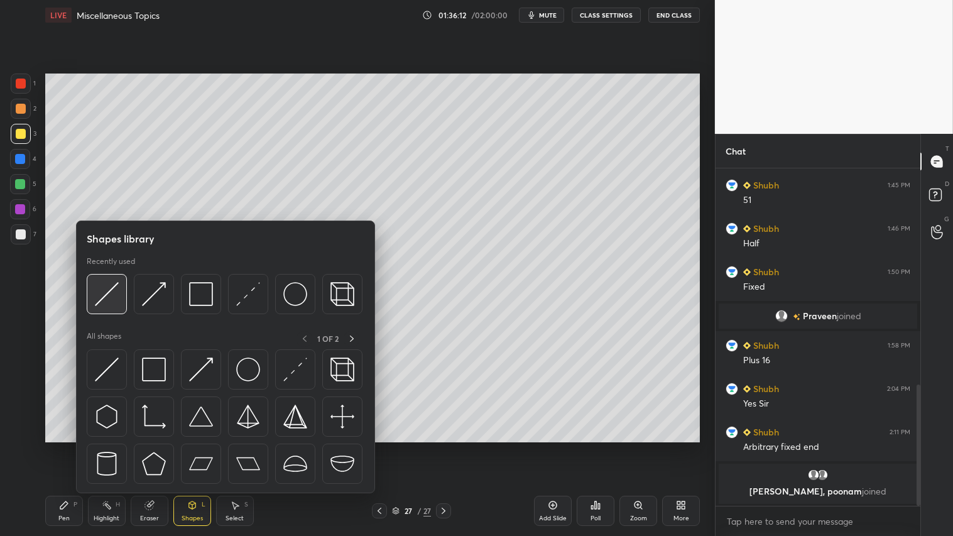
click at [109, 292] on img at bounding box center [107, 294] width 24 height 24
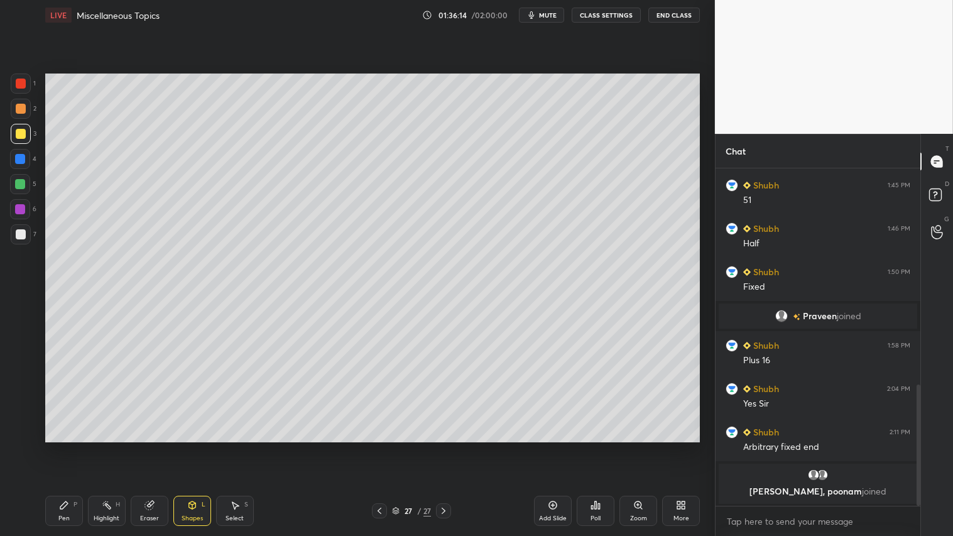
click at [19, 102] on div at bounding box center [21, 109] width 20 height 20
click at [189, 447] on icon at bounding box center [192, 505] width 10 height 10
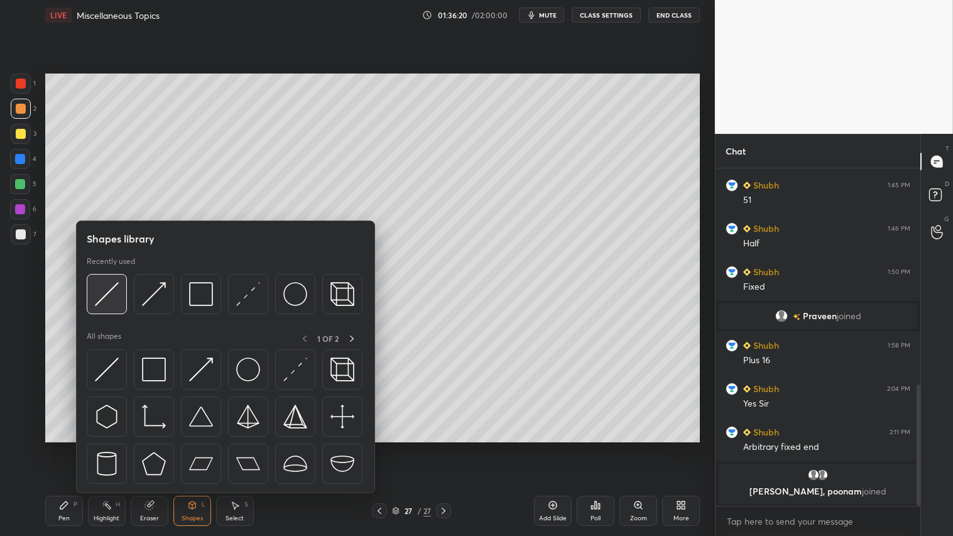
click at [101, 281] on div at bounding box center [107, 294] width 40 height 40
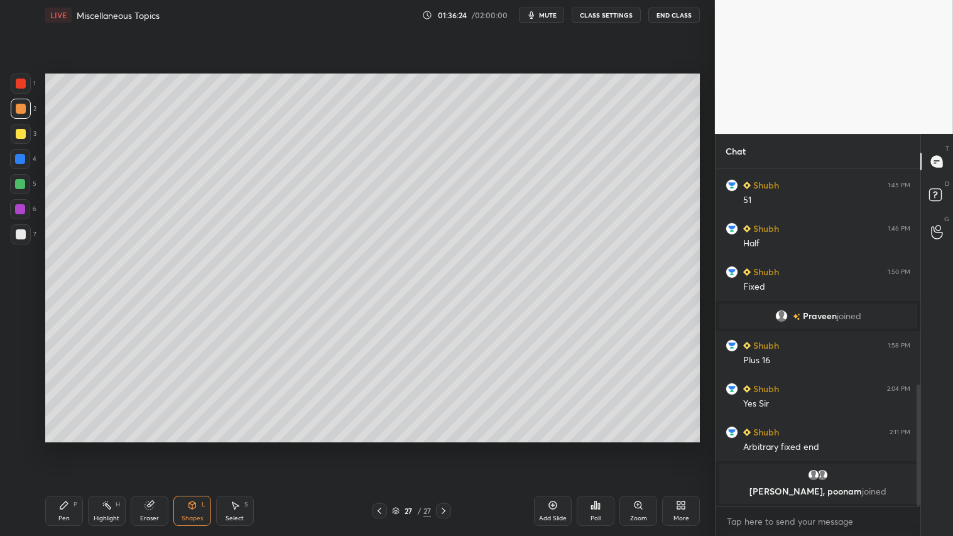
drag, startPoint x: 70, startPoint y: 506, endPoint x: 91, endPoint y: 506, distance: 20.7
click at [78, 447] on div "Pen P" at bounding box center [64, 511] width 38 height 30
click at [18, 129] on div at bounding box center [21, 134] width 20 height 20
drag, startPoint x: 17, startPoint y: 108, endPoint x: 36, endPoint y: 196, distance: 90.1
click at [17, 109] on div at bounding box center [21, 109] width 10 height 10
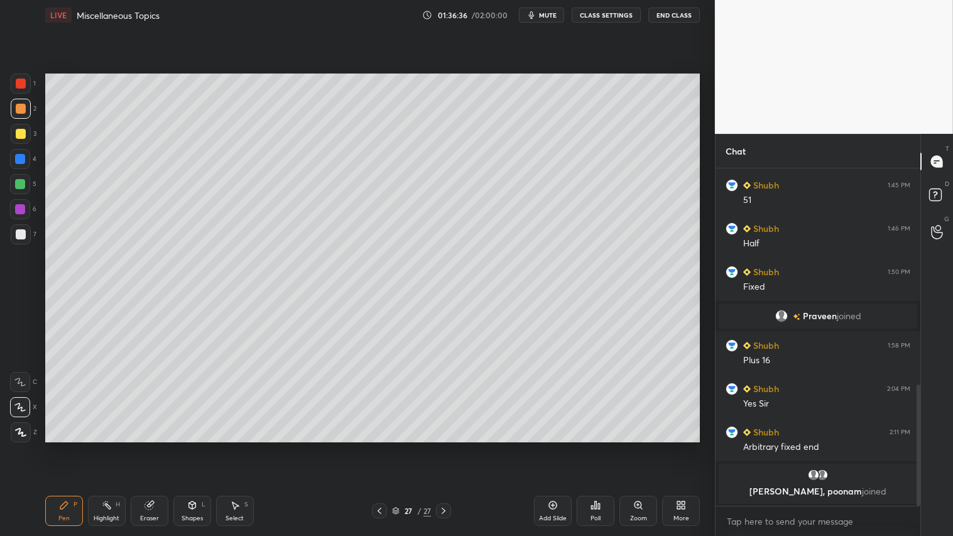
click at [76, 447] on div "Pen P" at bounding box center [64, 511] width 38 height 30
click at [27, 110] on div at bounding box center [21, 109] width 20 height 20
click at [449, 447] on div at bounding box center [443, 510] width 15 height 15
click at [446, 447] on icon at bounding box center [444, 511] width 10 height 10
click at [553, 447] on div "Add Slide" at bounding box center [553, 511] width 38 height 30
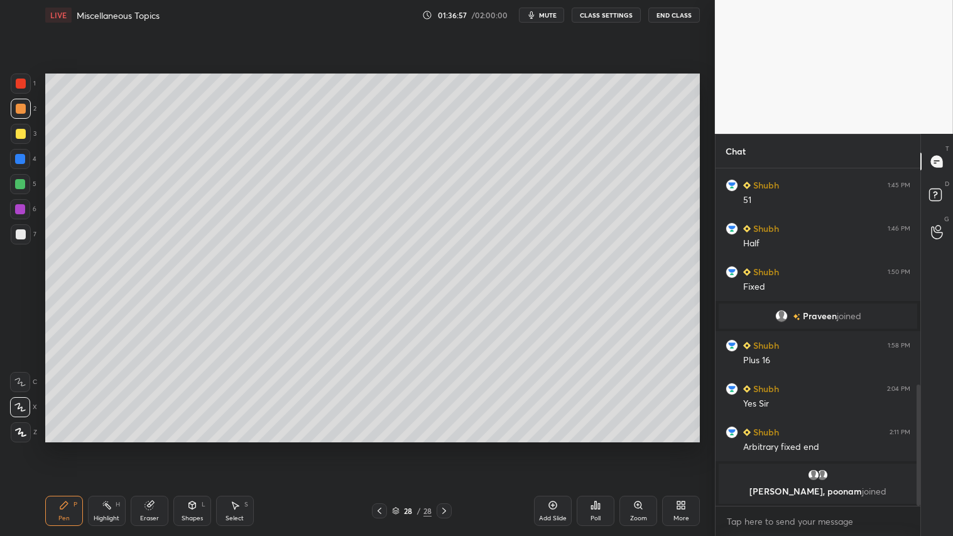
click at [201, 447] on div "Shapes L" at bounding box center [192, 511] width 38 height 30
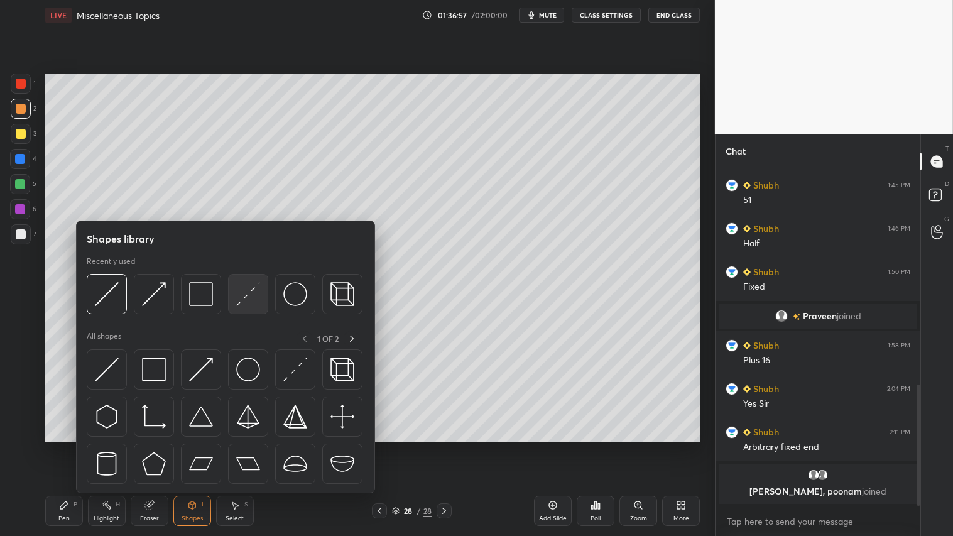
click at [243, 287] on img at bounding box center [248, 294] width 24 height 24
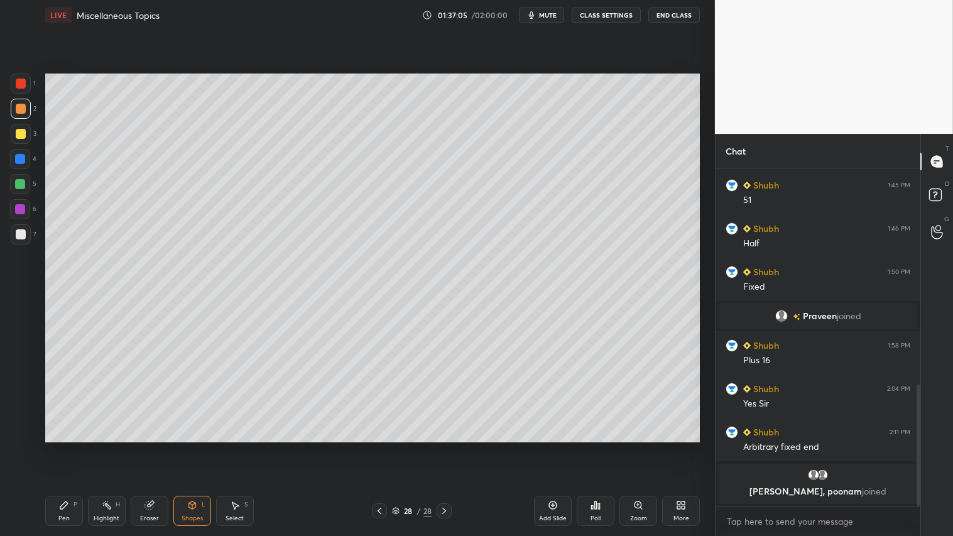
click at [380, 447] on icon at bounding box center [379, 511] width 10 height 10
click at [450, 447] on div at bounding box center [444, 510] width 15 height 15
drag, startPoint x: 195, startPoint y: 512, endPoint x: 192, endPoint y: 503, distance: 9.3
click at [195, 447] on div "Shapes L" at bounding box center [192, 511] width 38 height 30
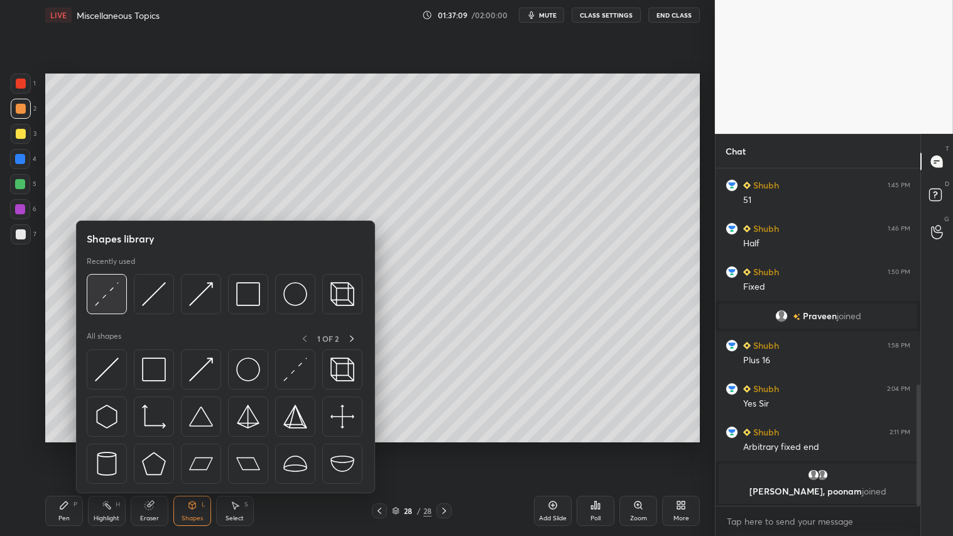
click at [106, 286] on img at bounding box center [107, 294] width 24 height 24
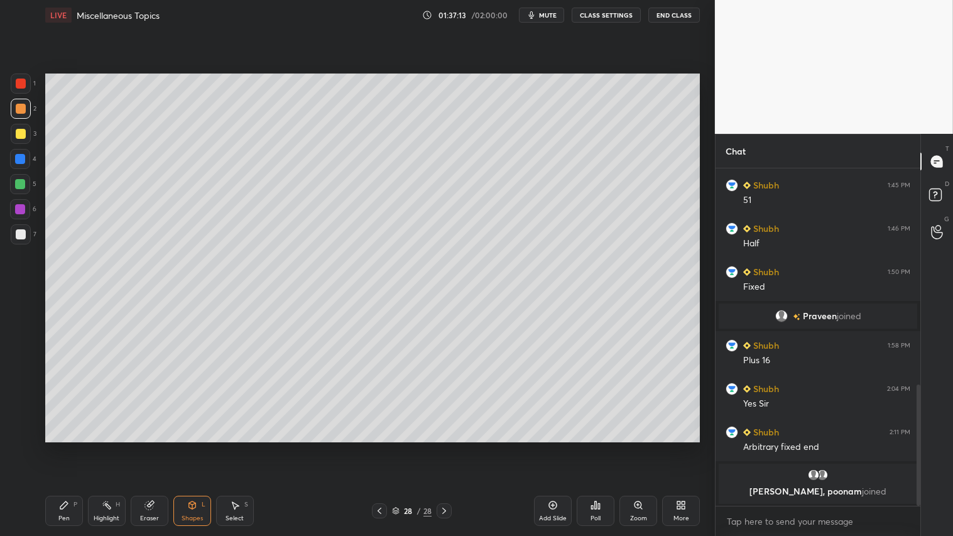
click at [381, 447] on icon at bounding box center [379, 511] width 10 height 10
click at [444, 447] on icon at bounding box center [444, 511] width 4 height 6
click at [376, 447] on icon at bounding box center [379, 511] width 10 height 10
click at [447, 447] on icon at bounding box center [444, 511] width 10 height 10
click at [58, 447] on div "Pen P" at bounding box center [64, 511] width 38 height 30
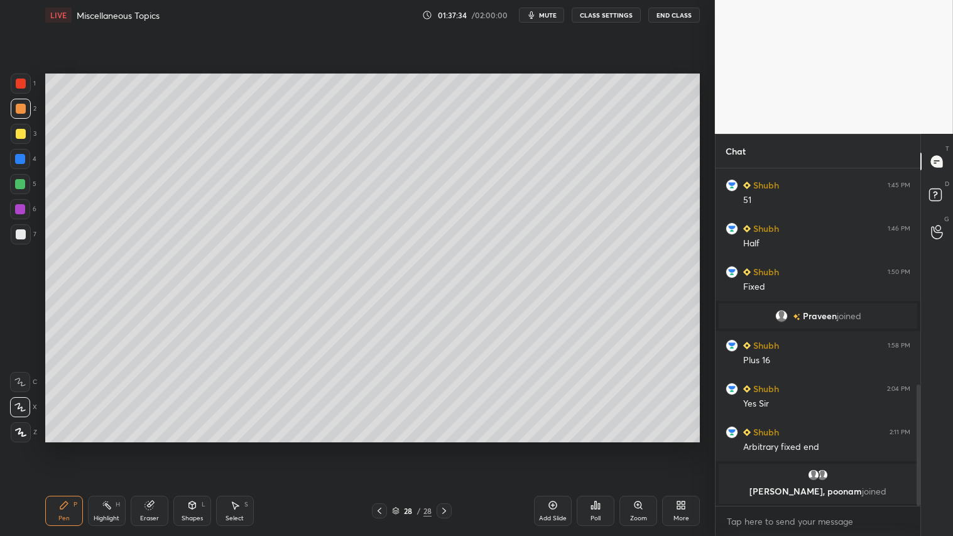
click at [376, 447] on icon at bounding box center [379, 511] width 10 height 10
click at [443, 447] on icon at bounding box center [444, 511] width 10 height 10
click at [380, 447] on icon at bounding box center [379, 511] width 10 height 10
click at [447, 447] on icon at bounding box center [444, 511] width 10 height 10
click at [24, 127] on div at bounding box center [21, 134] width 20 height 20
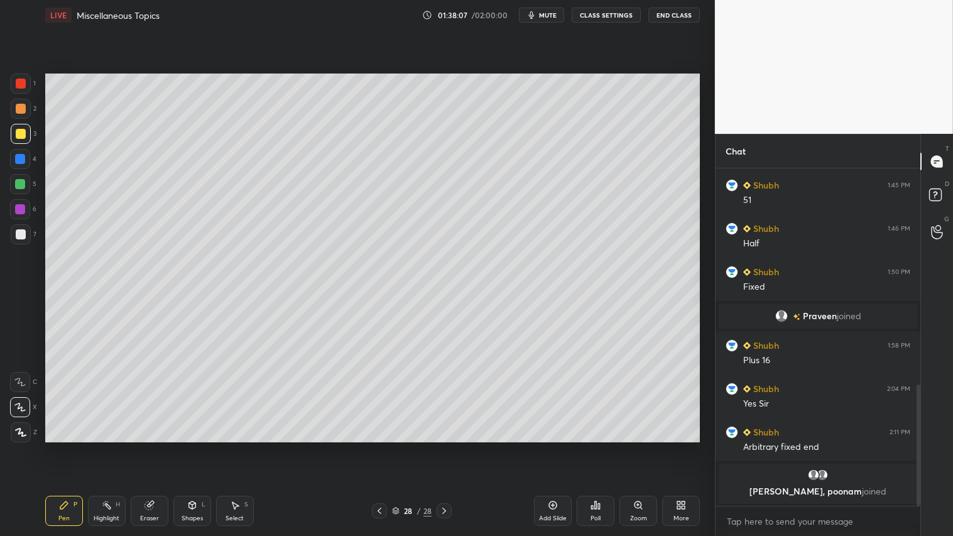
click at [23, 109] on div at bounding box center [21, 109] width 10 height 10
click at [381, 447] on icon at bounding box center [379, 511] width 10 height 10
click at [443, 447] on icon at bounding box center [444, 511] width 4 height 6
click at [199, 447] on div "Shapes L" at bounding box center [192, 511] width 38 height 30
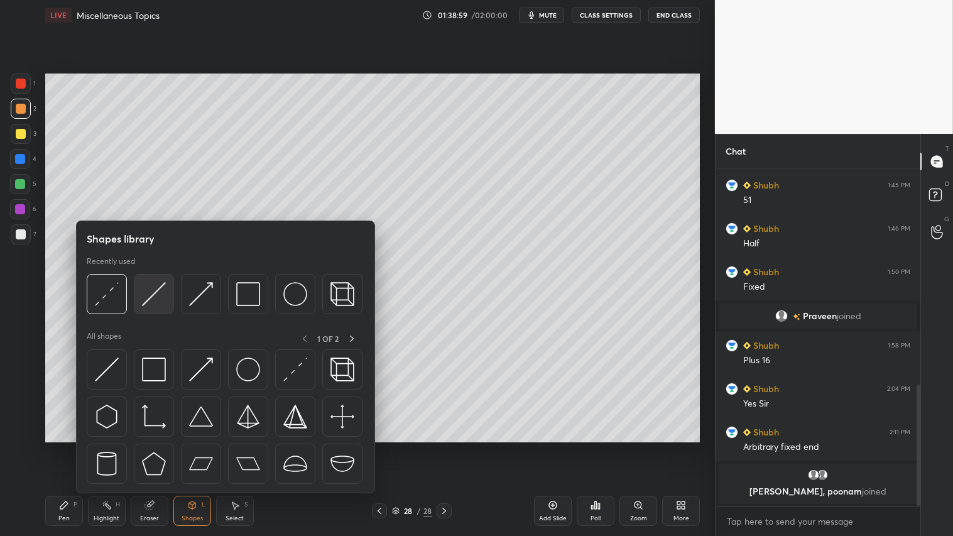
click at [147, 298] on img at bounding box center [154, 294] width 24 height 24
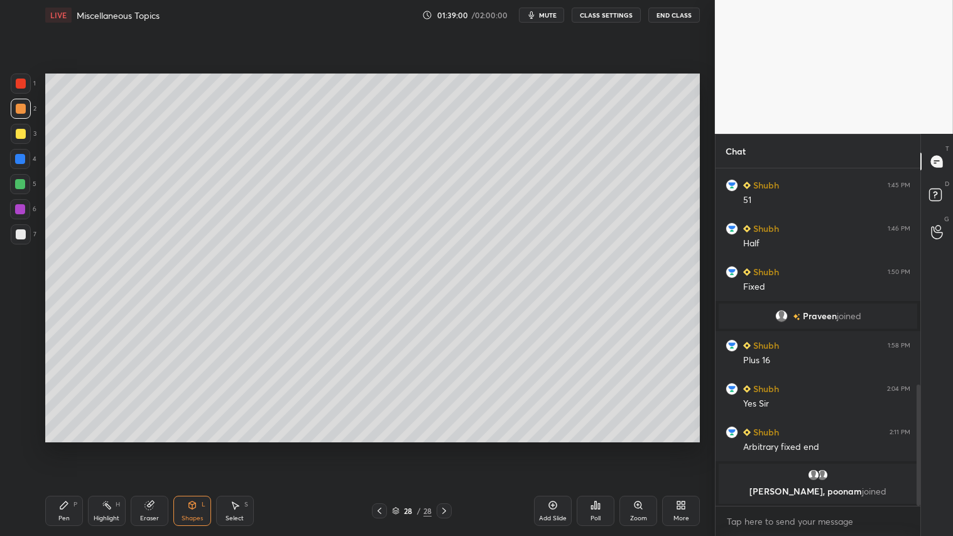
click at [19, 92] on div at bounding box center [21, 84] width 20 height 20
drag, startPoint x: 17, startPoint y: 107, endPoint x: 35, endPoint y: 114, distance: 19.1
click at [23, 107] on div at bounding box center [21, 109] width 10 height 10
drag, startPoint x: 62, startPoint y: 517, endPoint x: 67, endPoint y: 455, distance: 62.5
click at [61, 447] on div "Pen" at bounding box center [63, 518] width 11 height 6
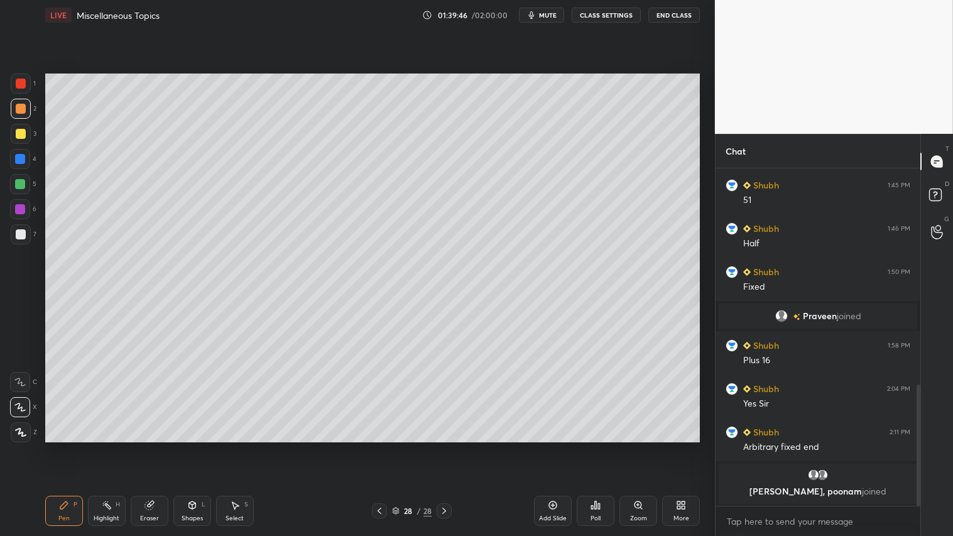
click at [195, 447] on icon at bounding box center [192, 505] width 10 height 10
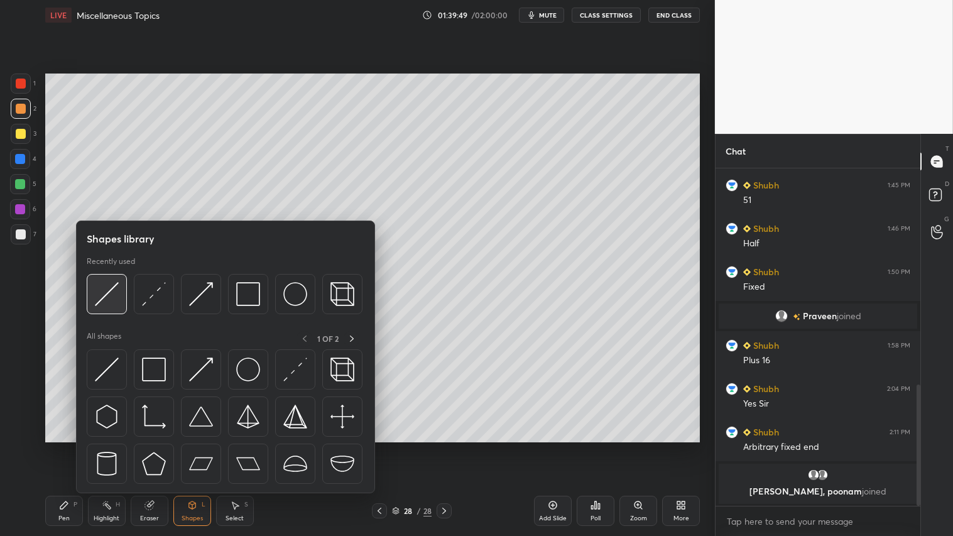
click at [121, 287] on div at bounding box center [107, 294] width 40 height 40
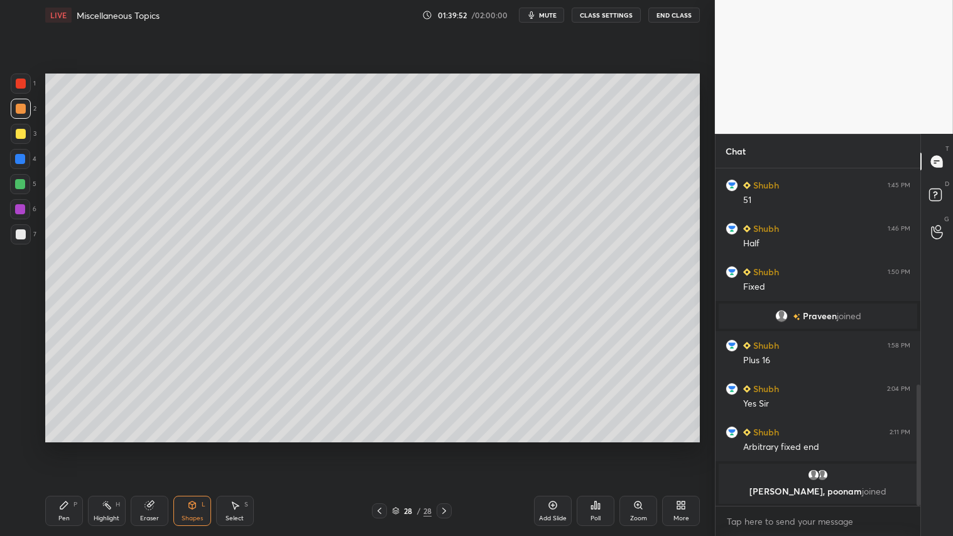
drag, startPoint x: 18, startPoint y: 133, endPoint x: 33, endPoint y: 134, distance: 15.8
click at [23, 133] on div at bounding box center [21, 134] width 10 height 10
drag, startPoint x: 59, startPoint y: 508, endPoint x: 89, endPoint y: 498, distance: 31.2
click at [67, 447] on icon at bounding box center [64, 505] width 10 height 10
drag, startPoint x: 187, startPoint y: 510, endPoint x: 193, endPoint y: 498, distance: 12.9
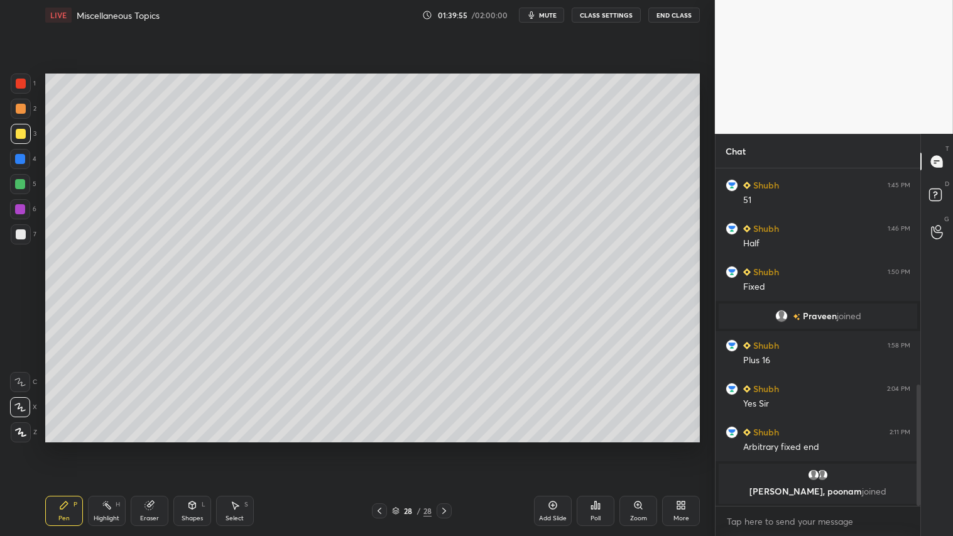
click at [187, 447] on icon at bounding box center [192, 505] width 10 height 10
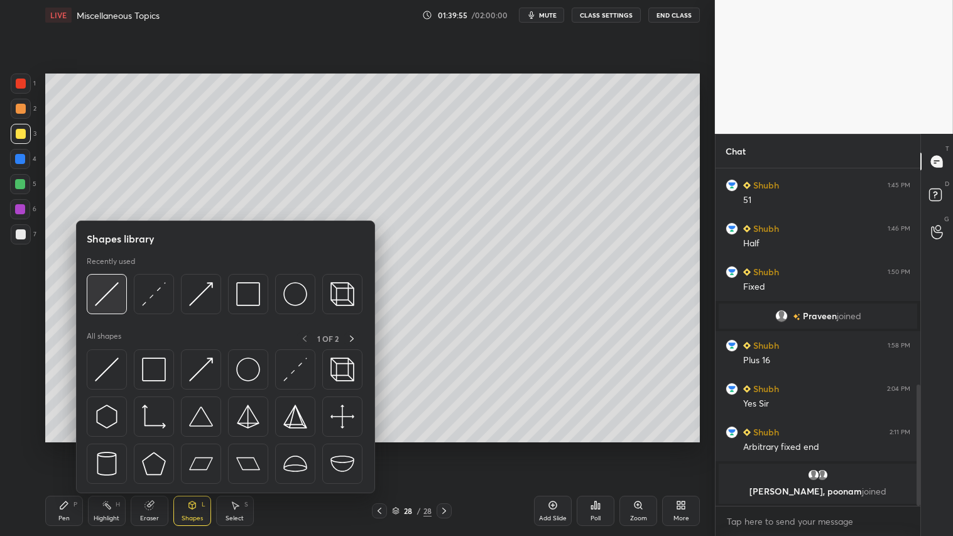
click at [110, 286] on img at bounding box center [107, 294] width 24 height 24
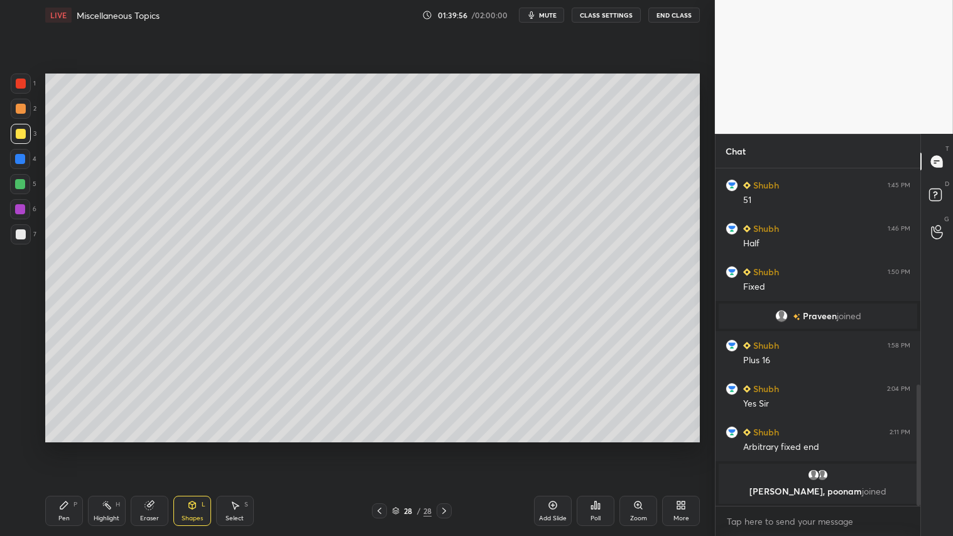
click at [22, 105] on div at bounding box center [21, 109] width 10 height 10
drag, startPoint x: 24, startPoint y: 132, endPoint x: 32, endPoint y: 150, distance: 19.4
click at [24, 134] on div at bounding box center [21, 134] width 10 height 10
click at [58, 447] on div "Pen P" at bounding box center [64, 511] width 38 height 30
click at [386, 447] on div at bounding box center [379, 510] width 15 height 15
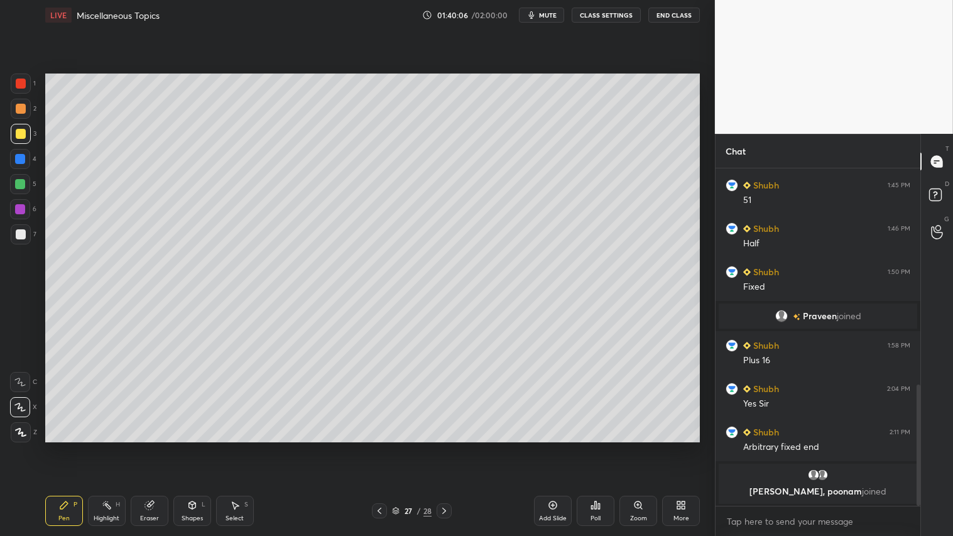
drag, startPoint x: 440, startPoint y: 513, endPoint x: 477, endPoint y: 475, distance: 53.3
click at [440, 447] on icon at bounding box center [444, 511] width 10 height 10
click at [18, 111] on div at bounding box center [21, 109] width 10 height 10
click at [383, 447] on icon at bounding box center [379, 511] width 10 height 10
click at [450, 447] on div at bounding box center [444, 510] width 15 height 15
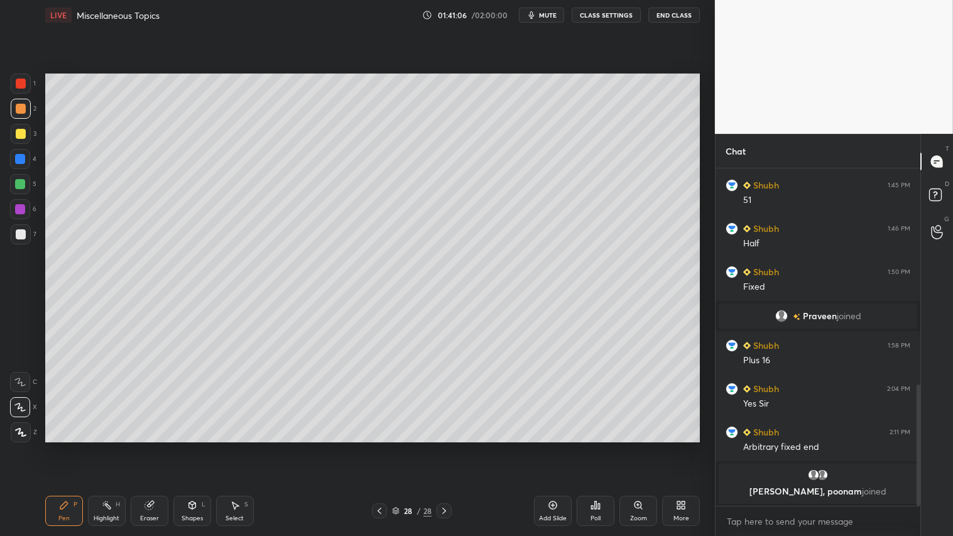
click at [185, 447] on div "Shapes L" at bounding box center [192, 511] width 38 height 30
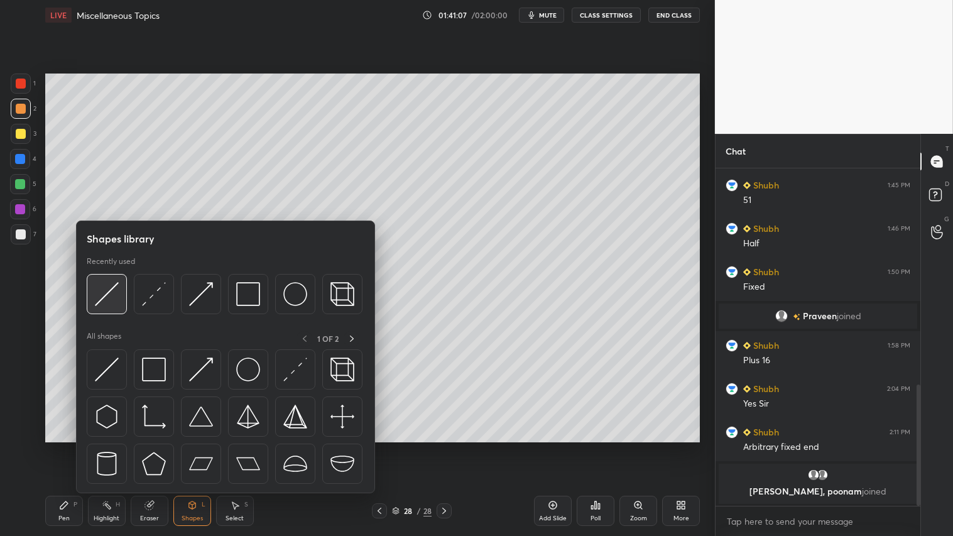
click at [110, 290] on img at bounding box center [107, 294] width 24 height 24
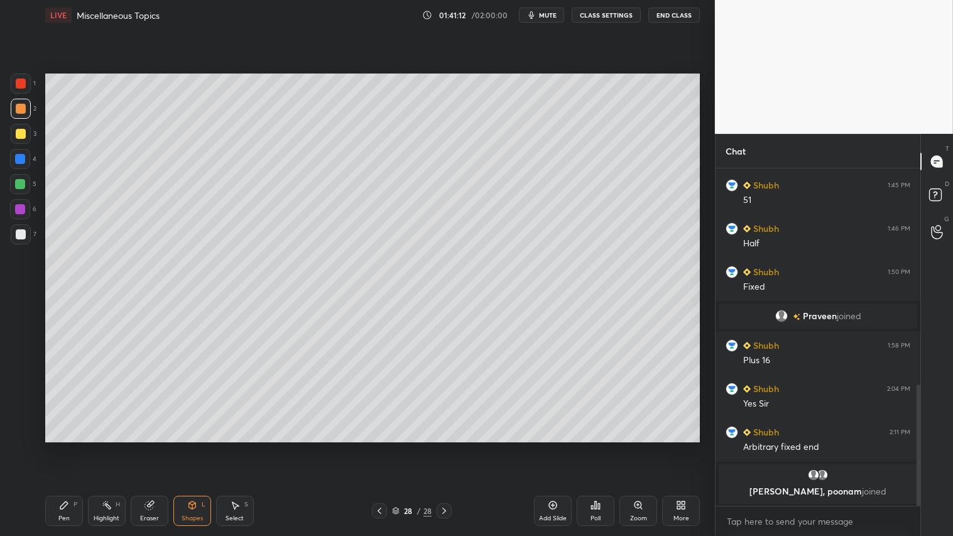
drag, startPoint x: 52, startPoint y: 513, endPoint x: 62, endPoint y: 497, distance: 19.2
click at [52, 447] on div "Pen P" at bounding box center [64, 511] width 38 height 30
click at [203, 447] on div "Shapes L" at bounding box center [192, 511] width 38 height 30
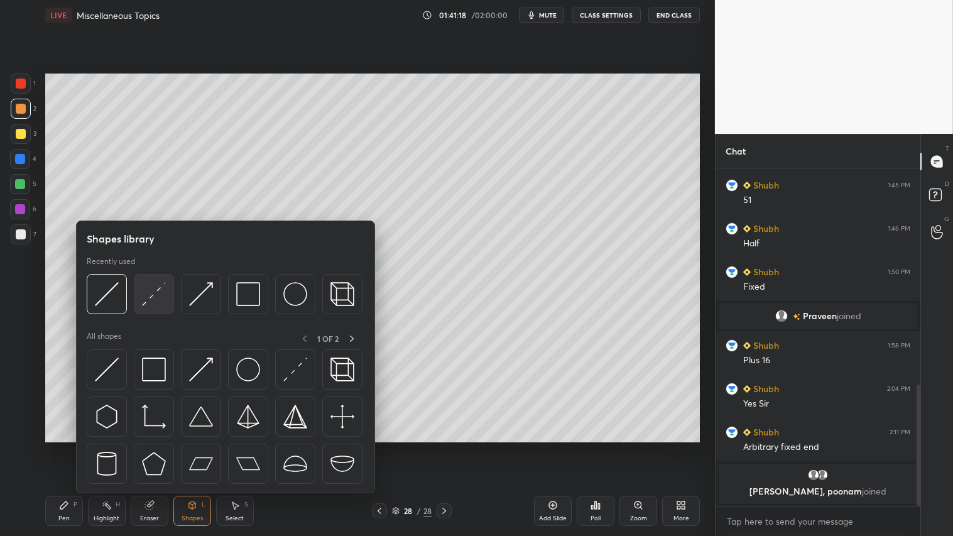
click at [151, 288] on img at bounding box center [154, 294] width 24 height 24
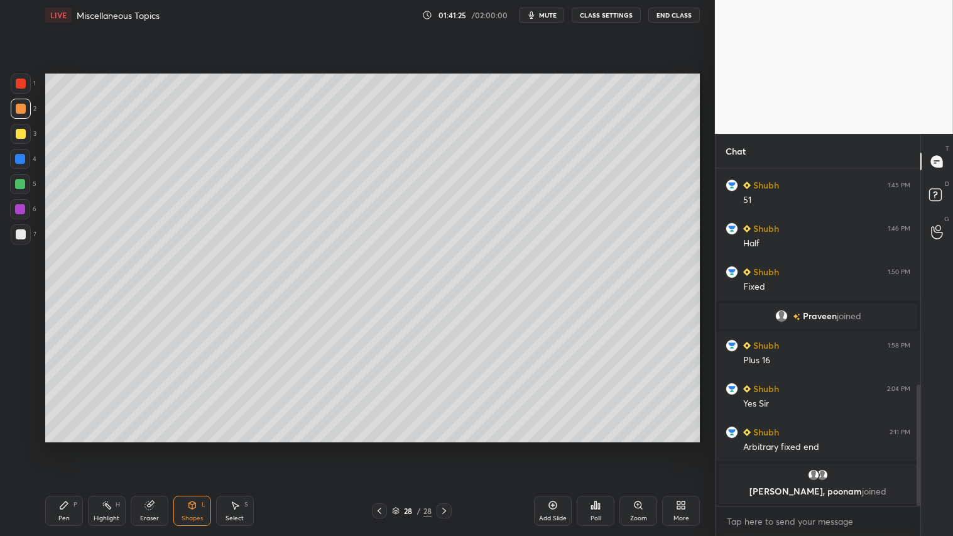
click at [379, 447] on icon at bounding box center [379, 511] width 10 height 10
click at [444, 447] on icon at bounding box center [444, 511] width 4 height 6
click at [58, 447] on div "Pen P" at bounding box center [64, 511] width 38 height 30
drag, startPoint x: 379, startPoint y: 512, endPoint x: 379, endPoint y: 503, distance: 8.8
click at [379, 447] on icon at bounding box center [379, 511] width 10 height 10
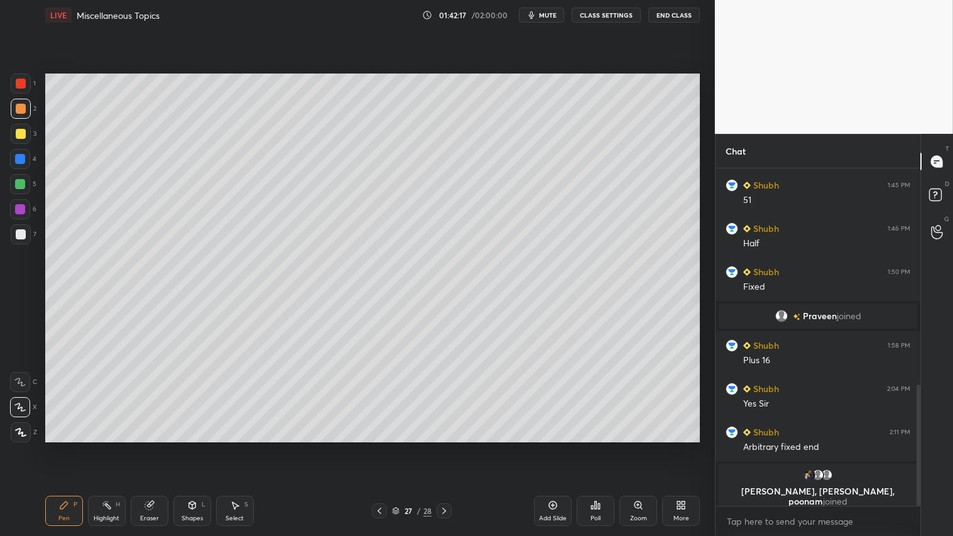
click at [447, 447] on icon at bounding box center [444, 511] width 10 height 10
drag, startPoint x: 377, startPoint y: 512, endPoint x: 355, endPoint y: 471, distance: 46.4
click at [378, 447] on icon at bounding box center [379, 511] width 10 height 10
click at [441, 447] on icon at bounding box center [444, 511] width 10 height 10
click at [63, 447] on icon at bounding box center [64, 505] width 10 height 10
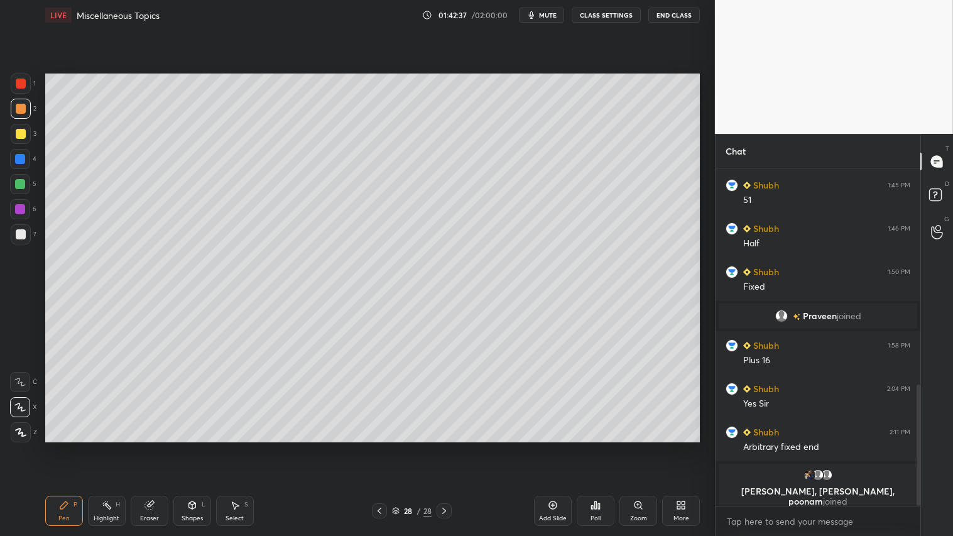
click at [23, 109] on div at bounding box center [21, 109] width 10 height 10
click at [20, 111] on div at bounding box center [21, 109] width 10 height 10
click at [550, 447] on div "Add Slide" at bounding box center [553, 518] width 28 height 6
click at [28, 116] on div at bounding box center [21, 109] width 20 height 20
click at [14, 430] on div at bounding box center [21, 432] width 20 height 20
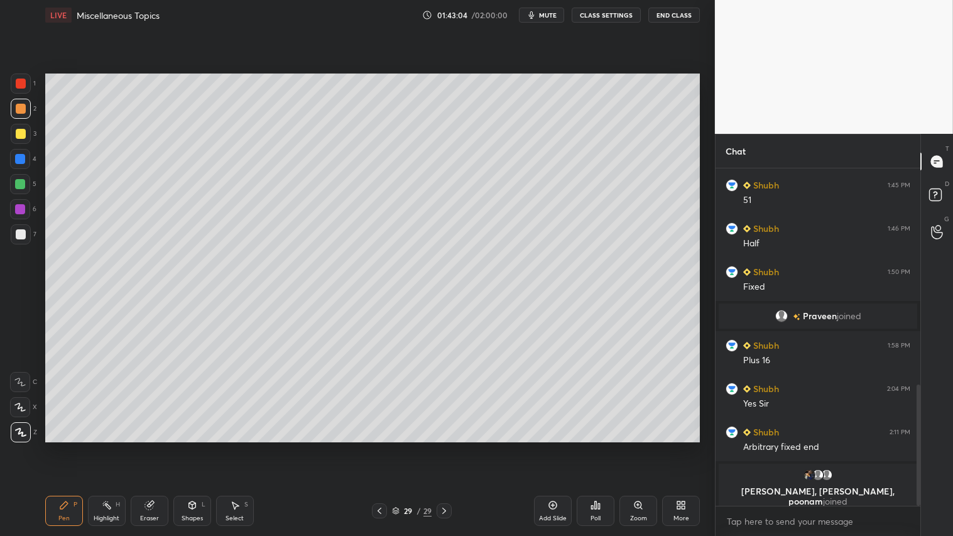
click at [190, 447] on div "Shapes L" at bounding box center [192, 511] width 38 height 30
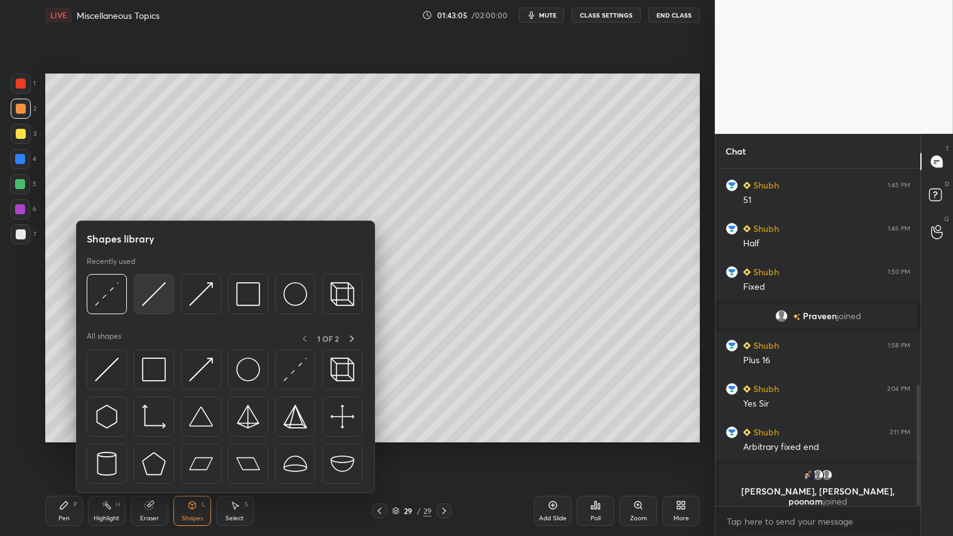
click at [162, 287] on img at bounding box center [154, 294] width 24 height 24
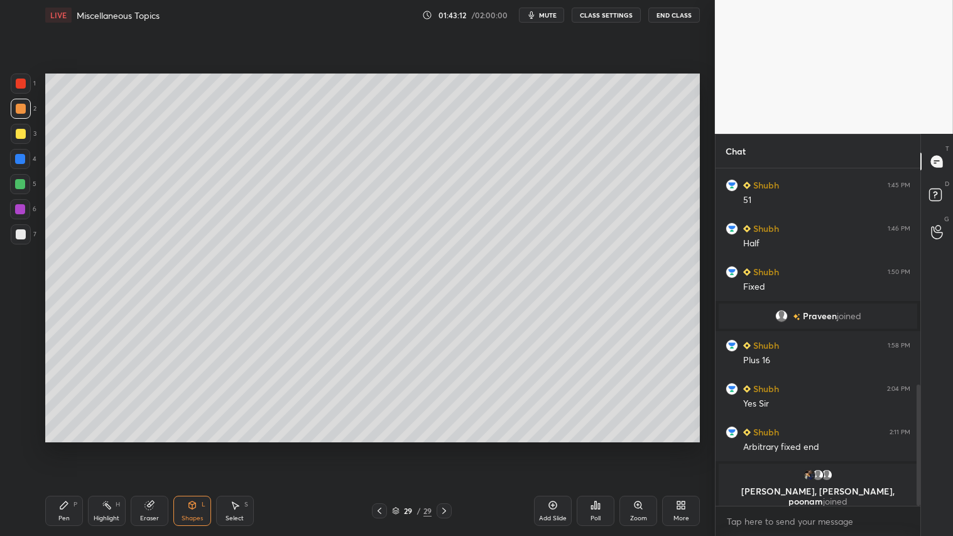
click at [23, 79] on div at bounding box center [21, 84] width 10 height 10
drag, startPoint x: 30, startPoint y: 84, endPoint x: 42, endPoint y: 343, distance: 259.1
click at [32, 87] on div "1" at bounding box center [23, 84] width 25 height 20
drag, startPoint x: 60, startPoint y: 500, endPoint x: 380, endPoint y: 488, distance: 320.0
click at [69, 447] on div "Pen P" at bounding box center [64, 511] width 38 height 30
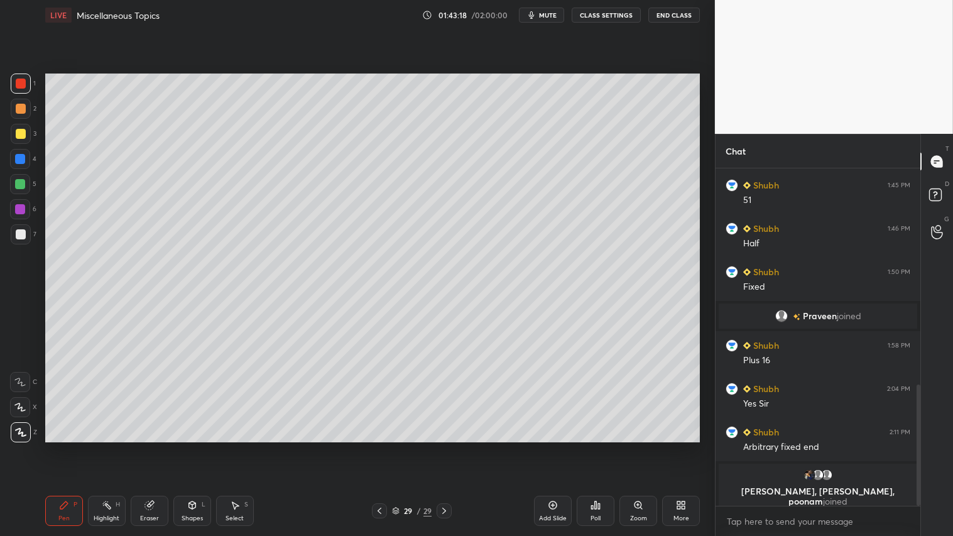
click at [369, 447] on div "29 / 29" at bounding box center [412, 510] width 244 height 15
click at [377, 447] on icon at bounding box center [379, 511] width 10 height 10
click at [454, 447] on div "28 / 29" at bounding box center [412, 510] width 244 height 15
drag, startPoint x: 438, startPoint y: 501, endPoint x: 444, endPoint y: 503, distance: 6.6
click at [440, 447] on div "Pen P Highlight H Eraser Shapes L Select S 28 / 29 Add Slide Poll Zoom More" at bounding box center [372, 511] width 655 height 50
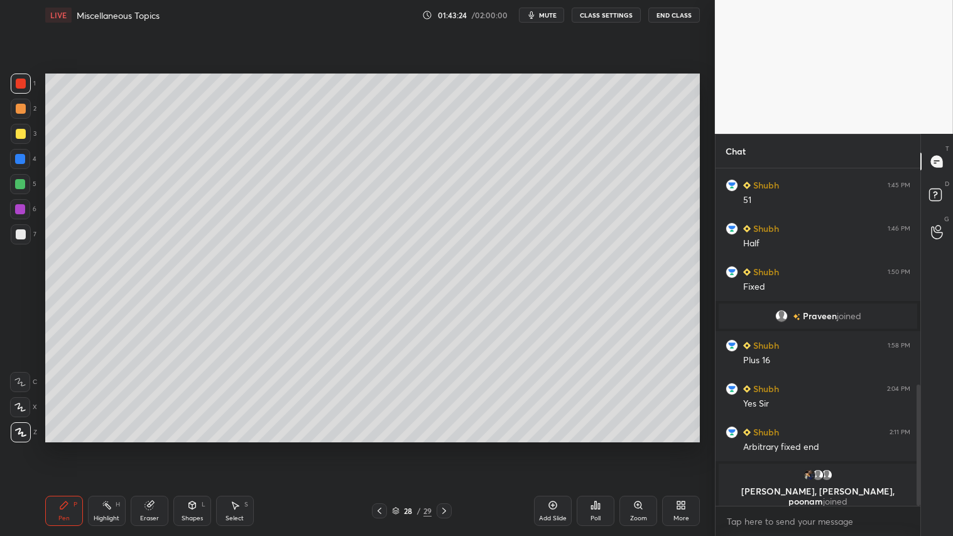
click at [451, 447] on div at bounding box center [444, 510] width 15 height 15
drag, startPoint x: 193, startPoint y: 509, endPoint x: 197, endPoint y: 495, distance: 14.3
click at [193, 447] on icon at bounding box center [191, 505] width 7 height 8
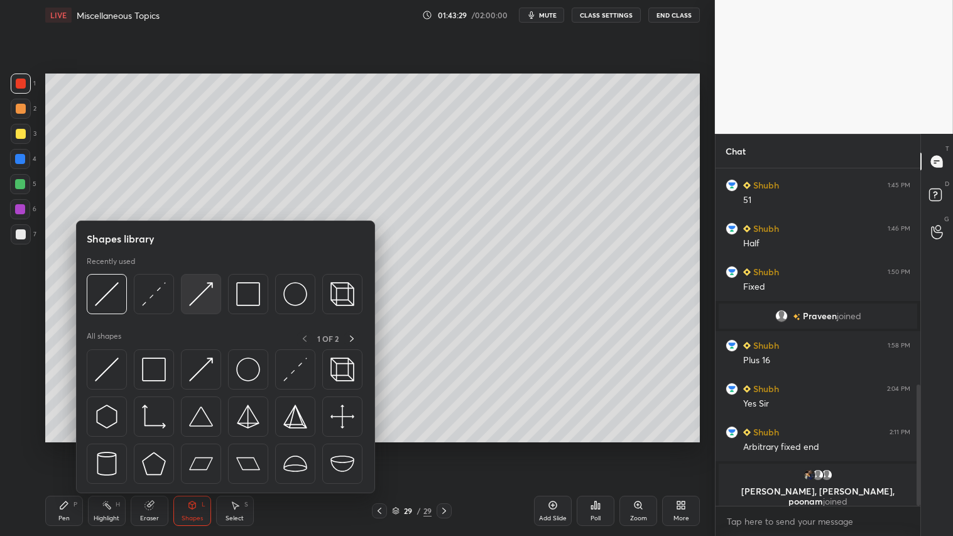
click at [197, 296] on img at bounding box center [201, 294] width 24 height 24
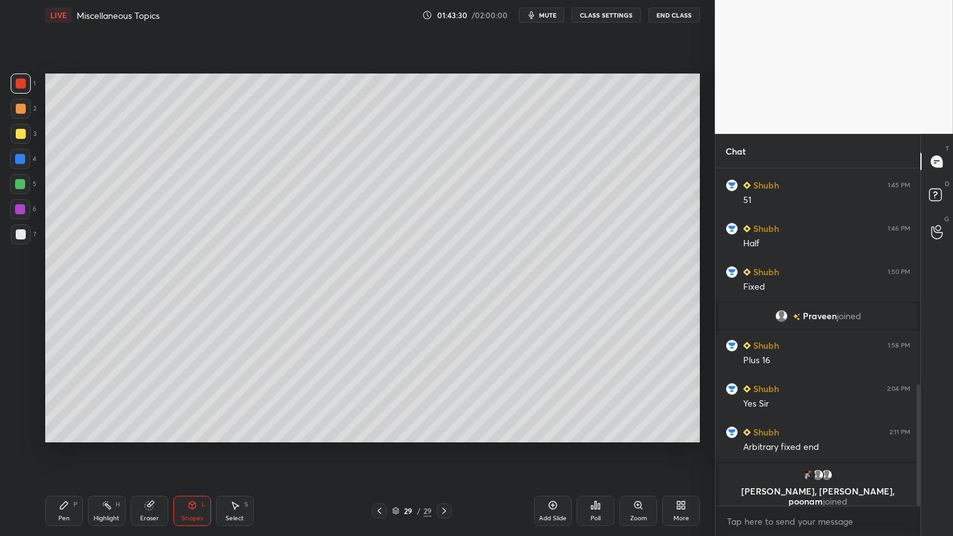
drag, startPoint x: 21, startPoint y: 107, endPoint x: 30, endPoint y: 116, distance: 12.4
click at [22, 107] on div at bounding box center [21, 109] width 10 height 10
click at [19, 84] on div at bounding box center [21, 84] width 10 height 10
drag, startPoint x: 23, startPoint y: 86, endPoint x: 35, endPoint y: 116, distance: 32.4
click at [25, 86] on div at bounding box center [21, 84] width 10 height 10
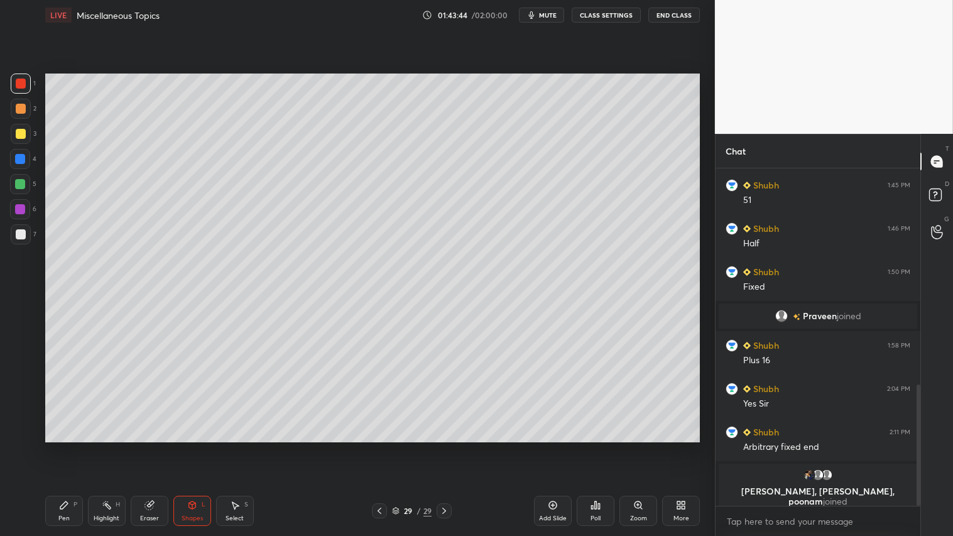
click at [378, 447] on icon at bounding box center [379, 511] width 10 height 10
click at [446, 447] on icon at bounding box center [444, 511] width 10 height 10
click at [79, 447] on div "Pen P" at bounding box center [64, 511] width 38 height 30
drag, startPoint x: 28, startPoint y: 108, endPoint x: 31, endPoint y: 119, distance: 11.9
click at [27, 108] on div at bounding box center [21, 109] width 20 height 20
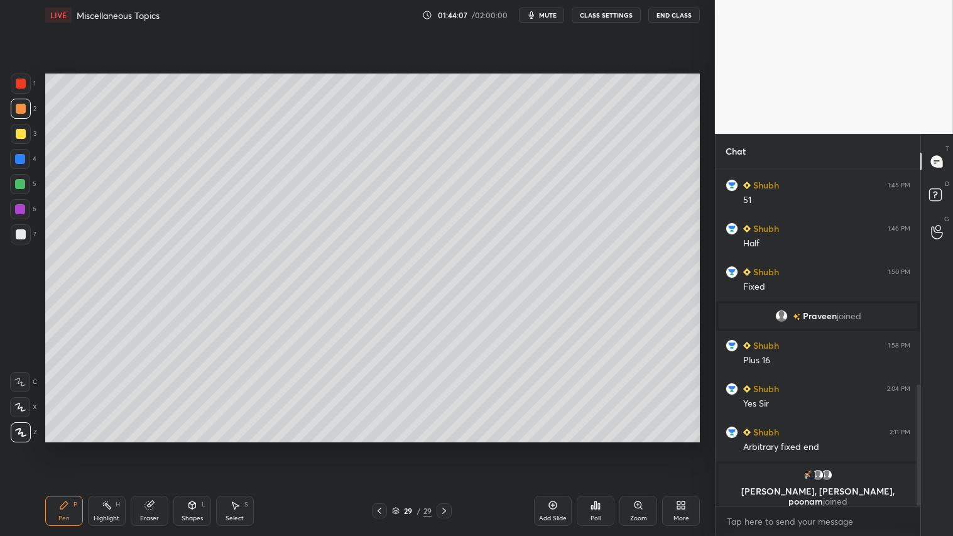
drag, startPoint x: 19, startPoint y: 111, endPoint x: 41, endPoint y: 355, distance: 244.7
click at [19, 111] on div at bounding box center [21, 109] width 10 height 10
drag, startPoint x: 72, startPoint y: 507, endPoint x: 77, endPoint y: 491, distance: 17.1
click at [74, 447] on div "Pen P" at bounding box center [64, 511] width 38 height 30
click at [195, 447] on icon at bounding box center [192, 505] width 10 height 10
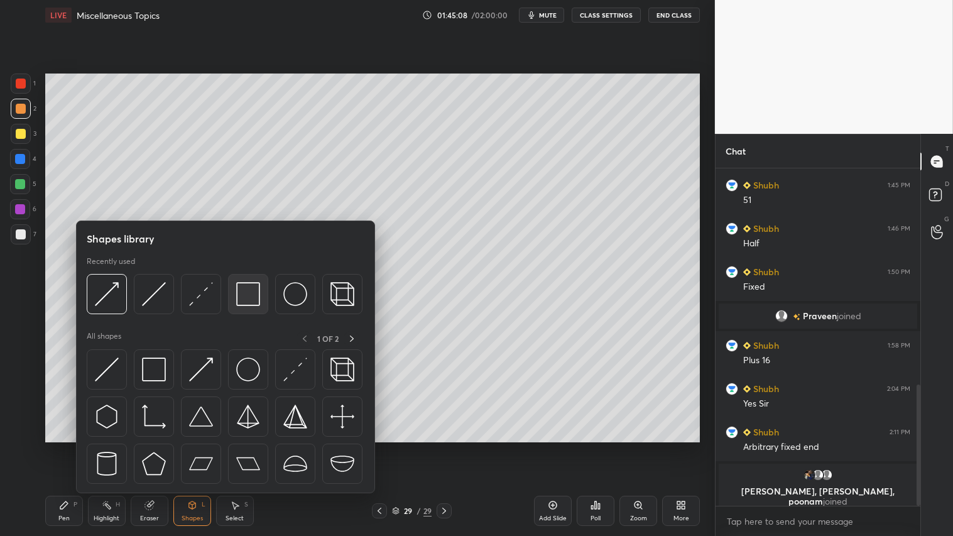
click at [253, 294] on img at bounding box center [248, 294] width 24 height 24
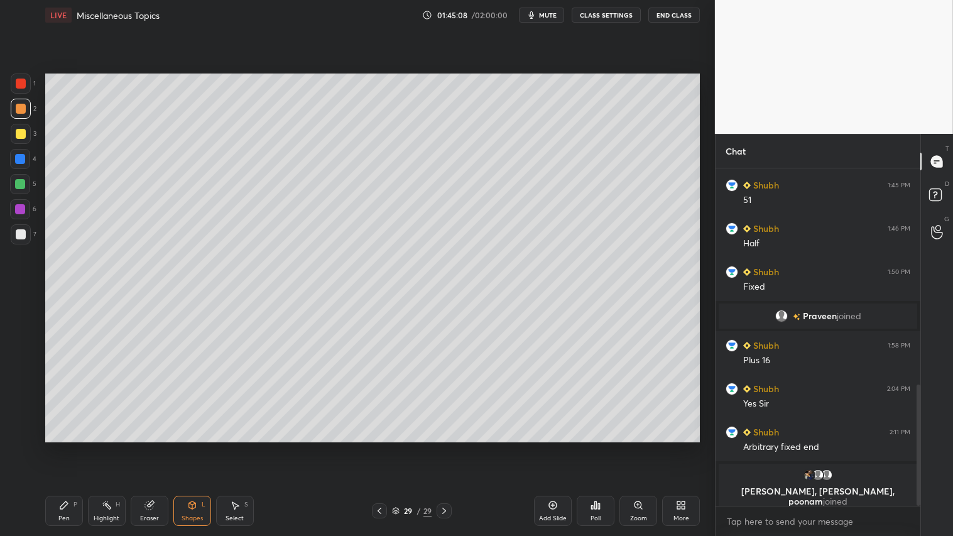
click at [11, 236] on div at bounding box center [21, 234] width 20 height 20
click at [24, 104] on div at bounding box center [21, 109] width 20 height 20
click at [65, 447] on div "Pen" at bounding box center [63, 518] width 11 height 6
click at [200, 447] on div "Shapes L" at bounding box center [192, 511] width 38 height 30
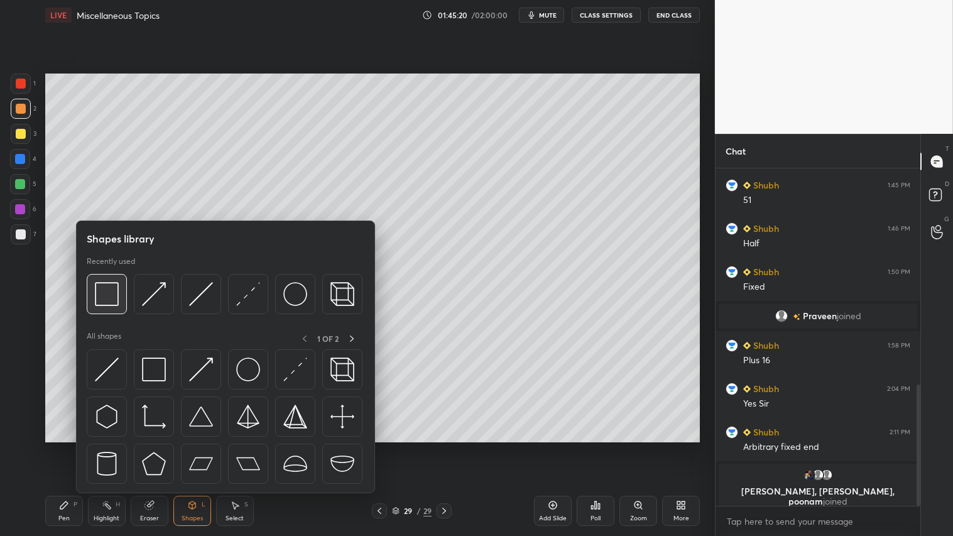
click at [111, 290] on img at bounding box center [107, 294] width 24 height 24
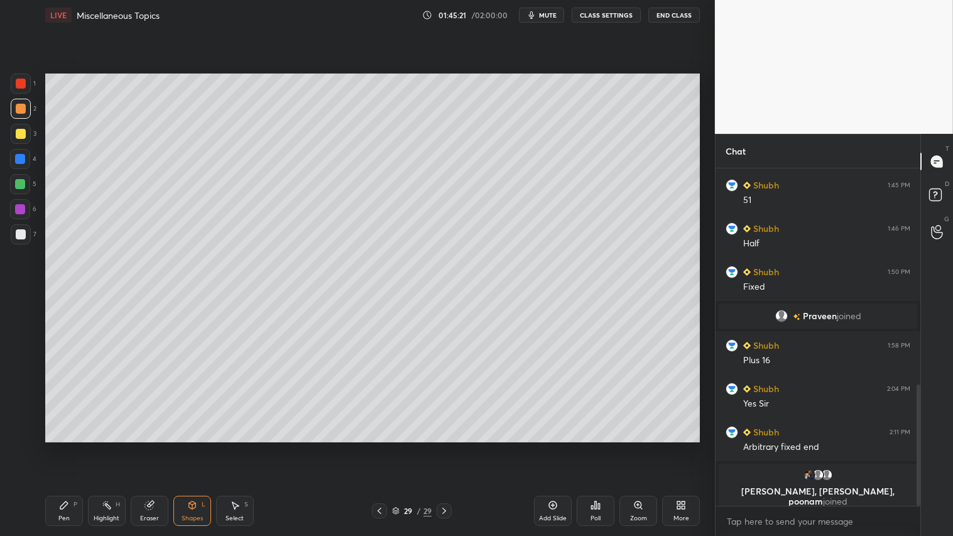
click at [20, 233] on div at bounding box center [21, 234] width 10 height 10
click at [31, 109] on div "2" at bounding box center [24, 109] width 26 height 20
click at [16, 109] on div at bounding box center [21, 109] width 10 height 10
drag, startPoint x: 74, startPoint y: 514, endPoint x: 72, endPoint y: 504, distance: 9.5
click at [74, 447] on div "Pen P" at bounding box center [64, 511] width 38 height 30
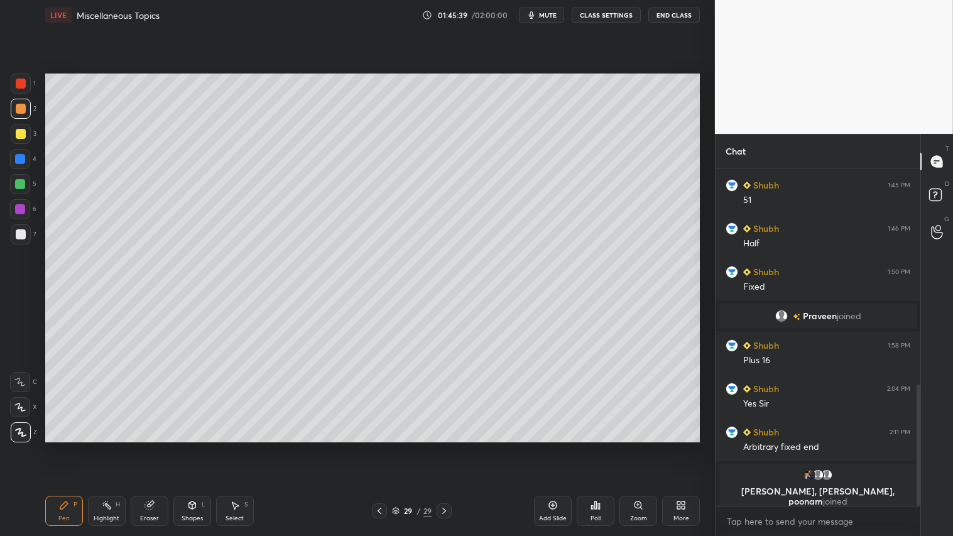
click at [381, 447] on icon at bounding box center [379, 511] width 10 height 10
click at [383, 447] on icon at bounding box center [379, 511] width 10 height 10
click at [381, 447] on icon at bounding box center [379, 511] width 10 height 10
click at [445, 447] on icon at bounding box center [444, 511] width 10 height 10
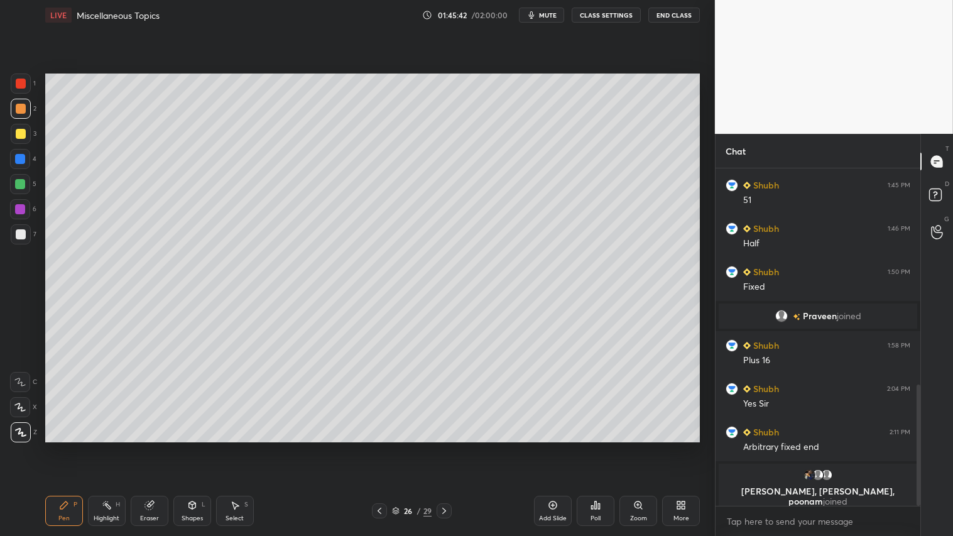
click at [447, 447] on icon at bounding box center [444, 511] width 10 height 10
click at [237, 447] on div "Select" at bounding box center [235, 518] width 18 height 6
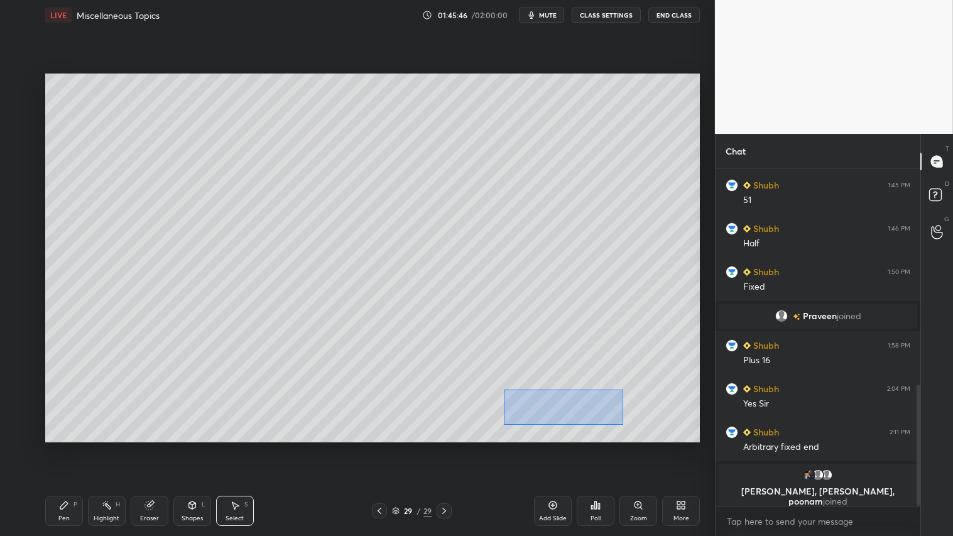
drag, startPoint x: 508, startPoint y: 396, endPoint x: 574, endPoint y: 409, distance: 67.8
click at [624, 423] on div "0 ° Undo Copy Paste here Duplicate Duplicate to new slide Delete" at bounding box center [372, 258] width 655 height 368
drag, startPoint x: 570, startPoint y: 404, endPoint x: 606, endPoint y: 405, distance: 35.8
click at [622, 403] on div "0 ° Undo Copy Paste here Duplicate Duplicate to new slide Delete" at bounding box center [372, 258] width 655 height 368
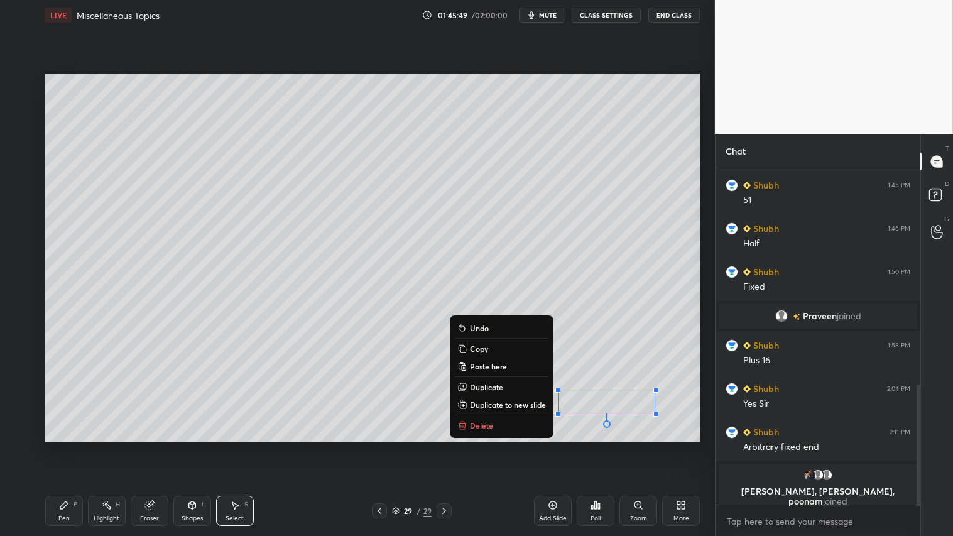
drag, startPoint x: 70, startPoint y: 506, endPoint x: 85, endPoint y: 503, distance: 16.2
click at [69, 447] on div "Pen P" at bounding box center [64, 511] width 38 height 30
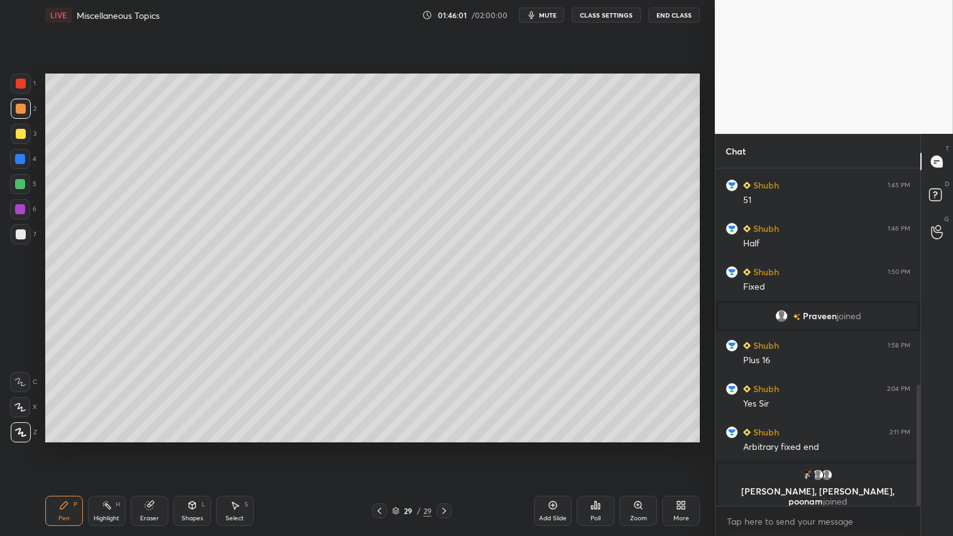
click at [547, 447] on div "Add Slide" at bounding box center [553, 511] width 38 height 30
click at [199, 447] on div "Shapes L" at bounding box center [192, 511] width 38 height 30
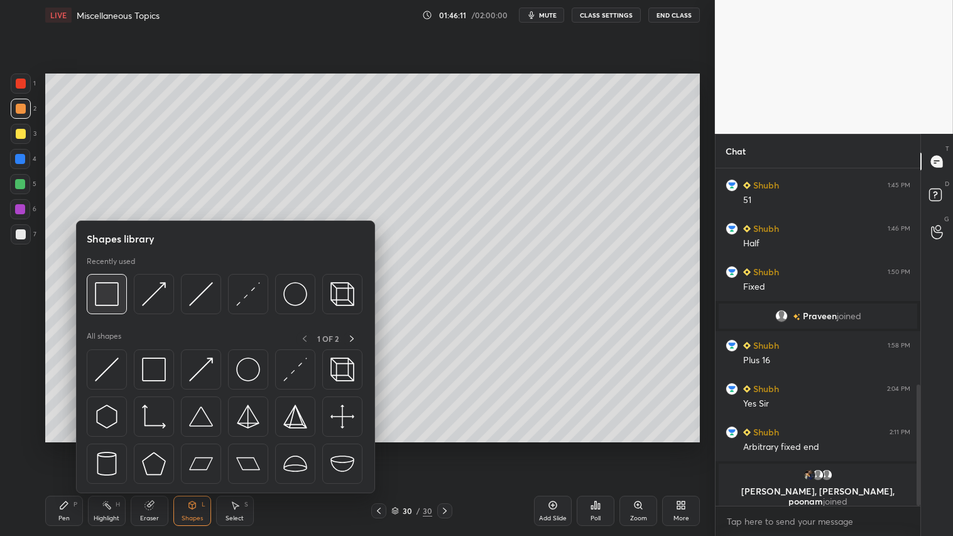
click at [92, 292] on div at bounding box center [107, 294] width 40 height 40
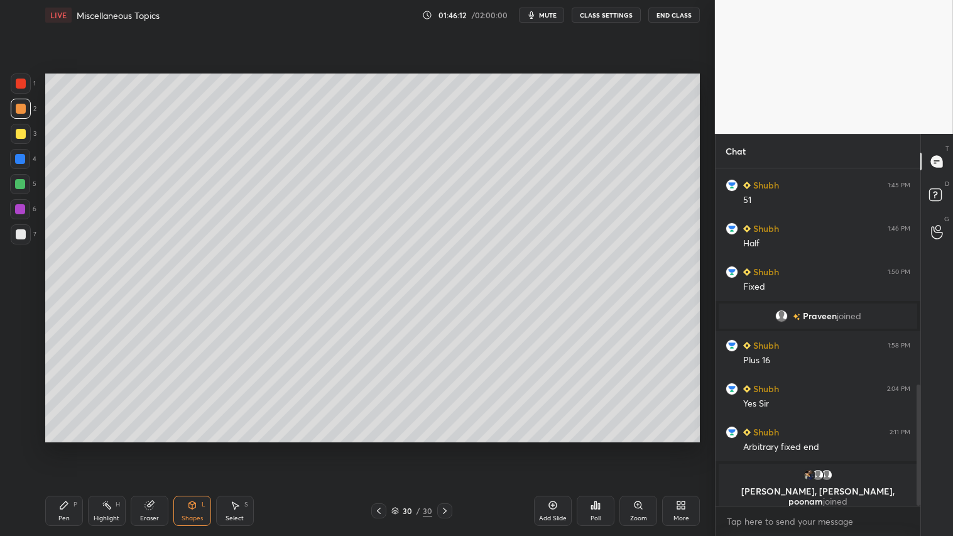
drag, startPoint x: 13, startPoint y: 231, endPoint x: 34, endPoint y: 187, distance: 48.1
click at [15, 228] on div at bounding box center [21, 234] width 20 height 20
click at [197, 447] on div "Shapes L" at bounding box center [192, 511] width 38 height 30
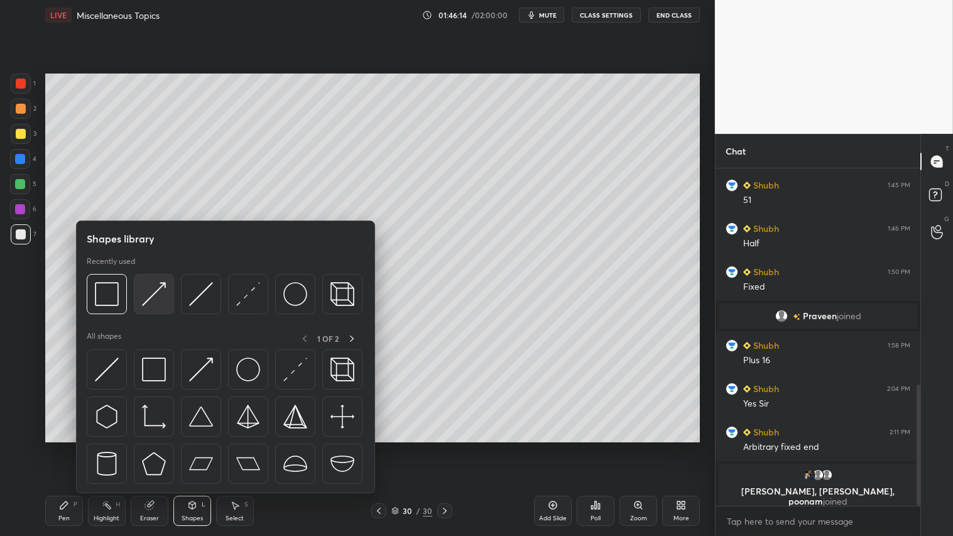
click at [156, 290] on img at bounding box center [154, 294] width 24 height 24
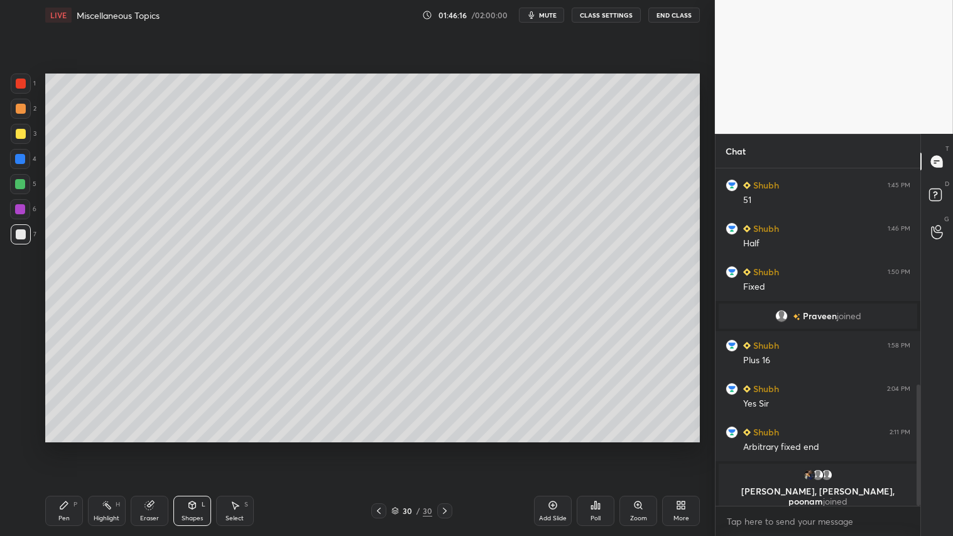
click at [64, 447] on icon at bounding box center [64, 505] width 10 height 10
click at [23, 109] on div at bounding box center [21, 109] width 10 height 10
click at [19, 106] on div at bounding box center [21, 109] width 10 height 10
drag, startPoint x: 62, startPoint y: 515, endPoint x: 63, endPoint y: 484, distance: 30.8
click at [62, 447] on div "Pen P" at bounding box center [64, 511] width 38 height 30
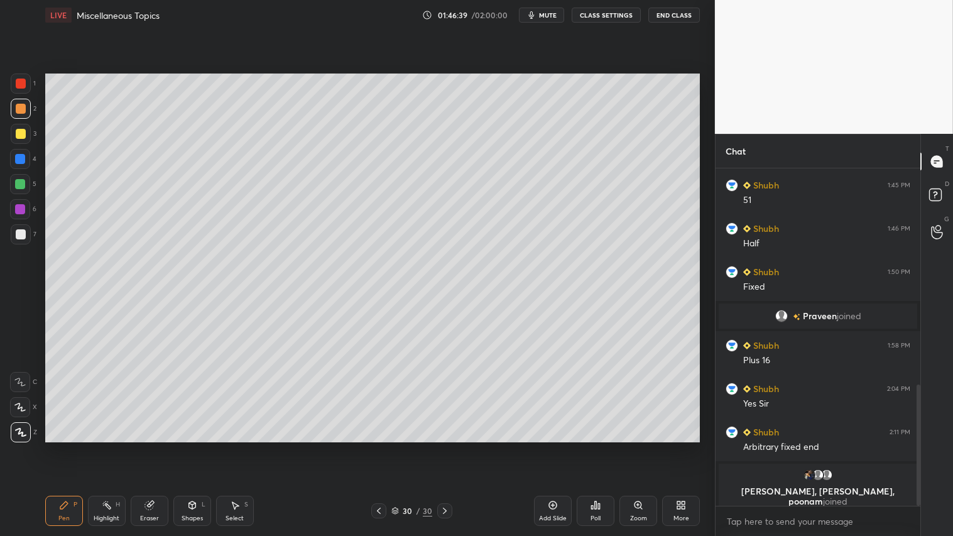
click at [191, 447] on div "Shapes" at bounding box center [192, 518] width 21 height 6
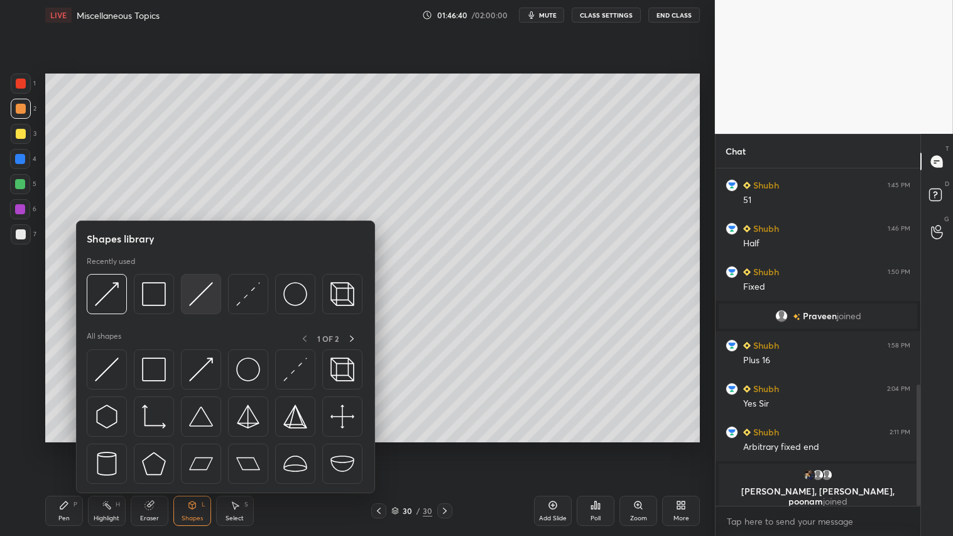
click at [198, 292] on img at bounding box center [201, 294] width 24 height 24
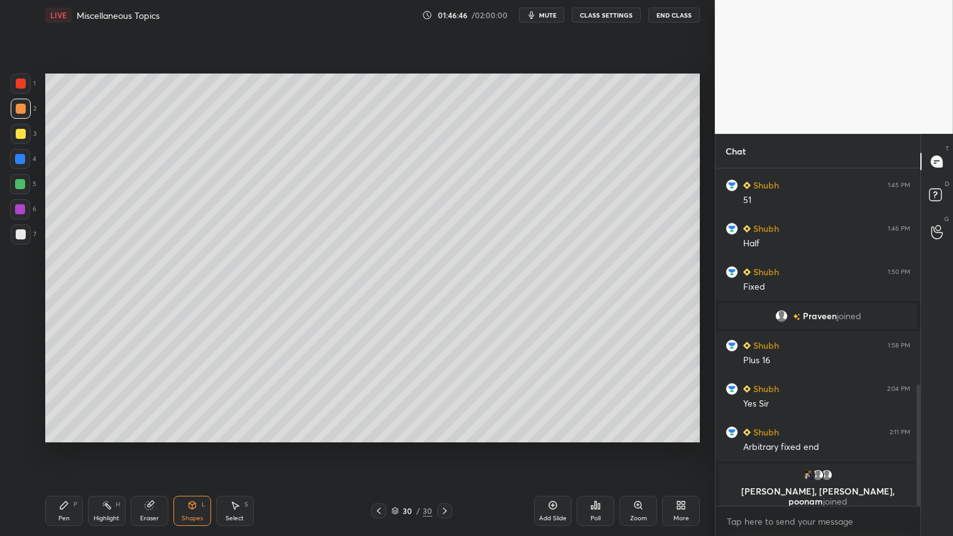
click at [187, 447] on icon at bounding box center [192, 505] width 10 height 10
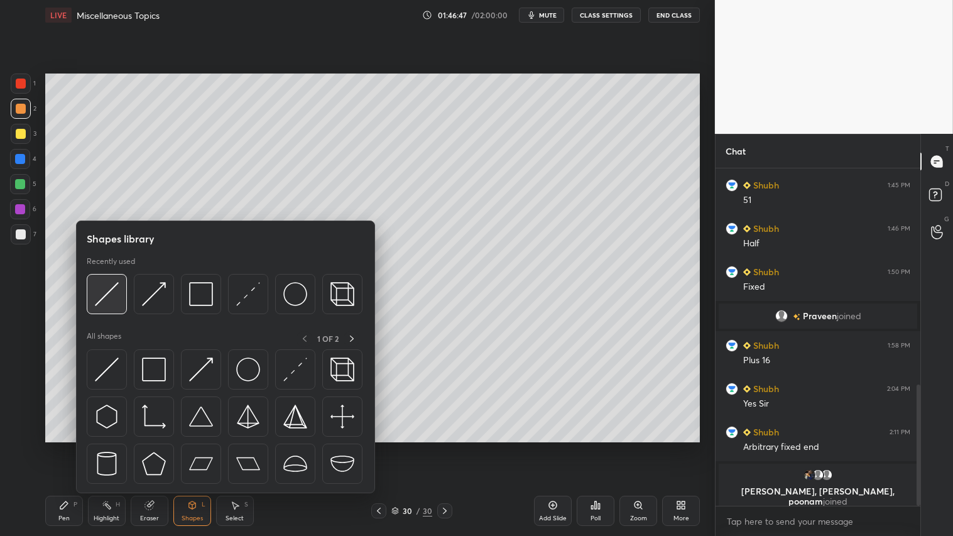
click at [105, 293] on img at bounding box center [107, 294] width 24 height 24
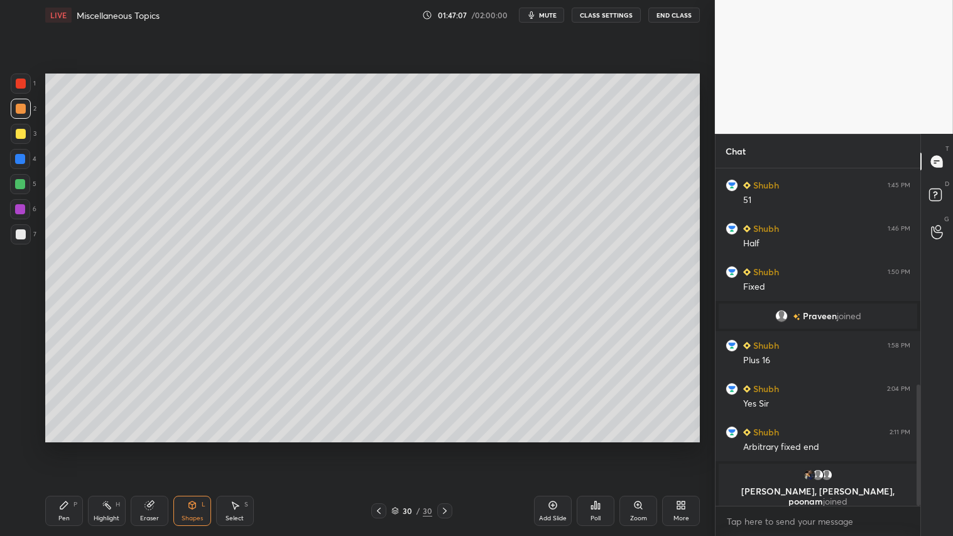
click at [51, 447] on div "Pen P" at bounding box center [64, 511] width 38 height 30
drag, startPoint x: 196, startPoint y: 513, endPoint x: 205, endPoint y: 495, distance: 20.5
click at [197, 447] on div "Shapes L" at bounding box center [192, 511] width 38 height 30
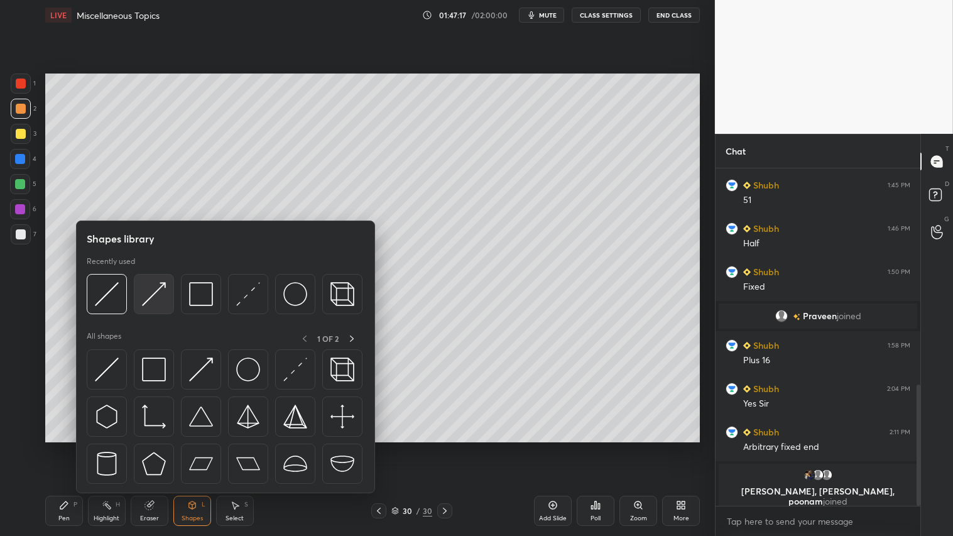
click at [151, 290] on img at bounding box center [154, 294] width 24 height 24
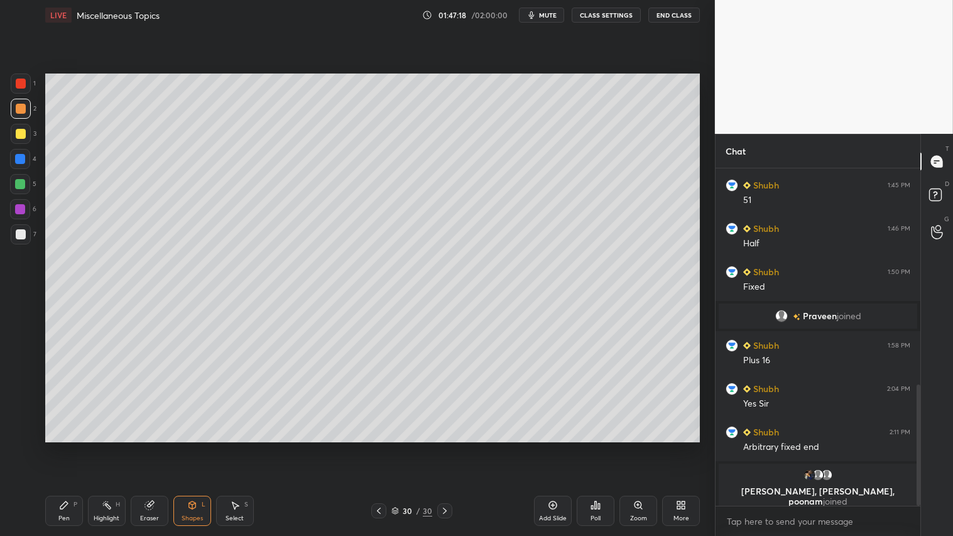
click at [36, 85] on div "1 2 3 4 5 6 7 C X Z C X Z E E Erase all H H" at bounding box center [20, 258] width 40 height 368
click at [27, 79] on div at bounding box center [21, 84] width 20 height 20
click at [65, 447] on icon at bounding box center [64, 505] width 10 height 10
drag, startPoint x: 193, startPoint y: 520, endPoint x: 200, endPoint y: 510, distance: 11.9
click at [195, 447] on div "Shapes" at bounding box center [192, 518] width 21 height 6
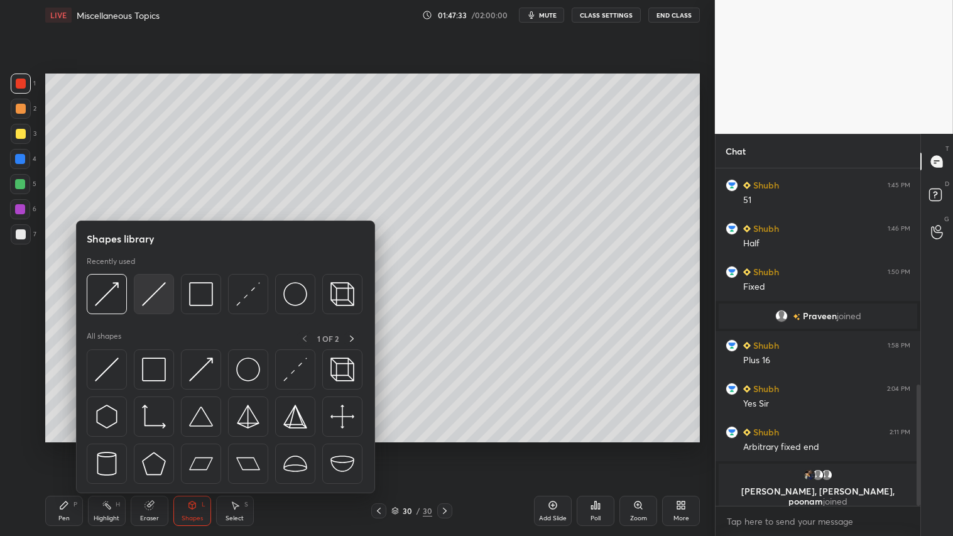
click at [153, 300] on img at bounding box center [154, 294] width 24 height 24
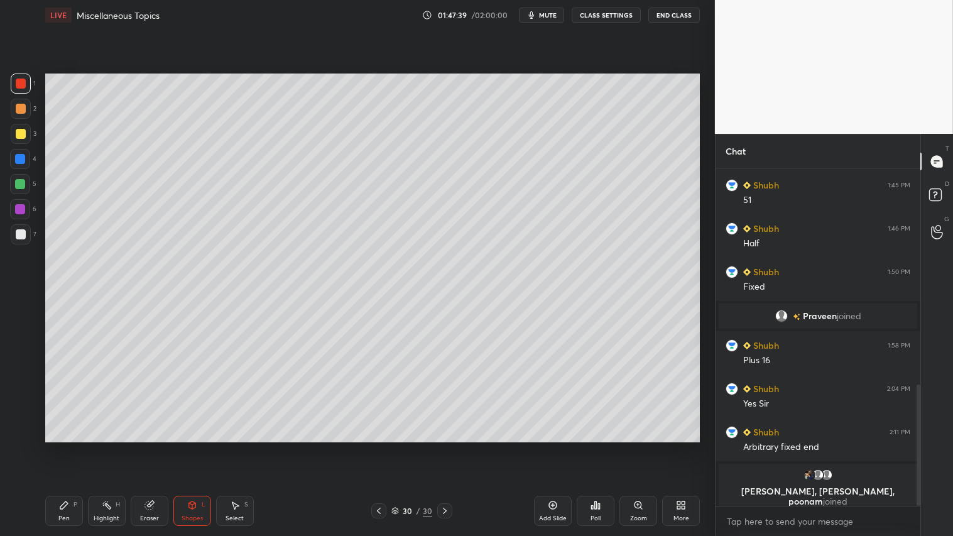
click at [16, 105] on div at bounding box center [21, 109] width 10 height 10
drag, startPoint x: 14, startPoint y: 117, endPoint x: 33, endPoint y: 190, distance: 75.3
click at [13, 120] on div "2" at bounding box center [24, 111] width 26 height 25
drag, startPoint x: 16, startPoint y: 129, endPoint x: 40, endPoint y: 239, distance: 112.5
click at [16, 132] on div at bounding box center [21, 134] width 20 height 20
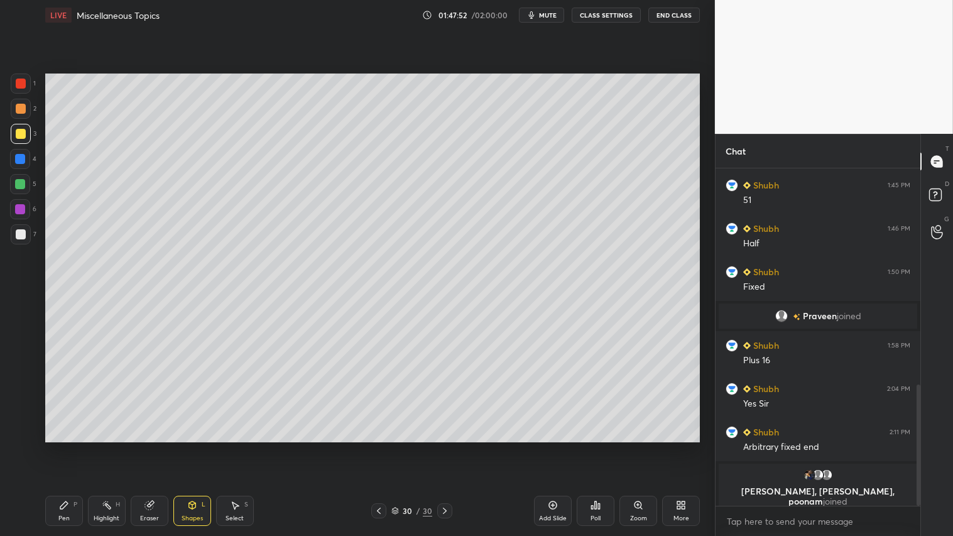
click at [63, 447] on div "Pen" at bounding box center [63, 518] width 11 height 6
click at [185, 447] on div "Shapes" at bounding box center [192, 518] width 21 height 6
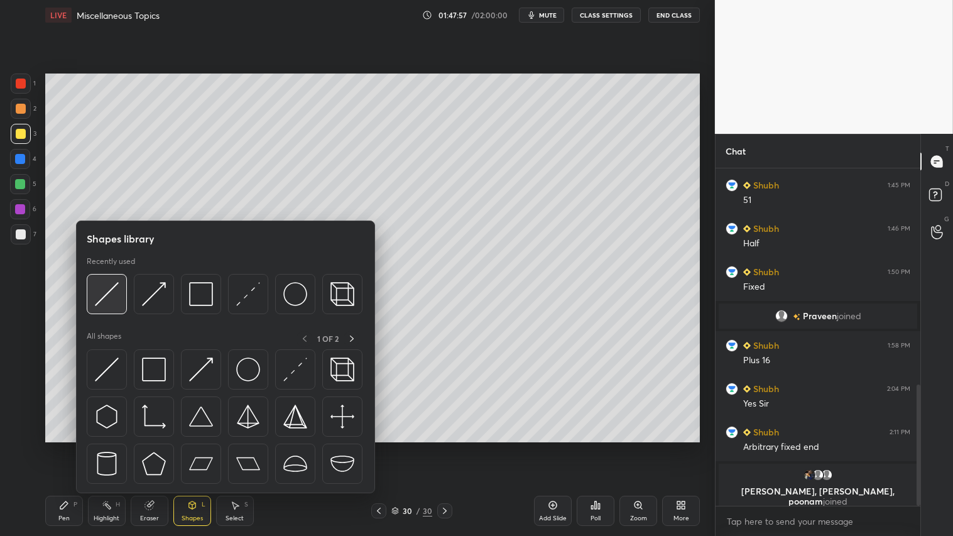
click at [107, 283] on img at bounding box center [107, 294] width 24 height 24
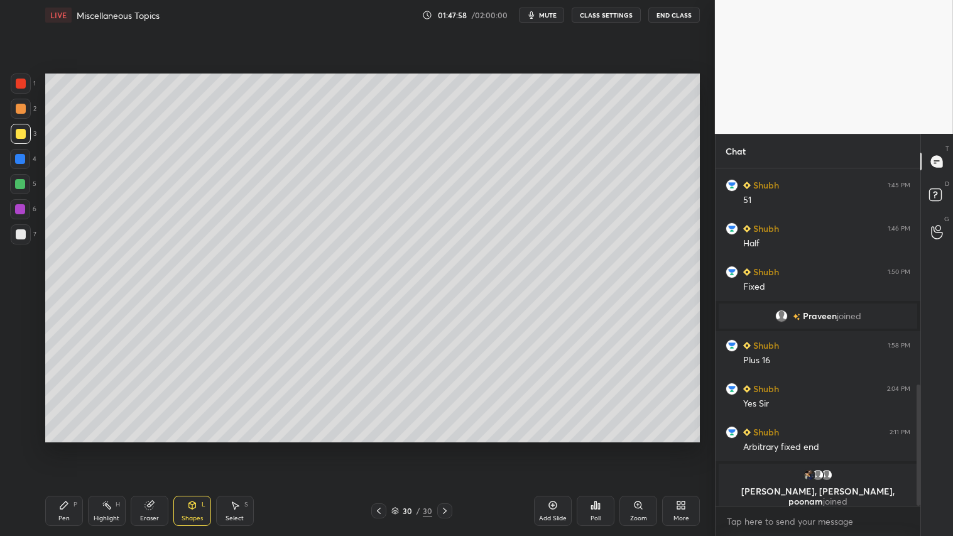
click at [25, 228] on div at bounding box center [21, 234] width 20 height 20
click at [72, 447] on div "Pen P" at bounding box center [64, 511] width 38 height 30
drag, startPoint x: 18, startPoint y: 113, endPoint x: 21, endPoint y: 119, distance: 7.0
click at [20, 114] on div at bounding box center [21, 109] width 20 height 20
drag, startPoint x: 64, startPoint y: 519, endPoint x: 166, endPoint y: 454, distance: 120.9
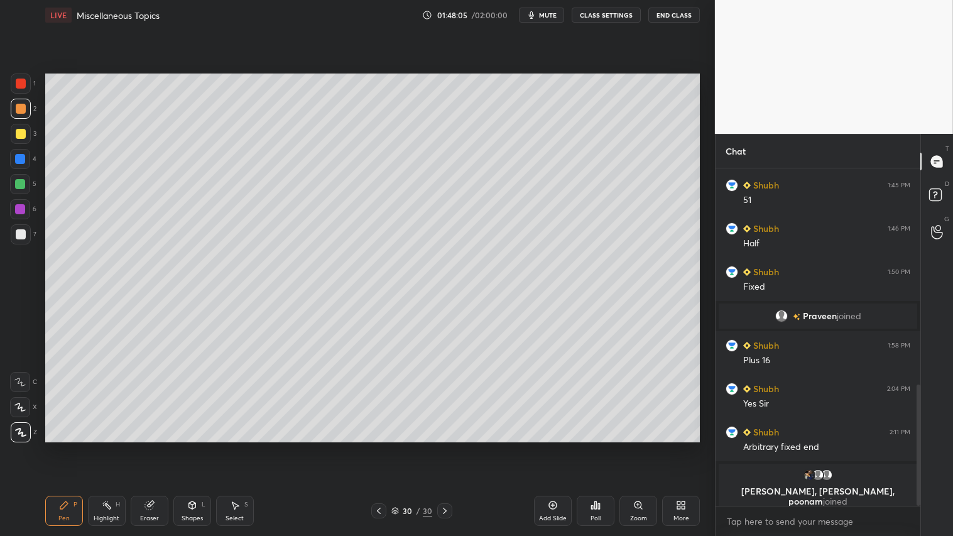
click at [67, 447] on div "Pen" at bounding box center [63, 518] width 11 height 6
click at [23, 85] on div at bounding box center [21, 84] width 10 height 10
click at [64, 447] on div "Pen P" at bounding box center [64, 511] width 38 height 30
click at [22, 107] on div at bounding box center [21, 109] width 10 height 10
click at [70, 447] on div "Pen P" at bounding box center [64, 511] width 38 height 30
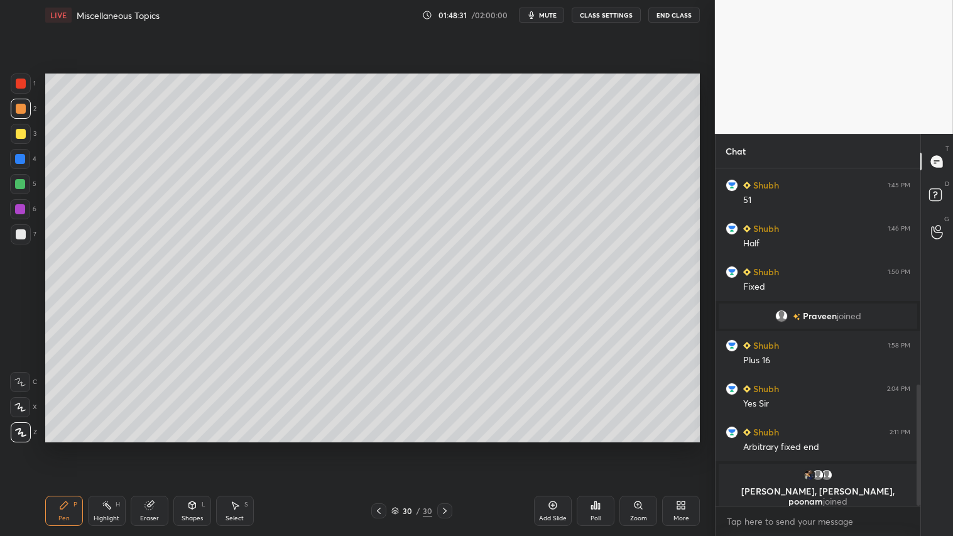
click at [556, 447] on div "Add Slide" at bounding box center [553, 511] width 38 height 30
click at [70, 447] on div "Pen P" at bounding box center [64, 511] width 38 height 30
click at [23, 107] on div at bounding box center [21, 109] width 10 height 10
click at [205, 447] on div "Shapes L" at bounding box center [192, 511] width 38 height 30
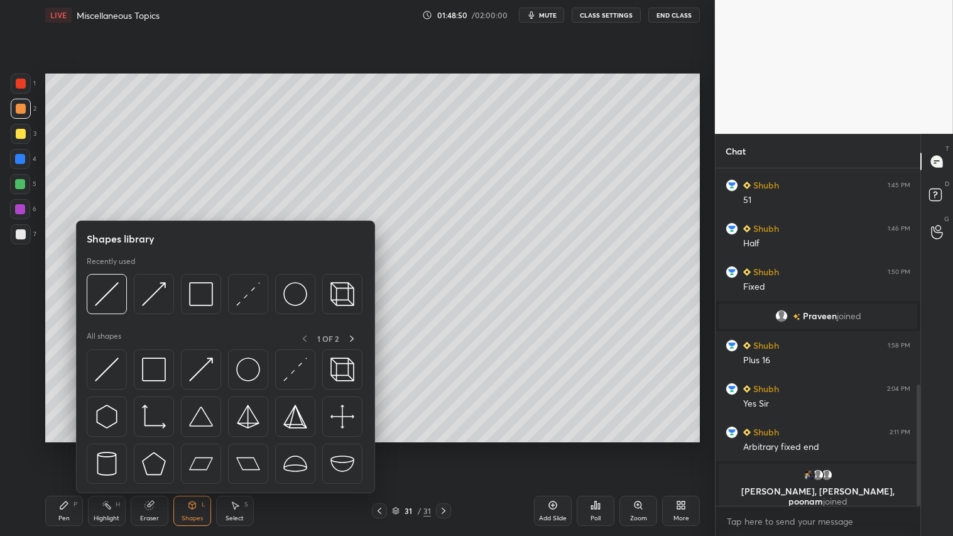
click at [143, 447] on div "Eraser" at bounding box center [150, 511] width 38 height 30
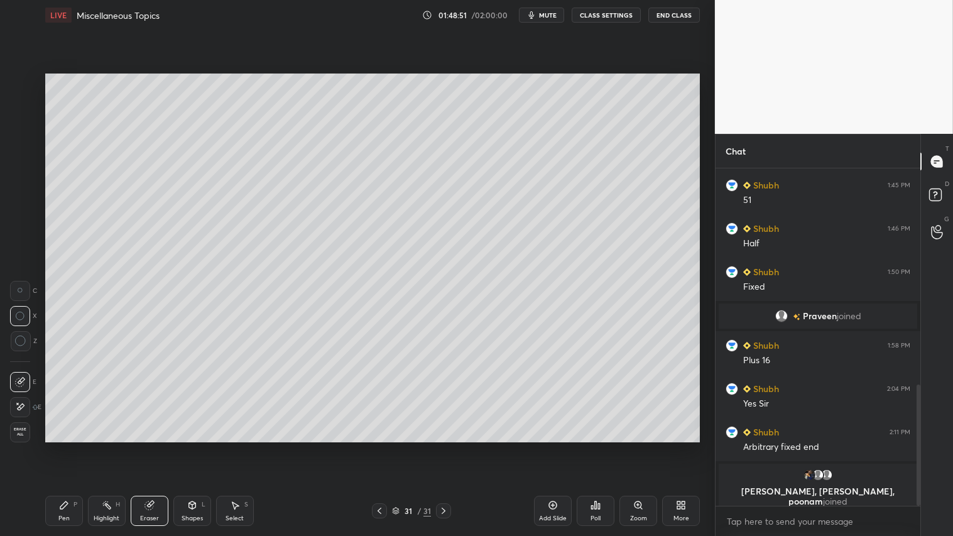
drag, startPoint x: 22, startPoint y: 432, endPoint x: 32, endPoint y: 436, distance: 10.7
click at [23, 432] on span "Erase all" at bounding box center [20, 431] width 19 height 9
drag, startPoint x: 198, startPoint y: 514, endPoint x: 197, endPoint y: 495, distance: 18.9
click at [197, 447] on div "Shapes L" at bounding box center [192, 511] width 38 height 30
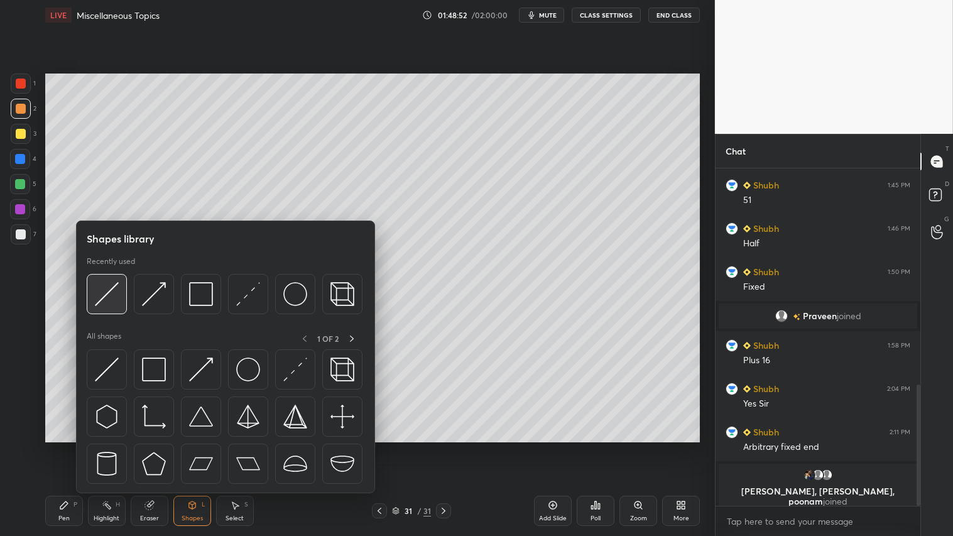
click at [110, 292] on img at bounding box center [107, 294] width 24 height 24
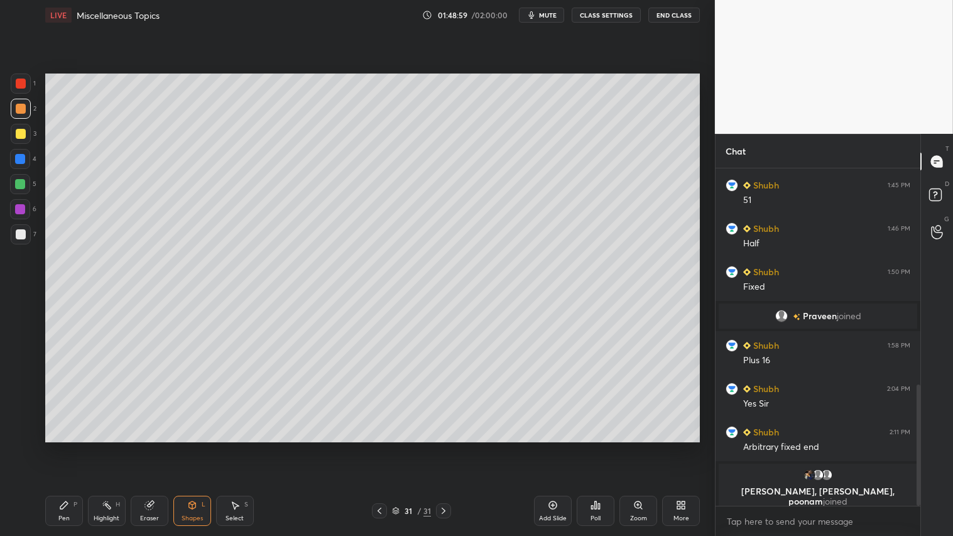
click at [74, 447] on div "P" at bounding box center [76, 504] width 4 height 6
click at [27, 105] on div at bounding box center [21, 109] width 20 height 20
click at [25, 129] on div at bounding box center [21, 134] width 20 height 20
drag, startPoint x: 193, startPoint y: 513, endPoint x: 197, endPoint y: 497, distance: 16.3
click at [193, 447] on div "Shapes L" at bounding box center [192, 511] width 38 height 30
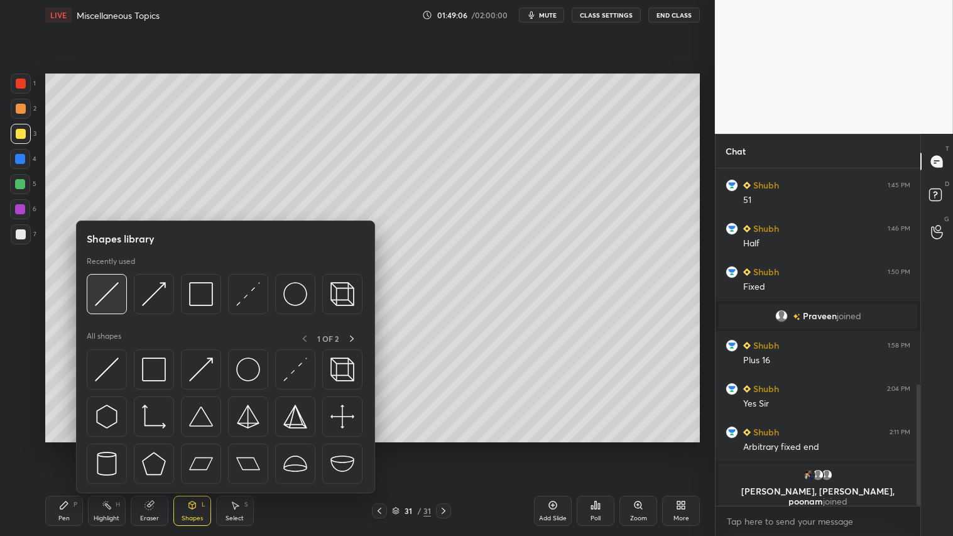
click at [101, 291] on img at bounding box center [107, 294] width 24 height 24
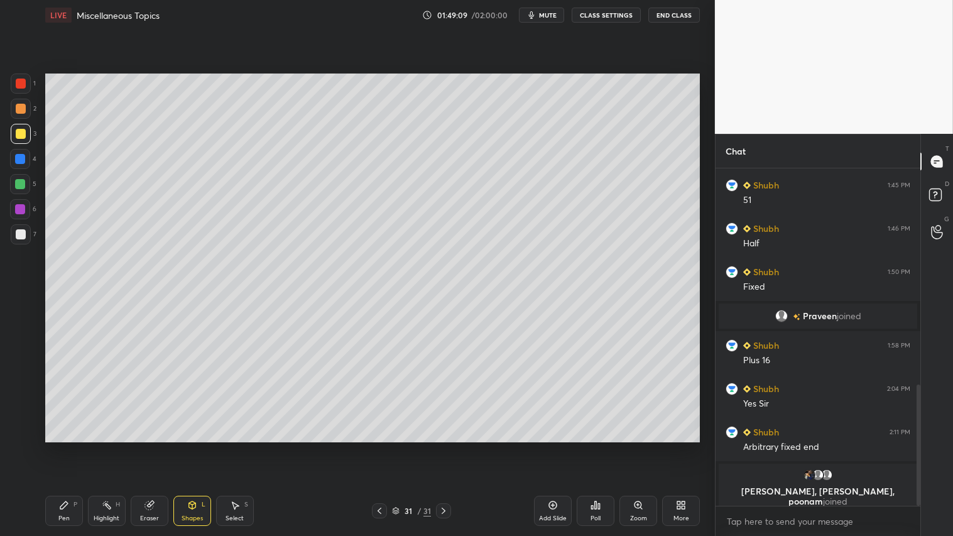
drag, startPoint x: 19, startPoint y: 105, endPoint x: 42, endPoint y: 105, distance: 22.6
click at [24, 105] on div at bounding box center [21, 109] width 10 height 10
click at [23, 86] on div at bounding box center [21, 84] width 10 height 10
drag, startPoint x: 62, startPoint y: 517, endPoint x: 116, endPoint y: 496, distance: 58.5
click at [67, 447] on div "Pen" at bounding box center [63, 518] width 11 height 6
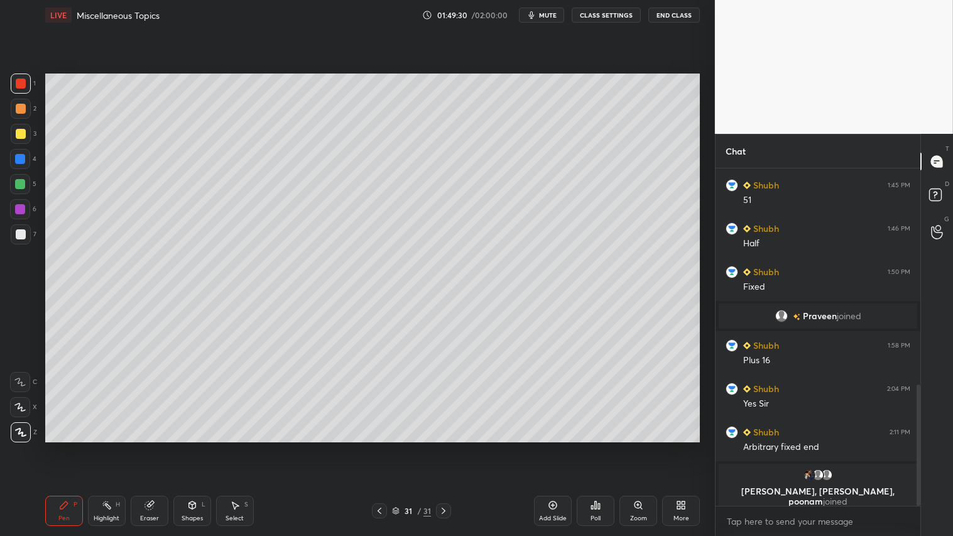
click at [204, 447] on div "Shapes L" at bounding box center [192, 511] width 38 height 30
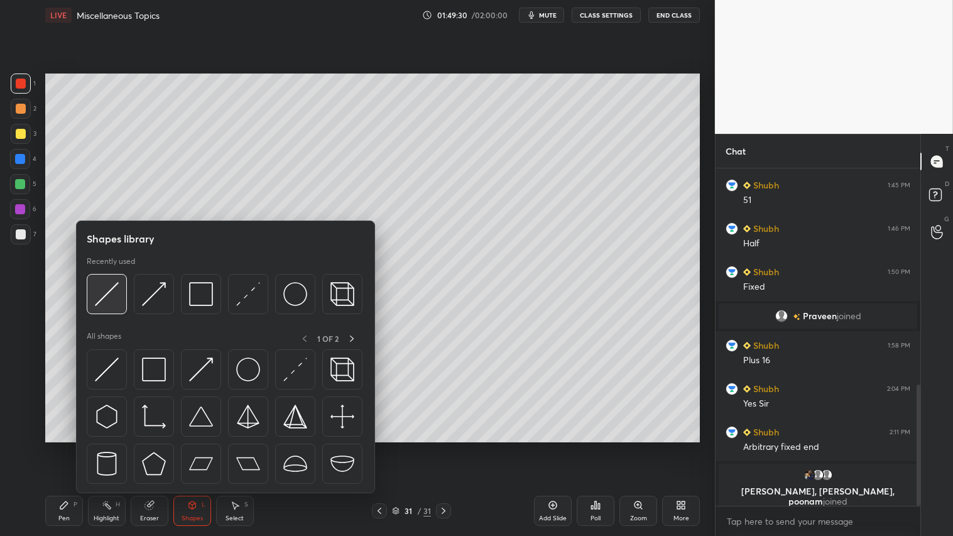
click at [101, 279] on div at bounding box center [107, 294] width 40 height 40
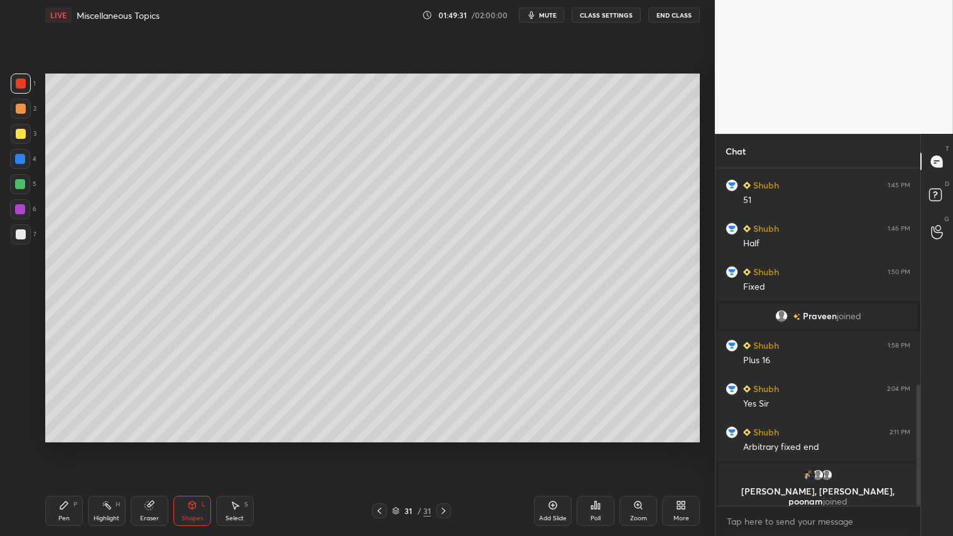
click at [24, 236] on div at bounding box center [21, 234] width 10 height 10
click at [73, 447] on div "Pen P" at bounding box center [64, 511] width 38 height 30
click at [23, 104] on div at bounding box center [21, 109] width 10 height 10
click at [45, 447] on div "Pen P" at bounding box center [64, 511] width 38 height 30
drag, startPoint x: 150, startPoint y: 513, endPoint x: 153, endPoint y: 495, distance: 17.9
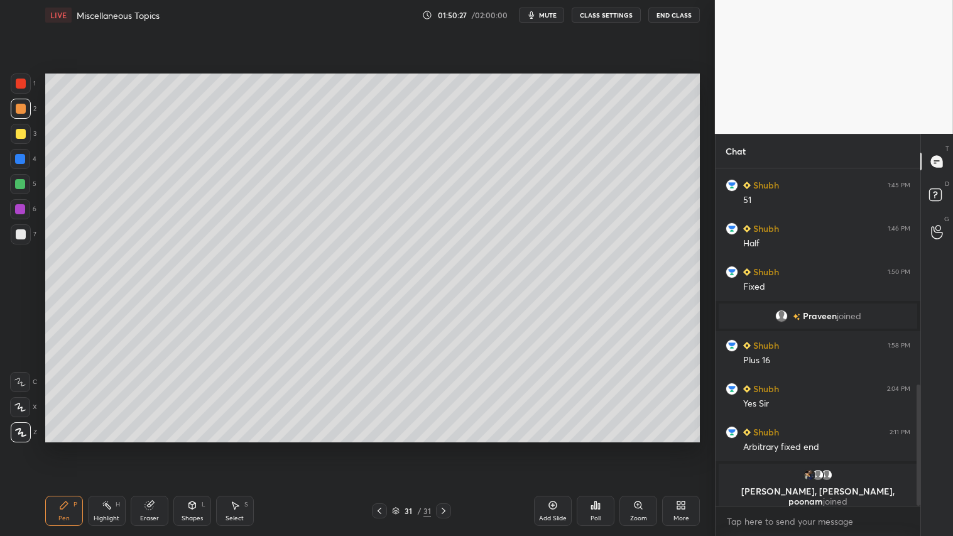
click at [150, 447] on div "Eraser" at bounding box center [150, 511] width 38 height 30
drag, startPoint x: 67, startPoint y: 509, endPoint x: 97, endPoint y: 448, distance: 68.0
click at [69, 447] on div "Pen P" at bounding box center [64, 511] width 38 height 30
click at [197, 447] on icon at bounding box center [192, 505] width 10 height 10
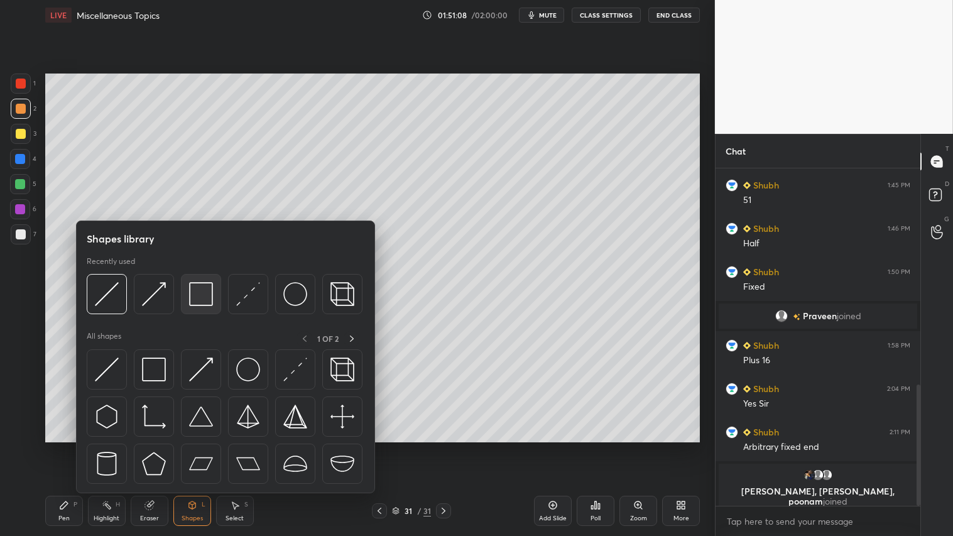
click at [197, 296] on img at bounding box center [201, 294] width 24 height 24
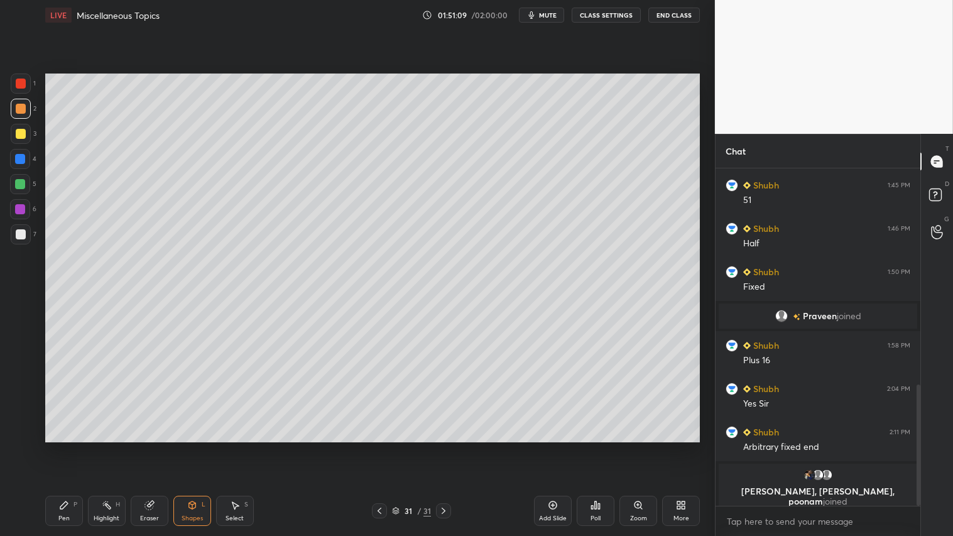
drag, startPoint x: 26, startPoint y: 234, endPoint x: 38, endPoint y: 234, distance: 12.0
click at [33, 234] on div "7" at bounding box center [24, 234] width 26 height 20
drag, startPoint x: 23, startPoint y: 111, endPoint x: 25, endPoint y: 123, distance: 12.7
click at [24, 114] on div at bounding box center [21, 109] width 20 height 20
click at [63, 447] on div "Pen P" at bounding box center [64, 511] width 38 height 30
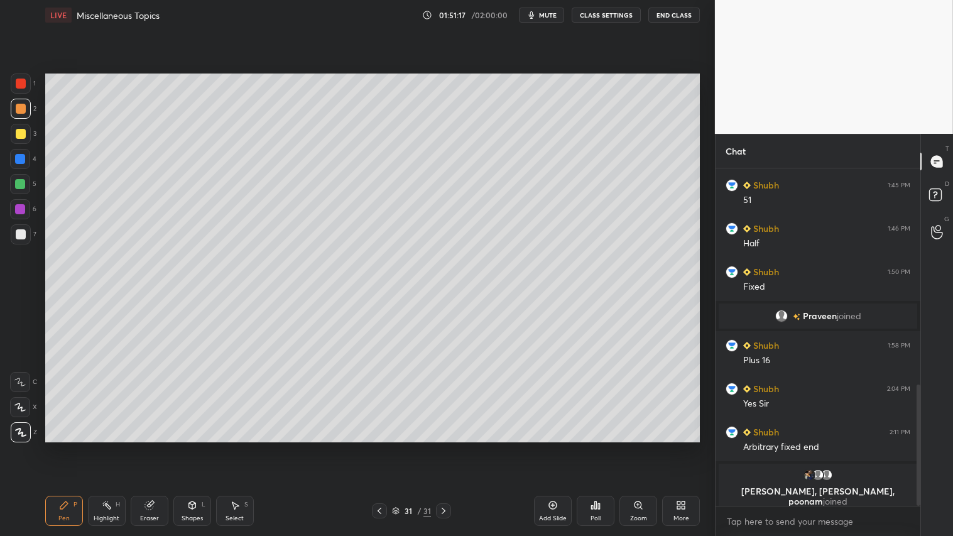
click at [380, 447] on icon at bounding box center [379, 511] width 10 height 10
click at [444, 447] on icon at bounding box center [444, 511] width 10 height 10
click at [445, 447] on icon at bounding box center [444, 511] width 10 height 10
drag, startPoint x: 437, startPoint y: 510, endPoint x: 538, endPoint y: 508, distance: 100.6
click at [442, 447] on icon at bounding box center [444, 511] width 10 height 10
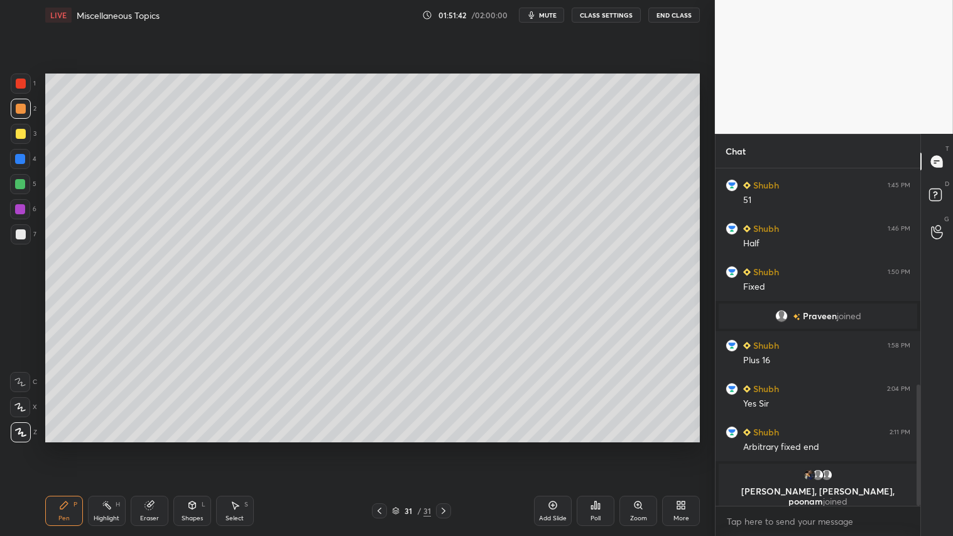
drag, startPoint x: 556, startPoint y: 513, endPoint x: 552, endPoint y: 507, distance: 7.7
click at [556, 447] on div "Add Slide" at bounding box center [553, 511] width 38 height 30
click at [197, 447] on div "Shapes" at bounding box center [192, 518] width 21 height 6
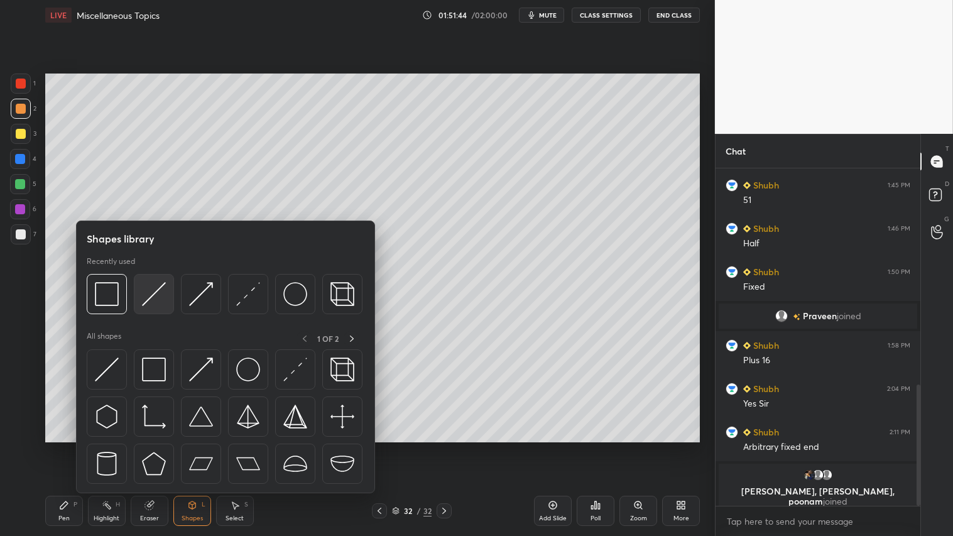
click at [149, 295] on img at bounding box center [154, 294] width 24 height 24
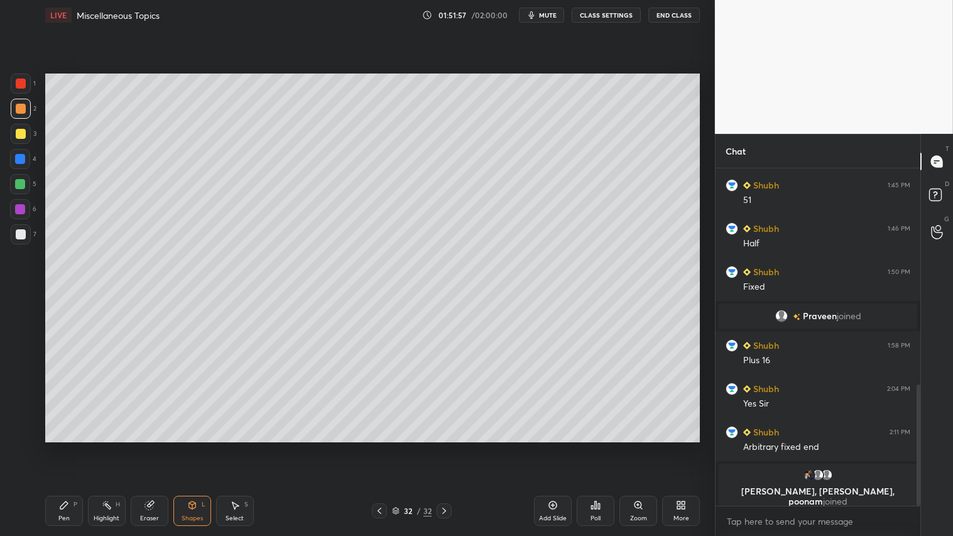
click at [193, 447] on div "Shapes L" at bounding box center [192, 511] width 38 height 30
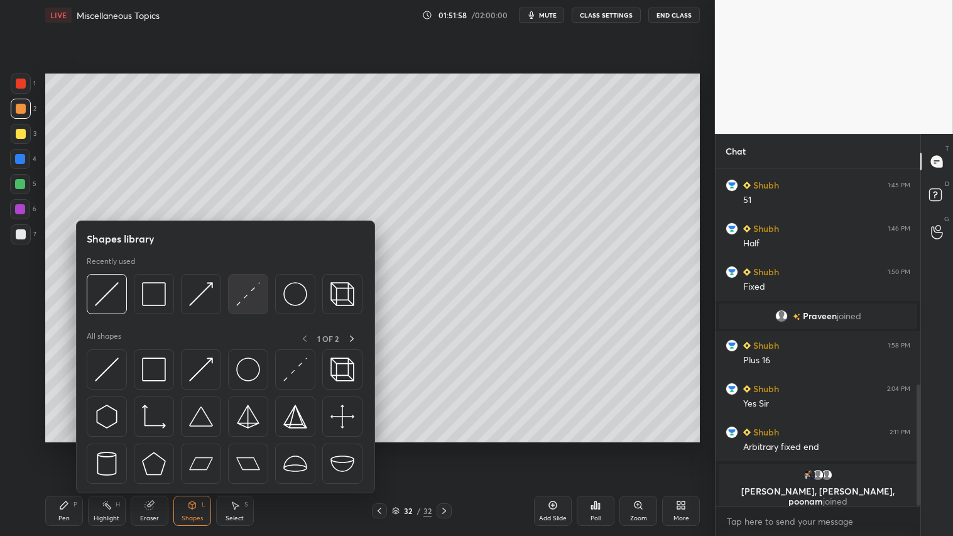
click at [249, 291] on img at bounding box center [248, 294] width 24 height 24
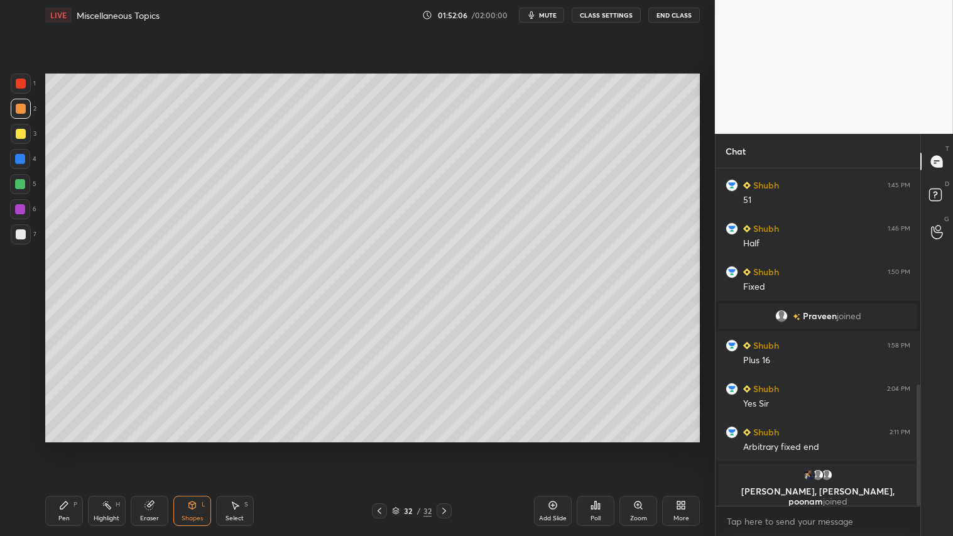
click at [190, 447] on div "Shapes L" at bounding box center [192, 511] width 38 height 30
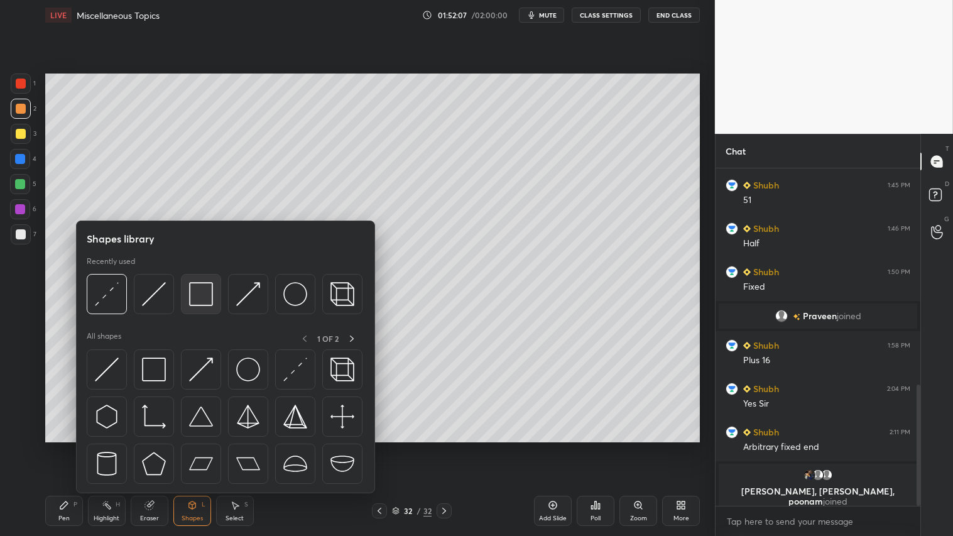
click at [197, 292] on img at bounding box center [201, 294] width 24 height 24
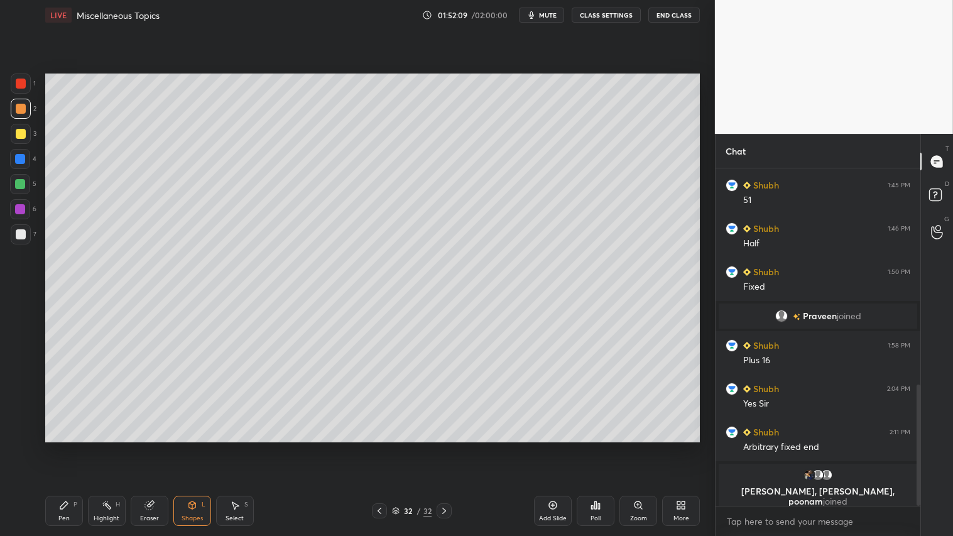
drag, startPoint x: 67, startPoint y: 516, endPoint x: 74, endPoint y: 482, distance: 35.1
click at [67, 447] on div "Pen" at bounding box center [63, 518] width 11 height 6
click at [17, 410] on icon at bounding box center [19, 407] width 11 height 9
click at [197, 447] on div "Shapes L" at bounding box center [192, 511] width 38 height 30
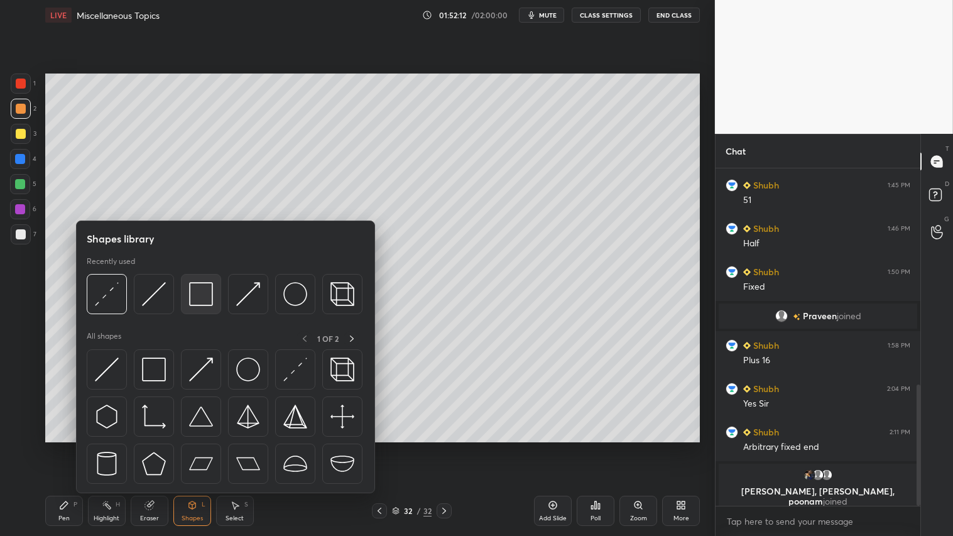
click at [200, 290] on img at bounding box center [201, 294] width 24 height 24
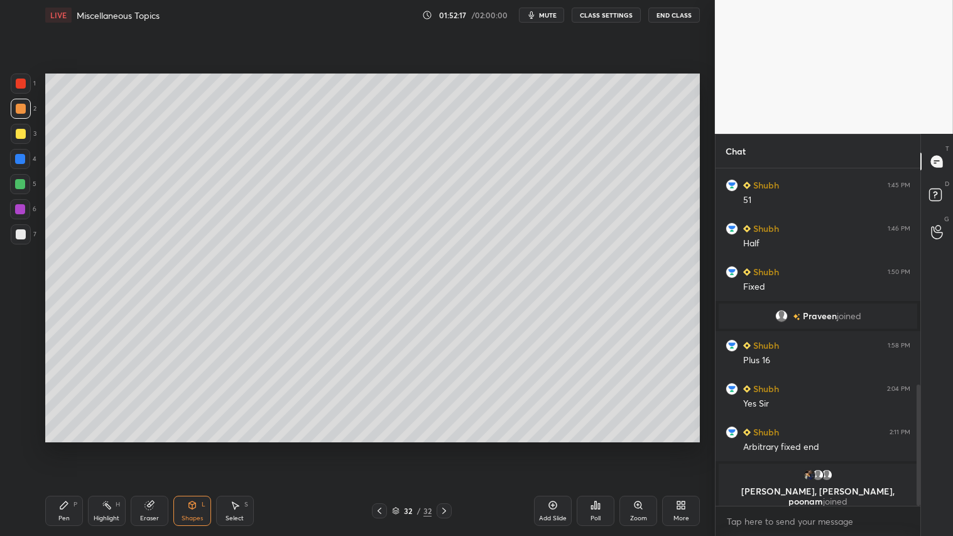
drag, startPoint x: 199, startPoint y: 518, endPoint x: 200, endPoint y: 504, distance: 13.8
click at [197, 447] on div "Shapes" at bounding box center [192, 518] width 21 height 6
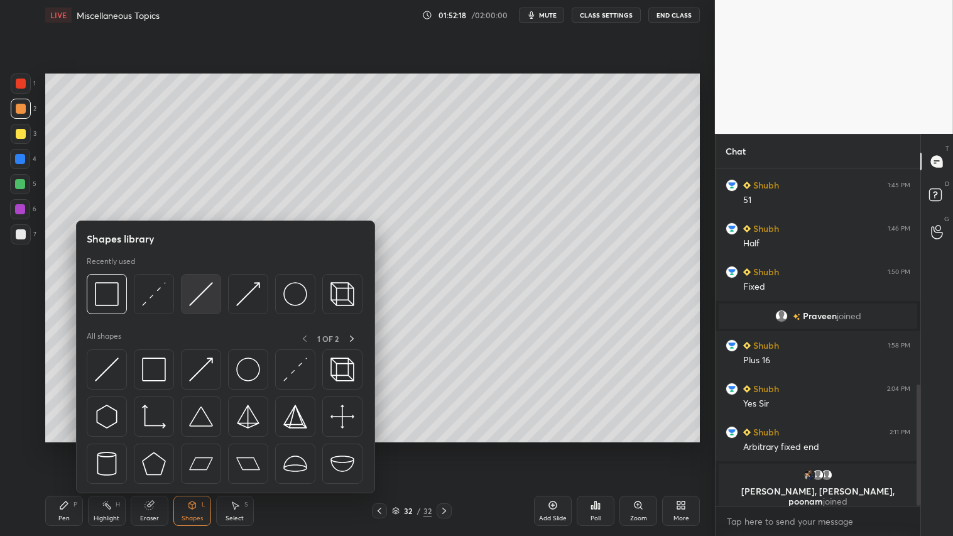
click at [200, 289] on img at bounding box center [201, 294] width 24 height 24
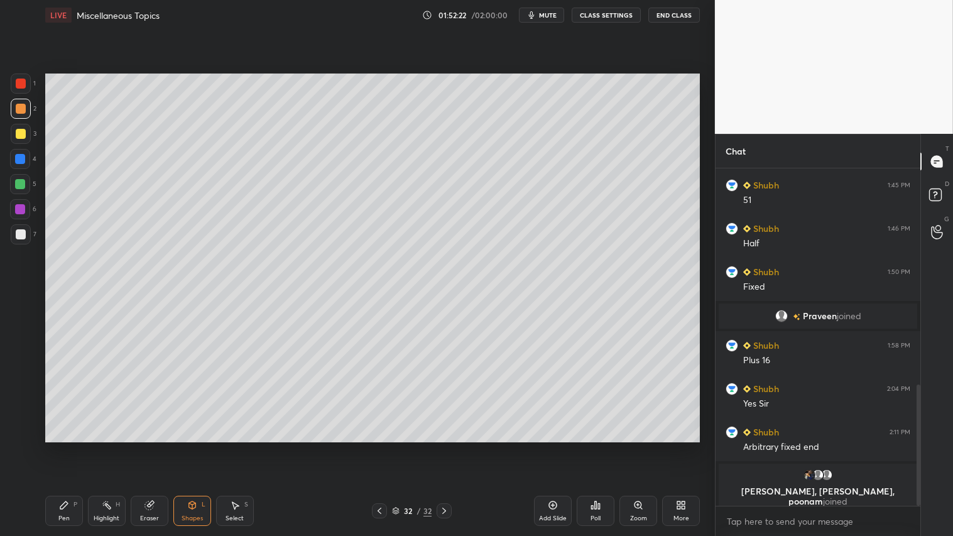
drag, startPoint x: 60, startPoint y: 514, endPoint x: 67, endPoint y: 503, distance: 12.7
click at [60, 447] on div "Pen P" at bounding box center [64, 511] width 38 height 30
click at [181, 447] on div "Shapes L" at bounding box center [192, 511] width 38 height 30
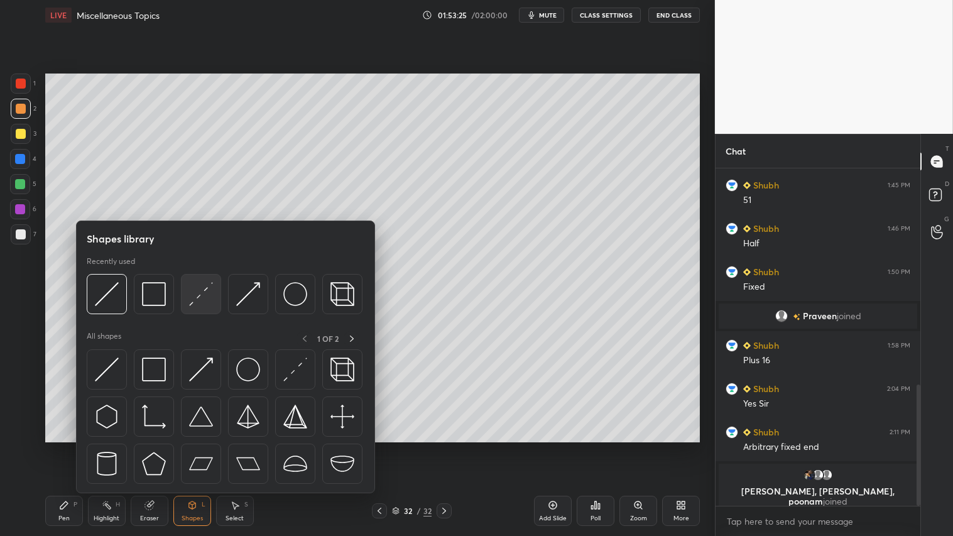
click at [199, 292] on img at bounding box center [201, 294] width 24 height 24
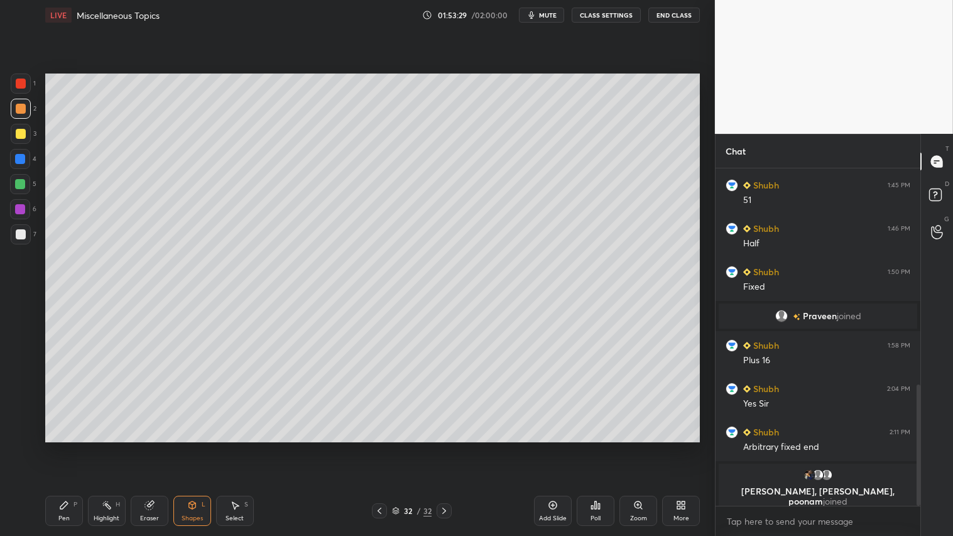
click at [67, 447] on icon at bounding box center [64, 505] width 10 height 10
drag, startPoint x: 26, startPoint y: 104, endPoint x: 35, endPoint y: 113, distance: 12.0
click at [27, 105] on div at bounding box center [21, 109] width 20 height 20
click at [204, 447] on div "Shapes L" at bounding box center [192, 511] width 38 height 30
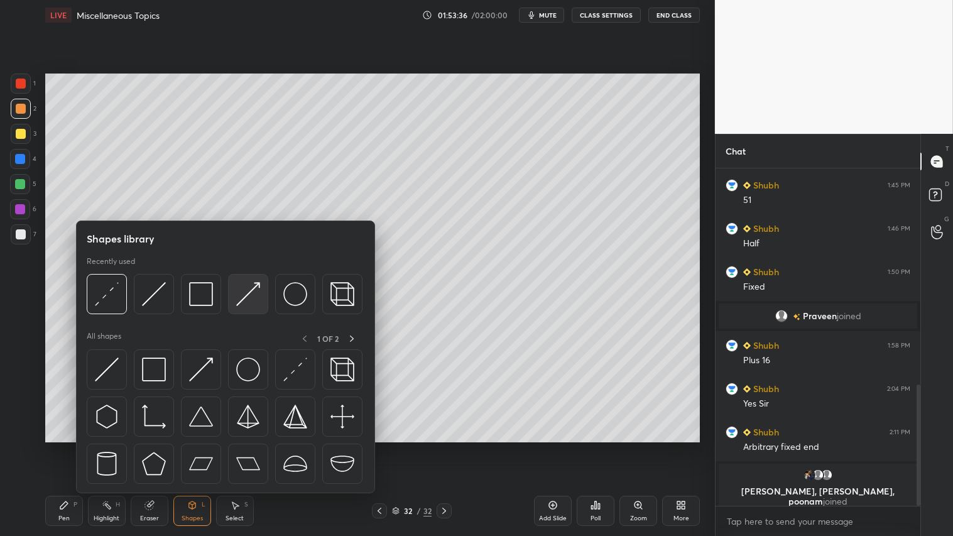
click at [247, 291] on img at bounding box center [248, 294] width 24 height 24
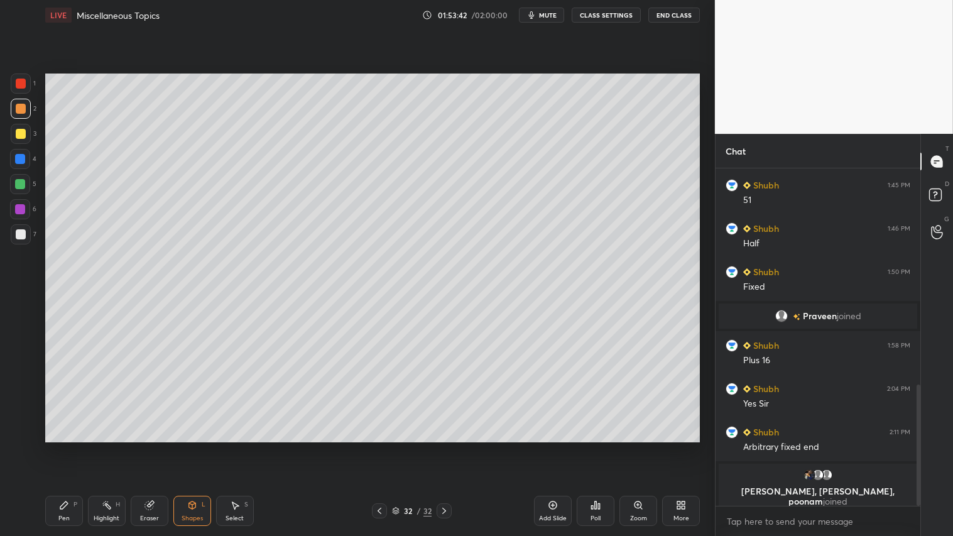
click at [74, 447] on div "Pen P" at bounding box center [64, 511] width 38 height 30
click at [196, 447] on div "Shapes" at bounding box center [192, 518] width 21 height 6
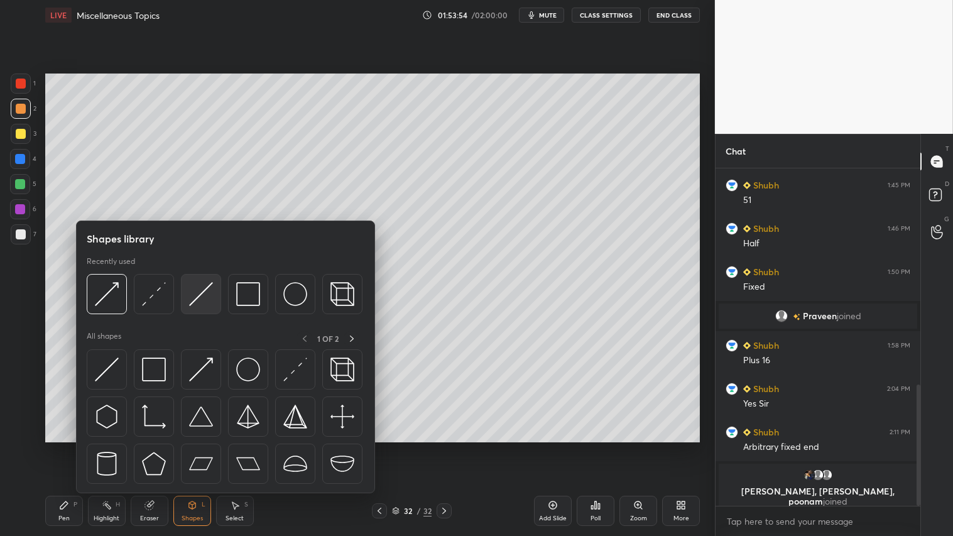
click at [197, 300] on img at bounding box center [201, 294] width 24 height 24
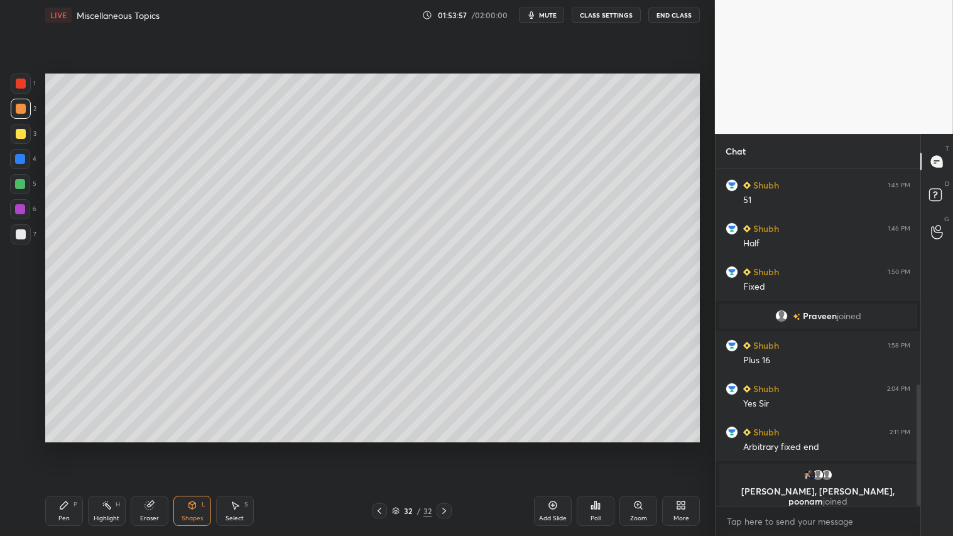
click at [77, 447] on div "Pen P" at bounding box center [64, 511] width 38 height 30
click at [23, 128] on div at bounding box center [21, 134] width 20 height 20
drag, startPoint x: 21, startPoint y: 104, endPoint x: 27, endPoint y: 107, distance: 6.8
click at [23, 104] on div at bounding box center [21, 109] width 10 height 10
click at [63, 447] on div "Pen P" at bounding box center [64, 511] width 38 height 30
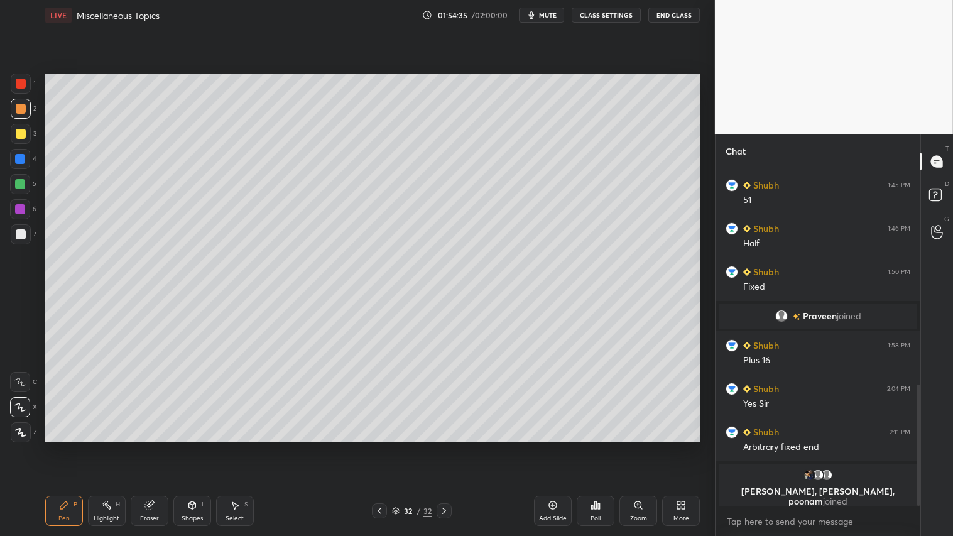
click at [157, 447] on div "Eraser" at bounding box center [150, 511] width 38 height 30
click at [65, 447] on div "Pen P Highlight H Eraser Shapes L Select S 32 / 32 Add Slide Poll Zoom More" at bounding box center [372, 511] width 655 height 50
click at [68, 447] on icon at bounding box center [64, 505] width 10 height 10
click at [455, 15] on div "01:55:05" at bounding box center [453, 15] width 35 height 8
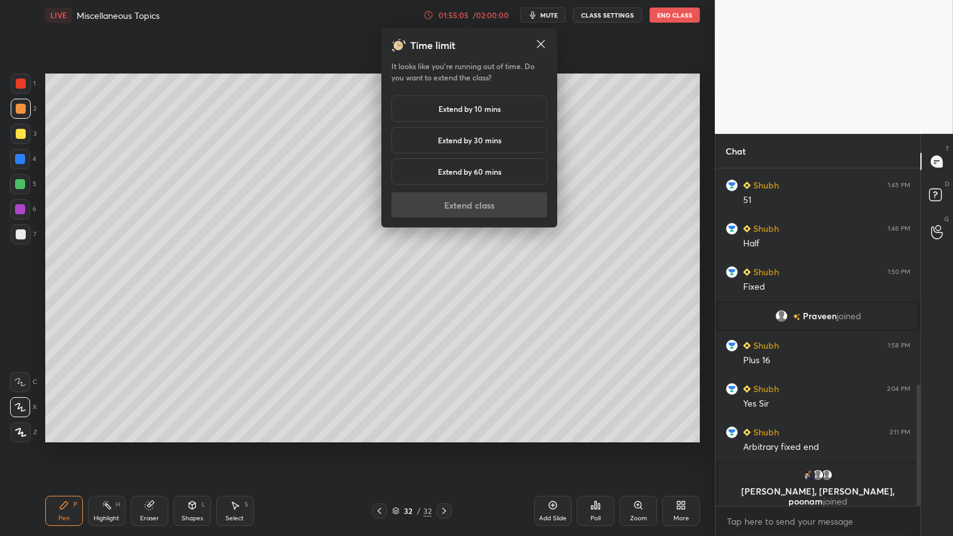
click at [464, 106] on h5 "Extend by 10 mins" at bounding box center [470, 108] width 62 height 11
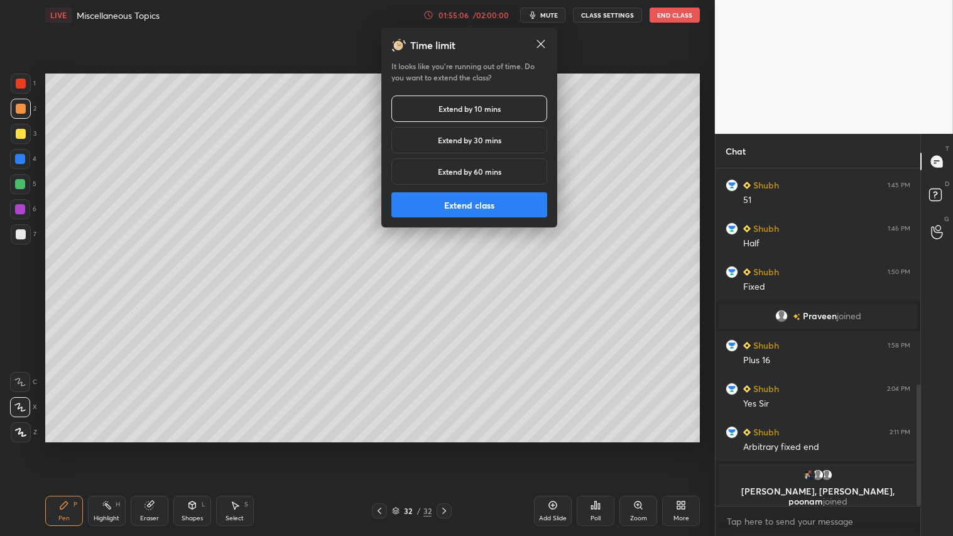
click at [456, 214] on button "Extend class" at bounding box center [469, 204] width 156 height 25
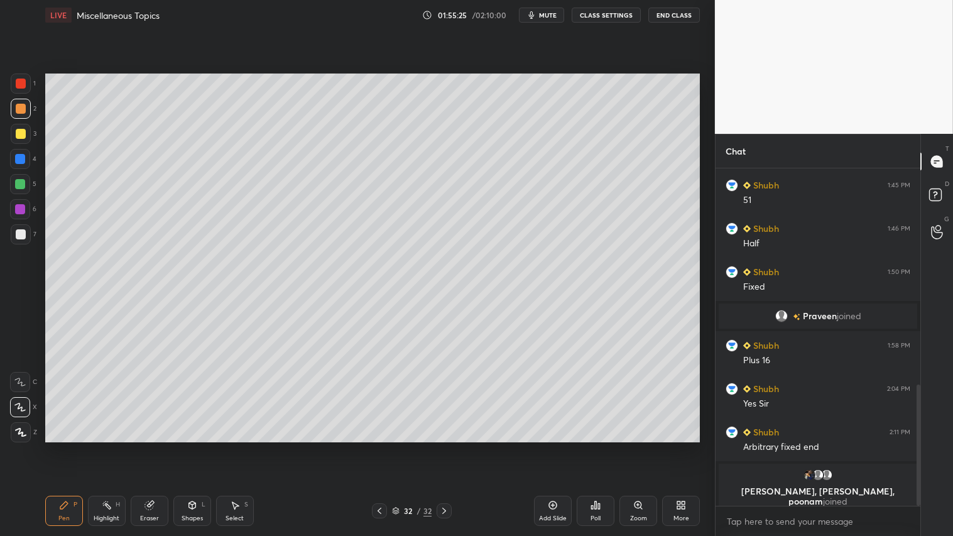
click at [161, 447] on div "Eraser" at bounding box center [150, 511] width 38 height 30
click at [71, 447] on div "Pen P" at bounding box center [64, 511] width 38 height 30
click at [190, 447] on div "Shapes L" at bounding box center [192, 511] width 38 height 30
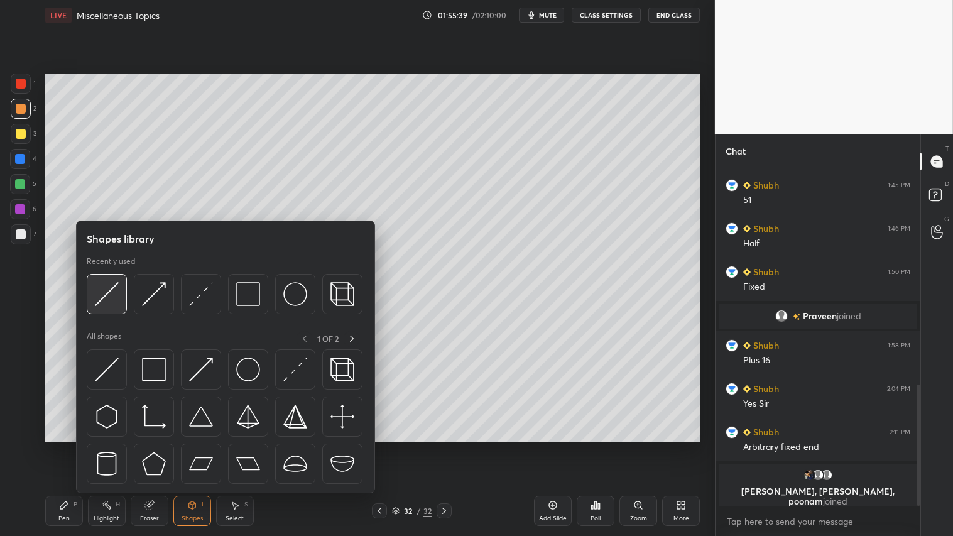
click at [104, 283] on div at bounding box center [107, 294] width 40 height 40
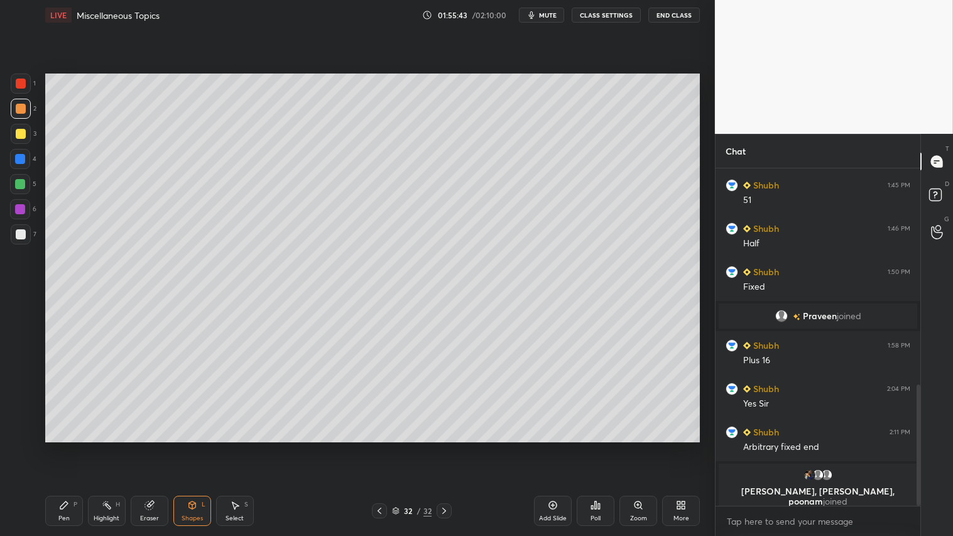
click at [70, 447] on div "Pen P" at bounding box center [64, 511] width 38 height 30
click at [196, 447] on icon at bounding box center [192, 505] width 10 height 10
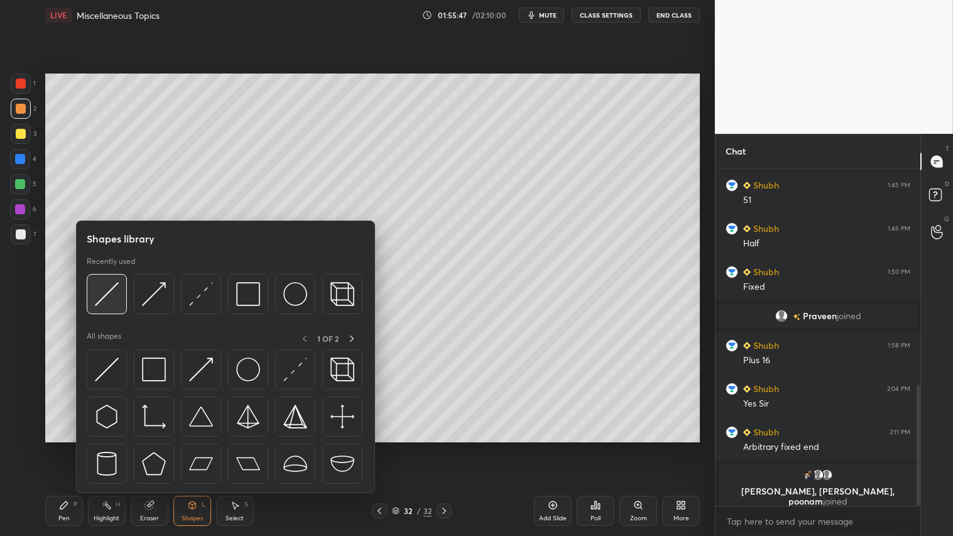
click at [113, 289] on img at bounding box center [107, 294] width 24 height 24
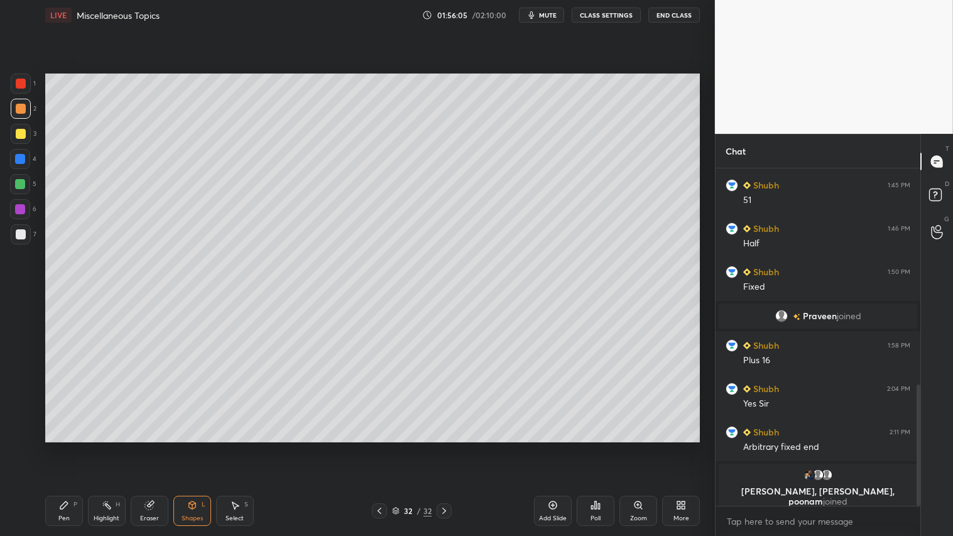
click at [70, 447] on div "Pen P" at bounding box center [64, 511] width 38 height 30
drag, startPoint x: 192, startPoint y: 509, endPoint x: 196, endPoint y: 504, distance: 6.7
click at [193, 447] on icon at bounding box center [192, 505] width 10 height 10
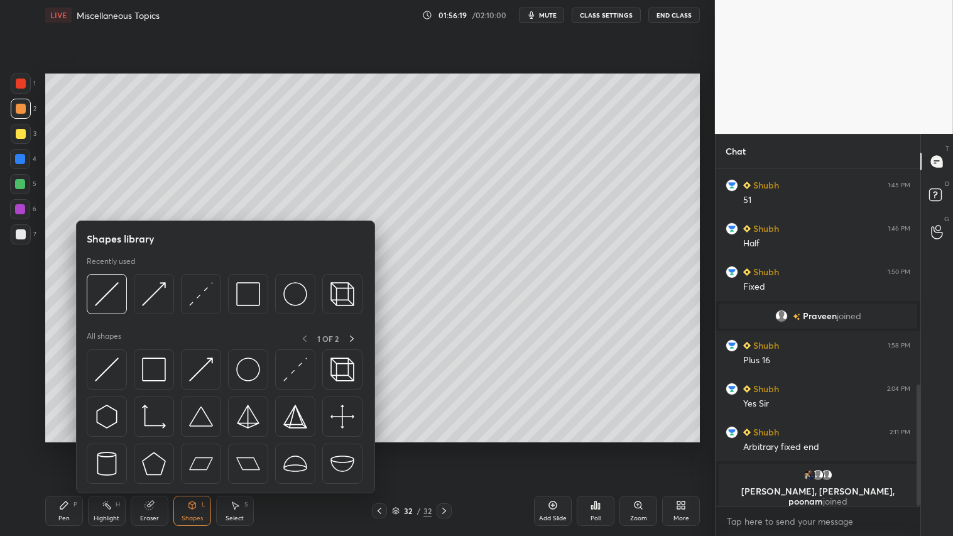
click at [67, 447] on div "Pen P" at bounding box center [64, 511] width 38 height 30
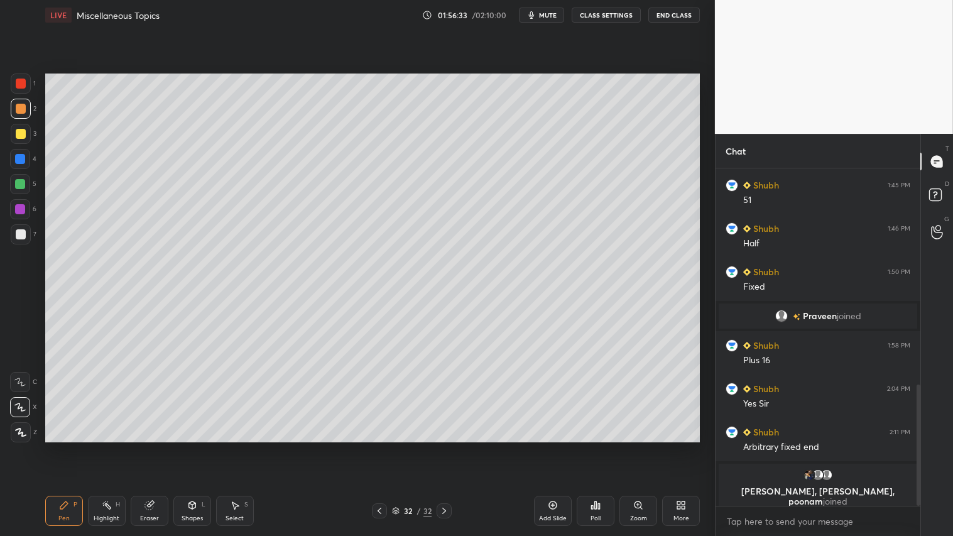
drag, startPoint x: 55, startPoint y: 507, endPoint x: 66, endPoint y: 496, distance: 15.6
click at [55, 447] on div "Pen P" at bounding box center [64, 511] width 38 height 30
click at [73, 447] on div "Pen P" at bounding box center [64, 511] width 38 height 30
drag, startPoint x: 73, startPoint y: 511, endPoint x: 283, endPoint y: 452, distance: 217.8
click at [77, 447] on div "Pen P" at bounding box center [64, 511] width 38 height 30
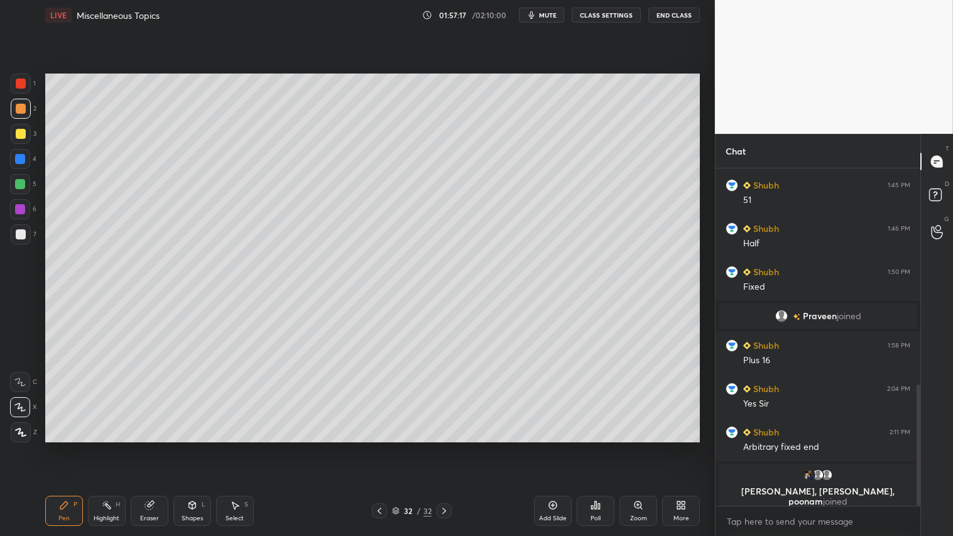
click at [548, 447] on icon at bounding box center [553, 505] width 10 height 10
click at [186, 447] on div "Shapes" at bounding box center [192, 518] width 21 height 6
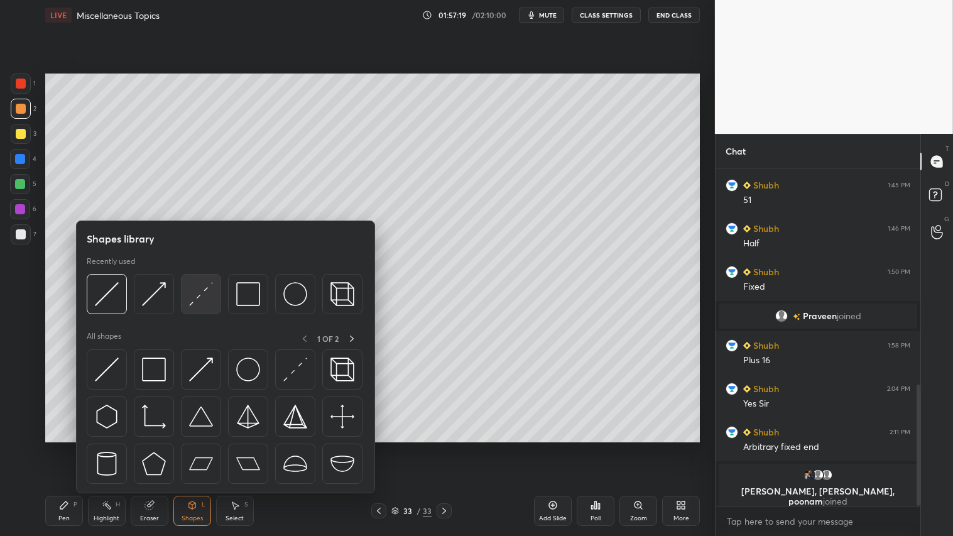
click at [198, 302] on img at bounding box center [201, 294] width 24 height 24
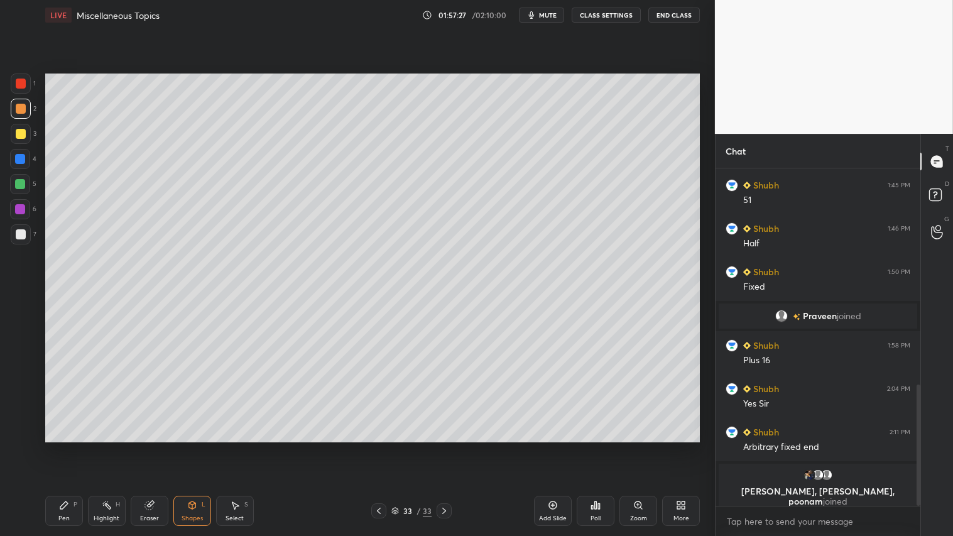
click at [378, 447] on icon at bounding box center [379, 511] width 10 height 10
click at [449, 447] on div at bounding box center [444, 510] width 15 height 15
click at [378, 447] on icon at bounding box center [379, 511] width 10 height 10
click at [198, 447] on div "Shapes" at bounding box center [192, 518] width 21 height 6
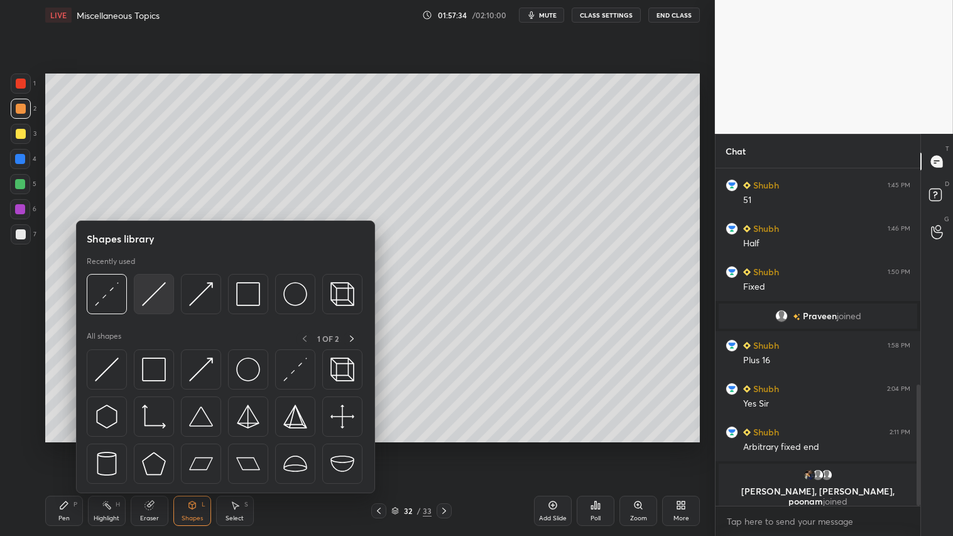
click at [154, 290] on img at bounding box center [154, 294] width 24 height 24
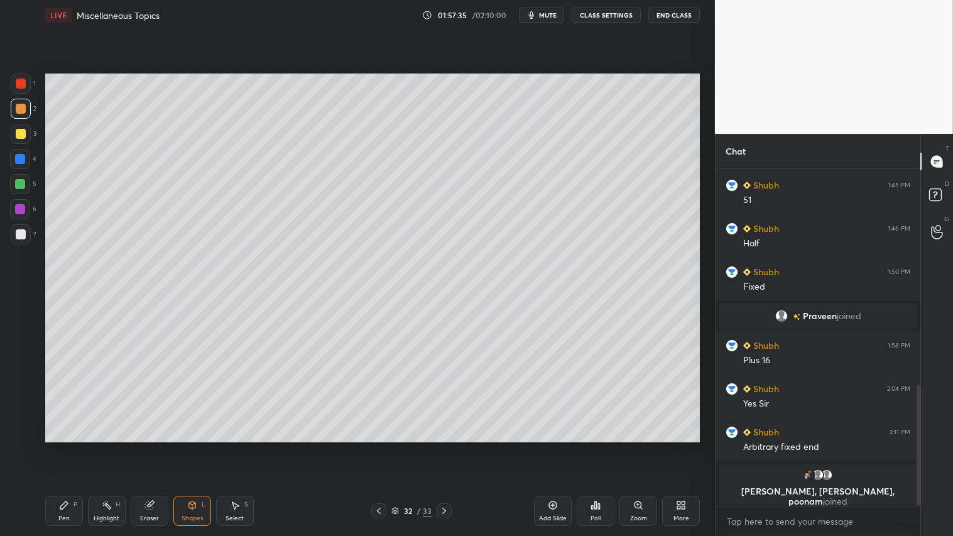
click at [440, 447] on icon at bounding box center [444, 511] width 10 height 10
click at [378, 447] on div at bounding box center [378, 510] width 15 height 15
click at [442, 447] on icon at bounding box center [444, 511] width 10 height 10
click at [58, 447] on div "Pen P" at bounding box center [64, 511] width 38 height 30
click at [381, 447] on icon at bounding box center [379, 511] width 10 height 10
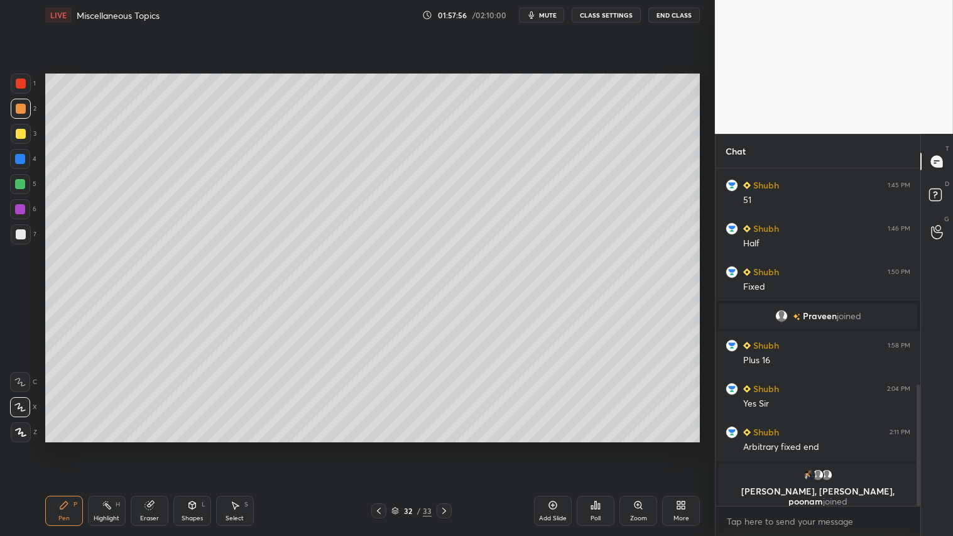
click at [444, 447] on icon at bounding box center [444, 511] width 4 height 6
click at [379, 447] on icon at bounding box center [379, 511] width 10 height 10
click at [444, 447] on icon at bounding box center [444, 511] width 4 height 6
click at [381, 447] on icon at bounding box center [379, 511] width 10 height 10
click at [444, 447] on icon at bounding box center [444, 511] width 4 height 6
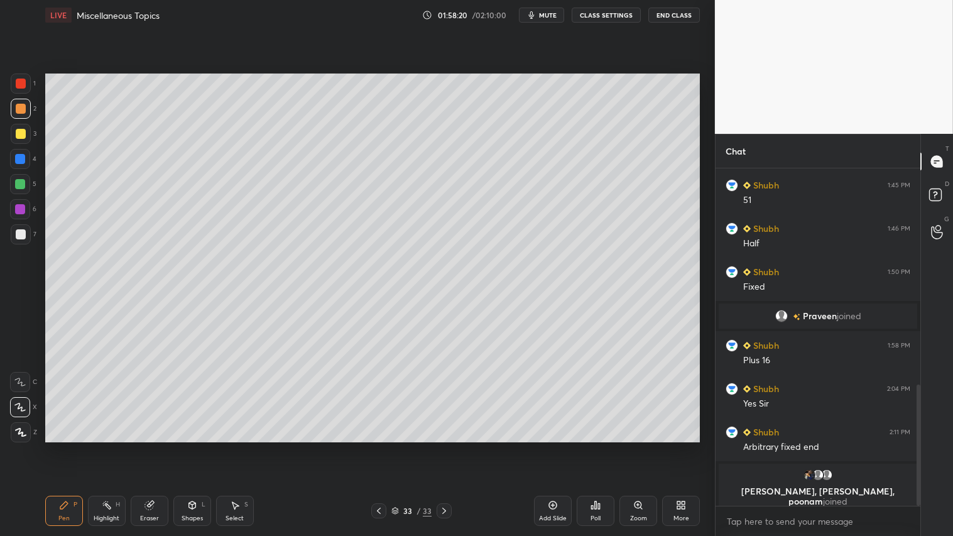
click at [193, 447] on div "Shapes" at bounding box center [192, 518] width 21 height 6
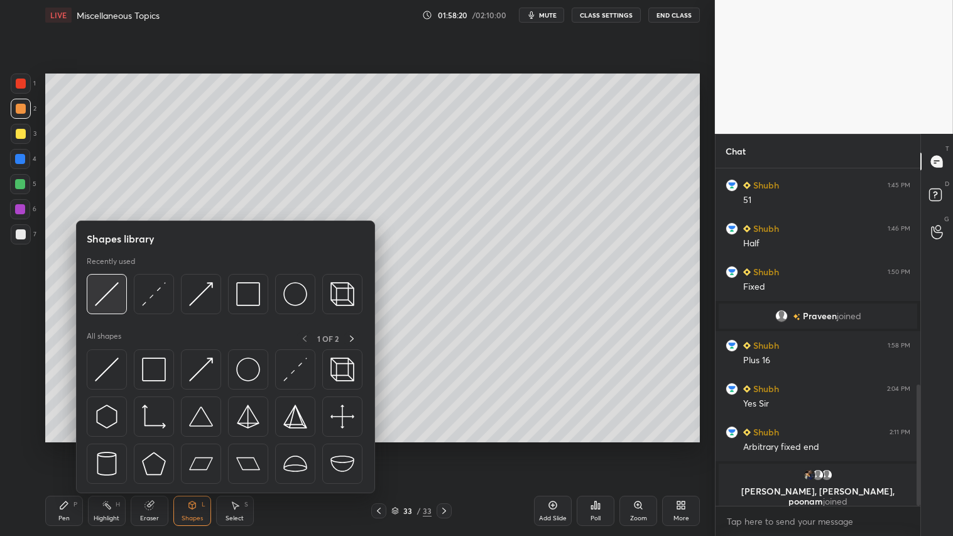
click at [102, 294] on img at bounding box center [107, 294] width 24 height 24
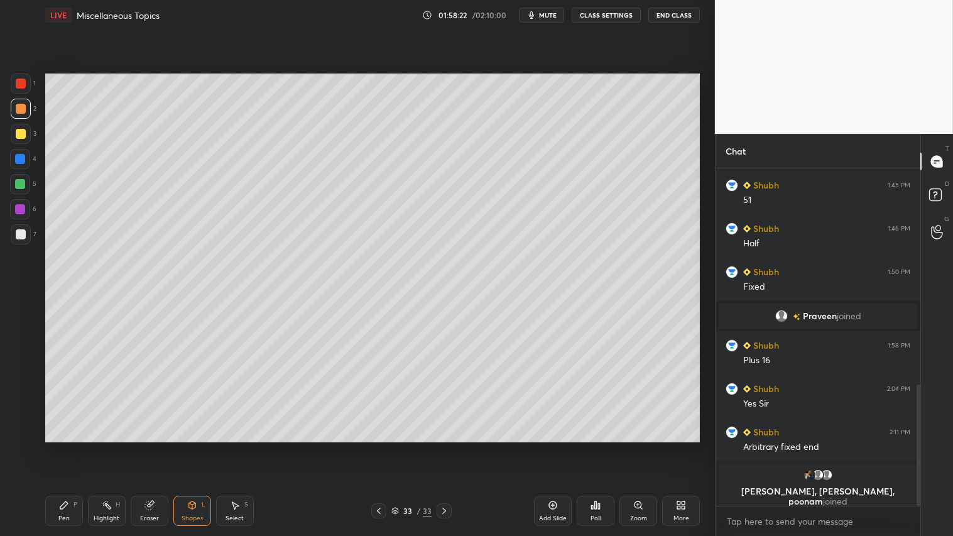
click at [71, 447] on div "Pen P" at bounding box center [64, 511] width 38 height 30
click at [192, 447] on div "Shapes L" at bounding box center [192, 511] width 38 height 30
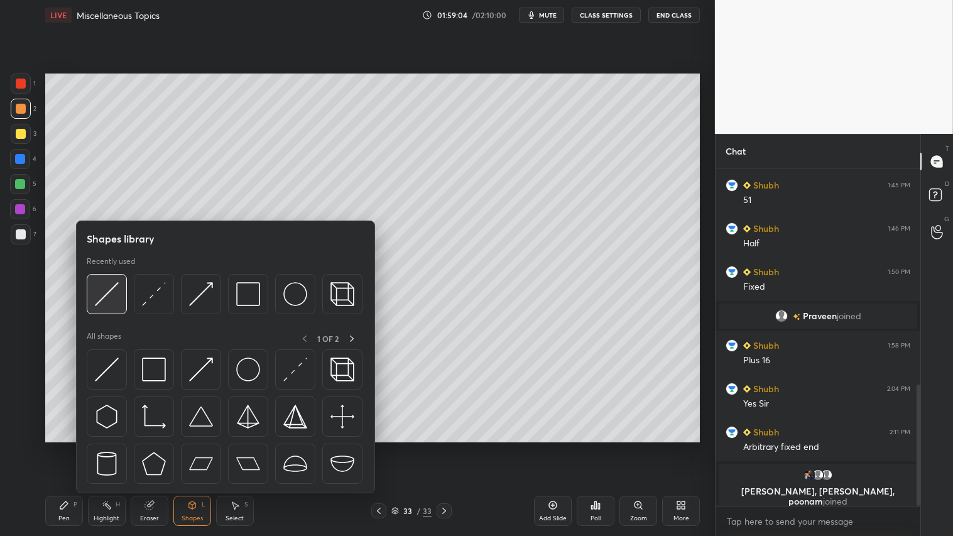
click at [109, 290] on img at bounding box center [107, 294] width 24 height 24
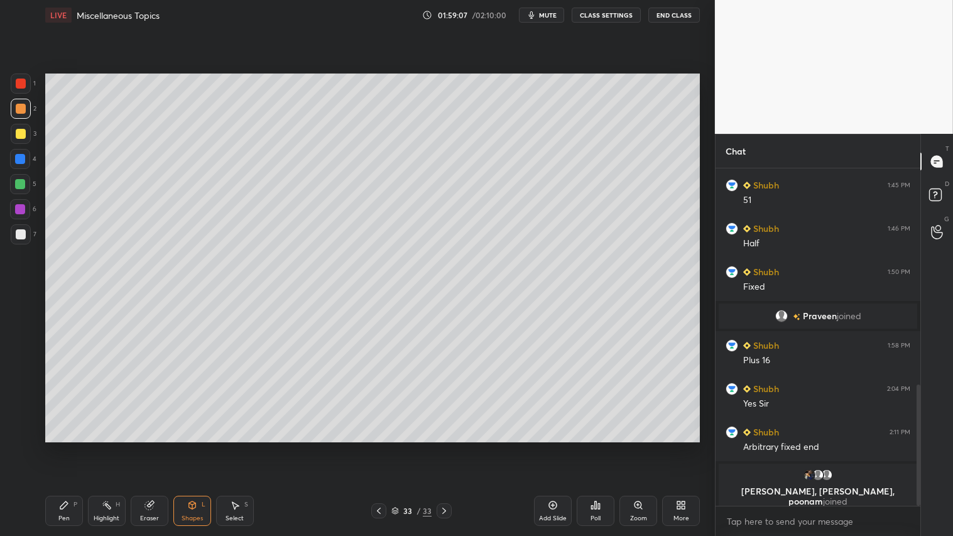
drag, startPoint x: 72, startPoint y: 510, endPoint x: 79, endPoint y: 506, distance: 7.3
click at [73, 447] on div "Pen P" at bounding box center [64, 511] width 38 height 30
click at [193, 447] on div "Shapes" at bounding box center [192, 518] width 21 height 6
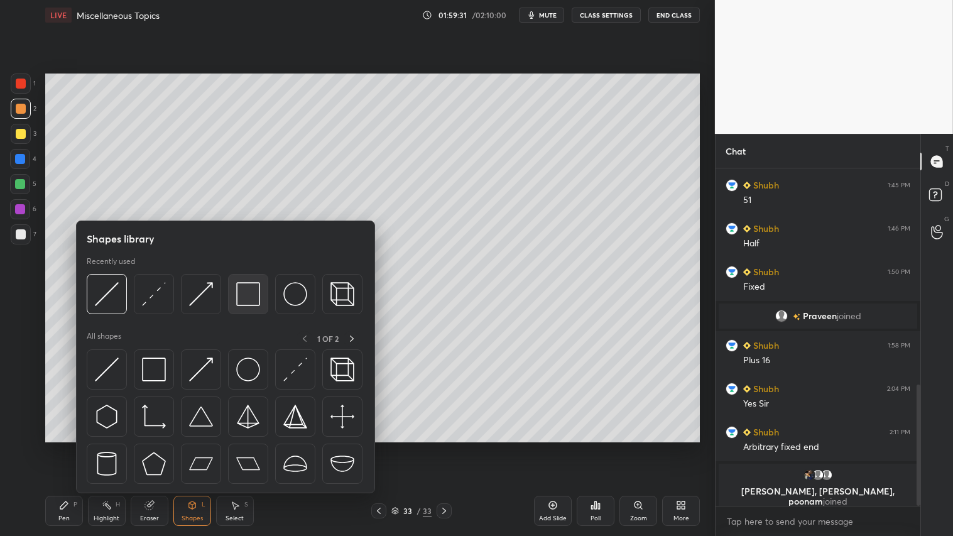
click at [248, 294] on img at bounding box center [248, 294] width 24 height 24
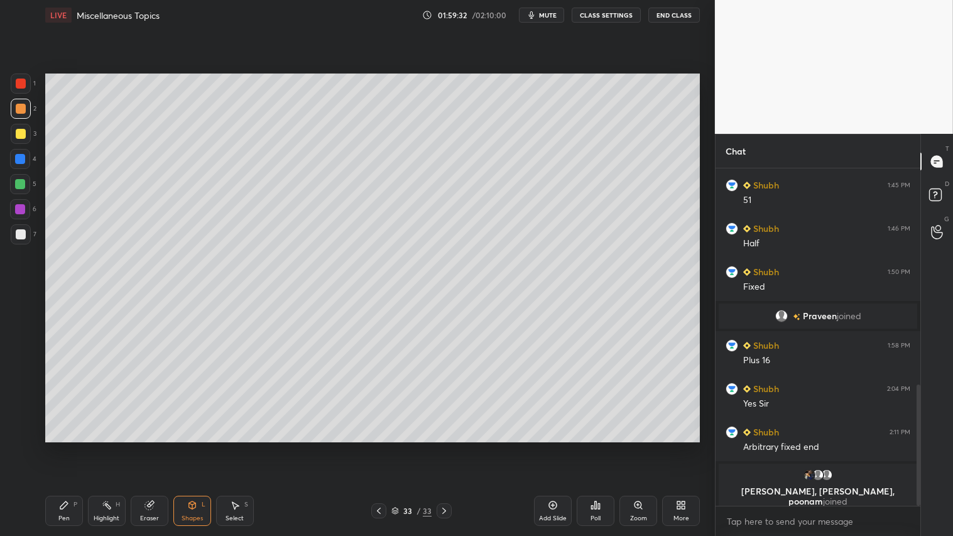
click at [26, 227] on div at bounding box center [21, 234] width 20 height 20
drag, startPoint x: 21, startPoint y: 106, endPoint x: 36, endPoint y: 300, distance: 195.4
click at [21, 107] on div at bounding box center [21, 109] width 10 height 10
click at [59, 447] on icon at bounding box center [64, 505] width 10 height 10
click at [552, 447] on div "Add Slide" at bounding box center [553, 511] width 38 height 30
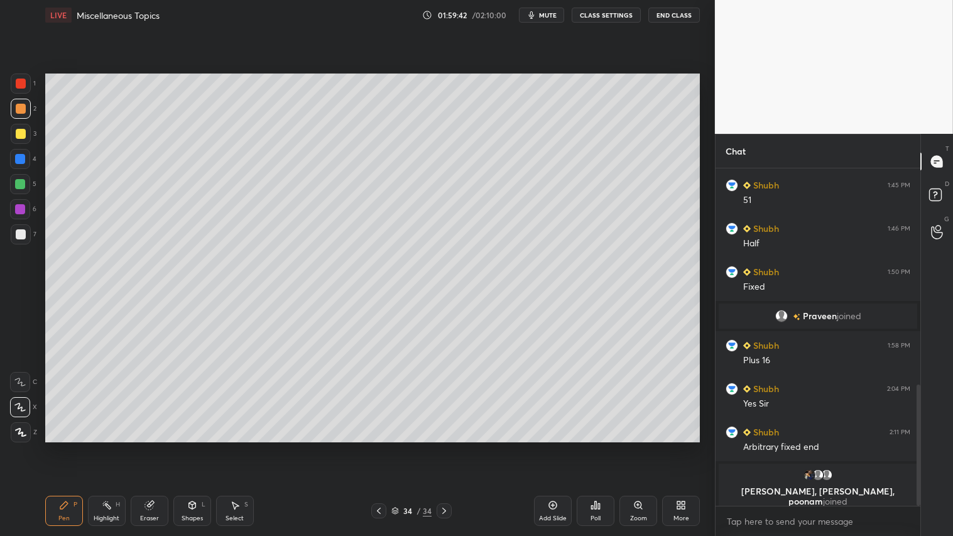
click at [23, 435] on icon at bounding box center [20, 432] width 11 height 9
drag, startPoint x: 67, startPoint y: 513, endPoint x: 72, endPoint y: 507, distance: 7.6
click at [67, 447] on div "Pen P" at bounding box center [64, 511] width 38 height 30
click at [195, 447] on div "Shapes L" at bounding box center [192, 511] width 38 height 30
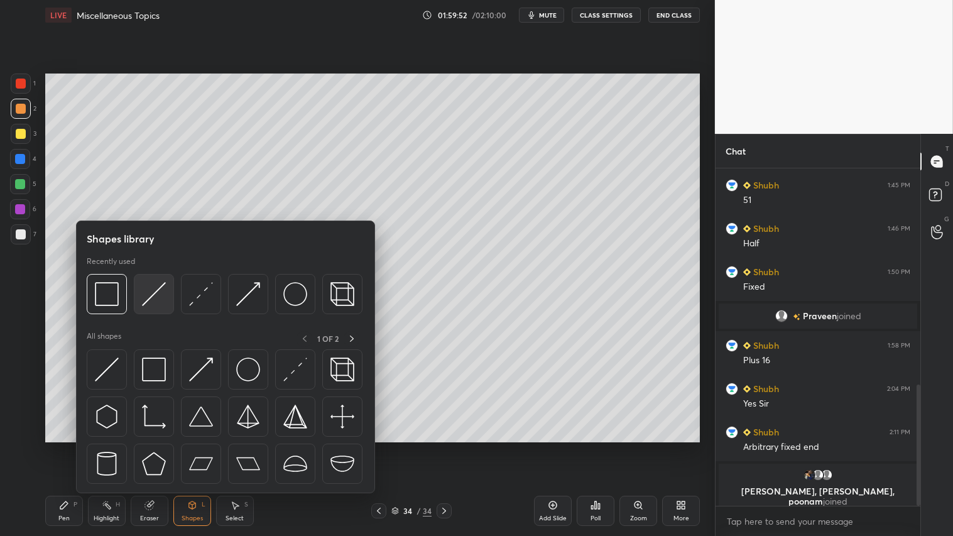
click at [157, 293] on img at bounding box center [154, 294] width 24 height 24
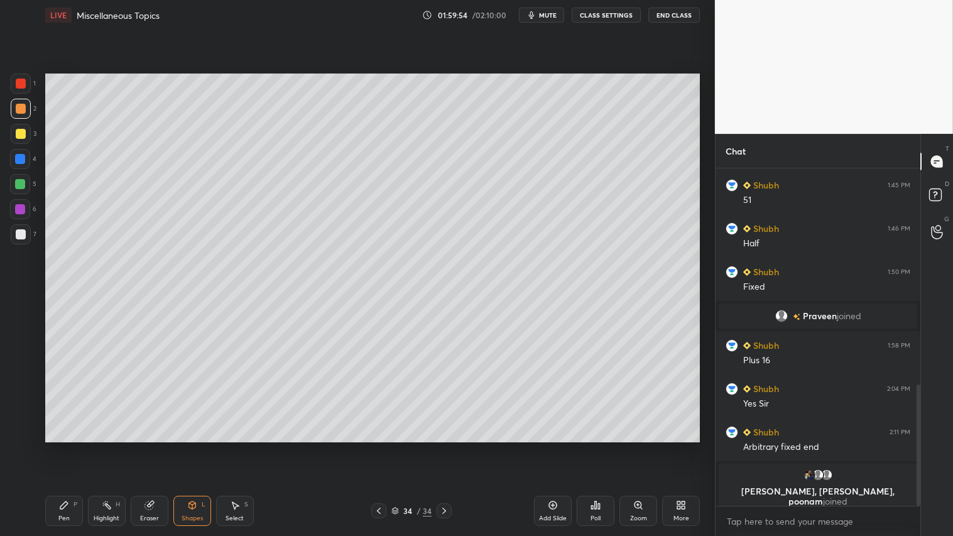
click at [22, 104] on div at bounding box center [21, 109] width 10 height 10
drag, startPoint x: 63, startPoint y: 499, endPoint x: 95, endPoint y: 447, distance: 62.1
click at [65, 447] on div "Pen P" at bounding box center [64, 511] width 38 height 30
click at [379, 447] on icon at bounding box center [379, 511] width 10 height 10
click at [440, 447] on div at bounding box center [444, 510] width 15 height 15
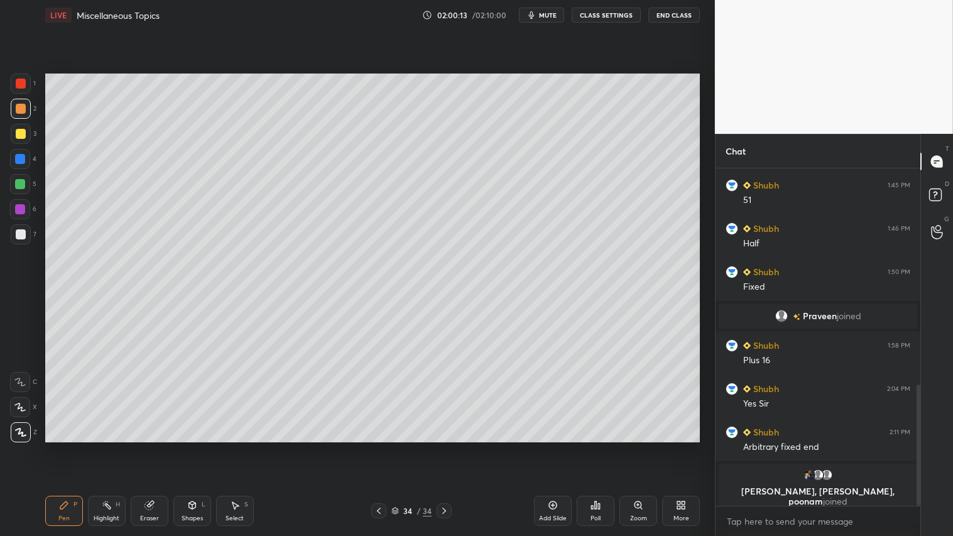
click at [378, 447] on icon at bounding box center [379, 511] width 10 height 10
click at [381, 447] on icon at bounding box center [379, 511] width 10 height 10
click at [382, 447] on icon at bounding box center [379, 511] width 10 height 10
click at [383, 447] on icon at bounding box center [379, 511] width 10 height 10
click at [381, 447] on icon at bounding box center [379, 511] width 10 height 10
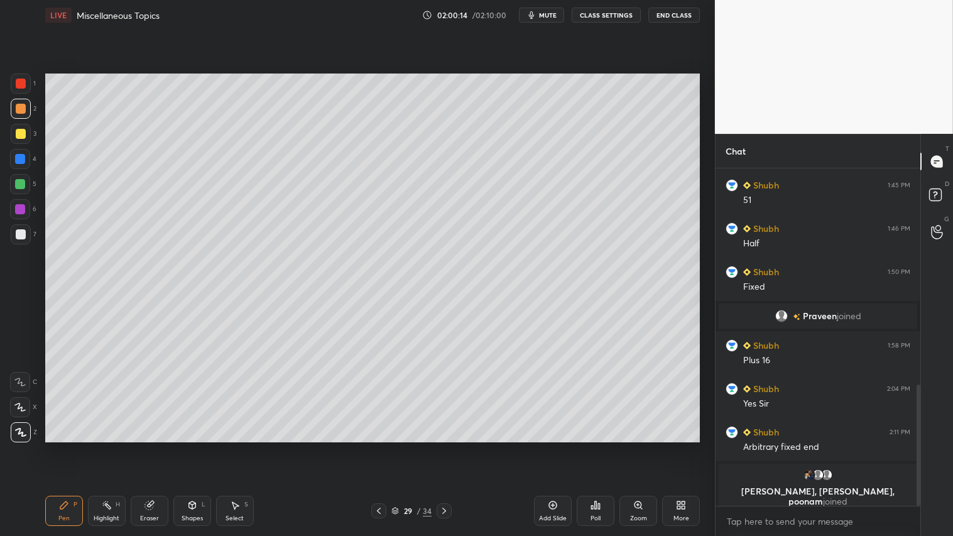
click at [381, 447] on icon at bounding box center [379, 511] width 10 height 10
click at [447, 447] on icon at bounding box center [444, 511] width 10 height 10
click at [444, 447] on icon at bounding box center [444, 511] width 10 height 10
click at [381, 447] on icon at bounding box center [379, 511] width 10 height 10
click at [445, 447] on icon at bounding box center [444, 511] width 10 height 10
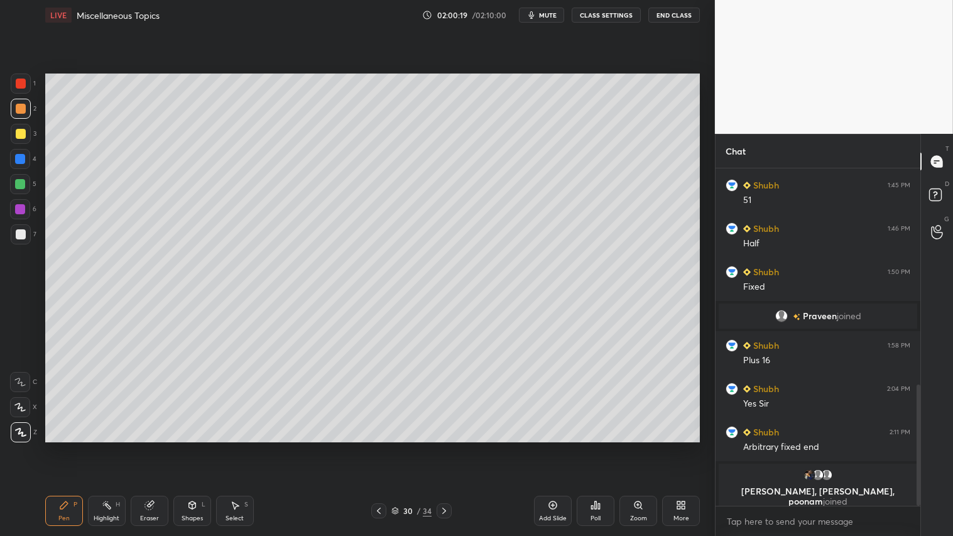
click at [448, 447] on icon at bounding box center [444, 511] width 10 height 10
click at [447, 447] on div at bounding box center [444, 510] width 15 height 15
click at [449, 447] on div at bounding box center [444, 510] width 15 height 15
drag, startPoint x: 147, startPoint y: 507, endPoint x: 202, endPoint y: 450, distance: 79.1
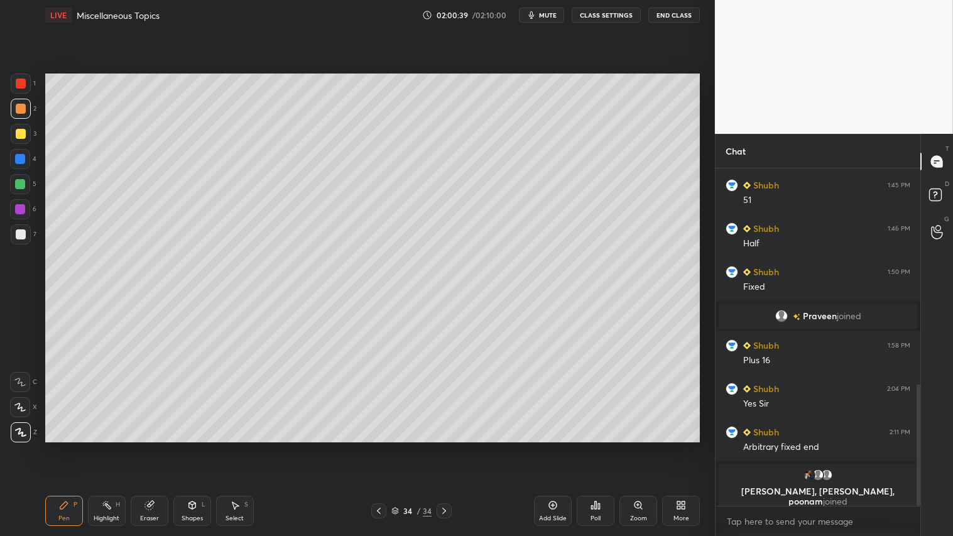
click at [148, 447] on icon at bounding box center [148, 505] width 8 height 8
click at [78, 447] on div "Pen P" at bounding box center [64, 511] width 38 height 30
drag, startPoint x: 192, startPoint y: 514, endPoint x: 193, endPoint y: 506, distance: 8.2
click at [193, 447] on div "Shapes" at bounding box center [192, 518] width 21 height 6
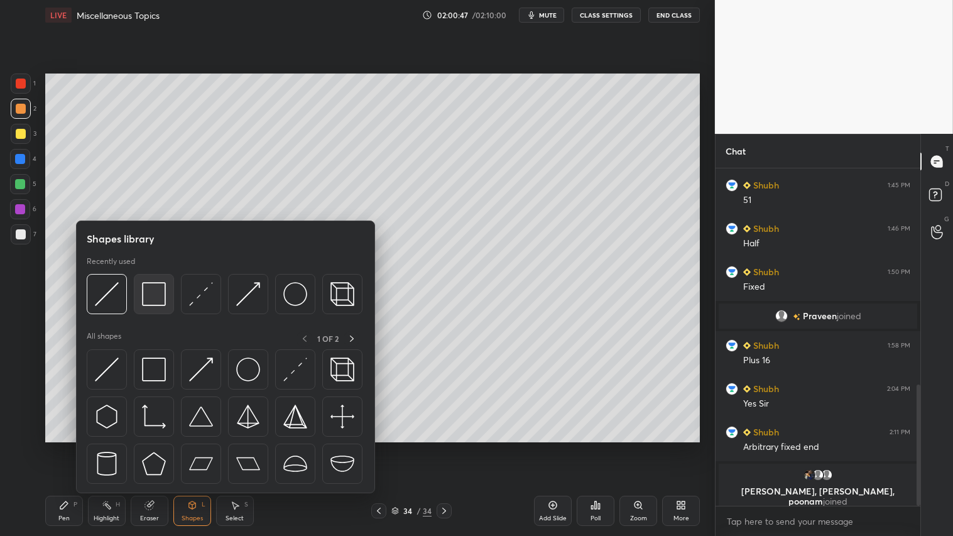
click at [147, 297] on img at bounding box center [154, 294] width 24 height 24
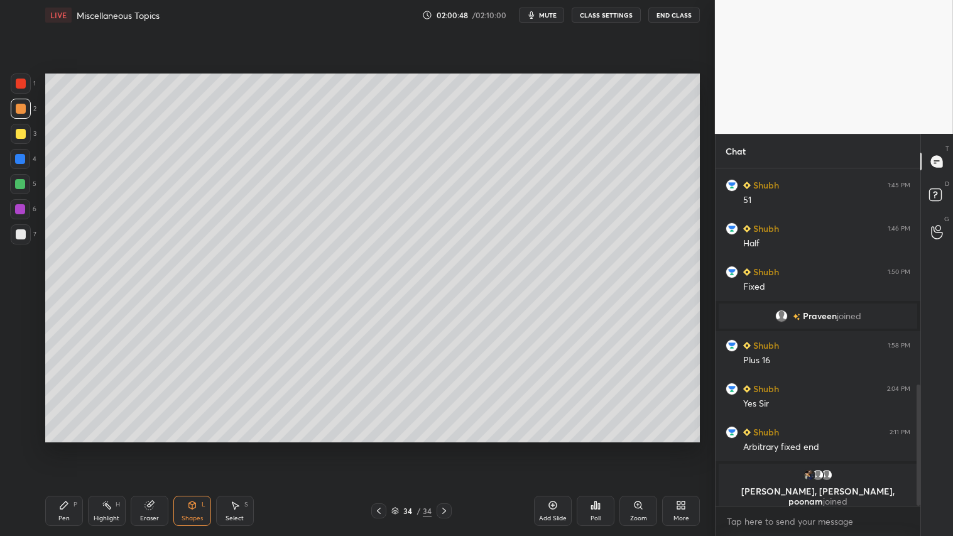
drag, startPoint x: 26, startPoint y: 236, endPoint x: 40, endPoint y: 230, distance: 14.9
click at [29, 234] on div at bounding box center [21, 234] width 20 height 20
click at [24, 106] on div at bounding box center [21, 109] width 10 height 10
drag, startPoint x: 60, startPoint y: 513, endPoint x: 58, endPoint y: 506, distance: 7.4
click at [62, 447] on div "Pen P" at bounding box center [64, 511] width 38 height 30
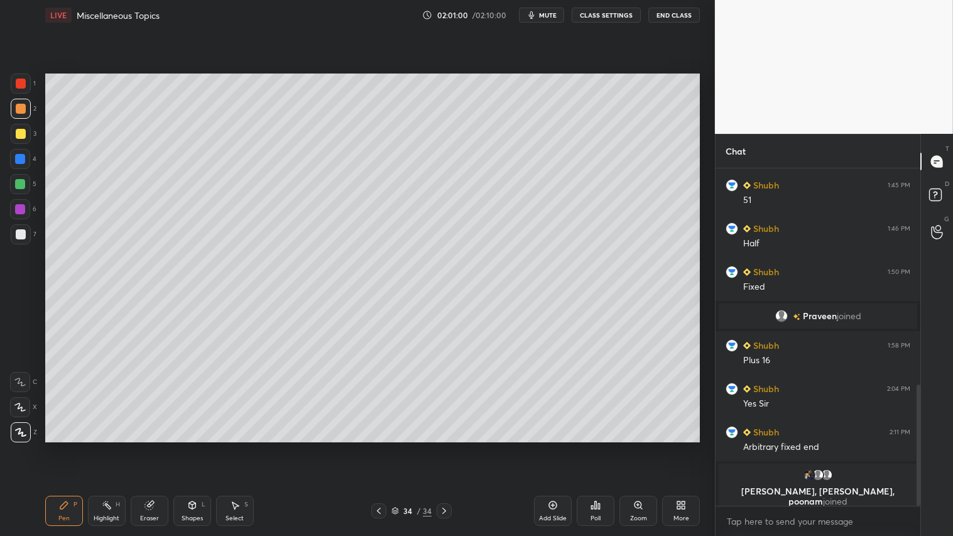
click at [147, 447] on div "Eraser" at bounding box center [150, 511] width 38 height 30
click at [64, 447] on icon at bounding box center [64, 505] width 10 height 10
click at [377, 447] on icon at bounding box center [379, 511] width 10 height 10
click at [437, 447] on div at bounding box center [444, 510] width 15 height 15
click at [187, 447] on div "Shapes L" at bounding box center [192, 511] width 38 height 30
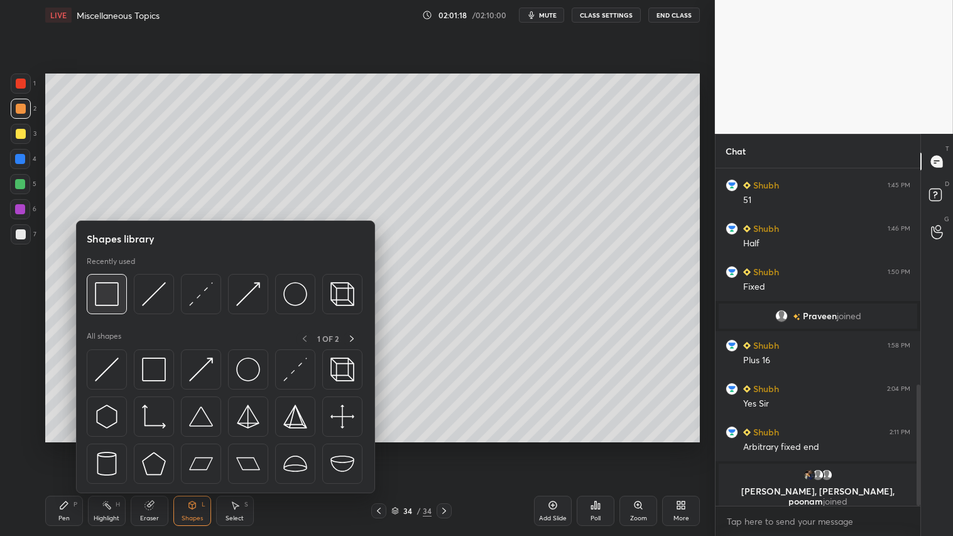
click at [116, 285] on img at bounding box center [107, 294] width 24 height 24
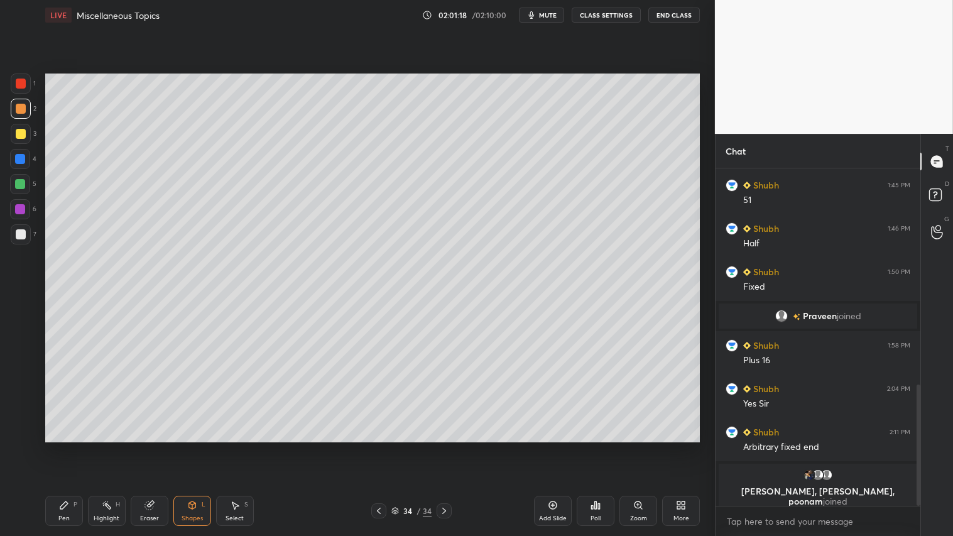
click at [24, 236] on div at bounding box center [21, 234] width 10 height 10
click at [192, 447] on icon at bounding box center [191, 505] width 7 height 8
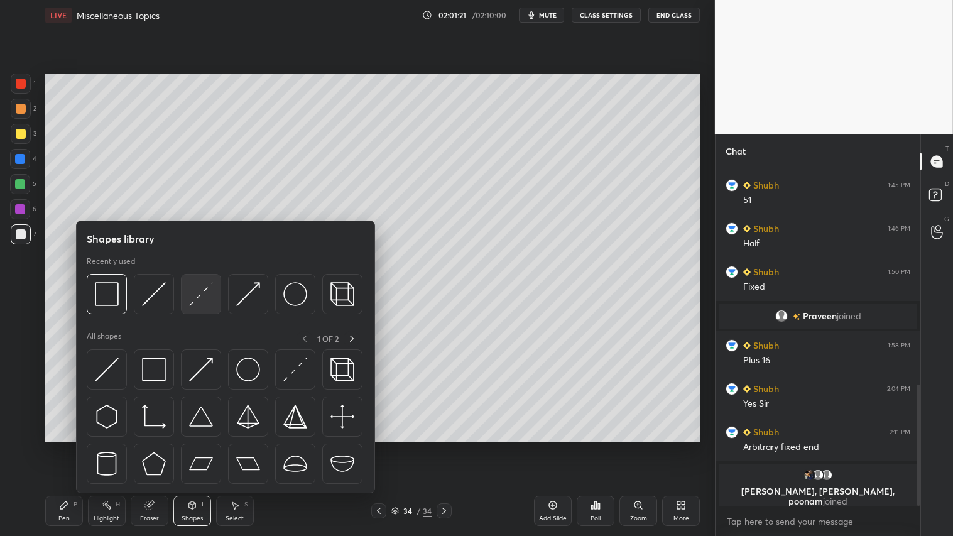
click at [207, 283] on img at bounding box center [201, 294] width 24 height 24
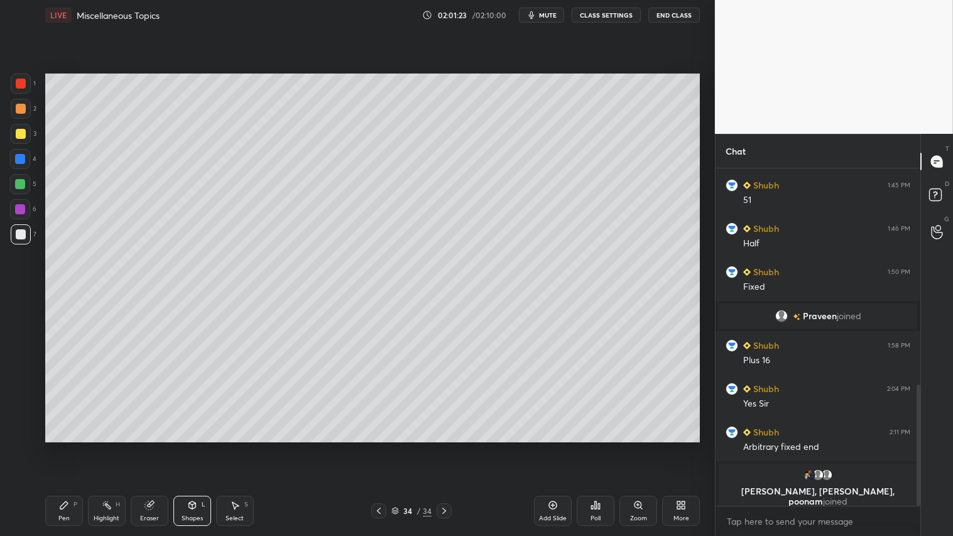
click at [25, 111] on div at bounding box center [21, 109] width 20 height 20
click at [65, 447] on div "Pen P" at bounding box center [64, 511] width 38 height 30
click at [190, 447] on div "Shapes" at bounding box center [192, 518] width 21 height 6
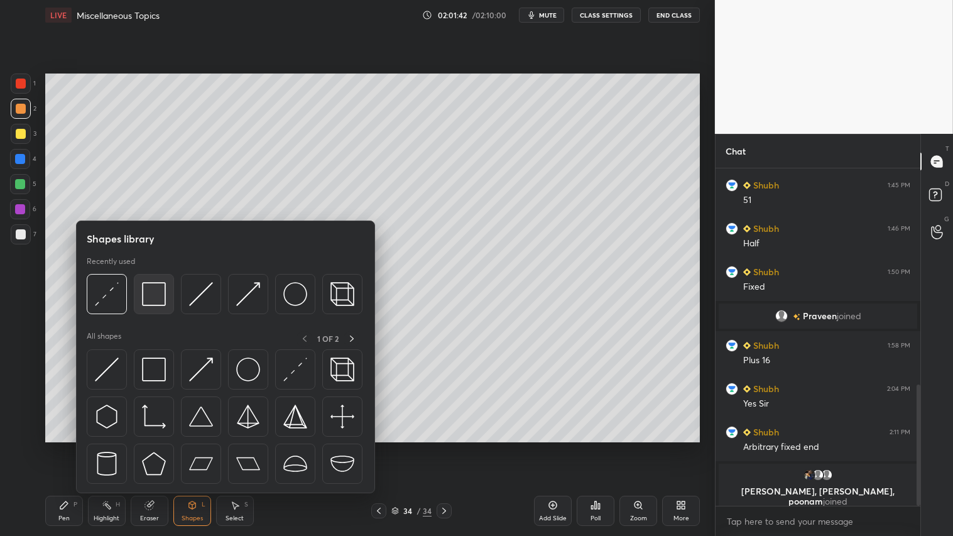
click at [148, 299] on img at bounding box center [154, 294] width 24 height 24
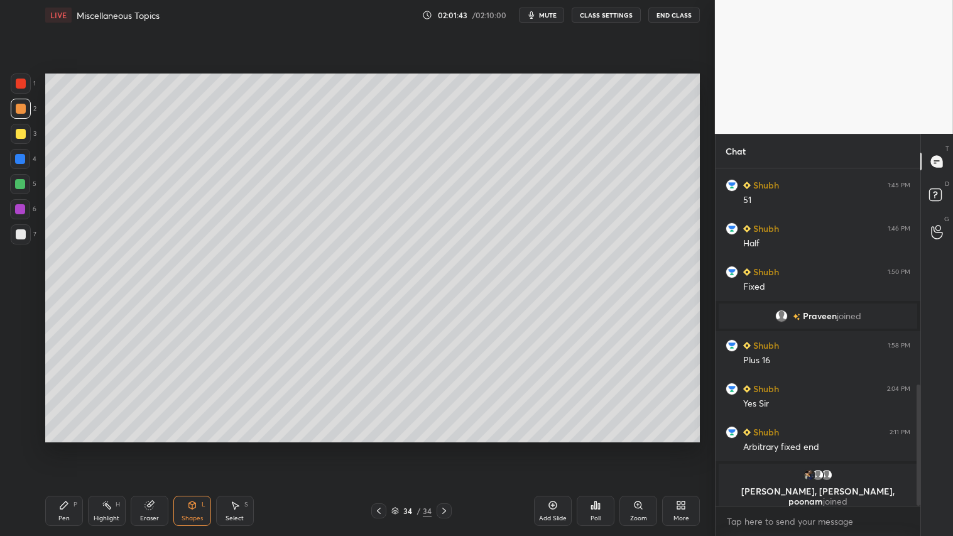
drag, startPoint x: 23, startPoint y: 232, endPoint x: 30, endPoint y: 229, distance: 7.9
click at [28, 231] on div at bounding box center [21, 234] width 20 height 20
drag, startPoint x: 18, startPoint y: 106, endPoint x: 38, endPoint y: 262, distance: 157.8
click at [19, 109] on div at bounding box center [21, 109] width 10 height 10
click at [71, 447] on div "Pen P" at bounding box center [64, 511] width 38 height 30
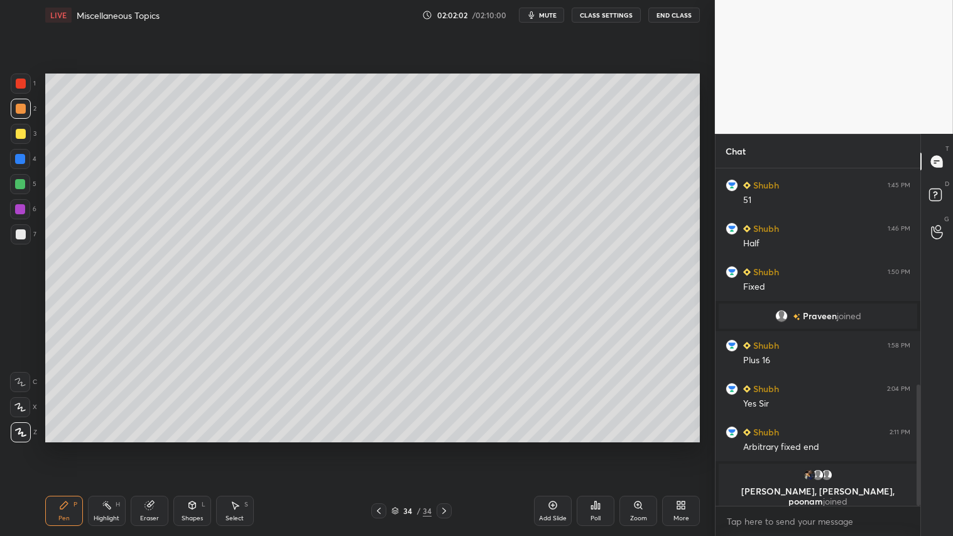
click at [199, 447] on div "Shapes L" at bounding box center [192, 511] width 38 height 30
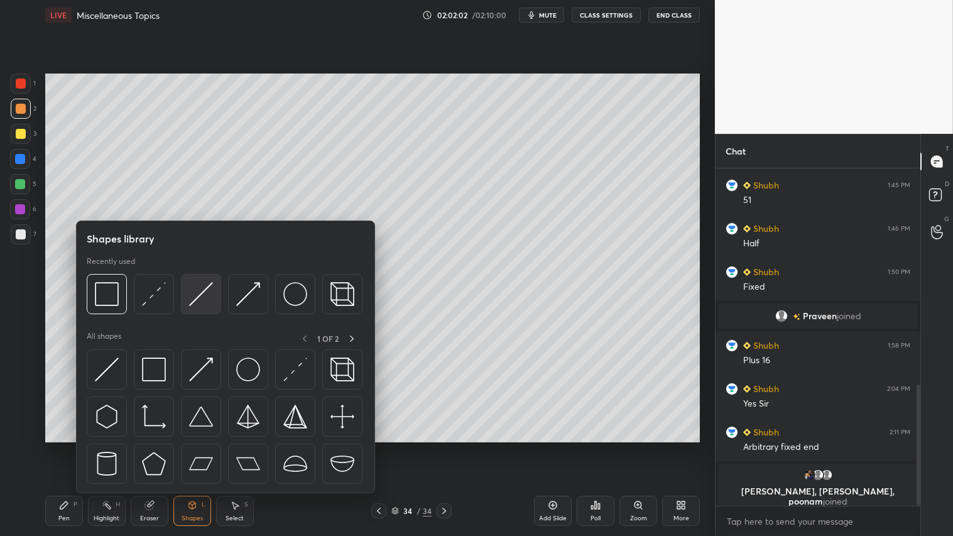
click at [191, 285] on img at bounding box center [201, 294] width 24 height 24
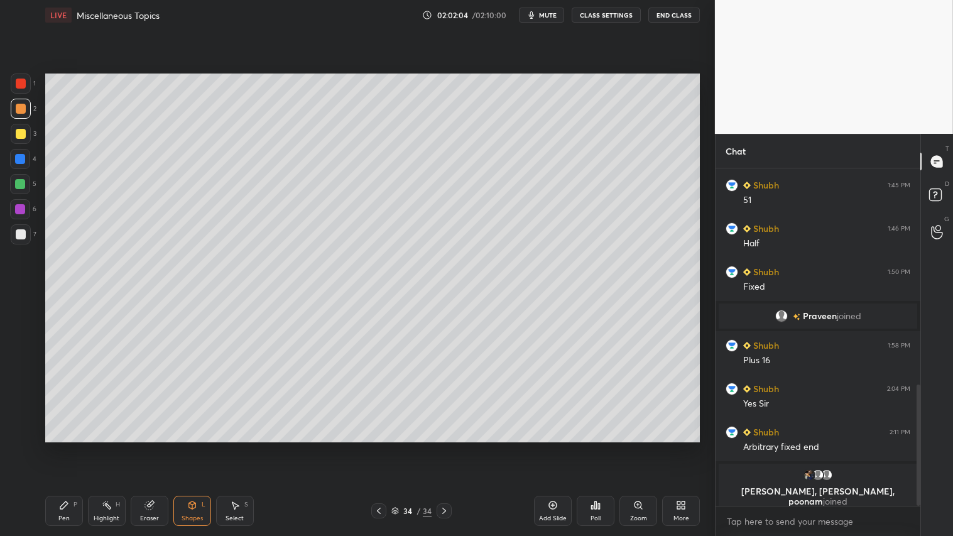
click at [65, 447] on div "Pen" at bounding box center [63, 518] width 11 height 6
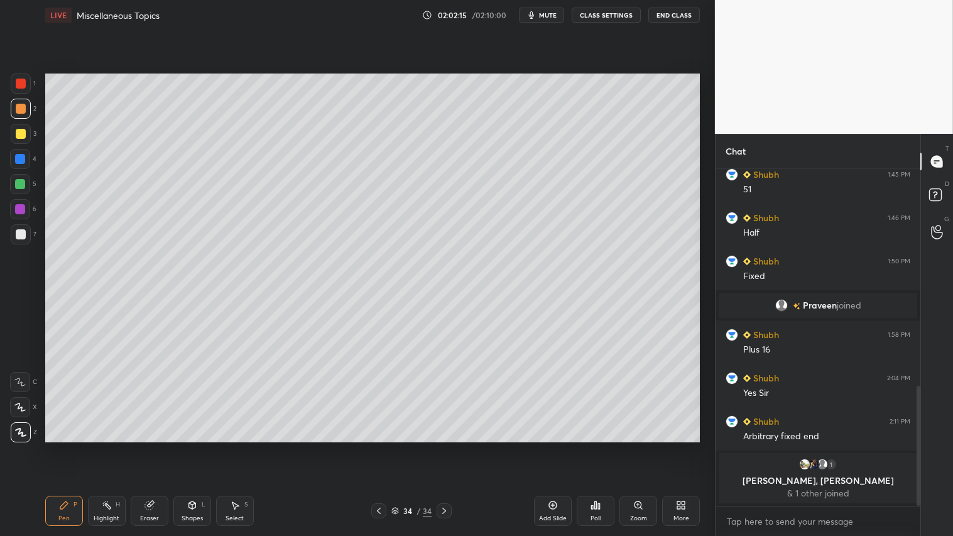
click at [380, 447] on icon at bounding box center [379, 511] width 4 height 6
click at [380, 447] on icon at bounding box center [379, 511] width 10 height 10
click at [379, 447] on icon at bounding box center [379, 511] width 4 height 6
click at [381, 447] on icon at bounding box center [379, 511] width 10 height 10
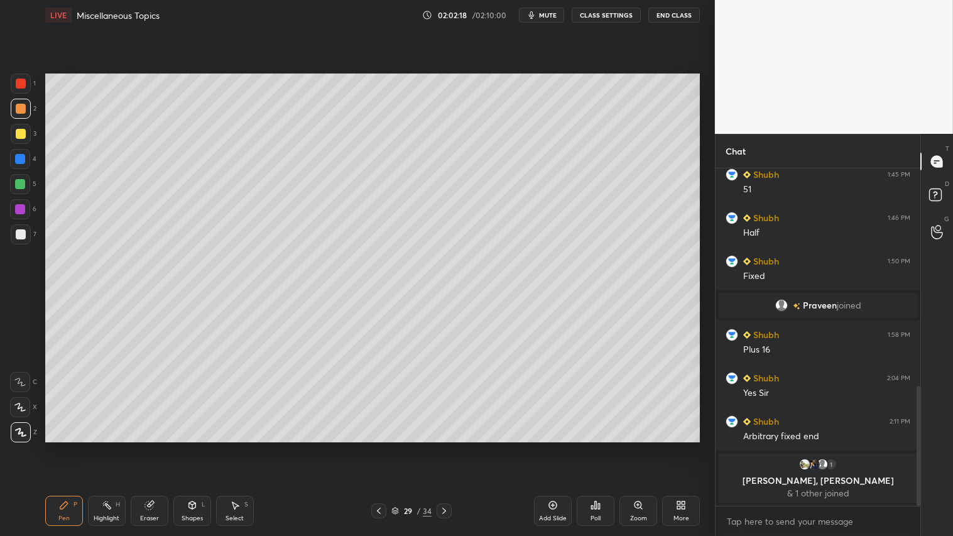
click at [381, 447] on icon at bounding box center [379, 511] width 10 height 10
click at [444, 447] on icon at bounding box center [444, 511] width 10 height 10
click at [446, 447] on icon at bounding box center [444, 511] width 10 height 10
click at [447, 447] on icon at bounding box center [444, 511] width 10 height 10
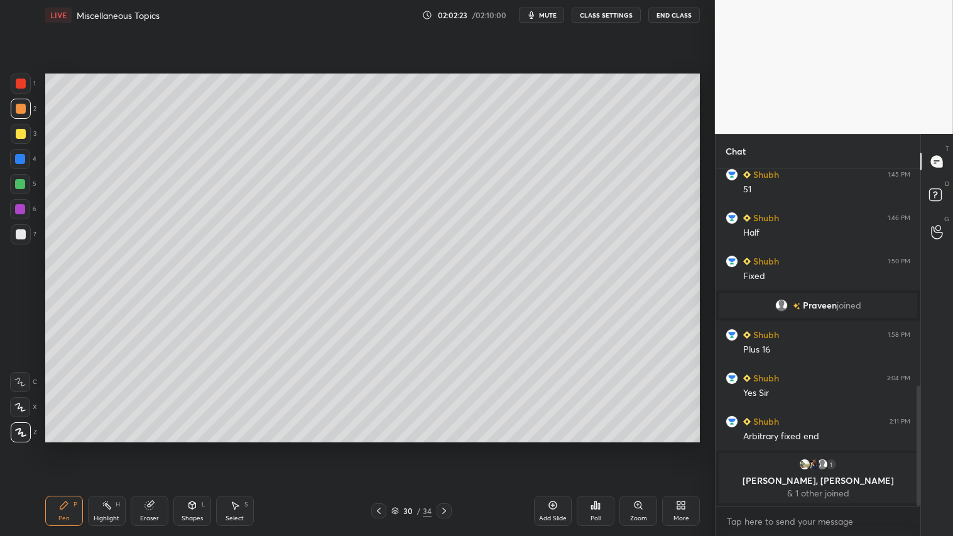
click at [447, 447] on icon at bounding box center [444, 511] width 10 height 10
click at [444, 447] on icon at bounding box center [444, 511] width 10 height 10
click at [443, 447] on icon at bounding box center [444, 511] width 10 height 10
click at [444, 447] on icon at bounding box center [444, 511] width 10 height 10
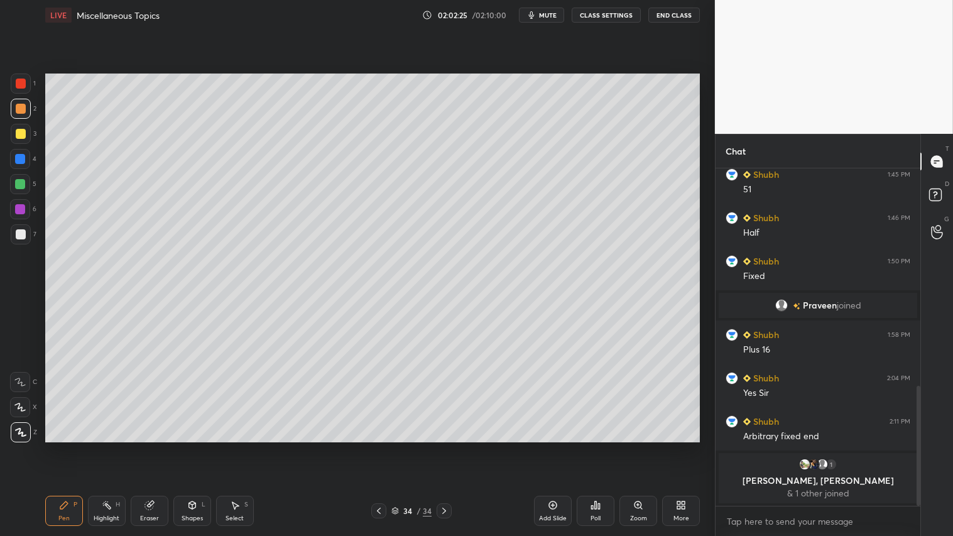
click at [444, 447] on icon at bounding box center [444, 511] width 10 height 10
click at [204, 447] on div "Shapes L" at bounding box center [192, 511] width 38 height 30
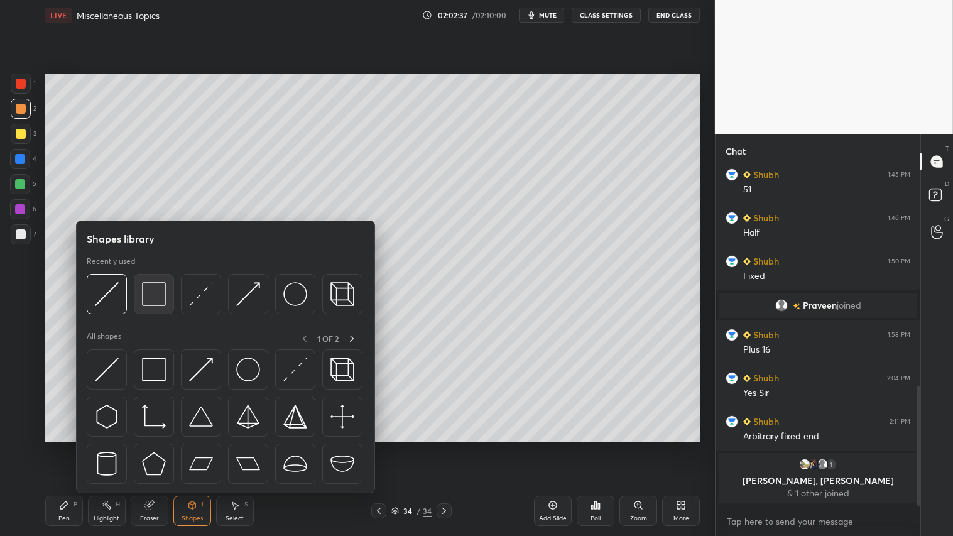
click at [157, 297] on img at bounding box center [154, 294] width 24 height 24
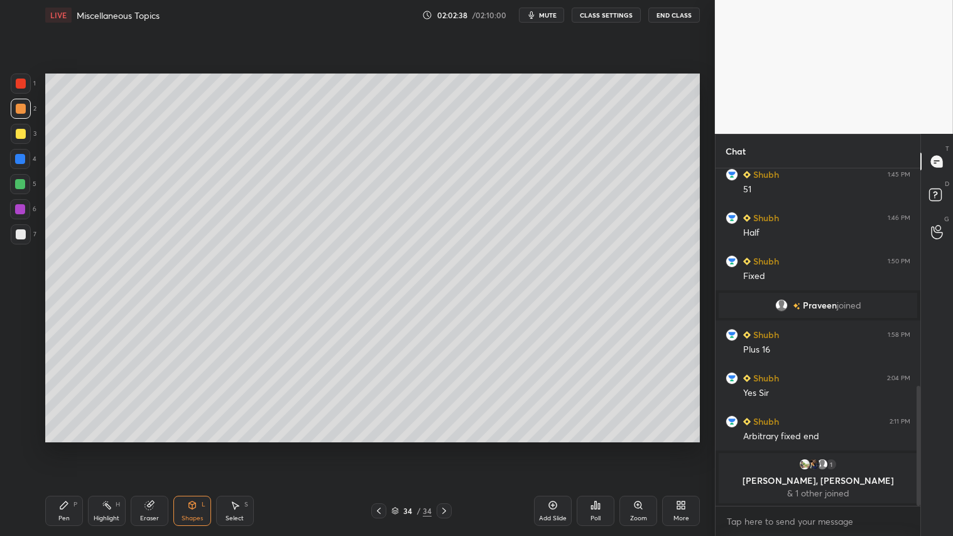
drag, startPoint x: 24, startPoint y: 230, endPoint x: 41, endPoint y: 230, distance: 17.6
click at [26, 229] on div at bounding box center [21, 234] width 20 height 20
click at [24, 110] on div at bounding box center [21, 109] width 10 height 10
click at [60, 447] on div "Pen P" at bounding box center [64, 511] width 38 height 30
click at [190, 447] on div "Shapes L" at bounding box center [192, 511] width 38 height 30
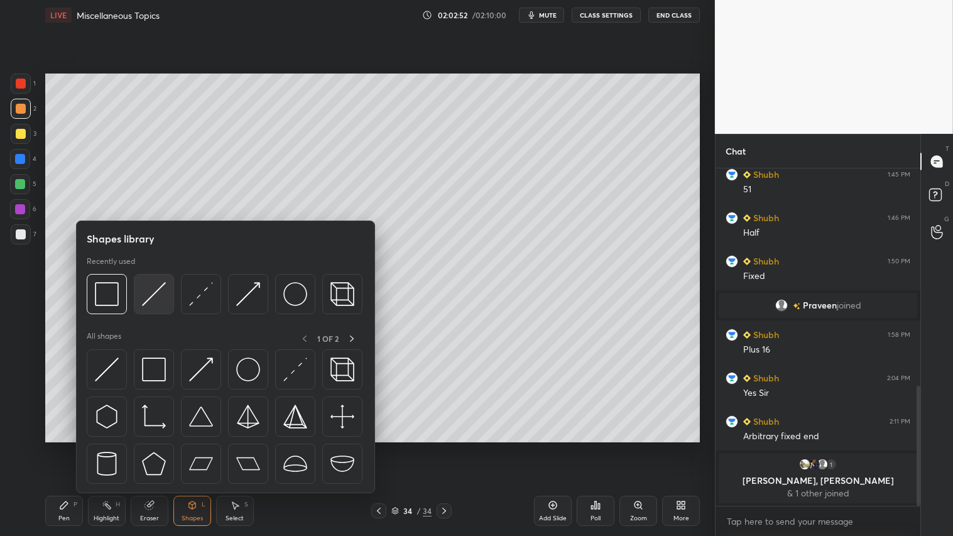
click at [150, 286] on img at bounding box center [154, 294] width 24 height 24
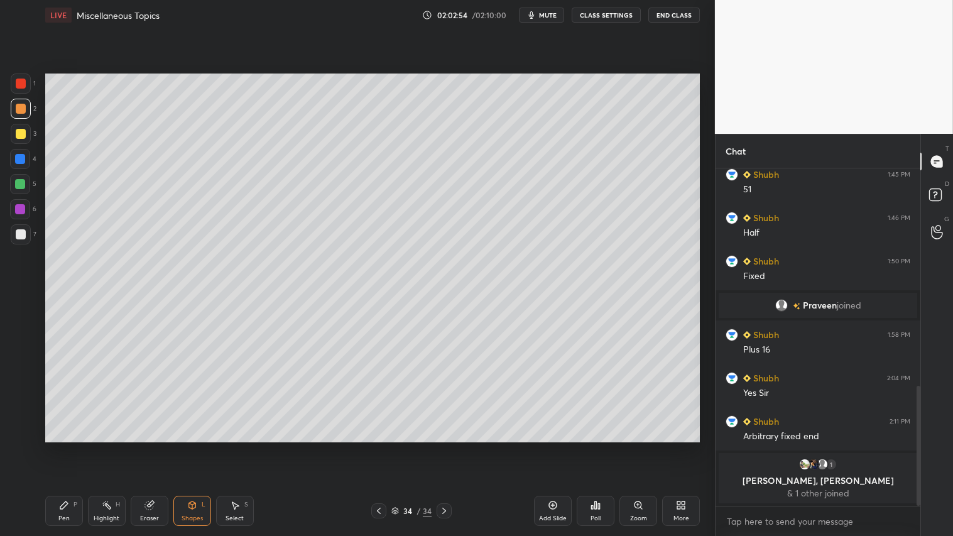
click at [74, 447] on div "Pen P" at bounding box center [64, 511] width 38 height 30
drag, startPoint x: 143, startPoint y: 504, endPoint x: 403, endPoint y: 442, distance: 267.3
click at [153, 447] on icon at bounding box center [149, 505] width 10 height 10
click at [86, 447] on div "Pen P Highlight H Eraser Shapes L Select S" at bounding box center [167, 511] width 244 height 30
click at [74, 447] on div "Pen P" at bounding box center [64, 511] width 38 height 30
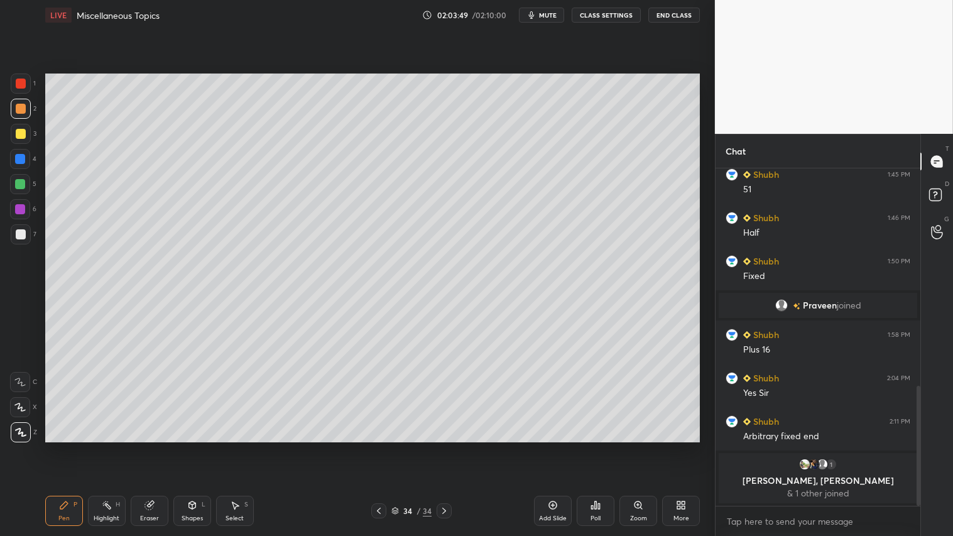
drag, startPoint x: 557, startPoint y: 511, endPoint x: 554, endPoint y: 504, distance: 7.4
click at [557, 447] on div "Add Slide" at bounding box center [553, 511] width 38 height 30
click at [381, 447] on icon at bounding box center [379, 511] width 10 height 10
click at [444, 447] on icon at bounding box center [444, 511] width 10 height 10
click at [185, 447] on div "Shapes L" at bounding box center [192, 511] width 38 height 30
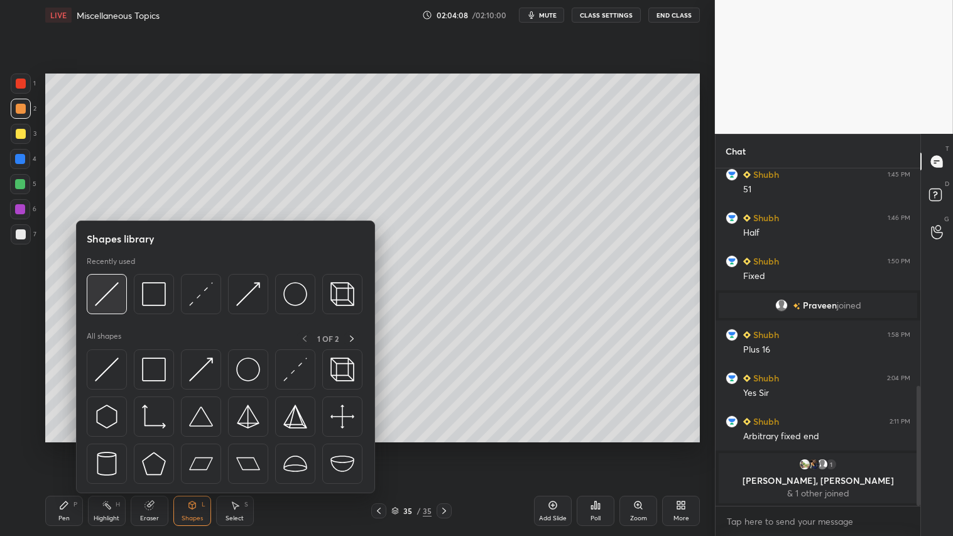
click at [113, 288] on img at bounding box center [107, 294] width 24 height 24
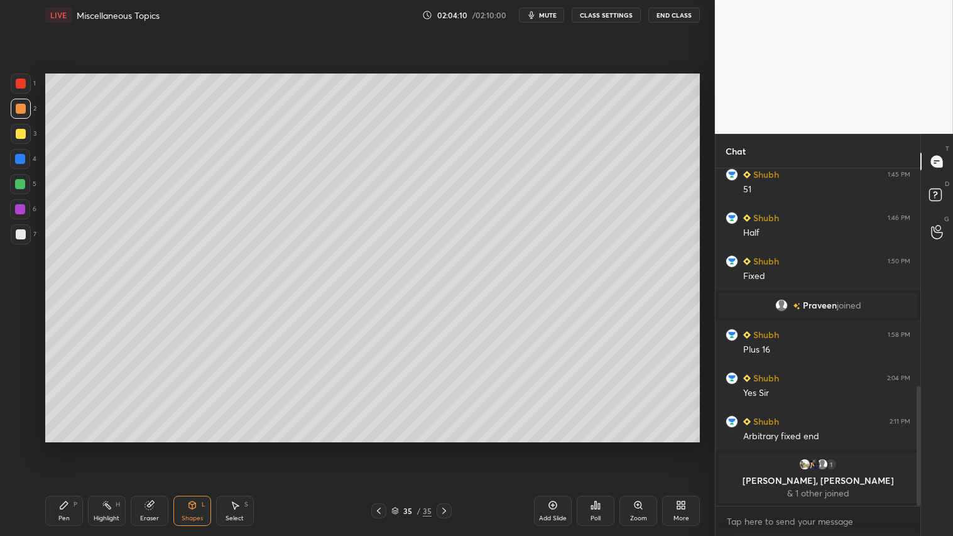
click at [63, 447] on icon at bounding box center [64, 505] width 8 height 8
click at [202, 447] on div "Shapes L" at bounding box center [192, 511] width 38 height 30
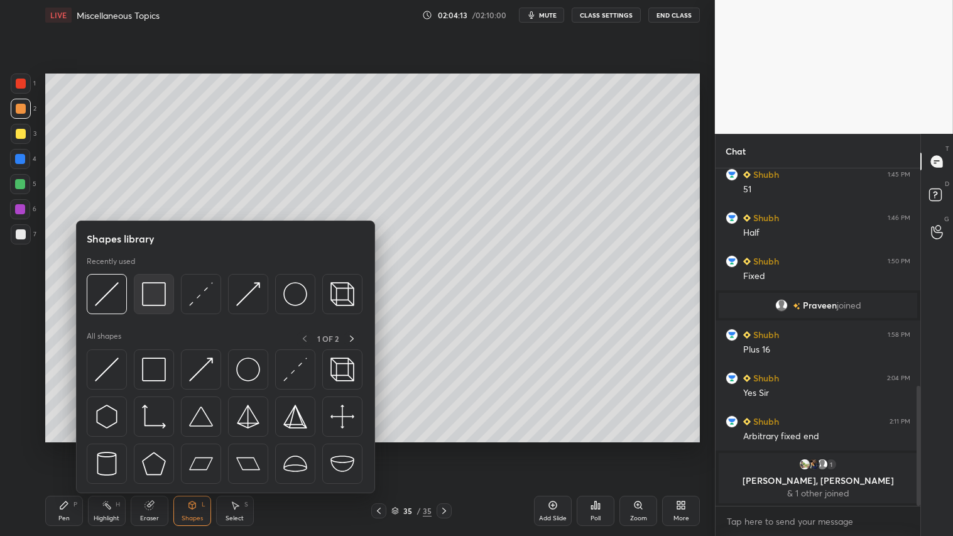
click at [154, 294] on img at bounding box center [154, 294] width 24 height 24
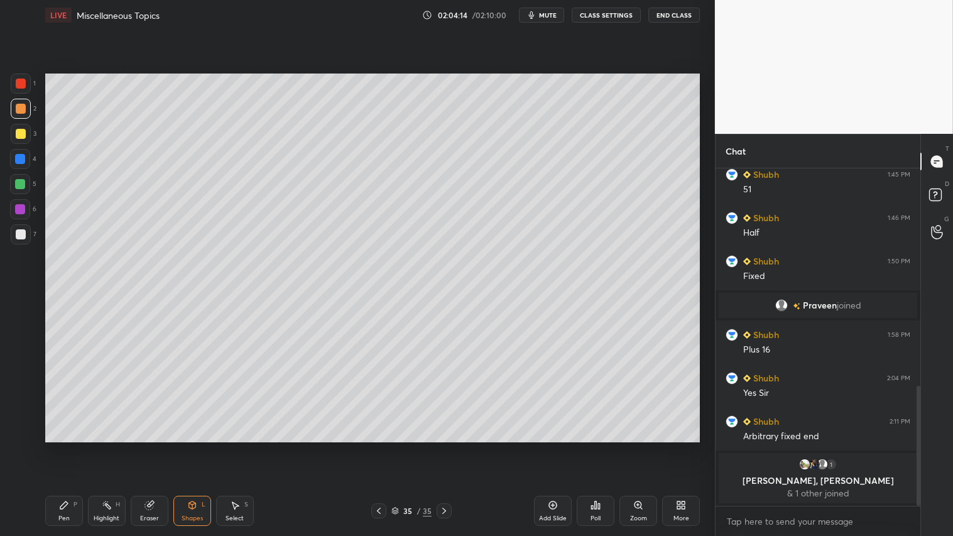
click at [27, 230] on div at bounding box center [21, 234] width 20 height 20
click at [18, 106] on div at bounding box center [21, 109] width 10 height 10
drag, startPoint x: 75, startPoint y: 515, endPoint x: 69, endPoint y: 509, distance: 8.9
click at [75, 447] on div "Pen P" at bounding box center [64, 511] width 38 height 30
click at [376, 447] on icon at bounding box center [379, 511] width 10 height 10
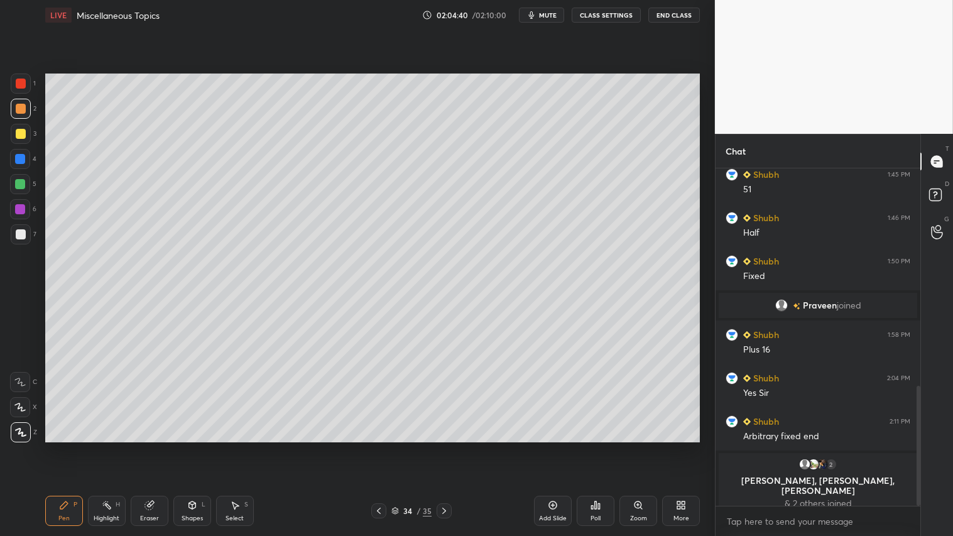
click at [381, 447] on icon at bounding box center [379, 511] width 10 height 10
click at [444, 447] on icon at bounding box center [444, 511] width 10 height 10
click at [445, 447] on icon at bounding box center [444, 511] width 4 height 6
click at [378, 447] on icon at bounding box center [379, 511] width 10 height 10
click at [446, 447] on icon at bounding box center [444, 511] width 10 height 10
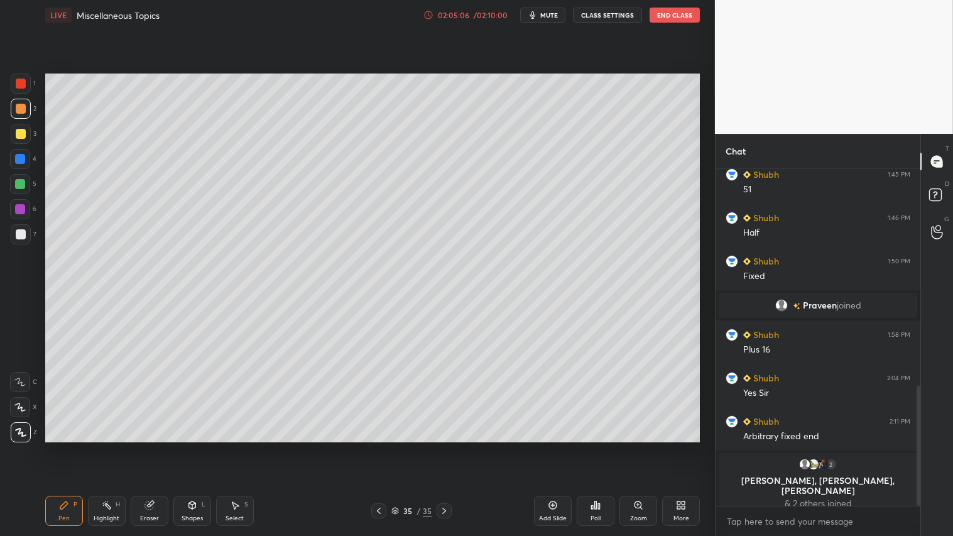
click at [378, 447] on icon at bounding box center [379, 511] width 10 height 10
click at [382, 447] on icon at bounding box center [379, 511] width 10 height 10
click at [446, 447] on icon at bounding box center [444, 511] width 10 height 10
click at [447, 447] on icon at bounding box center [444, 511] width 10 height 10
click at [448, 447] on icon at bounding box center [444, 511] width 10 height 10
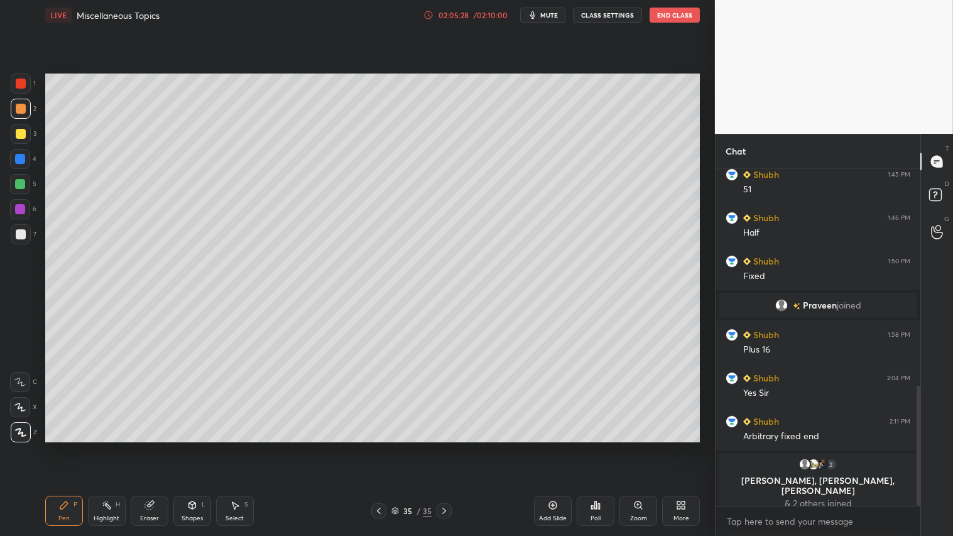
click at [380, 447] on icon at bounding box center [379, 511] width 10 height 10
click at [381, 447] on icon at bounding box center [379, 511] width 10 height 10
click at [444, 447] on icon at bounding box center [444, 511] width 10 height 10
click at [446, 447] on icon at bounding box center [444, 511] width 10 height 10
click at [186, 447] on div "Shapes" at bounding box center [192, 518] width 21 height 6
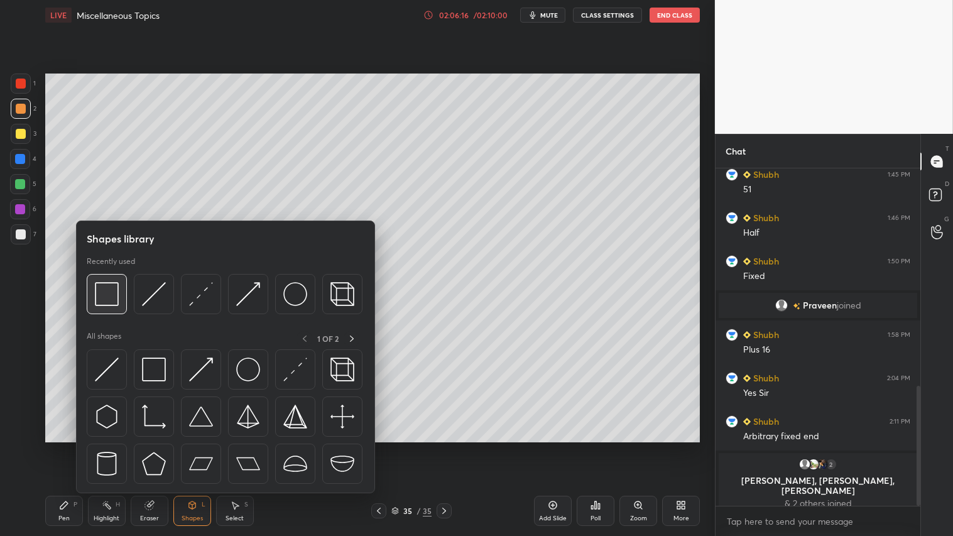
click at [111, 286] on img at bounding box center [107, 294] width 24 height 24
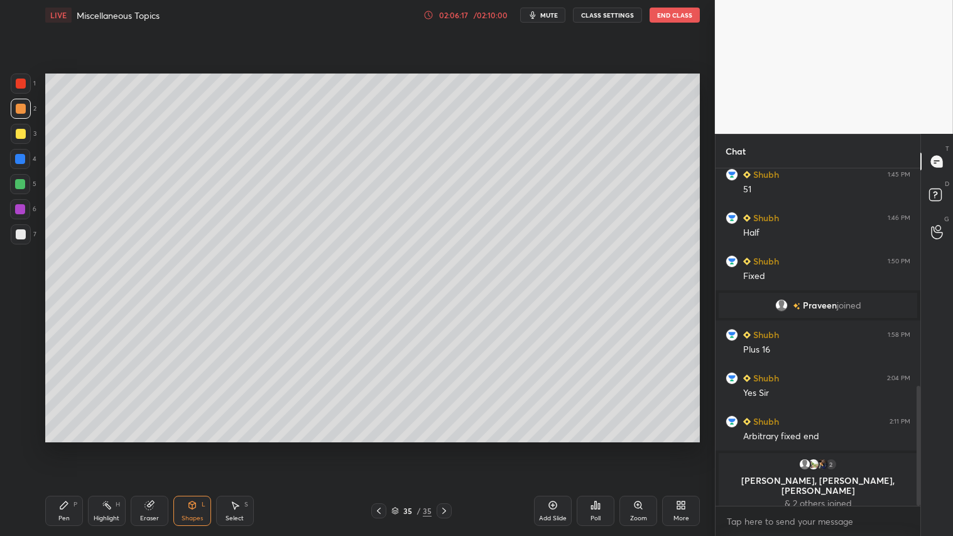
click at [24, 222] on div "6" at bounding box center [23, 211] width 26 height 25
click at [15, 239] on div at bounding box center [21, 234] width 20 height 20
drag, startPoint x: 559, startPoint y: 509, endPoint x: 552, endPoint y: 506, distance: 8.2
click at [556, 447] on div "Add Slide" at bounding box center [553, 511] width 38 height 30
click at [16, 107] on div at bounding box center [21, 109] width 10 height 10
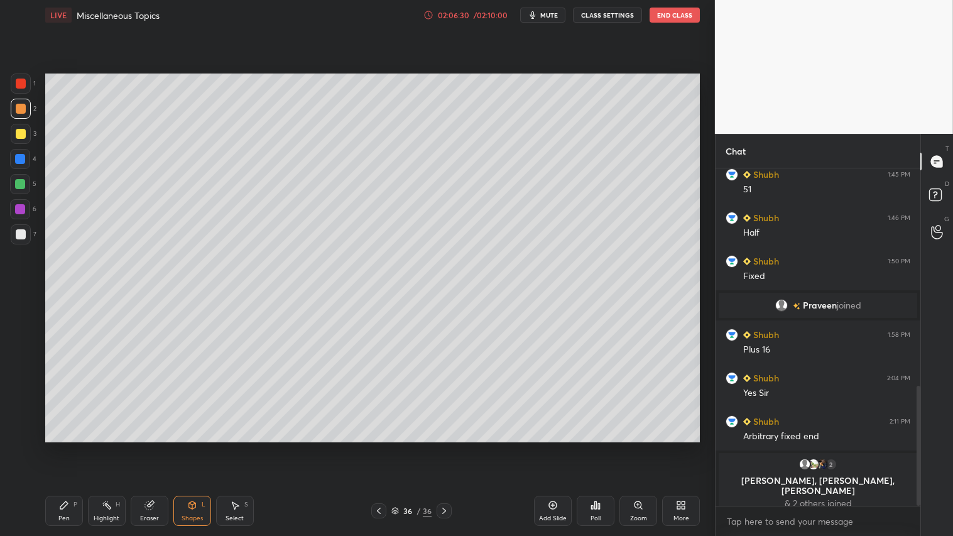
click at [60, 447] on icon at bounding box center [64, 505] width 10 height 10
click at [466, 10] on div "02:06:33 / 02:10:00" at bounding box center [466, 15] width 87 height 10
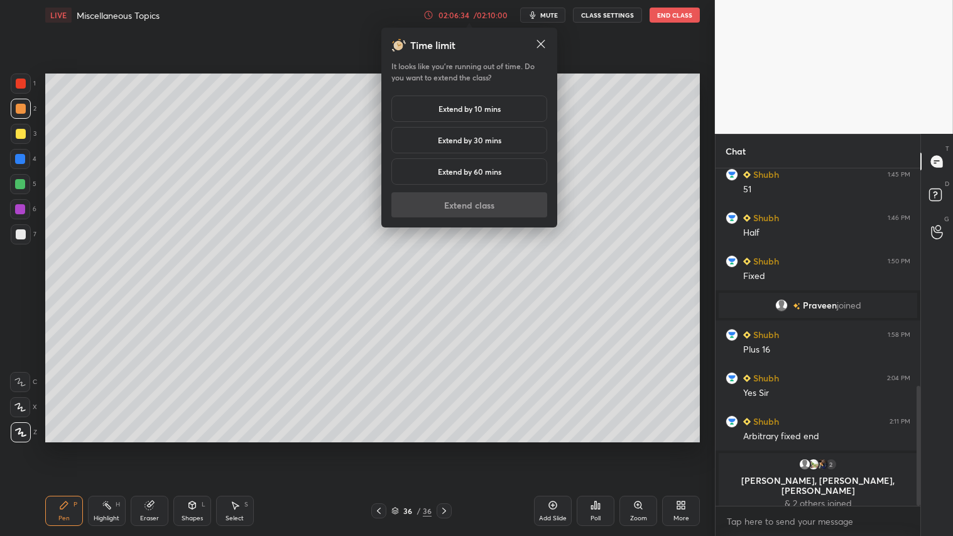
click at [461, 110] on h5 "Extend by 10 mins" at bounding box center [470, 108] width 62 height 11
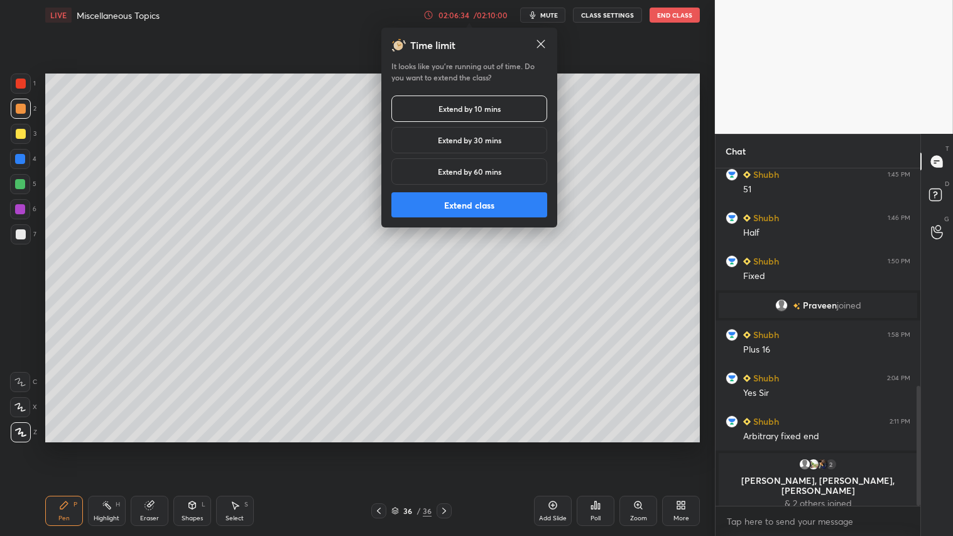
click at [449, 209] on button "Extend class" at bounding box center [469, 204] width 156 height 25
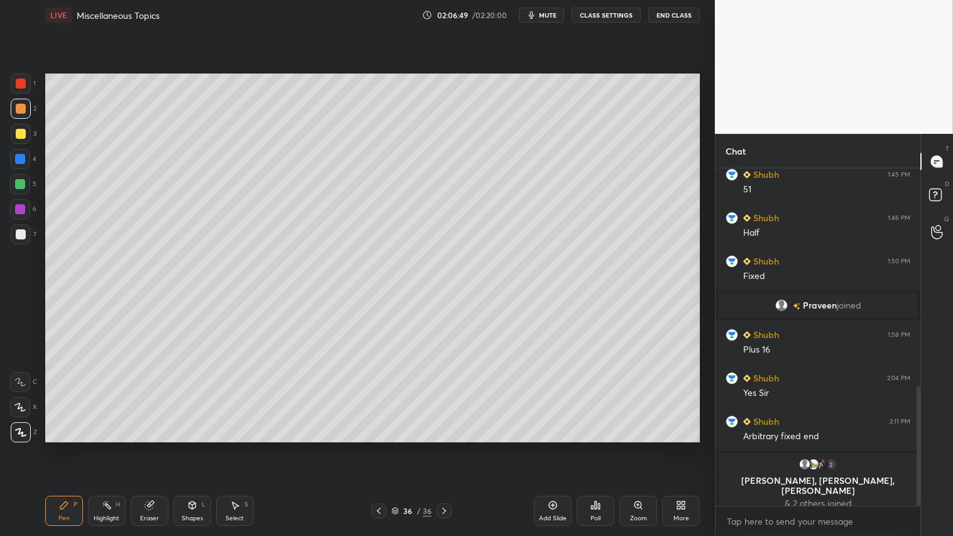
click at [200, 447] on div "Shapes" at bounding box center [192, 518] width 21 height 6
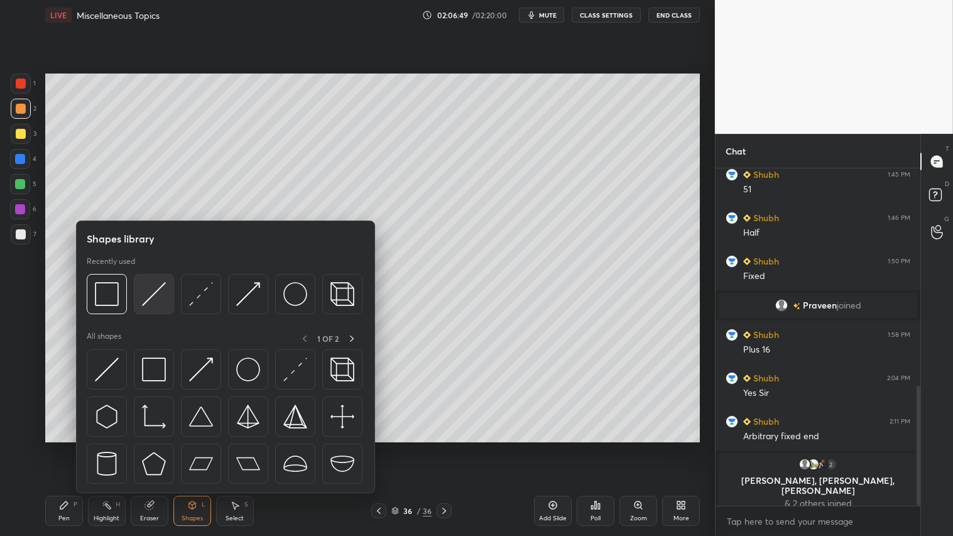
click at [153, 290] on img at bounding box center [154, 294] width 24 height 24
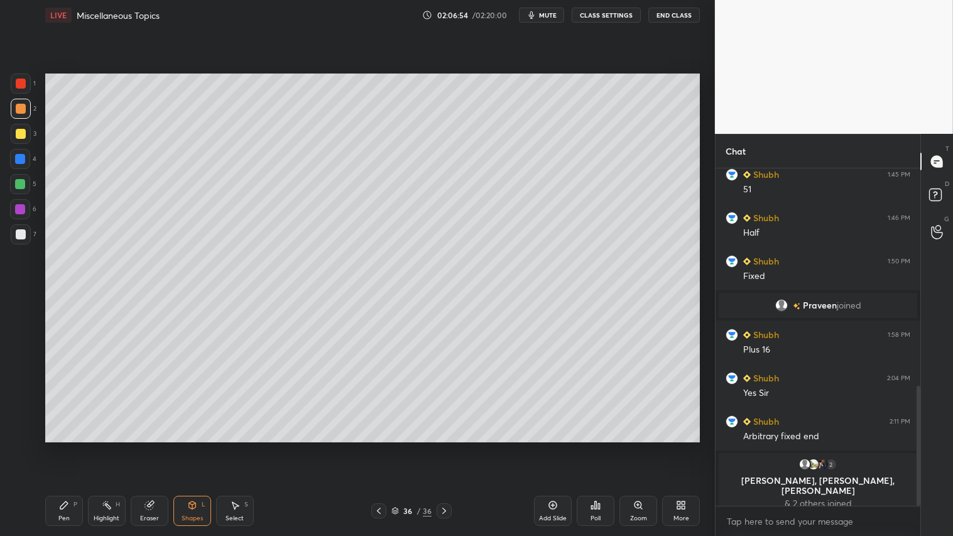
drag, startPoint x: 18, startPoint y: 104, endPoint x: 16, endPoint y: 123, distance: 18.9
click at [17, 104] on div at bounding box center [21, 109] width 10 height 10
click at [74, 447] on div "Pen P" at bounding box center [64, 511] width 38 height 30
click at [62, 447] on div "Pen" at bounding box center [63, 518] width 11 height 6
click at [382, 447] on icon at bounding box center [379, 511] width 10 height 10
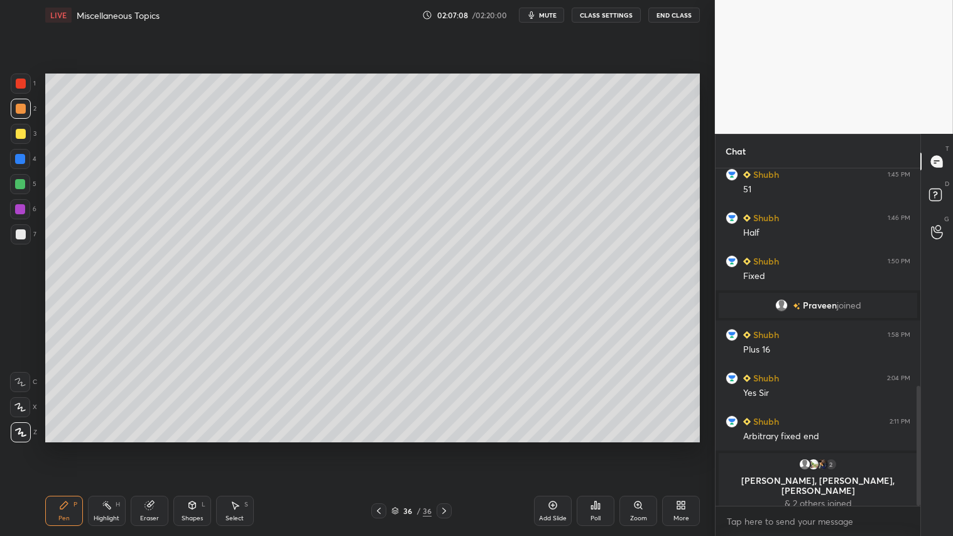
click at [379, 447] on icon at bounding box center [379, 511] width 10 height 10
click at [379, 447] on icon at bounding box center [379, 511] width 4 height 6
click at [380, 447] on icon at bounding box center [379, 511] width 10 height 10
click at [381, 447] on icon at bounding box center [379, 511] width 10 height 10
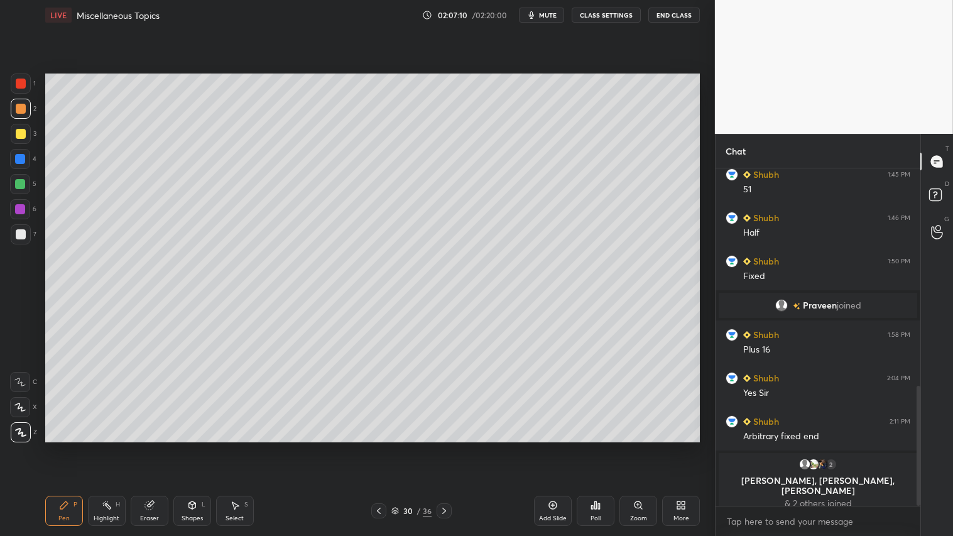
click at [381, 447] on icon at bounding box center [379, 511] width 10 height 10
click at [447, 447] on icon at bounding box center [444, 511] width 10 height 10
click at [448, 447] on icon at bounding box center [444, 511] width 10 height 10
click at [449, 447] on icon at bounding box center [444, 511] width 10 height 10
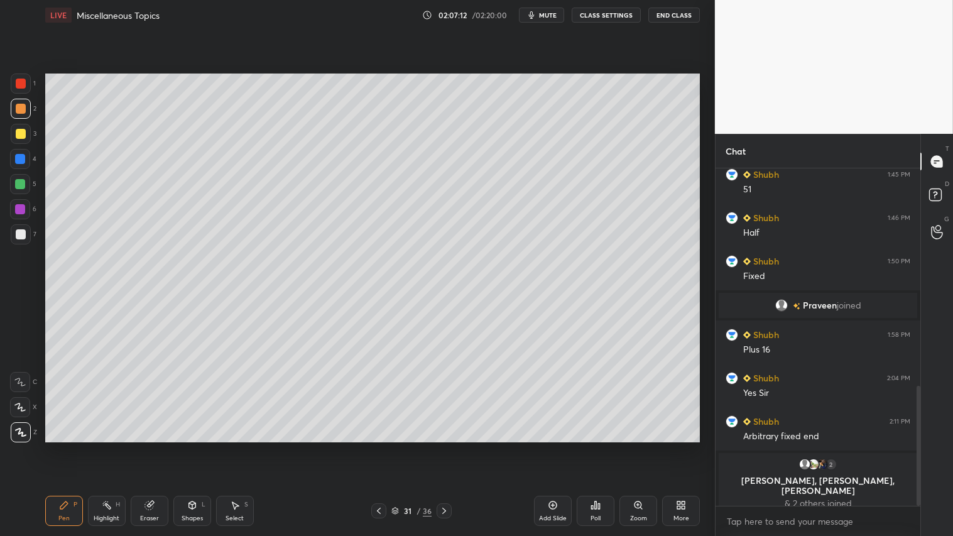
click at [449, 447] on icon at bounding box center [444, 511] width 10 height 10
click at [449, 447] on div at bounding box center [444, 510] width 15 height 15
click at [449, 447] on icon at bounding box center [444, 511] width 10 height 10
click at [450, 447] on div at bounding box center [444, 510] width 15 height 15
click at [450, 447] on div "35 / 36" at bounding box center [412, 510] width 244 height 15
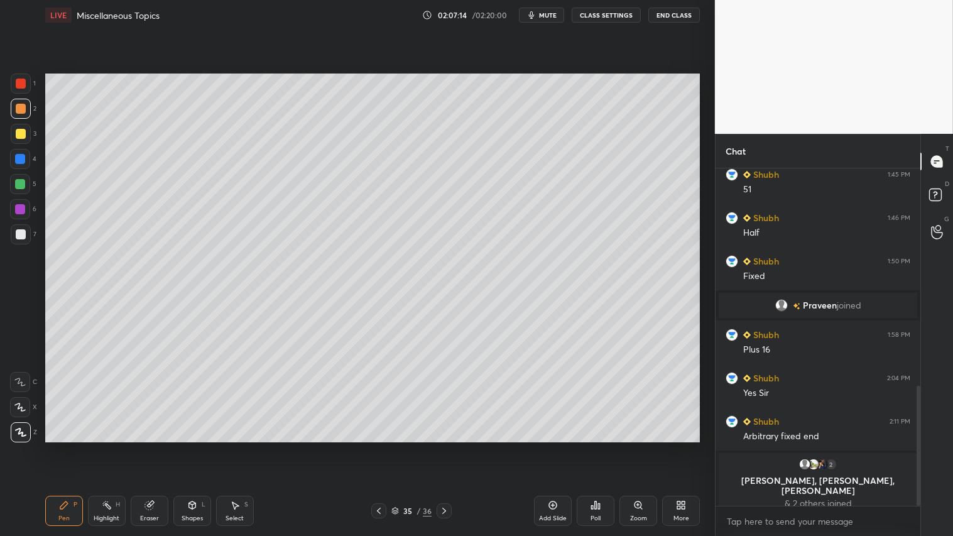
click at [447, 447] on icon at bounding box center [444, 511] width 10 height 10
click at [450, 447] on div at bounding box center [444, 510] width 15 height 15
click at [374, 447] on icon at bounding box center [379, 511] width 10 height 10
click at [448, 447] on icon at bounding box center [444, 511] width 10 height 10
click at [382, 447] on icon at bounding box center [379, 511] width 10 height 10
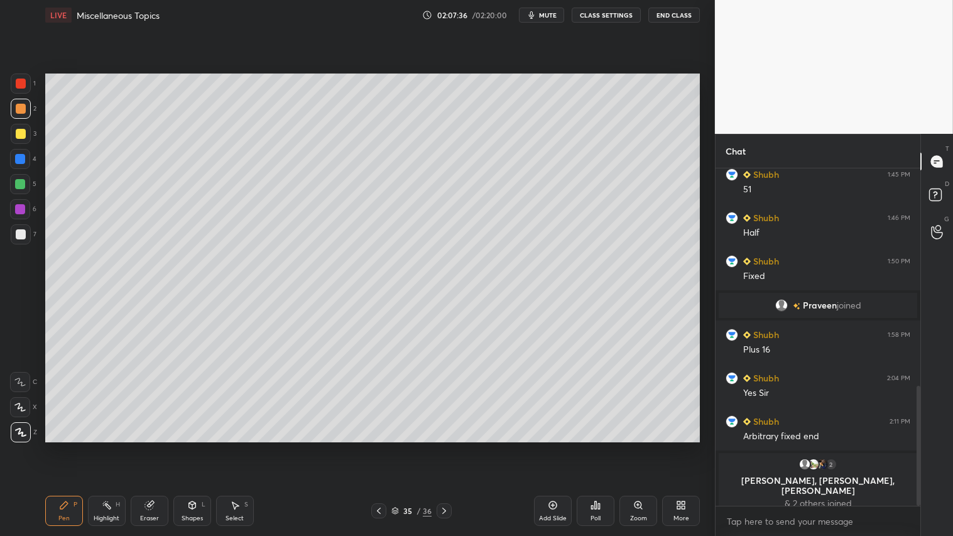
click at [380, 447] on icon at bounding box center [379, 511] width 10 height 10
click at [381, 447] on icon at bounding box center [379, 511] width 10 height 10
click at [384, 447] on icon at bounding box center [379, 511] width 10 height 10
click at [384, 447] on div at bounding box center [378, 510] width 15 height 15
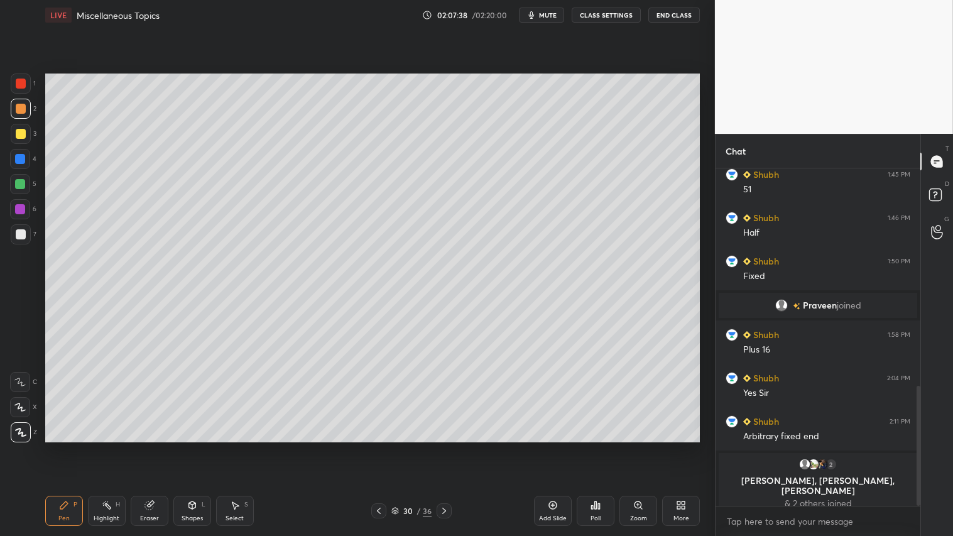
click at [384, 447] on icon at bounding box center [379, 511] width 10 height 10
click at [385, 447] on div at bounding box center [378, 510] width 15 height 15
click at [449, 447] on icon at bounding box center [444, 511] width 10 height 10
click at [452, 447] on div "29 / 36" at bounding box center [412, 510] width 244 height 15
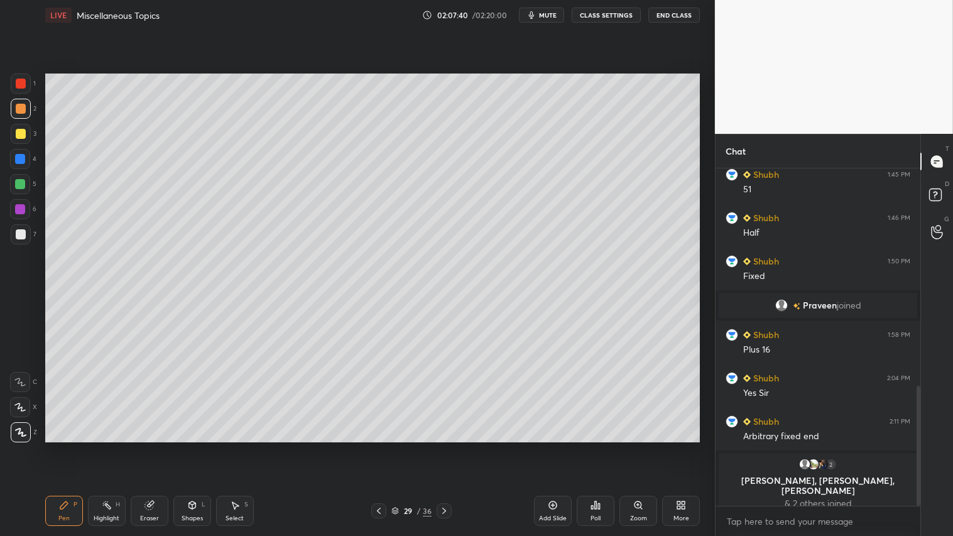
click at [454, 447] on div "29 / 36" at bounding box center [412, 510] width 244 height 15
click at [449, 447] on icon at bounding box center [444, 511] width 10 height 10
click at [448, 447] on icon at bounding box center [444, 511] width 10 height 10
click at [449, 447] on div at bounding box center [444, 510] width 15 height 15
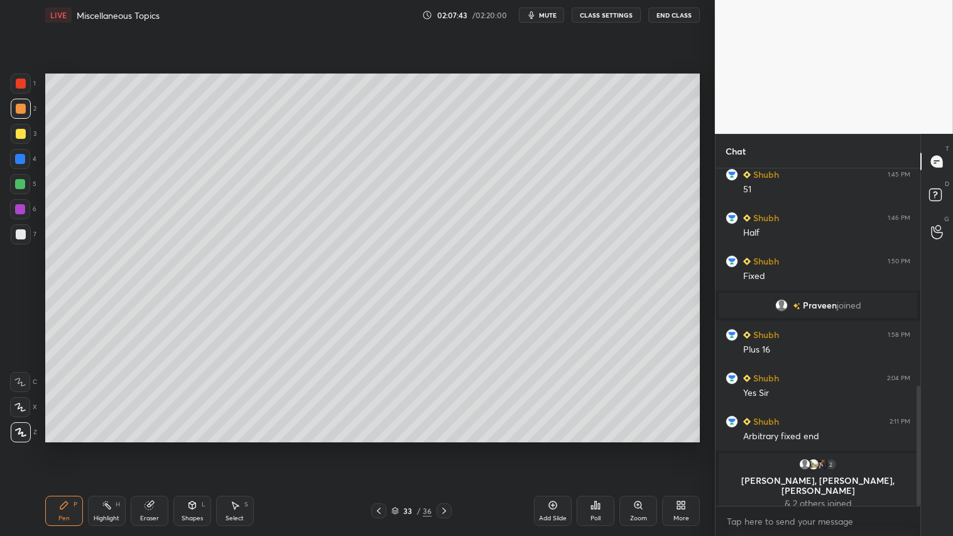
click at [443, 447] on icon at bounding box center [444, 511] width 10 height 10
click at [443, 447] on div at bounding box center [444, 510] width 15 height 15
drag, startPoint x: 378, startPoint y: 513, endPoint x: 386, endPoint y: 513, distance: 8.2
click at [380, 447] on icon at bounding box center [379, 511] width 10 height 10
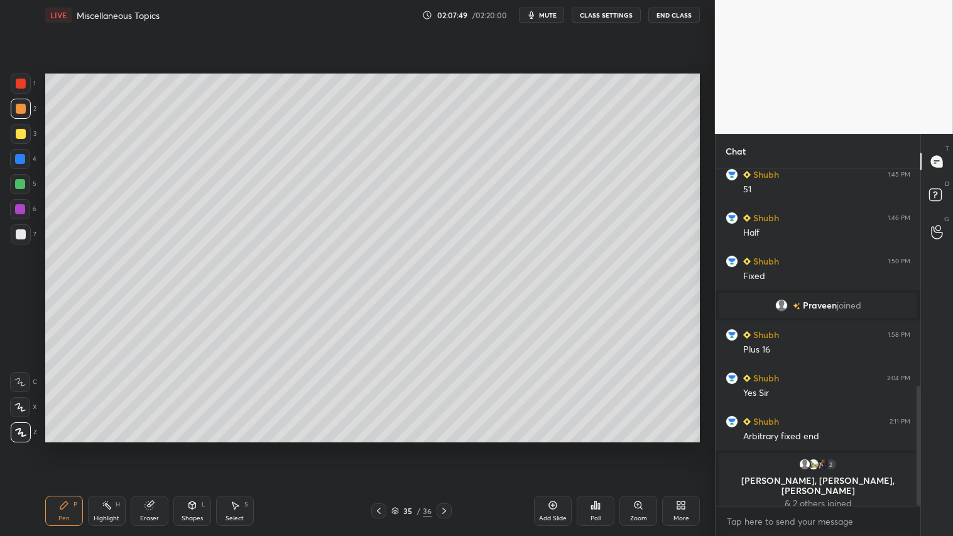
click at [447, 447] on icon at bounding box center [444, 511] width 10 height 10
drag, startPoint x: 376, startPoint y: 508, endPoint x: 401, endPoint y: 510, distance: 25.3
click at [377, 447] on icon at bounding box center [379, 511] width 10 height 10
click at [441, 447] on icon at bounding box center [444, 511] width 10 height 10
click at [196, 447] on div "Shapes" at bounding box center [192, 518] width 21 height 6
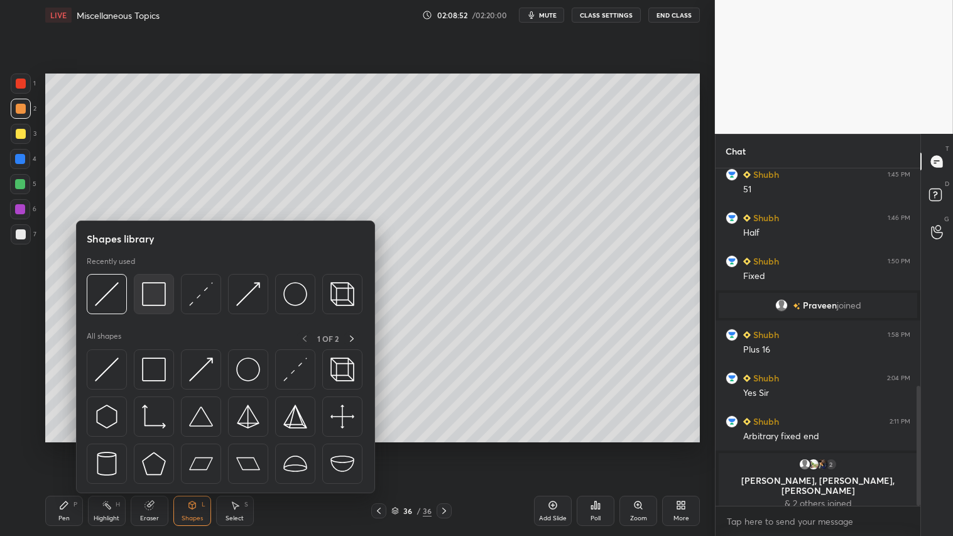
click at [159, 287] on img at bounding box center [154, 294] width 24 height 24
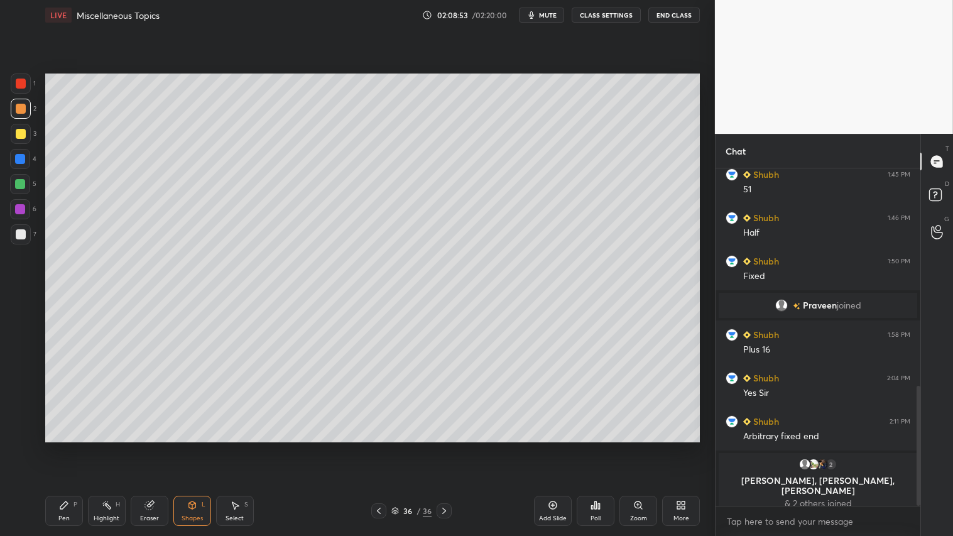
click at [13, 231] on div at bounding box center [21, 234] width 20 height 20
click at [378, 447] on icon at bounding box center [379, 511] width 10 height 10
click at [379, 447] on icon at bounding box center [379, 511] width 10 height 10
click at [378, 447] on icon at bounding box center [379, 511] width 10 height 10
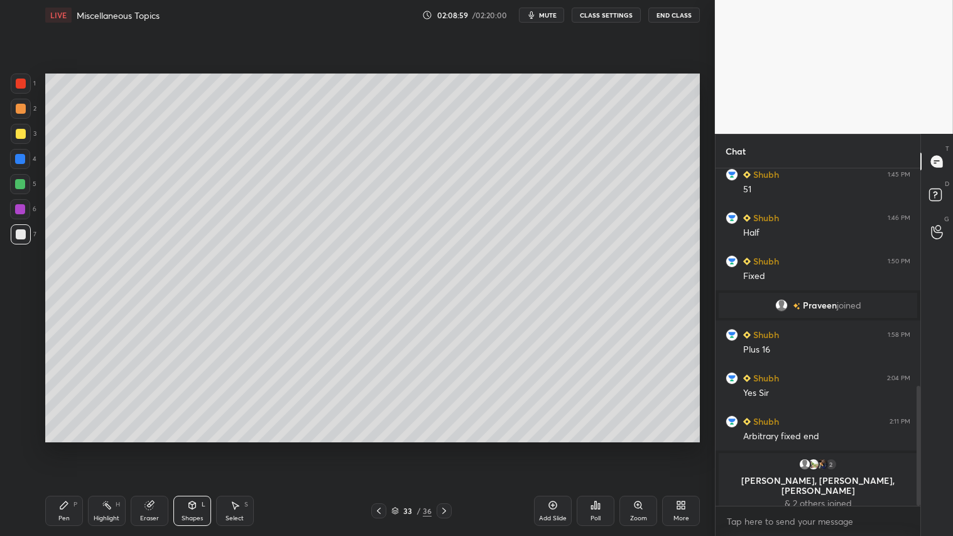
click at [378, 447] on icon at bounding box center [379, 511] width 10 height 10
click at [379, 447] on icon at bounding box center [379, 511] width 10 height 10
click at [380, 447] on icon at bounding box center [379, 511] width 10 height 10
click at [381, 447] on icon at bounding box center [379, 511] width 10 height 10
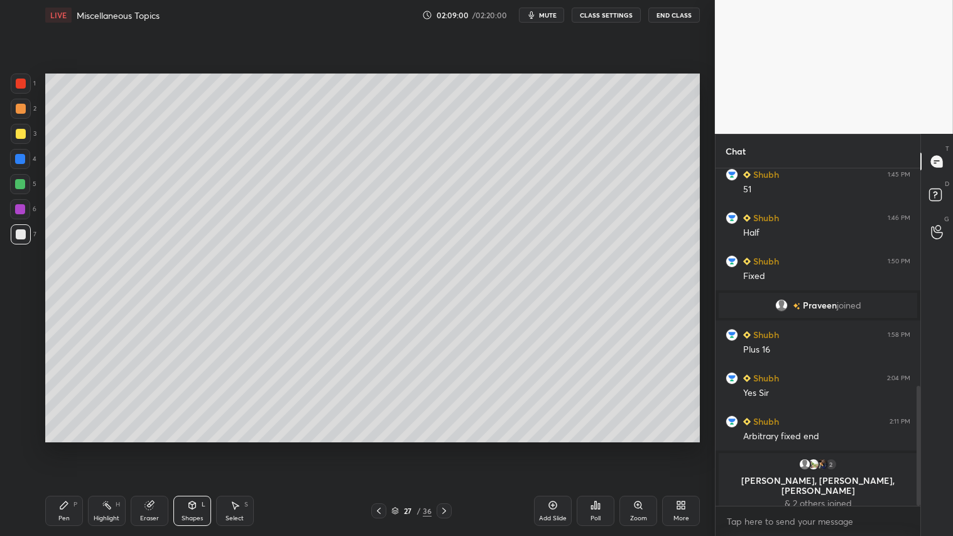
click at [381, 447] on icon at bounding box center [379, 511] width 10 height 10
click at [379, 447] on icon at bounding box center [379, 511] width 10 height 10
click at [379, 447] on icon at bounding box center [379, 511] width 4 height 6
click at [381, 447] on icon at bounding box center [379, 511] width 10 height 10
click at [383, 447] on icon at bounding box center [379, 511] width 10 height 10
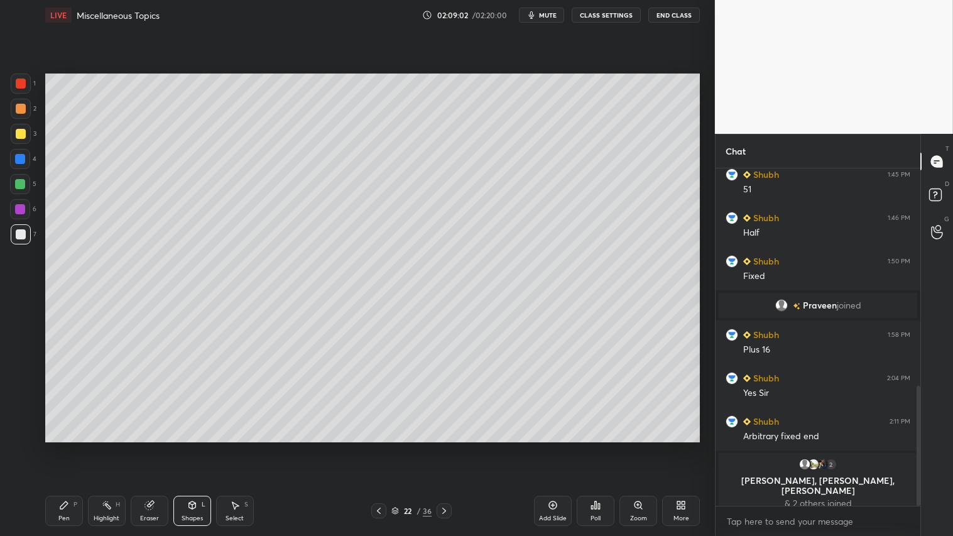
click at [446, 447] on icon at bounding box center [444, 511] width 10 height 10
click at [444, 447] on icon at bounding box center [444, 511] width 10 height 10
click at [446, 447] on icon at bounding box center [444, 511] width 10 height 10
click at [448, 447] on icon at bounding box center [444, 511] width 10 height 10
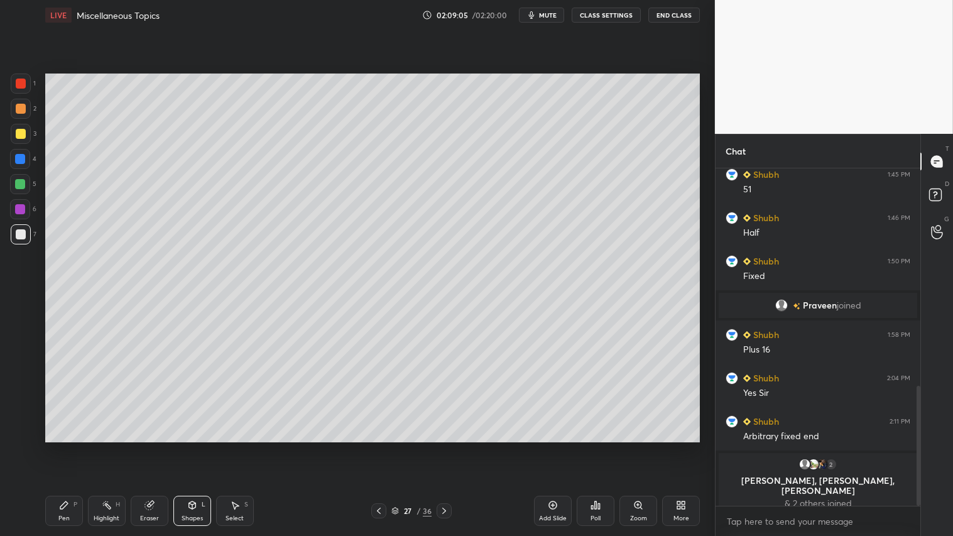
click at [446, 447] on icon at bounding box center [444, 511] width 10 height 10
click at [445, 447] on icon at bounding box center [444, 511] width 10 height 10
click at [446, 447] on icon at bounding box center [444, 511] width 10 height 10
click at [445, 447] on icon at bounding box center [444, 511] width 10 height 10
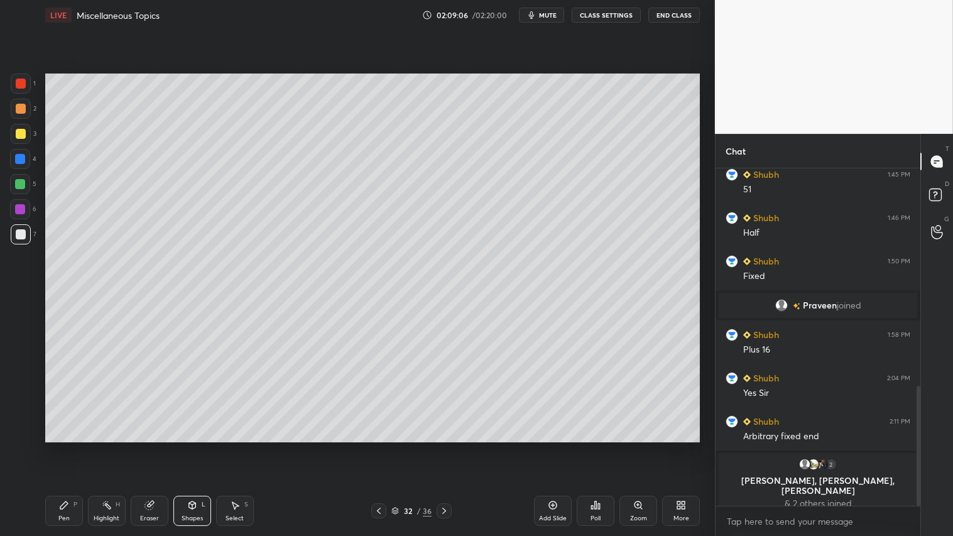
click at [444, 447] on icon at bounding box center [444, 511] width 10 height 10
click at [446, 447] on icon at bounding box center [444, 511] width 10 height 10
click at [448, 447] on icon at bounding box center [444, 511] width 10 height 10
click at [449, 447] on icon at bounding box center [444, 511] width 10 height 10
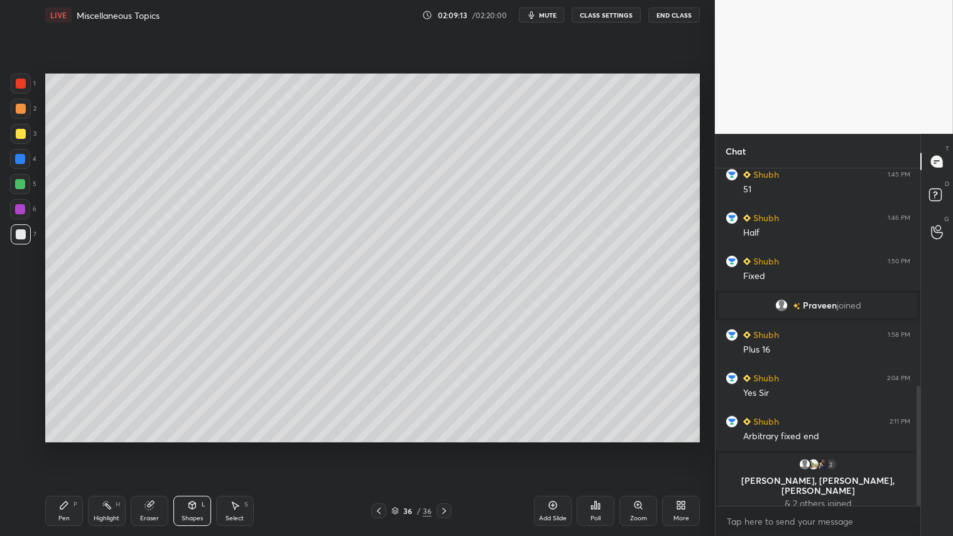
click at [17, 105] on div at bounding box center [21, 109] width 10 height 10
click at [376, 447] on icon at bounding box center [379, 511] width 10 height 10
click at [444, 447] on icon at bounding box center [444, 511] width 10 height 10
click at [547, 17] on span "mute" at bounding box center [548, 15] width 18 height 9
click at [675, 17] on button "End Class" at bounding box center [674, 15] width 52 height 15
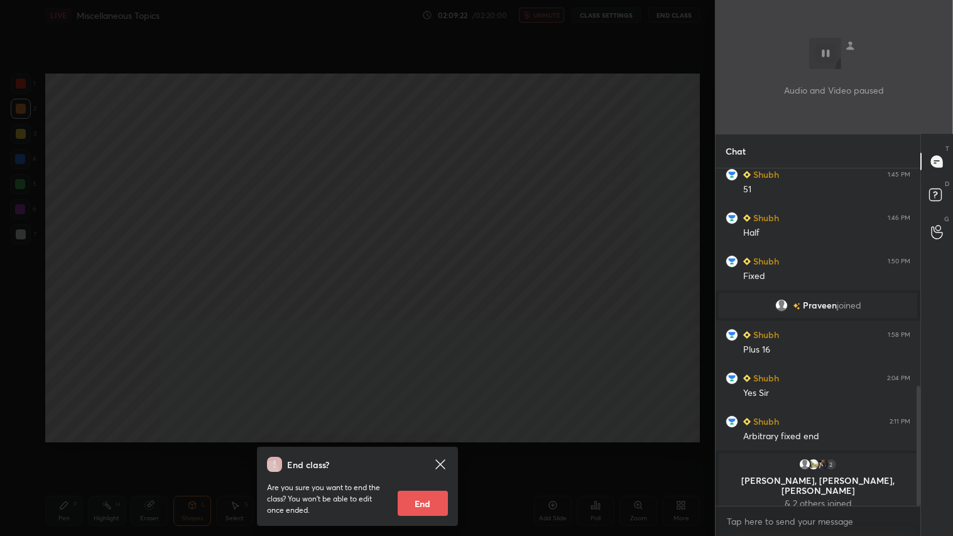
click at [436, 447] on button "End" at bounding box center [423, 503] width 50 height 25
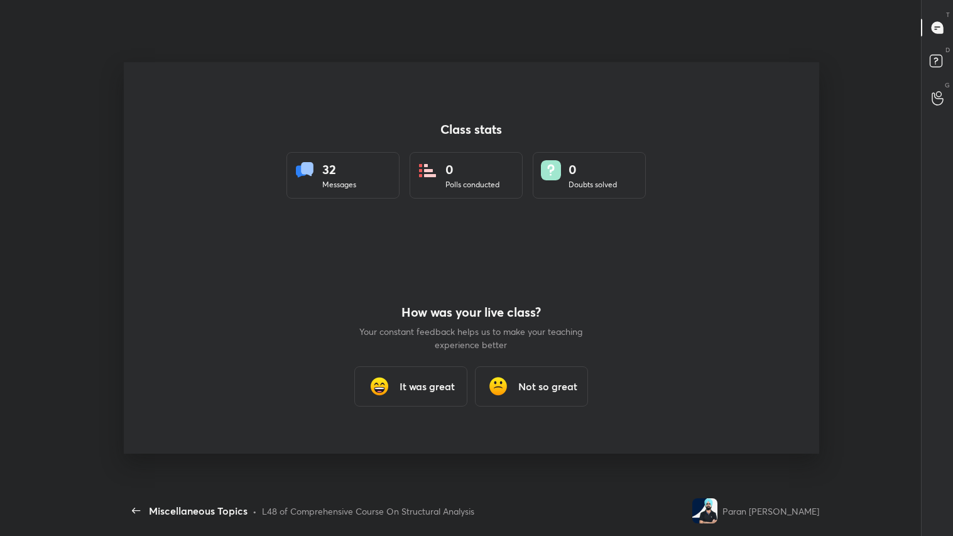
scroll to position [0, 0]
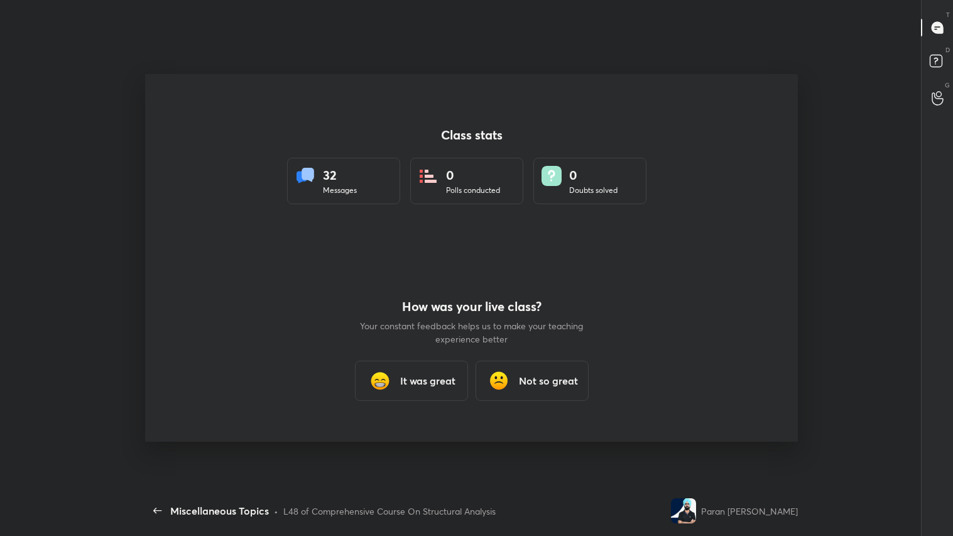
type textarea "x"
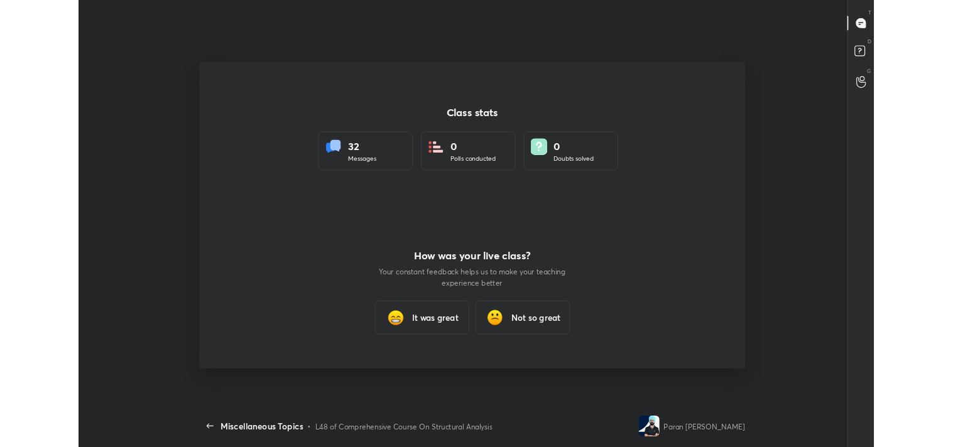
scroll to position [62457, 61880]
